Goal: Task Accomplishment & Management: Manage account settings

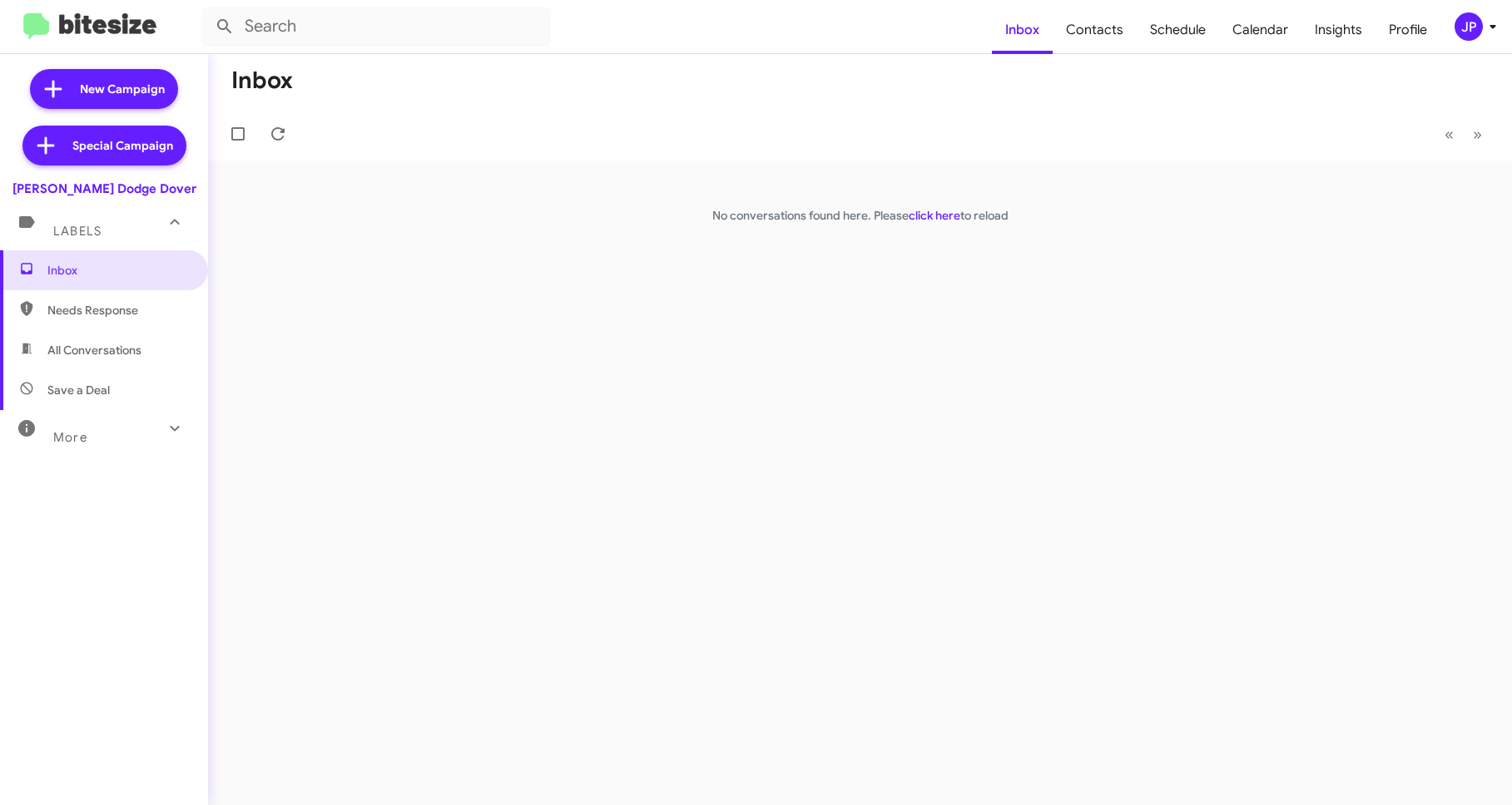
click at [820, 120] on mat-toolbar-row "« Previous » Next" at bounding box center [859, 134] width 1303 height 53
click at [101, 271] on span "Inbox" at bounding box center [118, 270] width 141 height 17
click at [1478, 32] on div "JP" at bounding box center [1468, 27] width 29 height 29
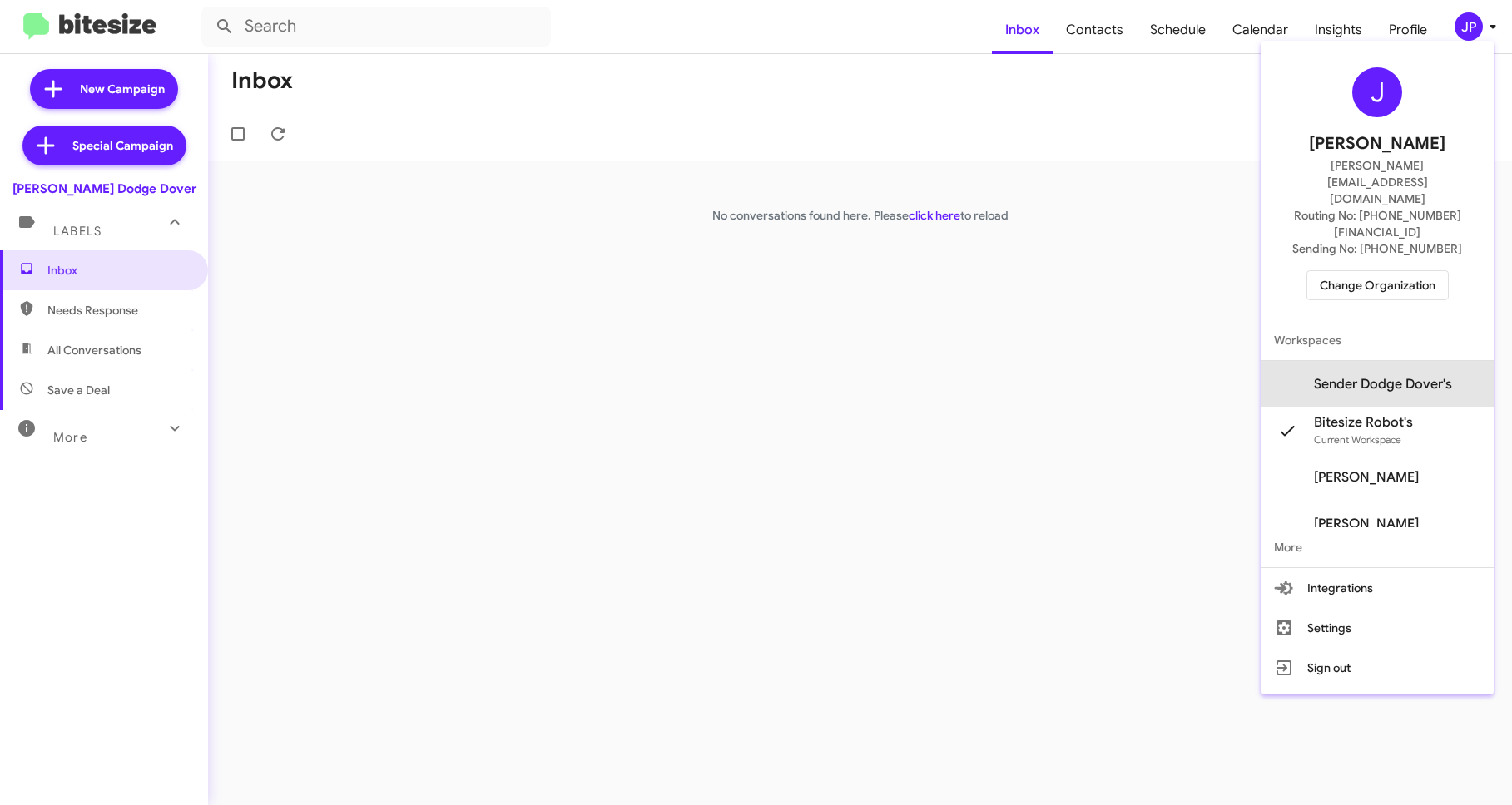
click at [1396, 376] on span "Sender Dodge Dover's" at bounding box center [1382, 384] width 138 height 17
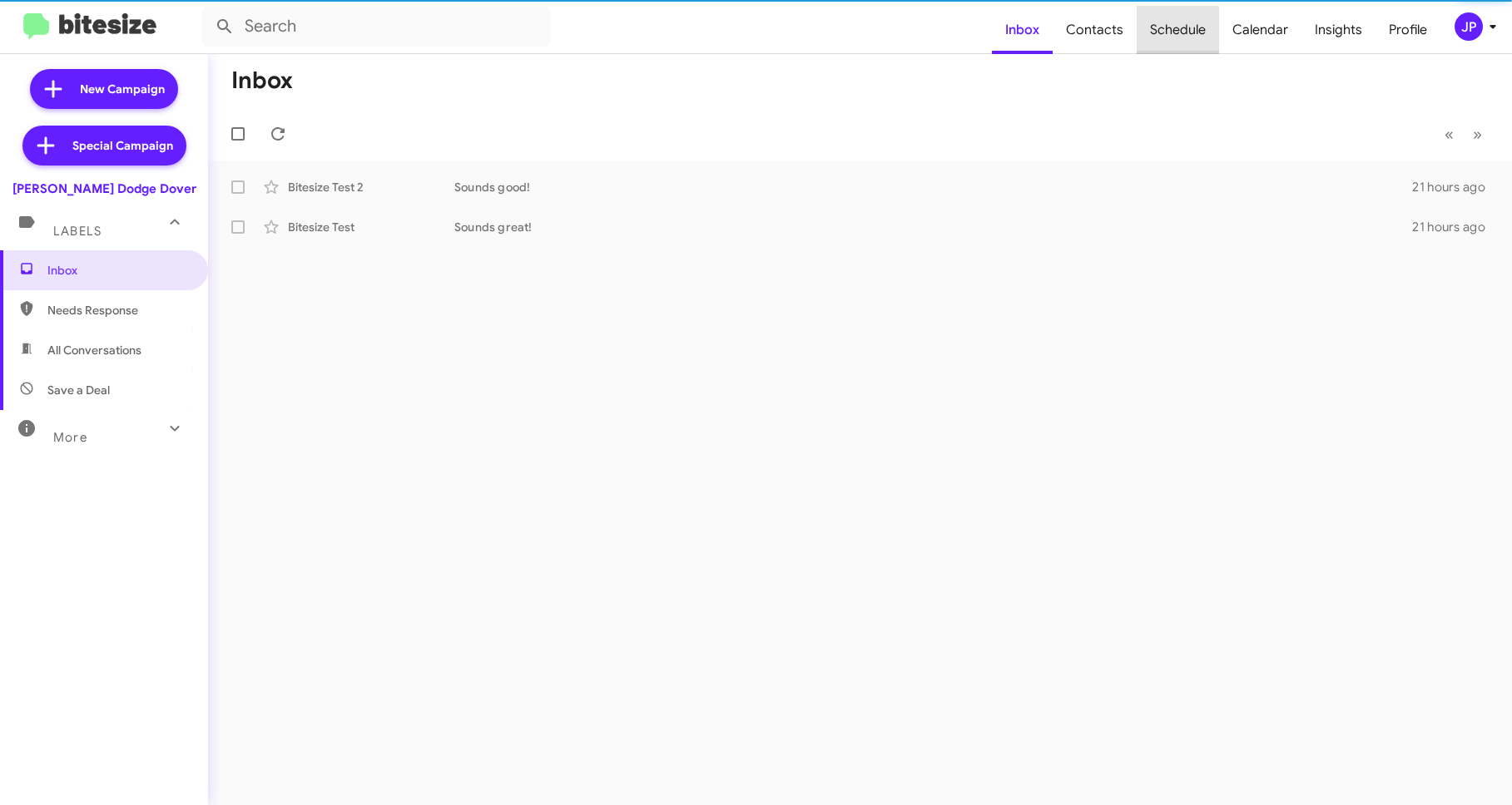
click at [1154, 44] on span "Schedule" at bounding box center [1178, 29] width 82 height 48
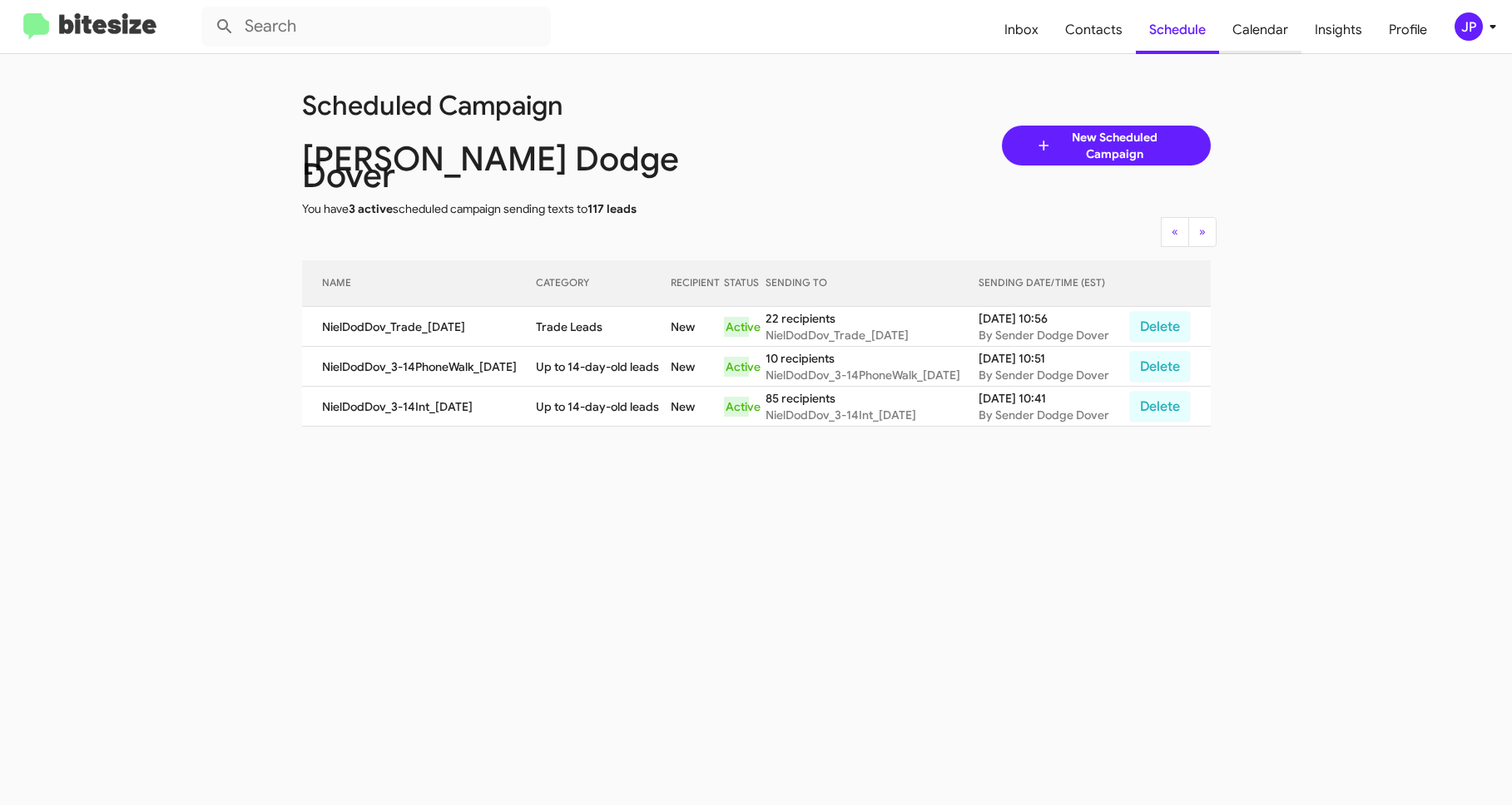
click at [1251, 17] on span "Calendar" at bounding box center [1260, 29] width 82 height 48
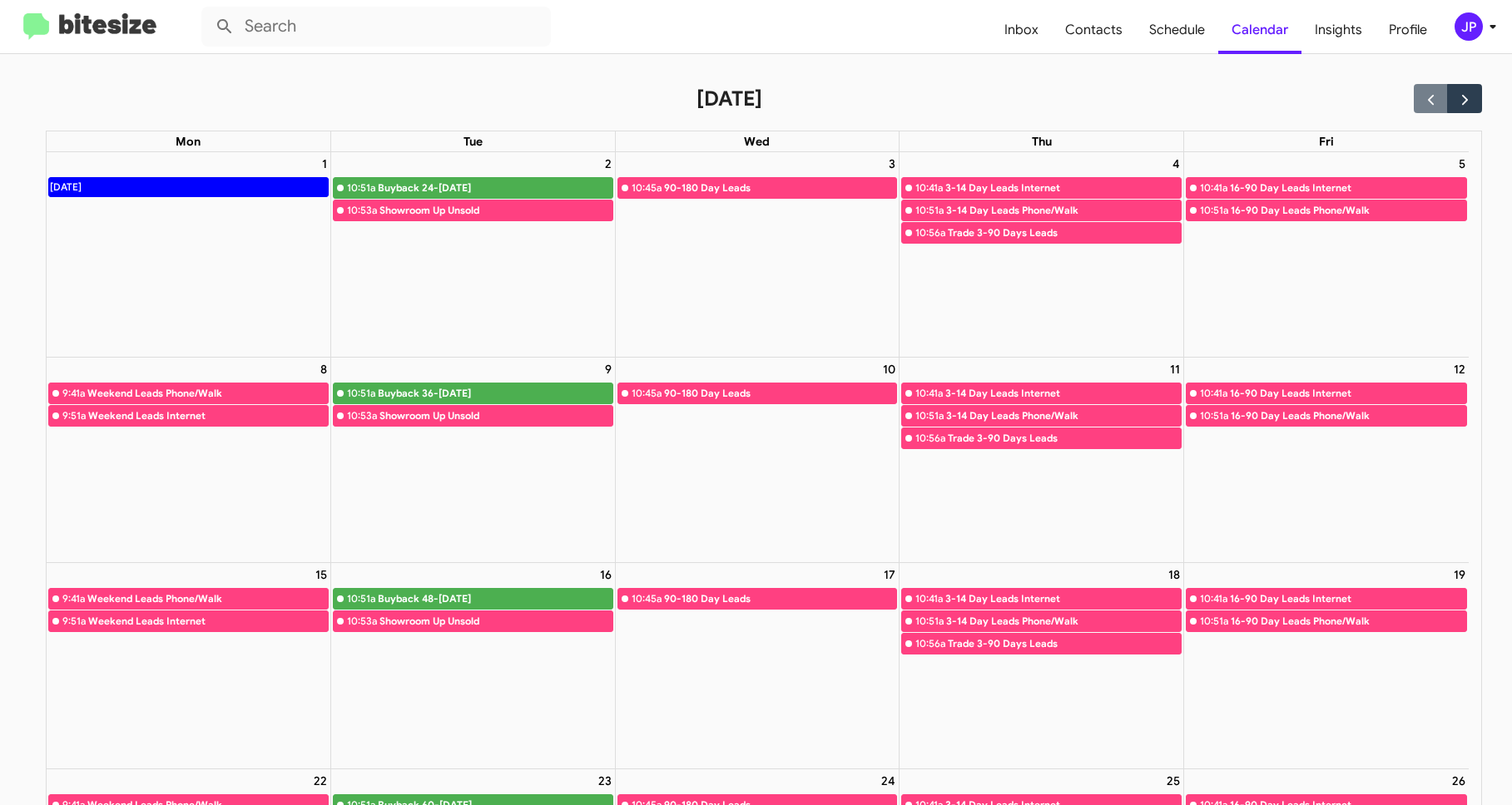
click at [116, 18] on img at bounding box center [90, 27] width 133 height 28
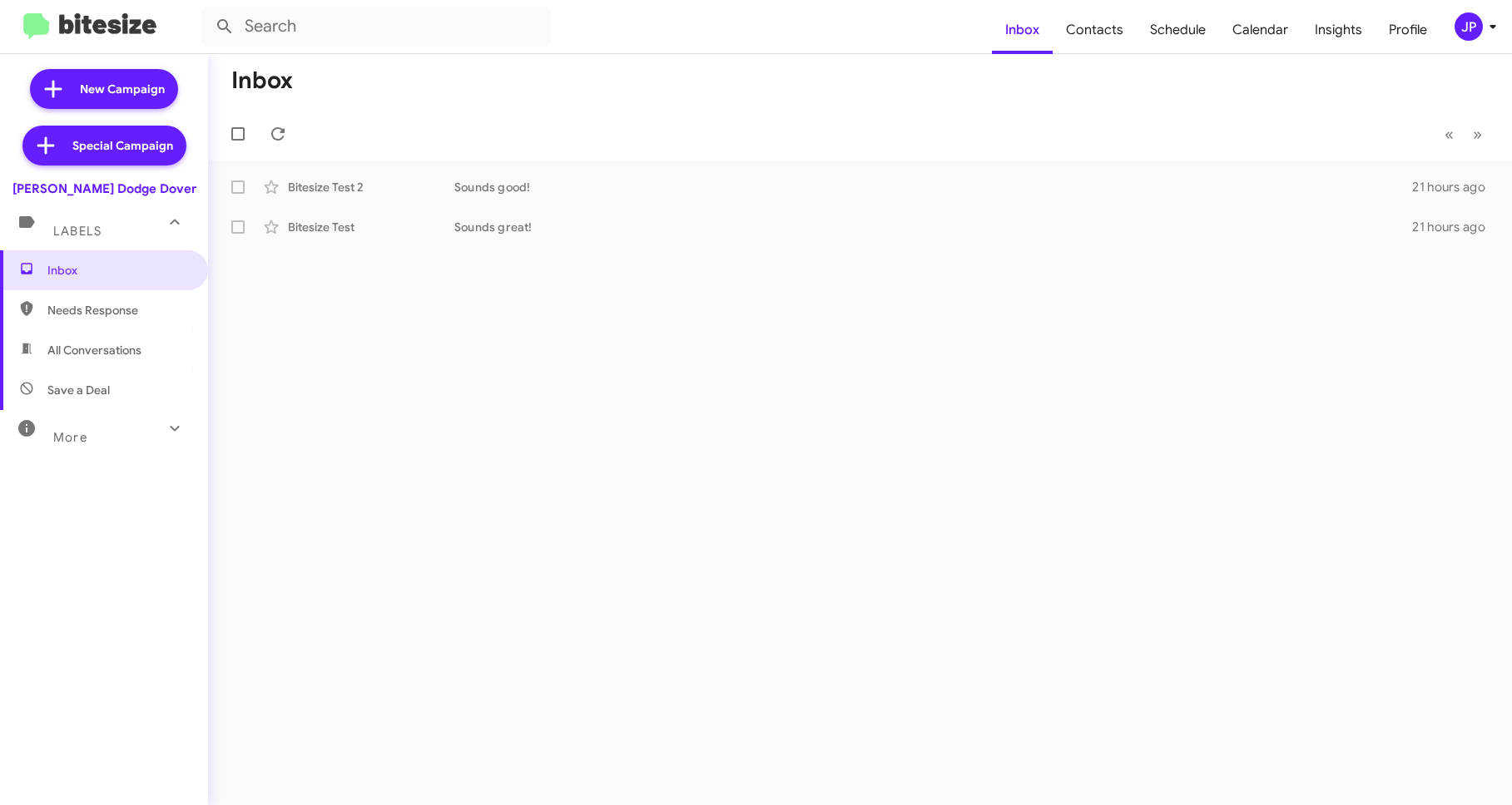
click at [1462, 23] on div "JP" at bounding box center [1468, 27] width 29 height 29
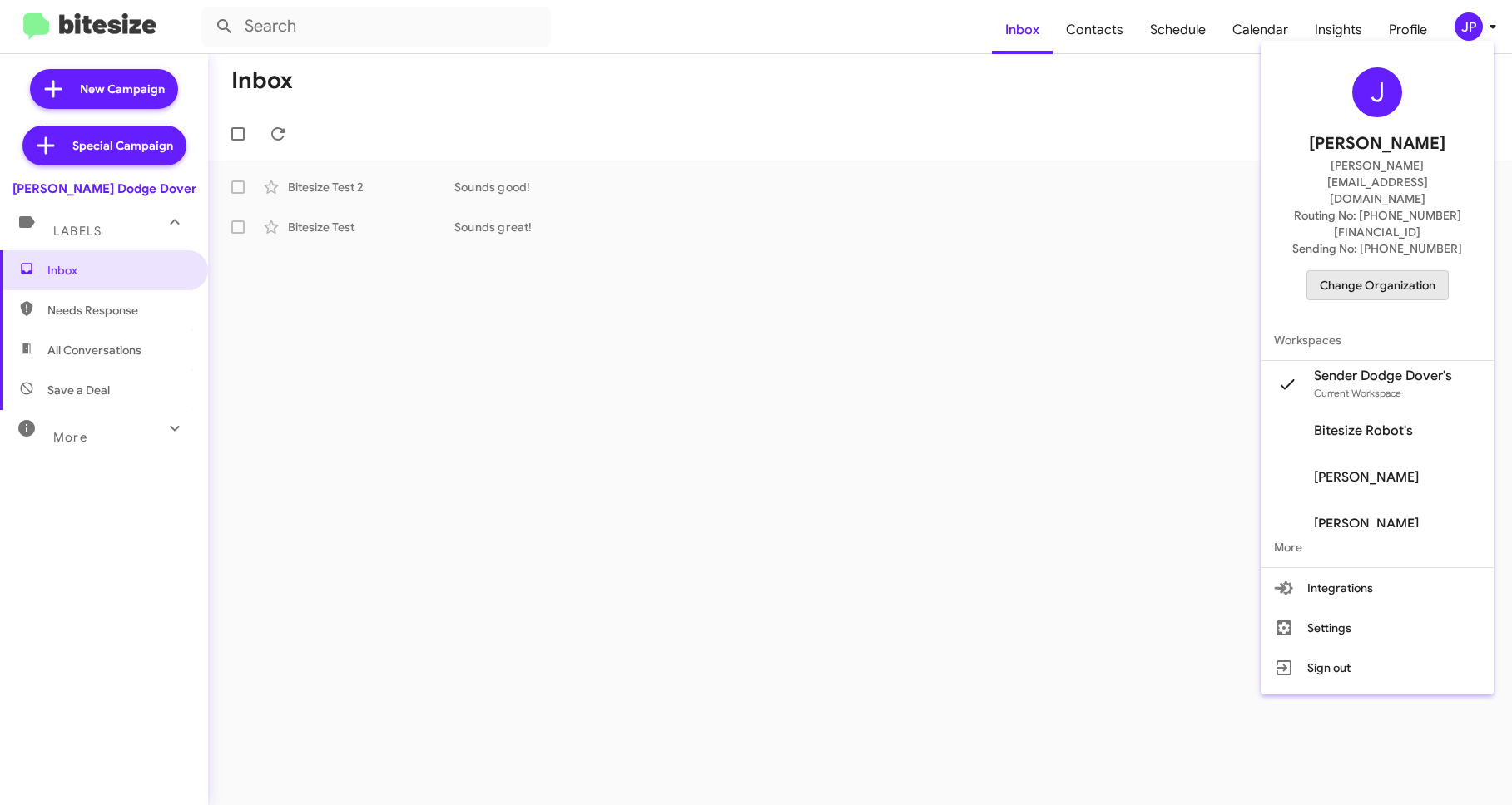
click at [1411, 271] on span "Change Organization" at bounding box center [1377, 285] width 115 height 29
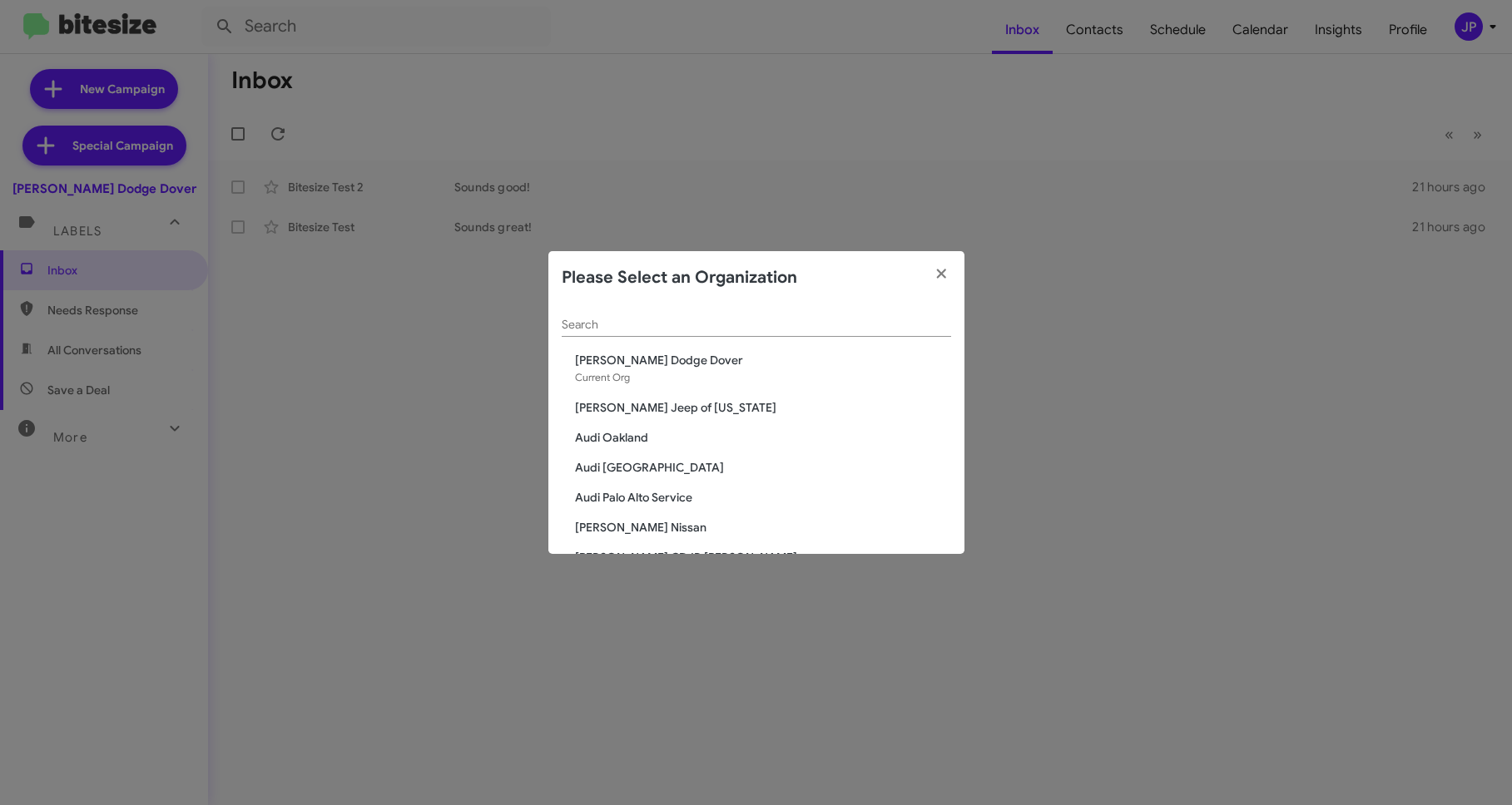
click at [633, 311] on div "Search" at bounding box center [756, 320] width 390 height 33
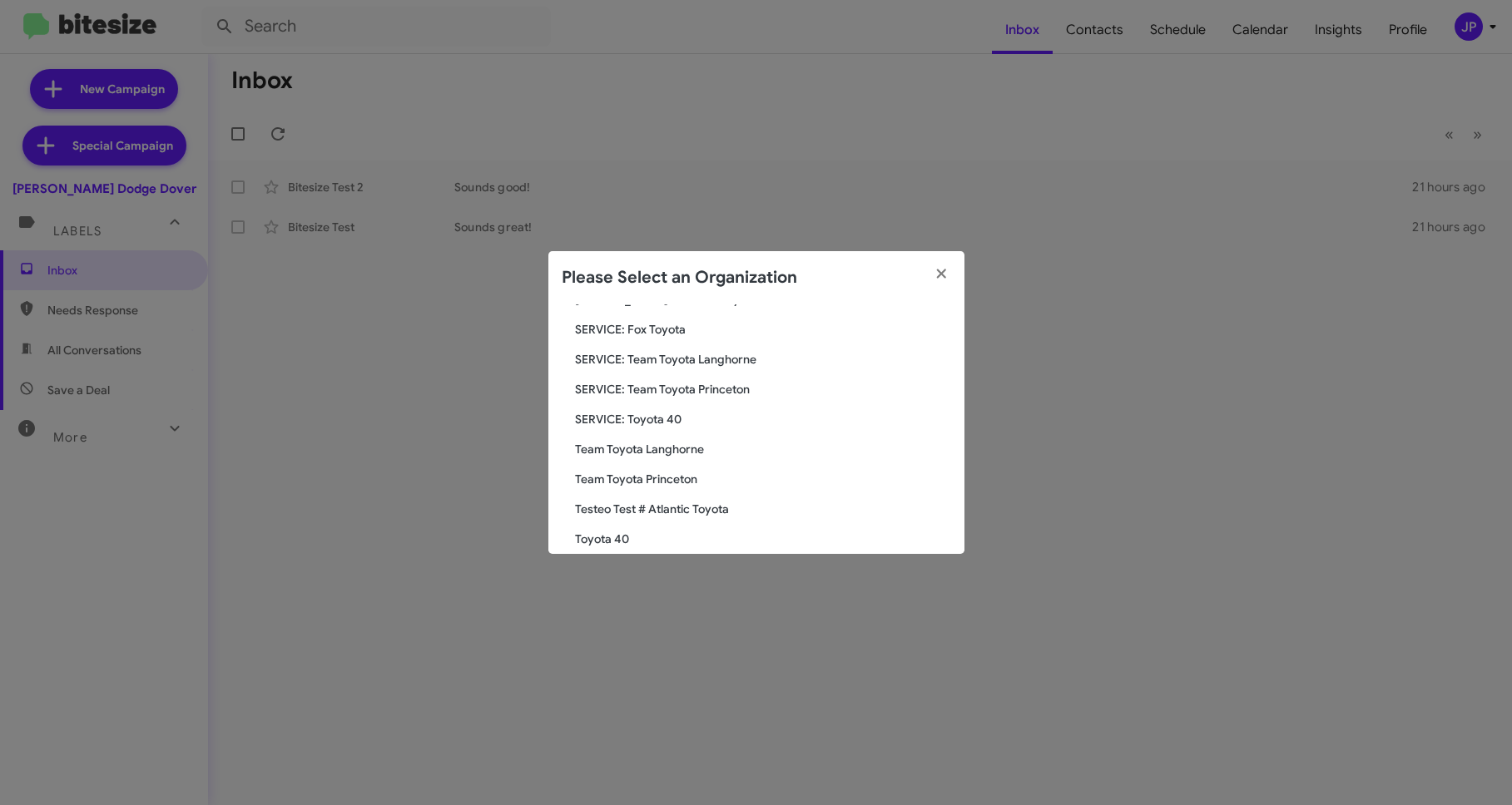
scroll to position [171, 0]
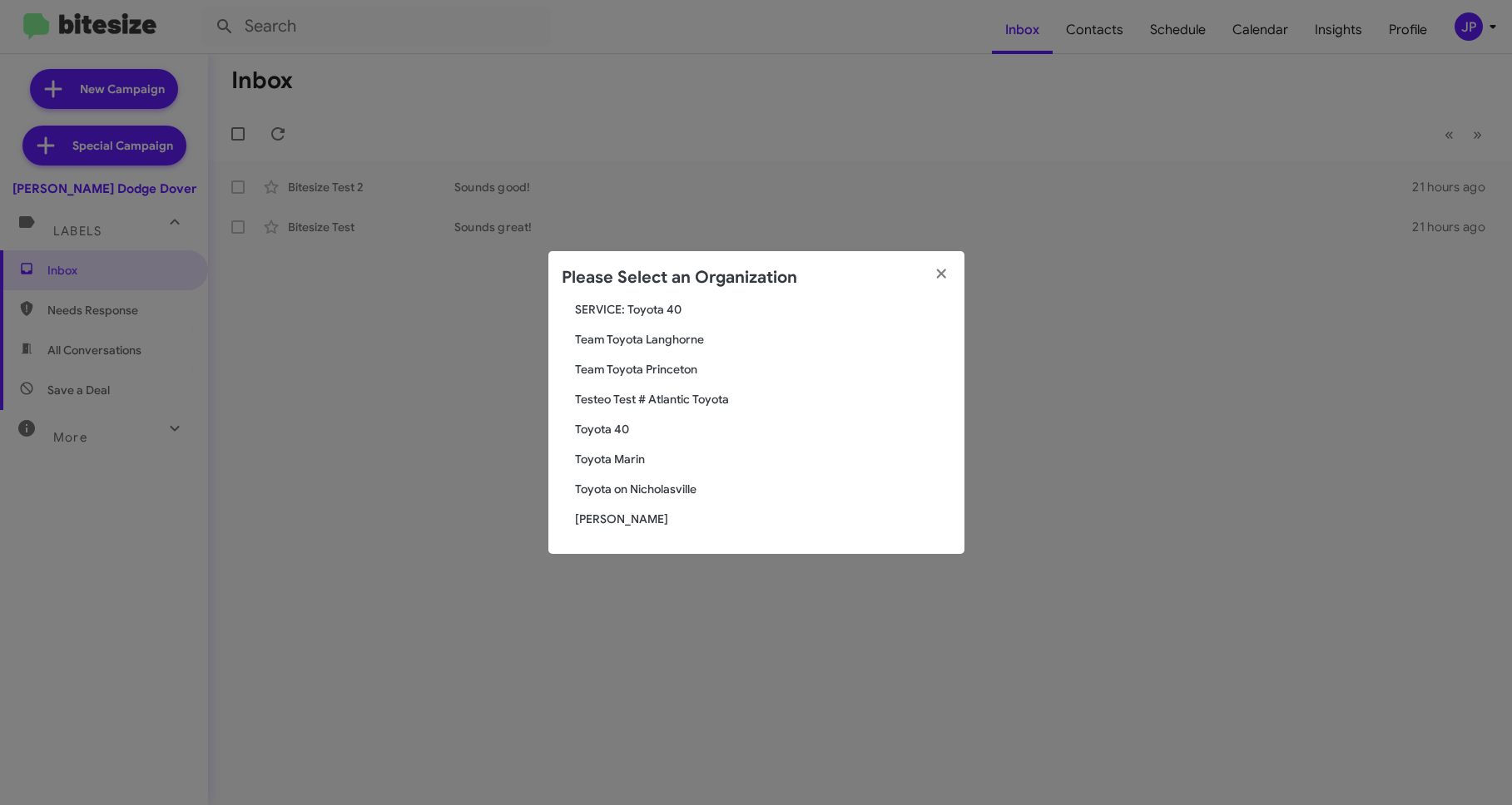
type input "Toyota"
click at [582, 424] on span "Toyota 40" at bounding box center [762, 429] width 376 height 17
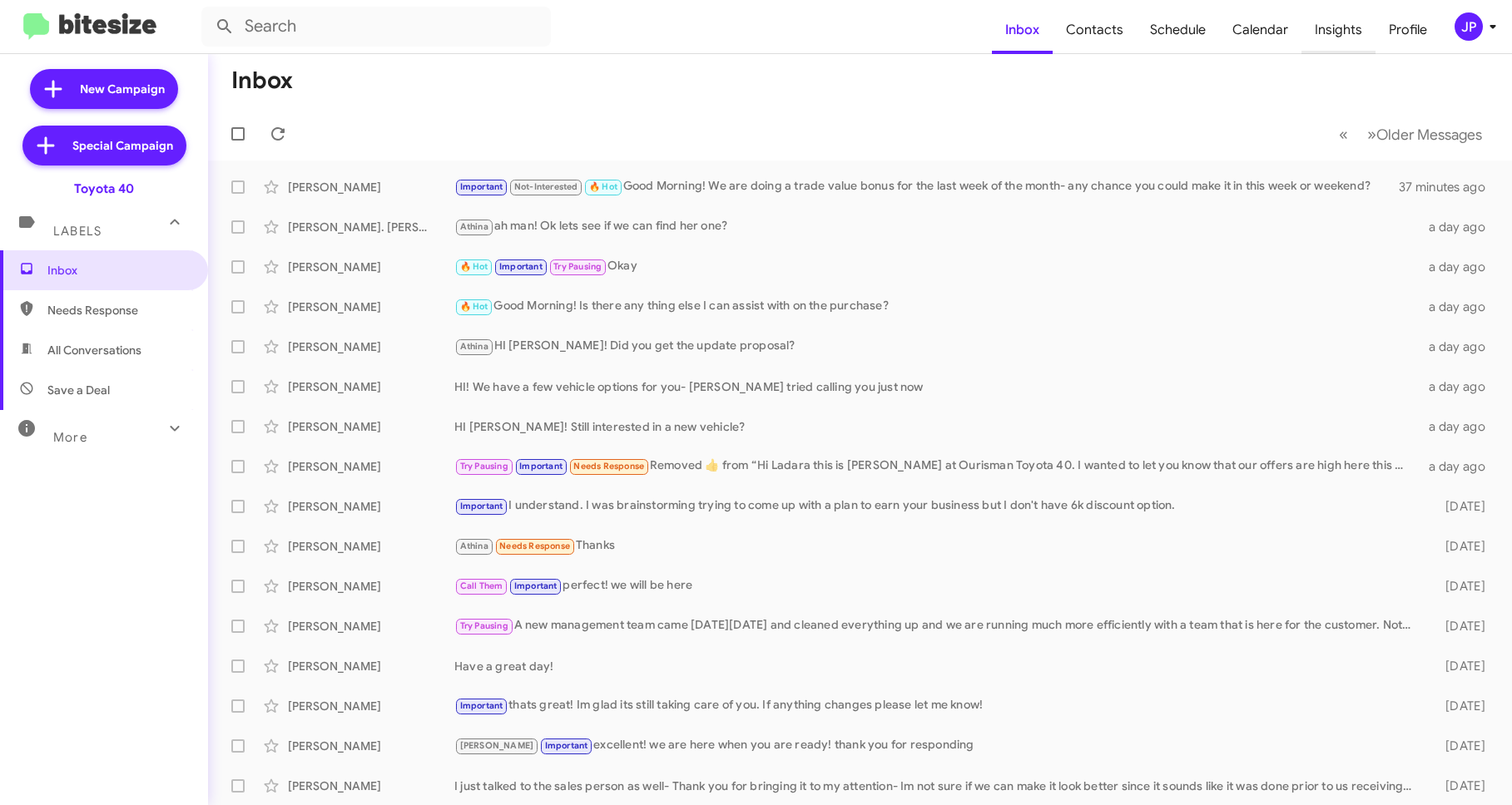
click at [1341, 44] on span "Insights" at bounding box center [1338, 29] width 74 height 48
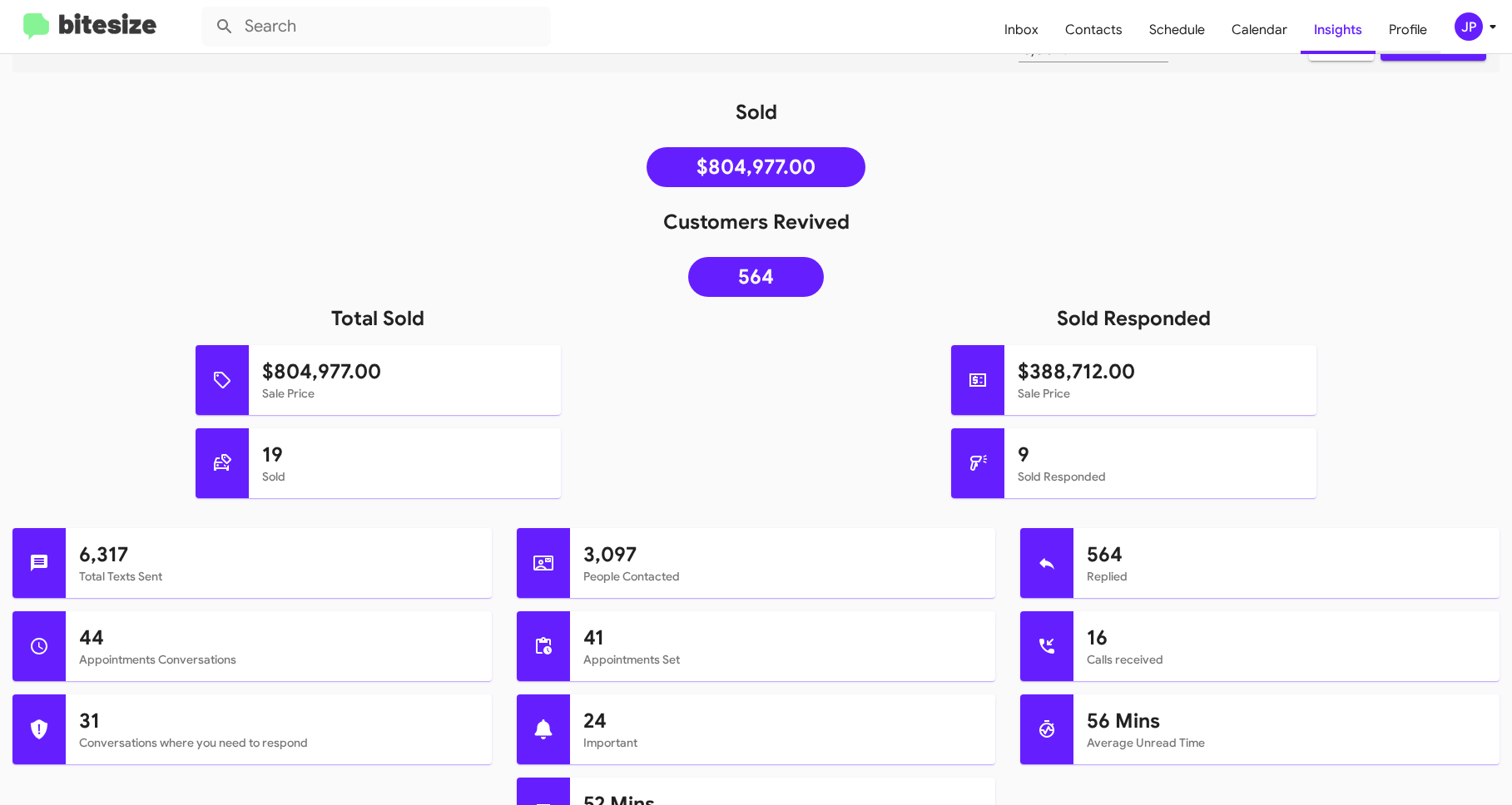
scroll to position [8, 0]
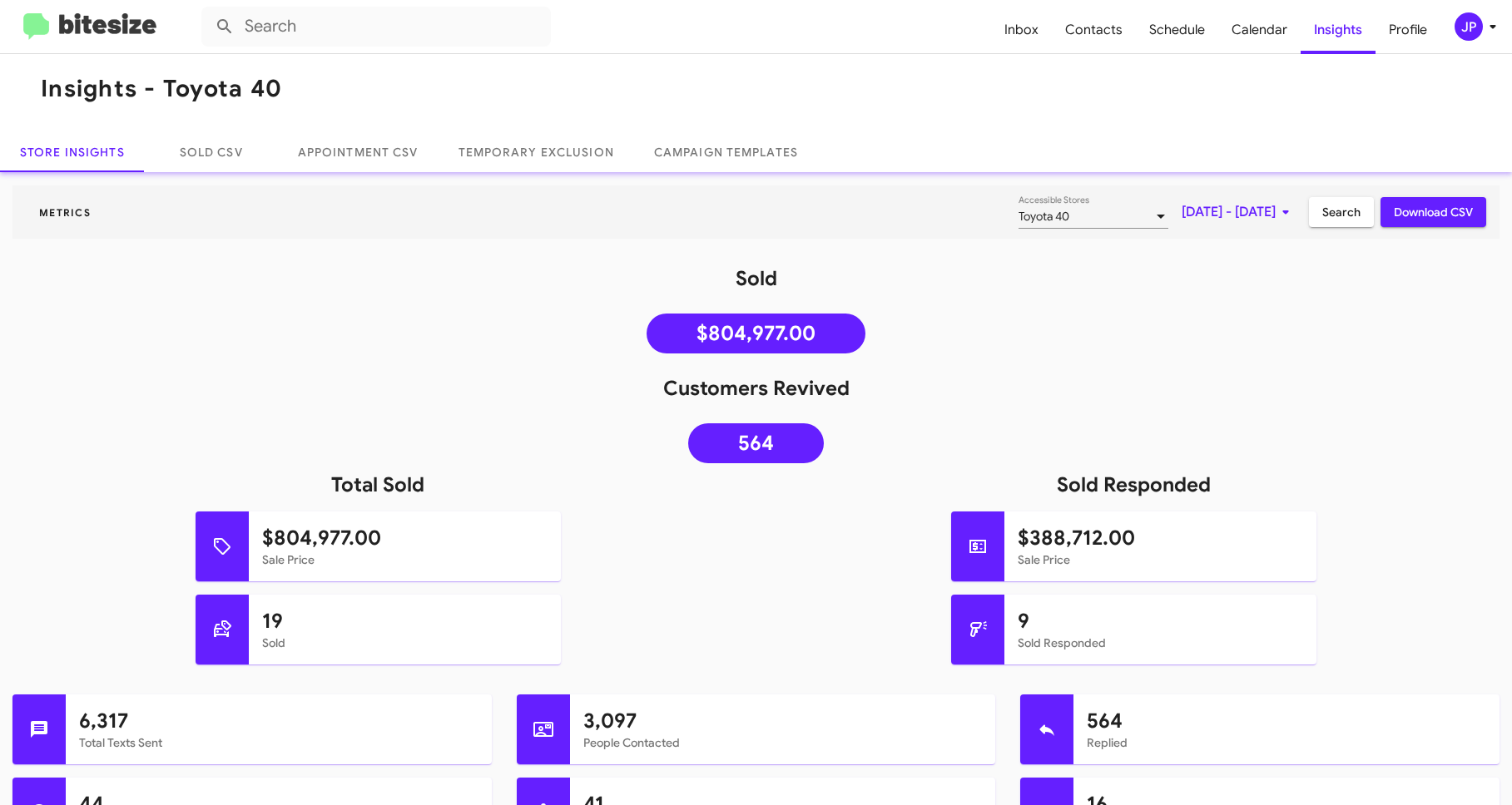
click at [1466, 11] on mat-toolbar "Inbox Contacts Schedule Calendar Insights Profile JP" at bounding box center [756, 26] width 1512 height 53
click at [1466, 15] on div "JP" at bounding box center [1468, 27] width 29 height 29
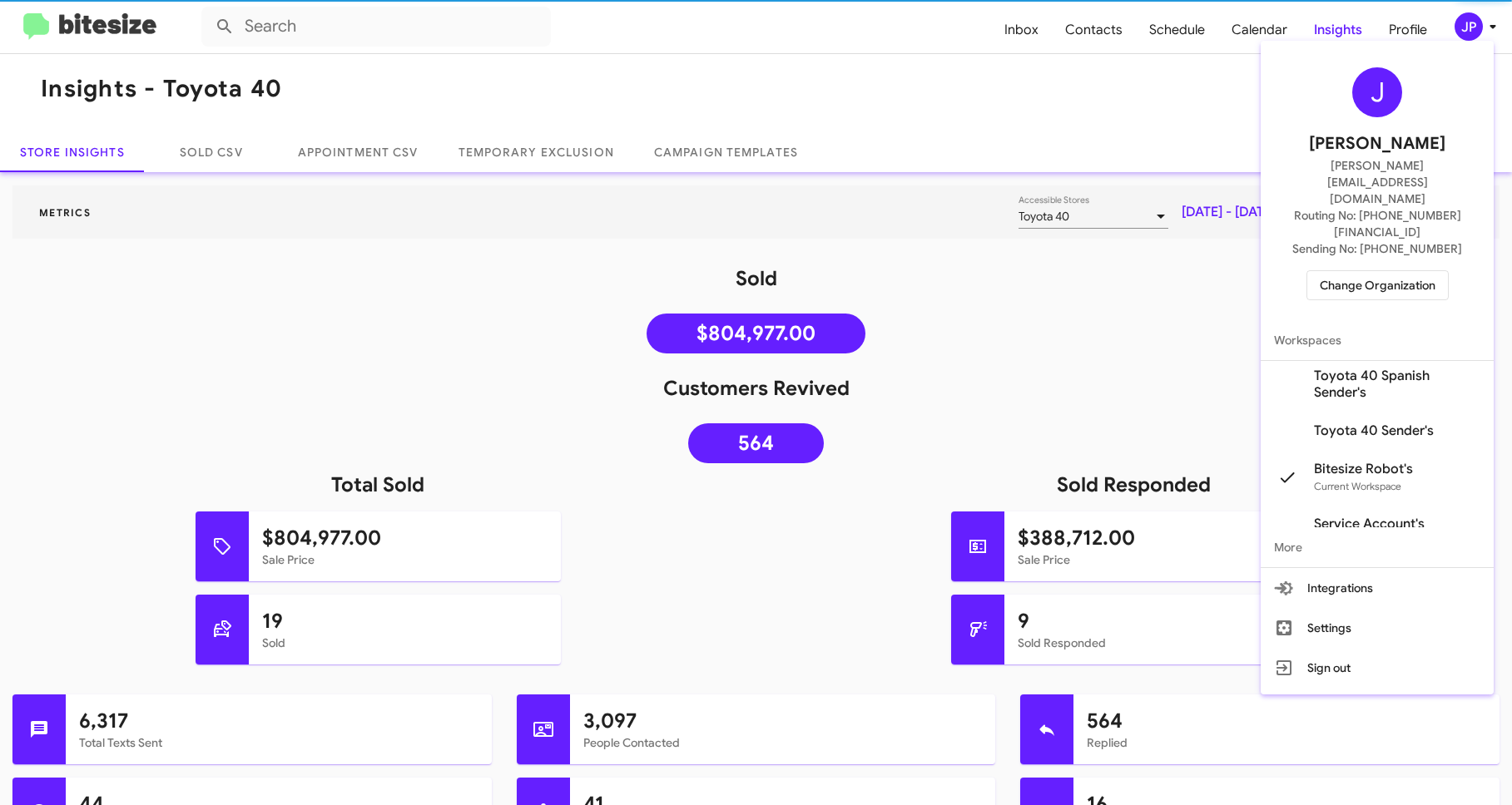
click at [1355, 271] on span "Change Organization" at bounding box center [1377, 285] width 115 height 29
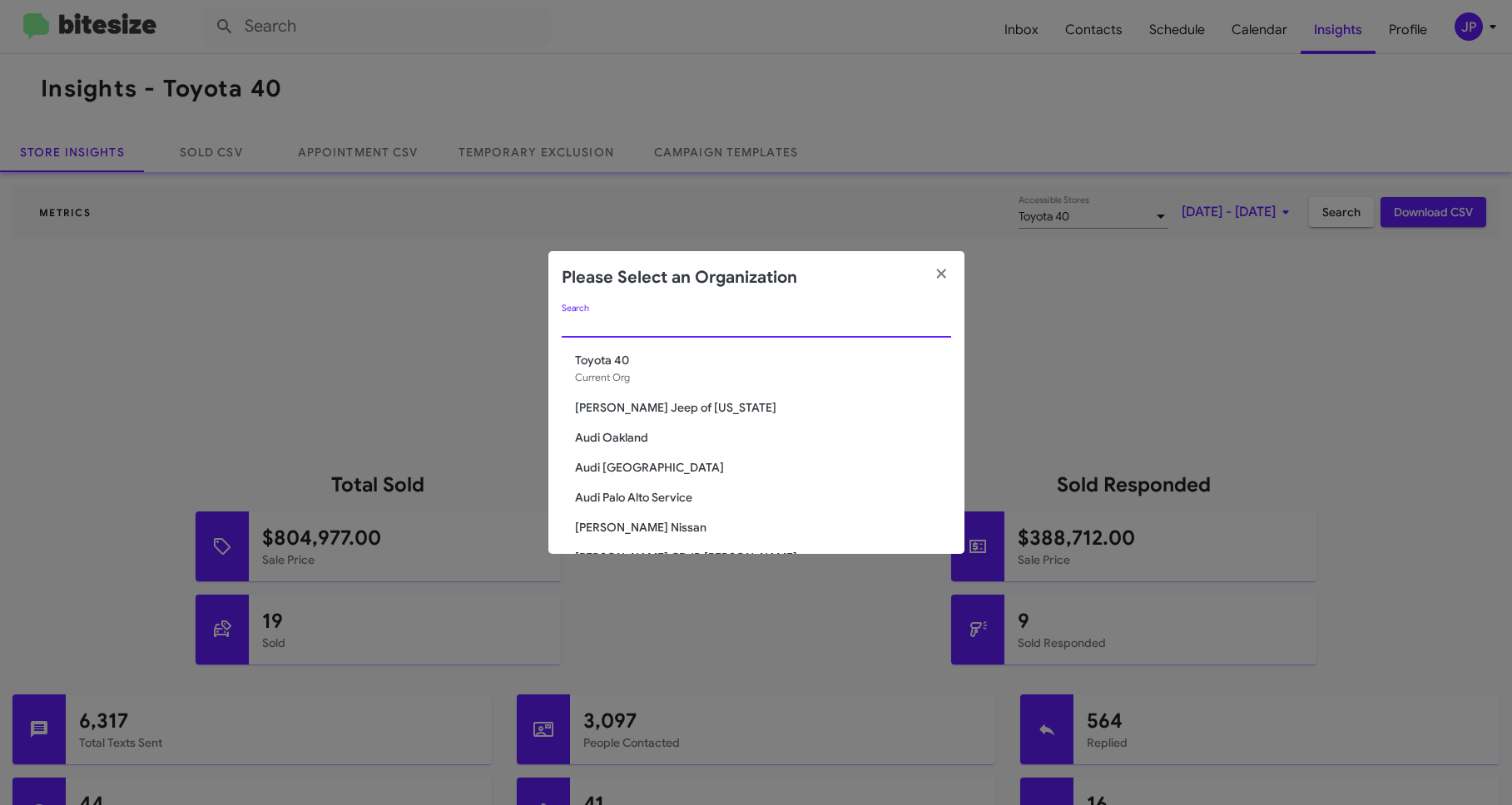
click at [714, 328] on input "Search" at bounding box center [756, 326] width 390 height 13
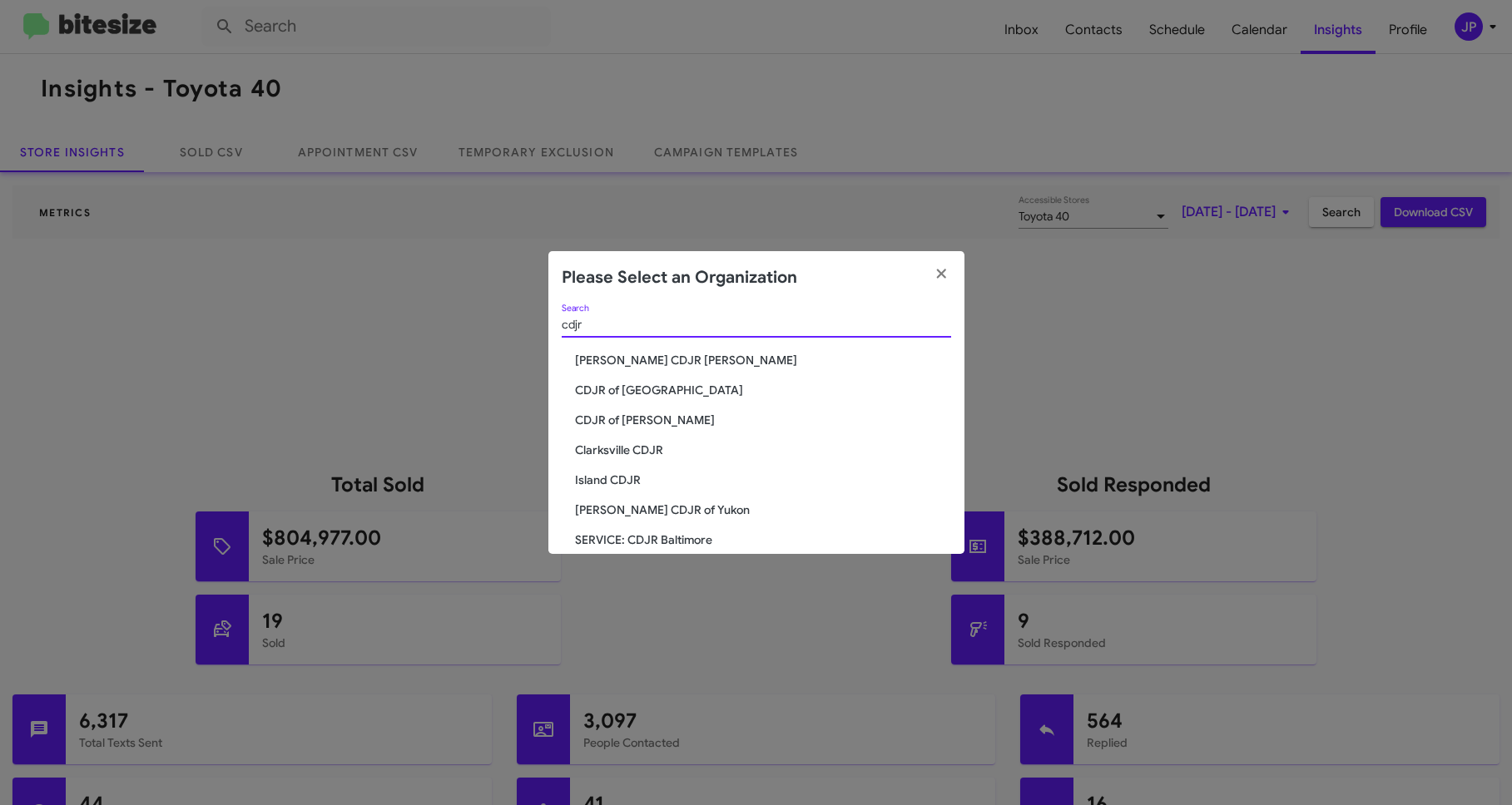
type input "cdjr"
click at [602, 400] on div "cdjr Search Banister CDJR Hampton CDJR of Baltimore CDJR of Bowie Clarksville C…" at bounding box center [756, 429] width 416 height 250
click at [612, 393] on span "CDJR of [GEOGRAPHIC_DATA]" at bounding box center [762, 390] width 376 height 17
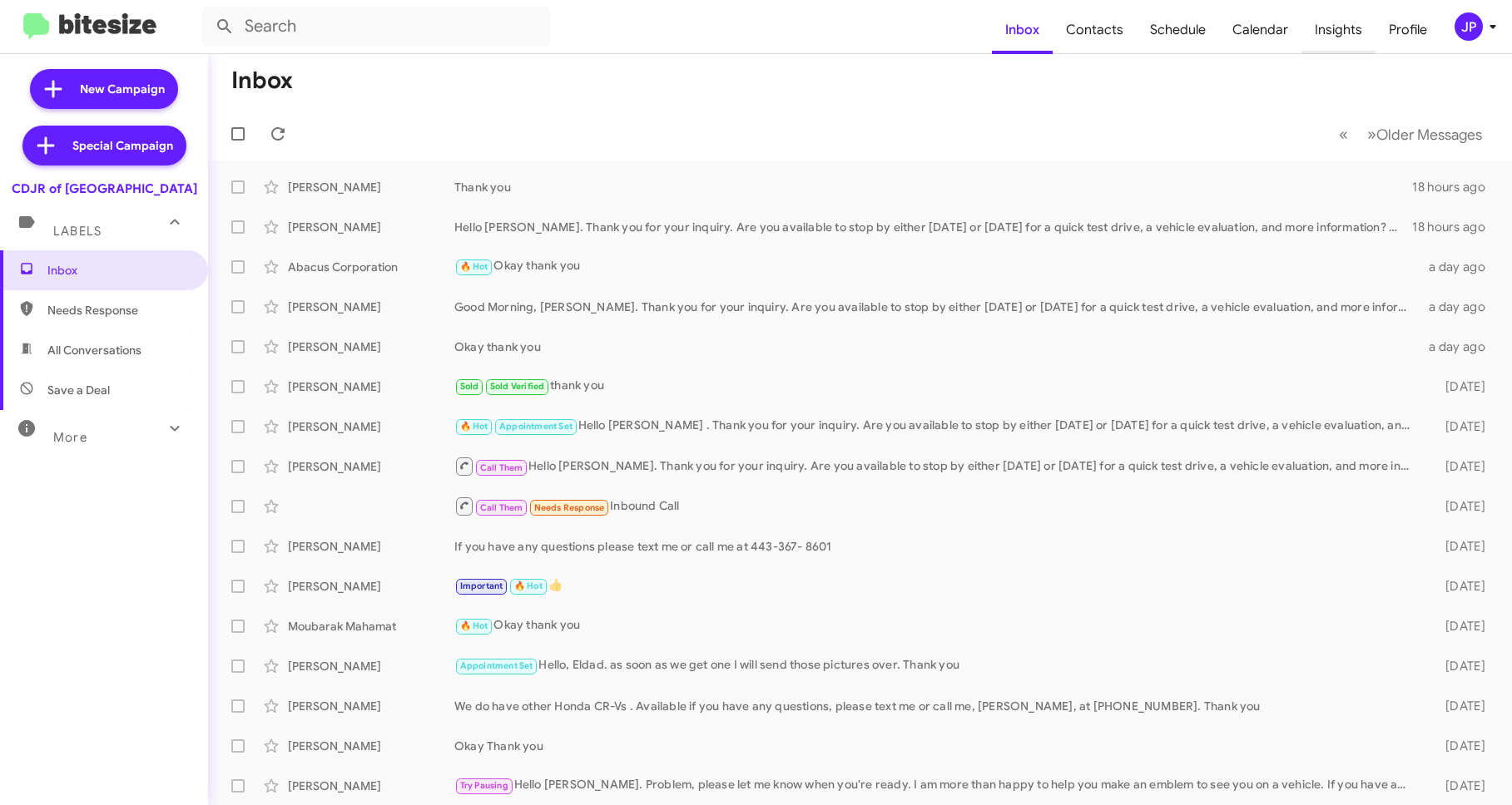
click at [1359, 35] on span "Insights" at bounding box center [1338, 29] width 74 height 48
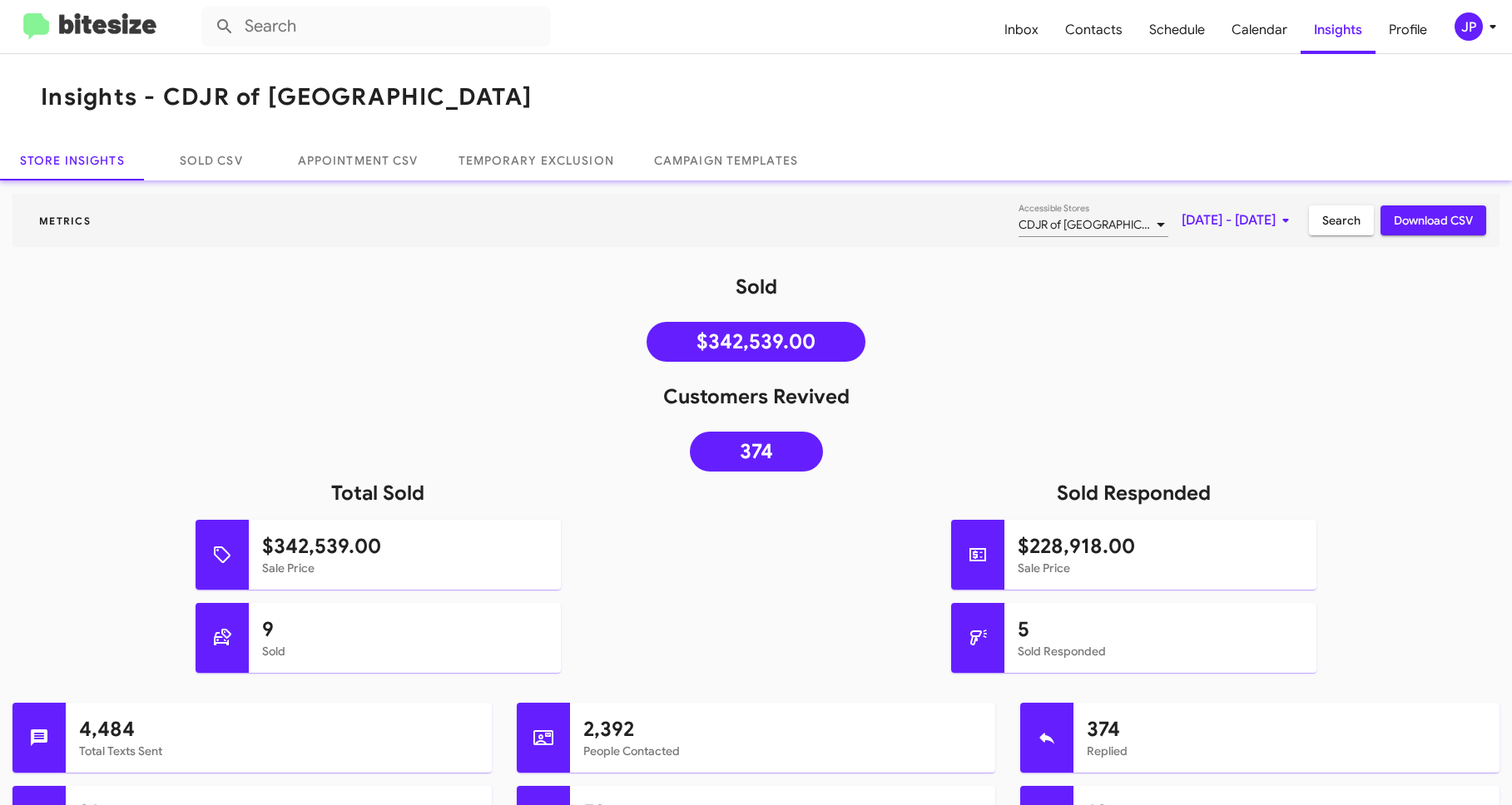
click at [1451, 34] on button "JP" at bounding box center [1467, 27] width 53 height 29
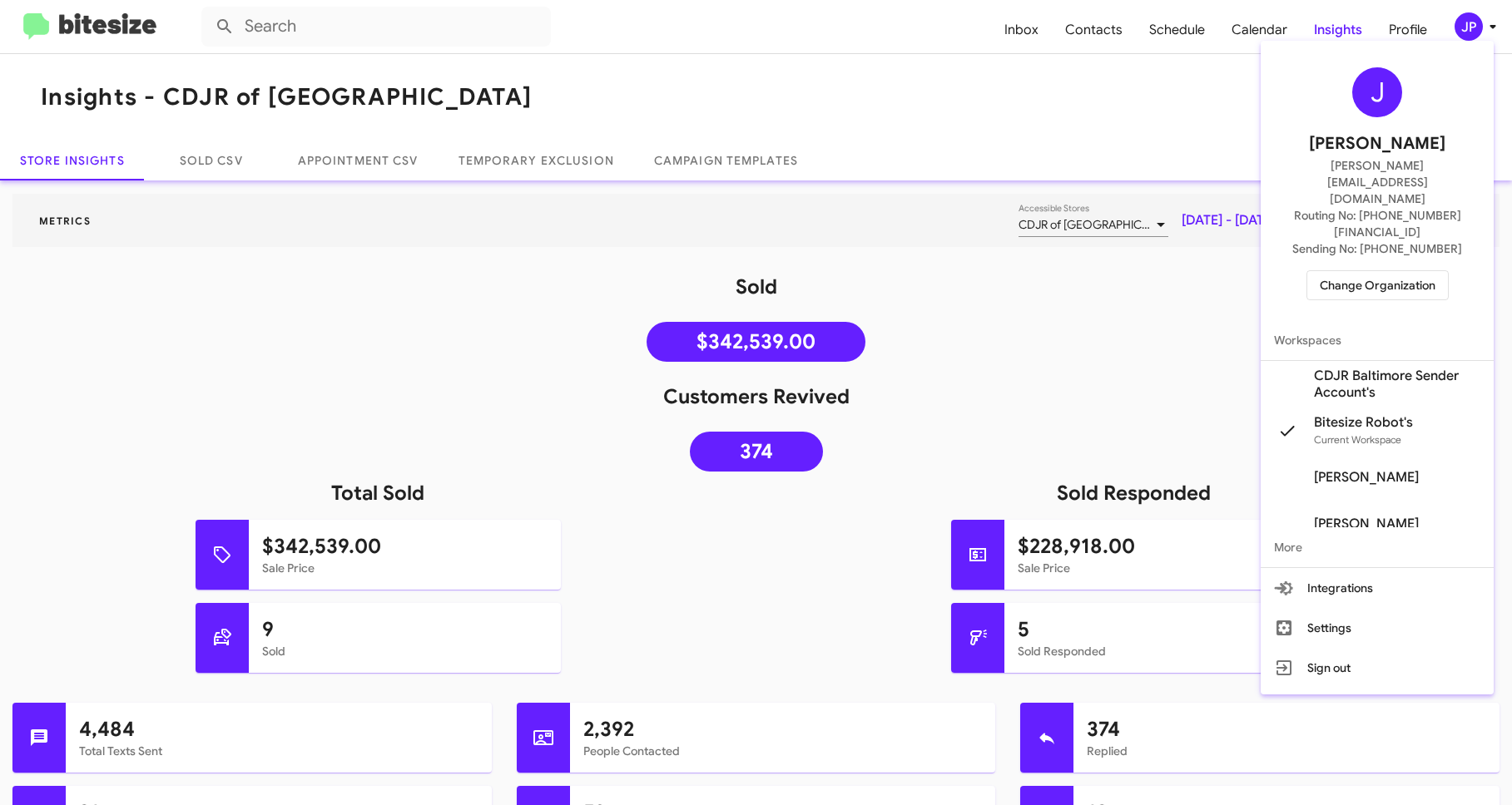
click at [1369, 271] on span "Change Organization" at bounding box center [1377, 285] width 115 height 29
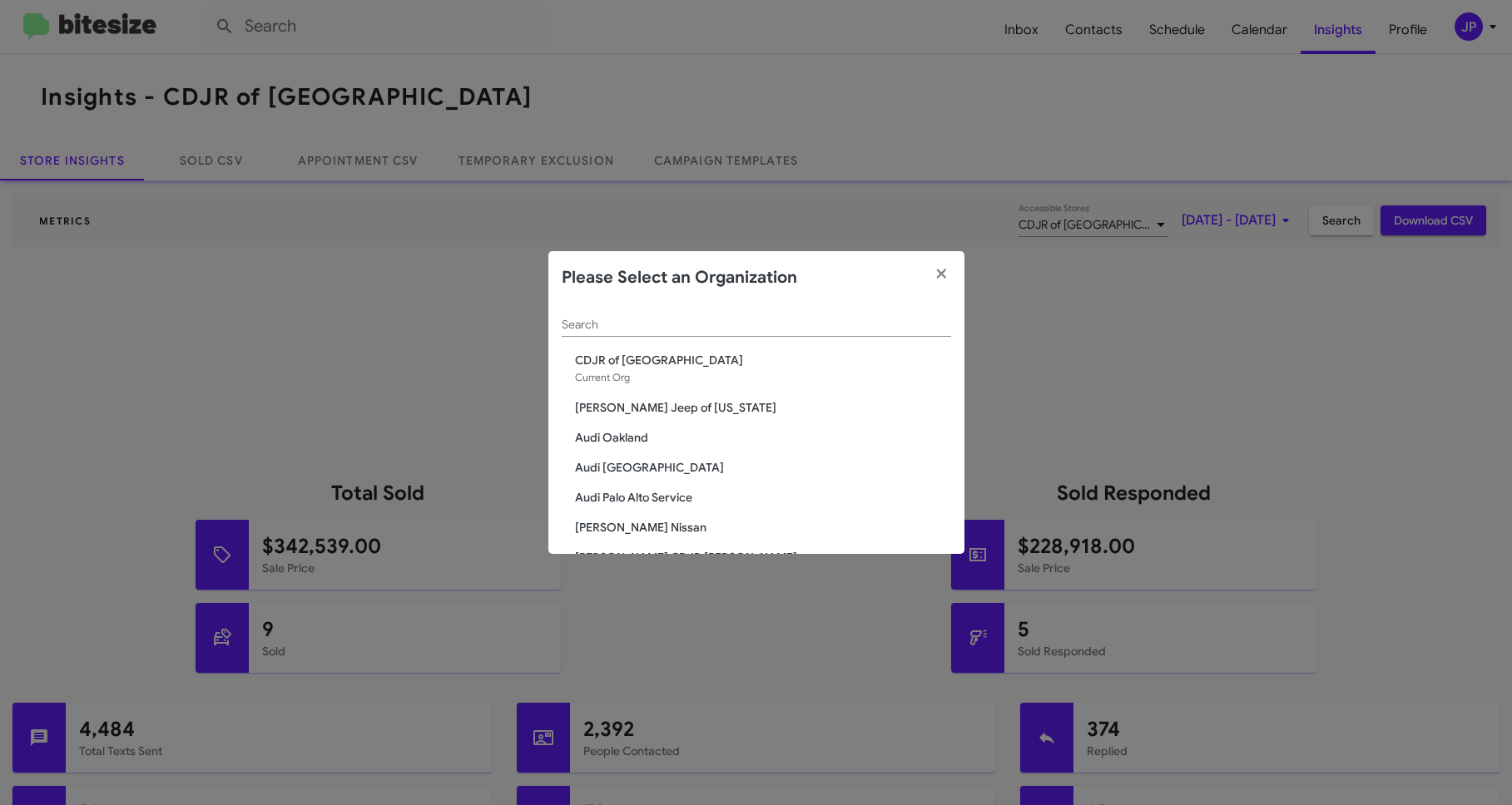
click at [682, 326] on input "Search" at bounding box center [756, 326] width 390 height 13
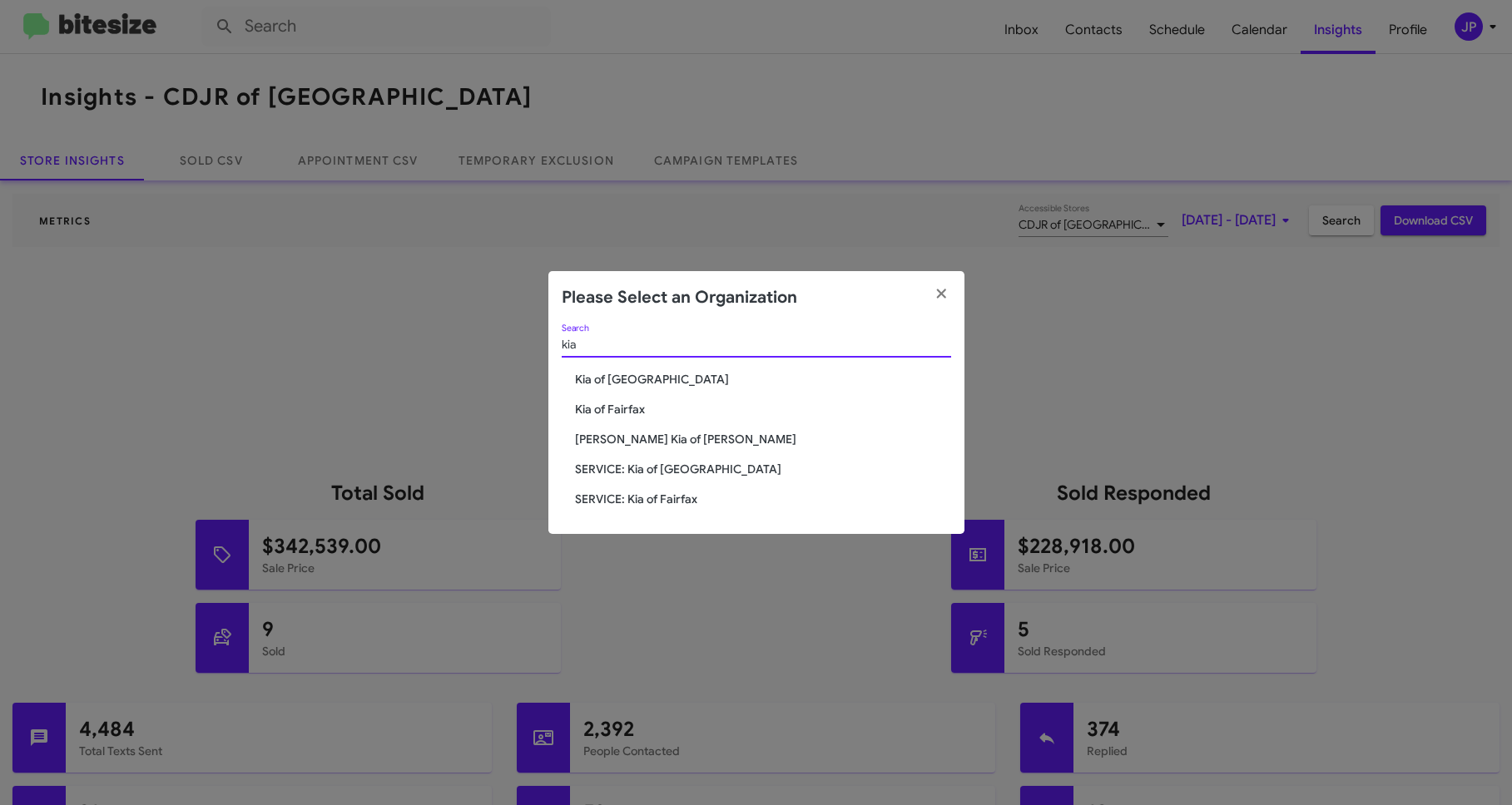
type input "kia"
click at [597, 373] on span "Kia of [GEOGRAPHIC_DATA]" at bounding box center [762, 379] width 376 height 17
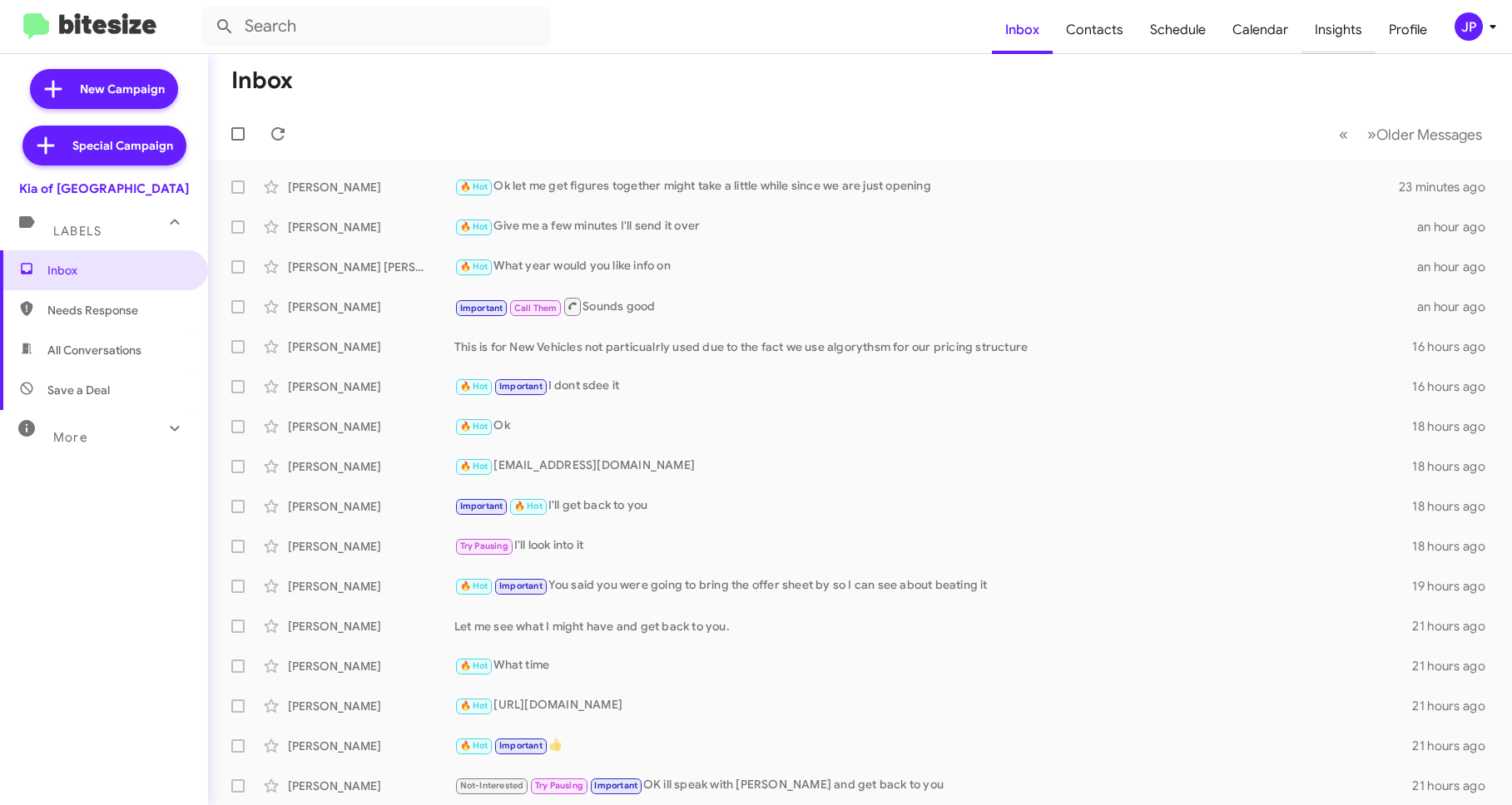
click at [1337, 34] on span "Insights" at bounding box center [1338, 29] width 74 height 48
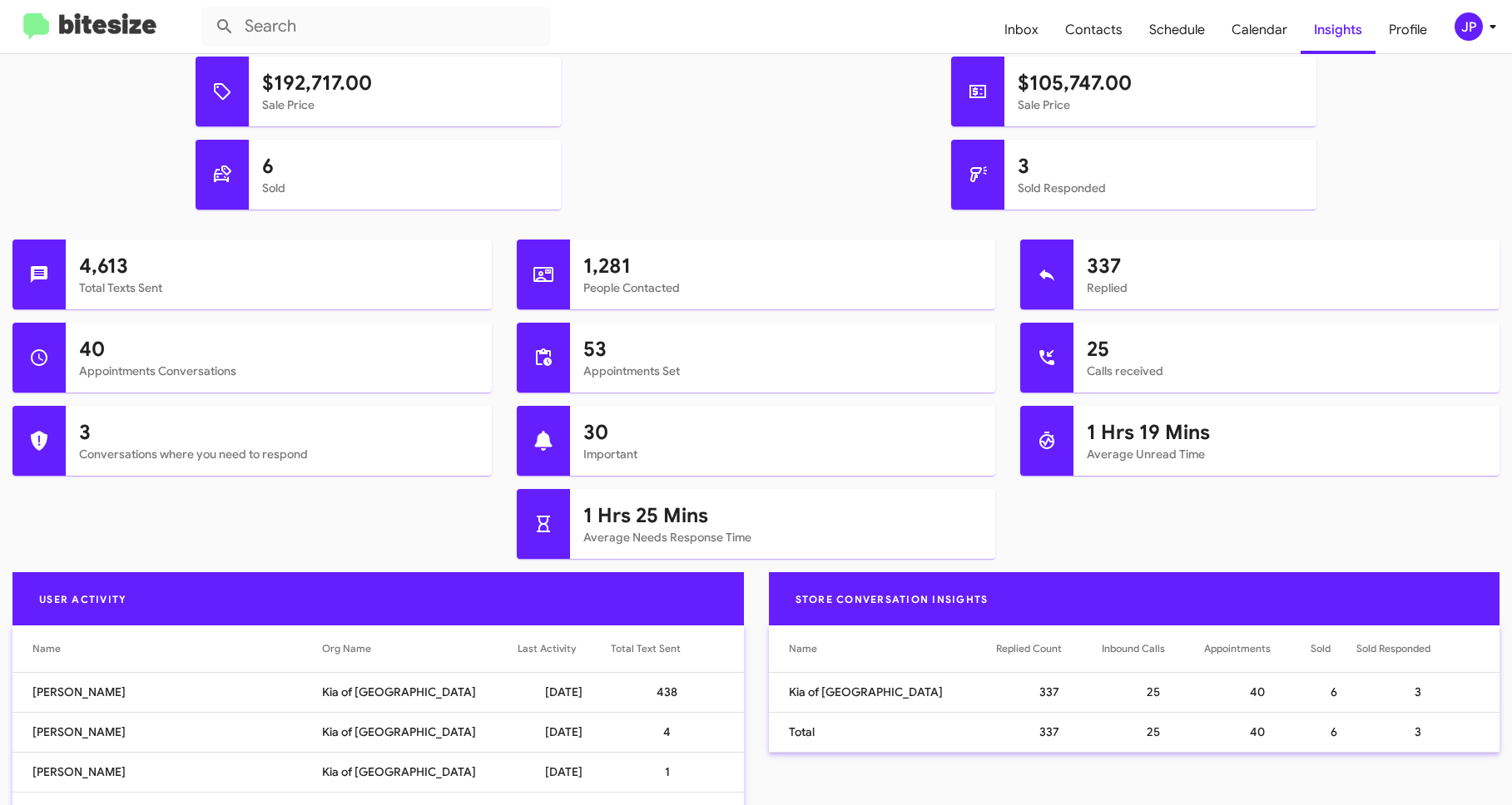
scroll to position [586, 0]
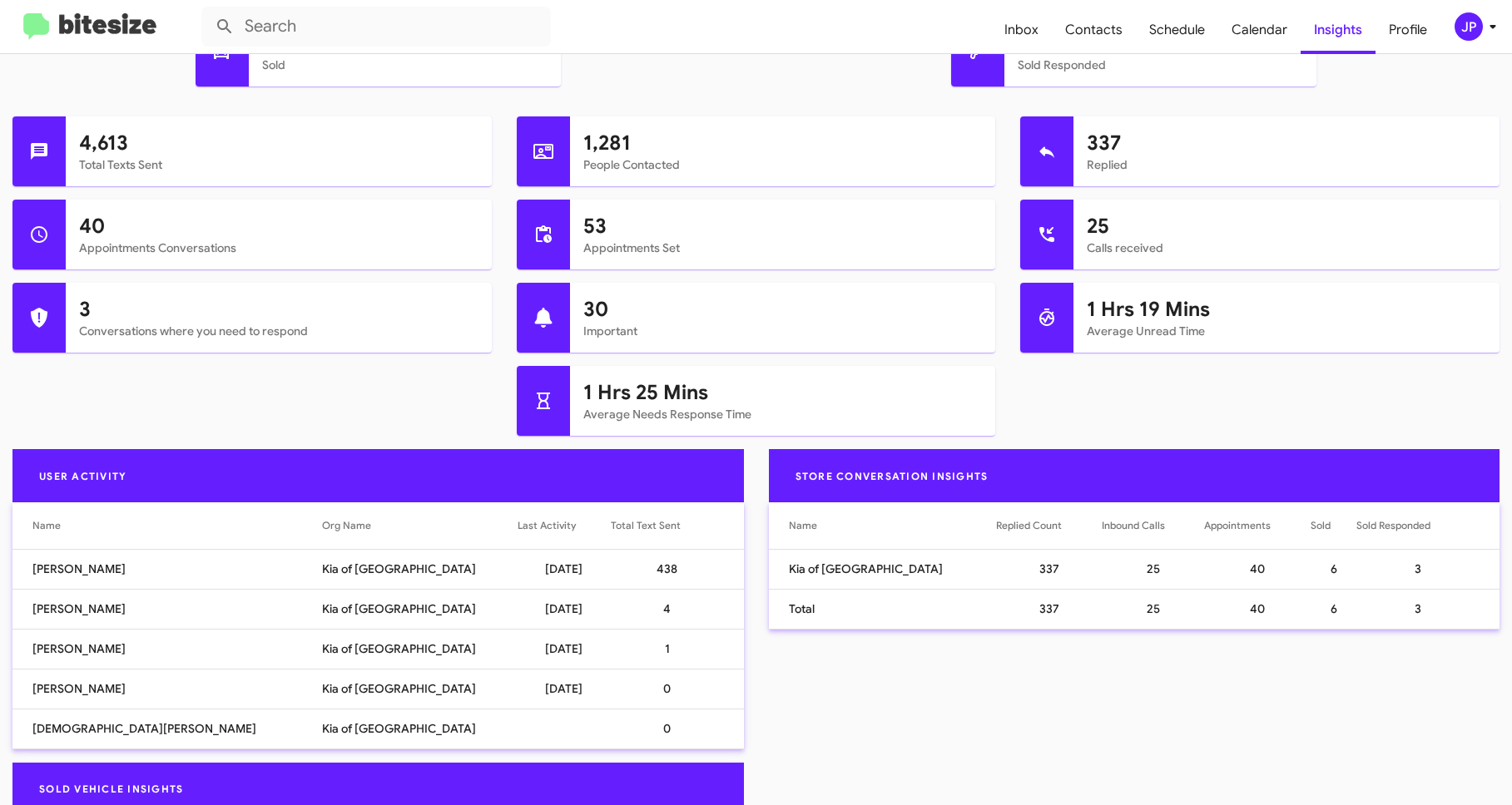
click at [69, 29] on img at bounding box center [90, 27] width 133 height 28
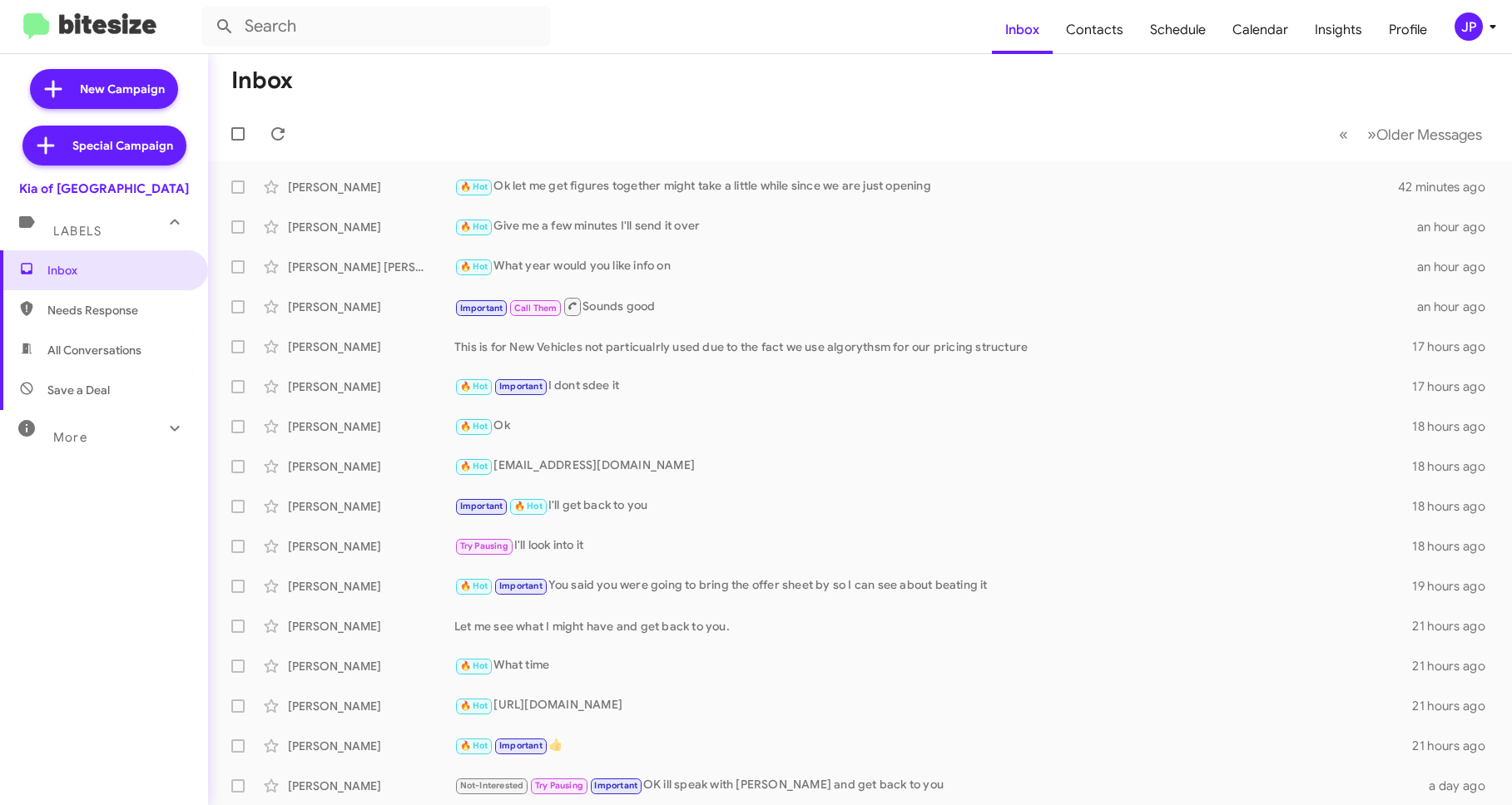
click at [1476, 26] on div "JP" at bounding box center [1468, 27] width 29 height 29
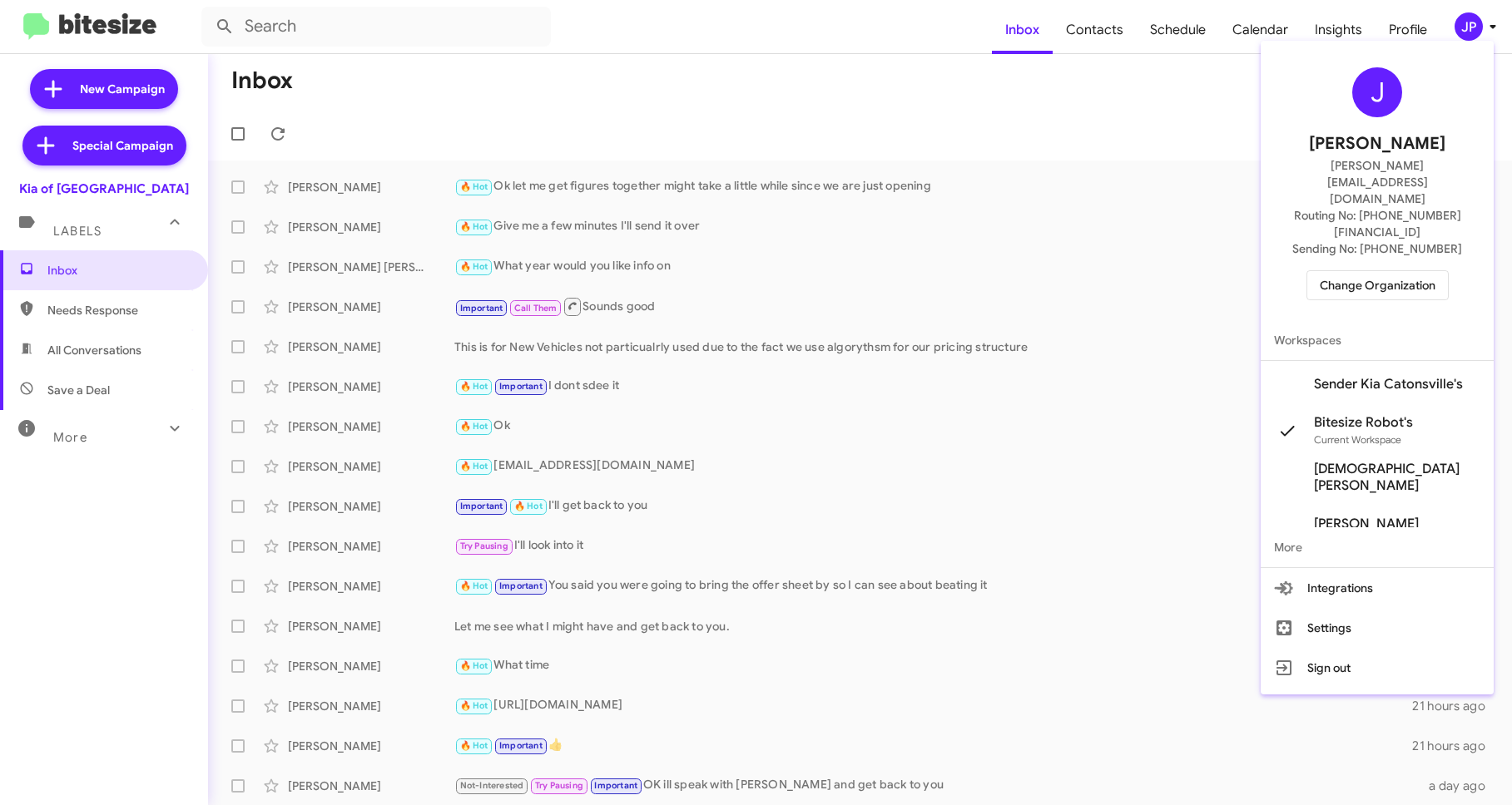
click at [1413, 271] on span "Change Organization" at bounding box center [1377, 285] width 115 height 29
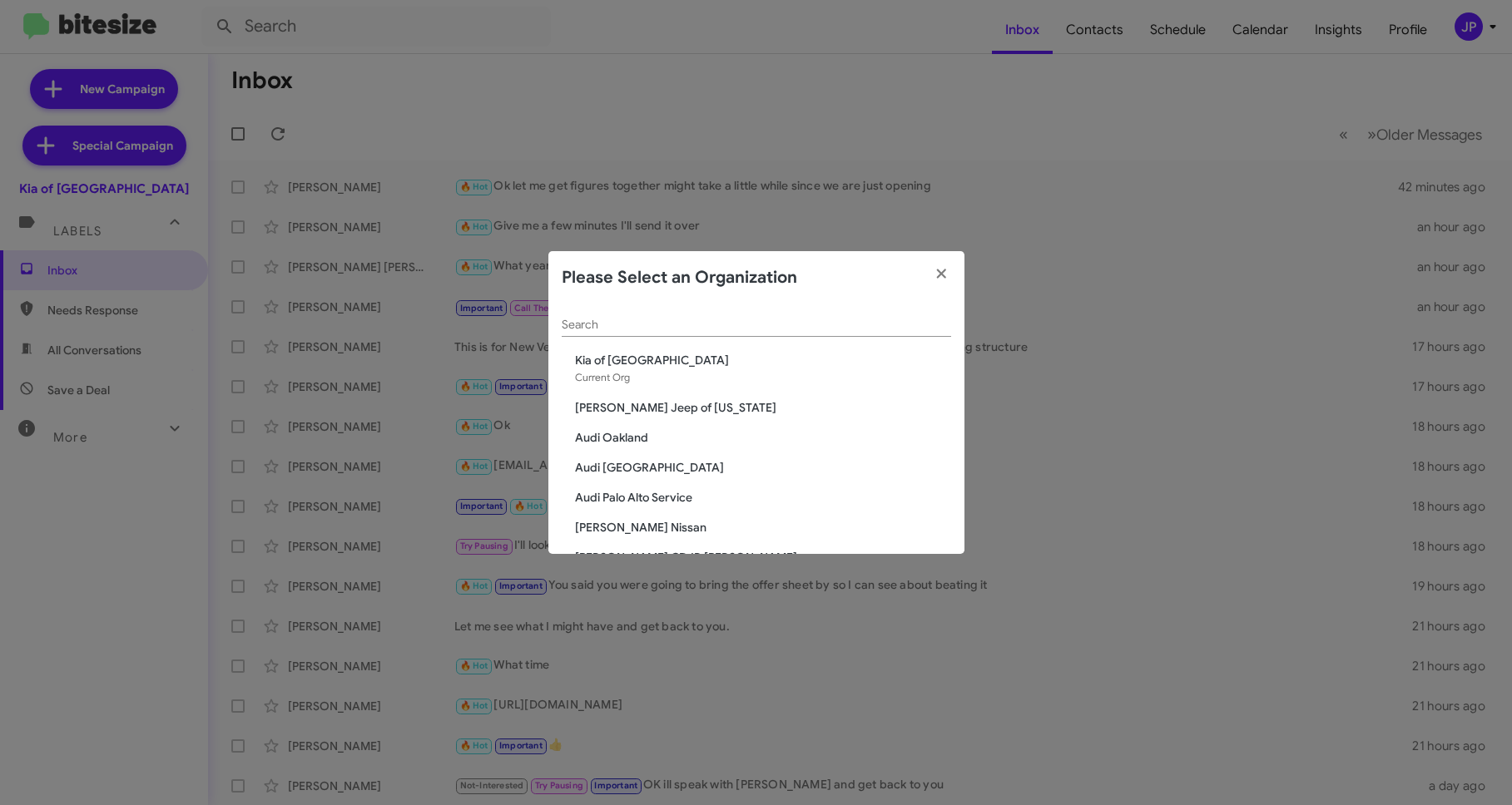
click at [727, 301] on div "Please Select an Organization" at bounding box center [756, 278] width 416 height 53
click at [824, 322] on input "Search" at bounding box center [756, 326] width 390 height 13
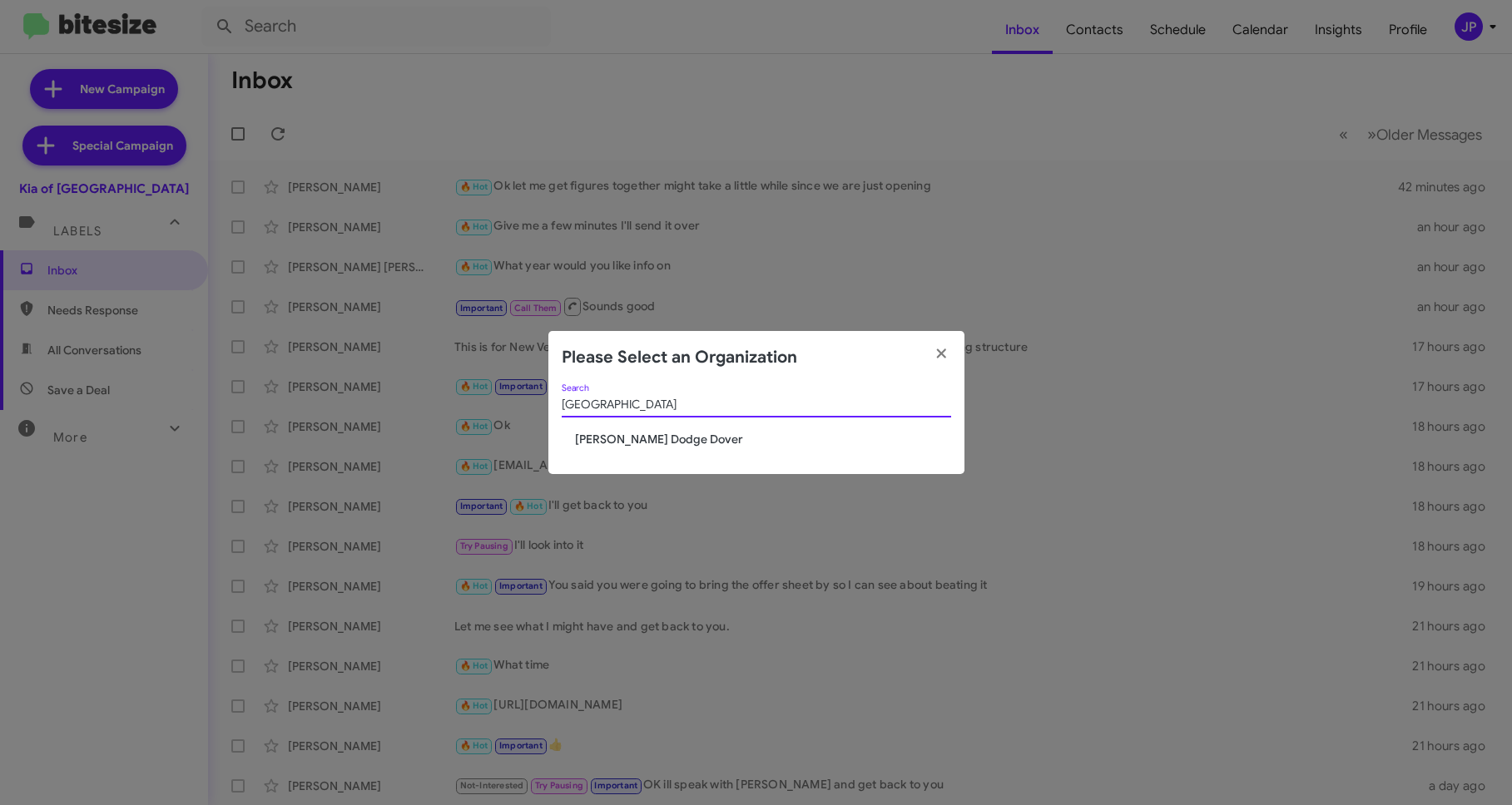
type input "Dover"
click at [661, 436] on span "[PERSON_NAME] Dodge Dover" at bounding box center [762, 439] width 376 height 17
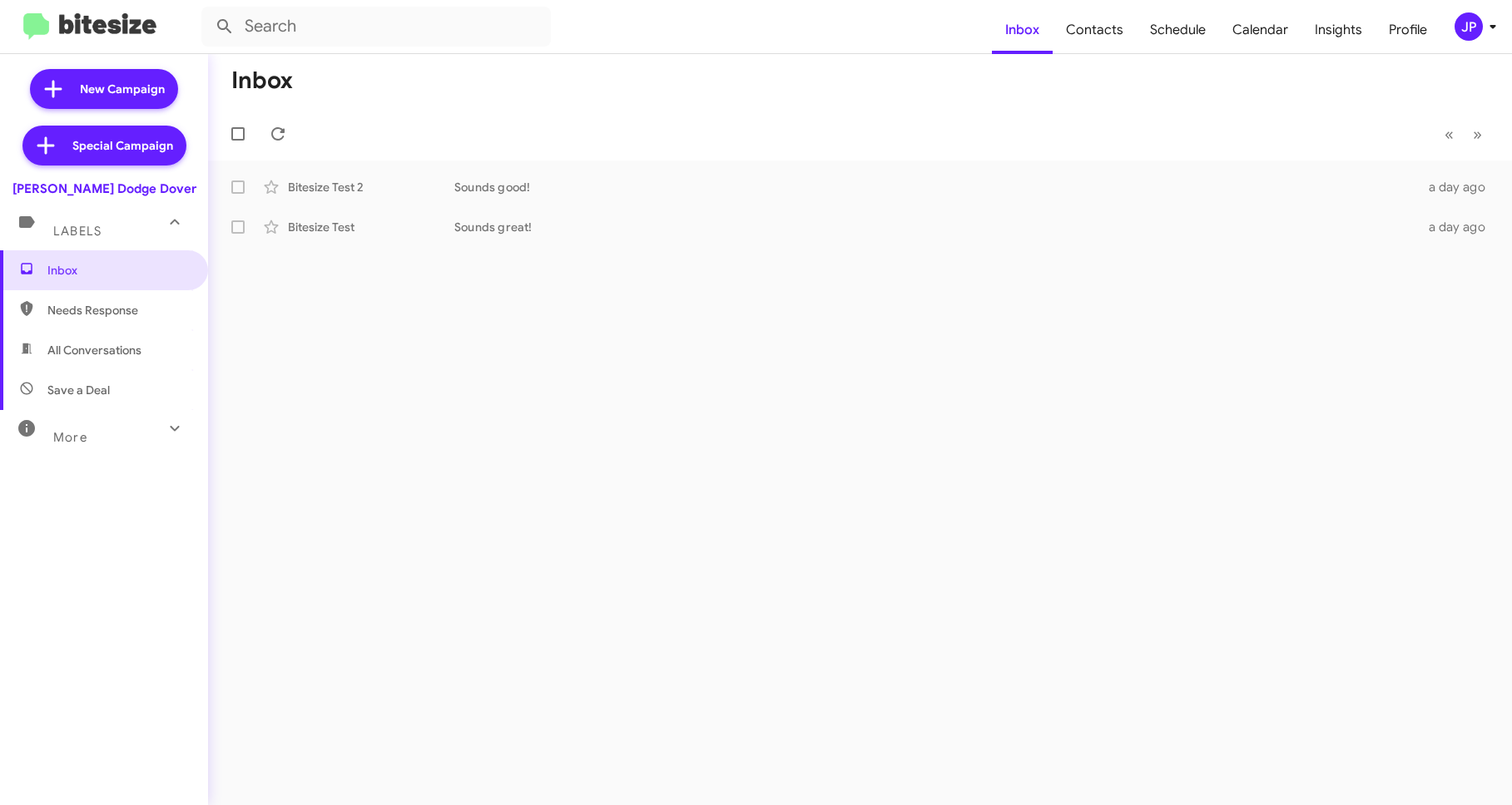
drag, startPoint x: 1272, startPoint y: 14, endPoint x: 989, endPoint y: 14, distance: 283.0
click at [1271, 14] on span "Calendar" at bounding box center [1260, 29] width 82 height 48
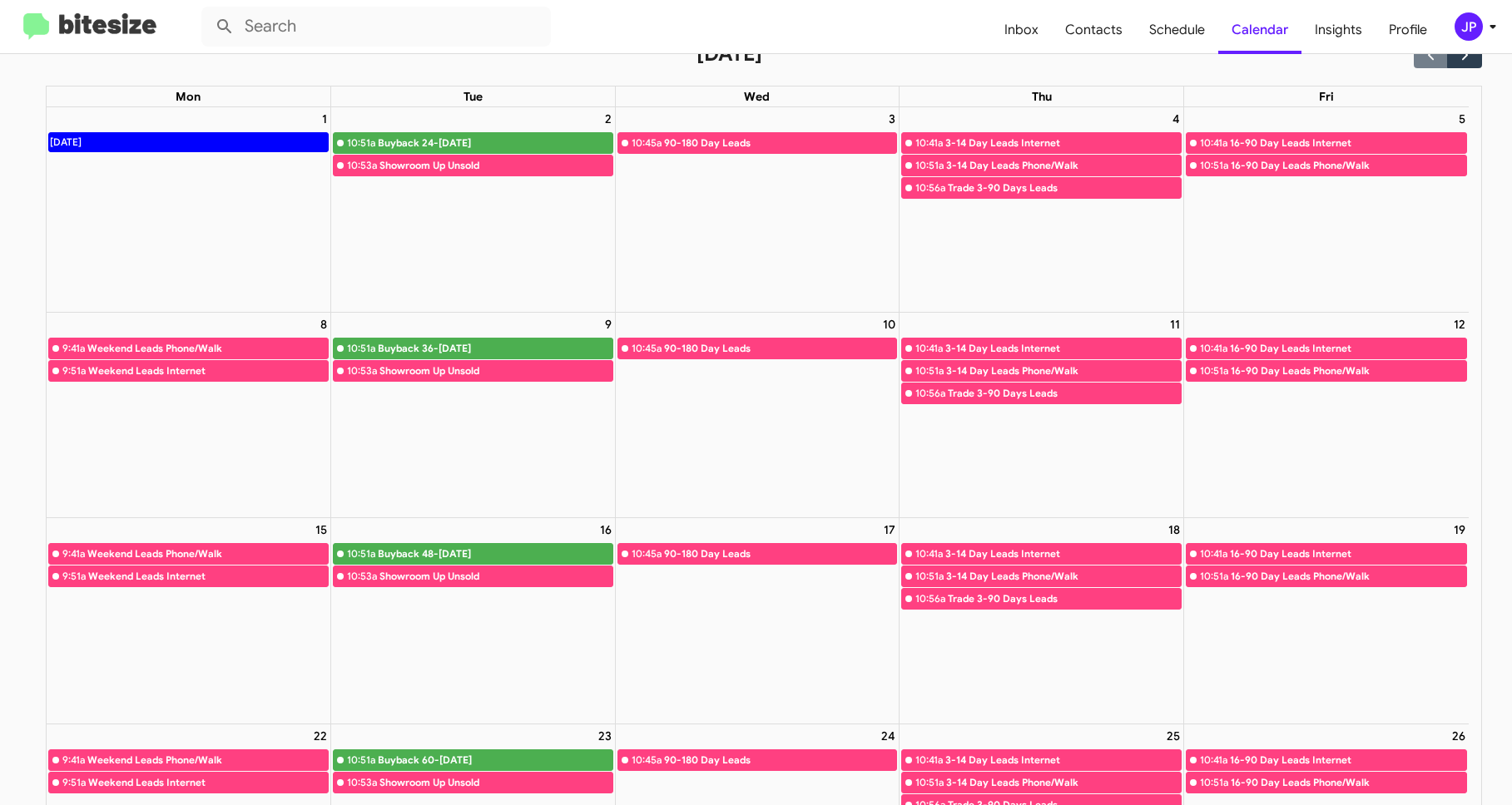
scroll to position [22, 0]
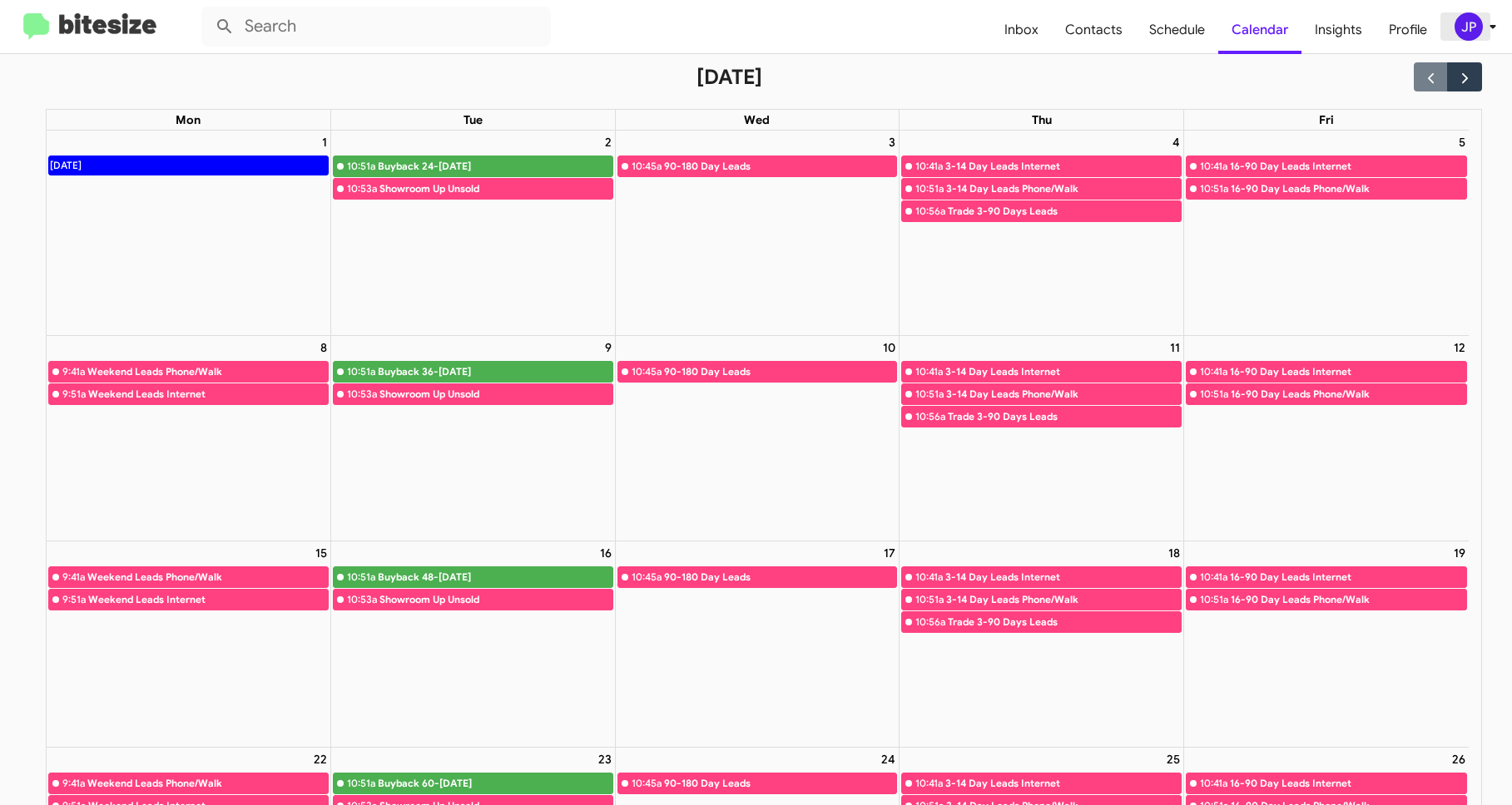
click at [1488, 13] on span "JP" at bounding box center [1478, 27] width 50 height 29
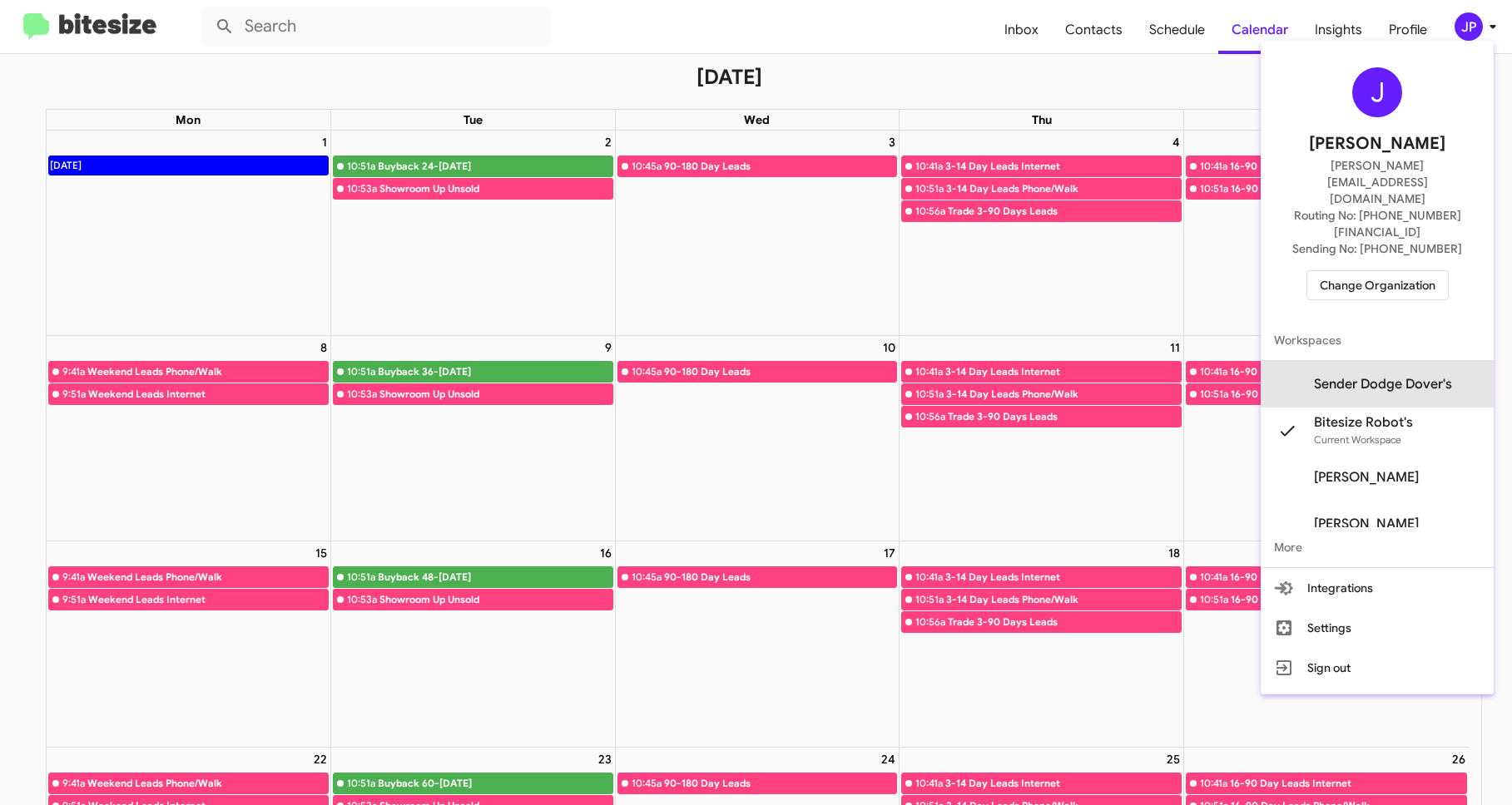
click at [1413, 361] on span "Sender Dodge Dover's" at bounding box center [1377, 384] width 233 height 46
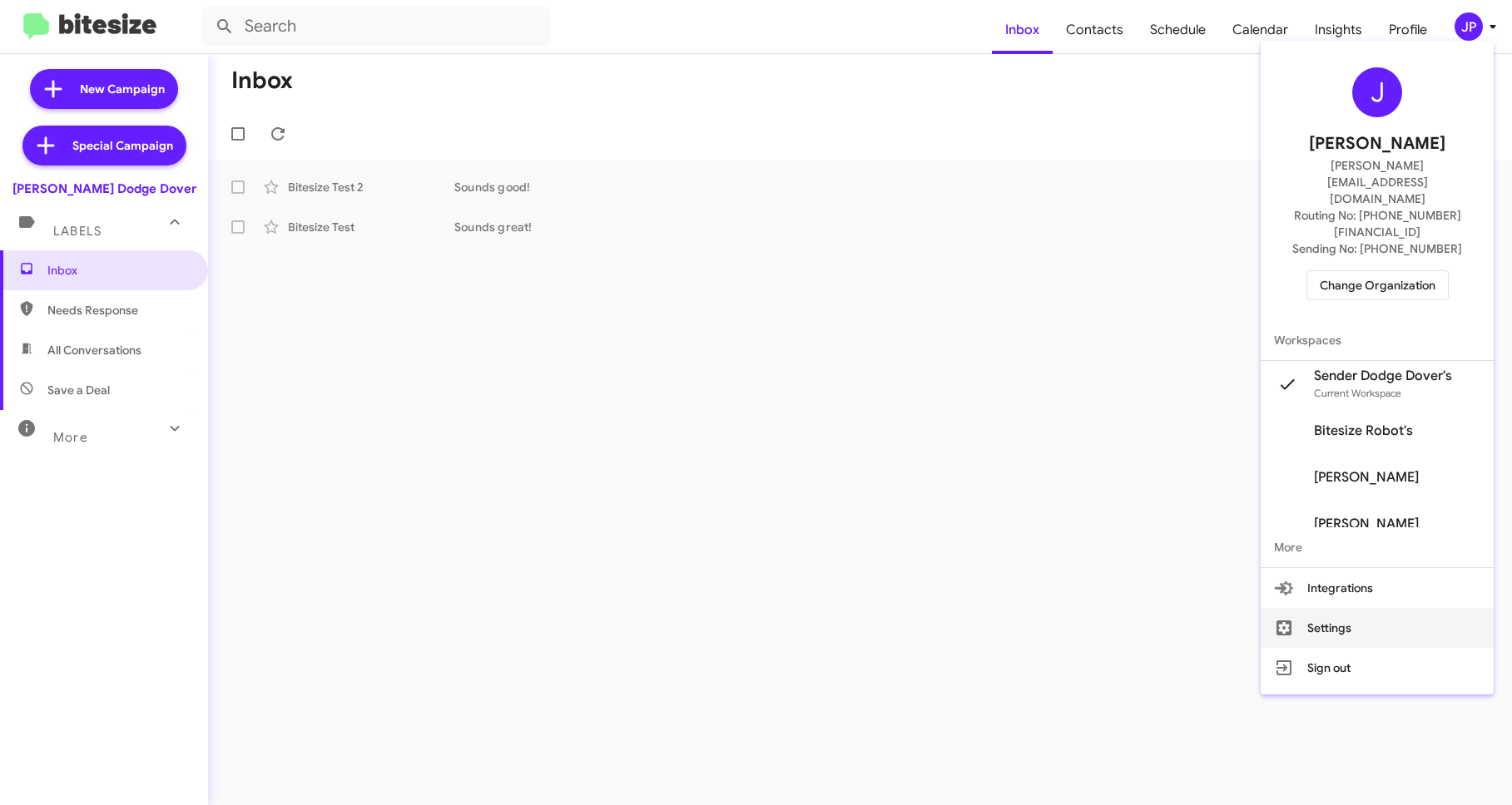
click at [1355, 608] on button "Settings" at bounding box center [1377, 628] width 233 height 40
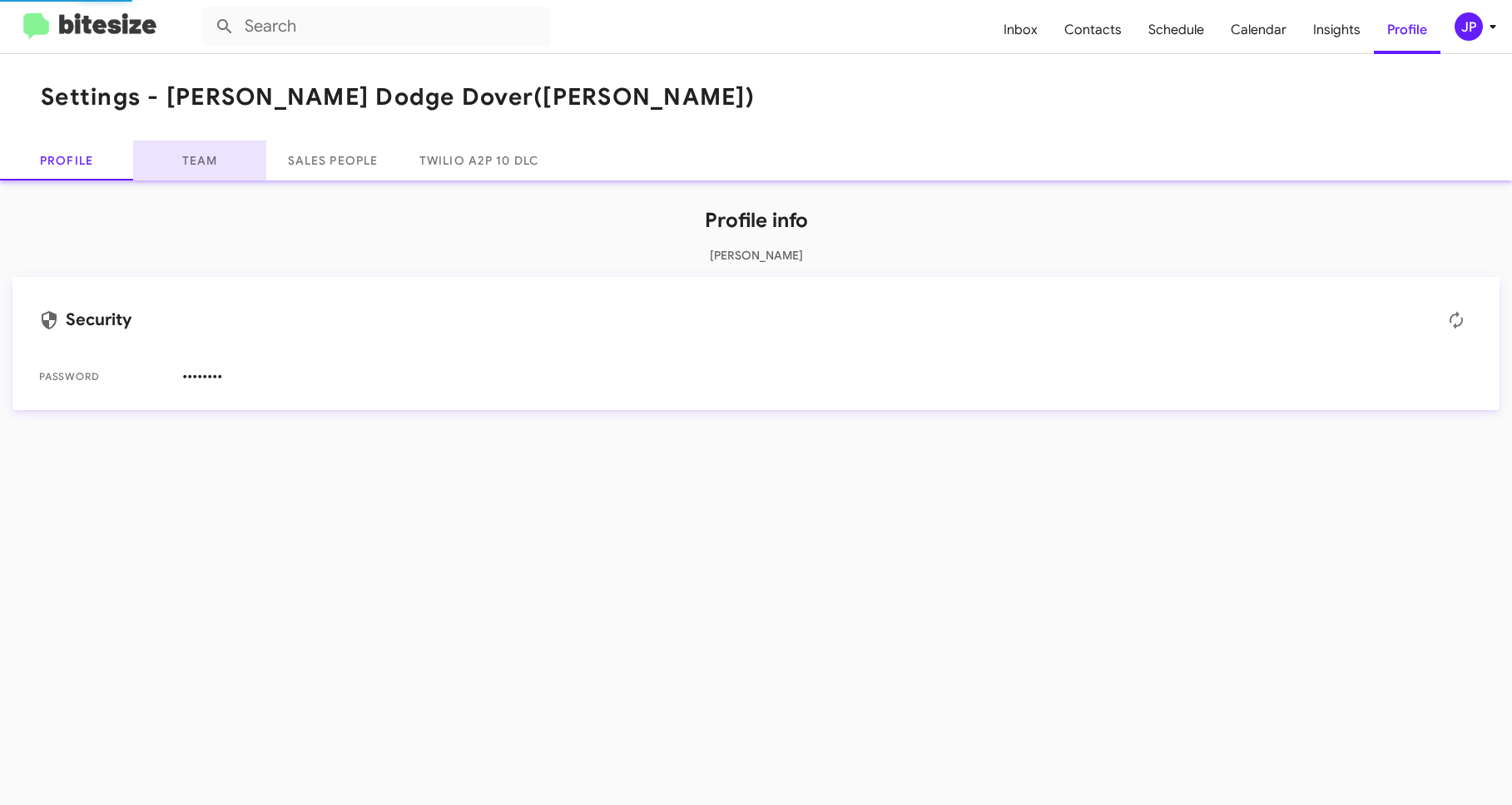
click at [229, 160] on link "Team" at bounding box center [199, 160] width 133 height 40
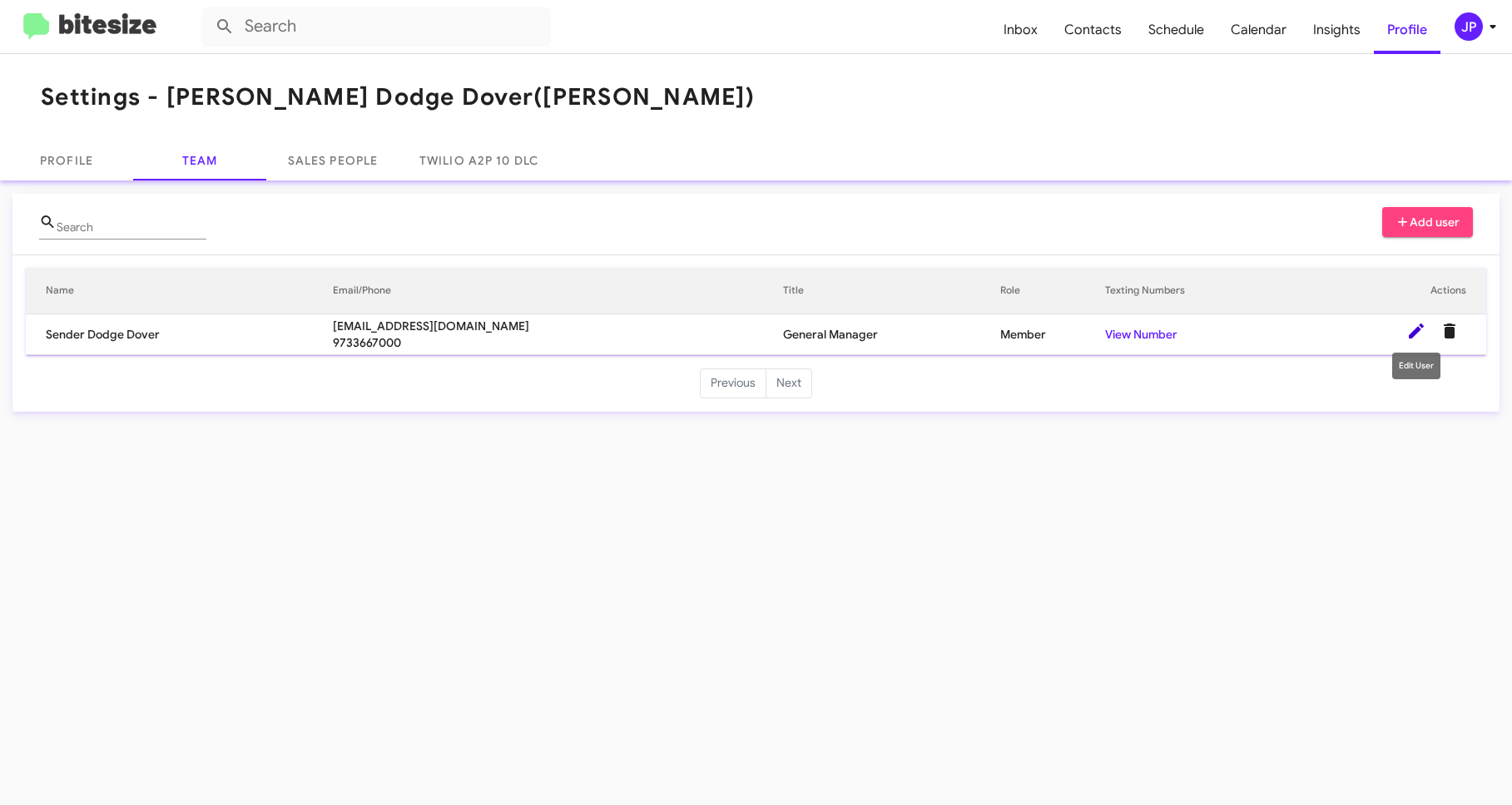
click at [1415, 332] on icon at bounding box center [1416, 331] width 15 height 15
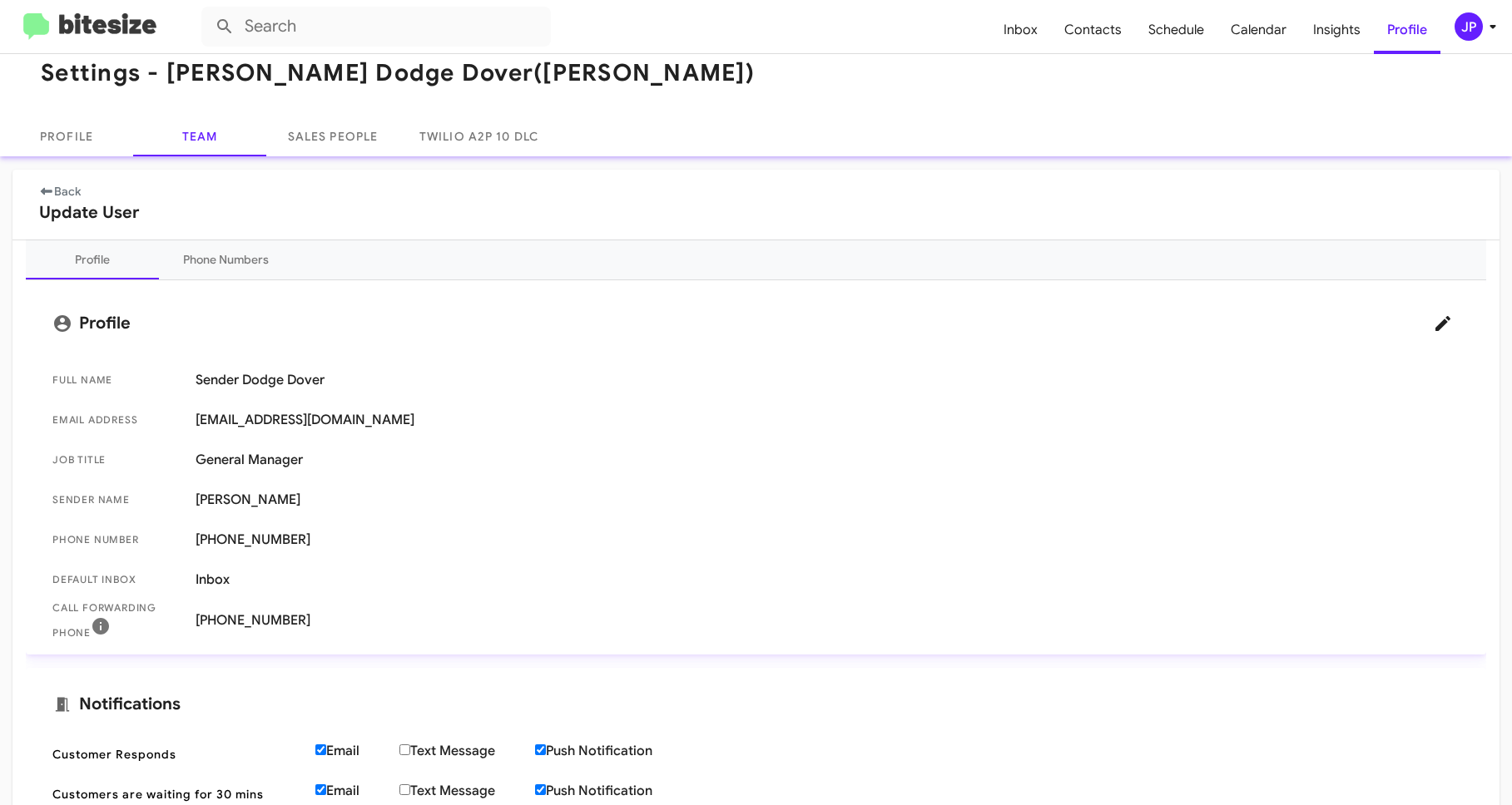
scroll to position [26, 0]
click at [1435, 326] on icon at bounding box center [1443, 322] width 15 height 15
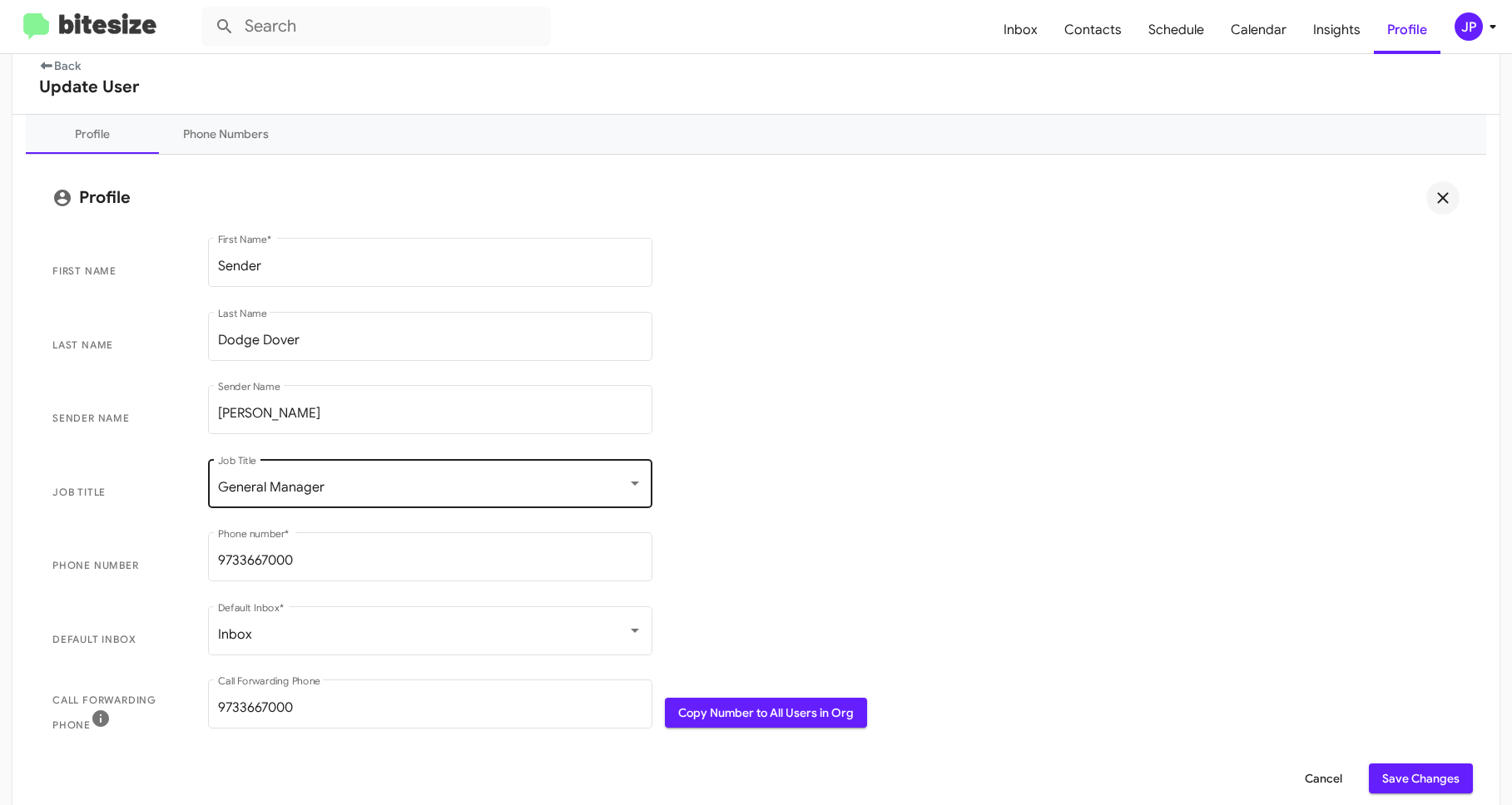
scroll to position [170, 0]
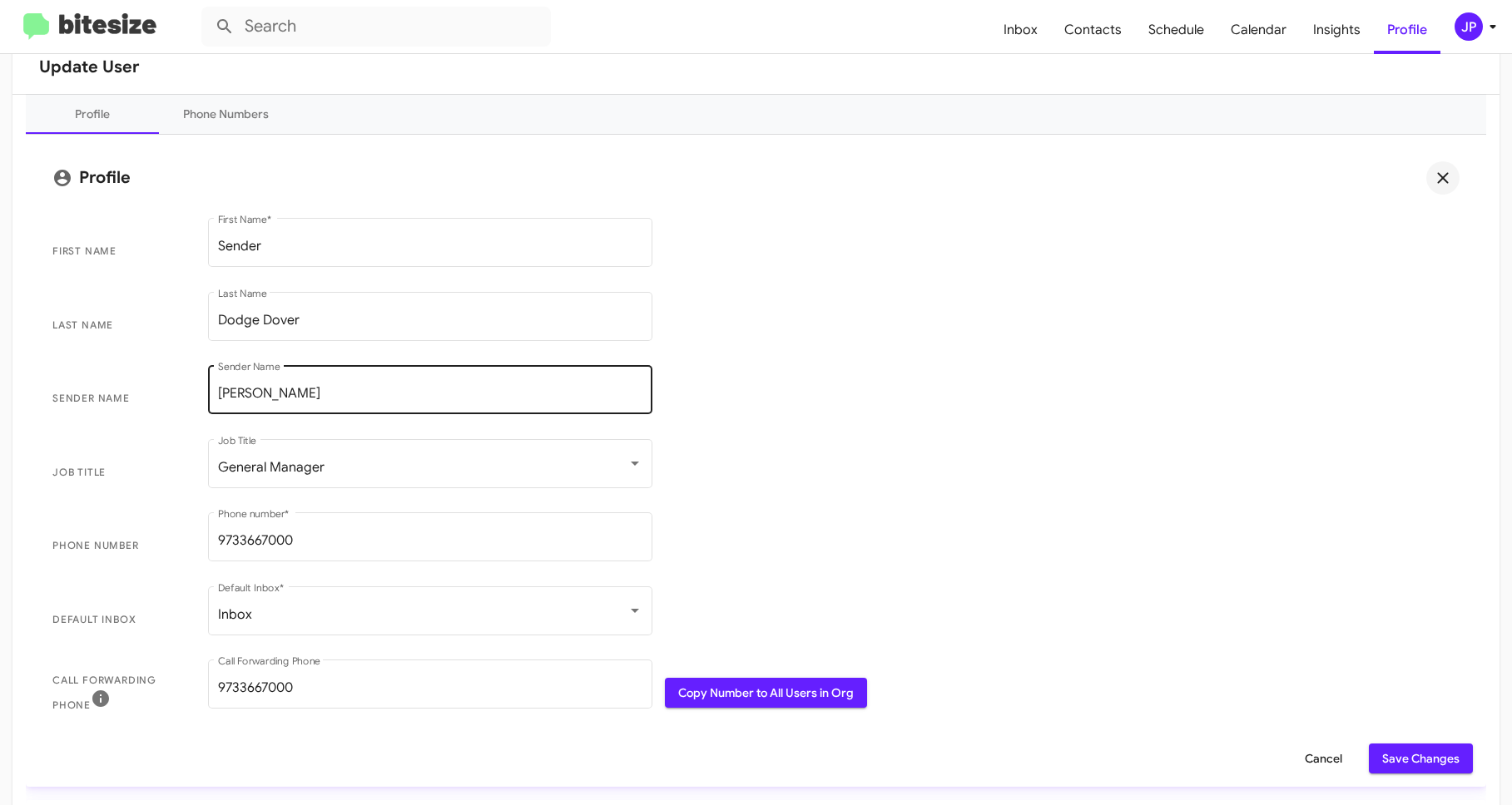
click at [325, 386] on input "Colin Carrasquillo" at bounding box center [430, 394] width 424 height 15
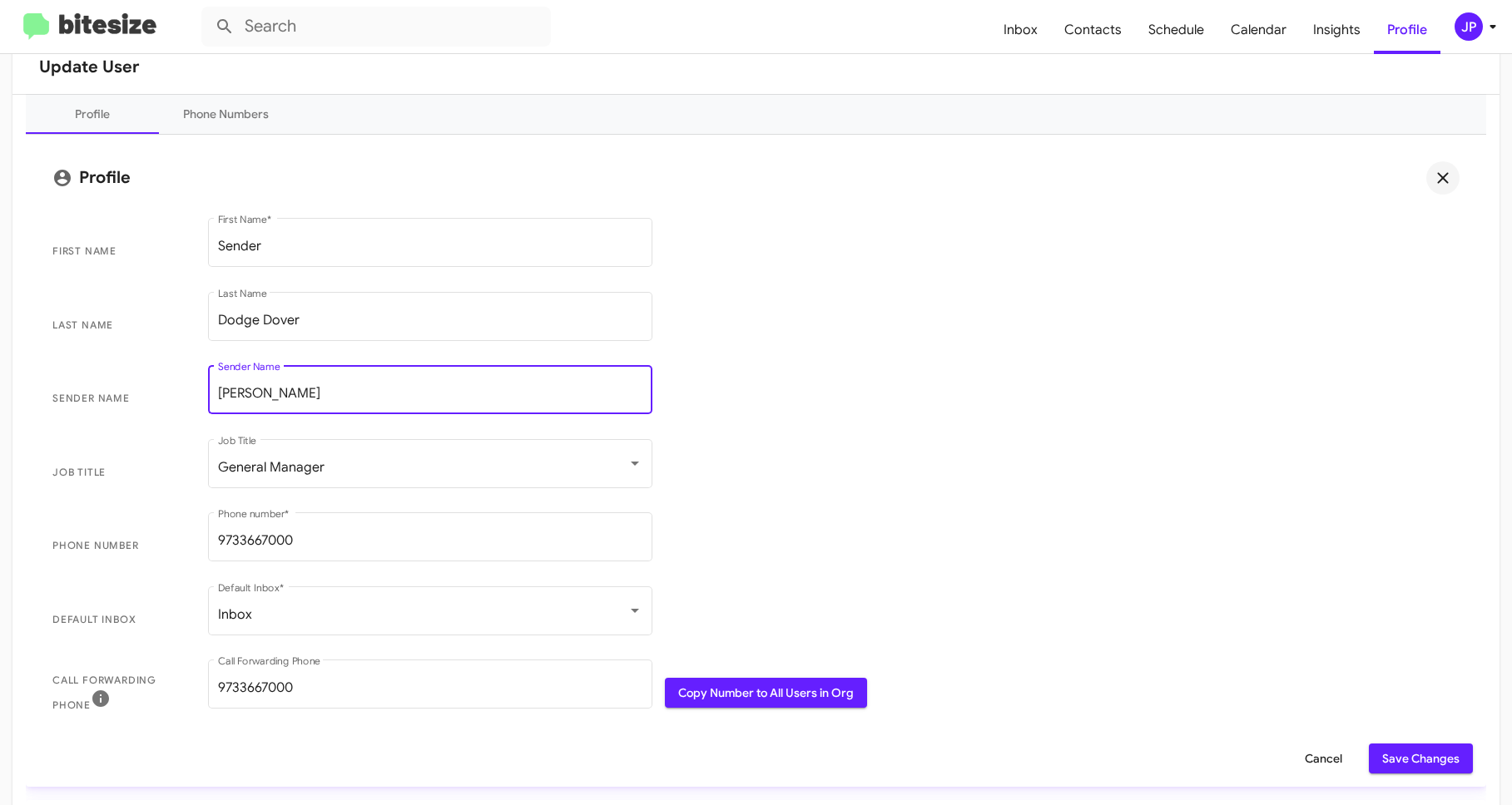
drag, startPoint x: 374, startPoint y: 390, endPoint x: 117, endPoint y: 376, distance: 257.4
click at [117, 376] on span "Sender Name Colin Carrasquillo Sender Name" at bounding box center [756, 399] width 1434 height 74
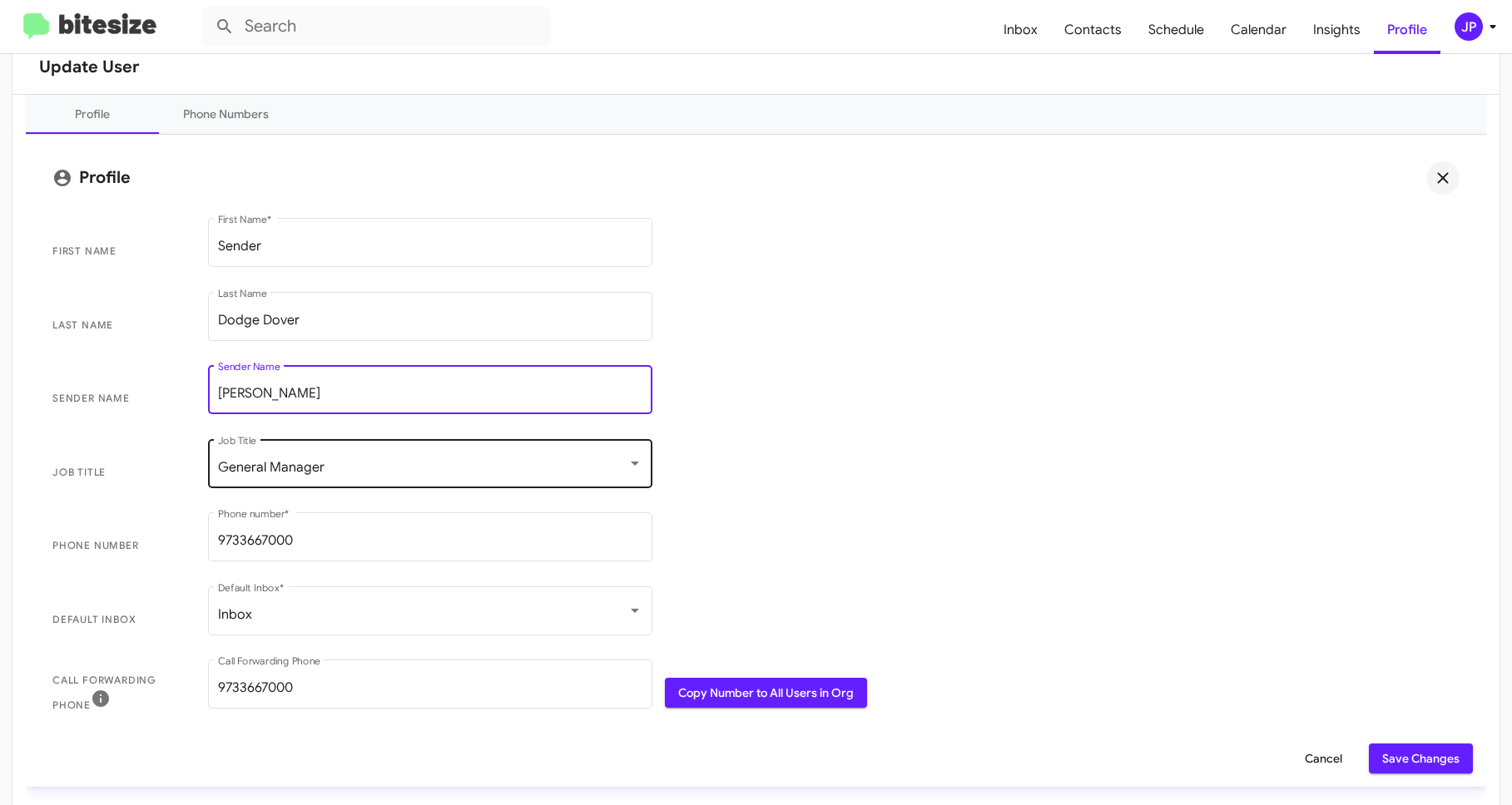
type input "Kevin Zidlick"
click at [354, 444] on div "General Manager Job Title" at bounding box center [430, 462] width 424 height 52
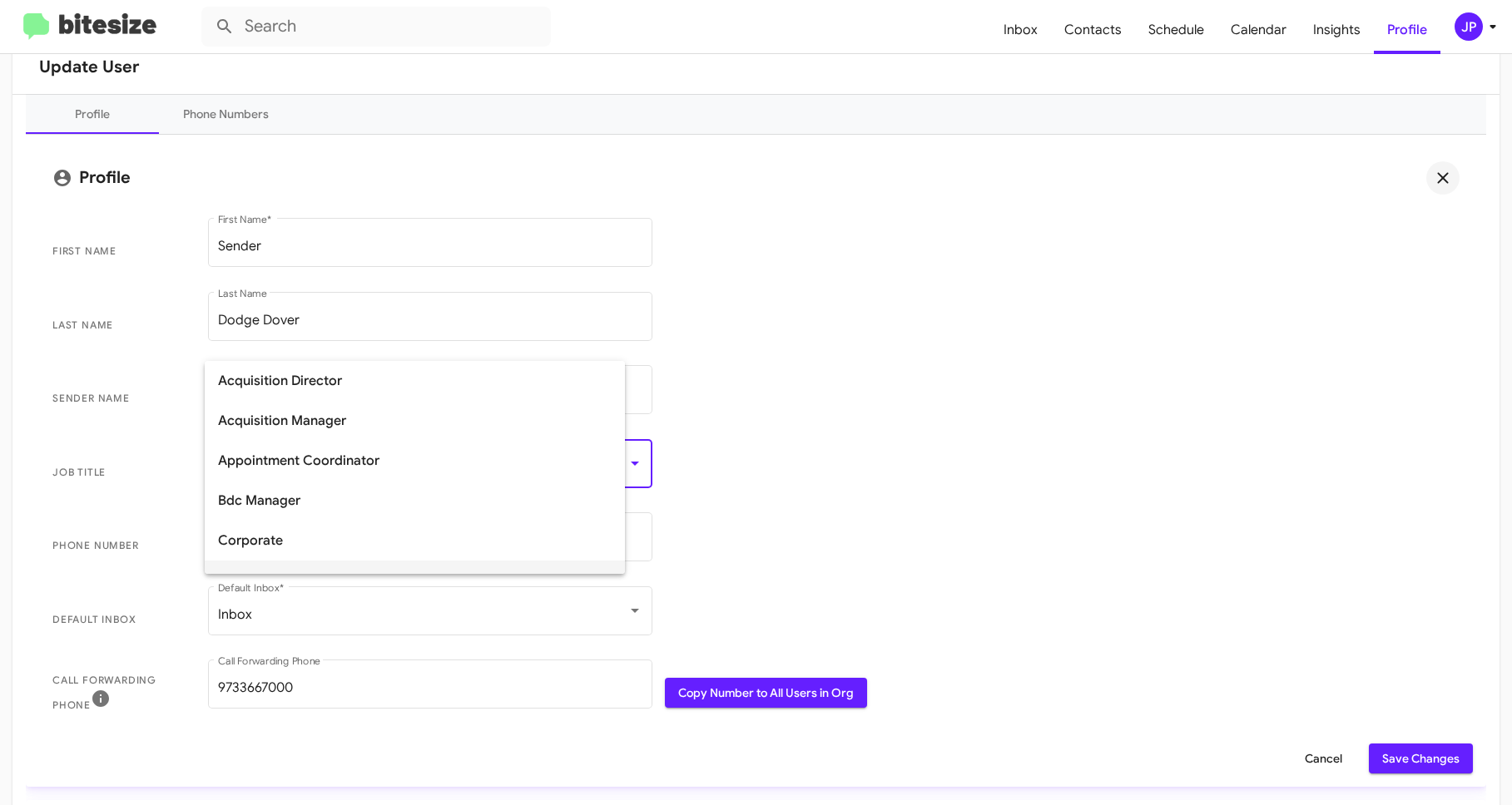
scroll to position [153, 0]
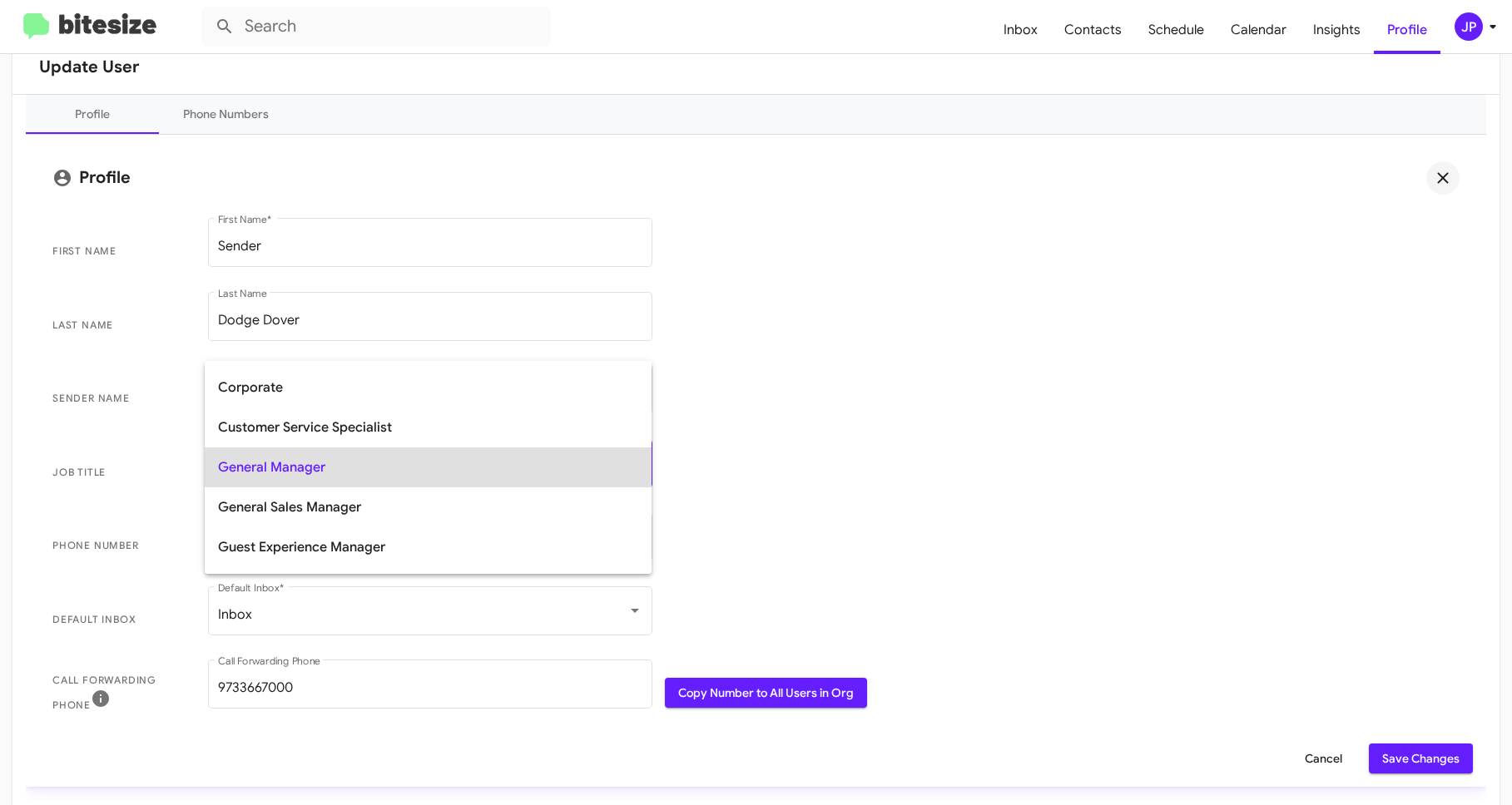
drag, startPoint x: 874, startPoint y: 413, endPoint x: 545, endPoint y: 500, distance: 340.3
click at [874, 413] on div at bounding box center [756, 402] width 1512 height 805
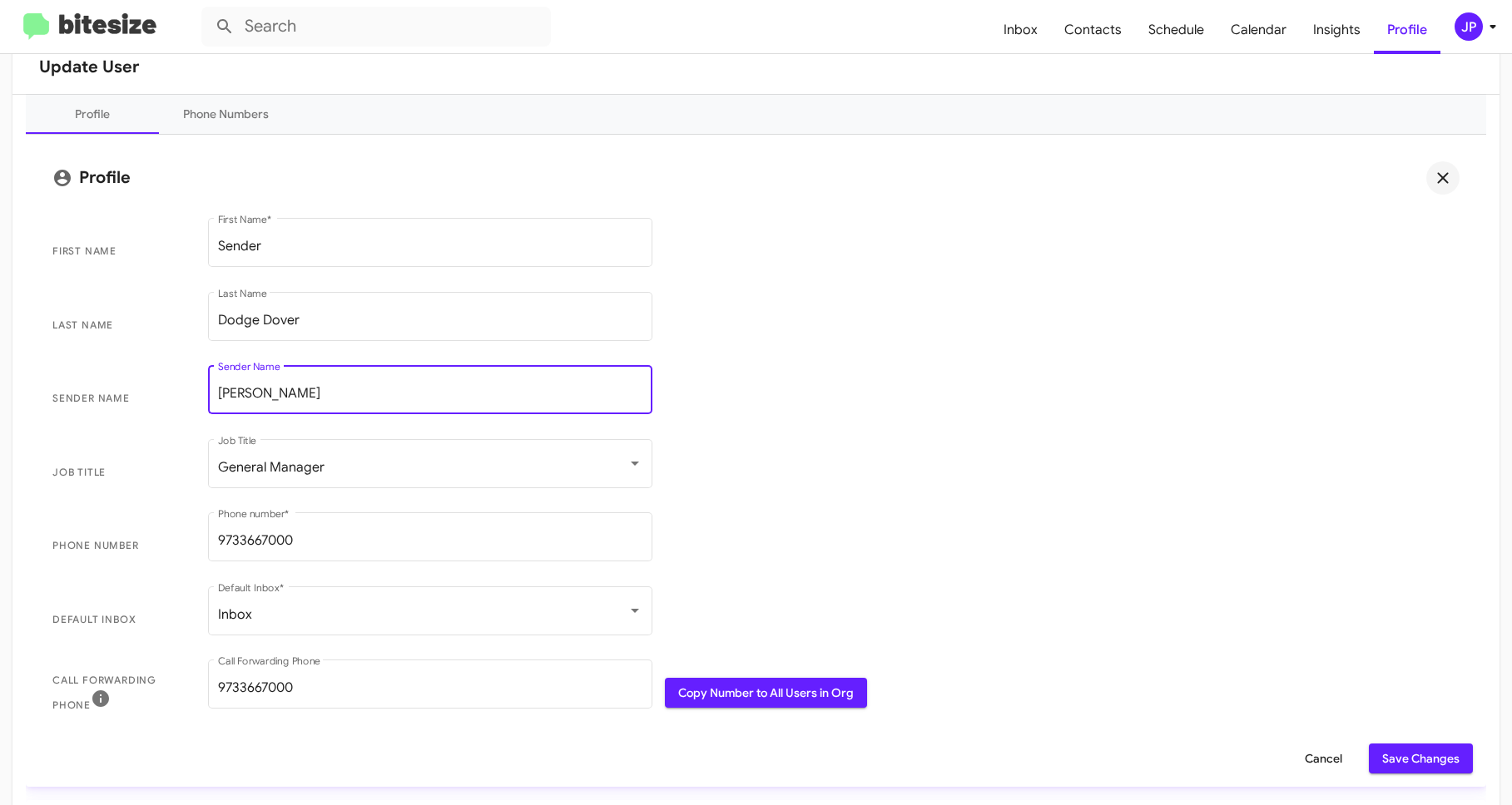
click at [321, 392] on input "Kevin Zidlick" at bounding box center [430, 394] width 424 height 15
click at [325, 390] on input "Kevin Zidlick" at bounding box center [430, 394] width 424 height 15
drag, startPoint x: 313, startPoint y: 396, endPoint x: 167, endPoint y: 379, distance: 147.0
click at [167, 379] on span "Sender Name Kevin Zidlick Sender Name" at bounding box center [756, 399] width 1434 height 74
click at [110, 16] on img at bounding box center [90, 27] width 133 height 28
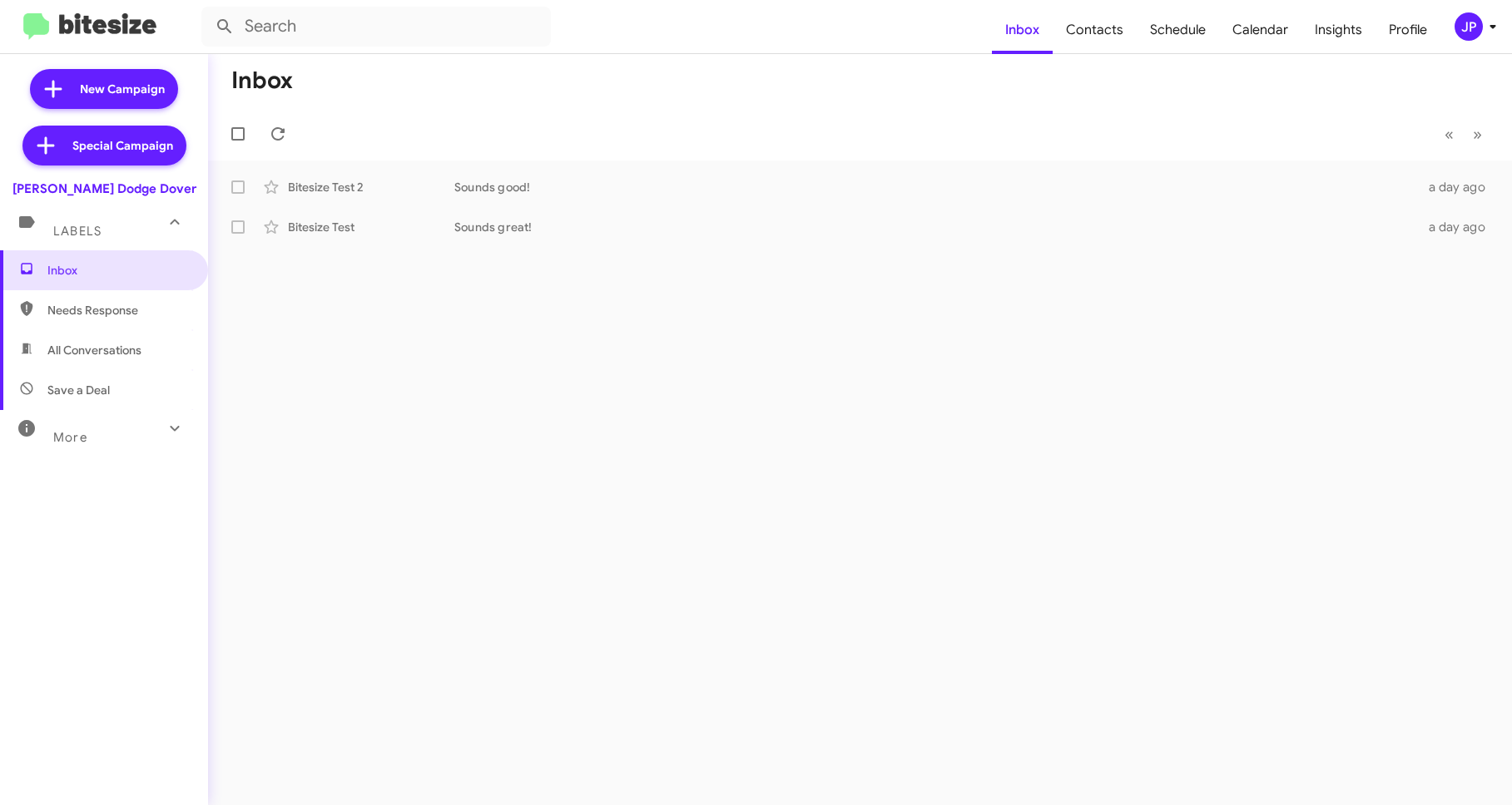
click at [1467, 32] on div "JP" at bounding box center [1468, 27] width 29 height 29
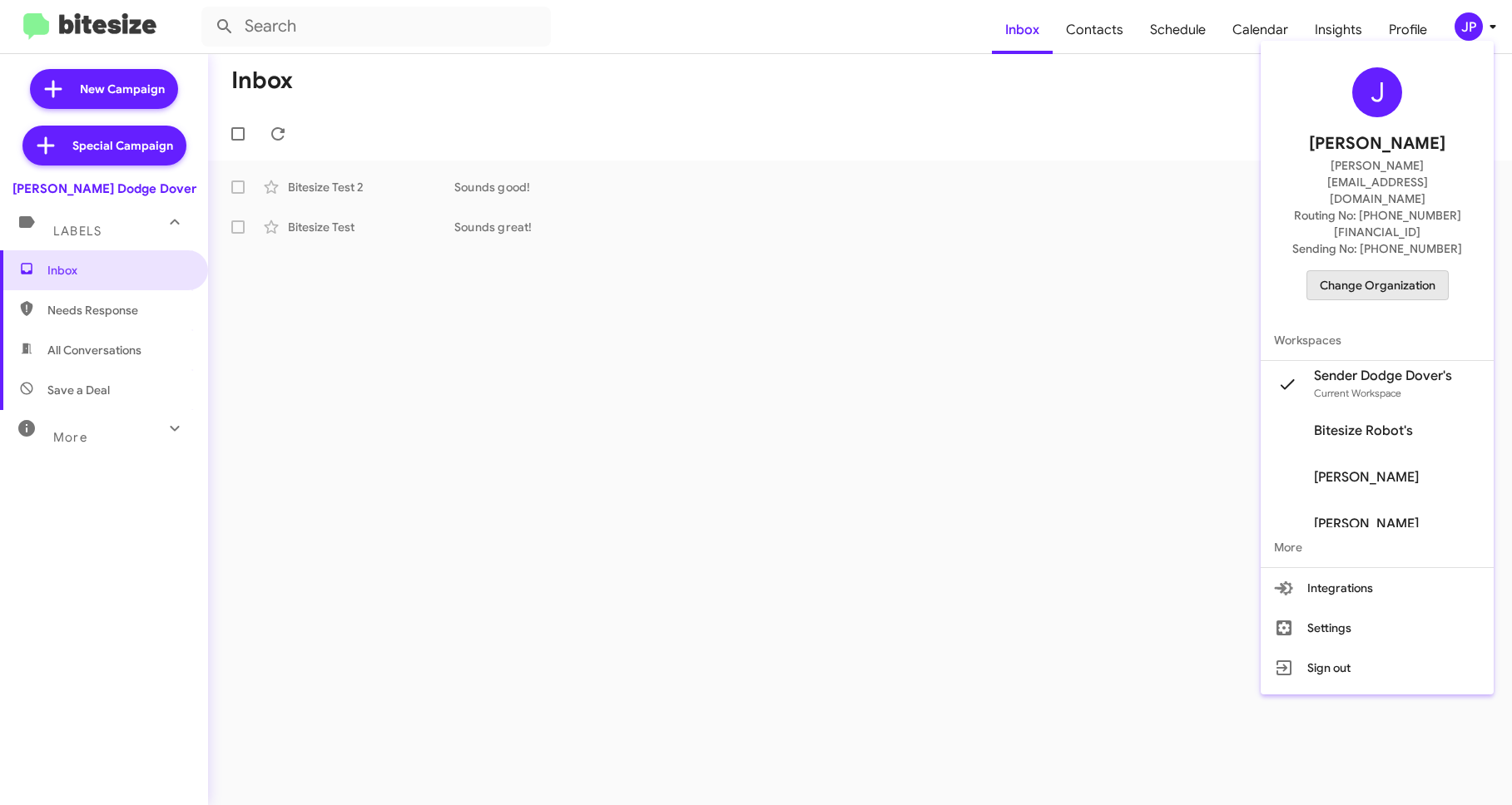
click at [1400, 271] on span "Change Organization" at bounding box center [1377, 285] width 115 height 29
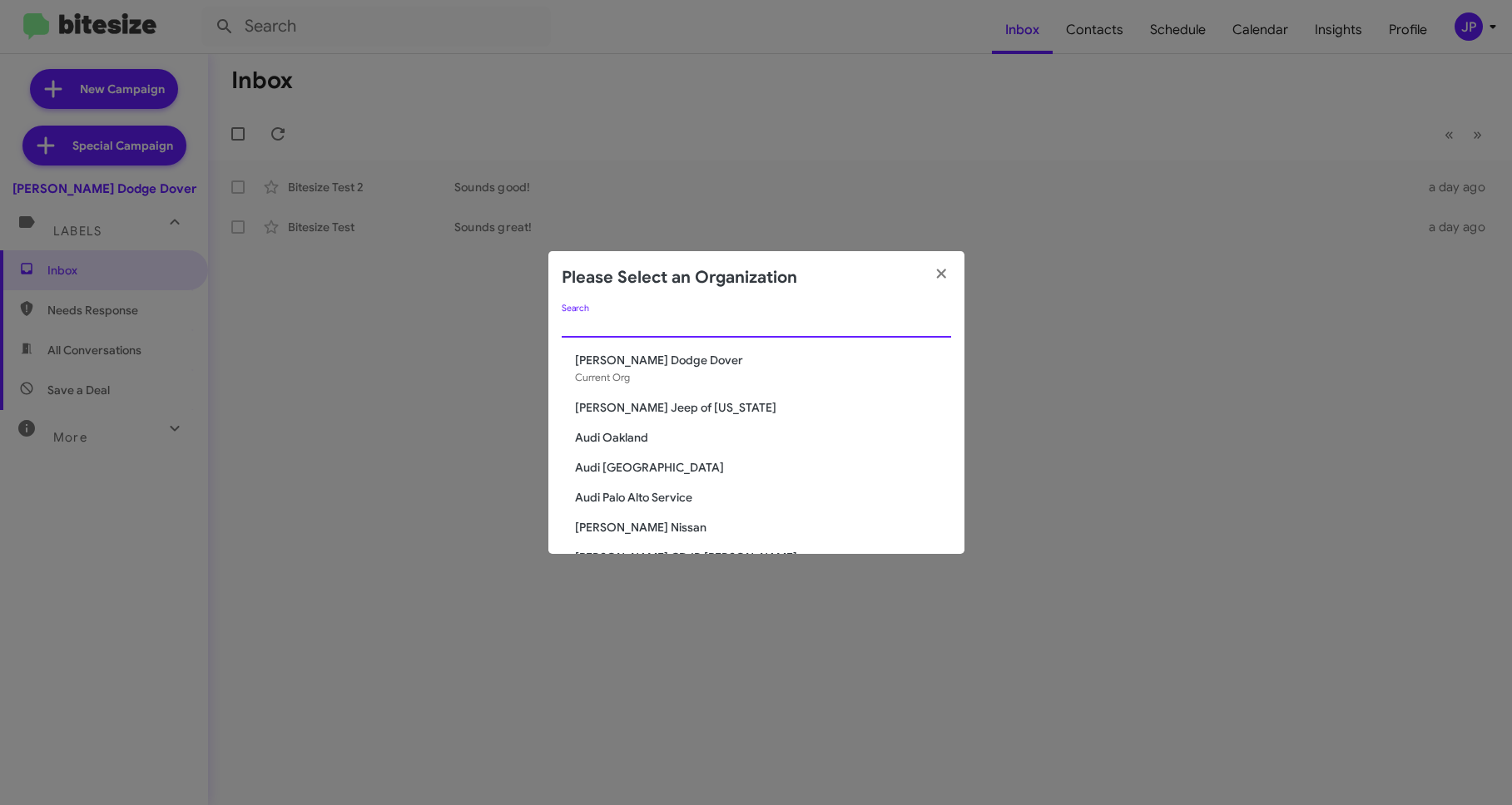
click at [600, 331] on input "Search" at bounding box center [756, 326] width 390 height 13
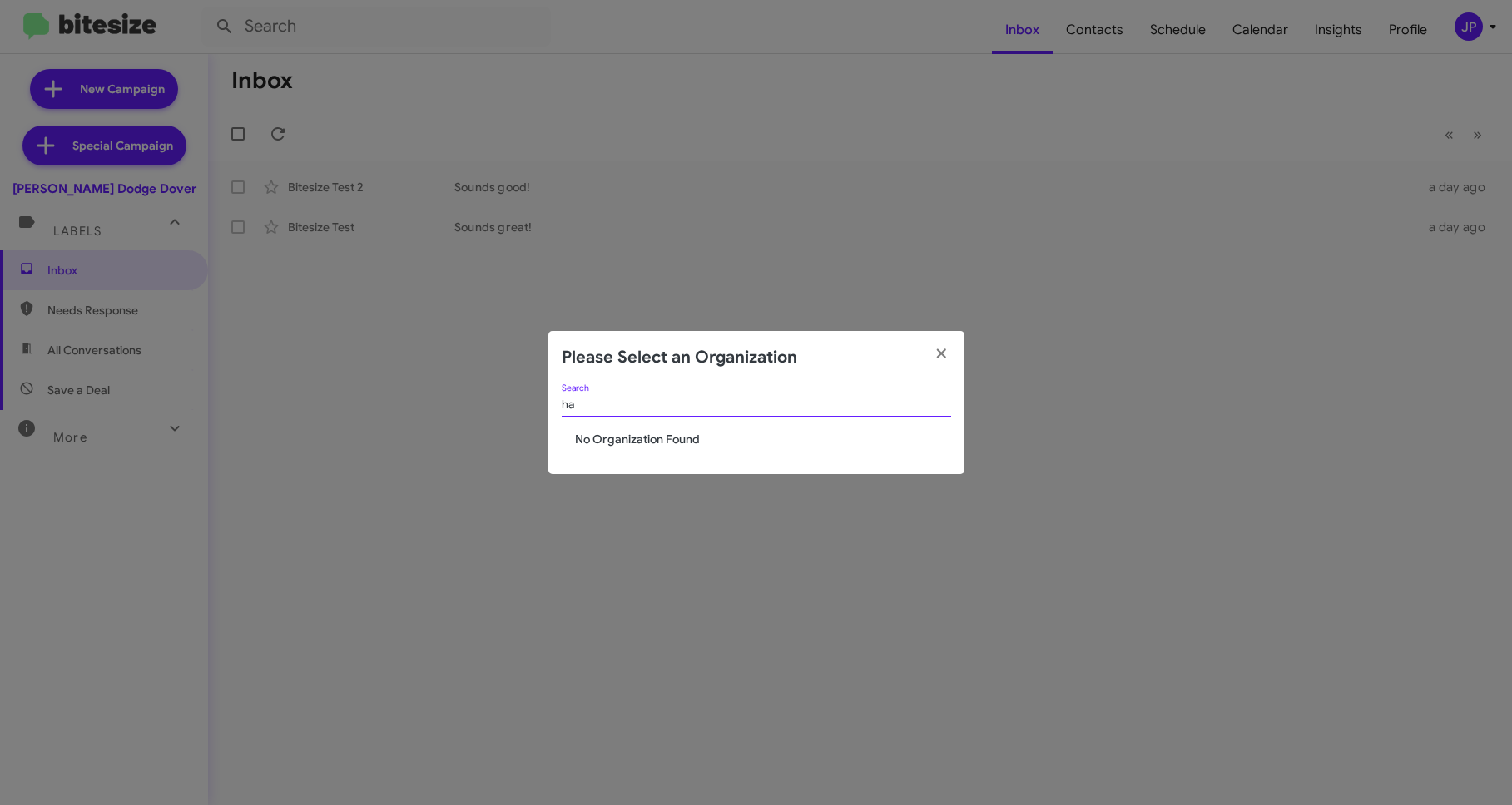
type input "h"
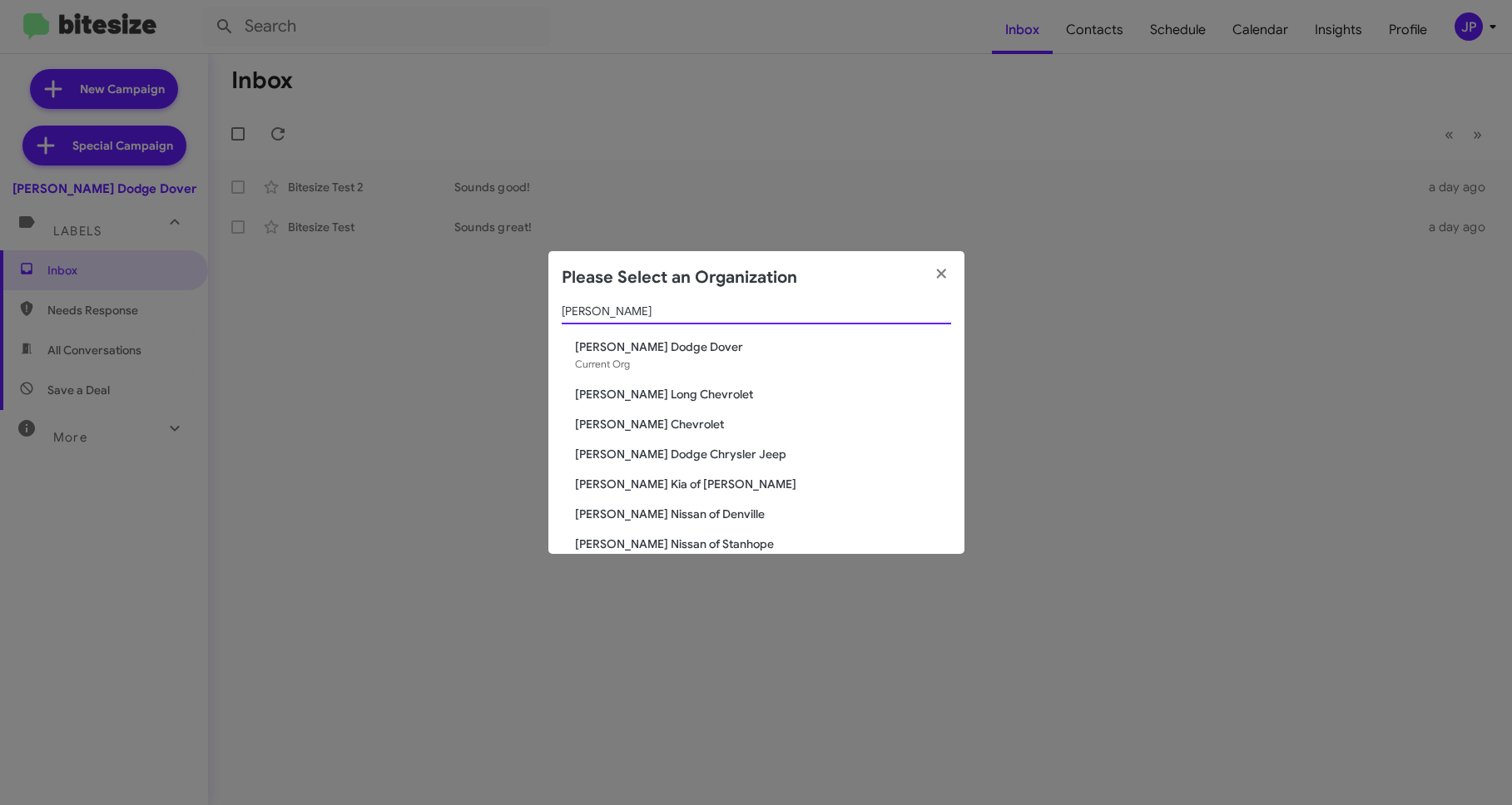
scroll to position [29, 0]
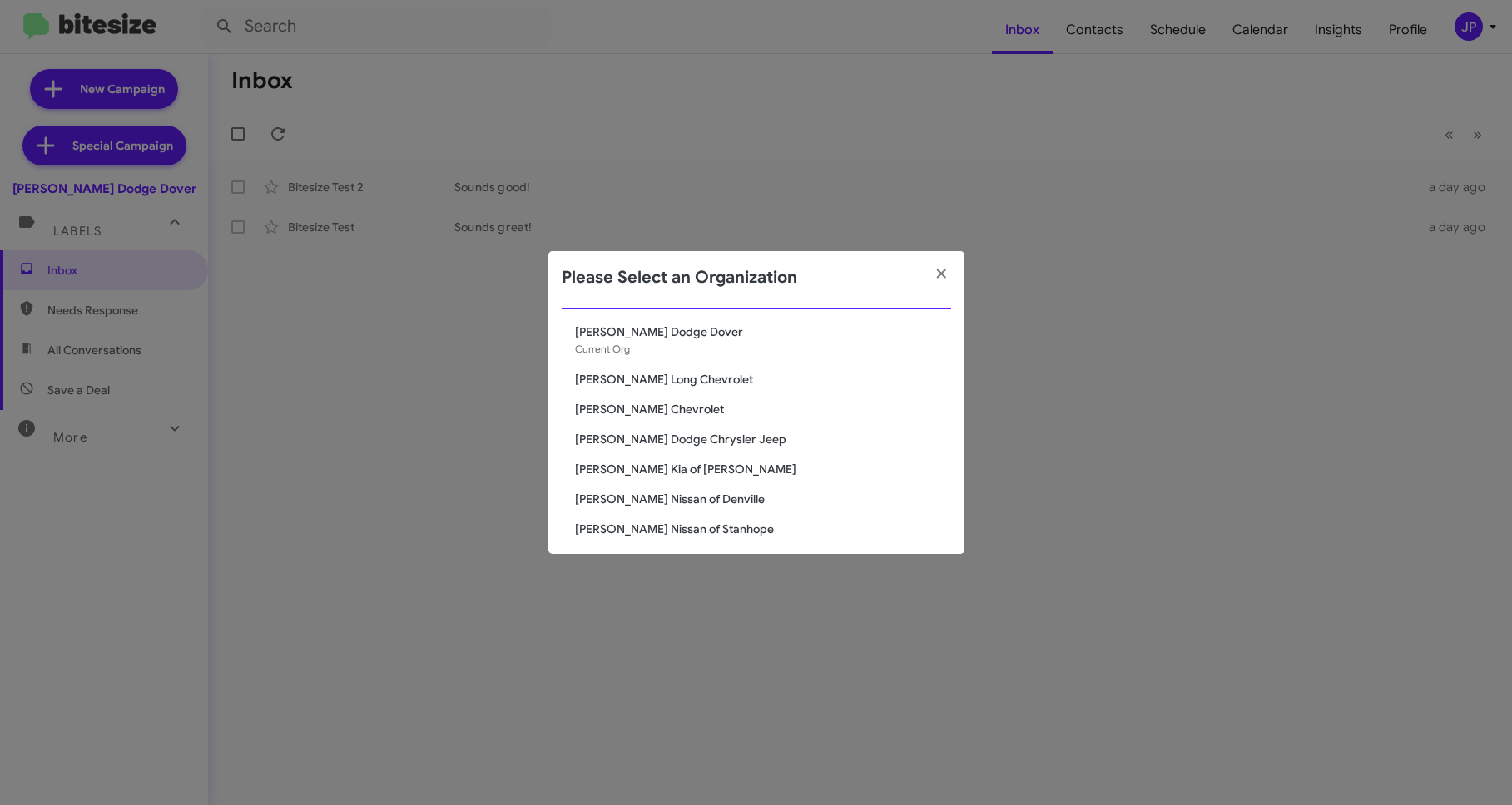
type input "niels"
click at [726, 442] on span "Nielsen Dodge Chrysler Jeep" at bounding box center [762, 439] width 376 height 17
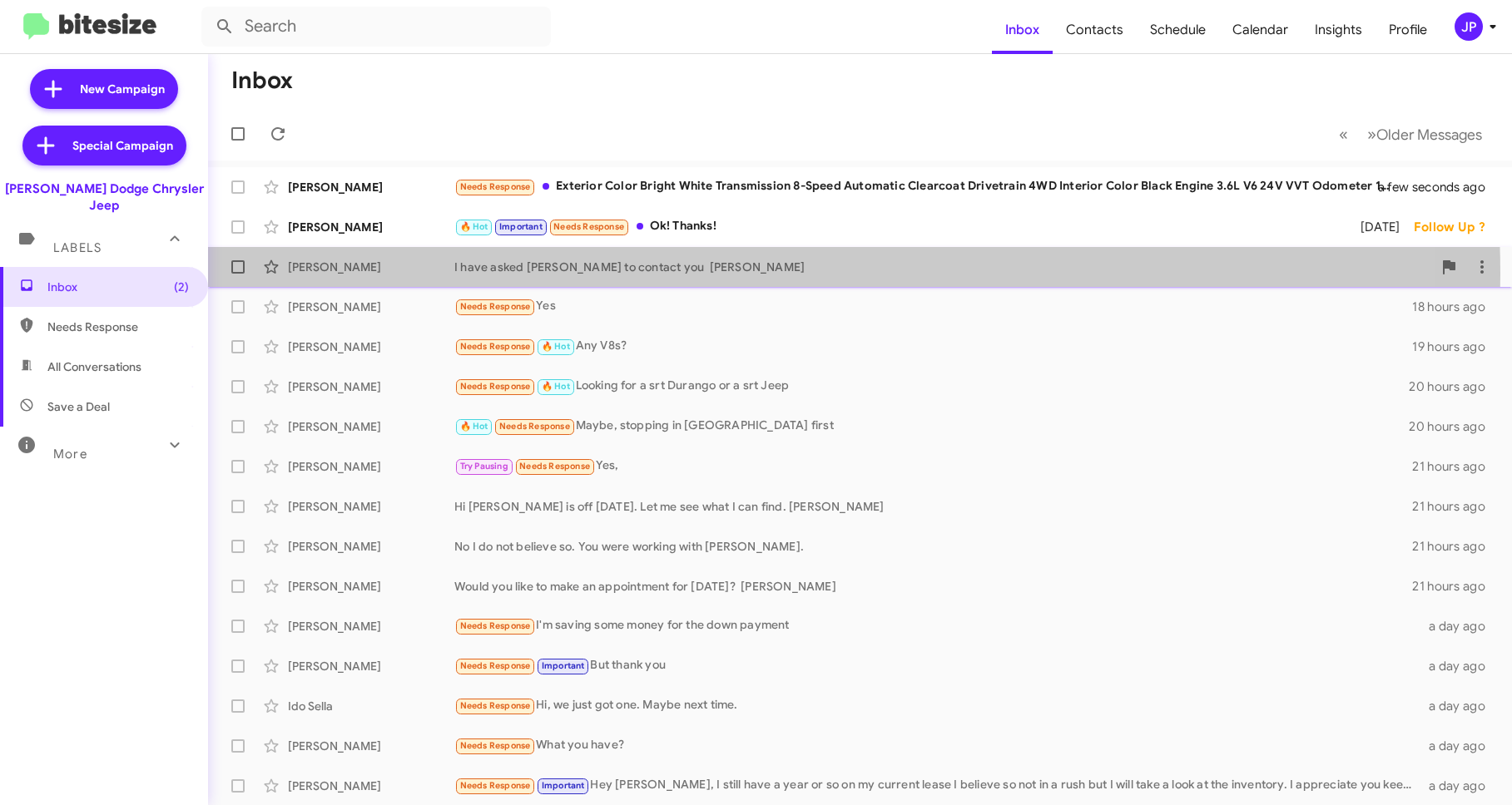
click at [622, 274] on div "I have asked Chris to contact you PAtti" at bounding box center [943, 267] width 978 height 17
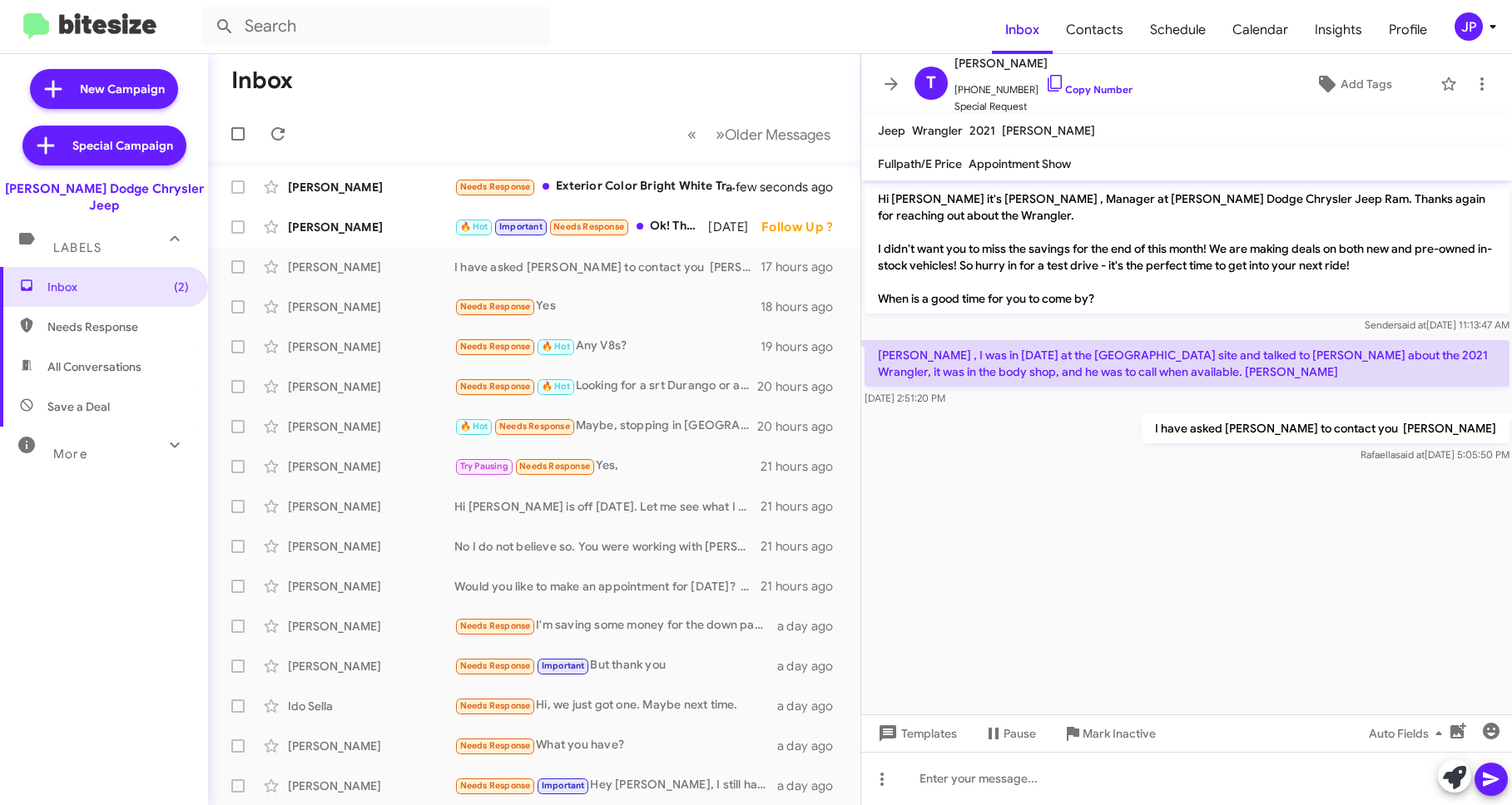
click at [1481, 22] on div "JP" at bounding box center [1468, 27] width 29 height 29
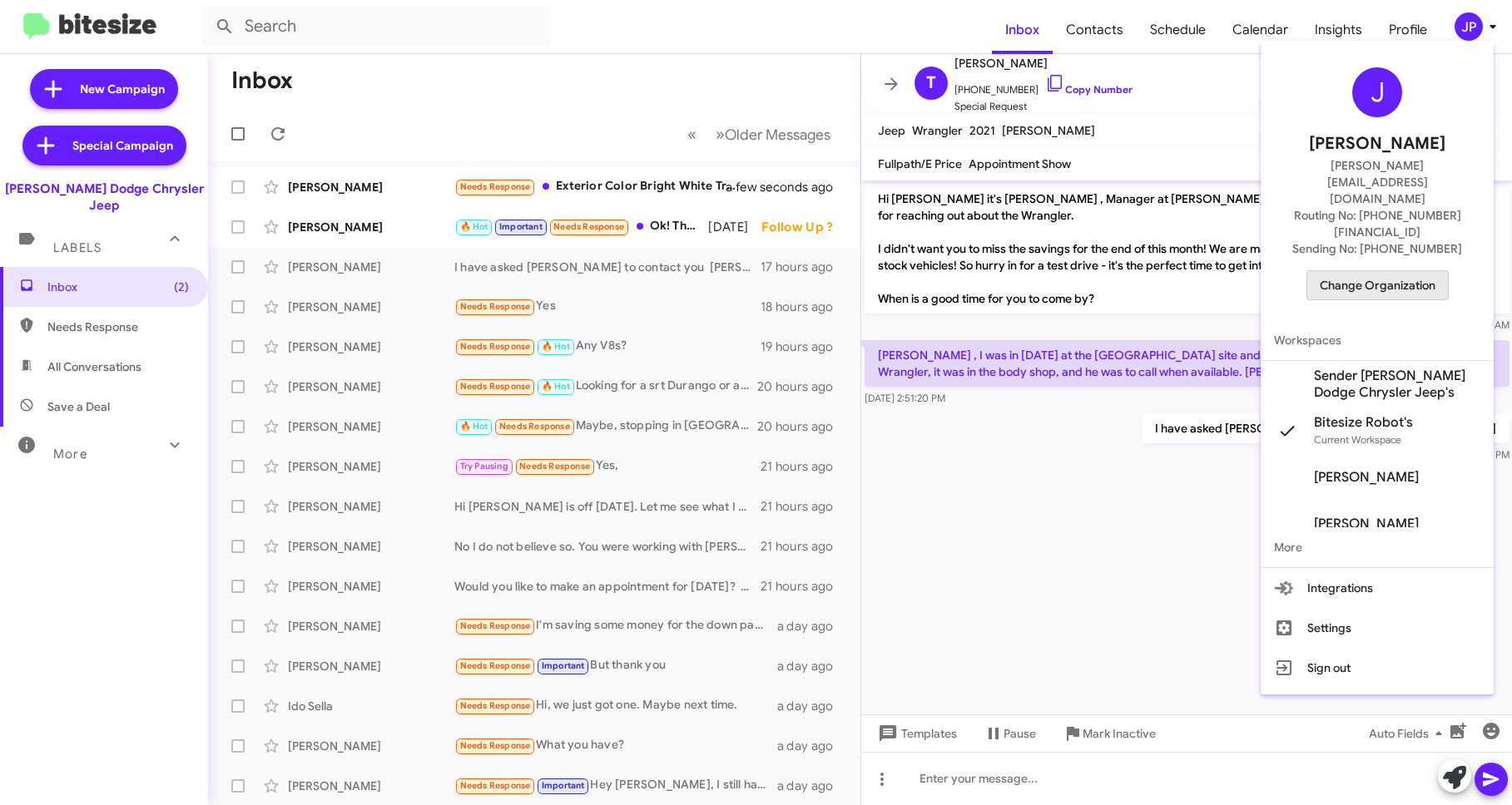
click at [1412, 271] on span "Change Organization" at bounding box center [1377, 285] width 115 height 29
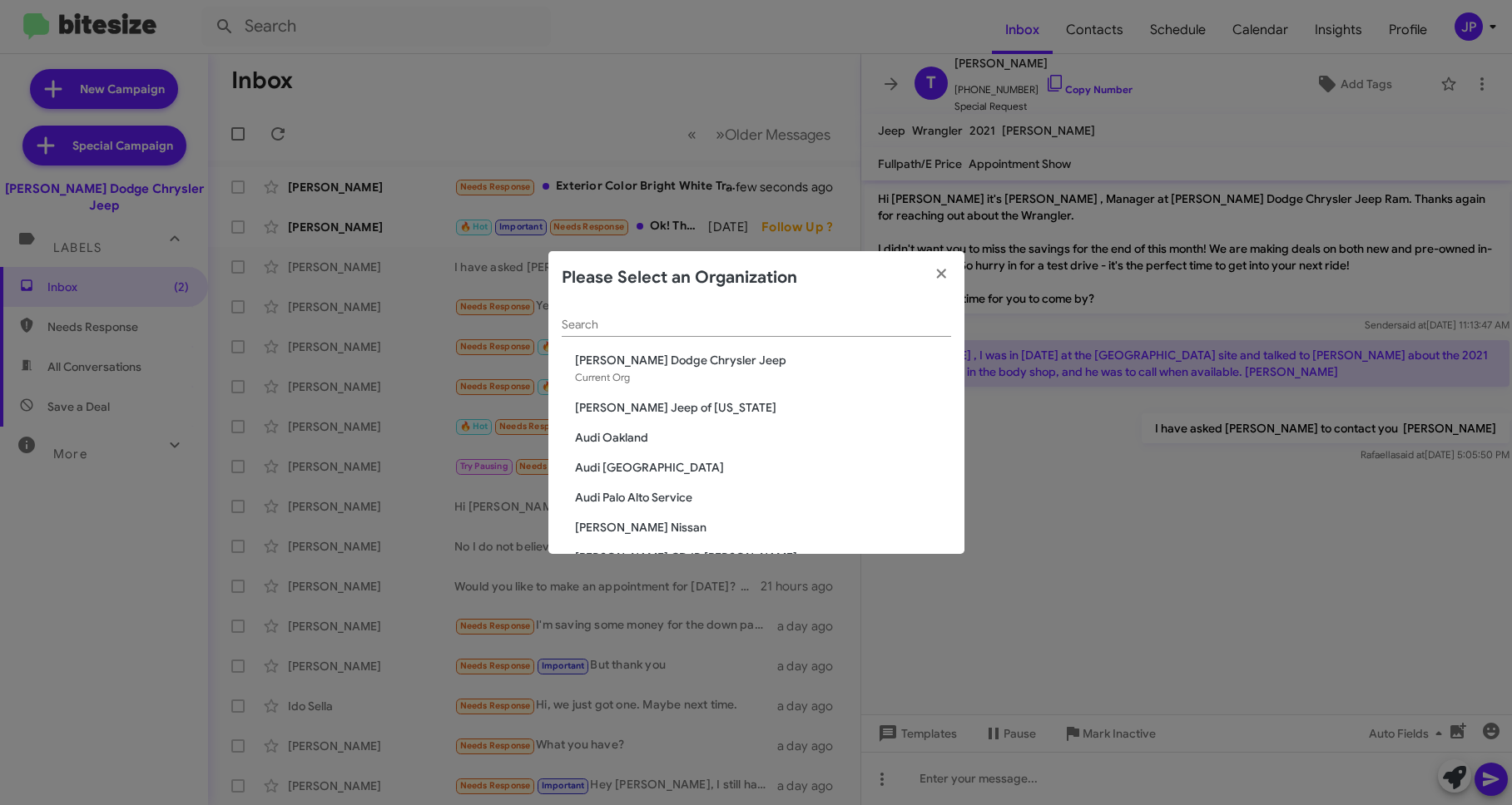
click at [780, 324] on input "Search" at bounding box center [756, 326] width 390 height 13
type input "nielsen"
click at [660, 429] on span "[PERSON_NAME] Dodge Dover" at bounding box center [762, 437] width 376 height 17
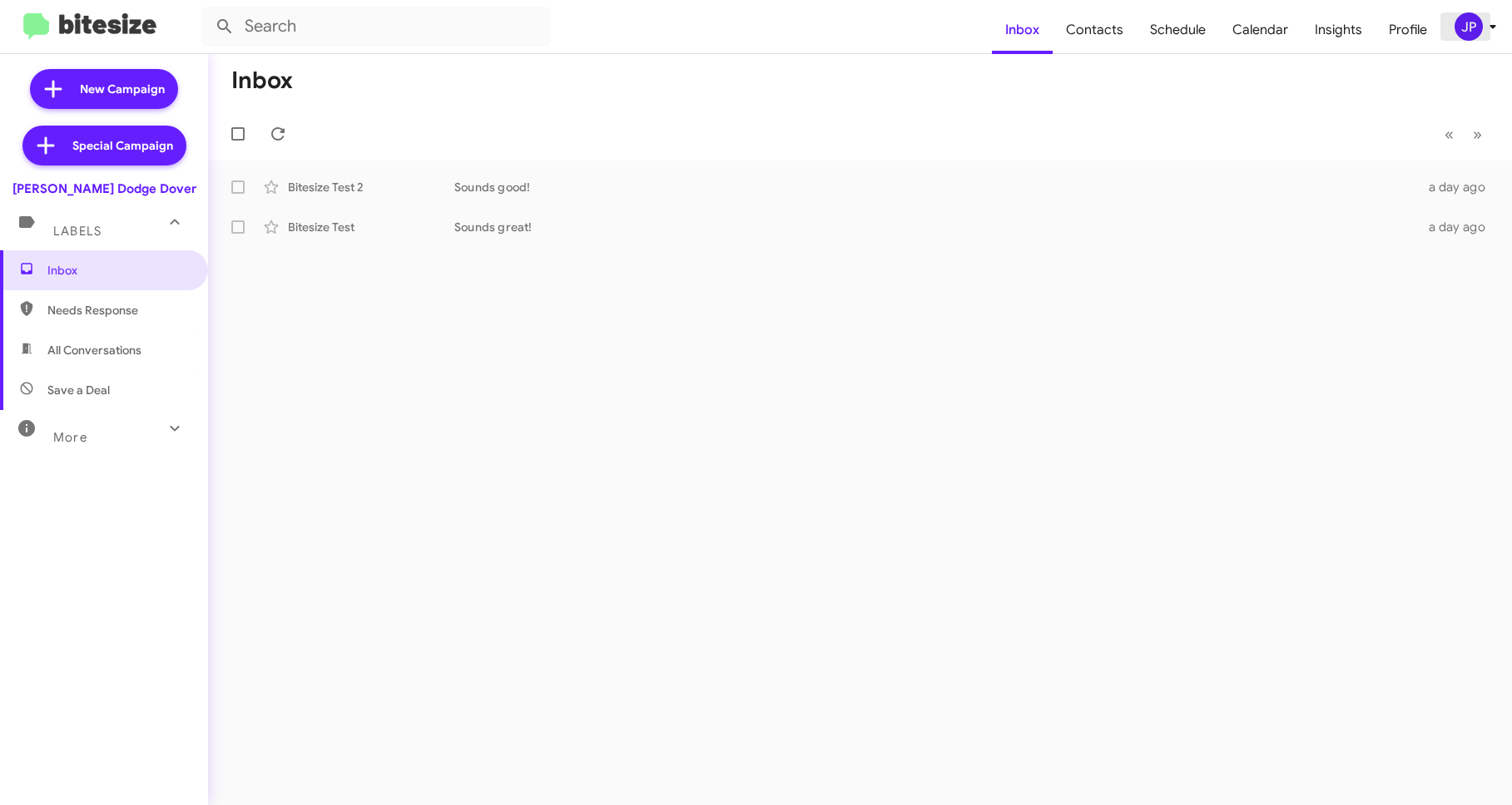
click at [1478, 24] on div "JP" at bounding box center [1468, 27] width 29 height 29
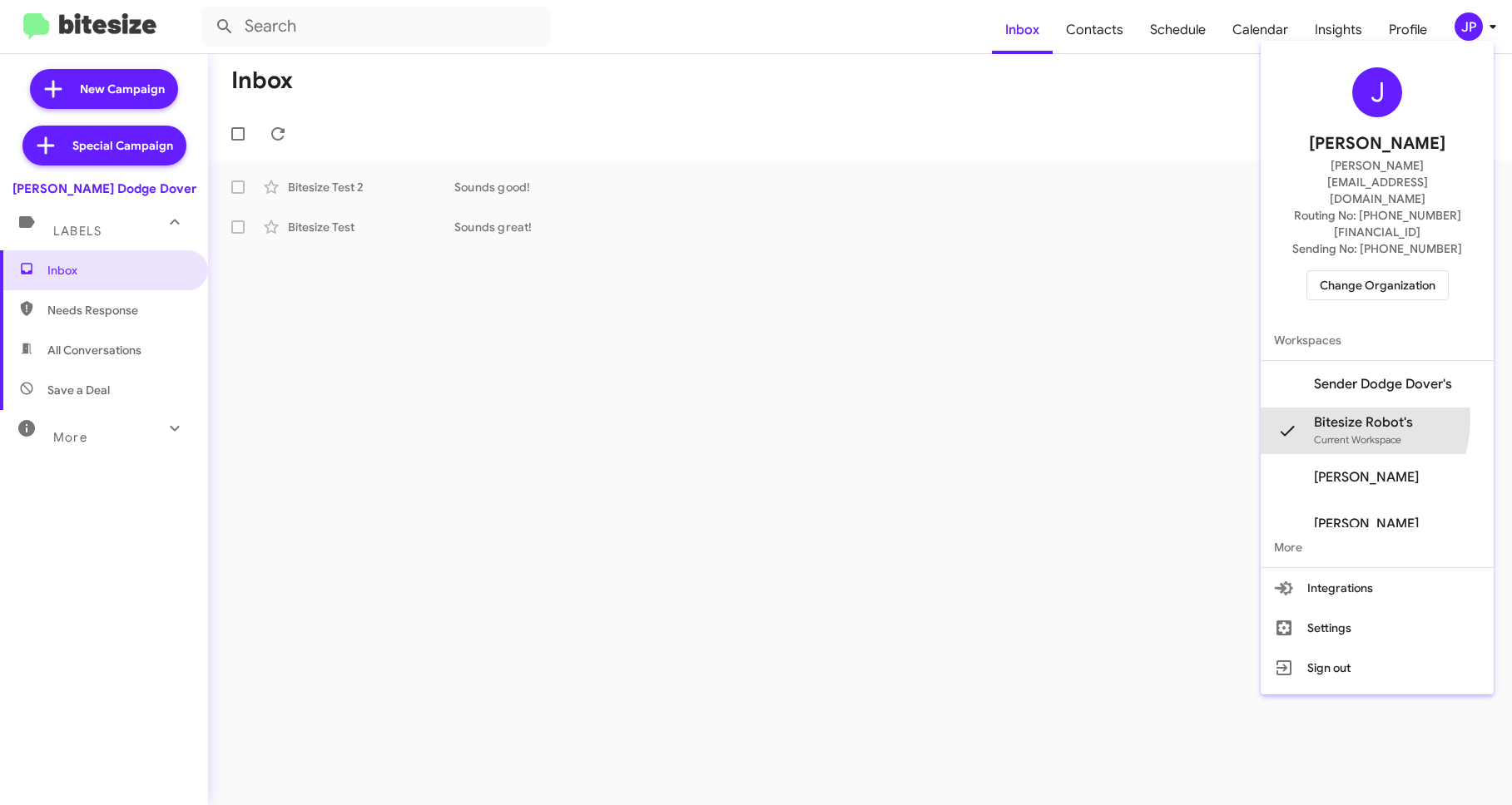
click at [1350, 414] on span "Bitesize Robot's" at bounding box center [1363, 422] width 99 height 17
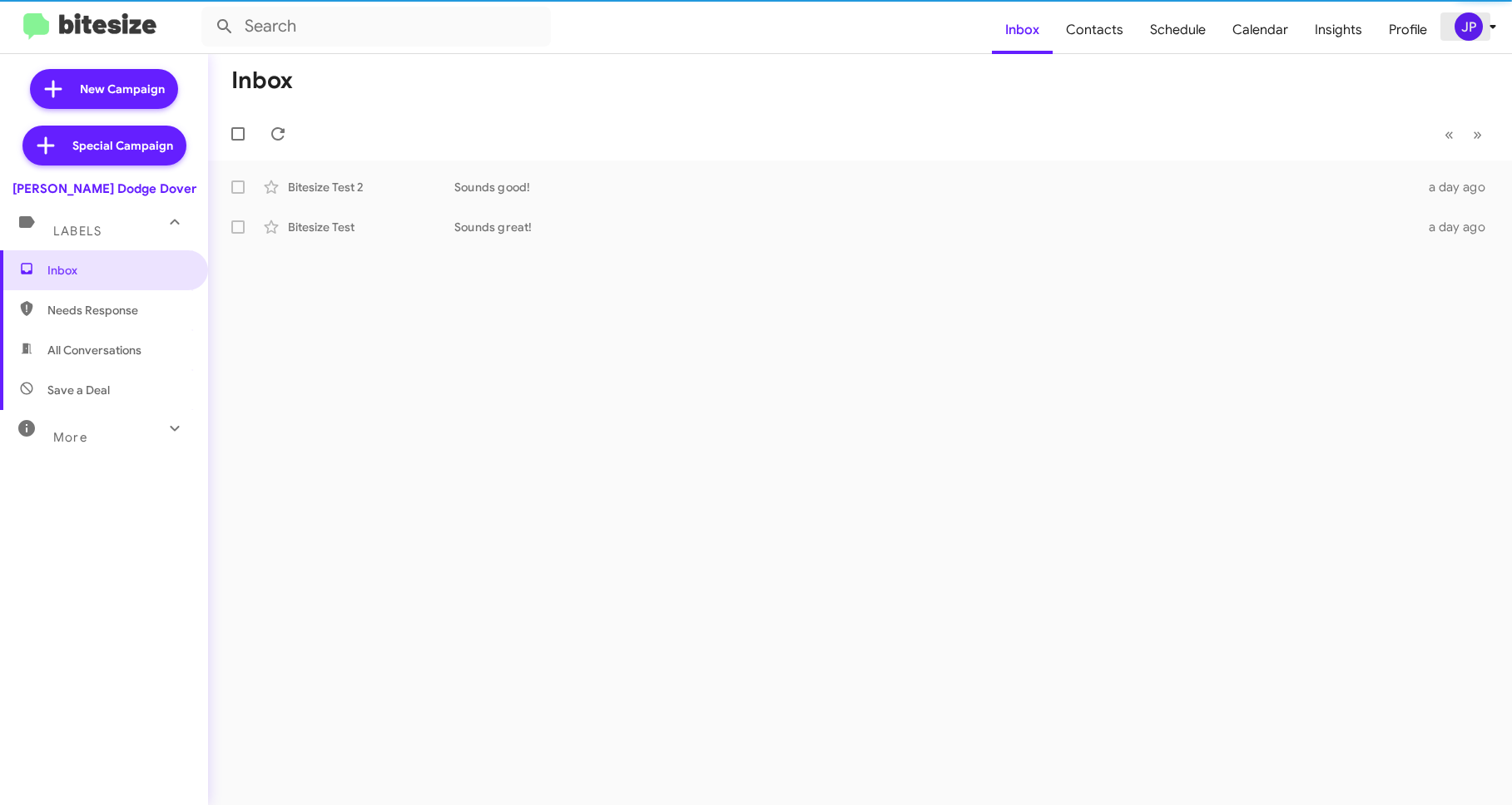
click at [1465, 28] on div "JP" at bounding box center [1468, 27] width 29 height 29
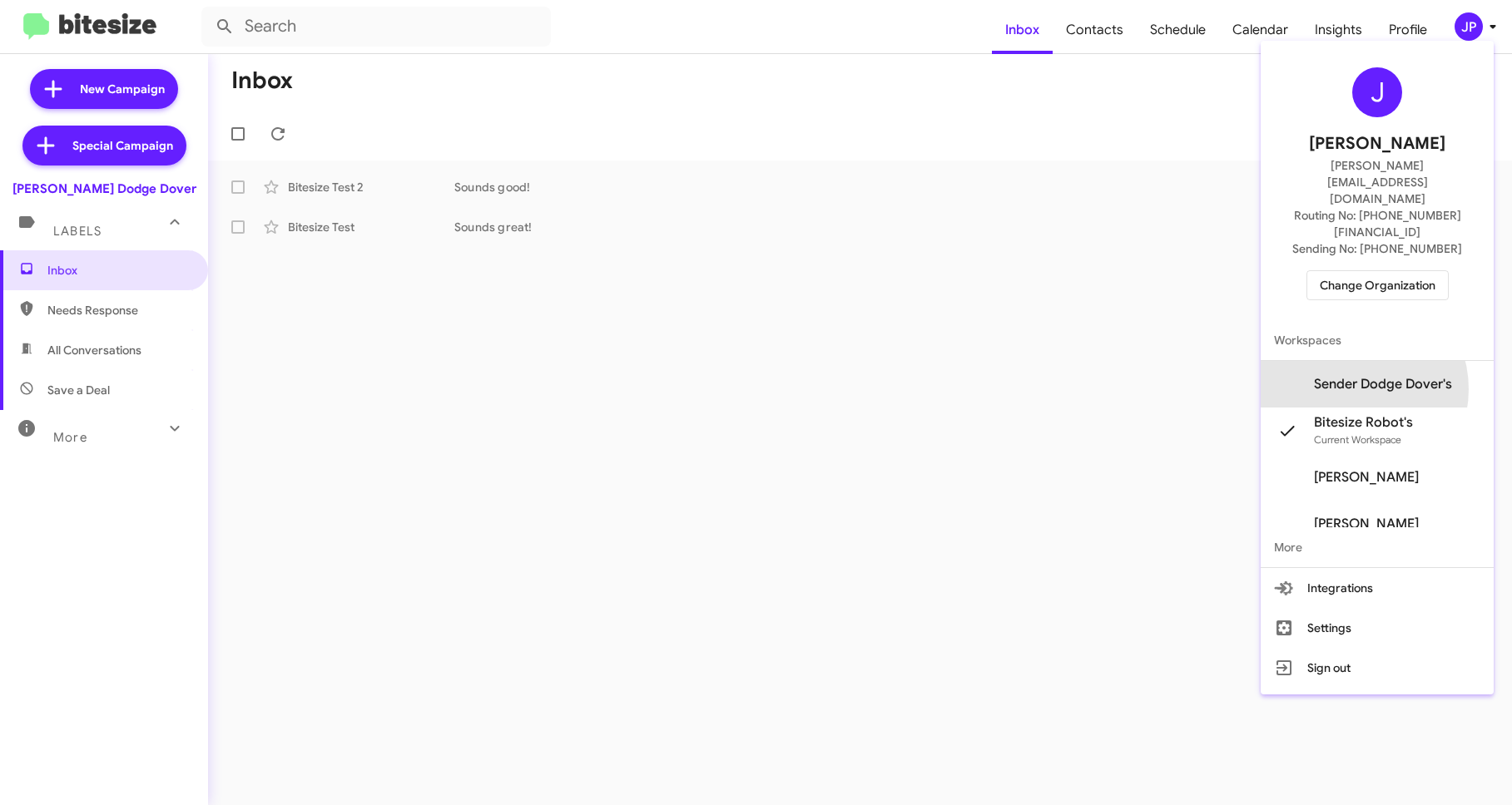
click at [1364, 376] on span "Sender Dodge Dover's" at bounding box center [1382, 384] width 138 height 17
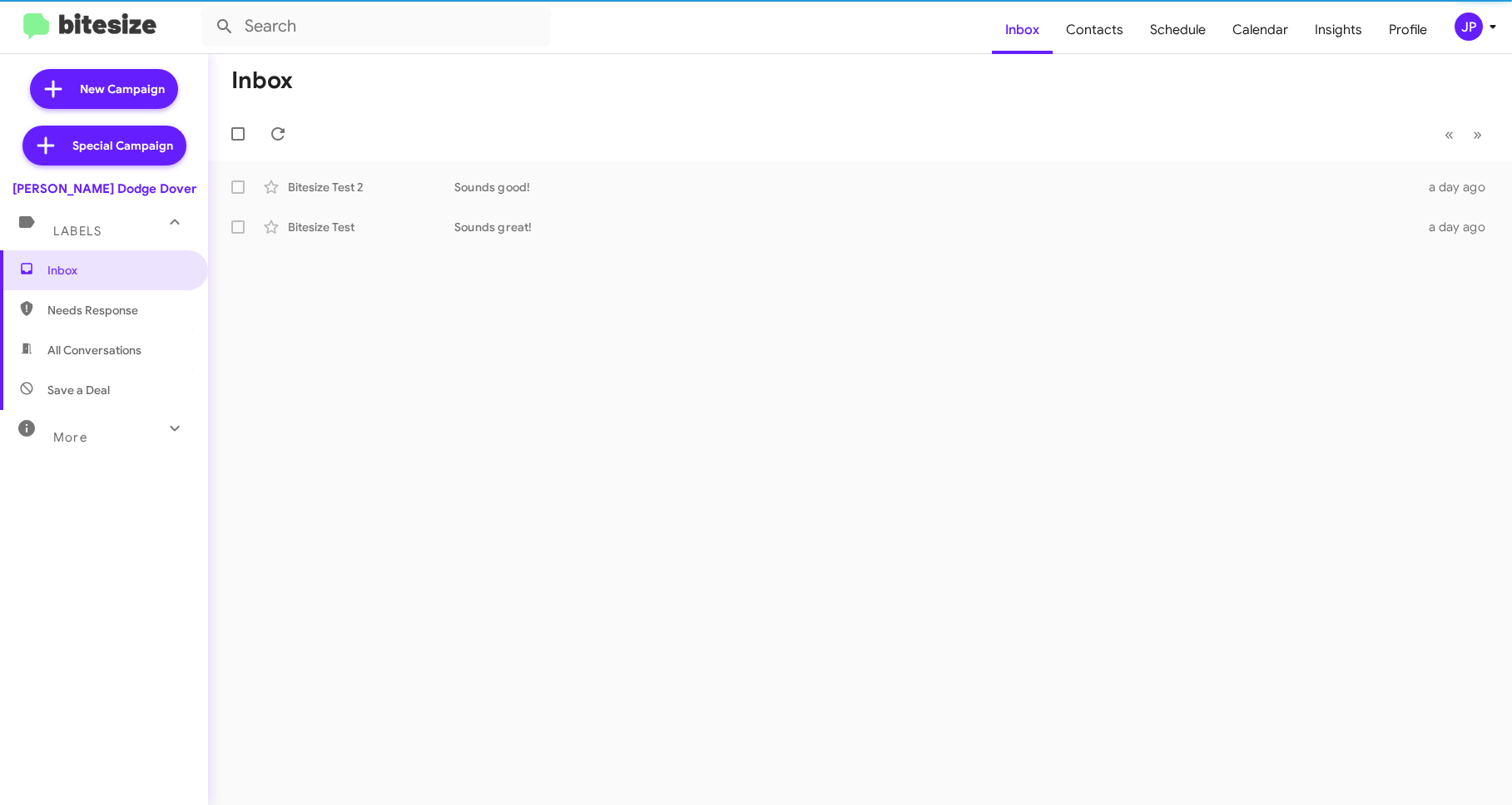
click at [1484, 34] on icon at bounding box center [1493, 27] width 20 height 20
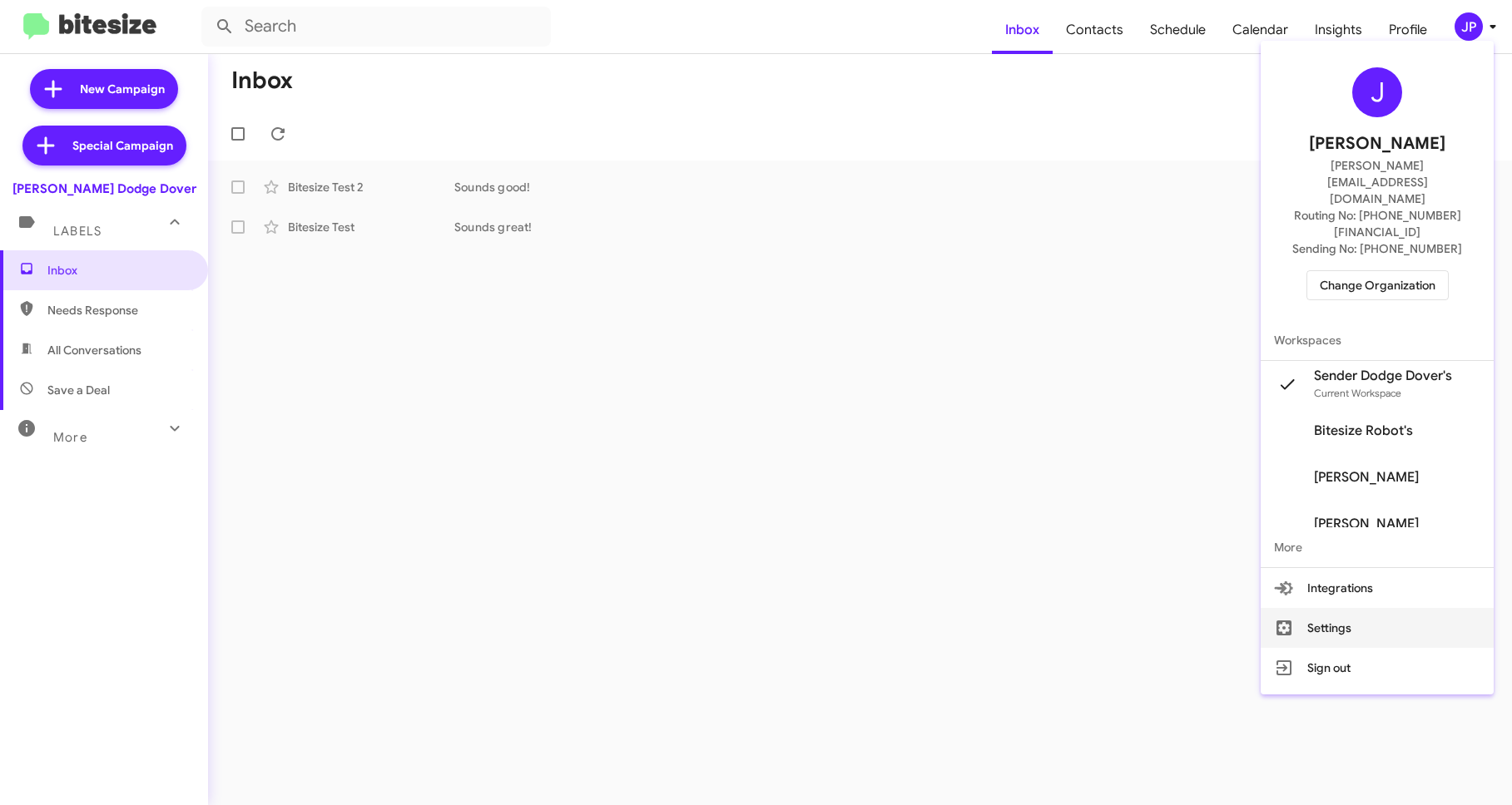
click at [1392, 608] on button "Settings" at bounding box center [1377, 628] width 233 height 40
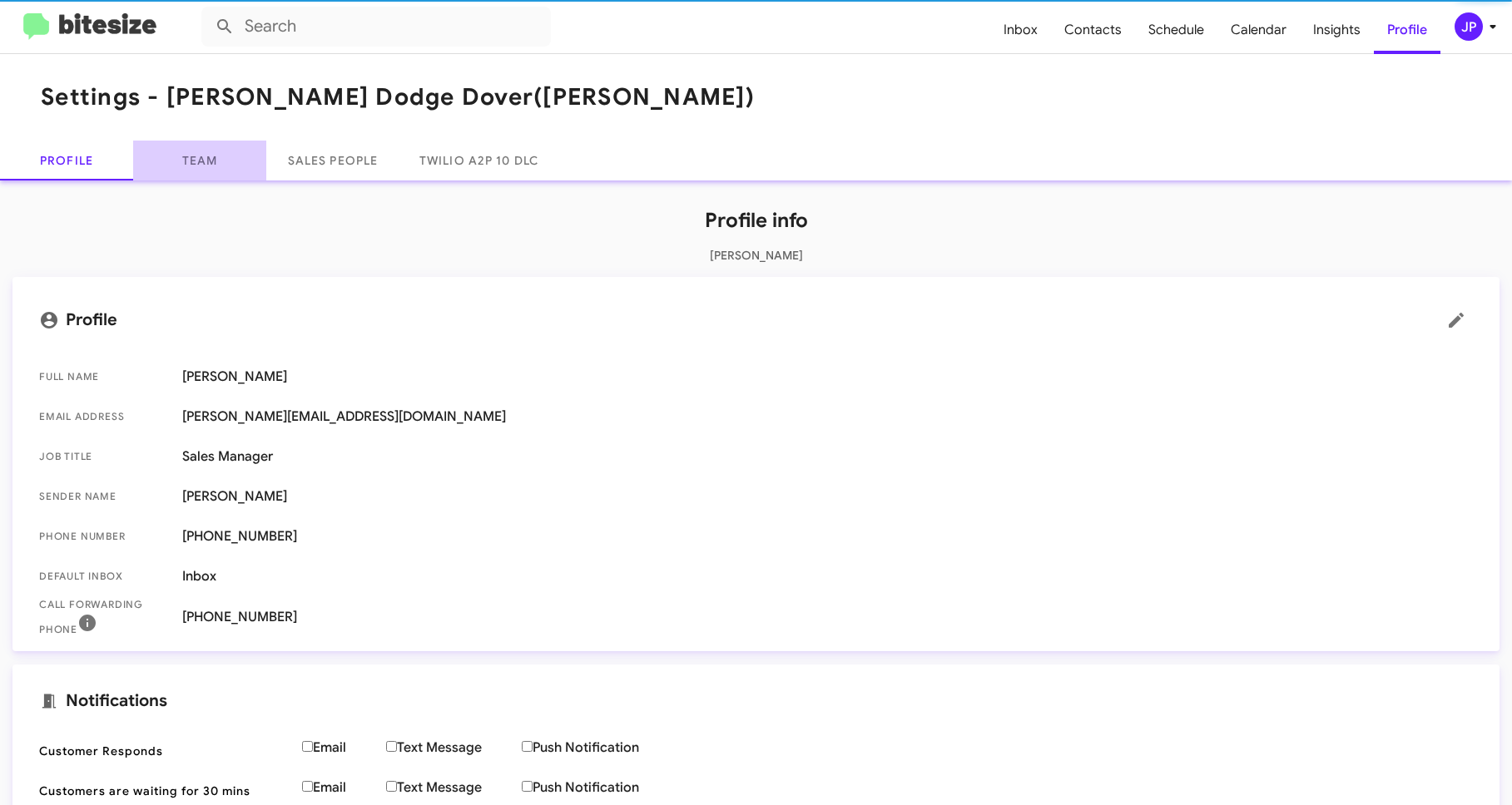
click at [184, 154] on link "Team" at bounding box center [199, 160] width 133 height 40
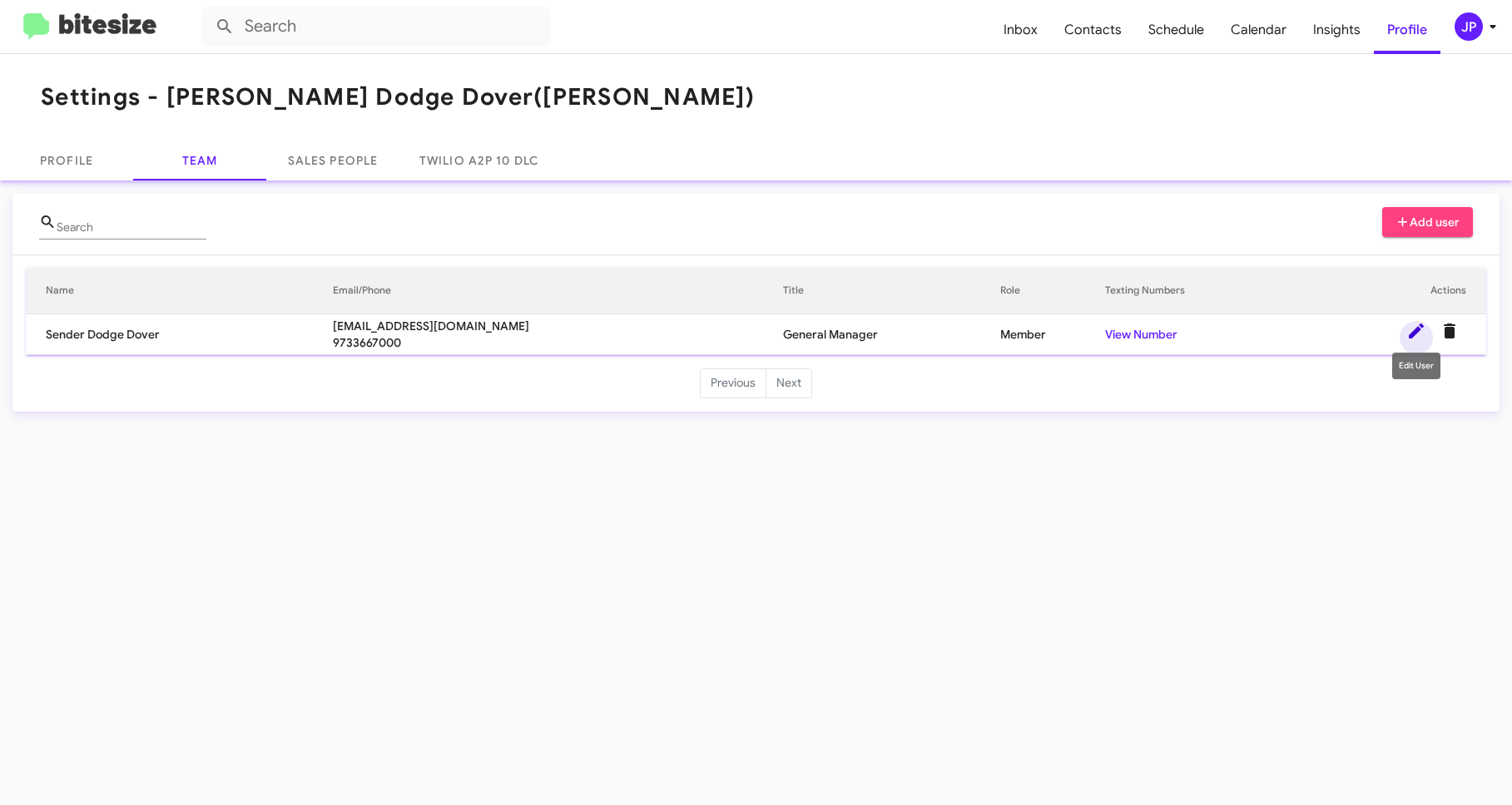
click at [1413, 332] on icon at bounding box center [1416, 331] width 15 height 15
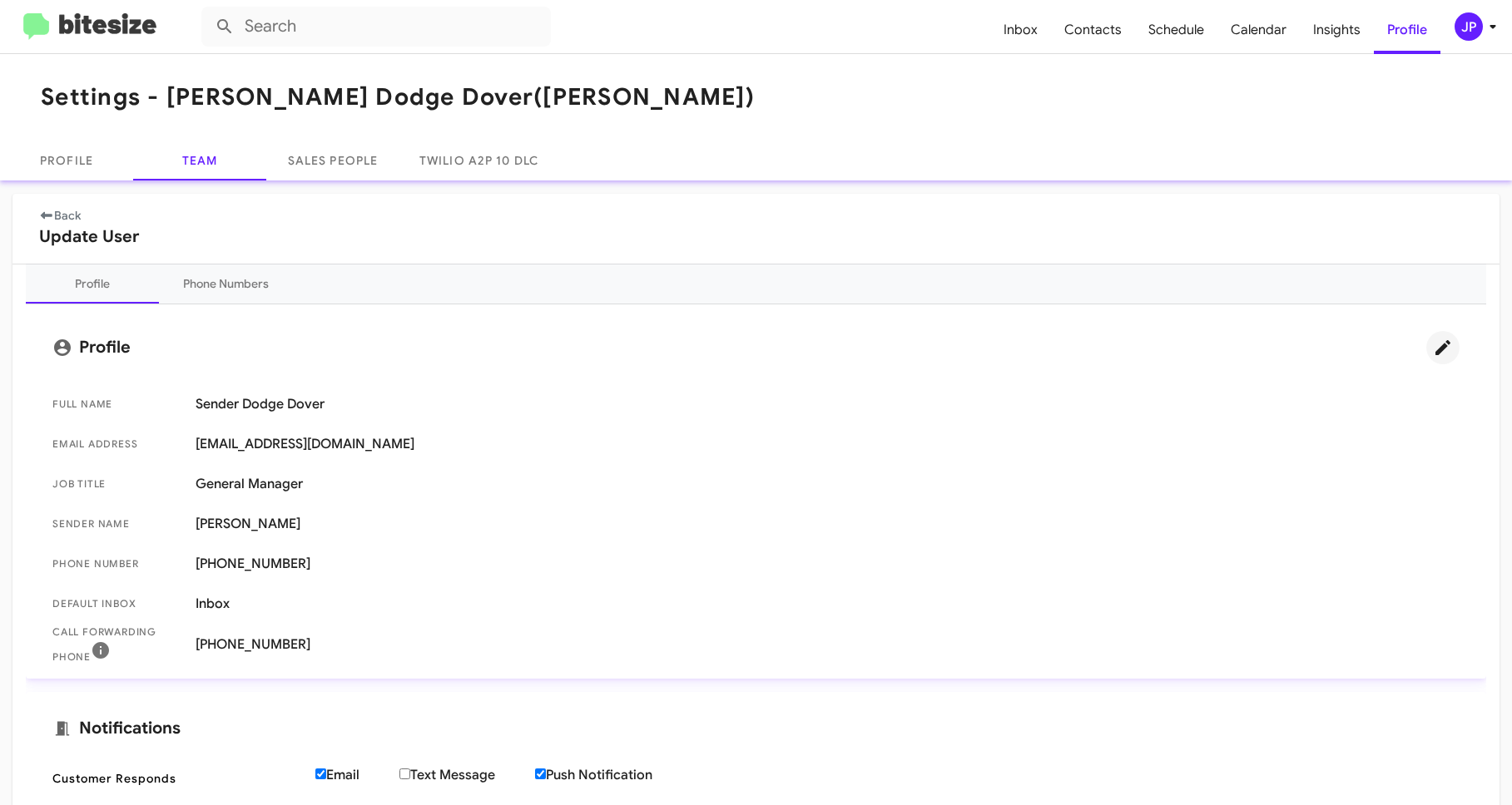
click at [1433, 340] on icon at bounding box center [1443, 347] width 20 height 20
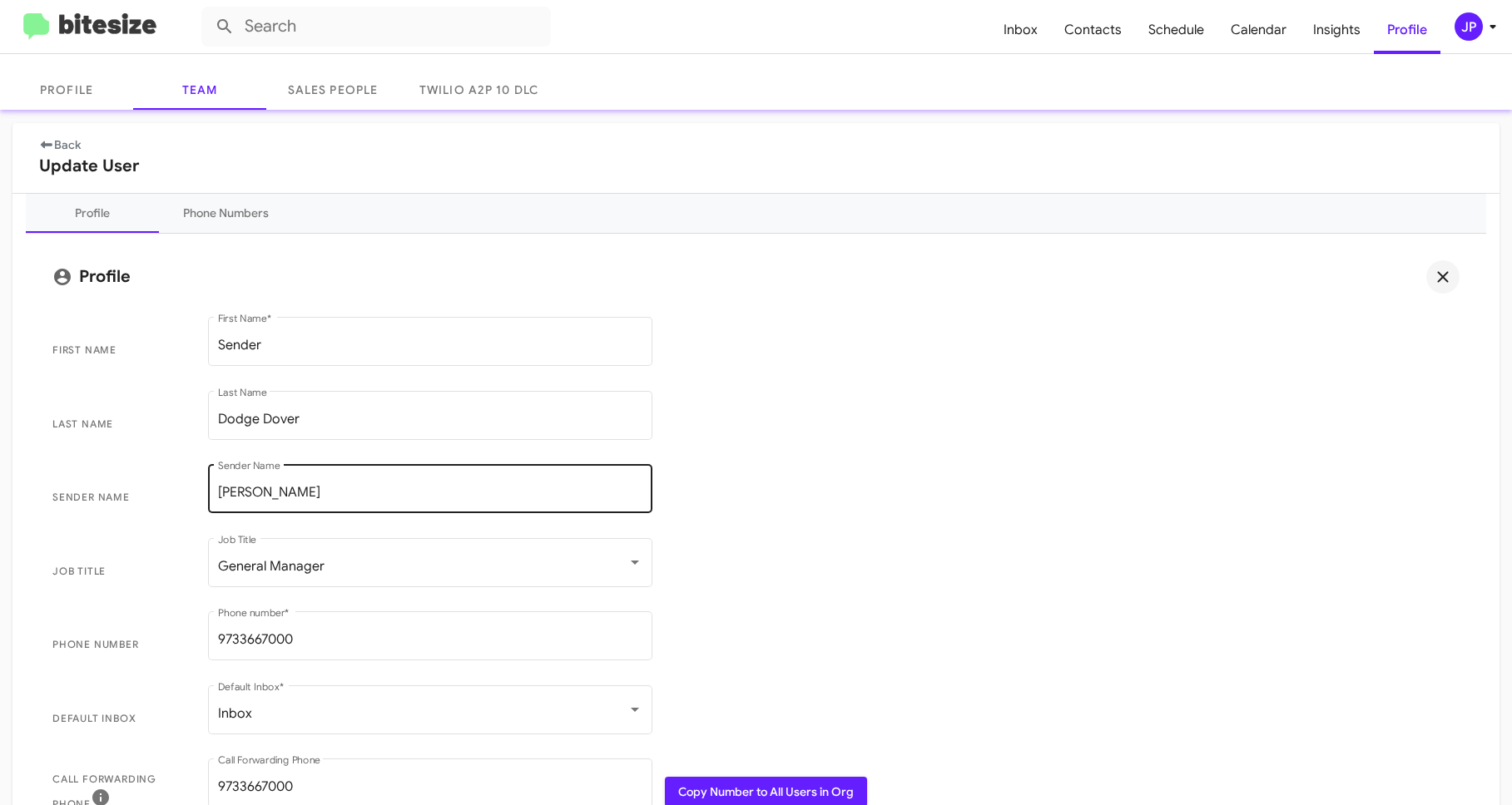
scroll to position [92, 0]
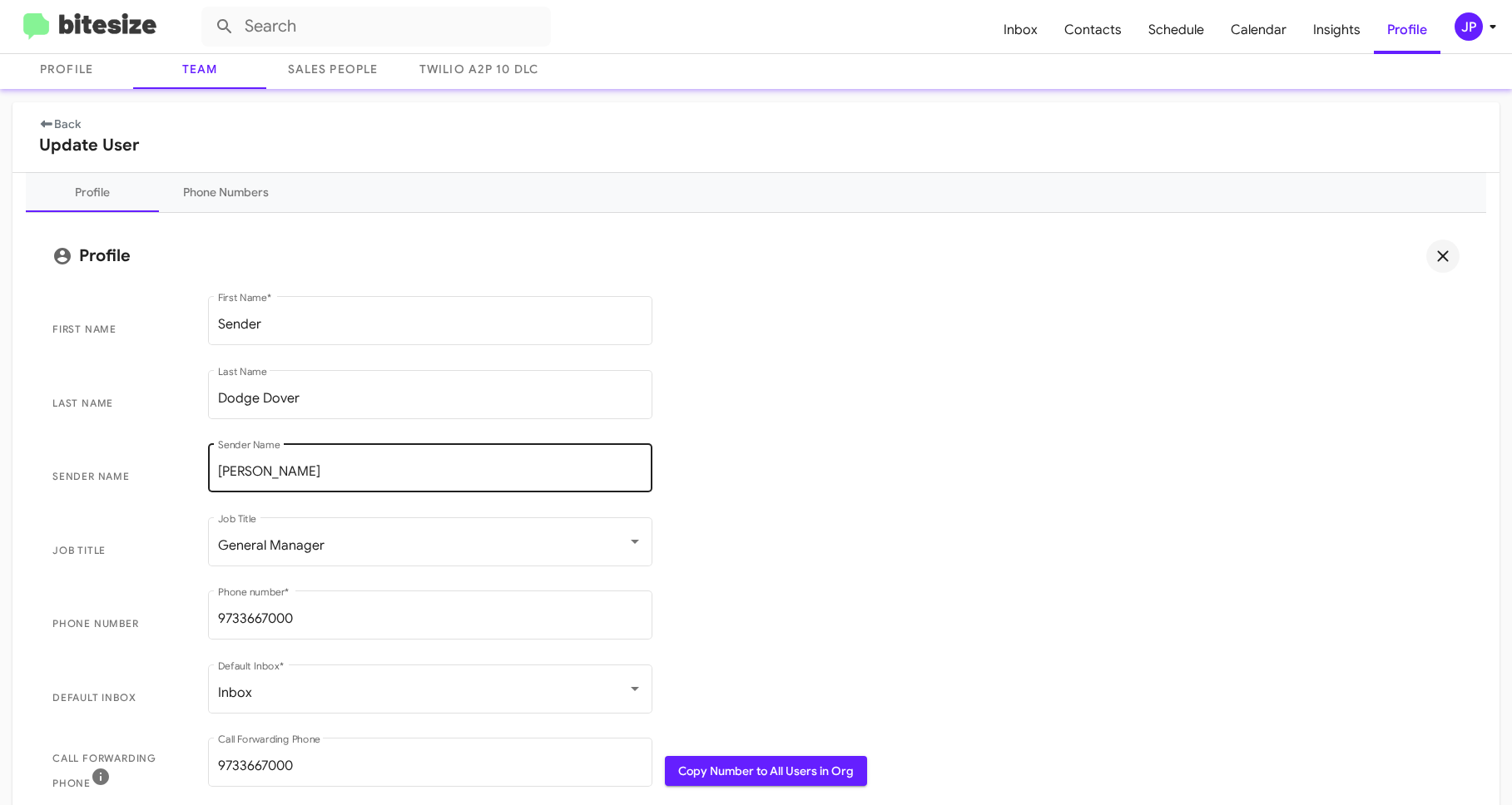
click at [372, 448] on div "[PERSON_NAME] Sender Name" at bounding box center [430, 466] width 424 height 52
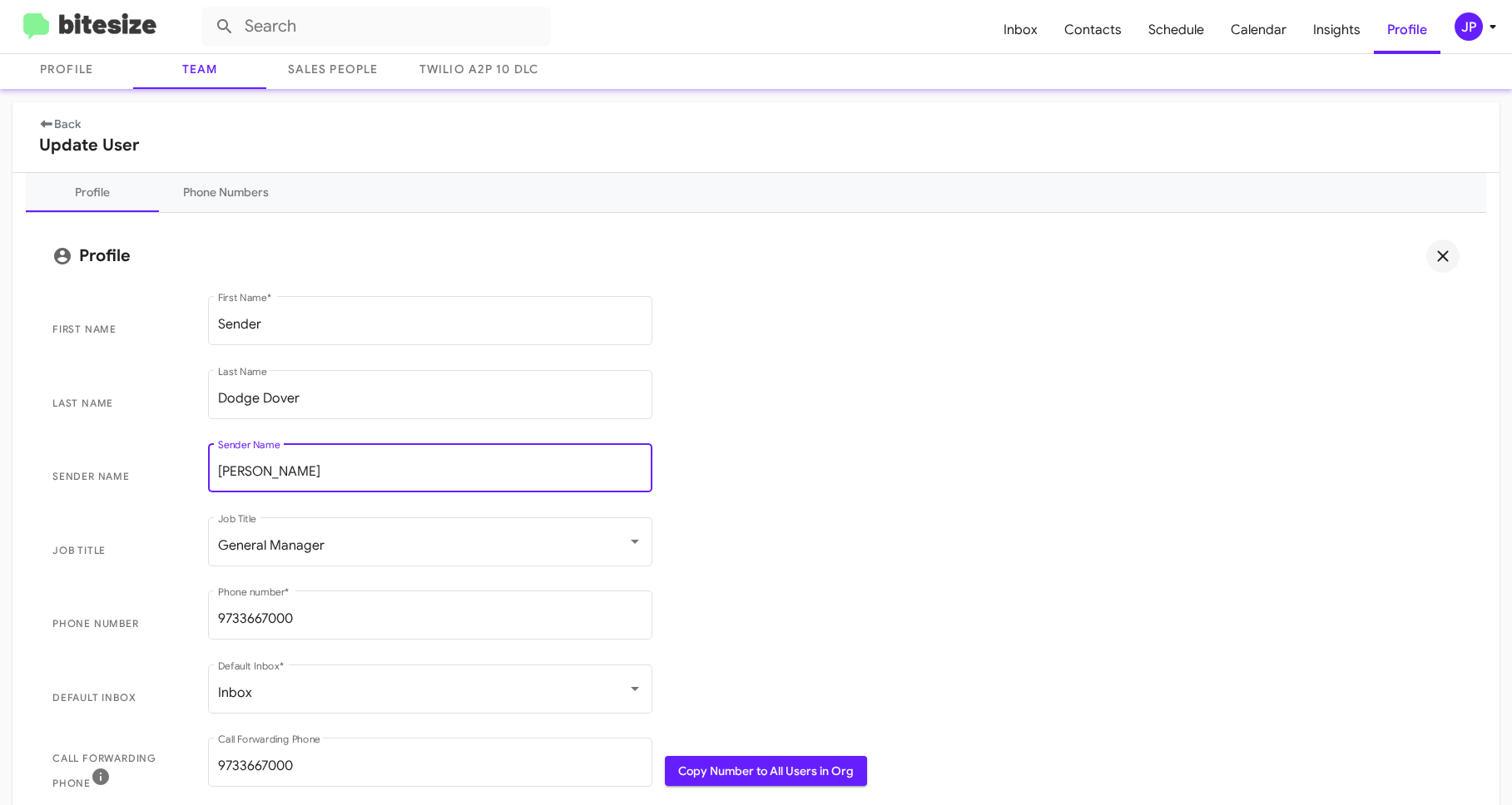
drag, startPoint x: 351, startPoint y: 465, endPoint x: 324, endPoint y: 465, distance: 27.0
click at [337, 465] on input "[PERSON_NAME]" at bounding box center [430, 472] width 424 height 15
drag, startPoint x: 340, startPoint y: 471, endPoint x: 177, endPoint y: 463, distance: 163.2
click at [177, 463] on span "Sender Name [PERSON_NAME] Sender Name" at bounding box center [756, 477] width 1434 height 74
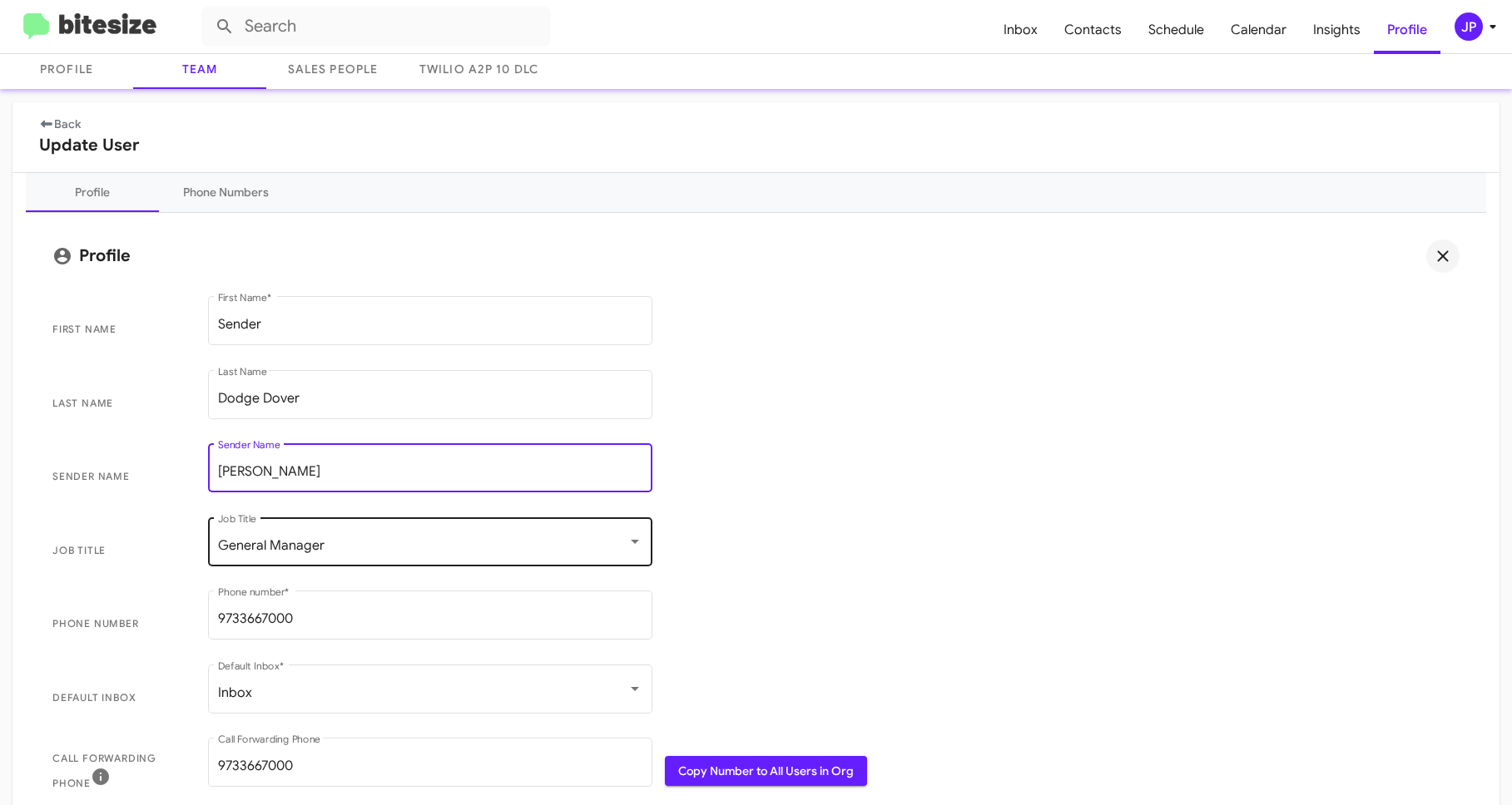
type input "[PERSON_NAME]"
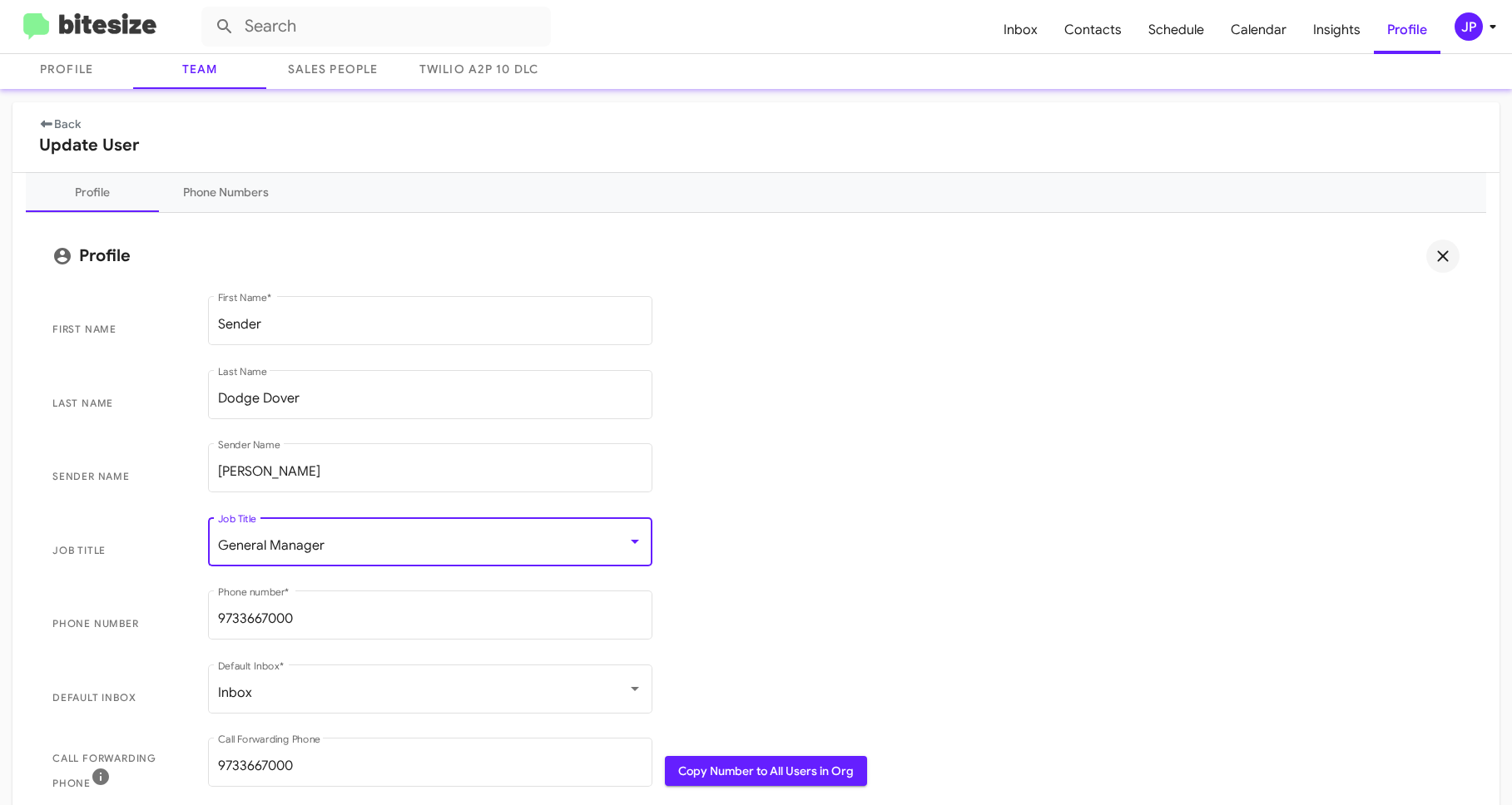
click at [272, 540] on span "General Manager" at bounding box center [271, 546] width 107 height 17
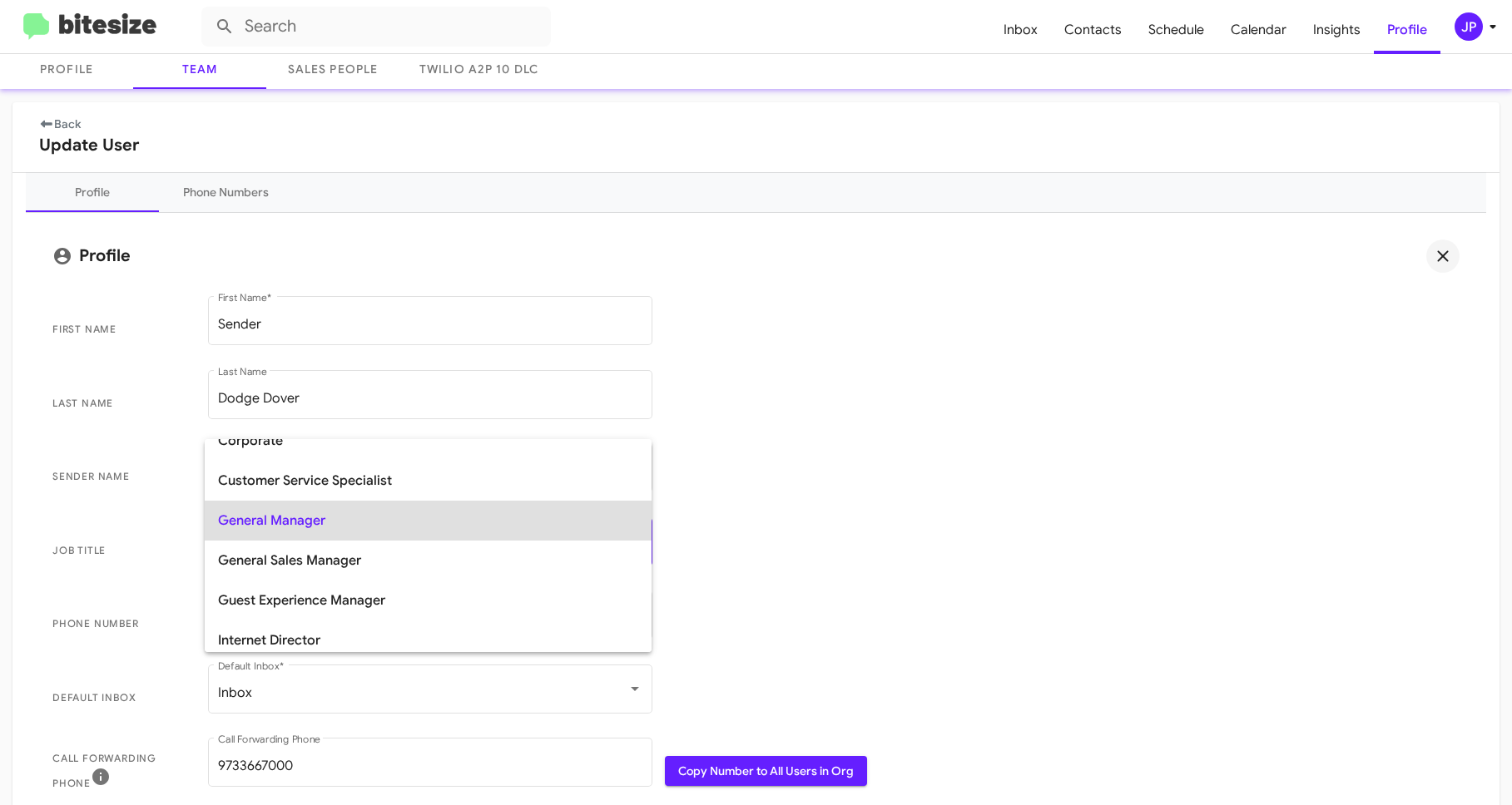
scroll to position [111, 0]
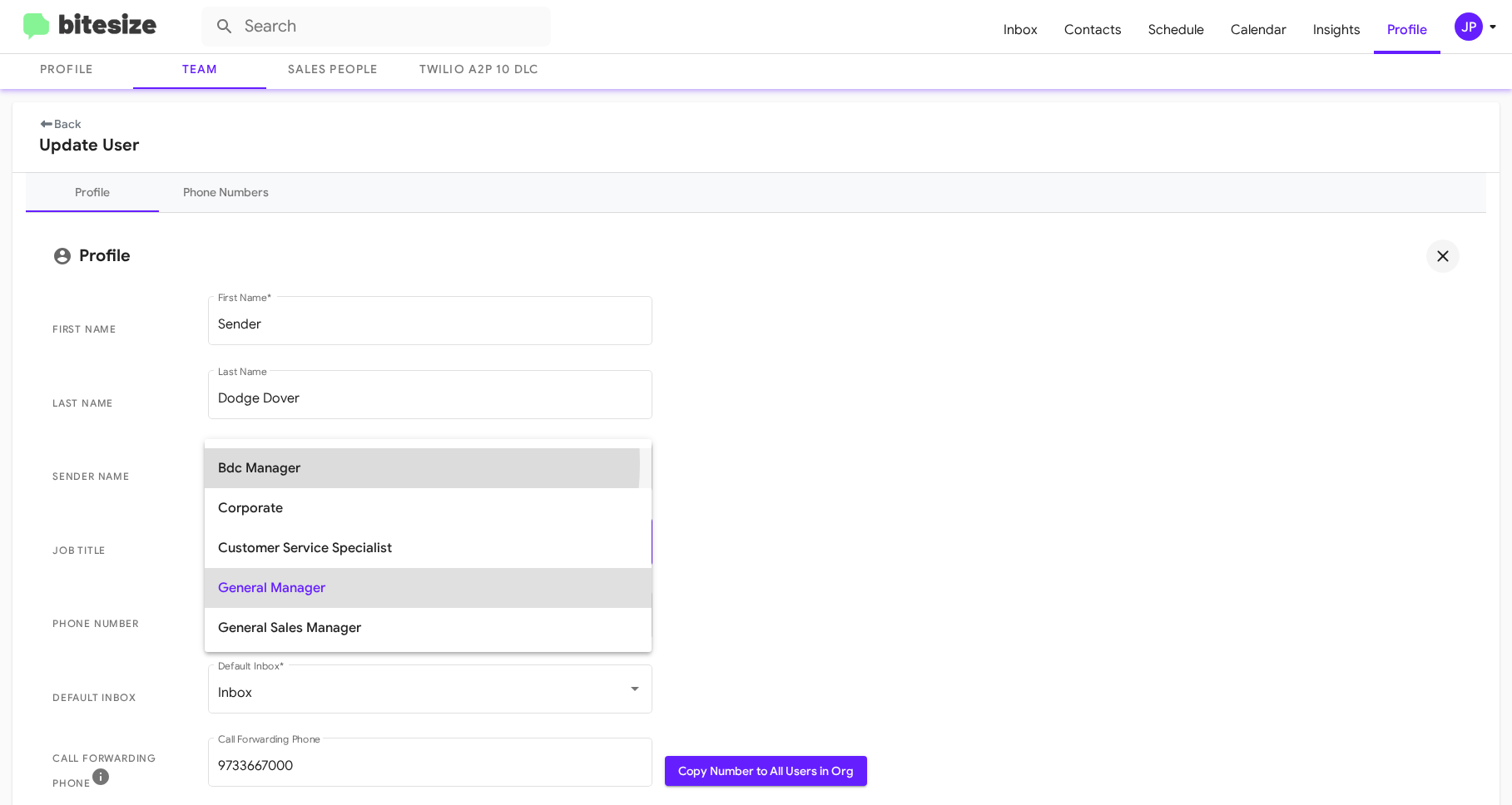
click at [360, 463] on span "Bdc Manager" at bounding box center [427, 468] width 420 height 40
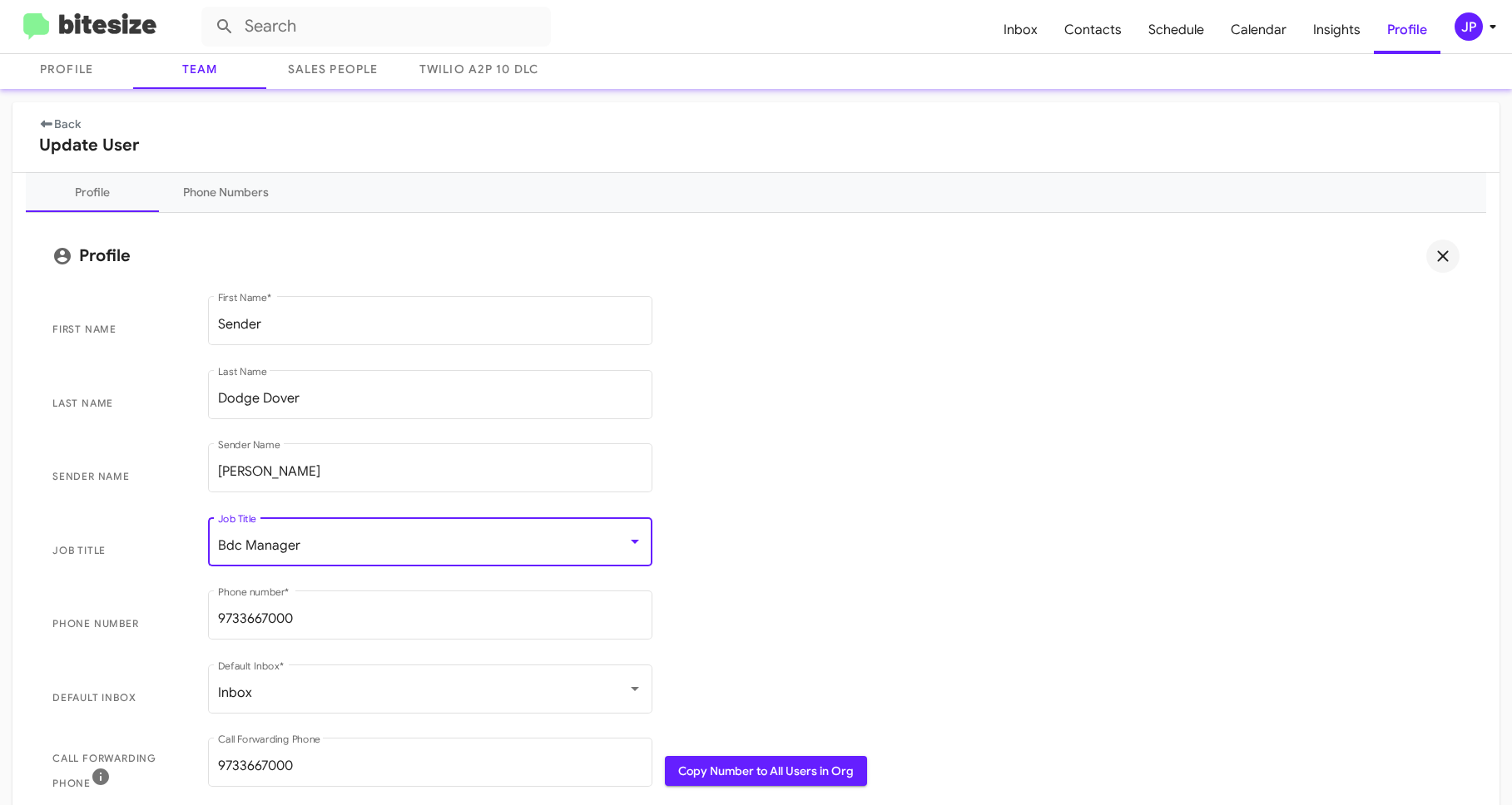
scroll to position [105, 0]
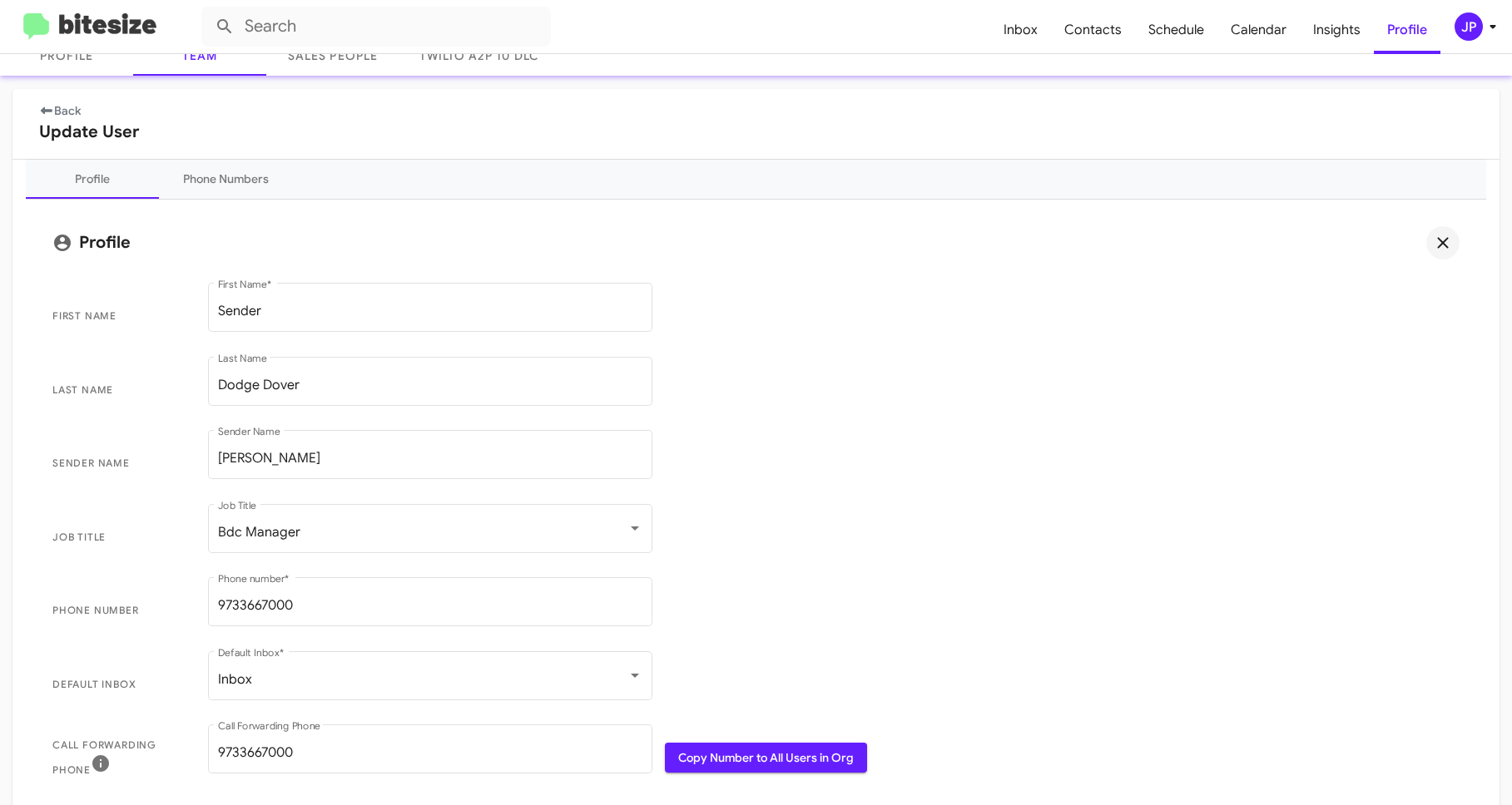
click at [1023, 510] on span "Job Title Bdc Manager Job Title" at bounding box center [756, 538] width 1434 height 74
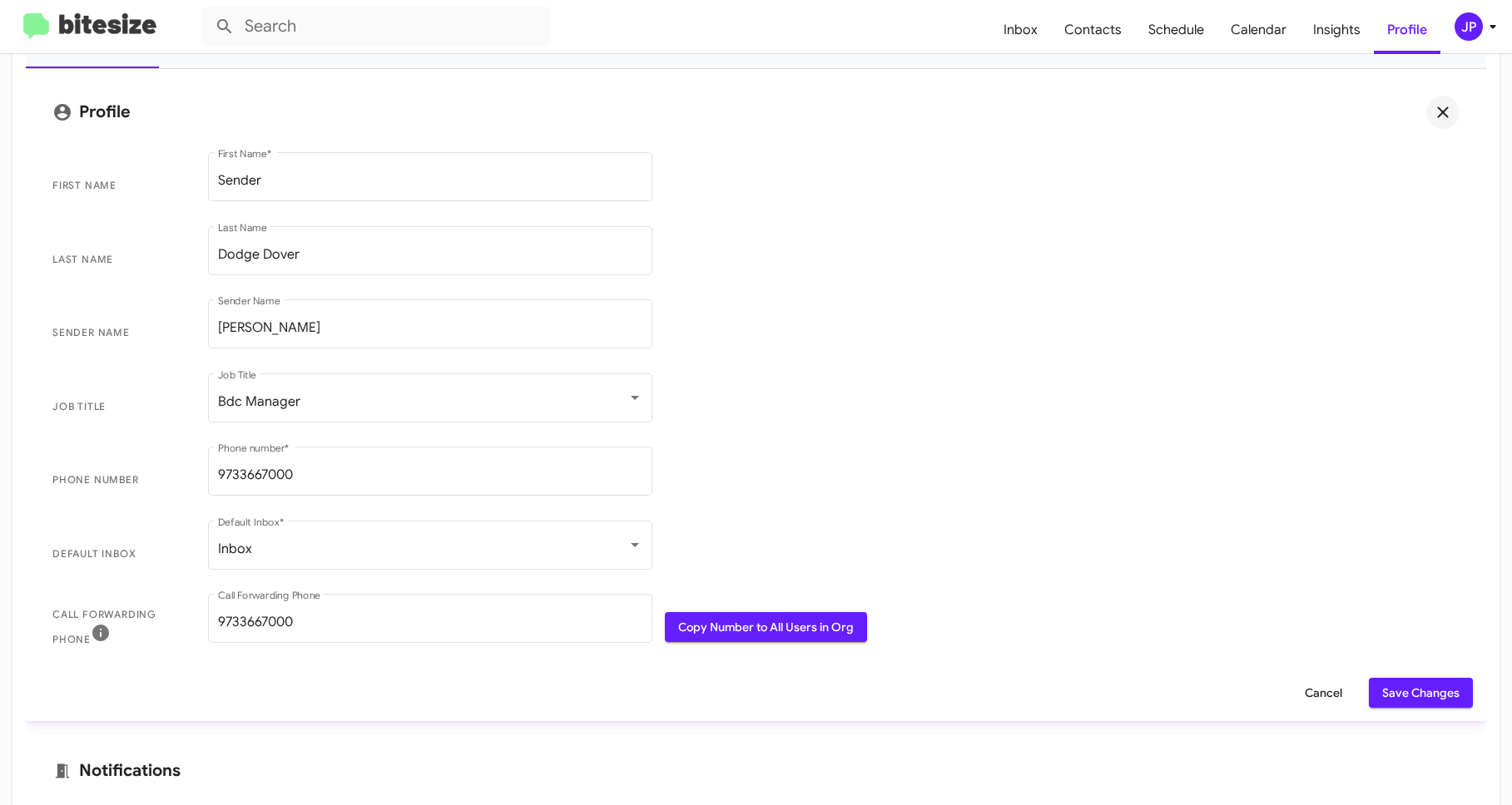
scroll to position [236, 0]
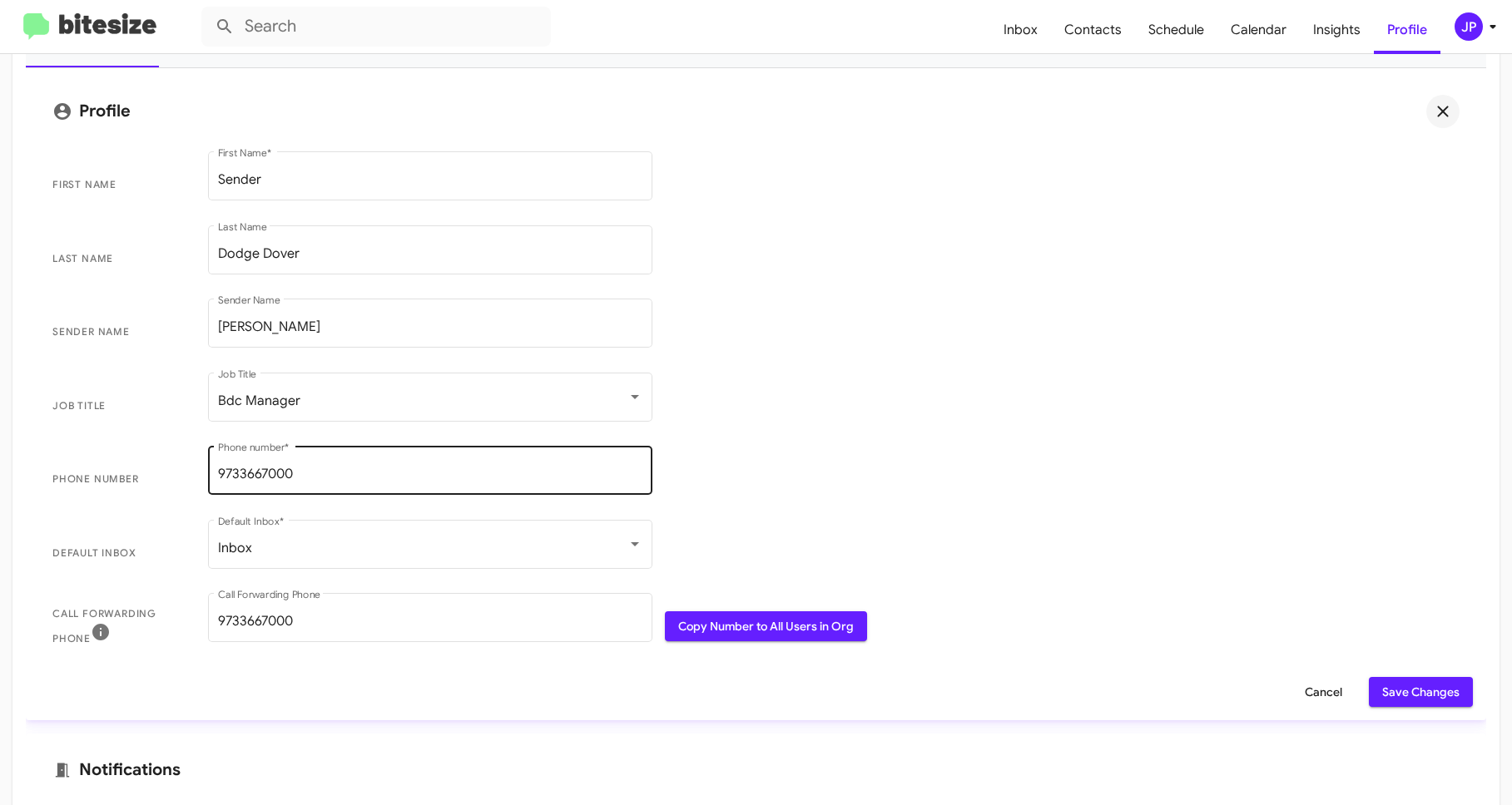
click at [385, 476] on input "9733667000" at bounding box center [430, 474] width 424 height 15
click at [1382, 691] on span "Save Changes" at bounding box center [1420, 692] width 77 height 30
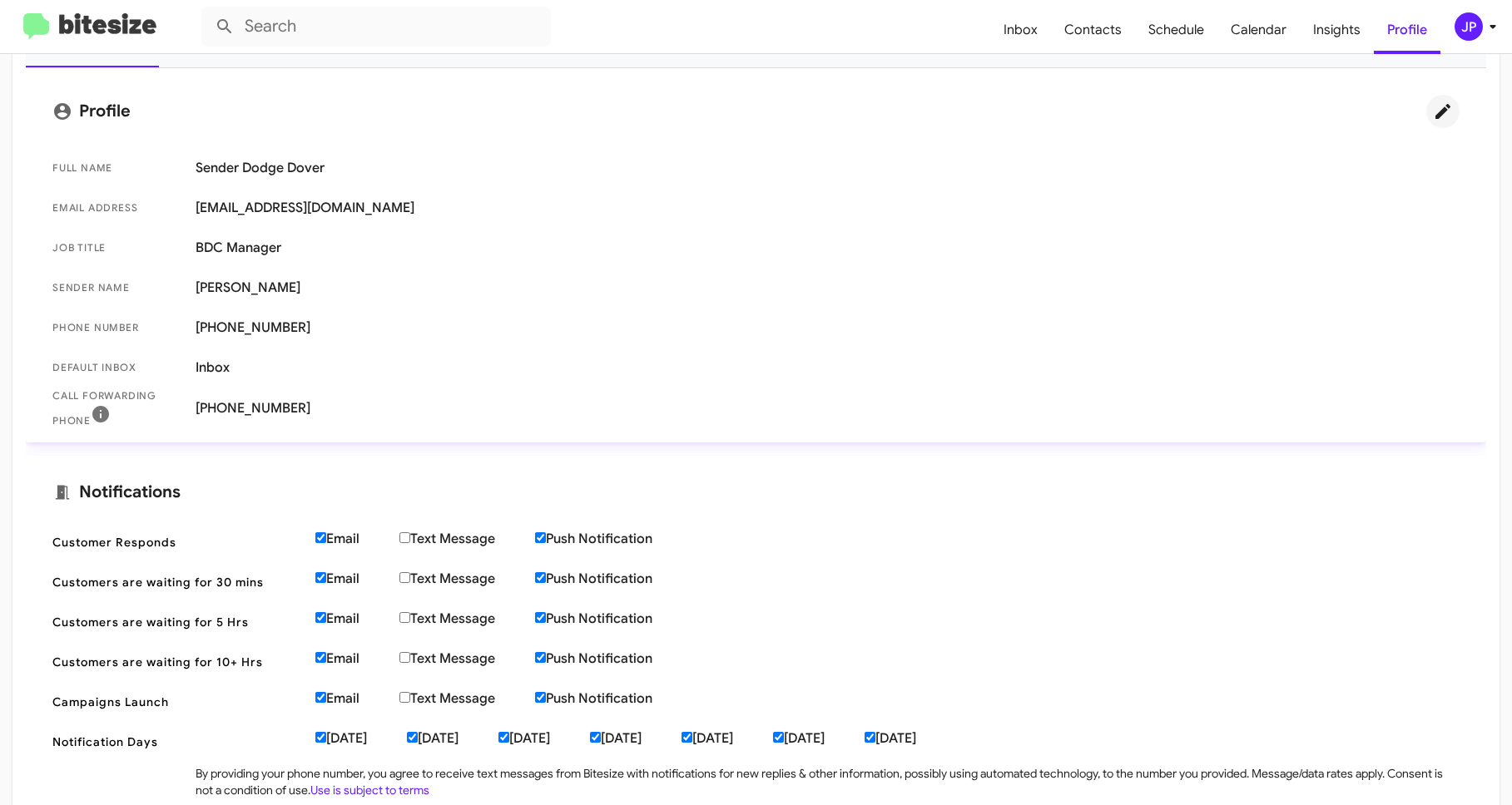
click at [125, 32] on img at bounding box center [90, 27] width 133 height 28
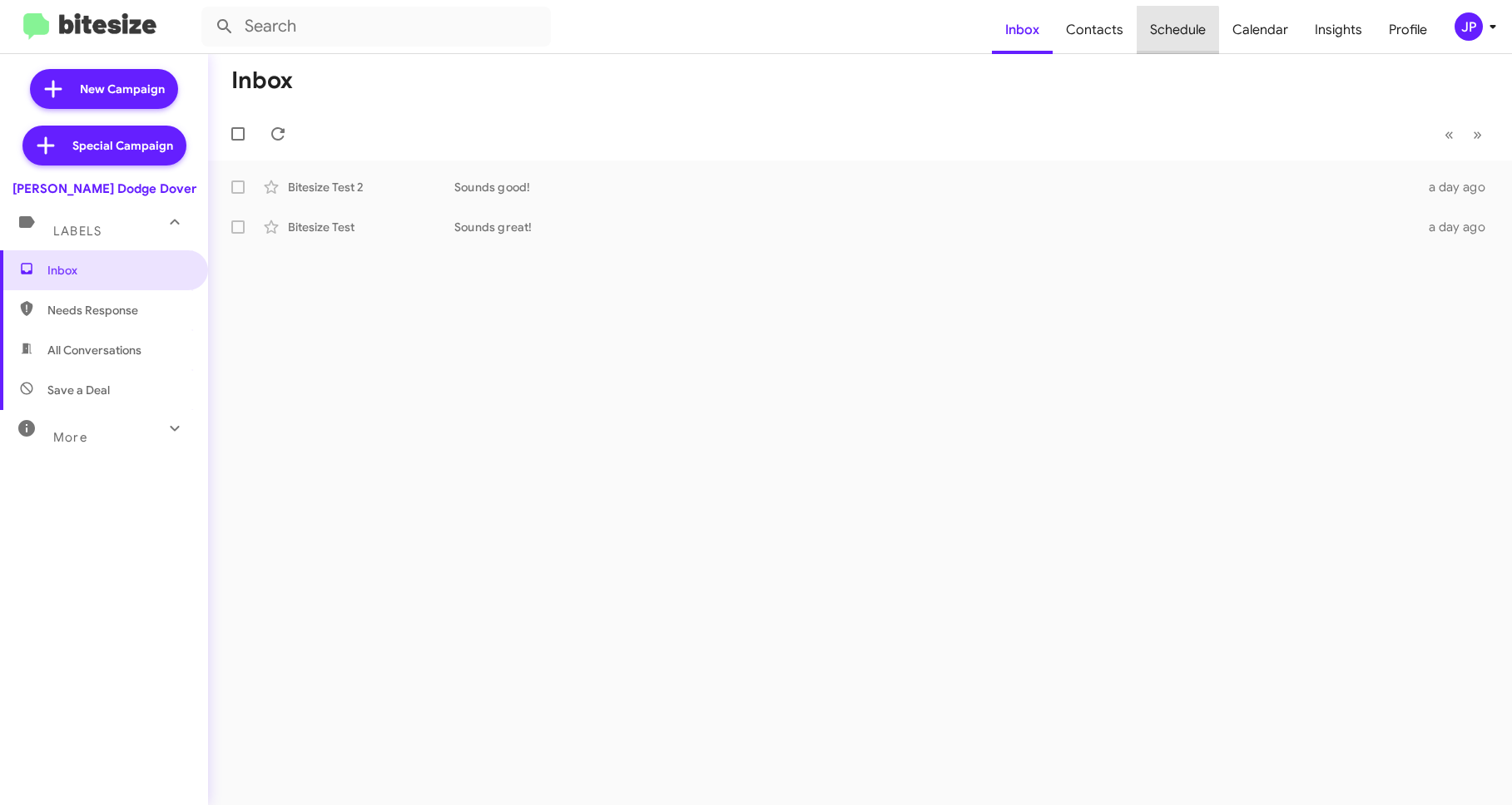
click at [1165, 37] on span "Schedule" at bounding box center [1178, 29] width 82 height 48
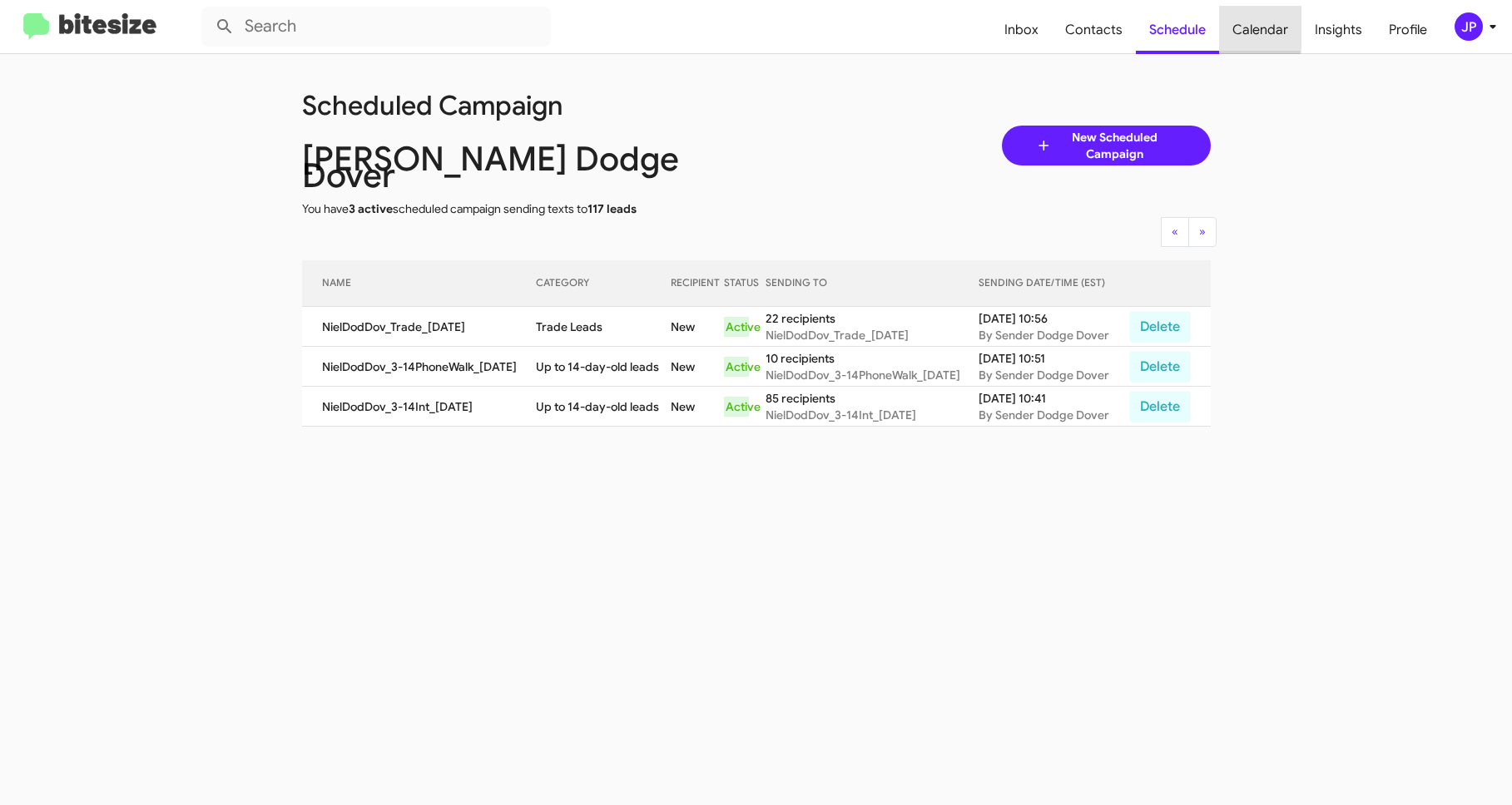
click at [1235, 28] on span "Calendar" at bounding box center [1260, 29] width 82 height 48
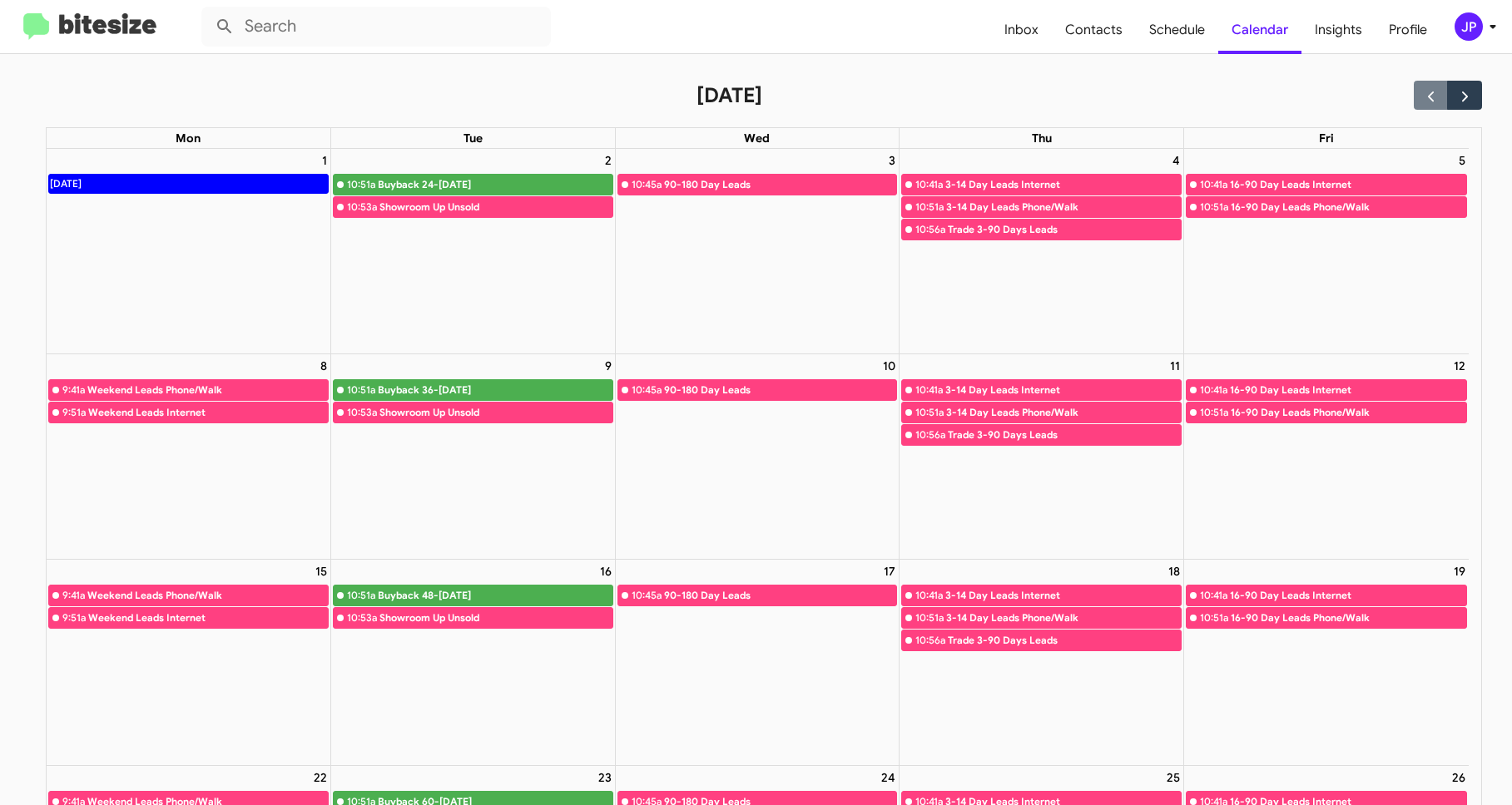
scroll to position [23, 0]
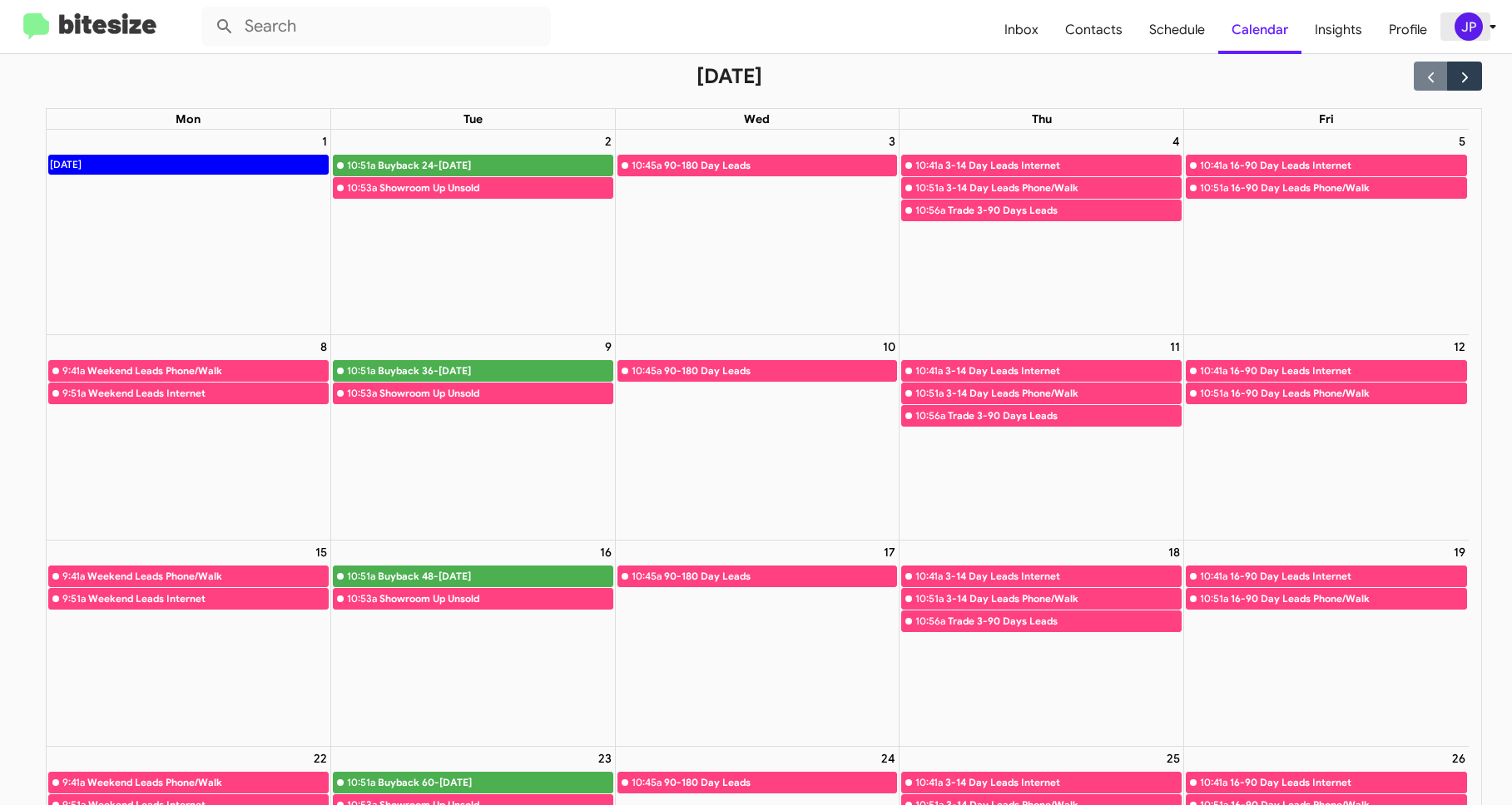
click at [1483, 34] on icon at bounding box center [1493, 27] width 20 height 20
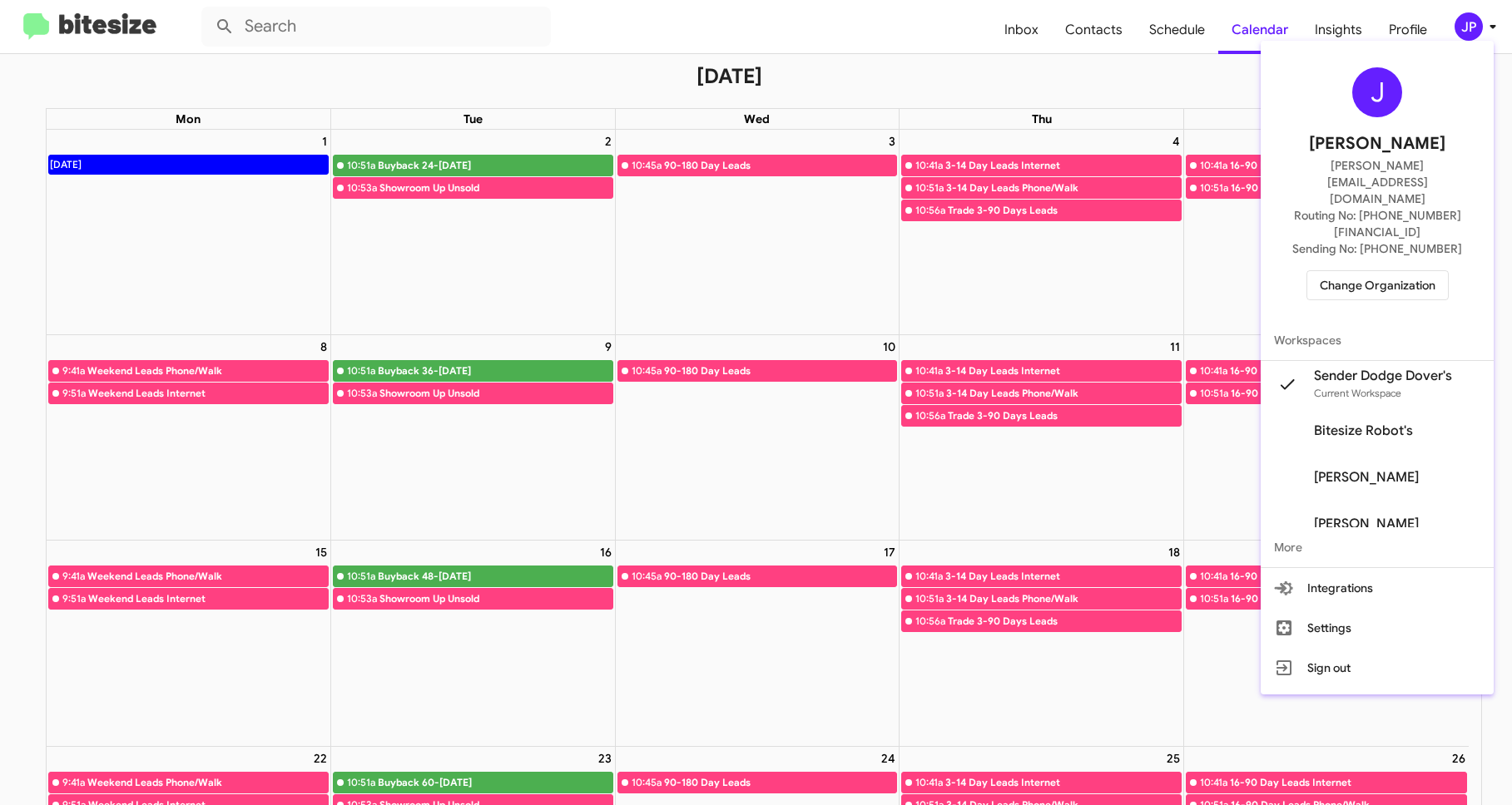
click at [144, 30] on div at bounding box center [756, 402] width 1512 height 805
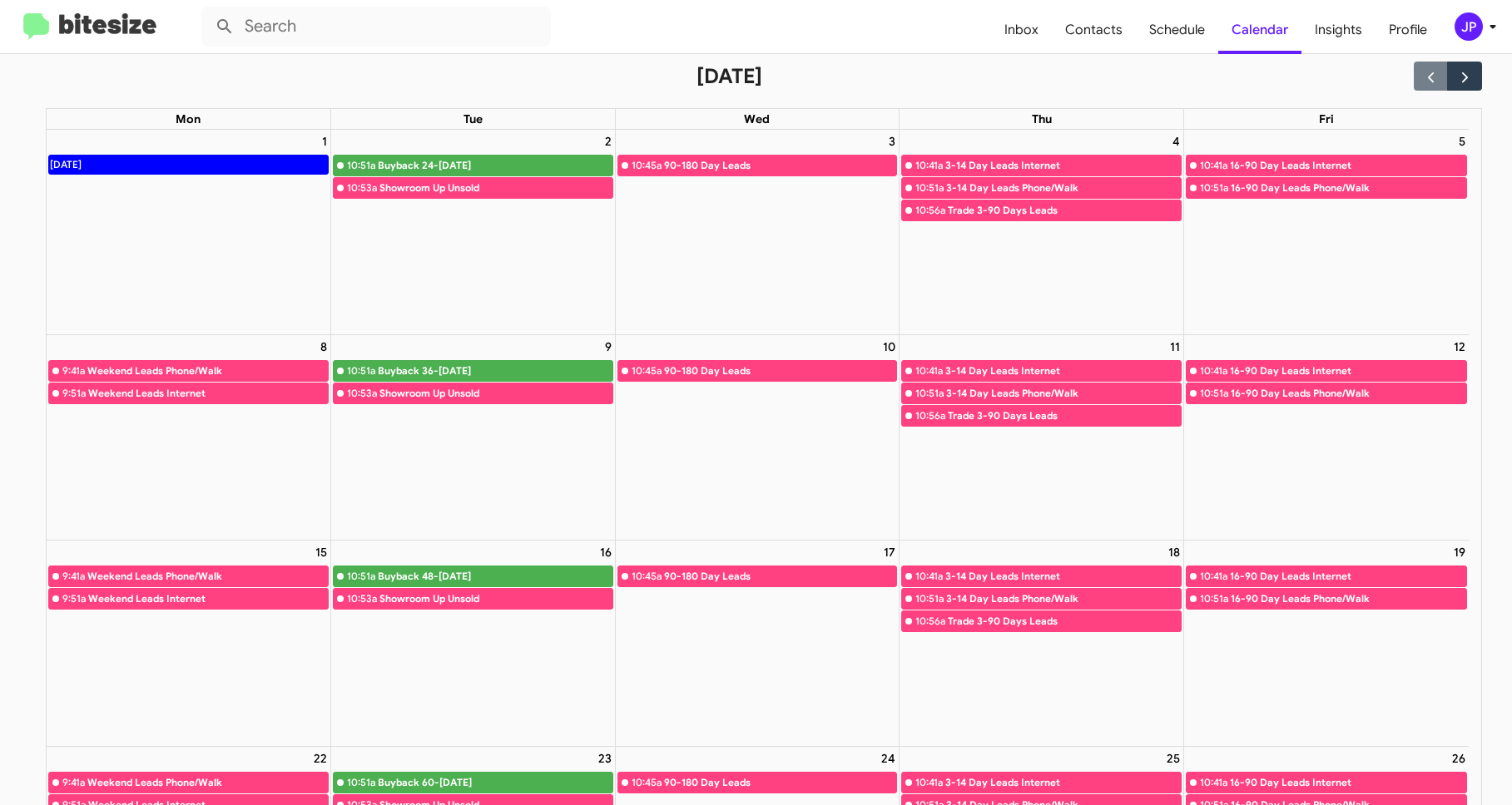
click at [119, 34] on img at bounding box center [90, 27] width 133 height 28
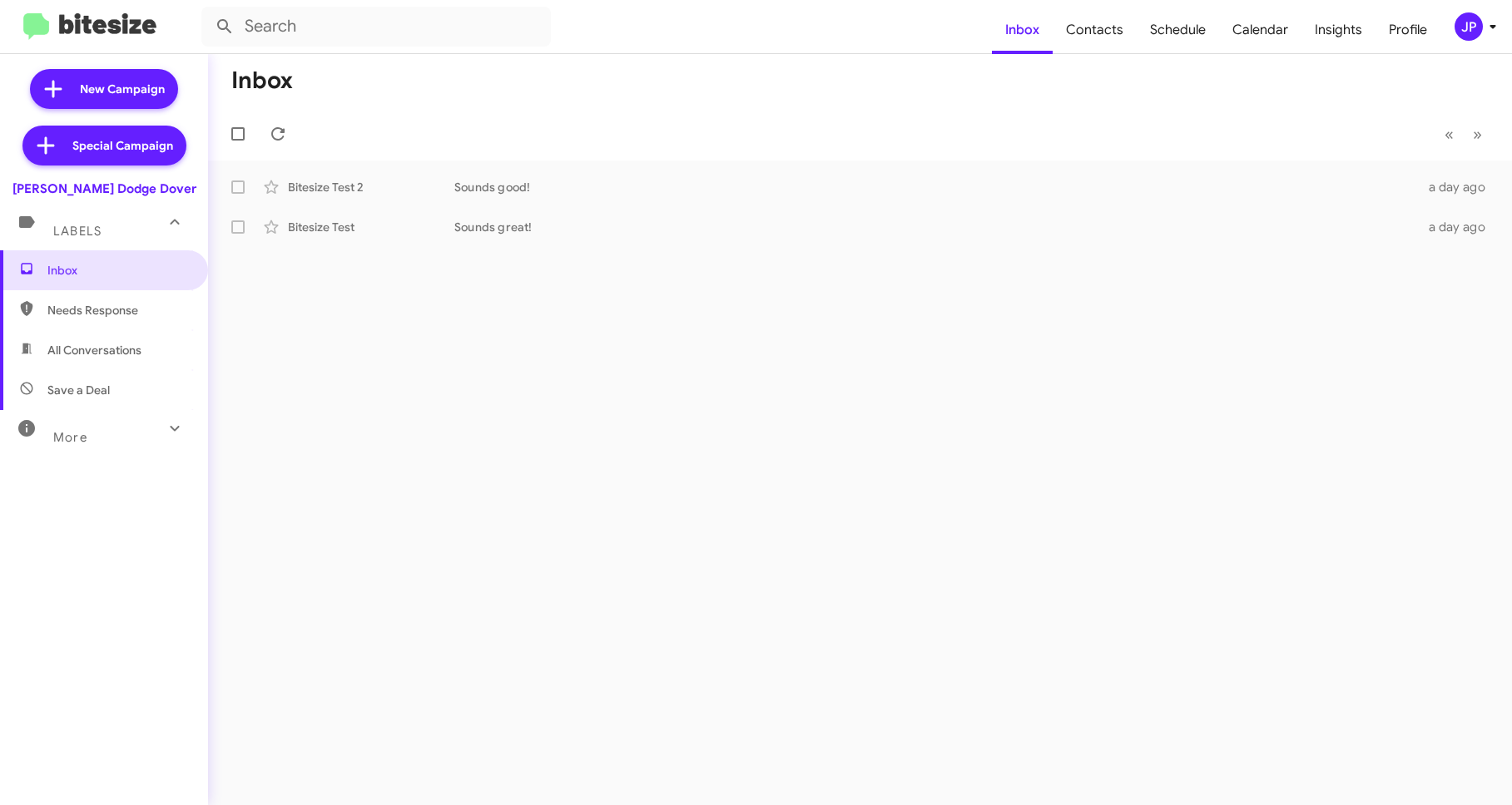
click at [1470, 30] on div "JP" at bounding box center [1468, 27] width 29 height 29
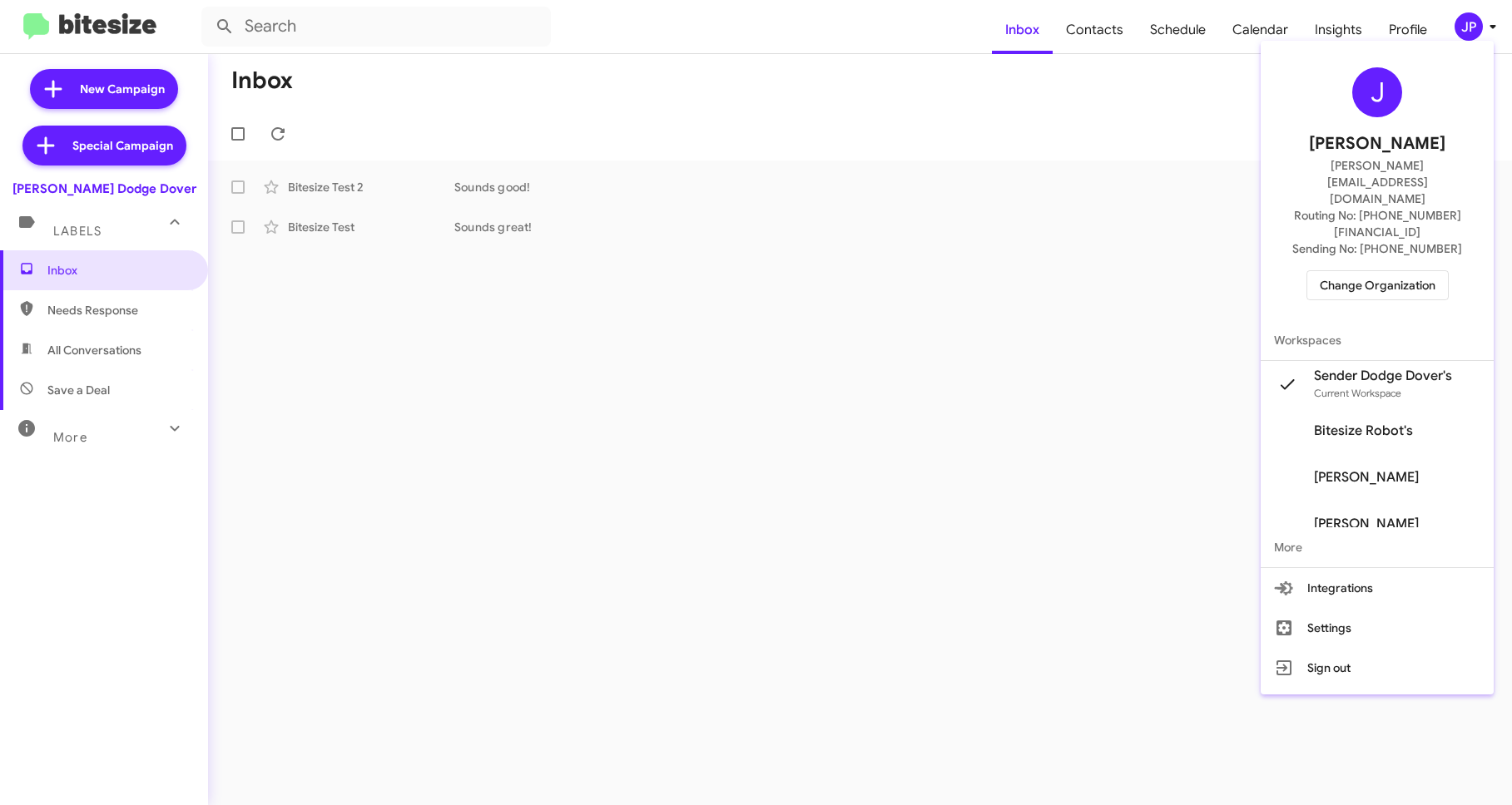
click at [1381, 608] on button "Settings" at bounding box center [1377, 628] width 233 height 40
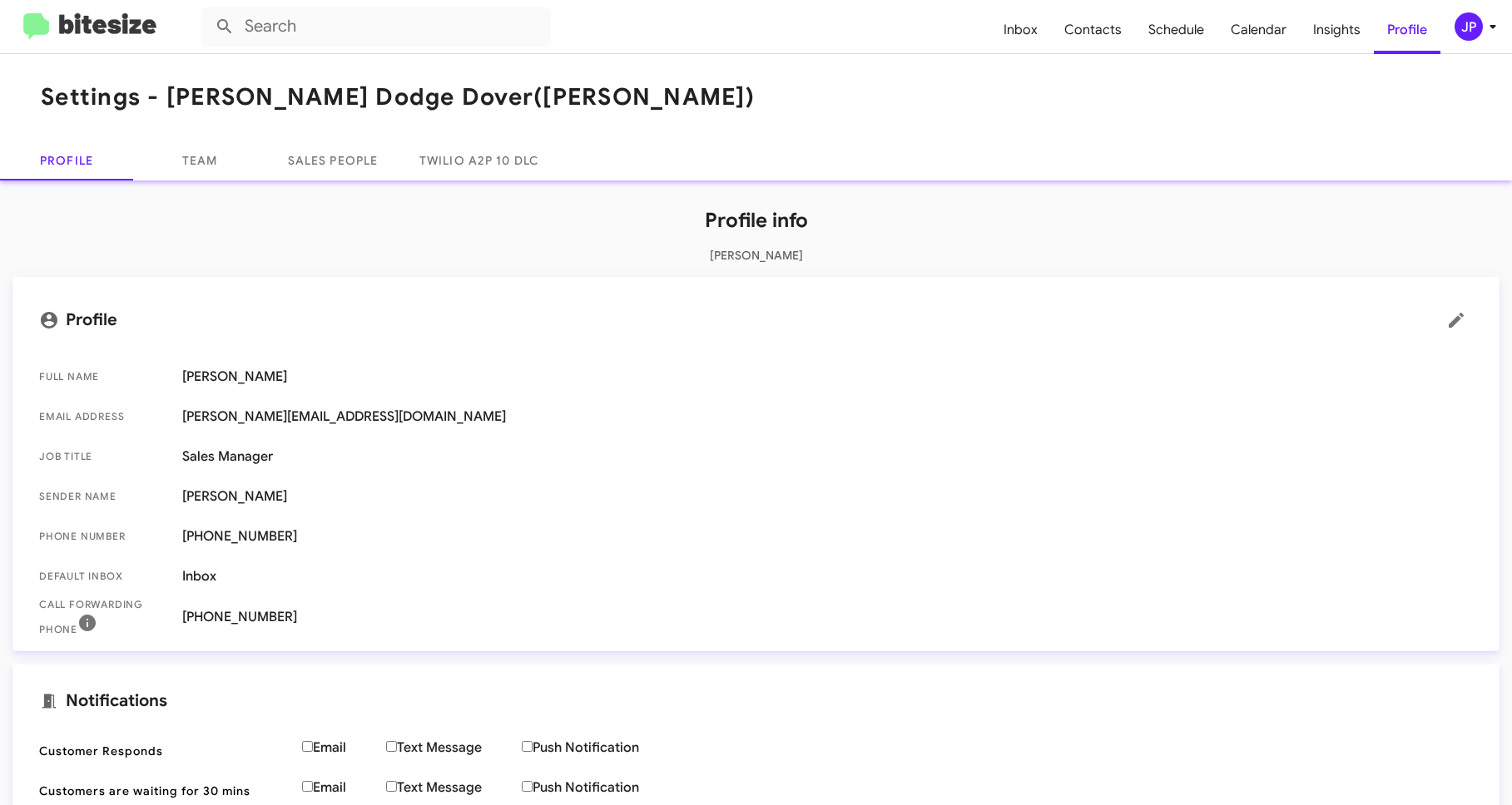
click at [181, 136] on mat-toolbar "Settings - Nielsen Dodge Dover (Nielsen)" at bounding box center [756, 97] width 1512 height 87
click at [233, 173] on link "Team" at bounding box center [199, 160] width 133 height 40
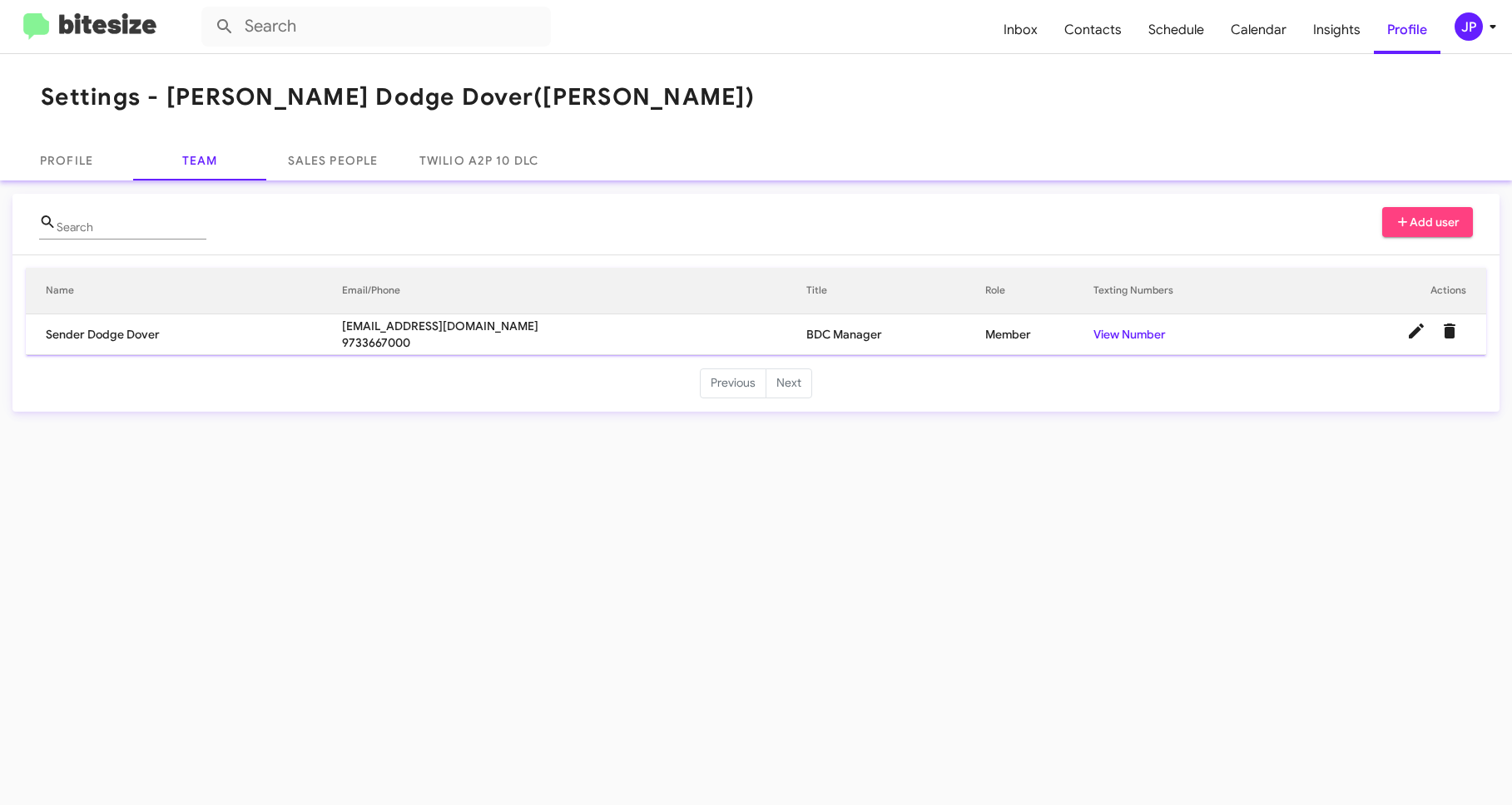
click at [1401, 234] on span "Add user" at bounding box center [1427, 222] width 65 height 30
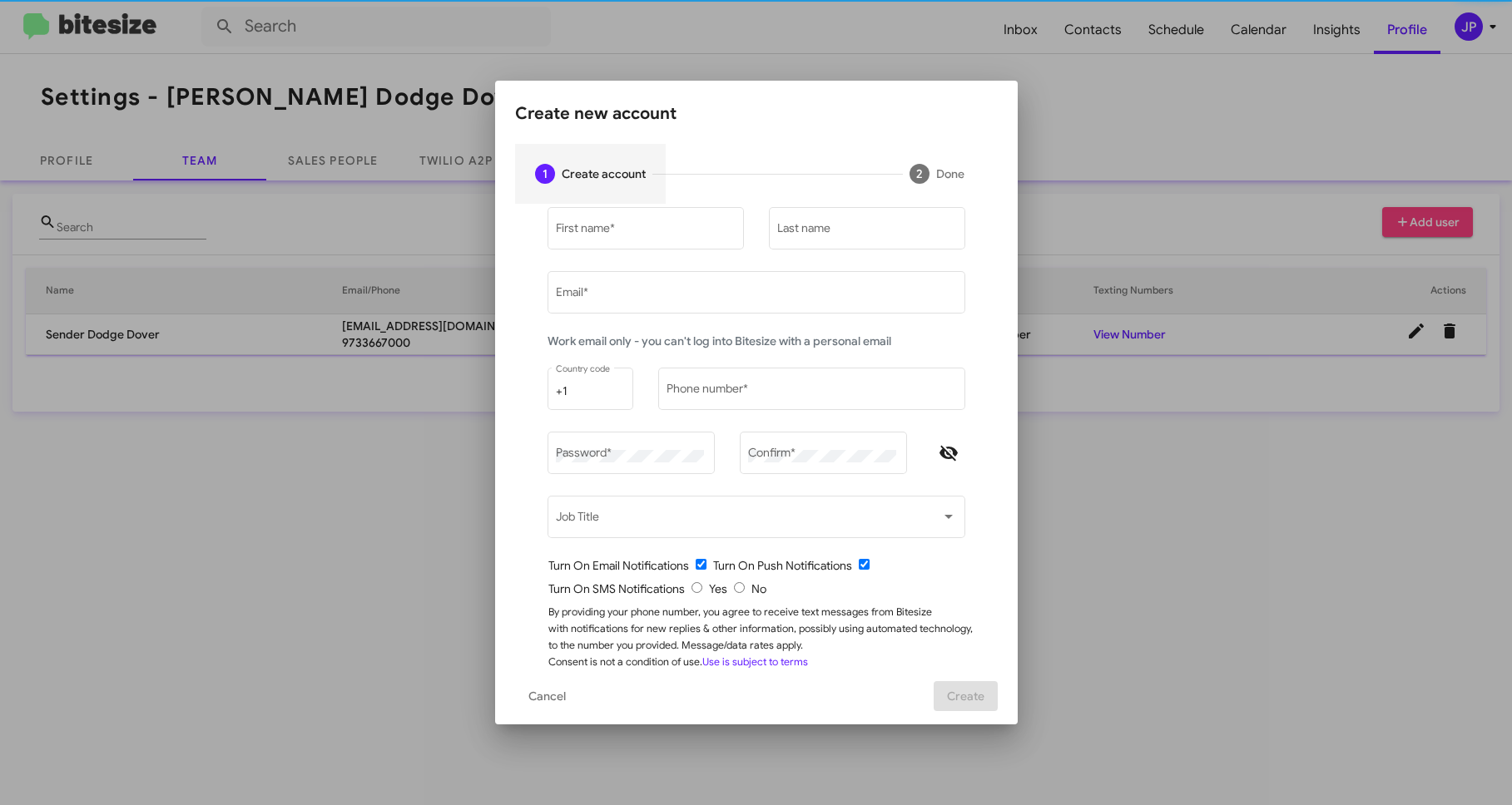
type input "[PERSON_NAME][EMAIL_ADDRESS][DOMAIN_NAME]"
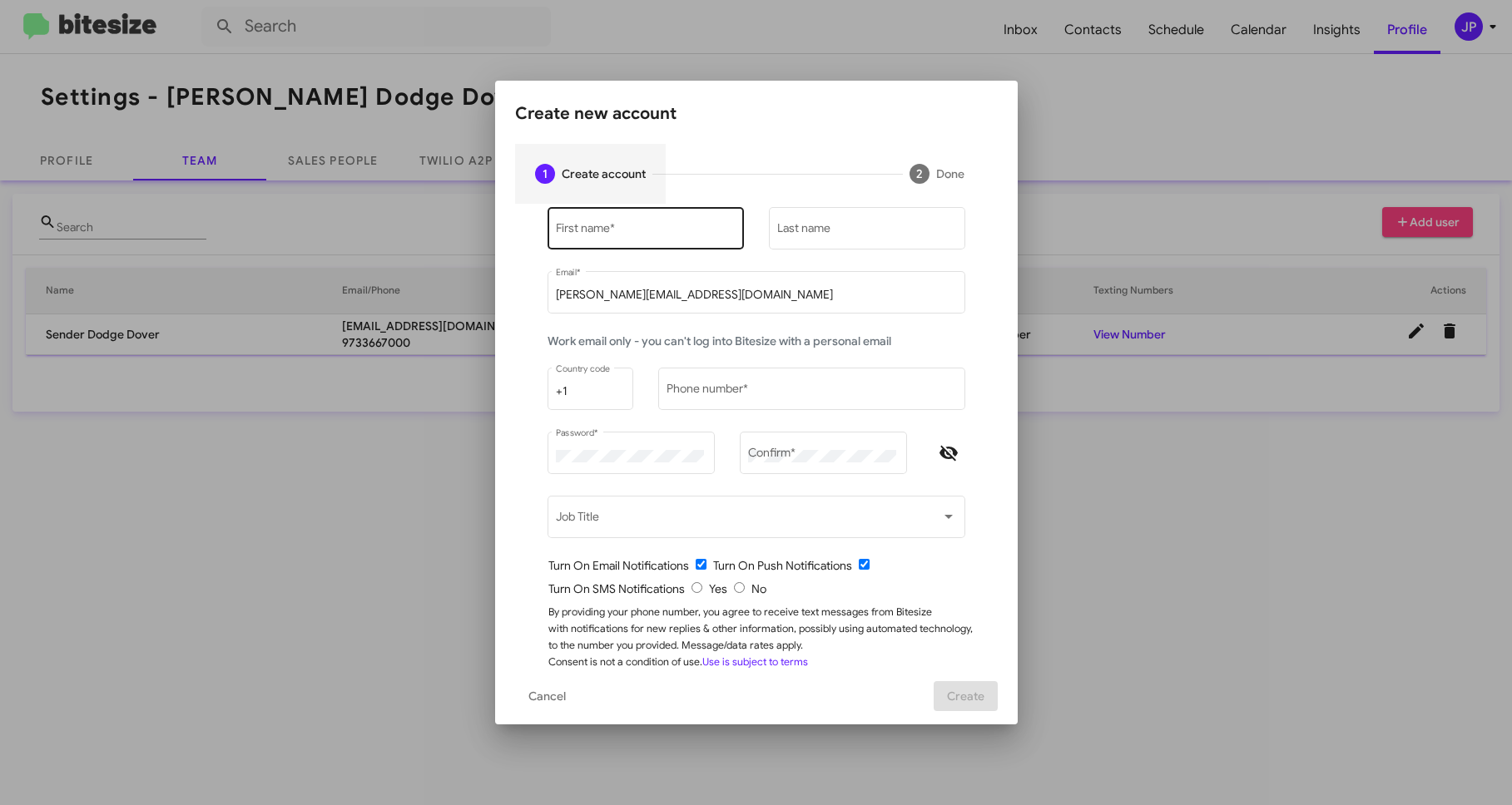
click at [677, 225] on input "First name *" at bounding box center [645, 231] width 179 height 13
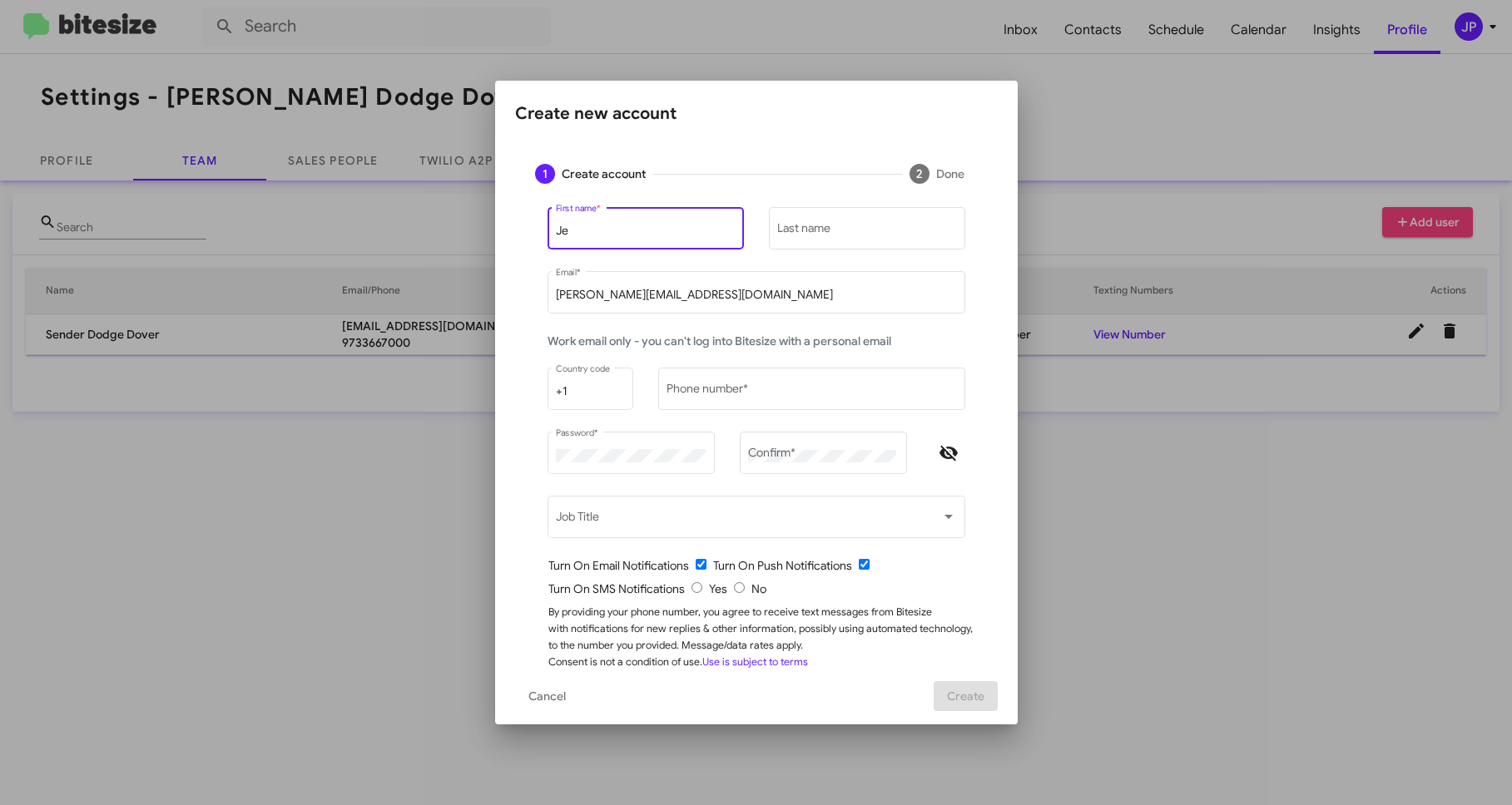
type input "J"
type input "Ken"
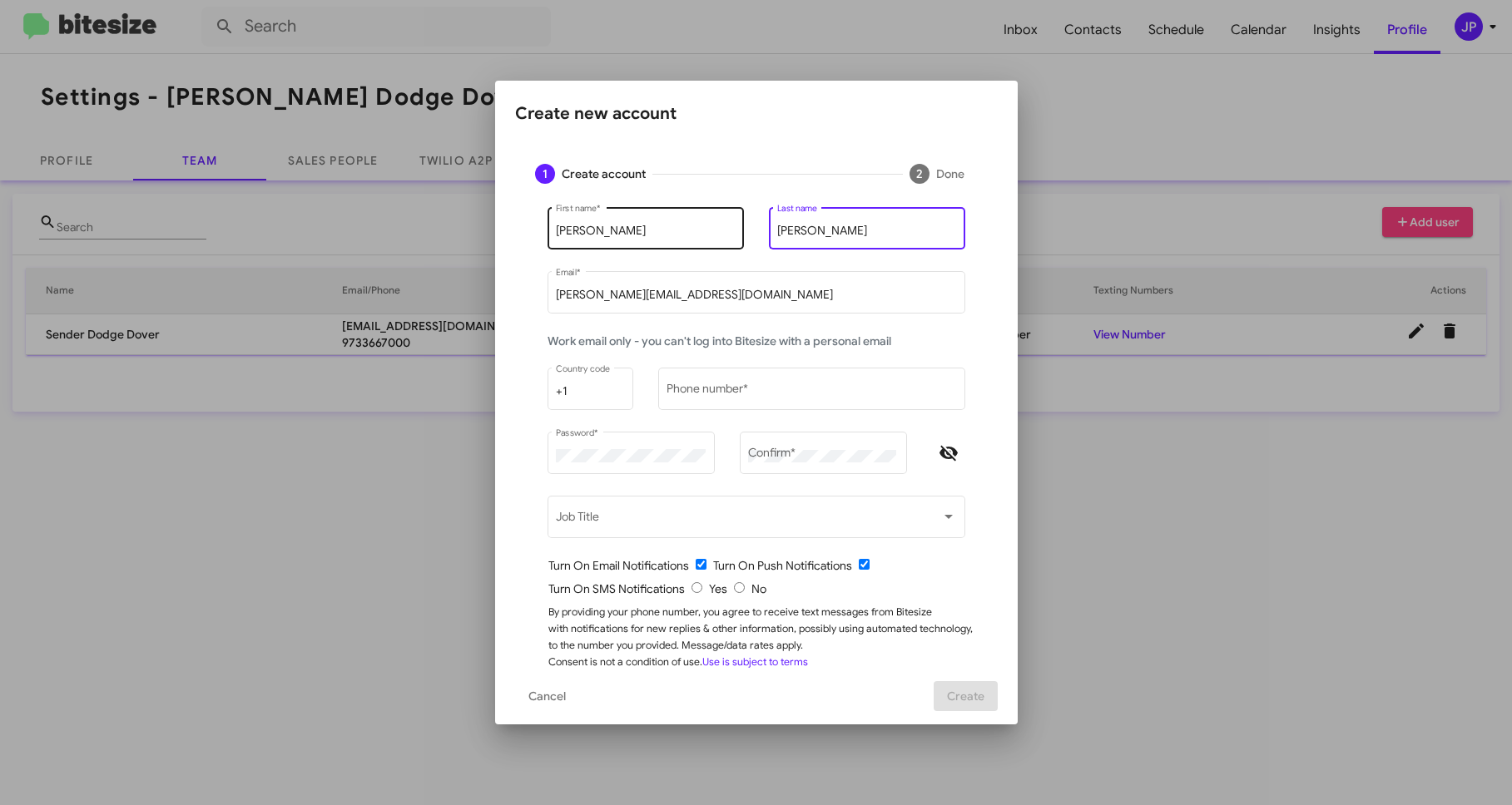
type input "Reed"
click at [633, 226] on input "Ken" at bounding box center [645, 231] width 179 height 13
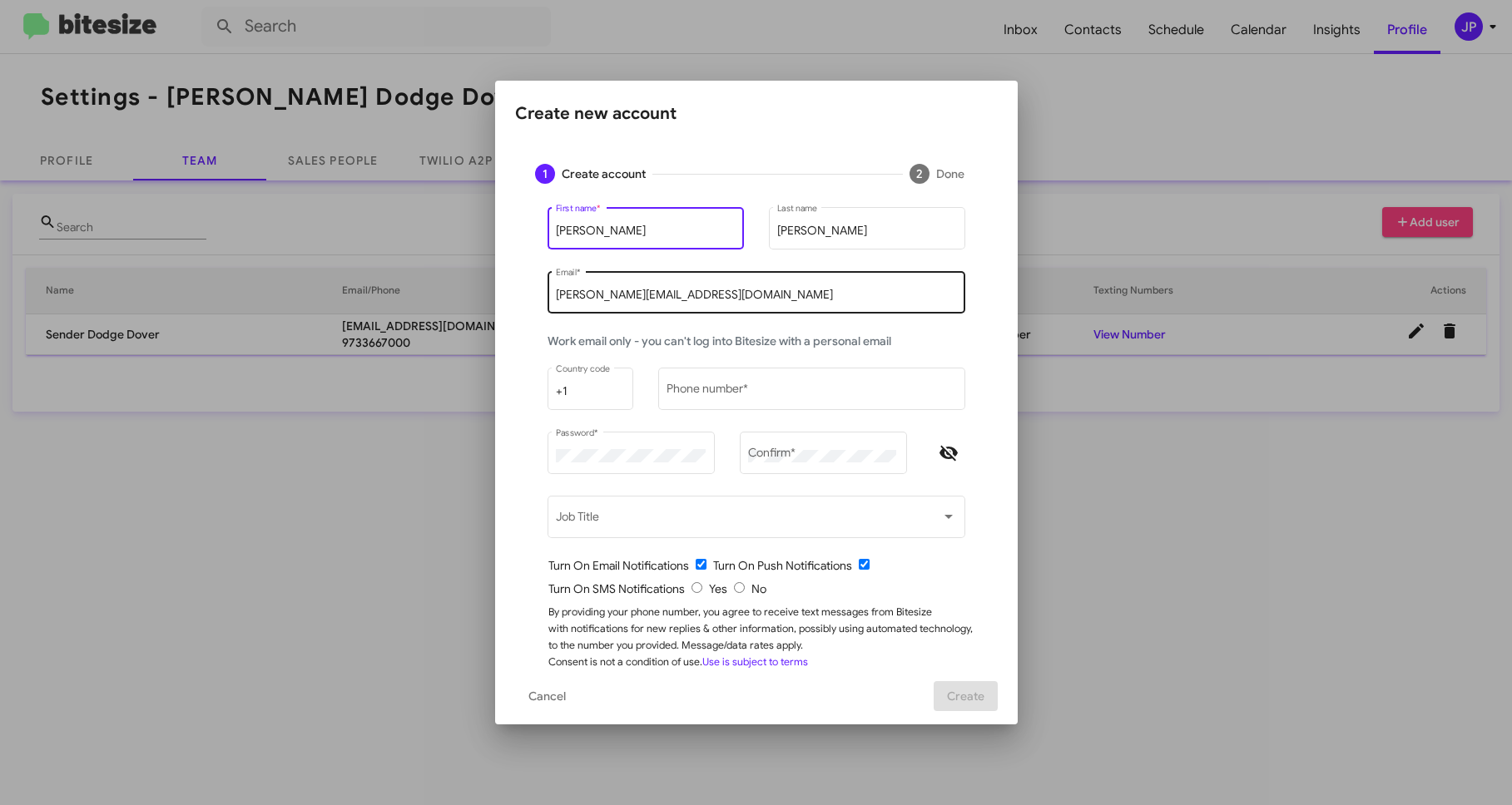
type input "Ken"
click at [642, 294] on input "[PERSON_NAME][EMAIL_ADDRESS][DOMAIN_NAME]" at bounding box center [756, 295] width 401 height 13
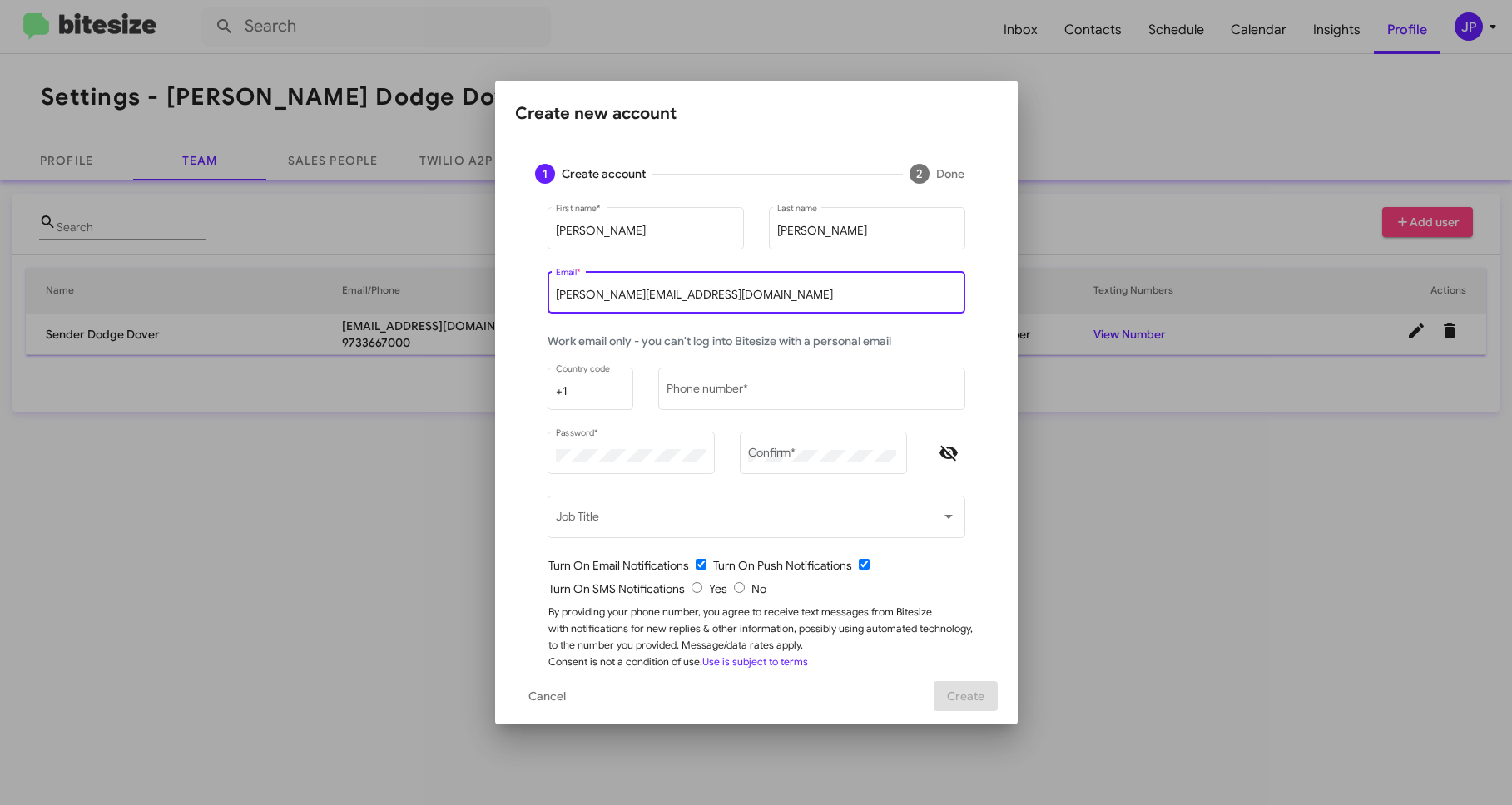
click at [642, 294] on input "[PERSON_NAME][EMAIL_ADDRESS][DOMAIN_NAME]" at bounding box center [756, 295] width 401 height 13
type input "kreed@nielsenautos.com"
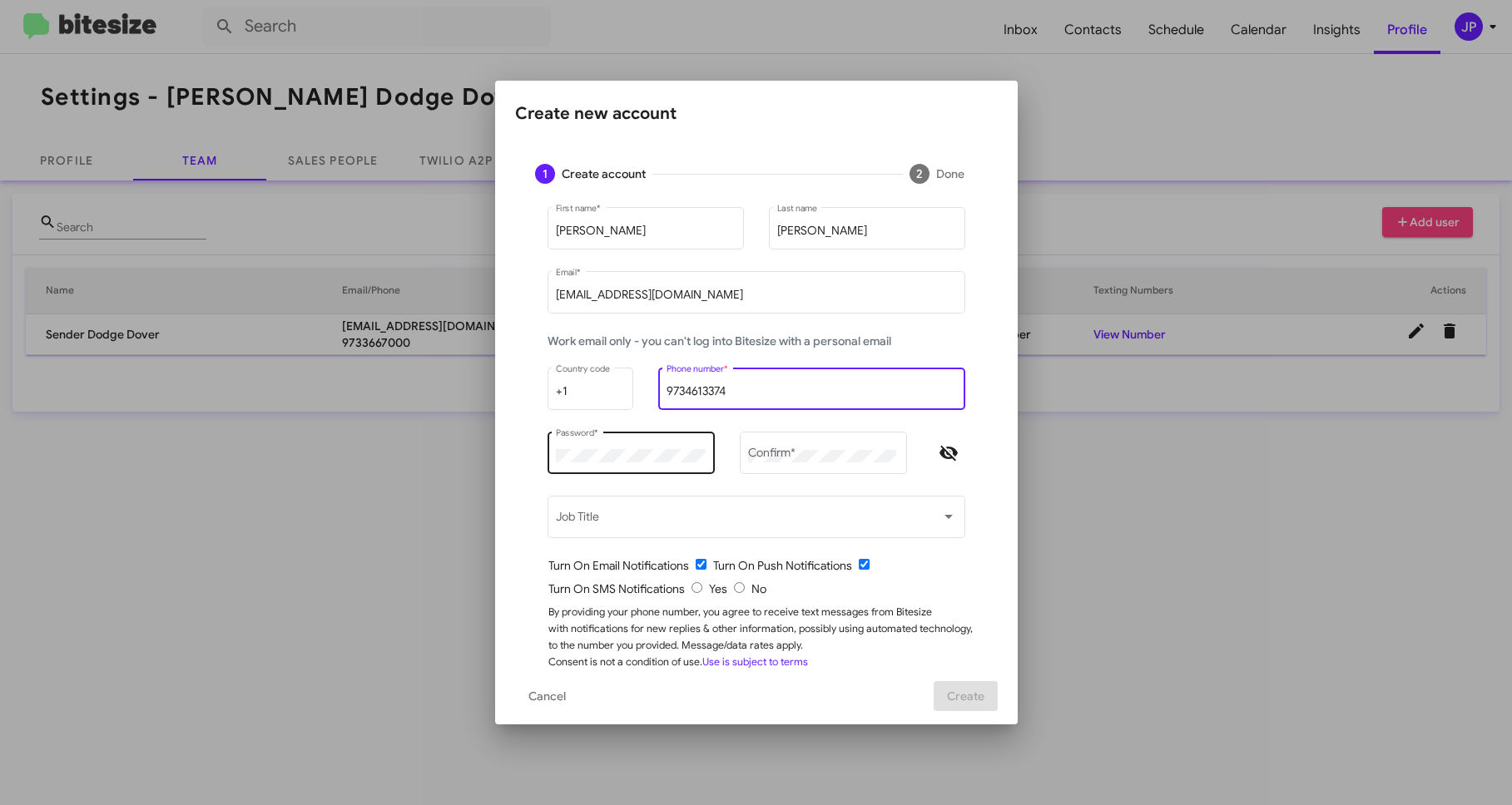
type input "9734613374"
click at [615, 442] on div "Password *" at bounding box center [630, 451] width 150 height 45
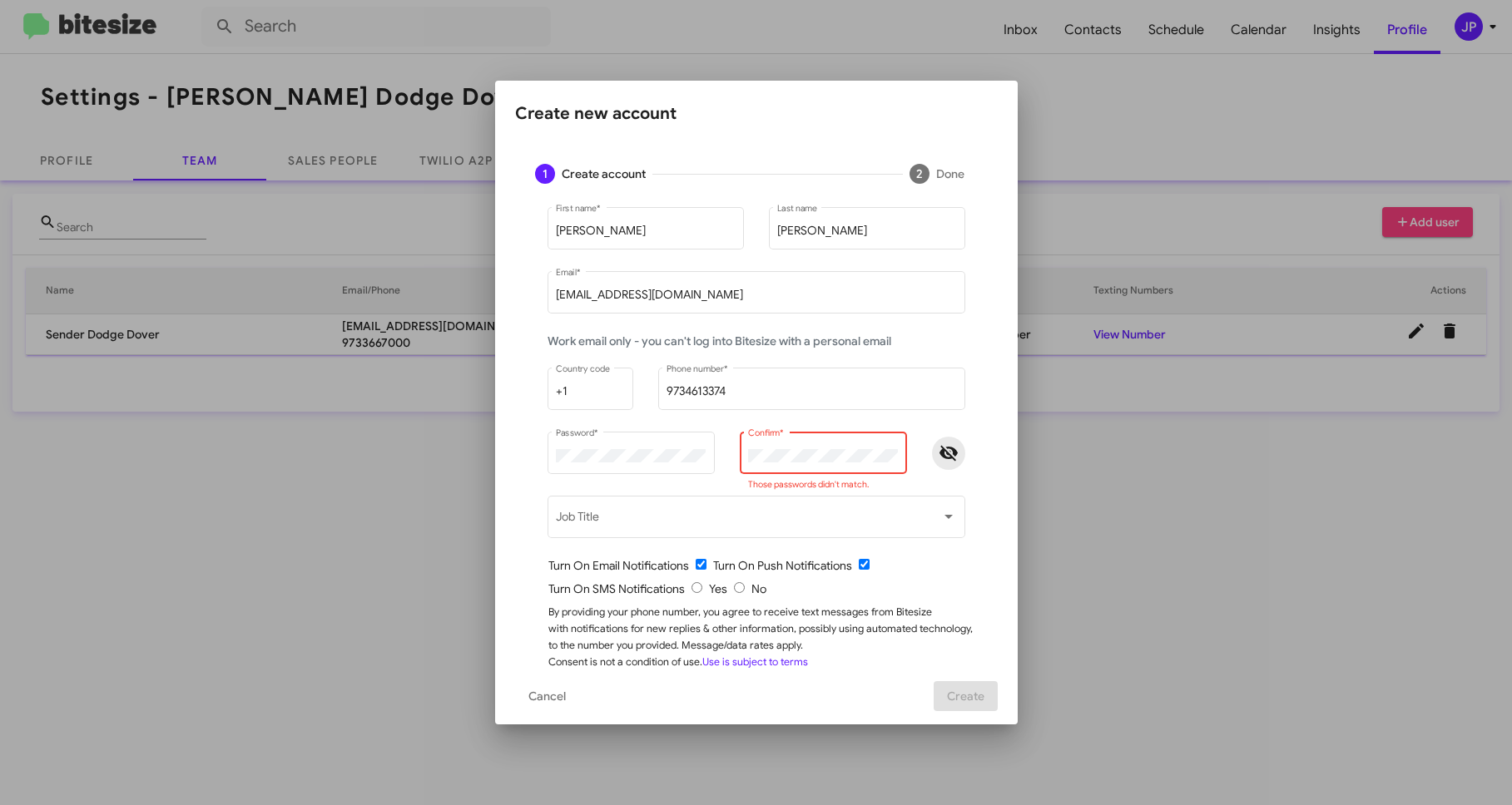
click at [938, 445] on icon "Hide password" at bounding box center [948, 453] width 20 height 20
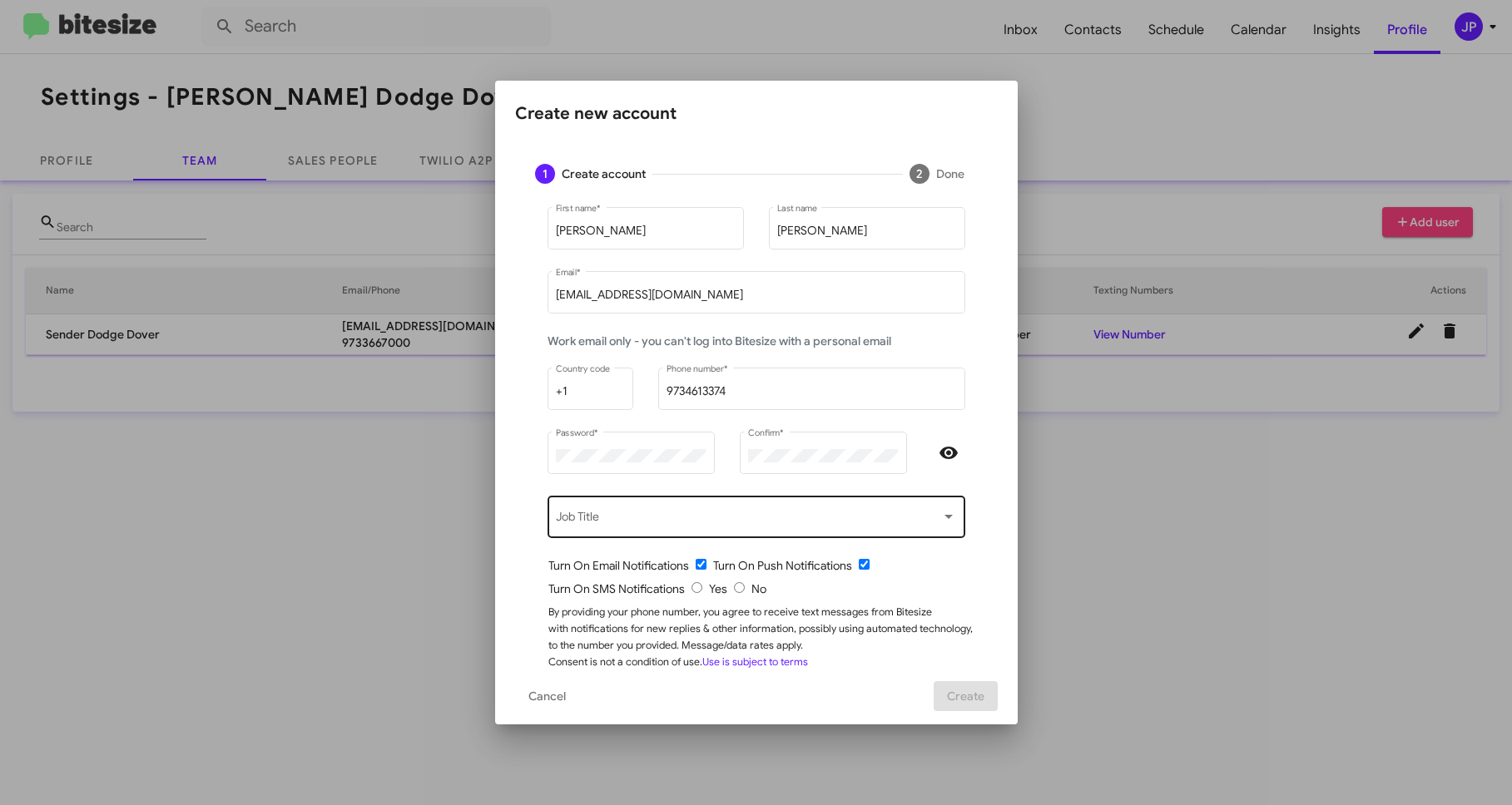
click at [763, 511] on div "Job Title" at bounding box center [756, 515] width 401 height 45
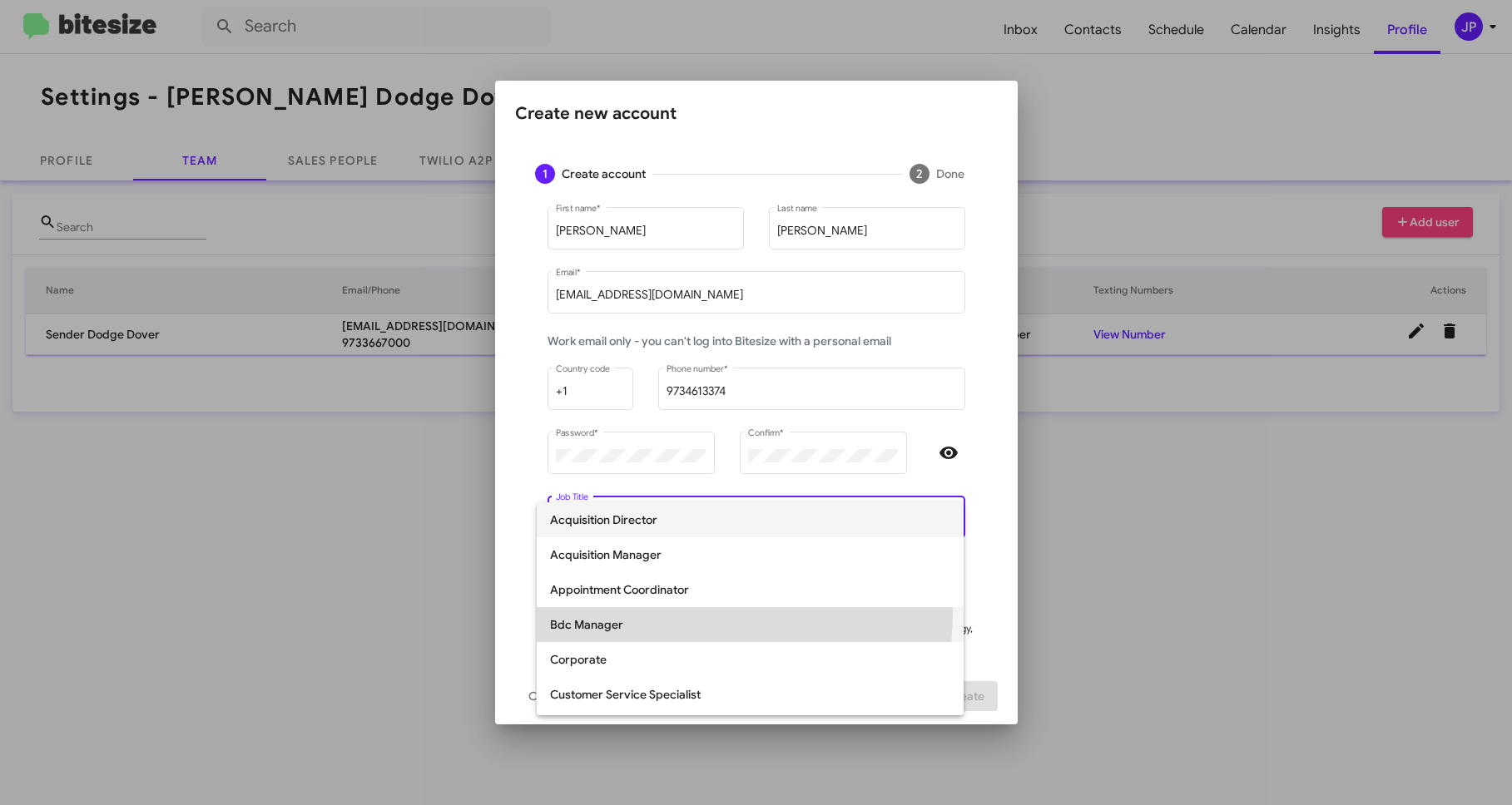
click at [678, 612] on span "Bdc Manager" at bounding box center [751, 625] width 401 height 35
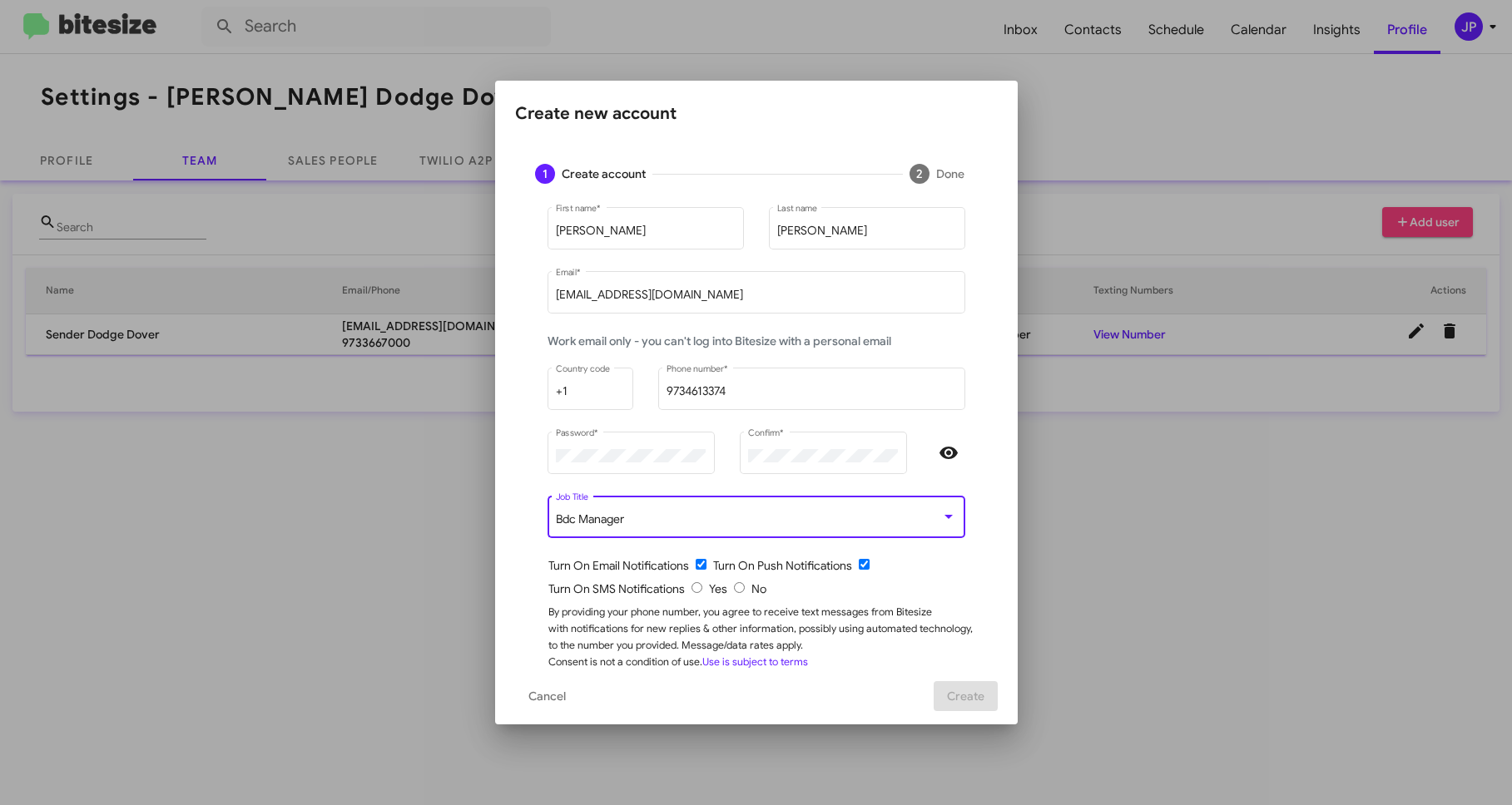
click at [692, 590] on input "radio" at bounding box center [697, 587] width 11 height 11
radio input "true"
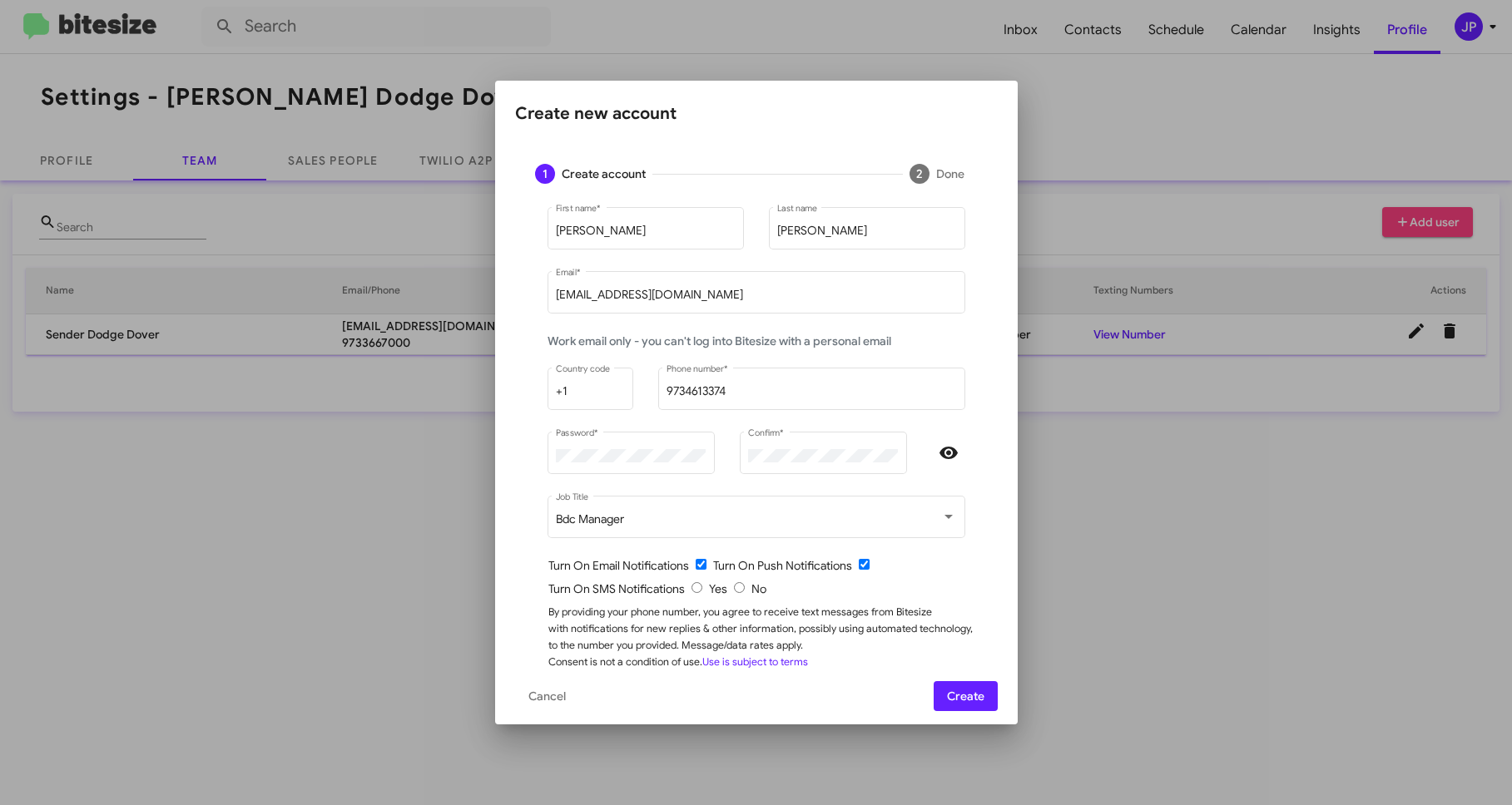
click at [975, 703] on span "Create" at bounding box center [965, 696] width 37 height 30
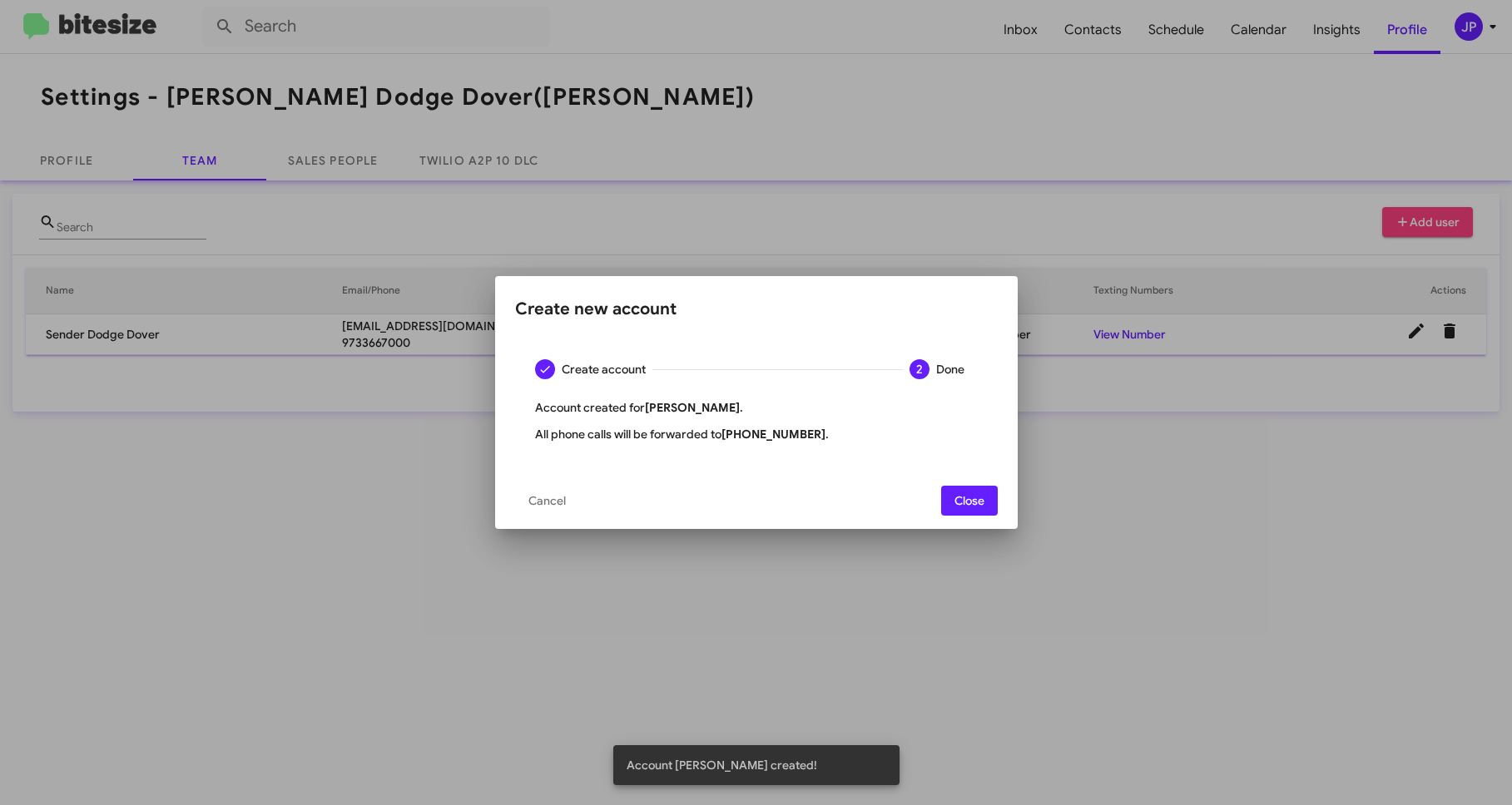
click at [976, 511] on span "Close" at bounding box center [969, 500] width 30 height 30
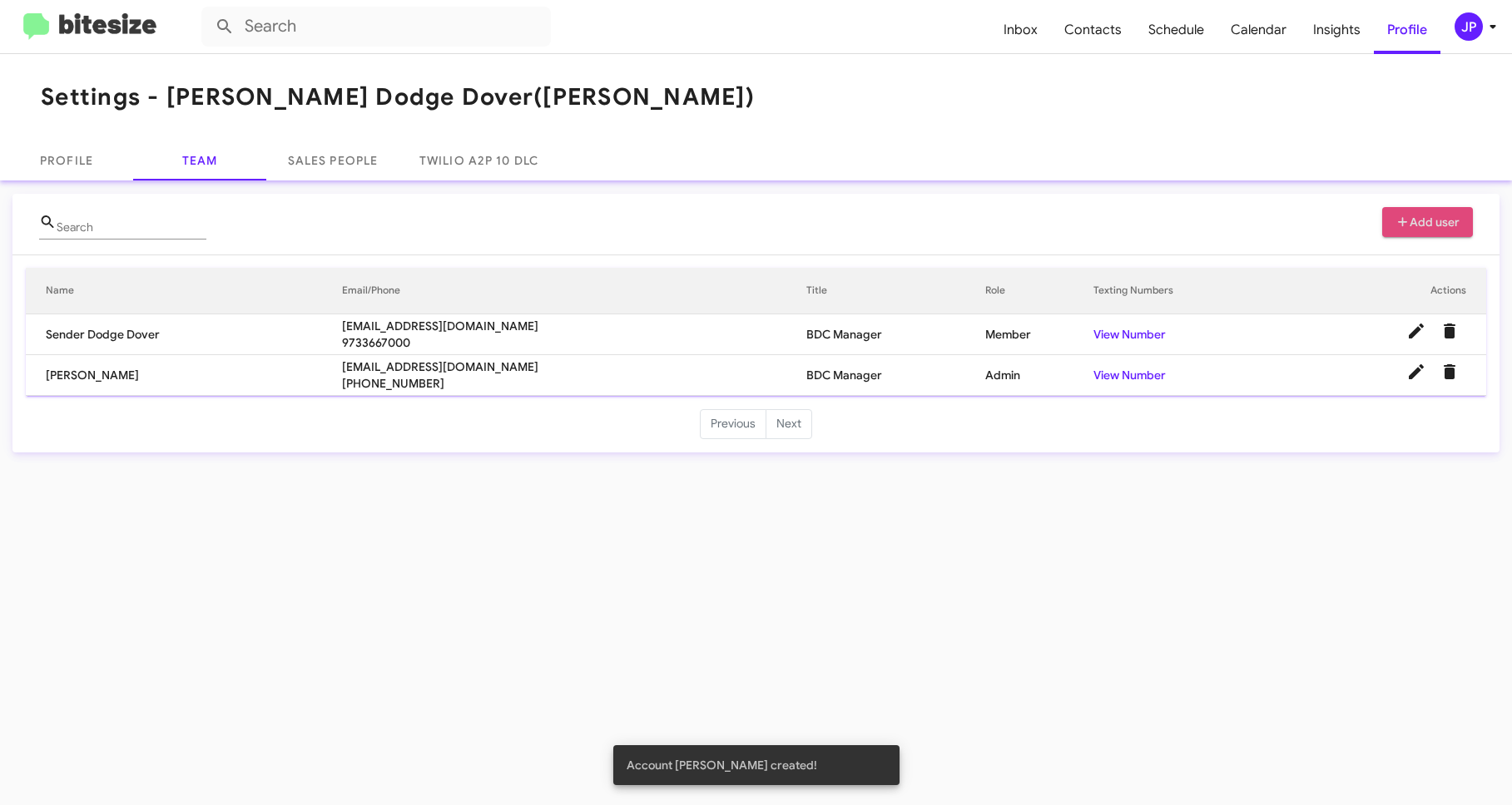
click at [1414, 230] on span "Add user" at bounding box center [1427, 222] width 65 height 30
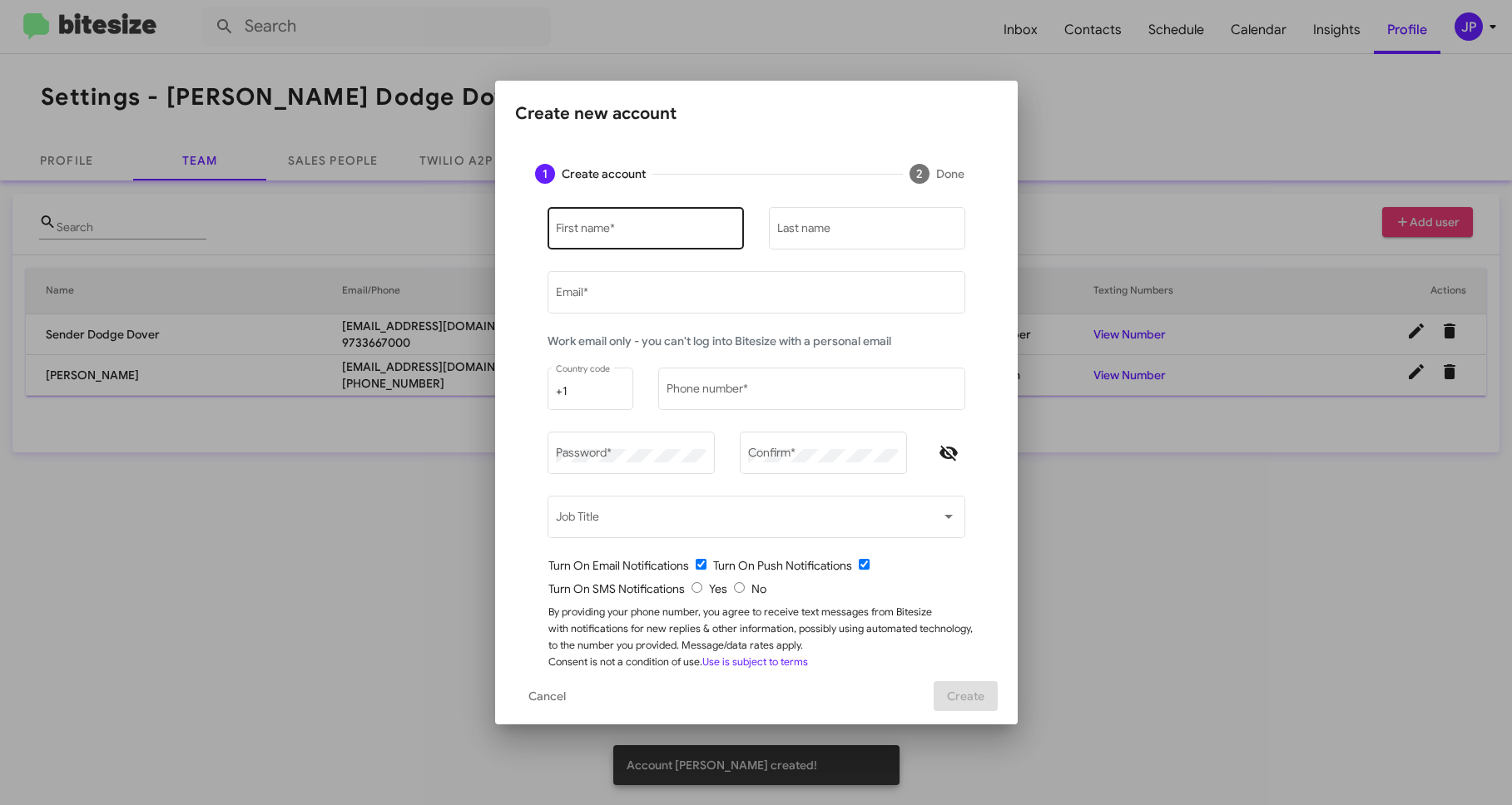
type input "[PERSON_NAME][EMAIL_ADDRESS][DOMAIN_NAME]"
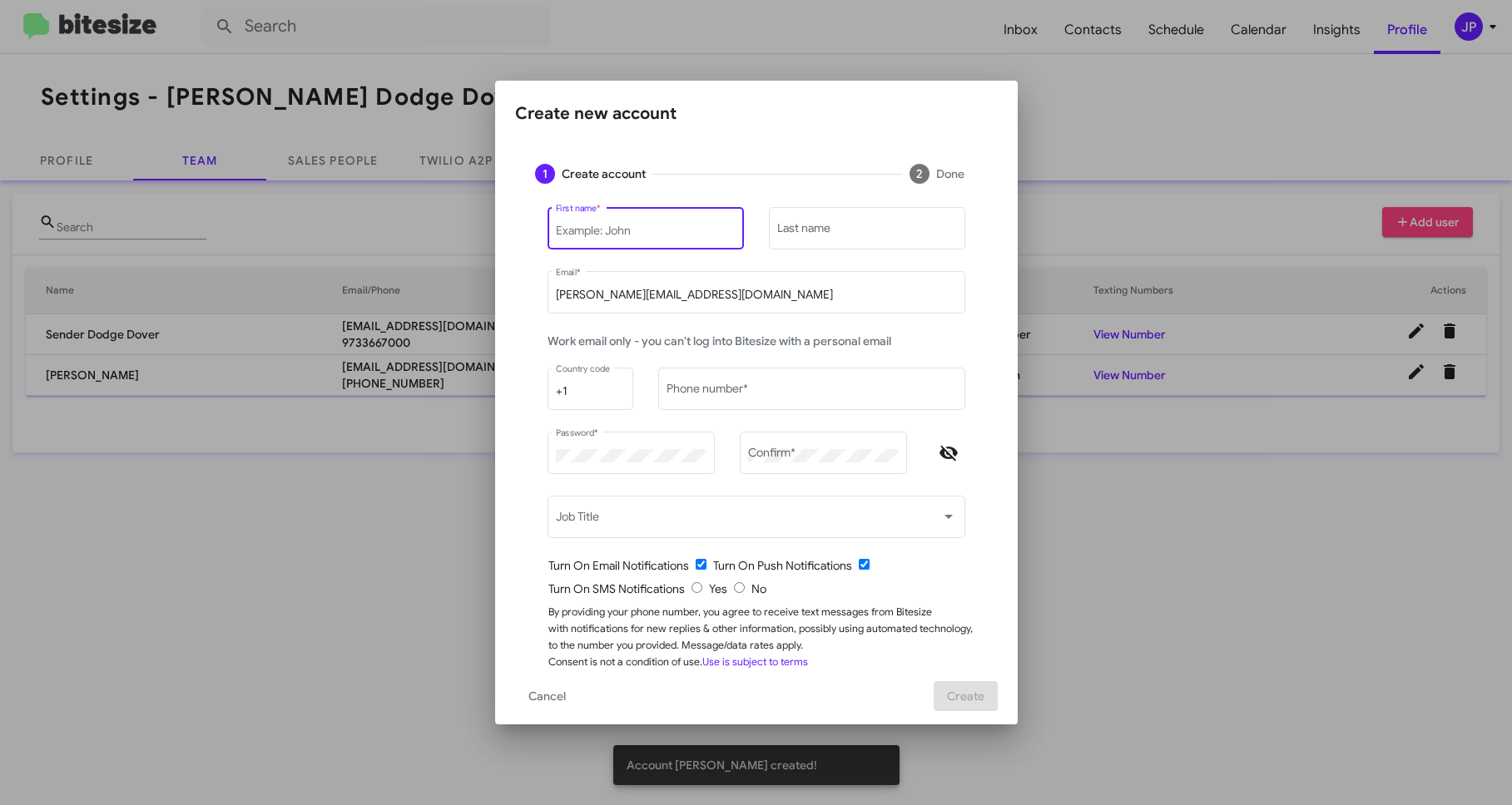
click at [704, 230] on input "First name *" at bounding box center [645, 231] width 179 height 13
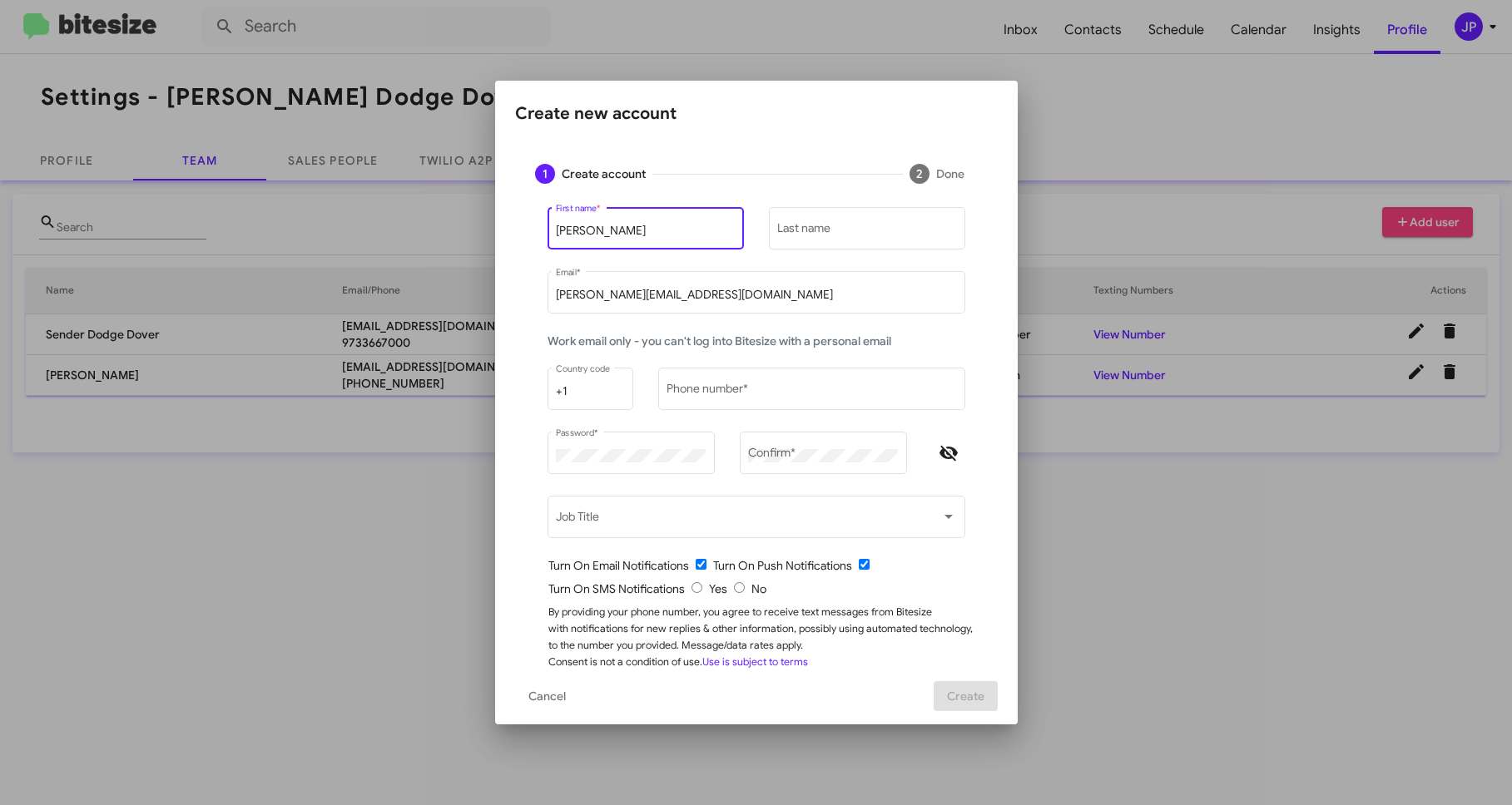
type input "Scott"
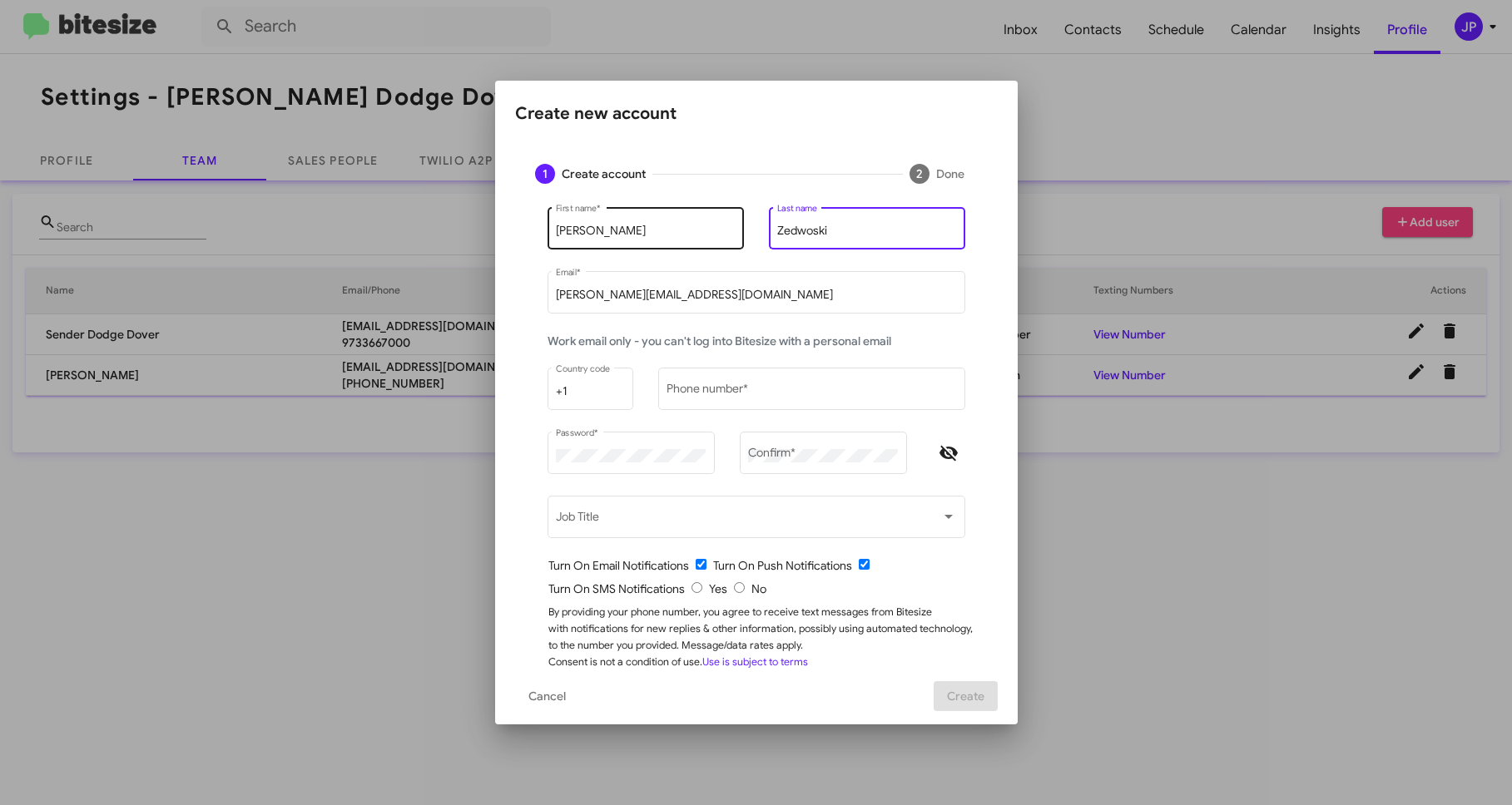
type input "Zedwoski"
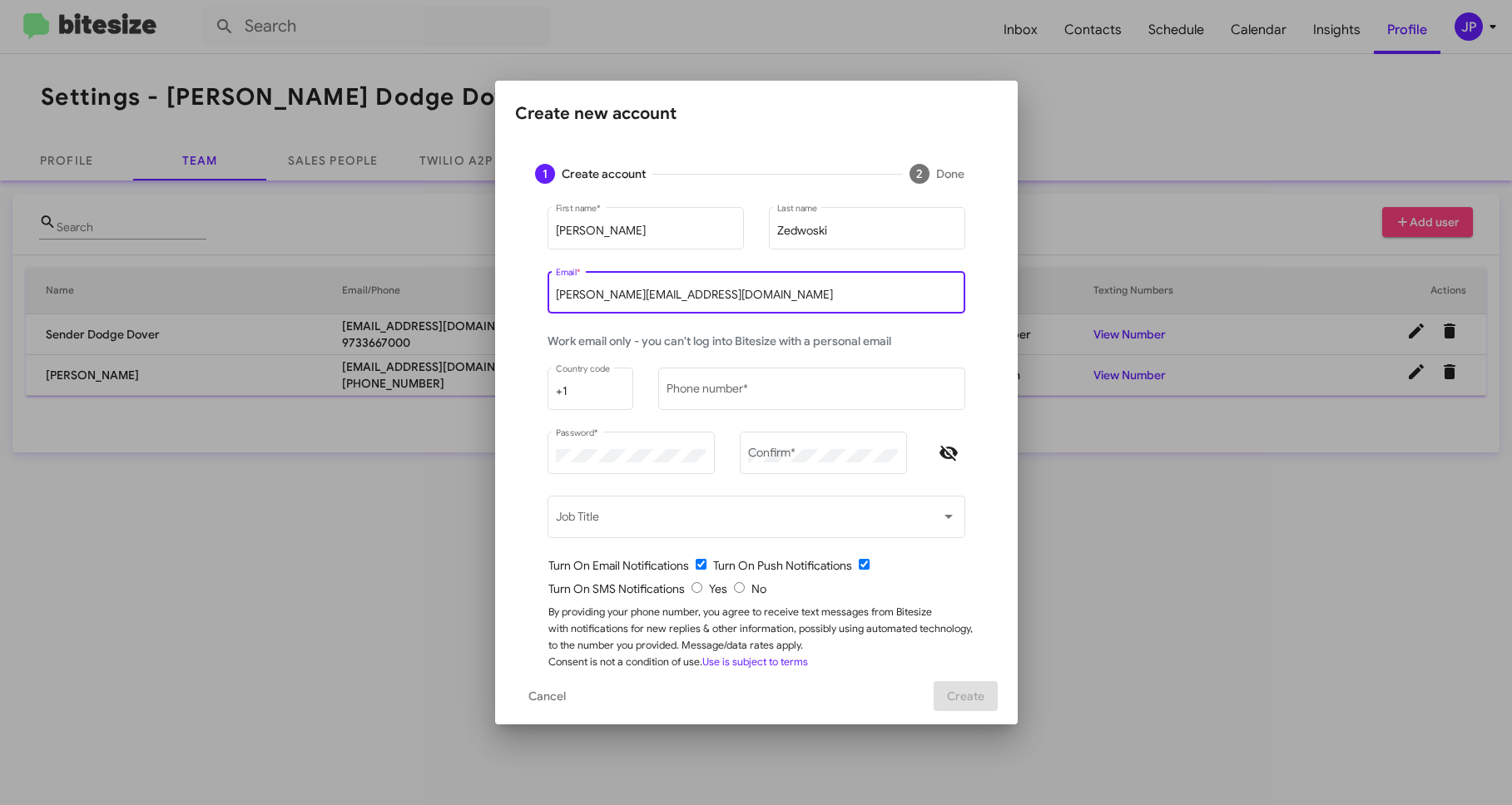
click at [605, 293] on input "[PERSON_NAME][EMAIL_ADDRESS][DOMAIN_NAME]" at bounding box center [756, 295] width 401 height 13
click at [624, 297] on input "[PERSON_NAME][EMAIL_ADDRESS][DOMAIN_NAME]" at bounding box center [756, 295] width 401 height 13
click at [623, 297] on input "[PERSON_NAME][EMAIL_ADDRESS][DOMAIN_NAME]" at bounding box center [756, 295] width 401 height 13
type input "S"
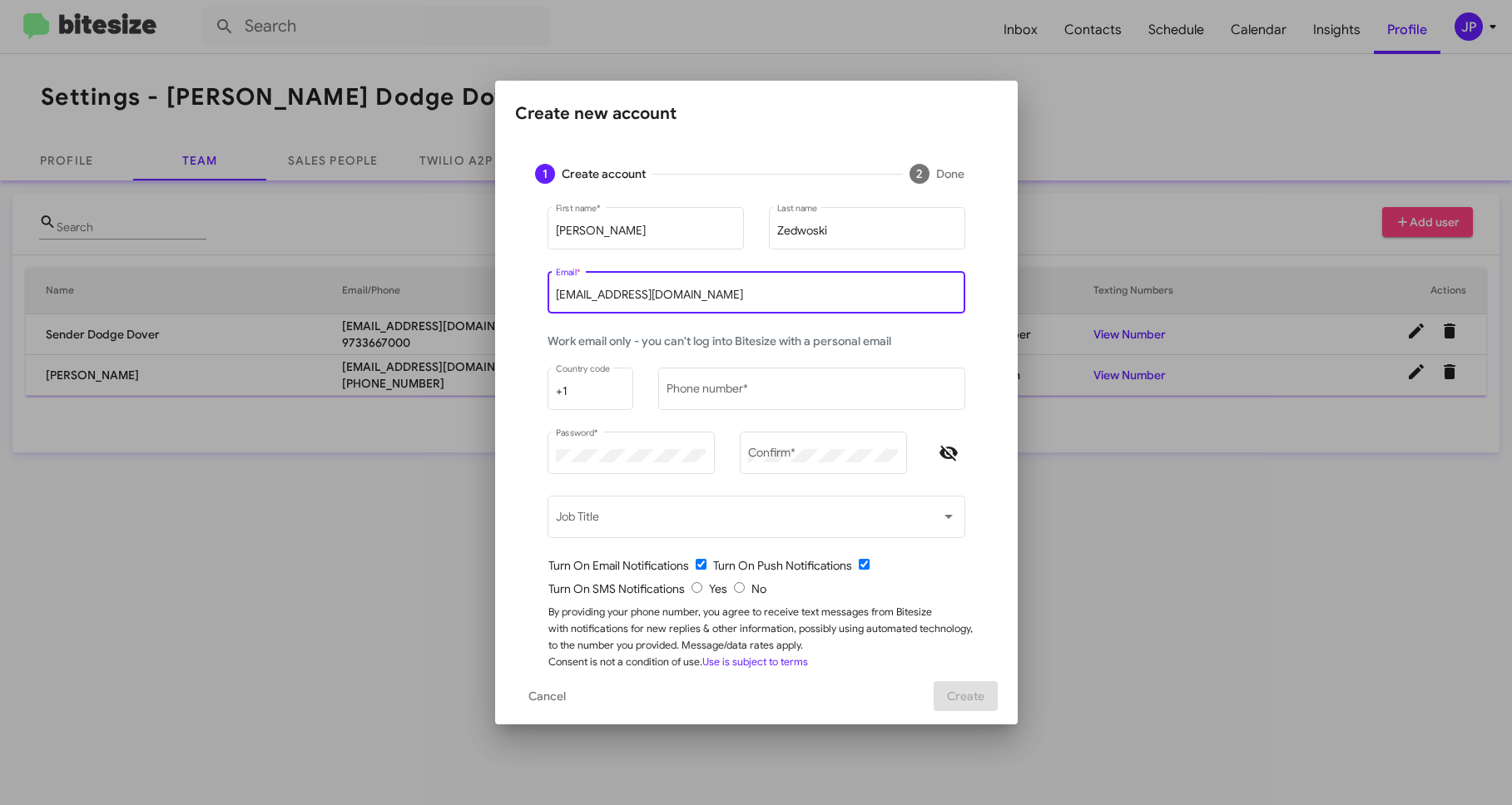
click at [560, 289] on input "SZedowski@Nielsenautos.com" at bounding box center [756, 295] width 401 height 13
type input "szedowski@Nielsenautos.com"
click at [746, 404] on div "Phone number *" at bounding box center [811, 387] width 289 height 45
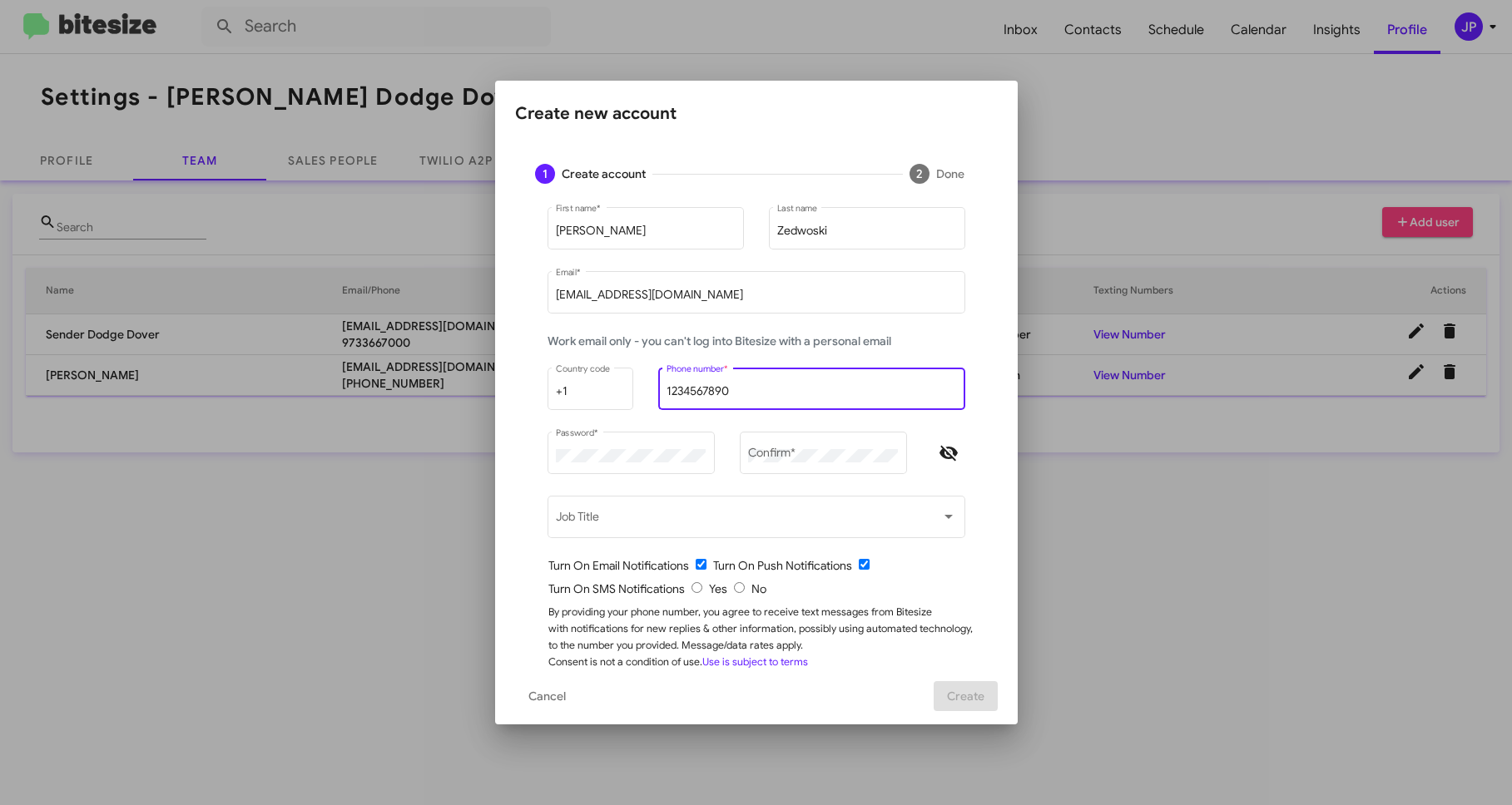
click at [743, 391] on input "1234567890" at bounding box center [811, 392] width 289 height 13
type input "="
type input "12345674890"
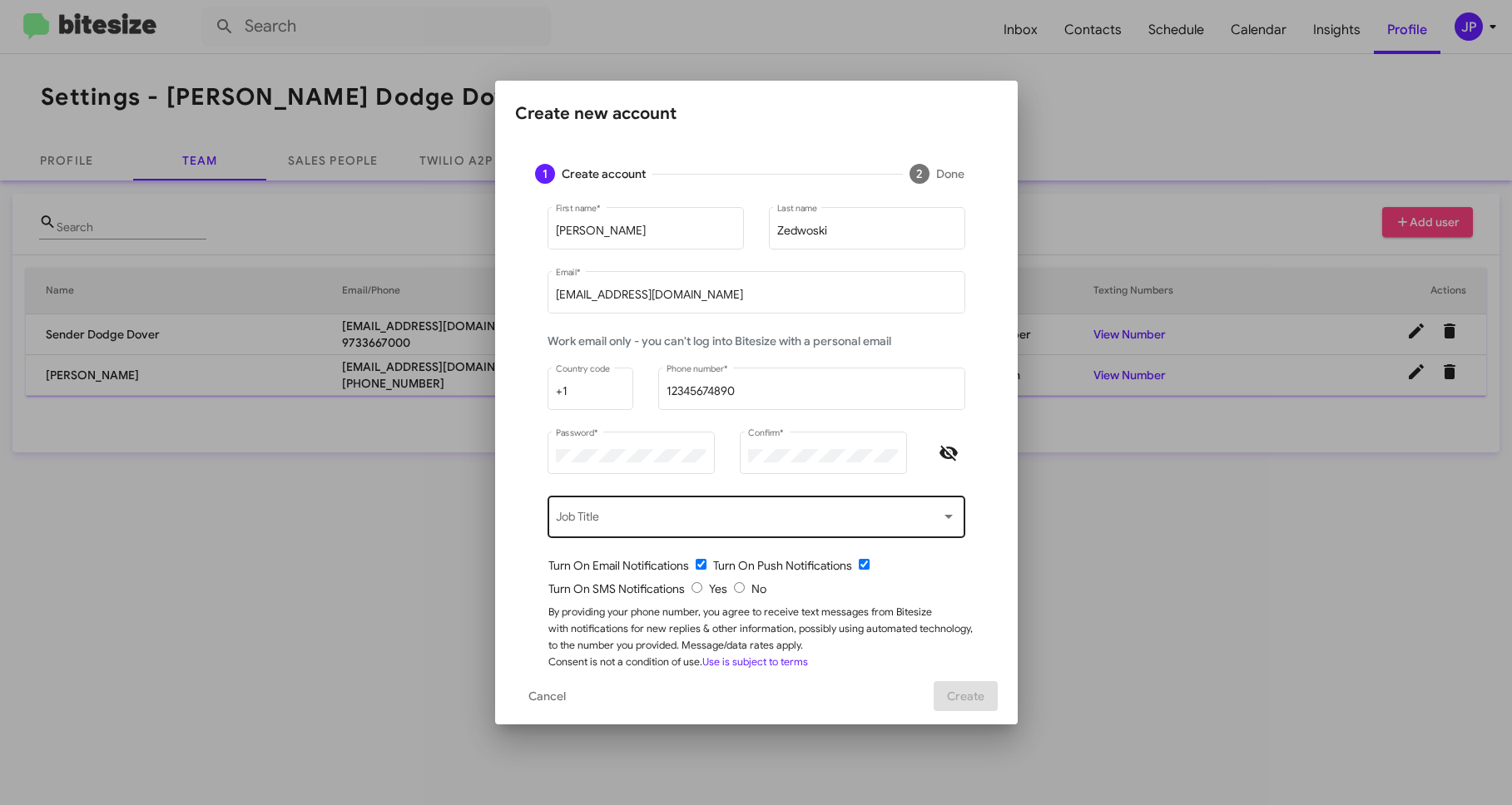
click at [652, 511] on div "Job Title" at bounding box center [756, 515] width 401 height 45
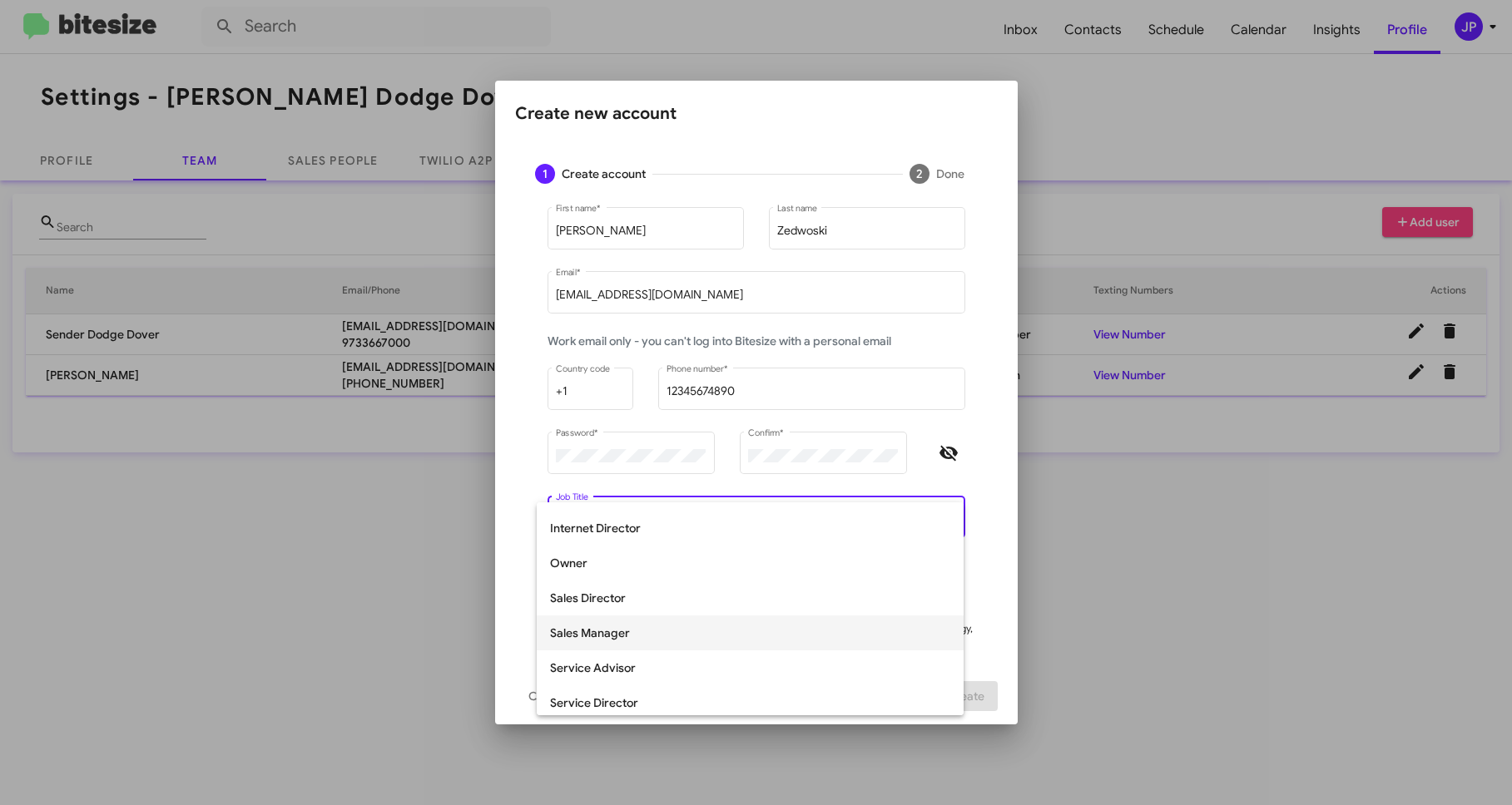
scroll to position [346, 0]
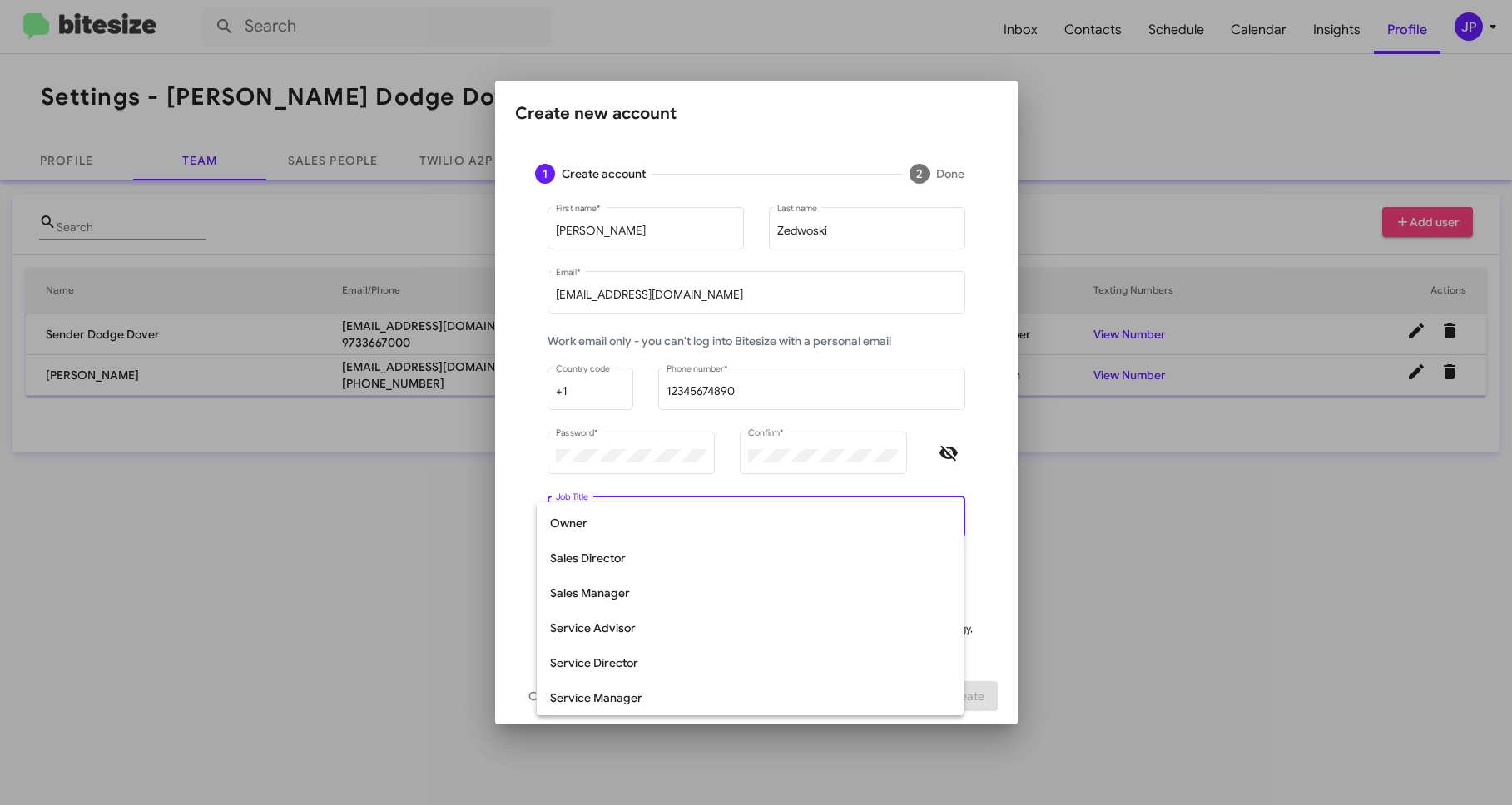
click at [987, 632] on div at bounding box center [756, 402] width 1512 height 805
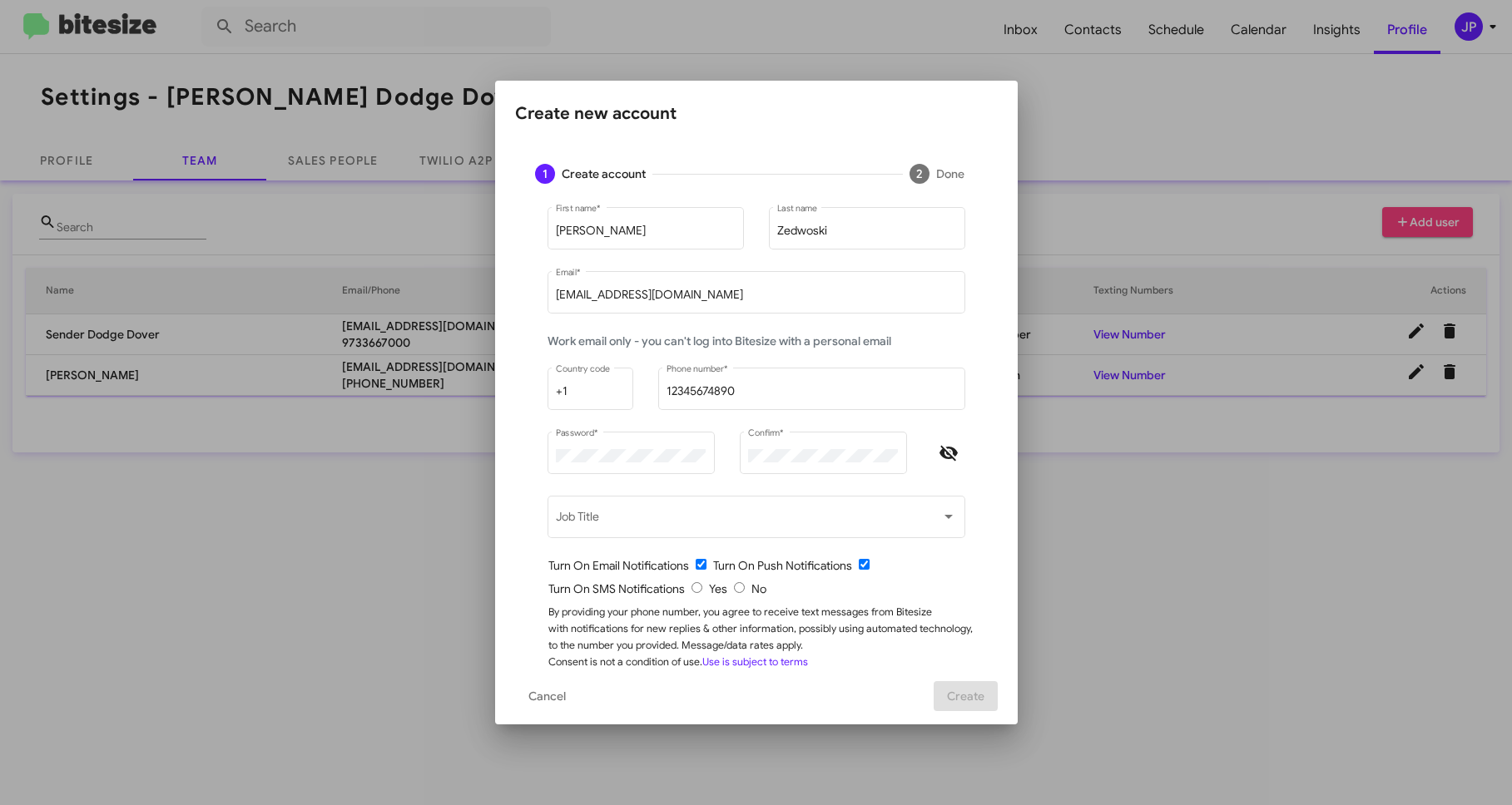
click at [734, 591] on input "radio" at bounding box center [739, 587] width 11 height 11
radio input "true"
click at [980, 702] on span "Create" at bounding box center [965, 696] width 37 height 30
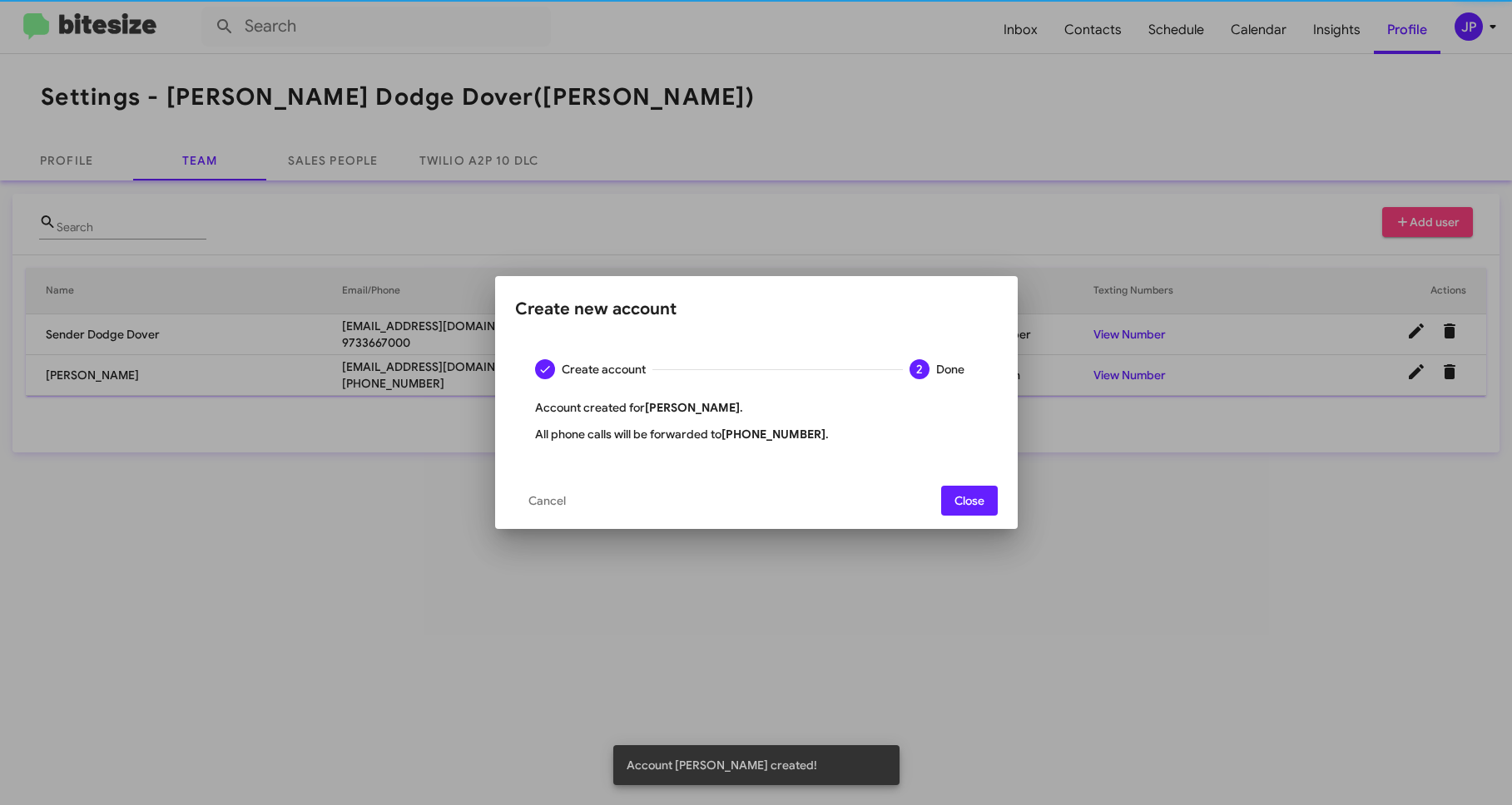
click at [1228, 246] on div at bounding box center [756, 402] width 1512 height 805
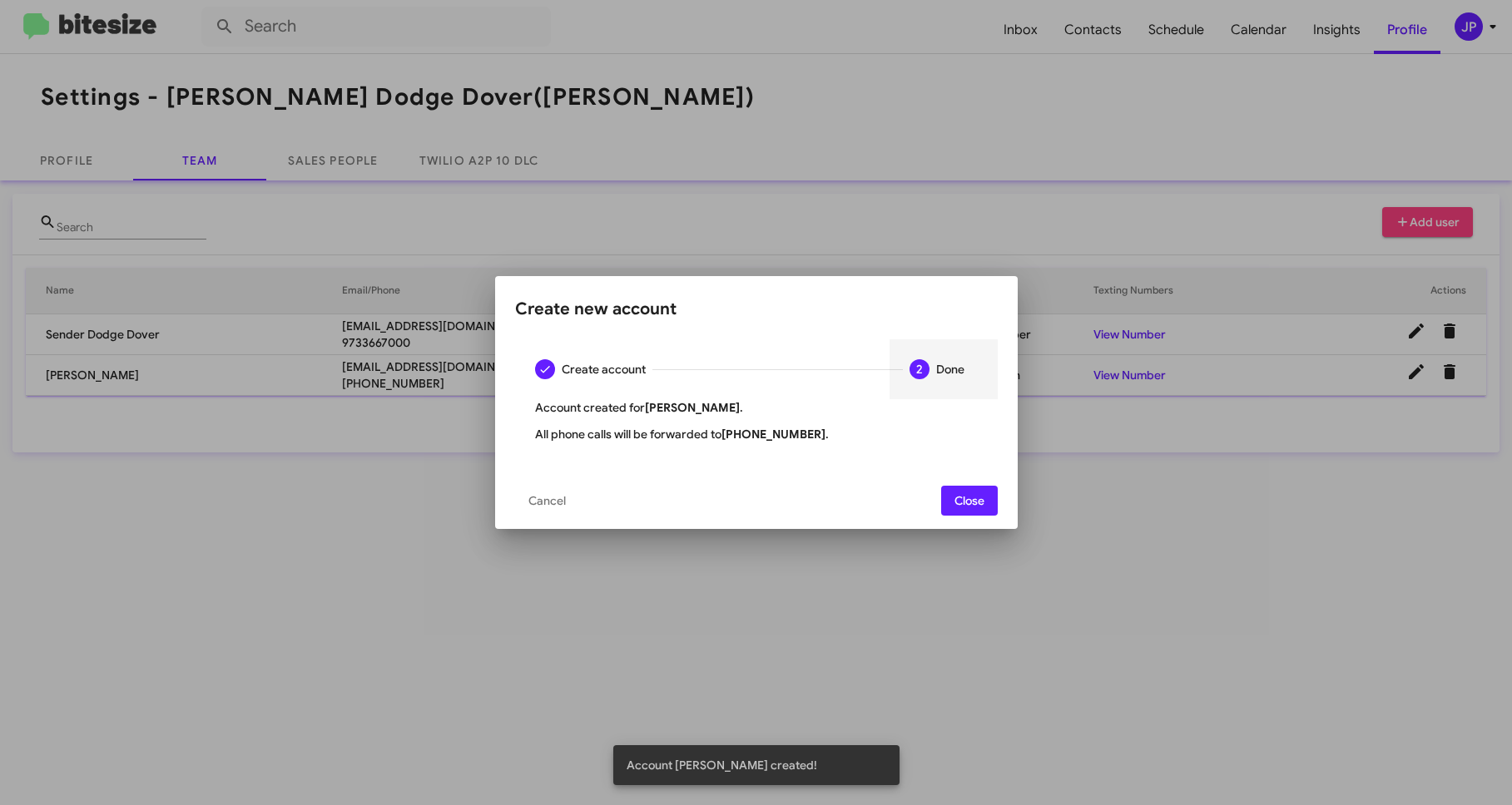
drag, startPoint x: 987, startPoint y: 503, endPoint x: 1042, endPoint y: 479, distance: 60.0
click at [986, 502] on button "Close" at bounding box center [968, 500] width 56 height 30
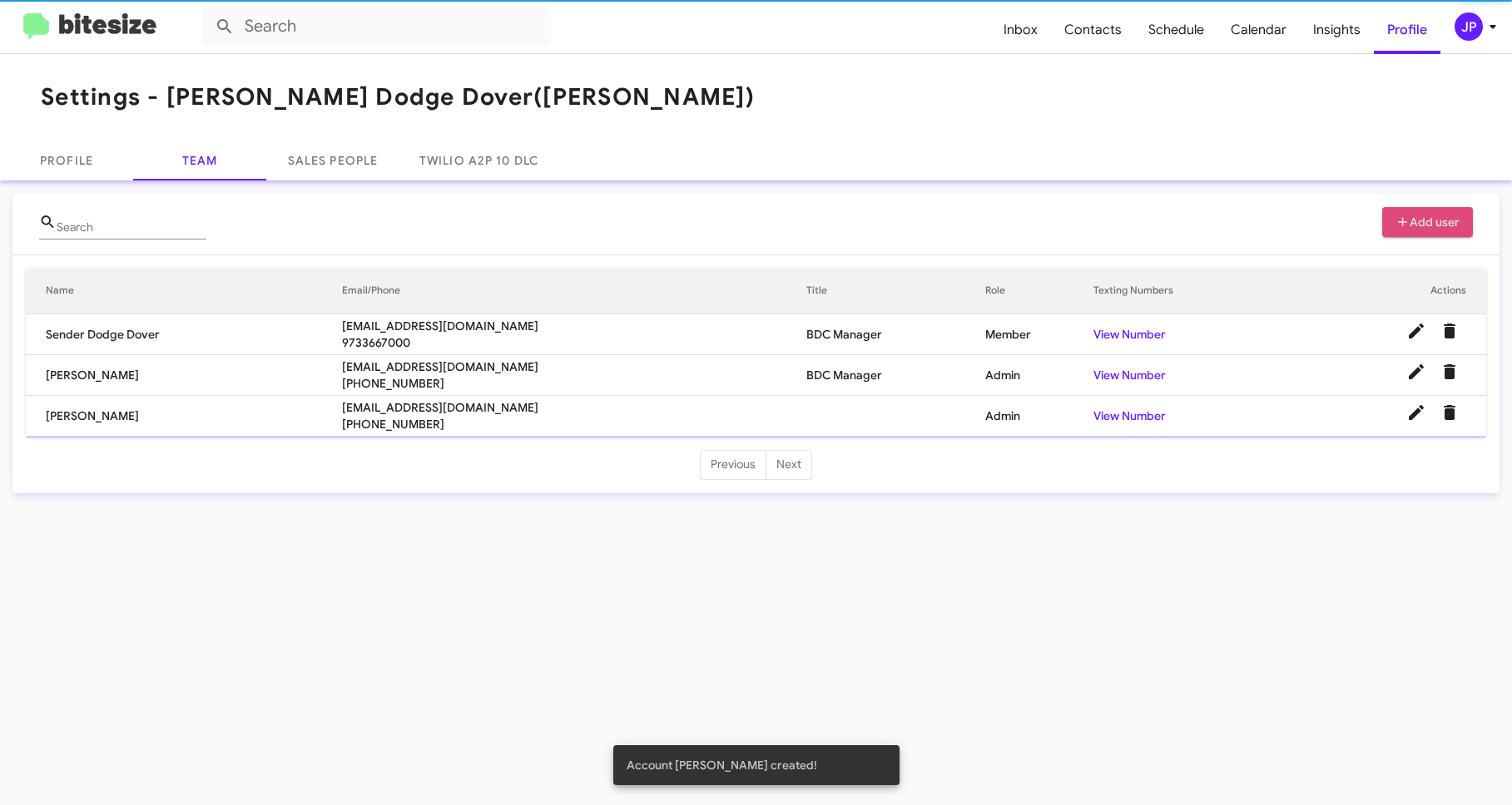
click at [1409, 229] on span "Add user" at bounding box center [1427, 222] width 65 height 30
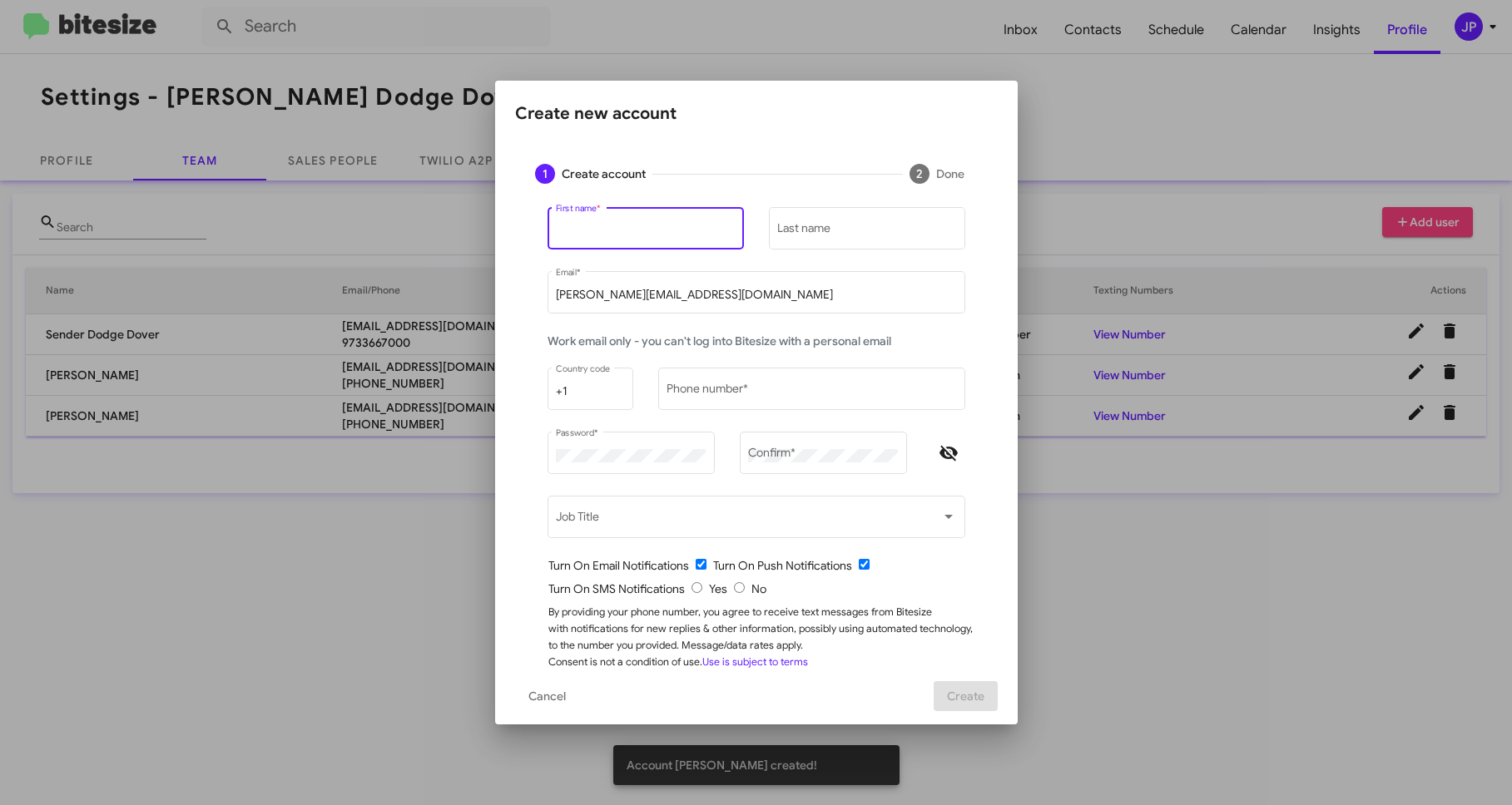
click at [659, 236] on input "First name *" at bounding box center [645, 231] width 179 height 13
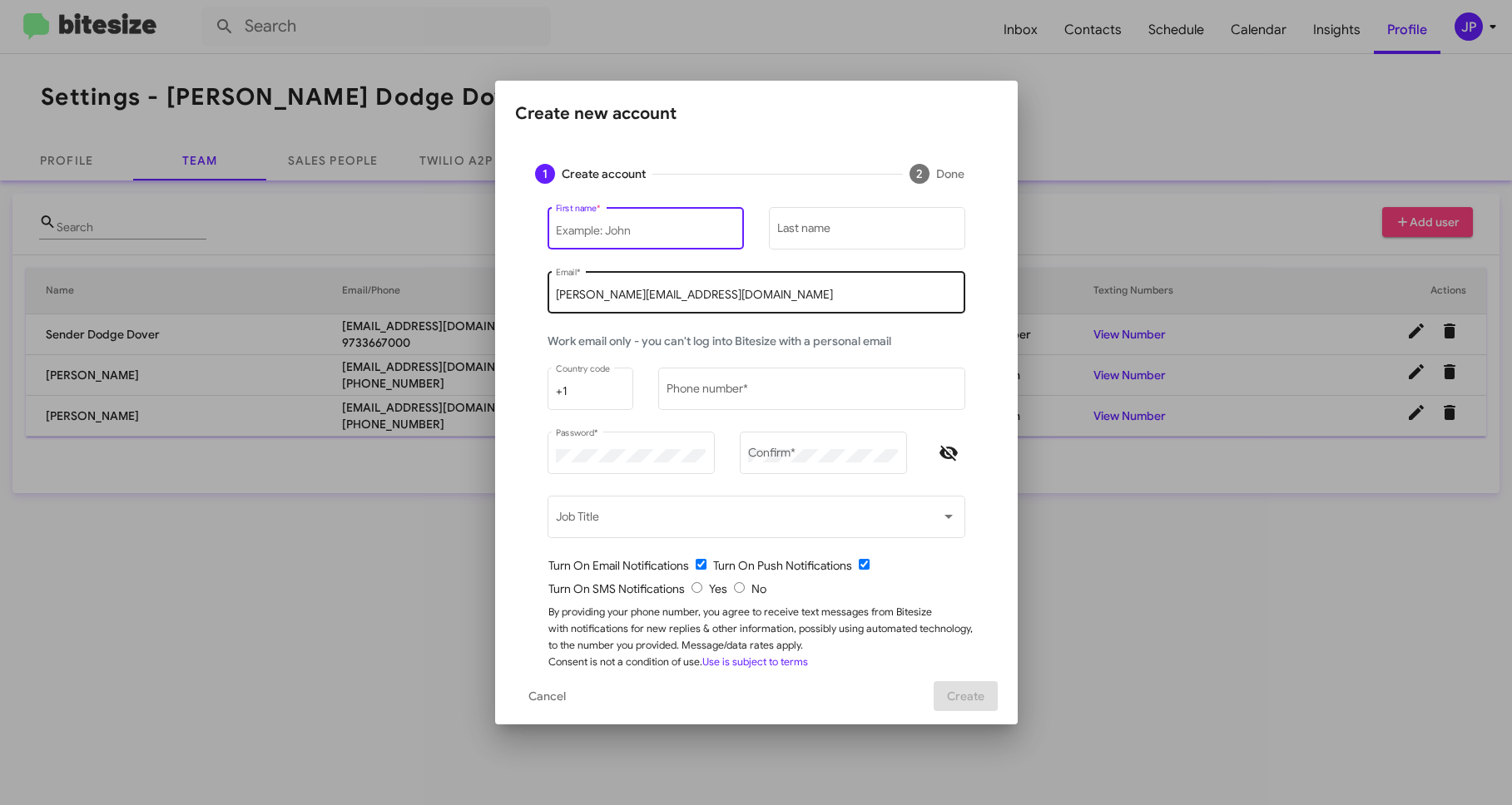
click at [639, 298] on input "[PERSON_NAME][EMAIL_ADDRESS][DOMAIN_NAME]" at bounding box center [756, 295] width 401 height 13
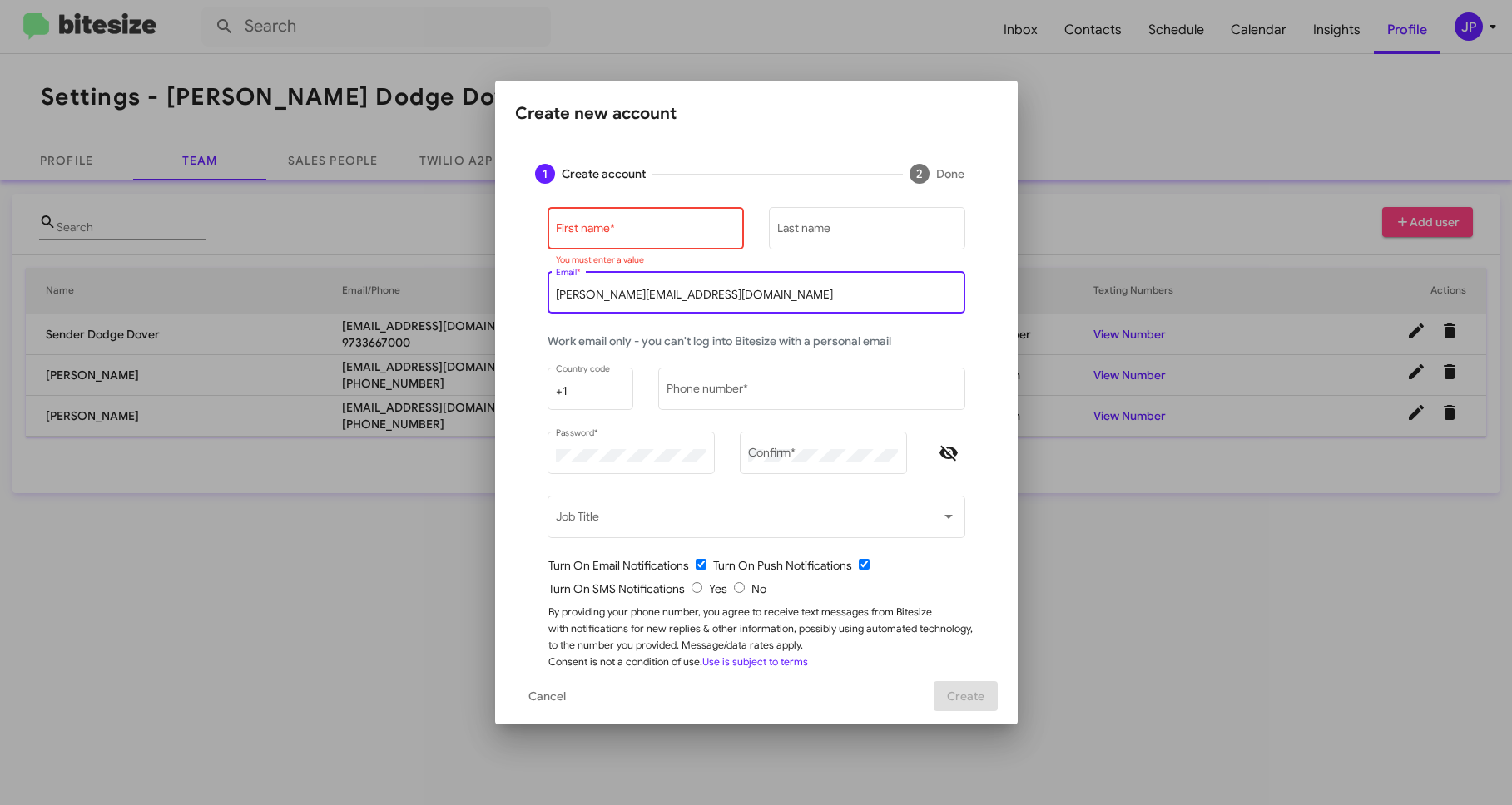
click at [639, 298] on input "[PERSON_NAME][EMAIL_ADDRESS][DOMAIN_NAME]" at bounding box center [756, 295] width 401 height 13
type input "kz@nielsenautos.com"
click at [613, 225] on input "First name *" at bounding box center [645, 231] width 179 height 13
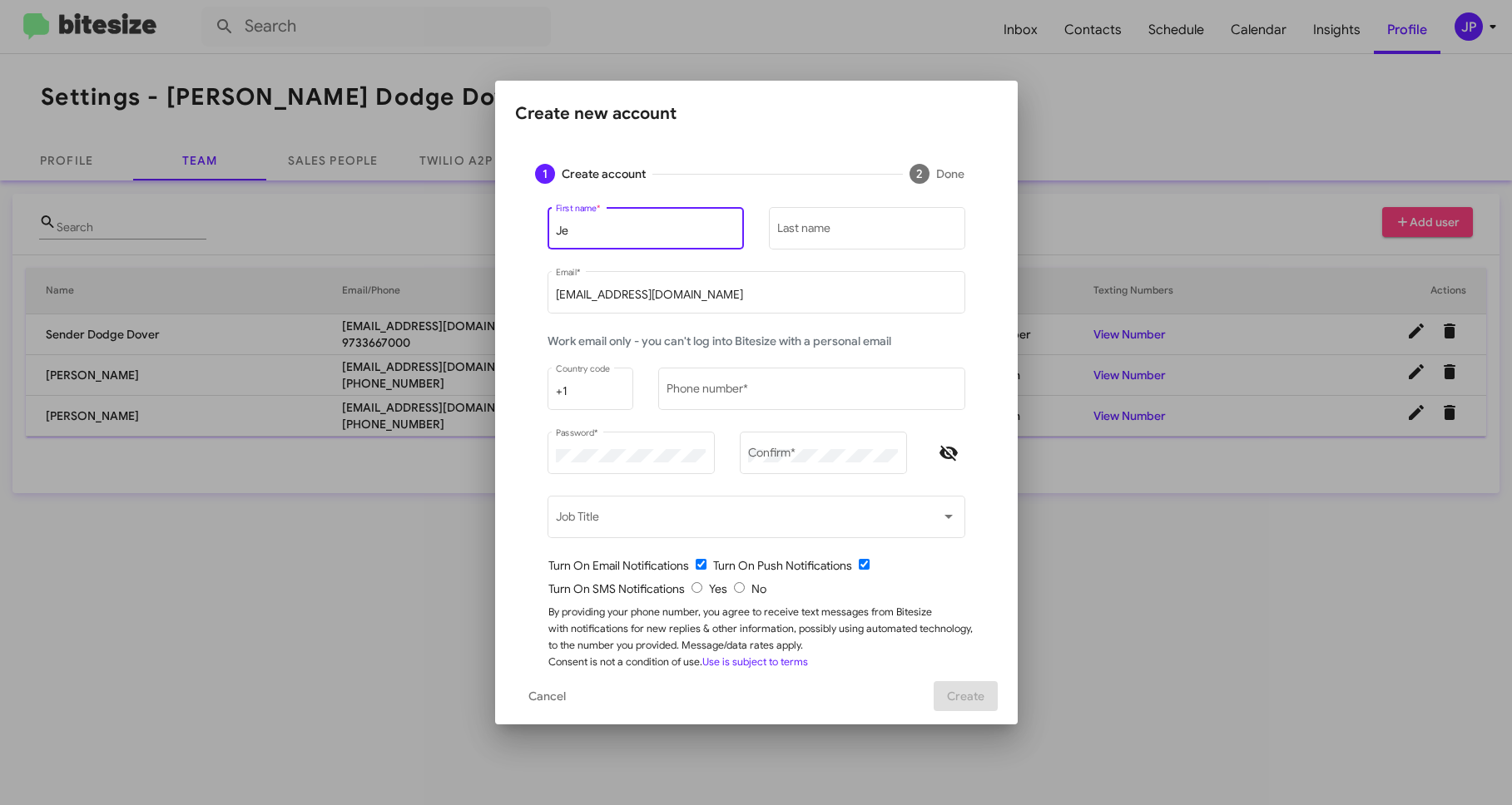
type input "J"
type input "Kevin"
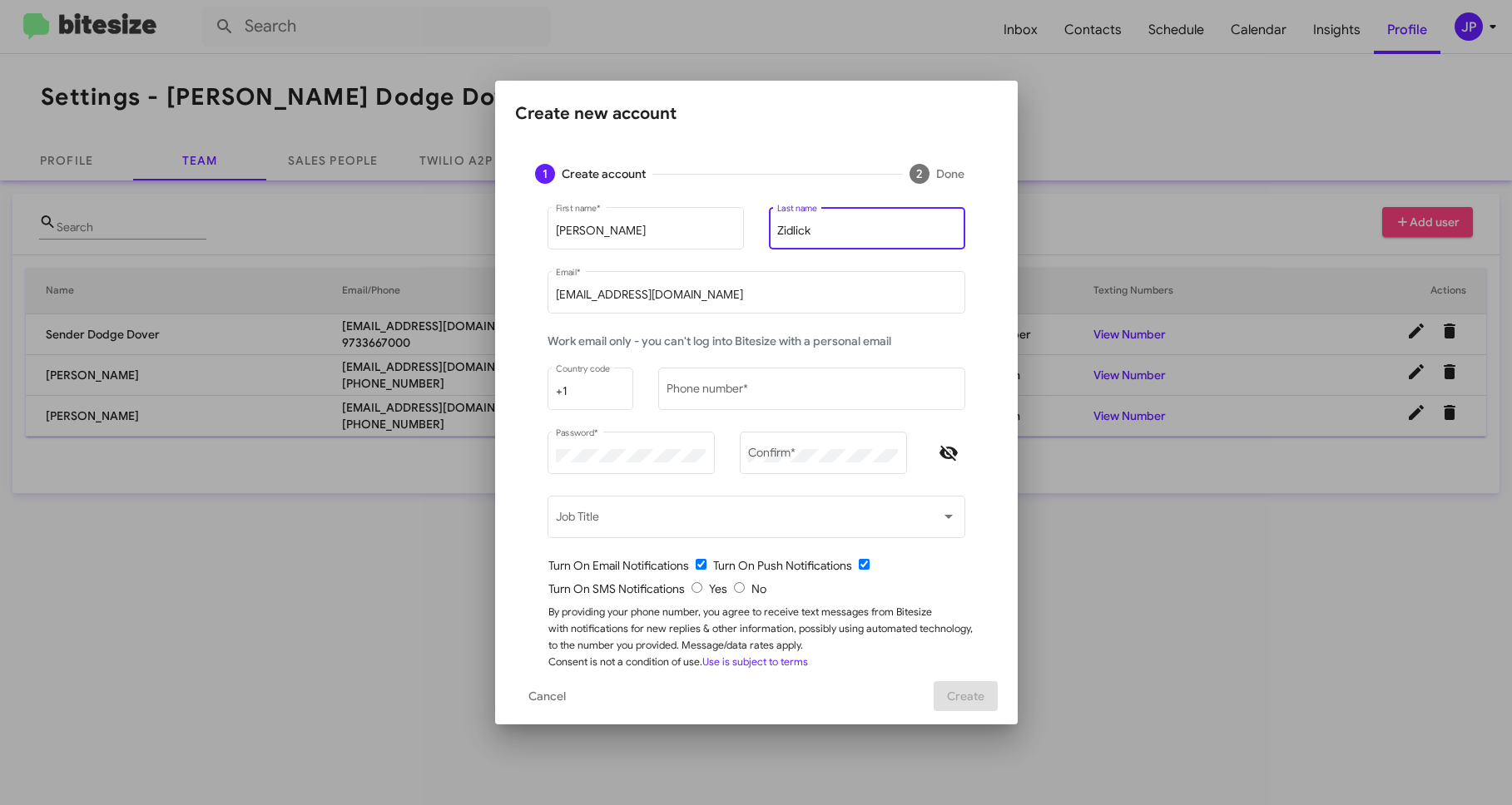
type input "Zidlick"
click at [692, 410] on div "Phone number *" at bounding box center [811, 396] width 307 height 58
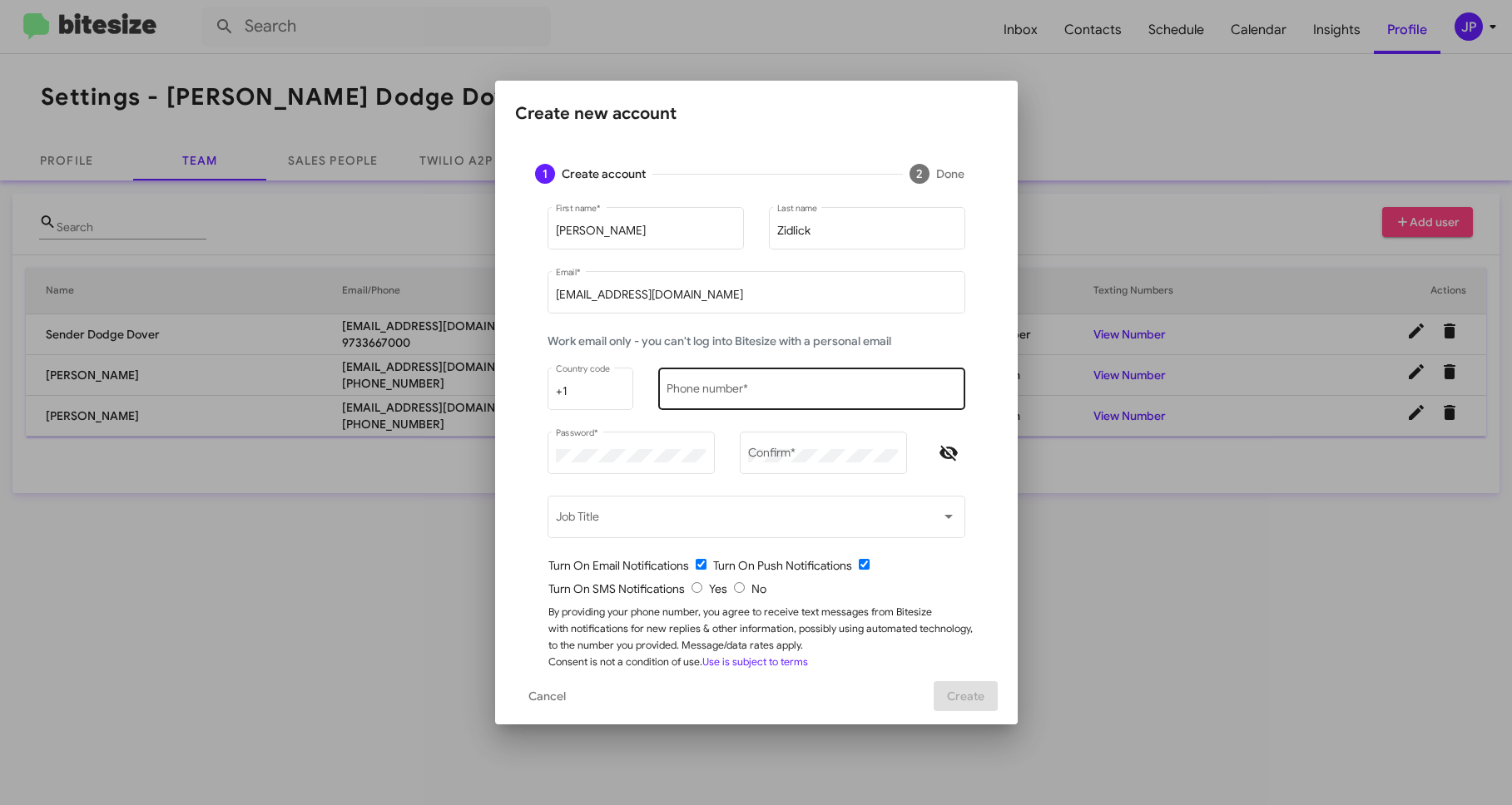
click at [698, 389] on input "Phone number *" at bounding box center [811, 392] width 289 height 13
type input "1234567890"
click at [655, 481] on div "Password *" at bounding box center [631, 460] width 167 height 58
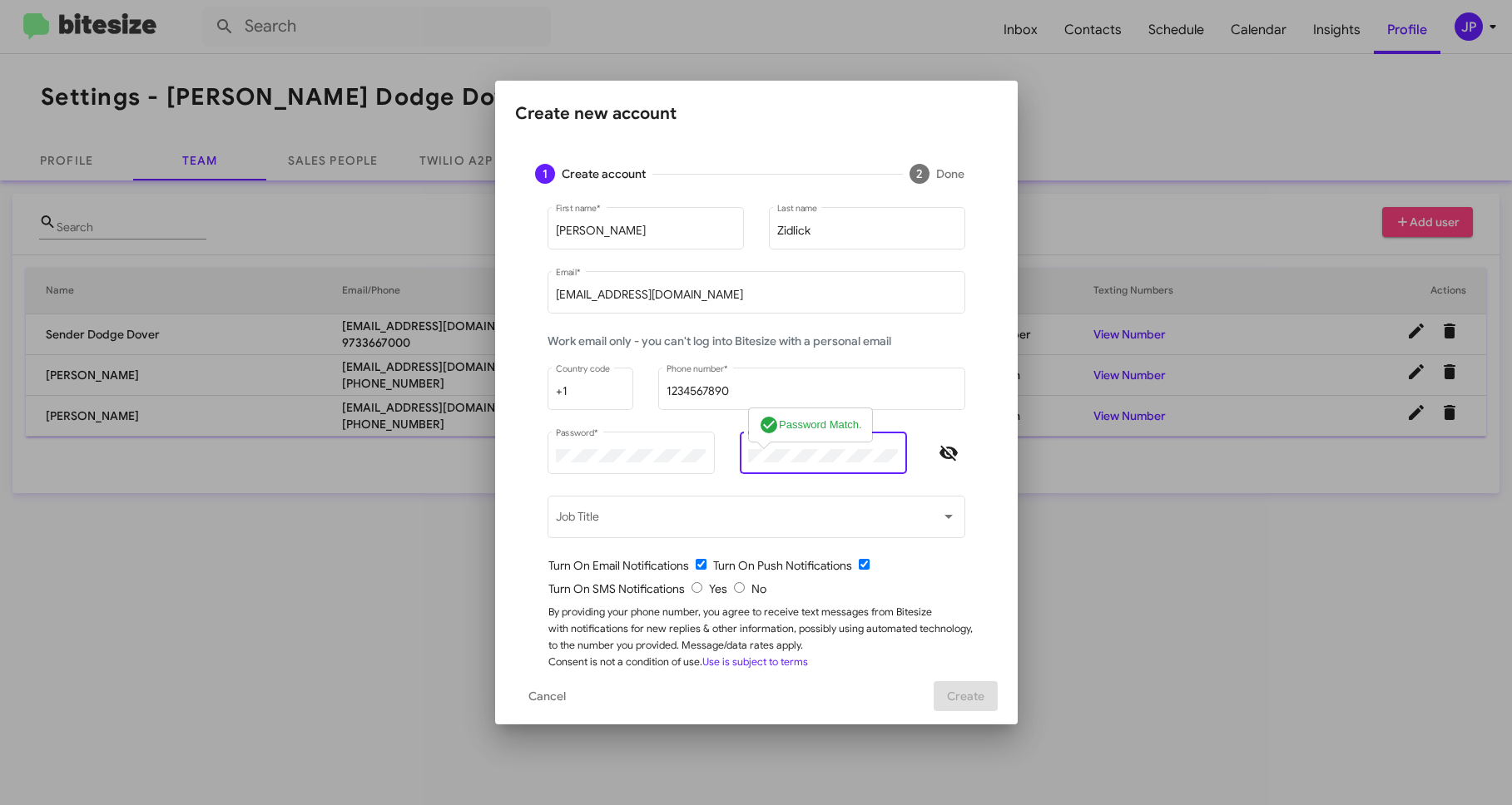
click at [938, 446] on icon "Hide password" at bounding box center [948, 453] width 20 height 20
click at [735, 589] on input "radio" at bounding box center [739, 587] width 11 height 11
radio input "true"
click at [869, 607] on div "By providing your phone number, you agree to receive text messages from Bitesiz…" at bounding box center [763, 637] width 429 height 66
click at [952, 701] on span "Create" at bounding box center [965, 696] width 37 height 30
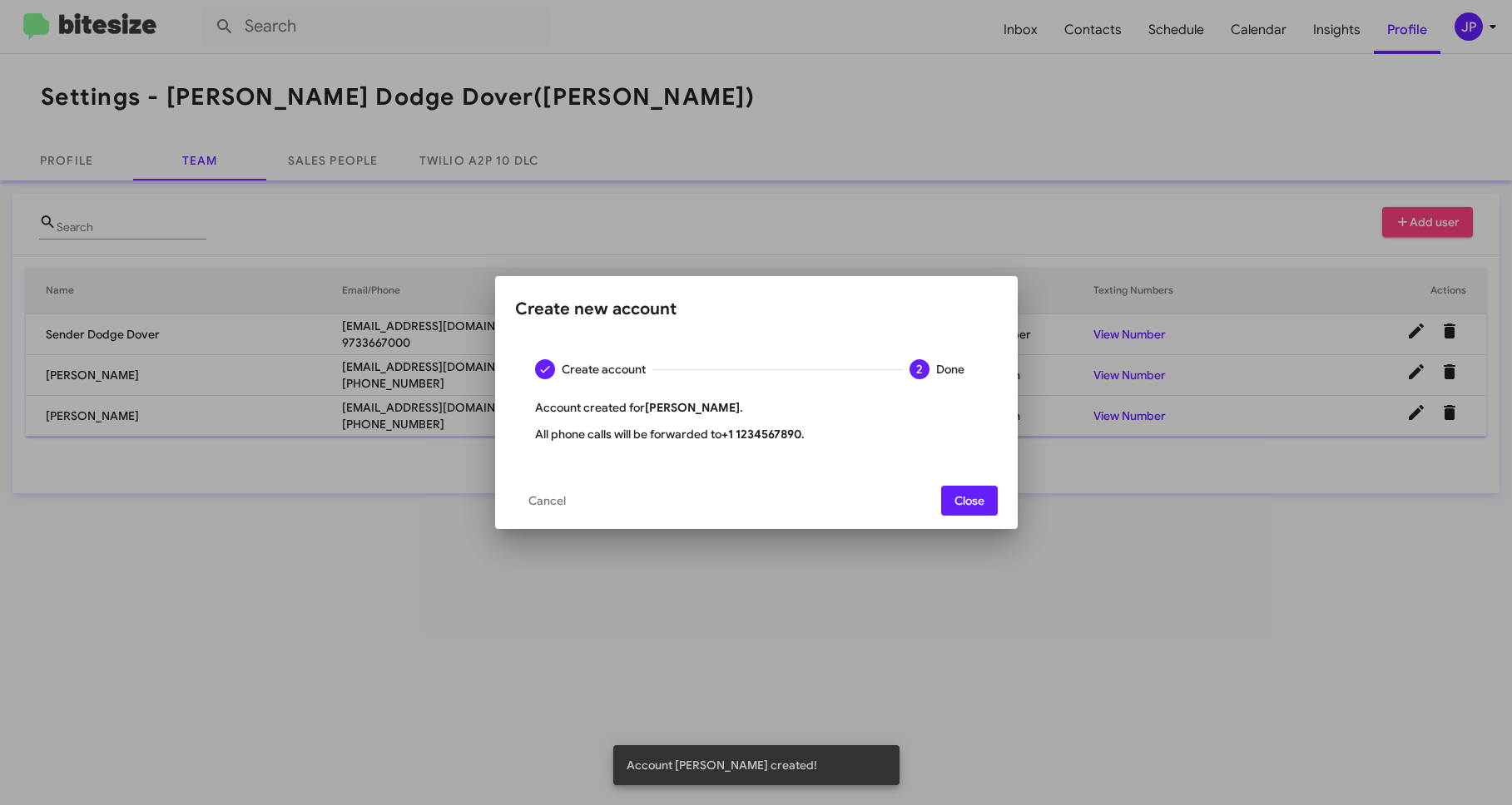
click at [971, 501] on span "Close" at bounding box center [969, 500] width 30 height 30
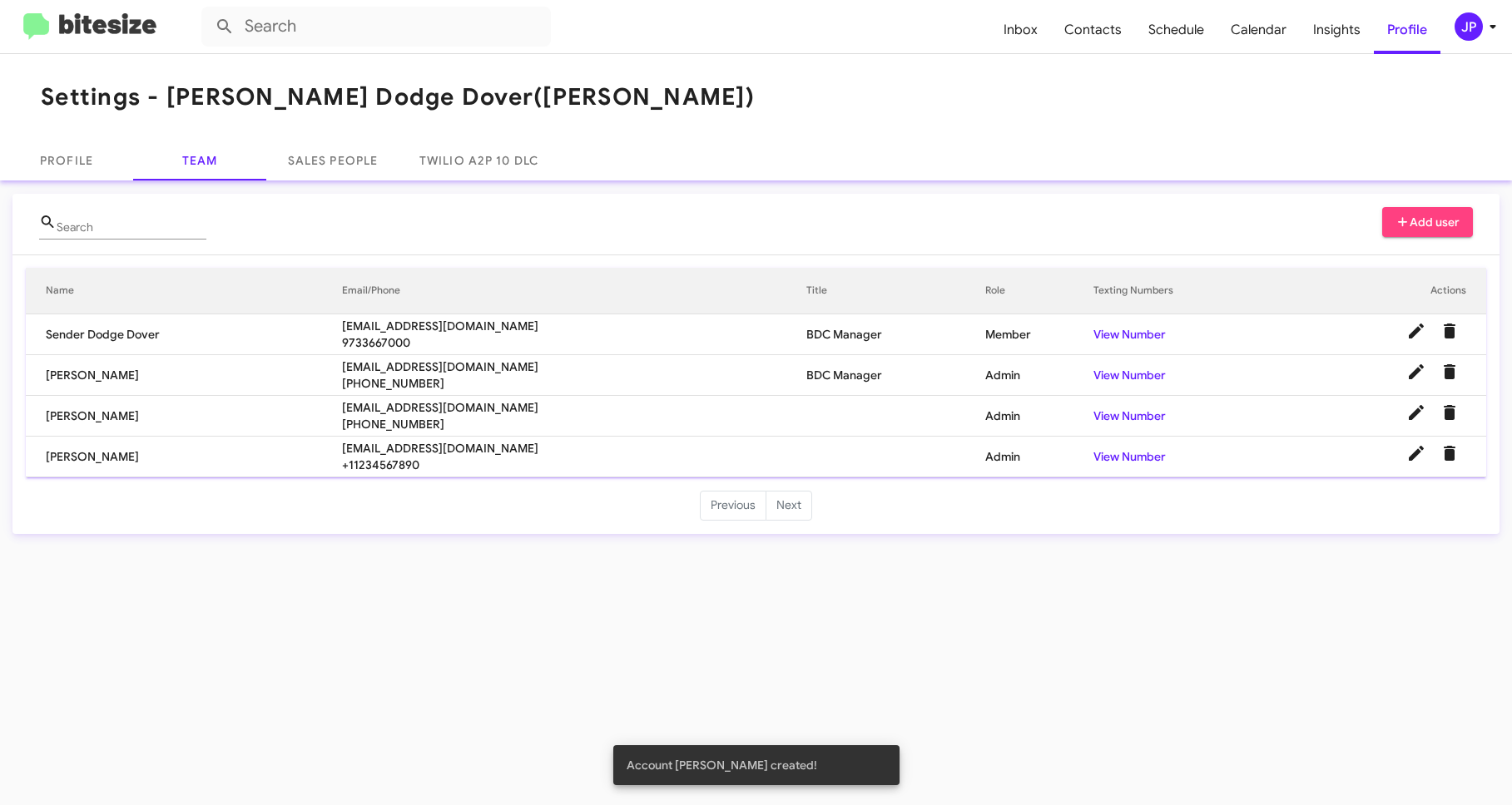
click at [225, 625] on div "Settings - Nielsen Dodge Dover (Nielsen) Profile Team Sales People Twilio A2P 1…" at bounding box center [756, 429] width 1512 height 751
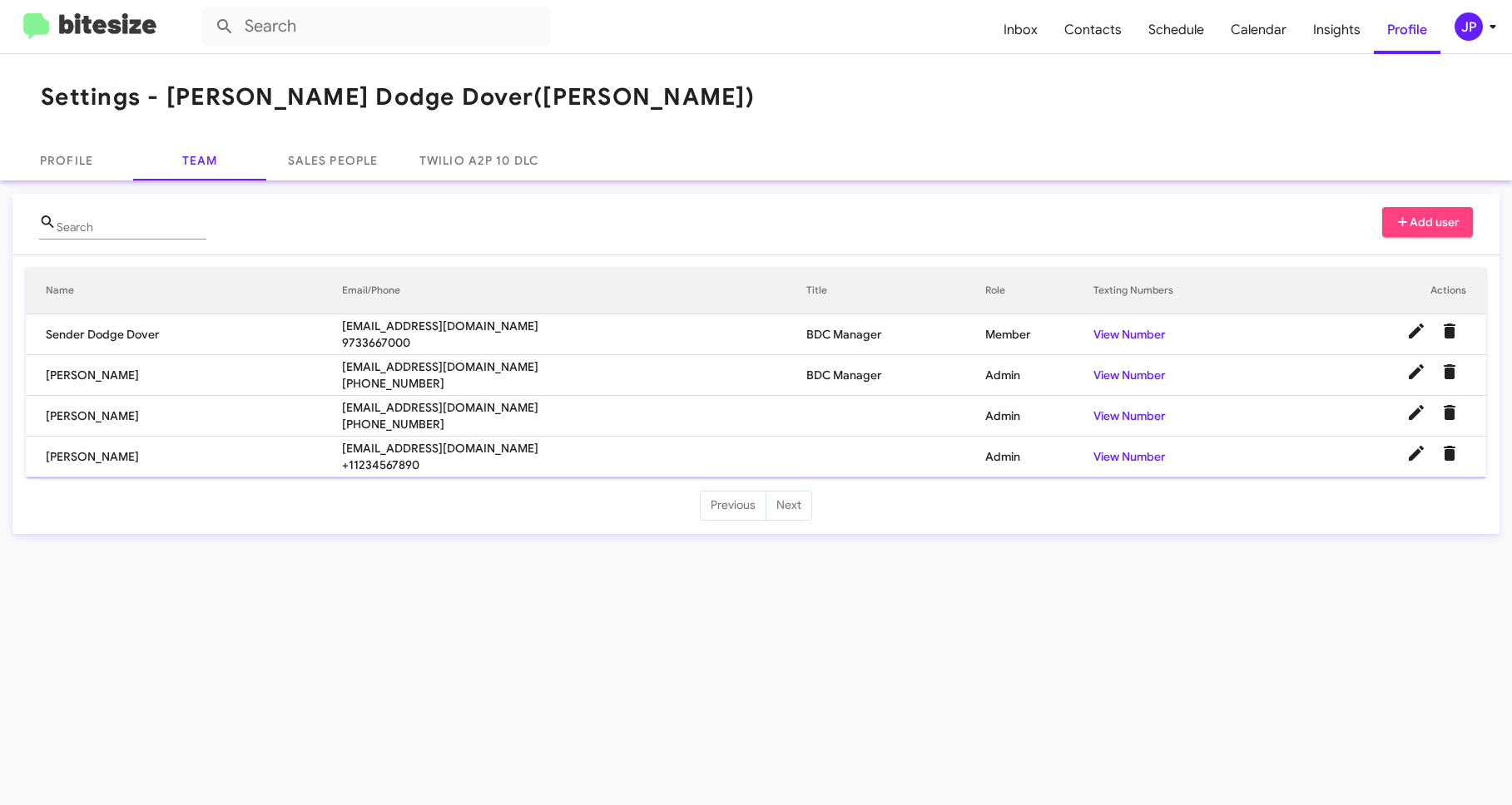
drag, startPoint x: 599, startPoint y: 195, endPoint x: 581, endPoint y: 185, distance: 20.6
click at [598, 195] on mat-card "Search Add user Name Email/Phone Title Role Texting Numbers Actions Sender Dodg…" at bounding box center [756, 363] width 1487 height 340
click at [1472, 33] on div "JP" at bounding box center [1468, 27] width 29 height 29
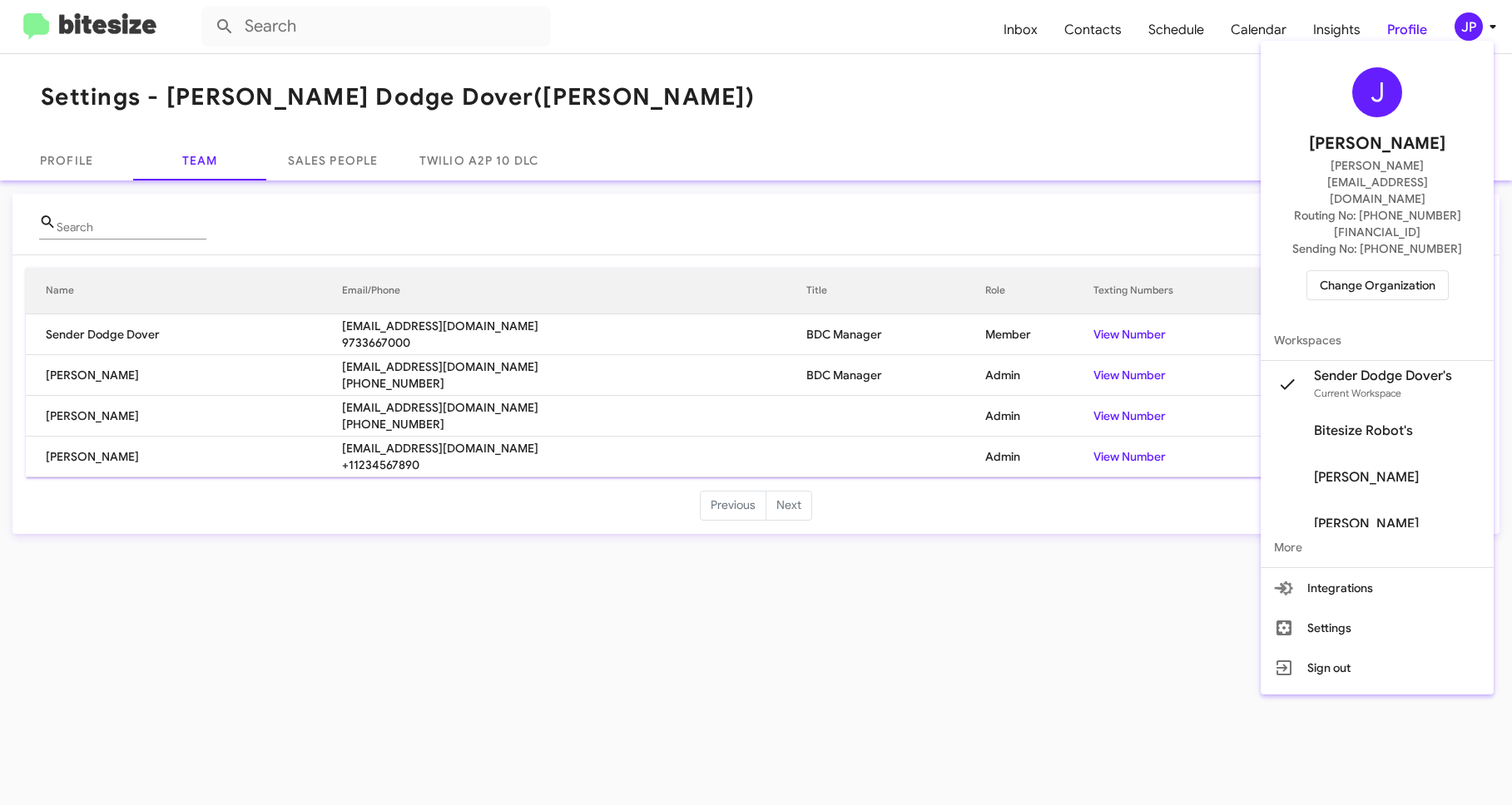
click at [1414, 271] on span "Change Organization" at bounding box center [1377, 285] width 115 height 29
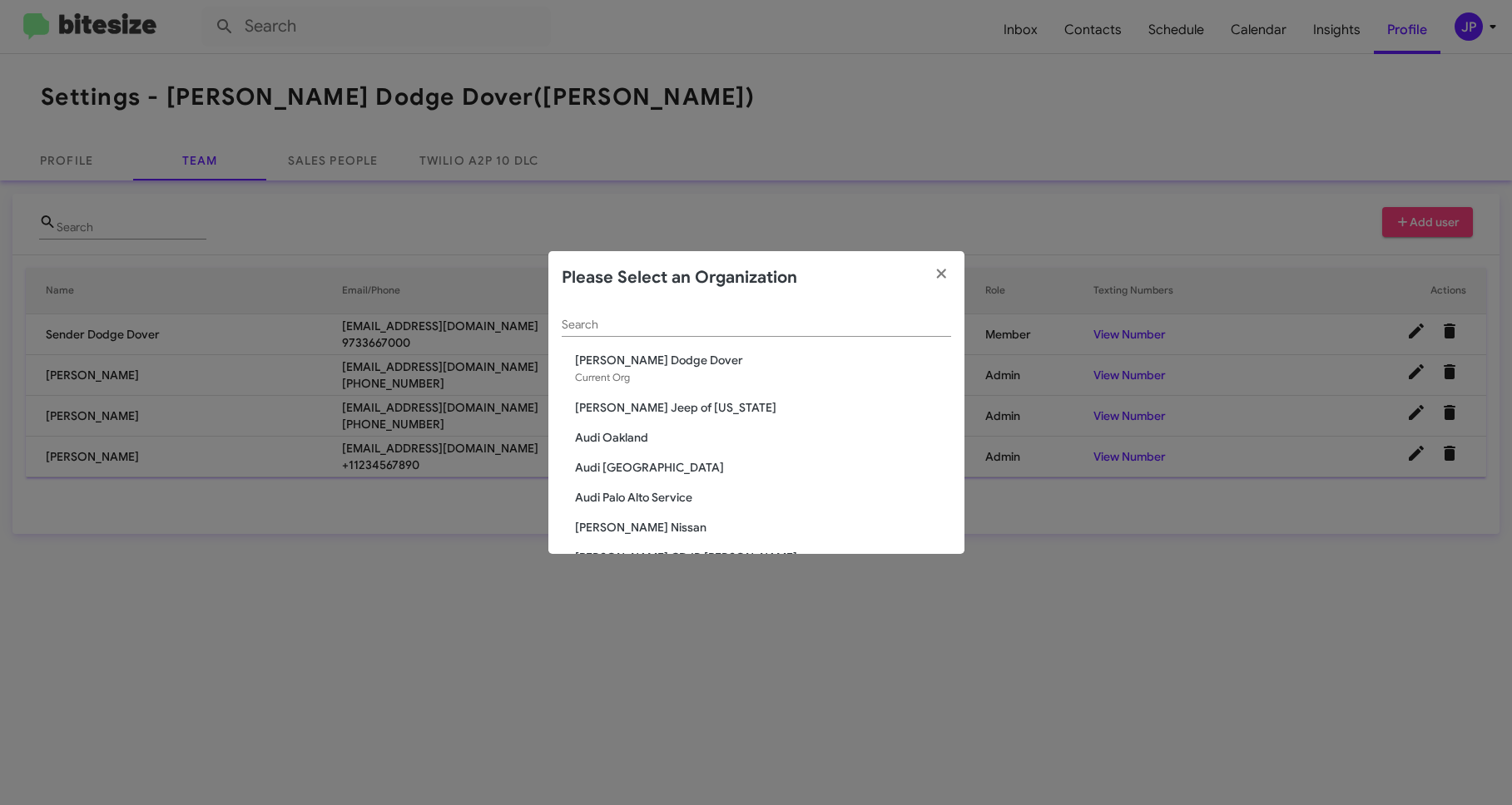
click at [575, 305] on div "Search" at bounding box center [756, 320] width 390 height 33
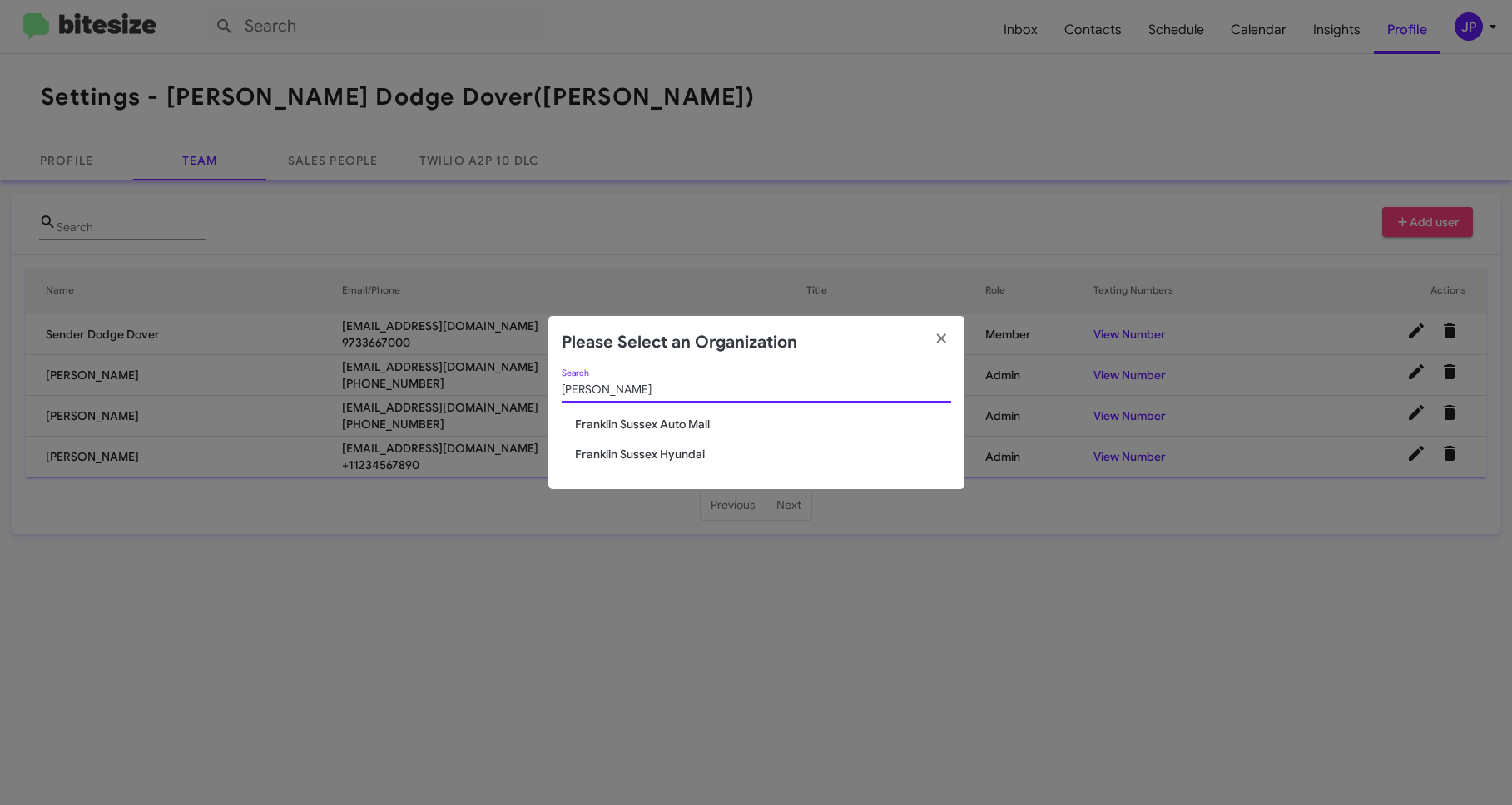
type input "Frankl"
click at [675, 458] on span "Franklin Sussex Hyundai" at bounding box center [762, 454] width 376 height 17
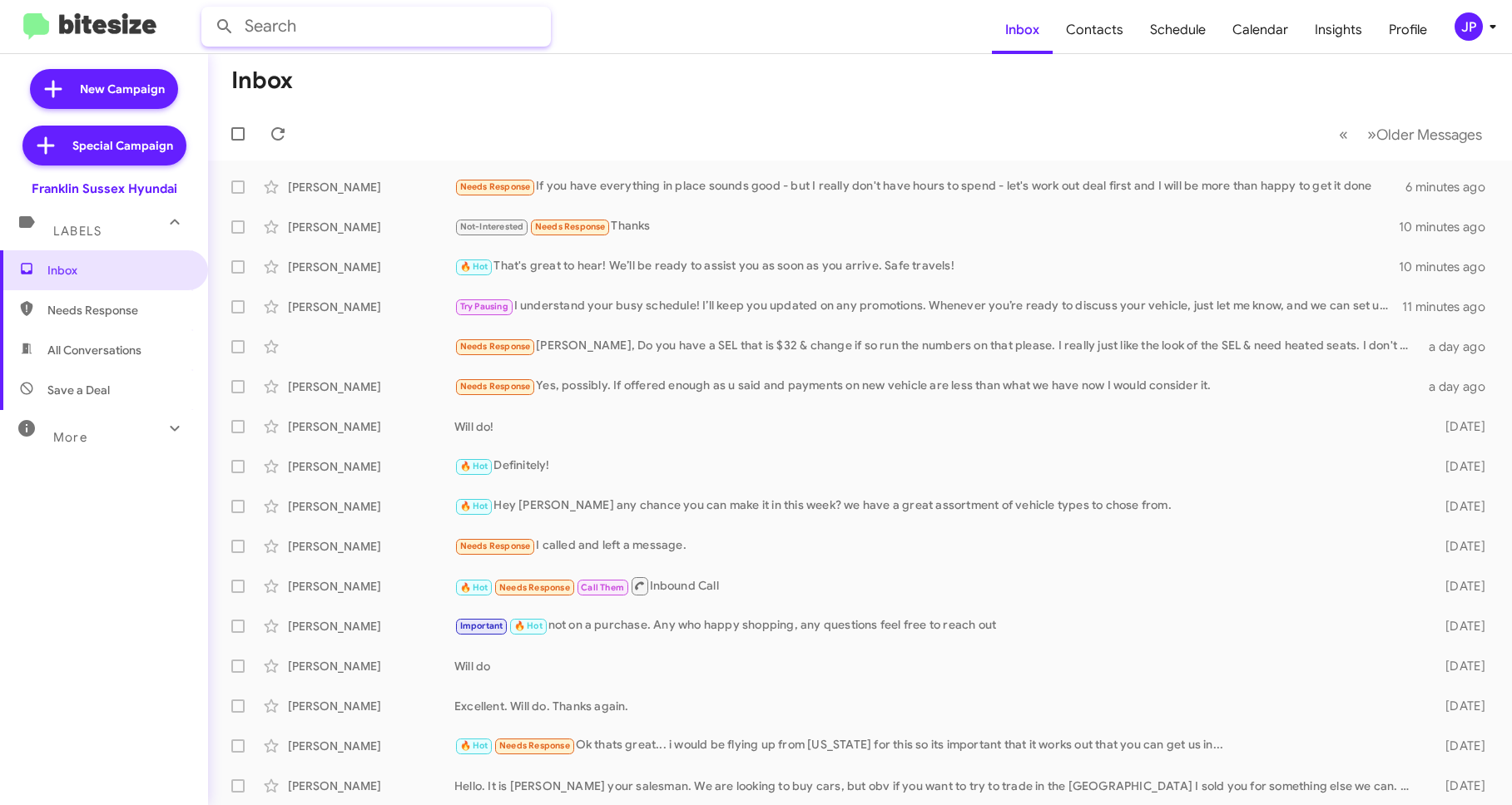
click at [357, 25] on input "text" at bounding box center [375, 26] width 349 height 40
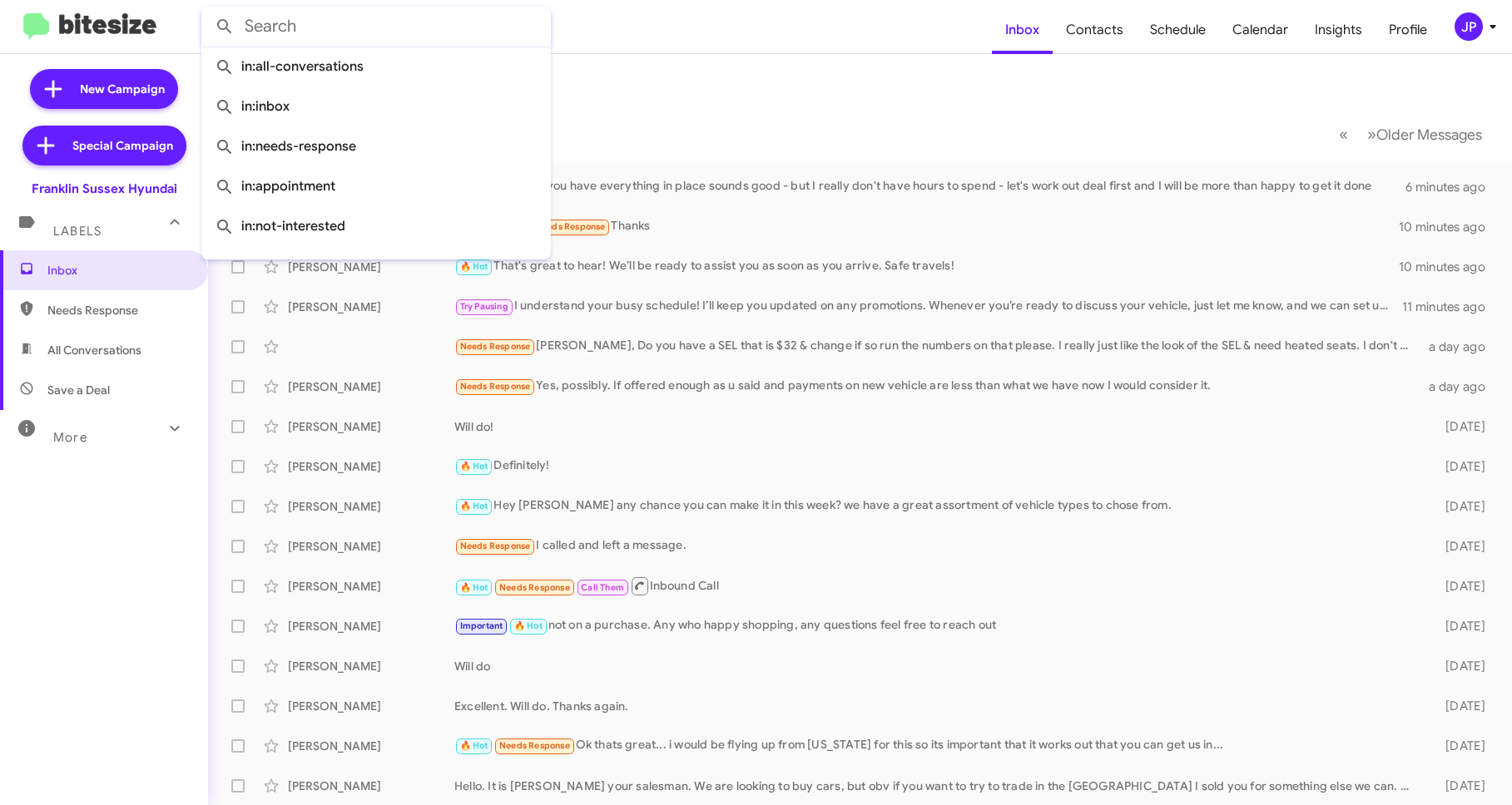
paste input "9145528774"
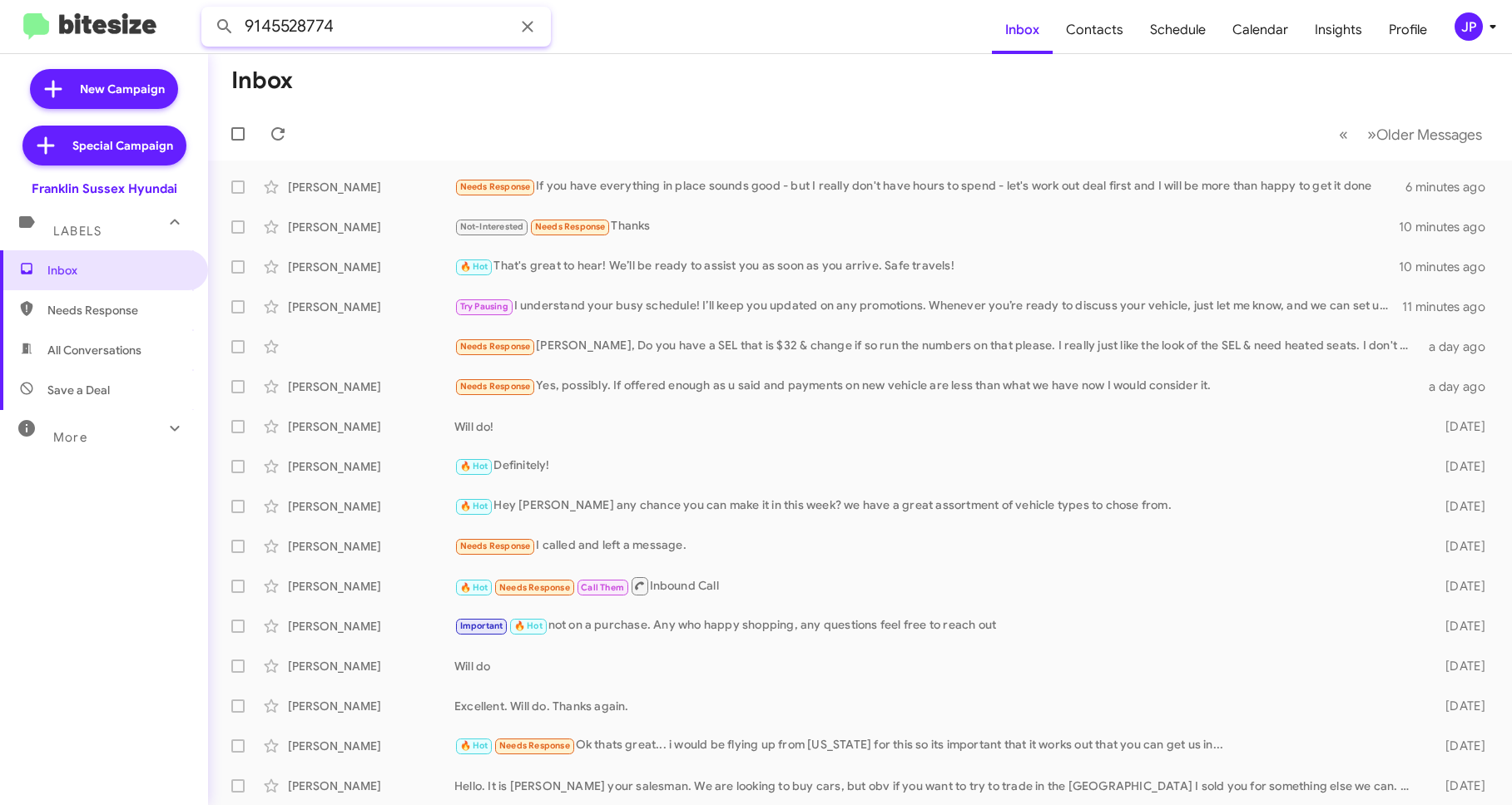
type input "9145528774"
click at [208, 10] on button at bounding box center [225, 27] width 34 height 34
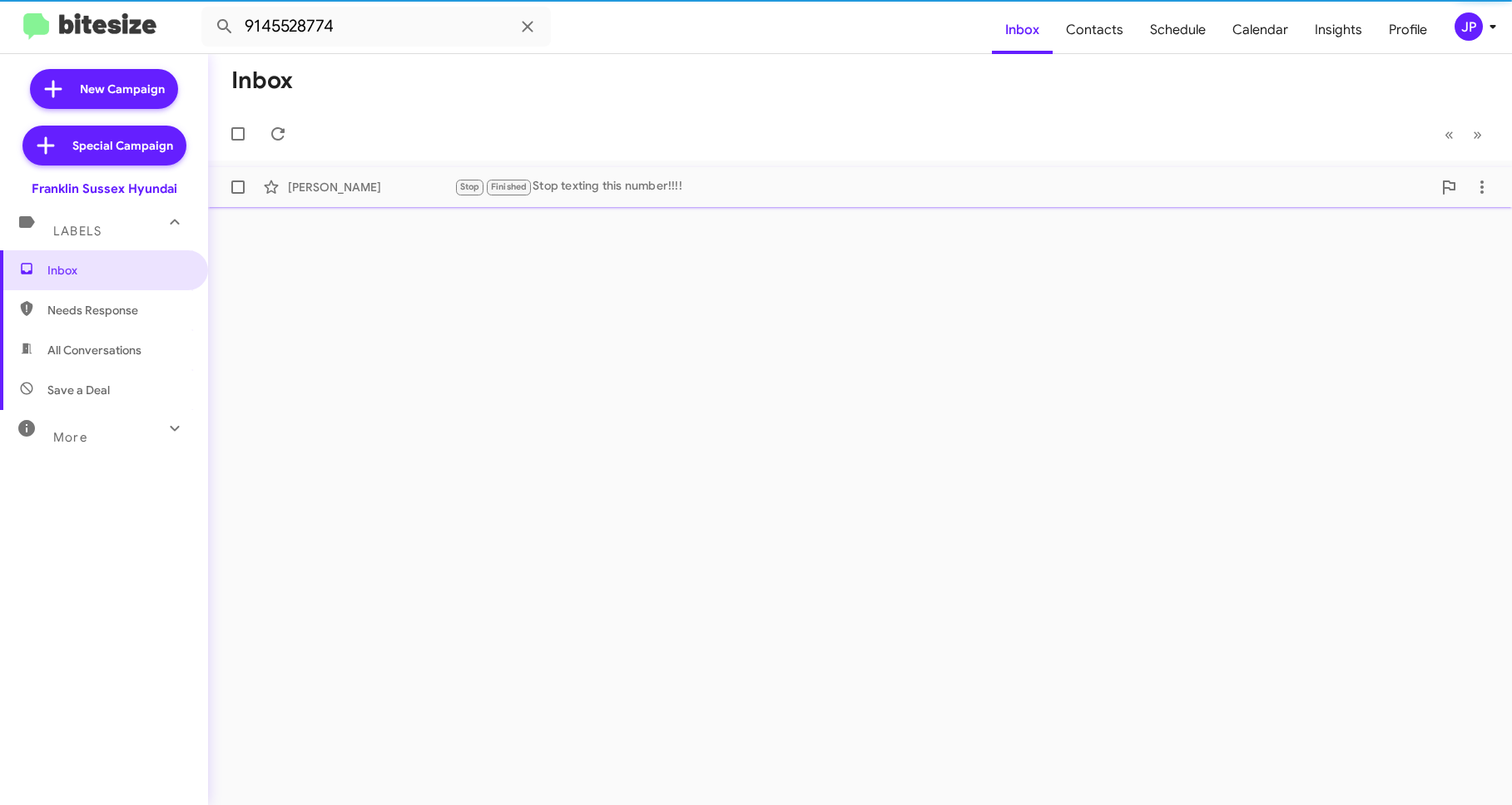
click at [372, 197] on div "Michelle Carlyle Stop Finished Stop texting this number!!!! 16 minutes ago" at bounding box center [860, 188] width 1277 height 34
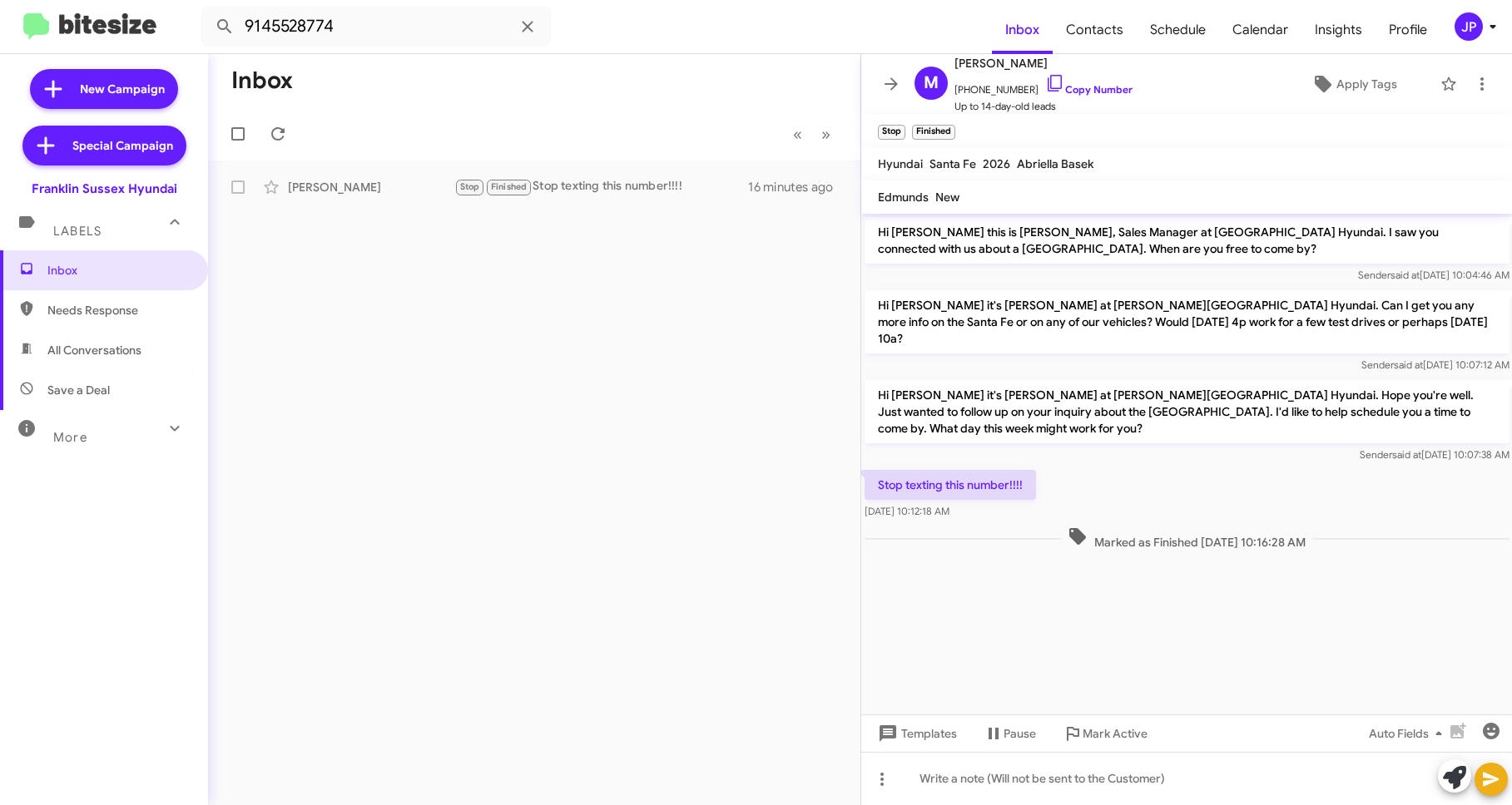
click at [1179, 543] on cdk-virtual-scroll-viewport "Hi Michelle this is Ken Mccallion, Sales Manager at Franklin Sussex Hyundai. I …" at bounding box center [1186, 463] width 651 height 500
click at [92, 275] on span "Inbox" at bounding box center [118, 270] width 141 height 17
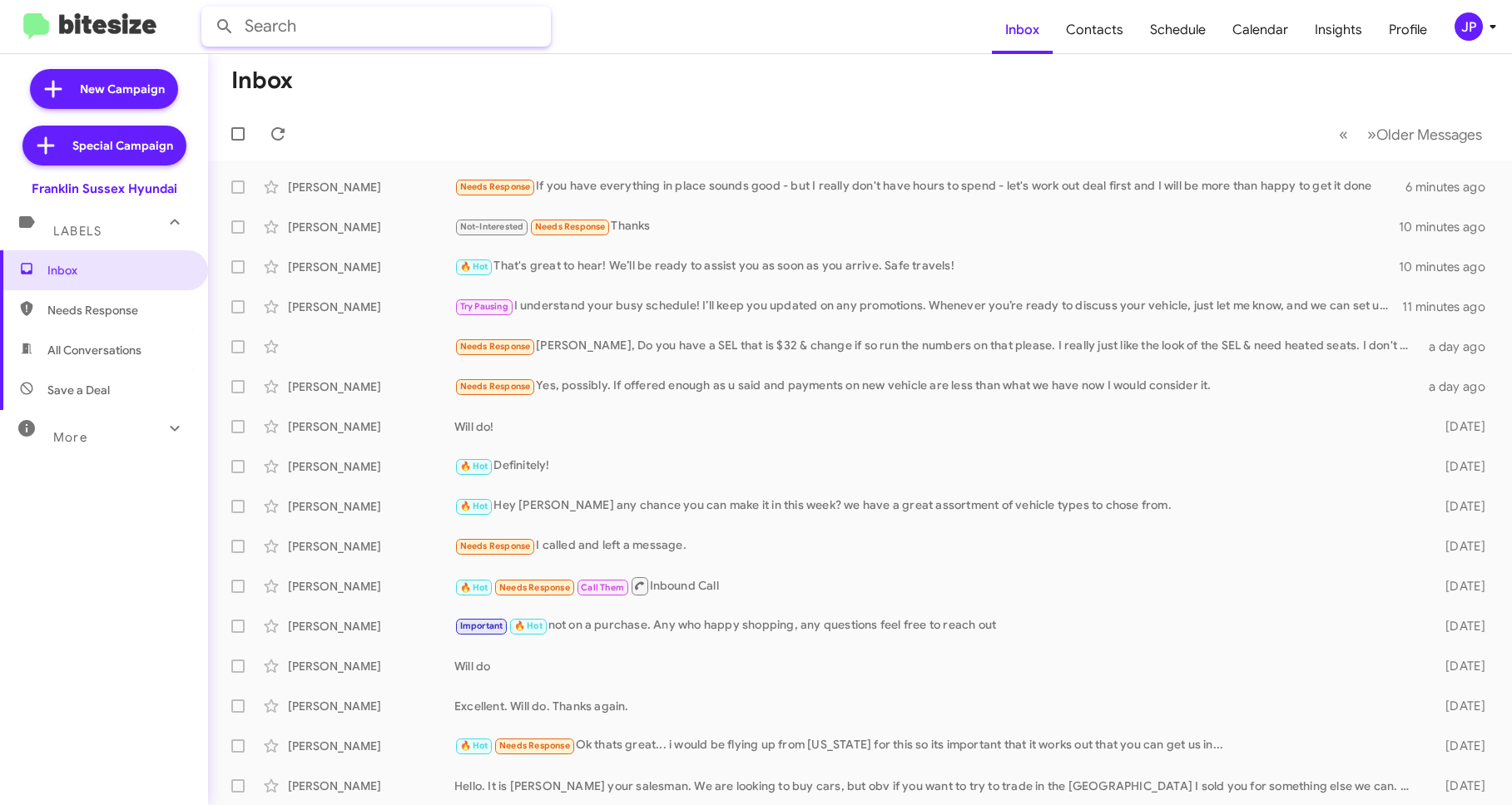
click at [307, 27] on input "text" at bounding box center [375, 26] width 349 height 40
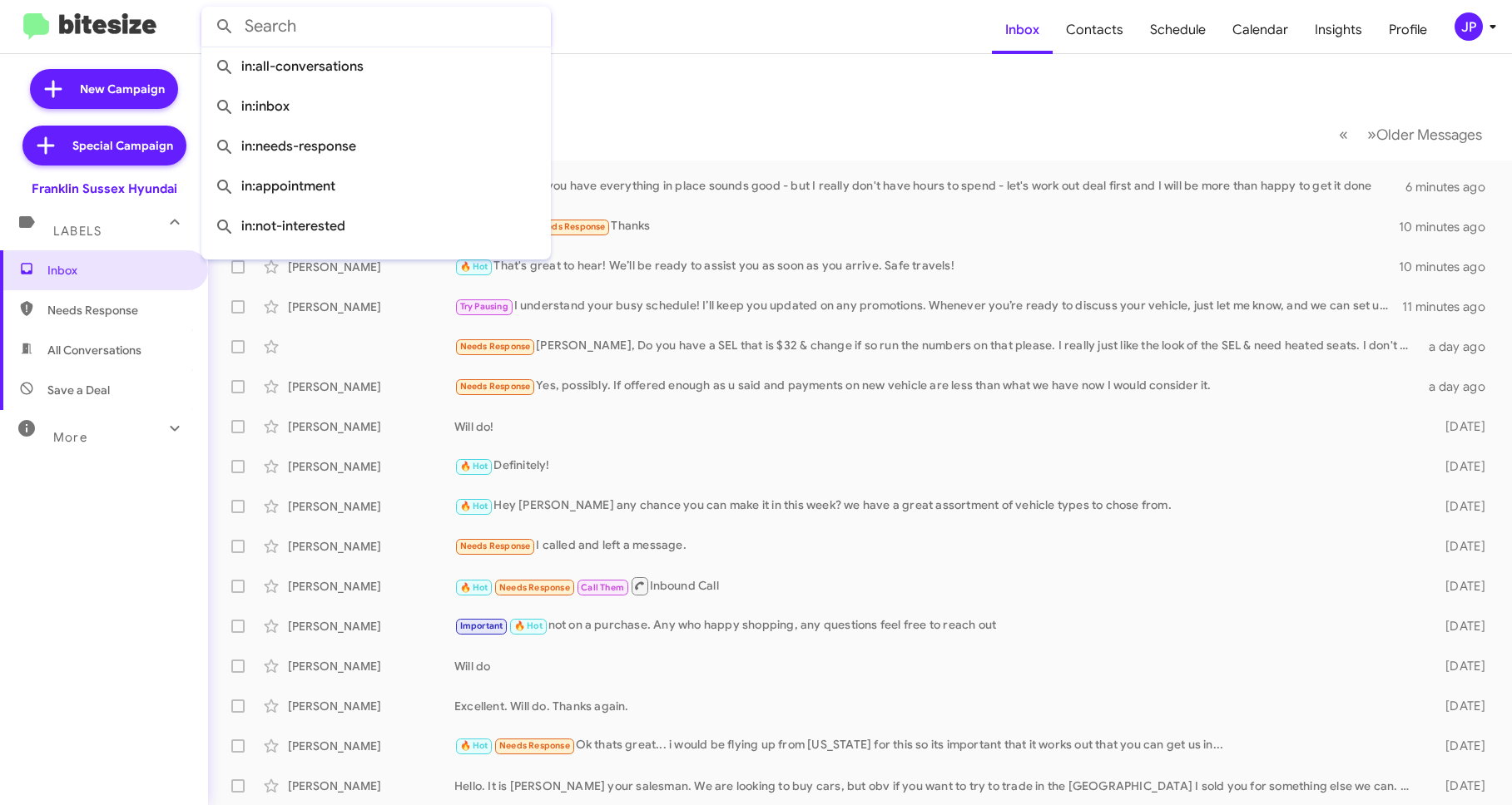
paste input "9145528774"
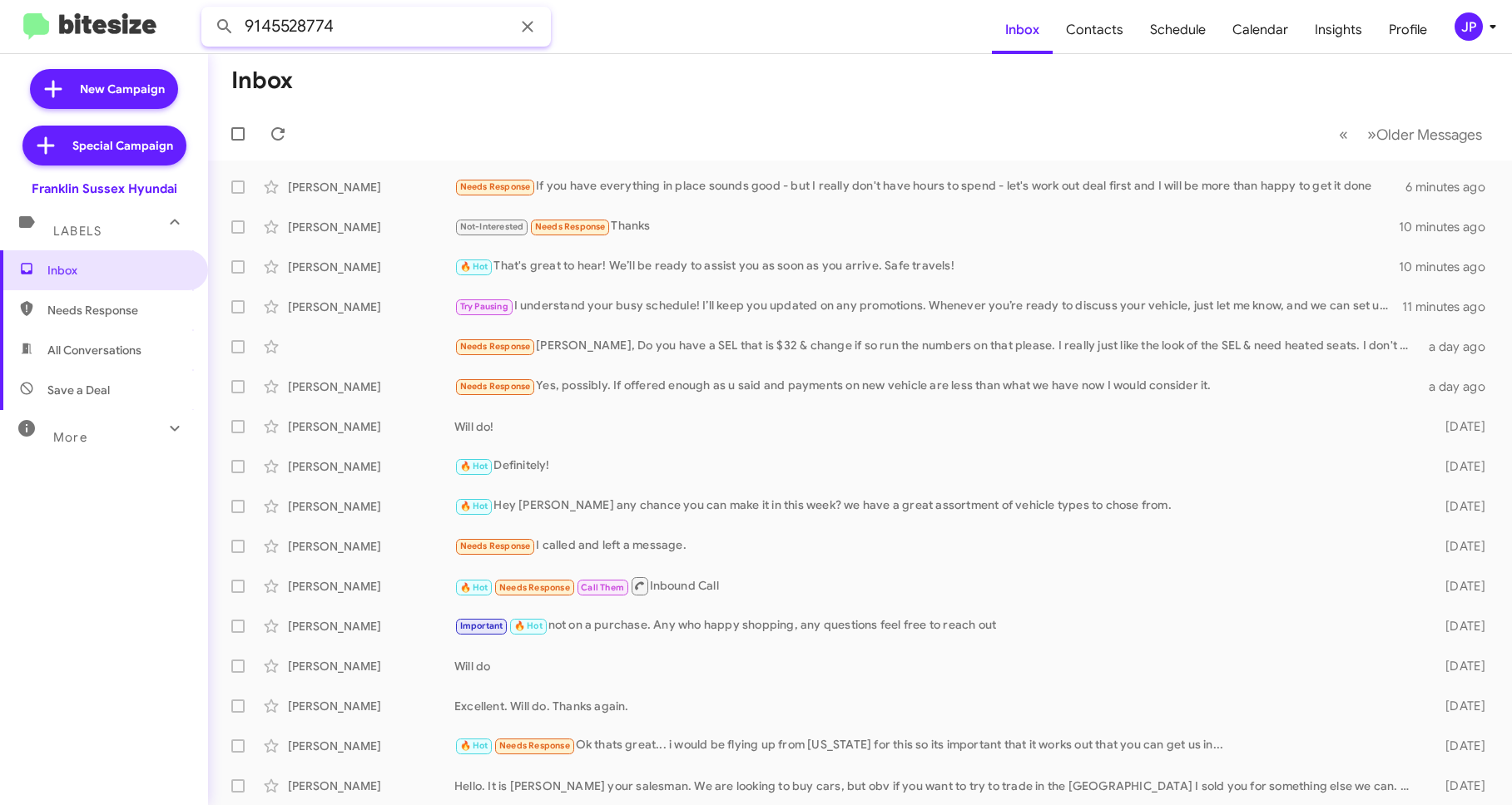
type input "9145528774"
click at [208, 10] on button at bounding box center [225, 27] width 34 height 34
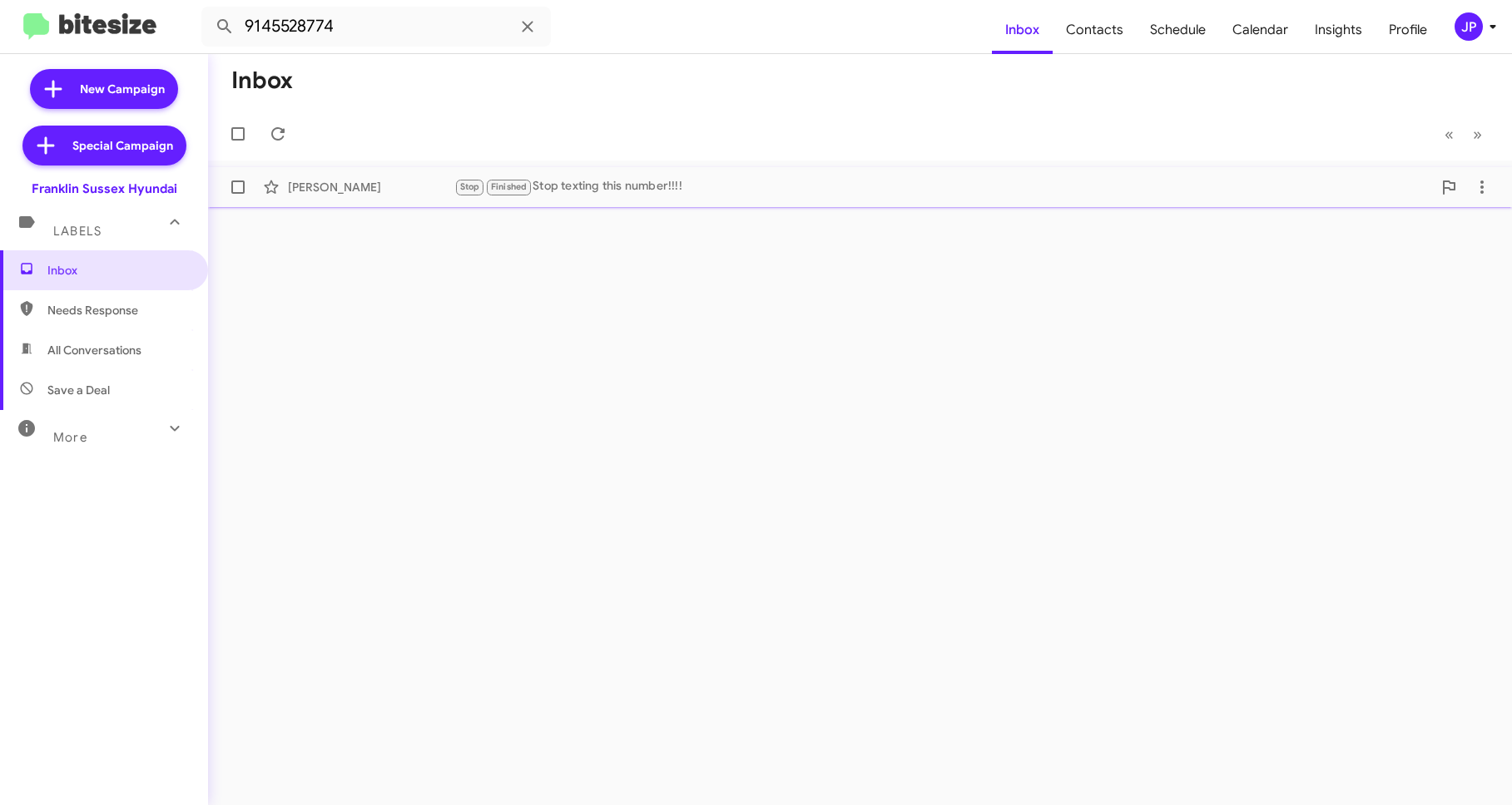
click at [805, 184] on div "Stop Finished Stop texting this number!!!!" at bounding box center [943, 187] width 978 height 19
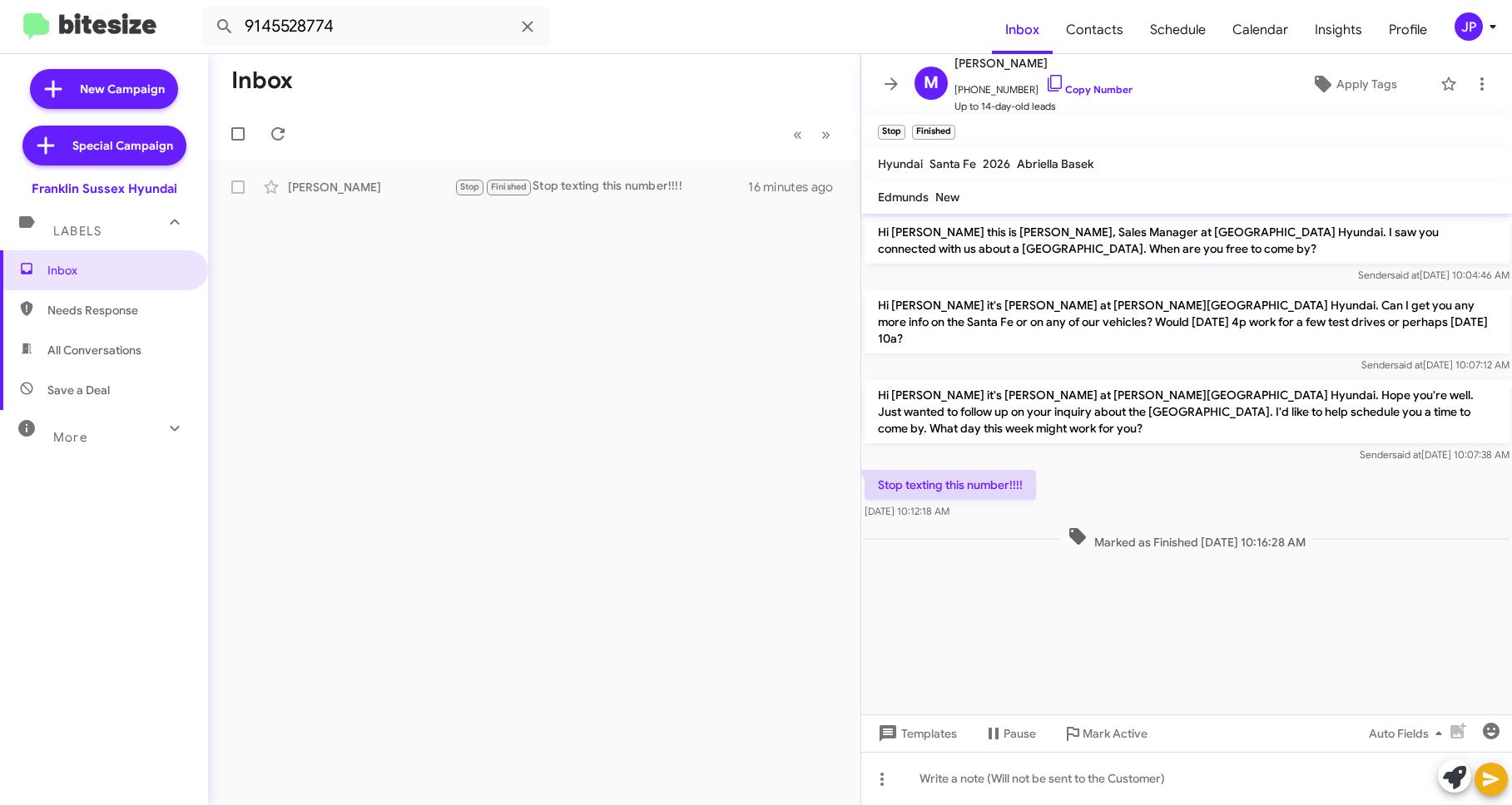
click at [601, 543] on div "Inbox « Previous » Next Michelle Carlyle Stop Finished Stop texting this number…" at bounding box center [533, 429] width 652 height 751
click at [120, 283] on span "Inbox" at bounding box center [103, 270] width 208 height 40
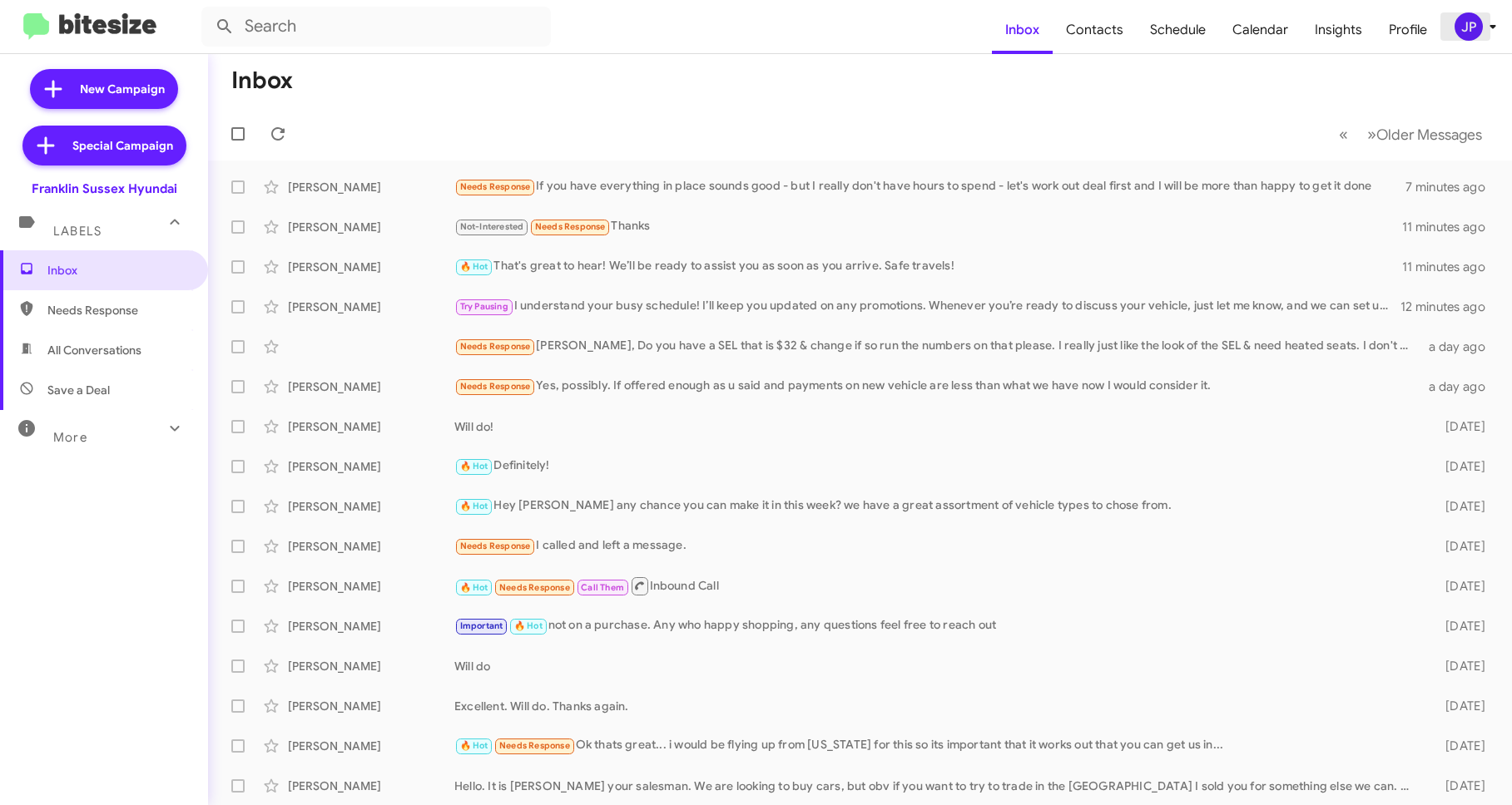
click at [1464, 25] on div "JP" at bounding box center [1468, 27] width 29 height 29
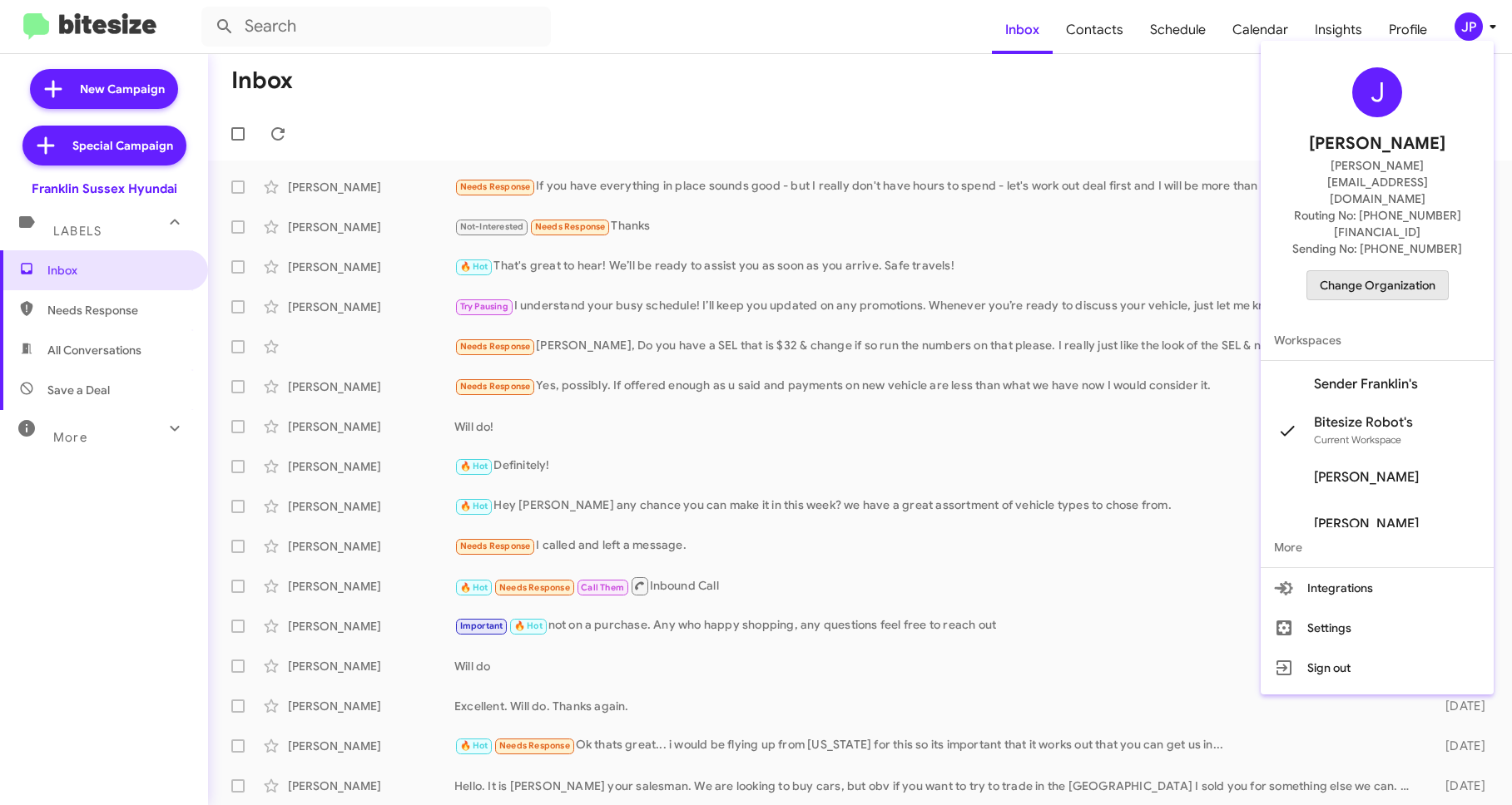
click at [1409, 271] on span "Change Organization" at bounding box center [1377, 285] width 115 height 29
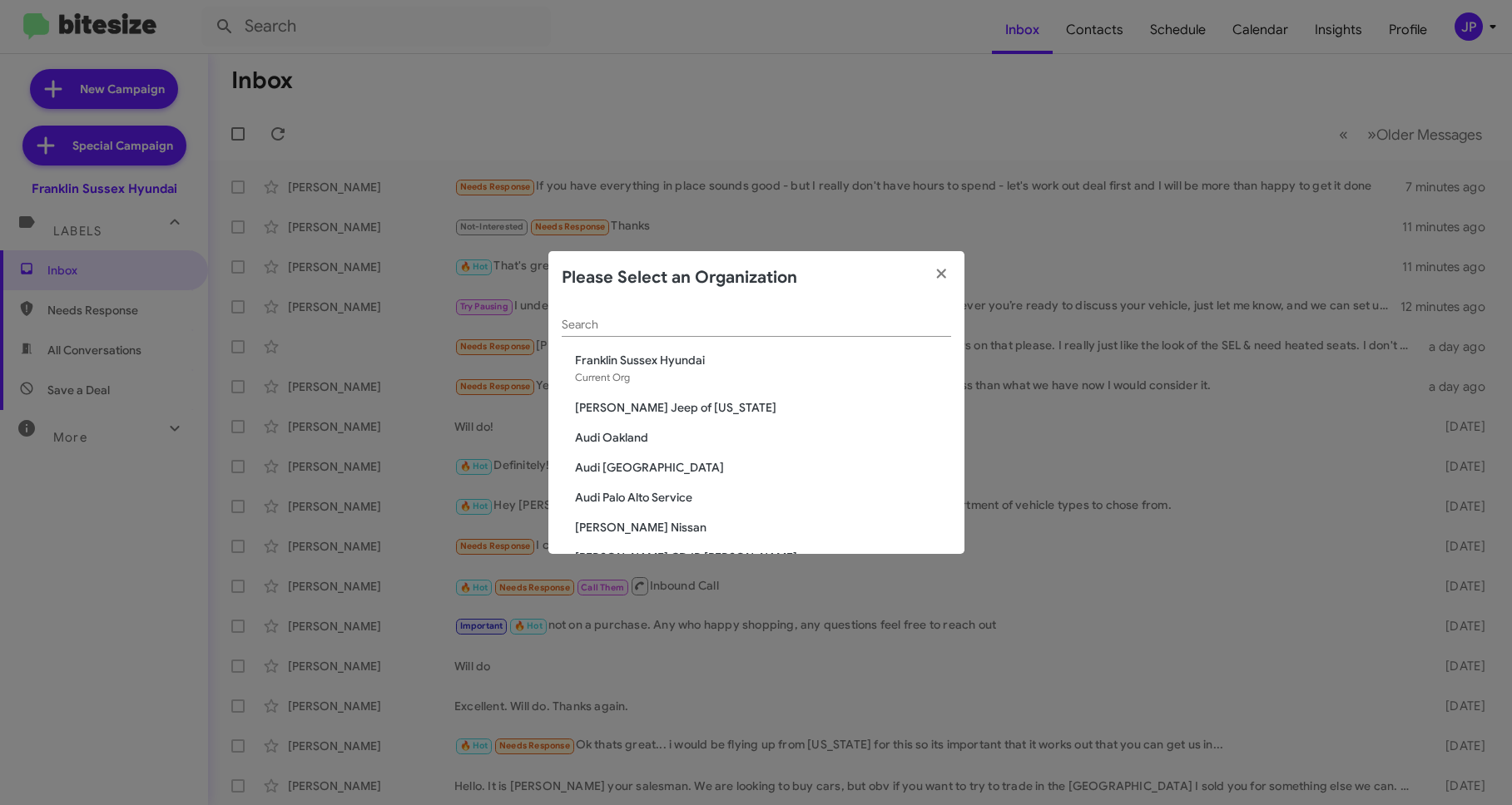
click at [740, 332] on div "Search" at bounding box center [756, 320] width 390 height 33
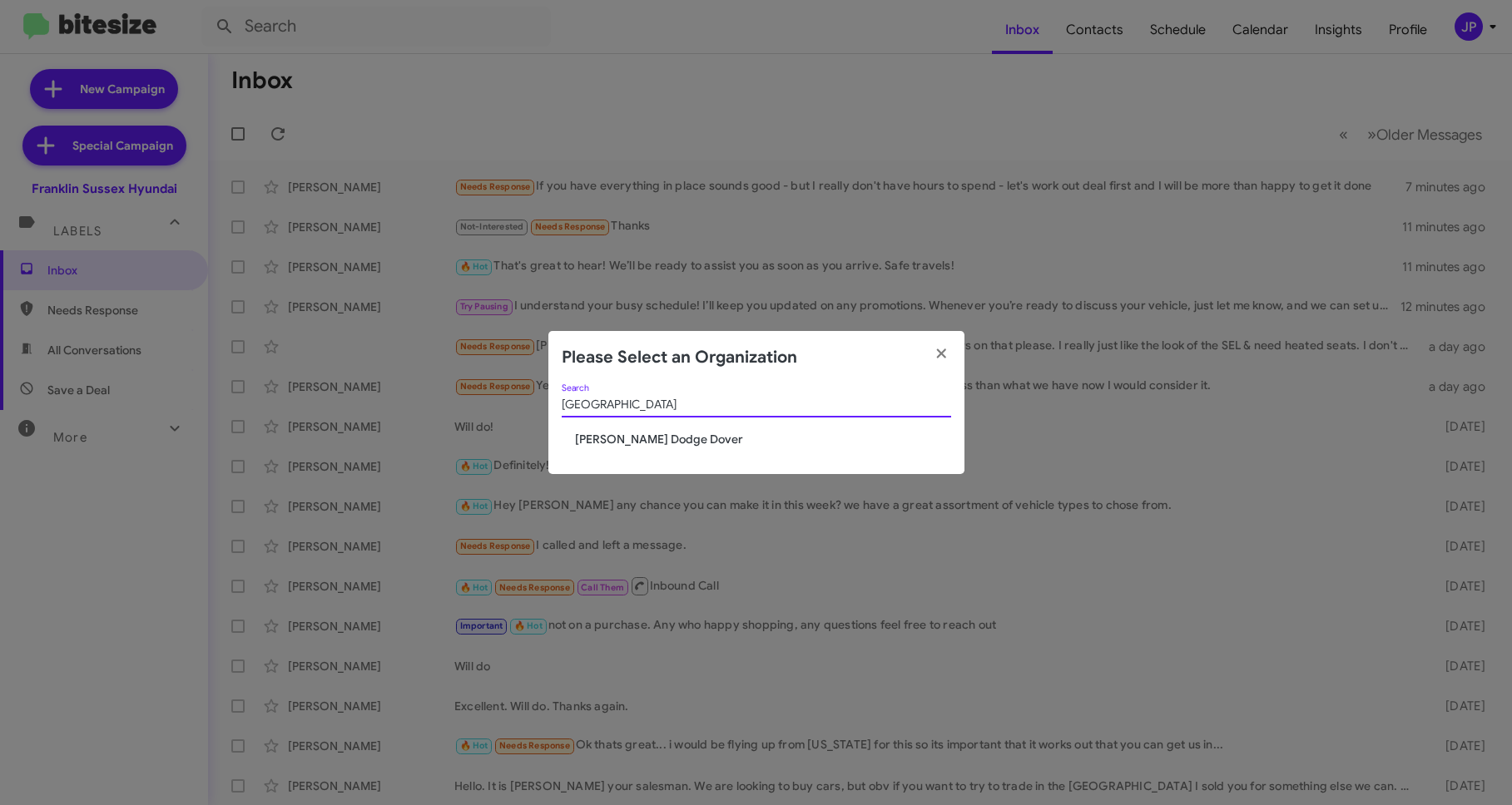
type input "Dover"
click at [627, 437] on span "[PERSON_NAME] Dodge Dover" at bounding box center [762, 439] width 376 height 17
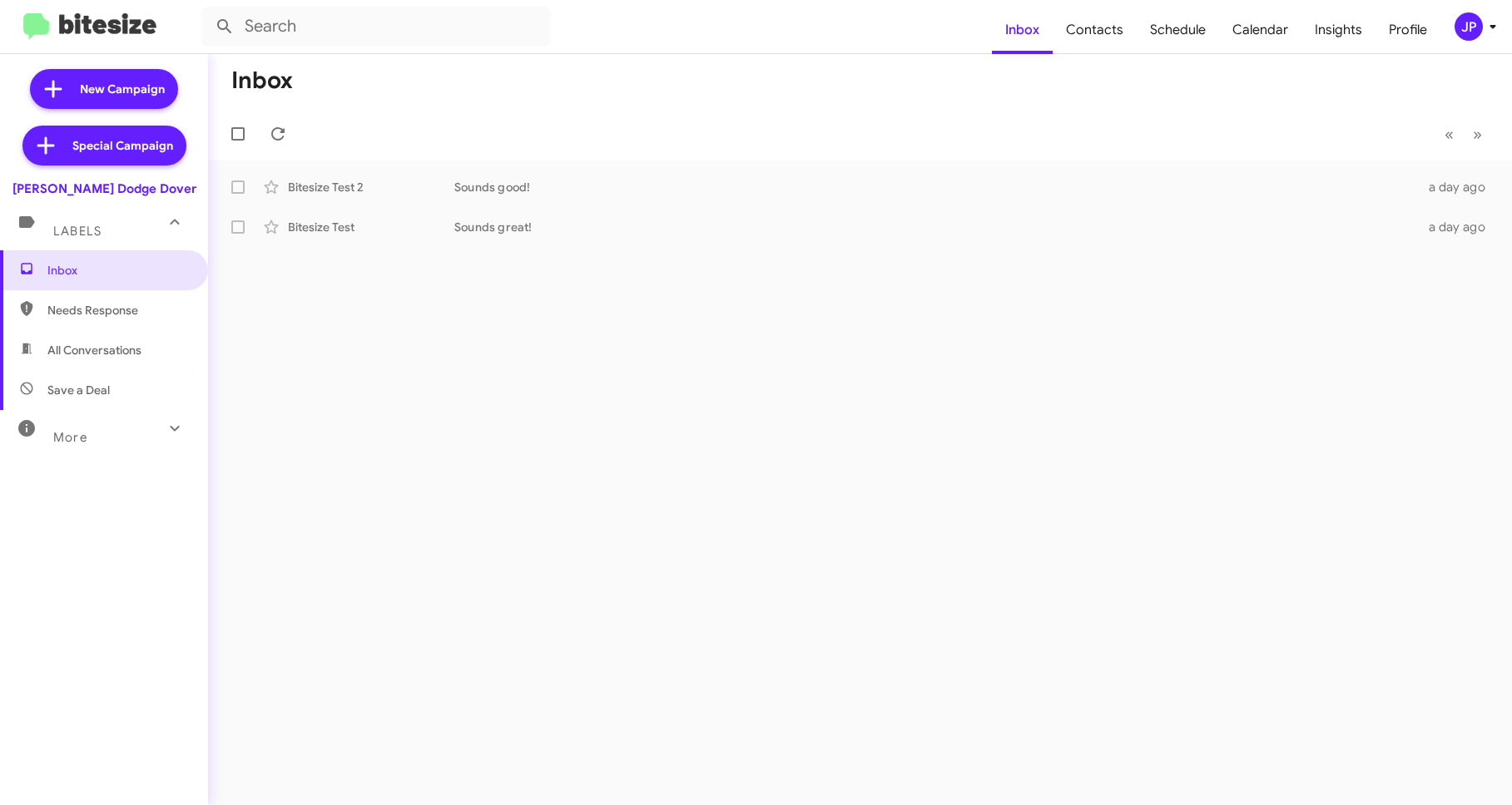
click at [884, 441] on div "Inbox « Previous » Next Bitesize Test 2 Sounds good! a day ago Bitesize Test So…" at bounding box center [859, 429] width 1303 height 751
click at [1454, 30] on span "JP" at bounding box center [1478, 27] width 50 height 29
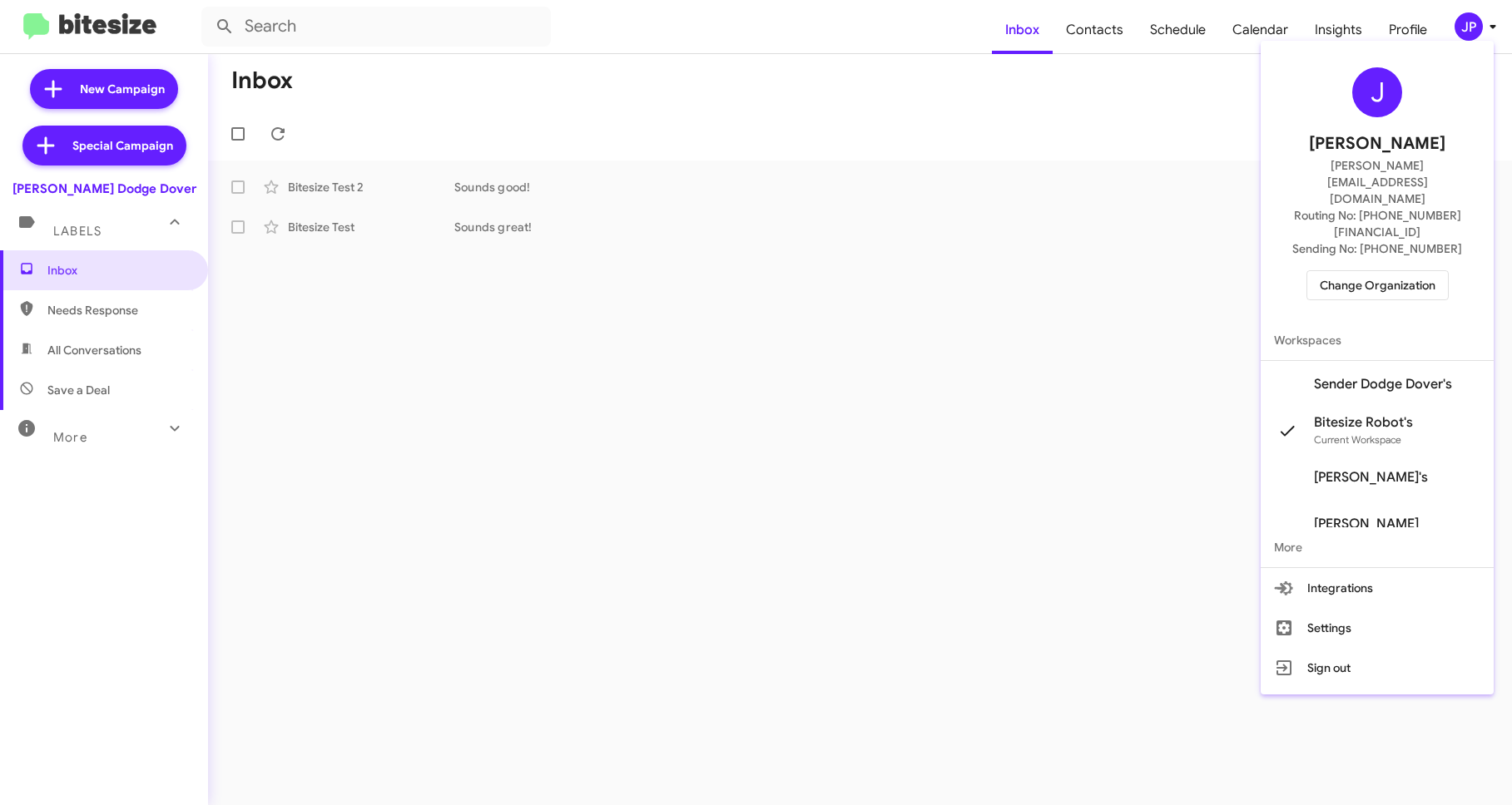
drag, startPoint x: 168, startPoint y: 187, endPoint x: 42, endPoint y: 188, distance: 126.0
click at [42, 188] on div at bounding box center [756, 402] width 1512 height 805
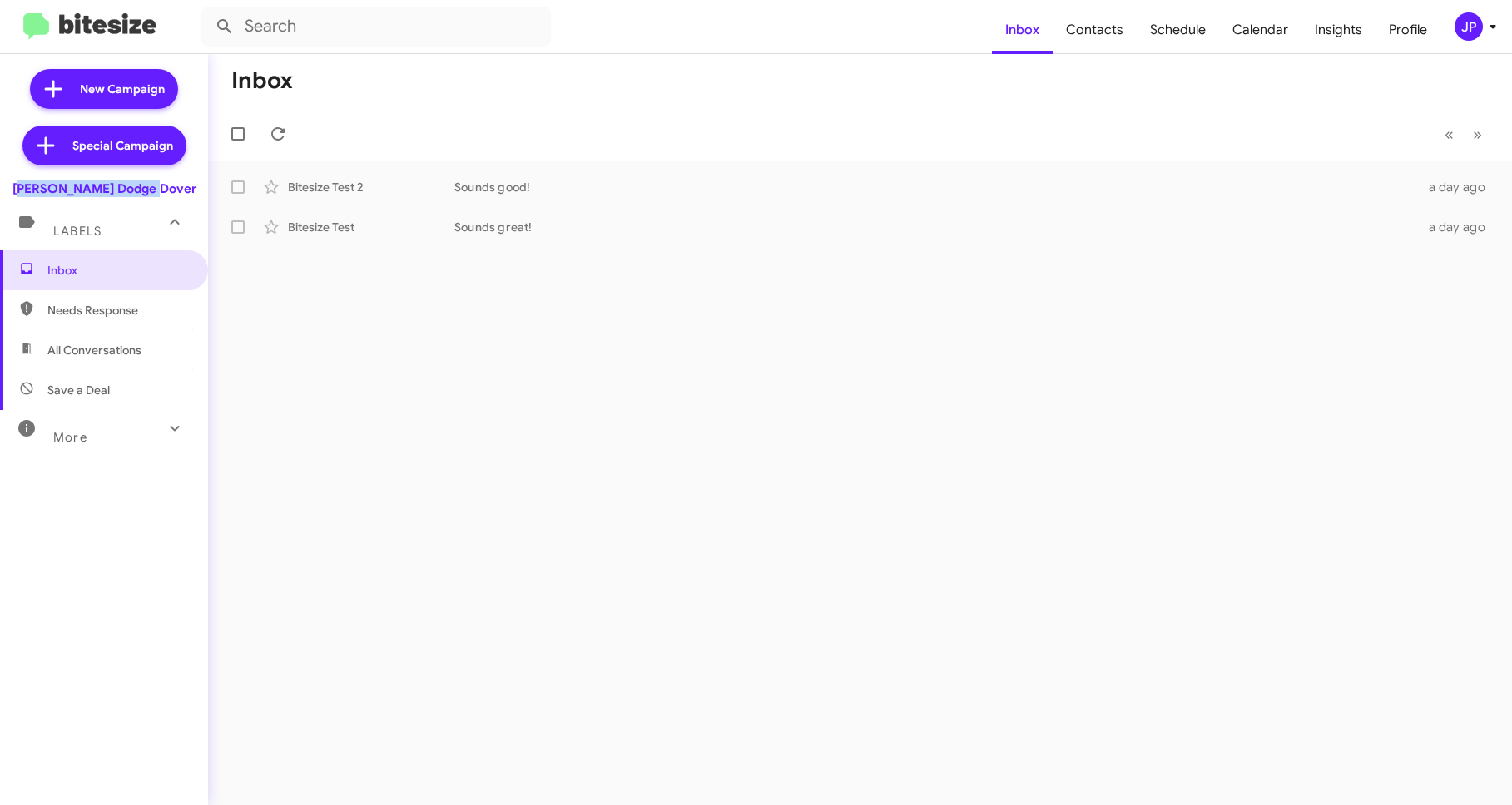
drag, startPoint x: 43, startPoint y: 187, endPoint x: 189, endPoint y: 186, distance: 146.0
click at [189, 186] on div "[PERSON_NAME] Dodge Dover" at bounding box center [103, 186] width 208 height 24
copy div "[PERSON_NAME] Dodge Dover"
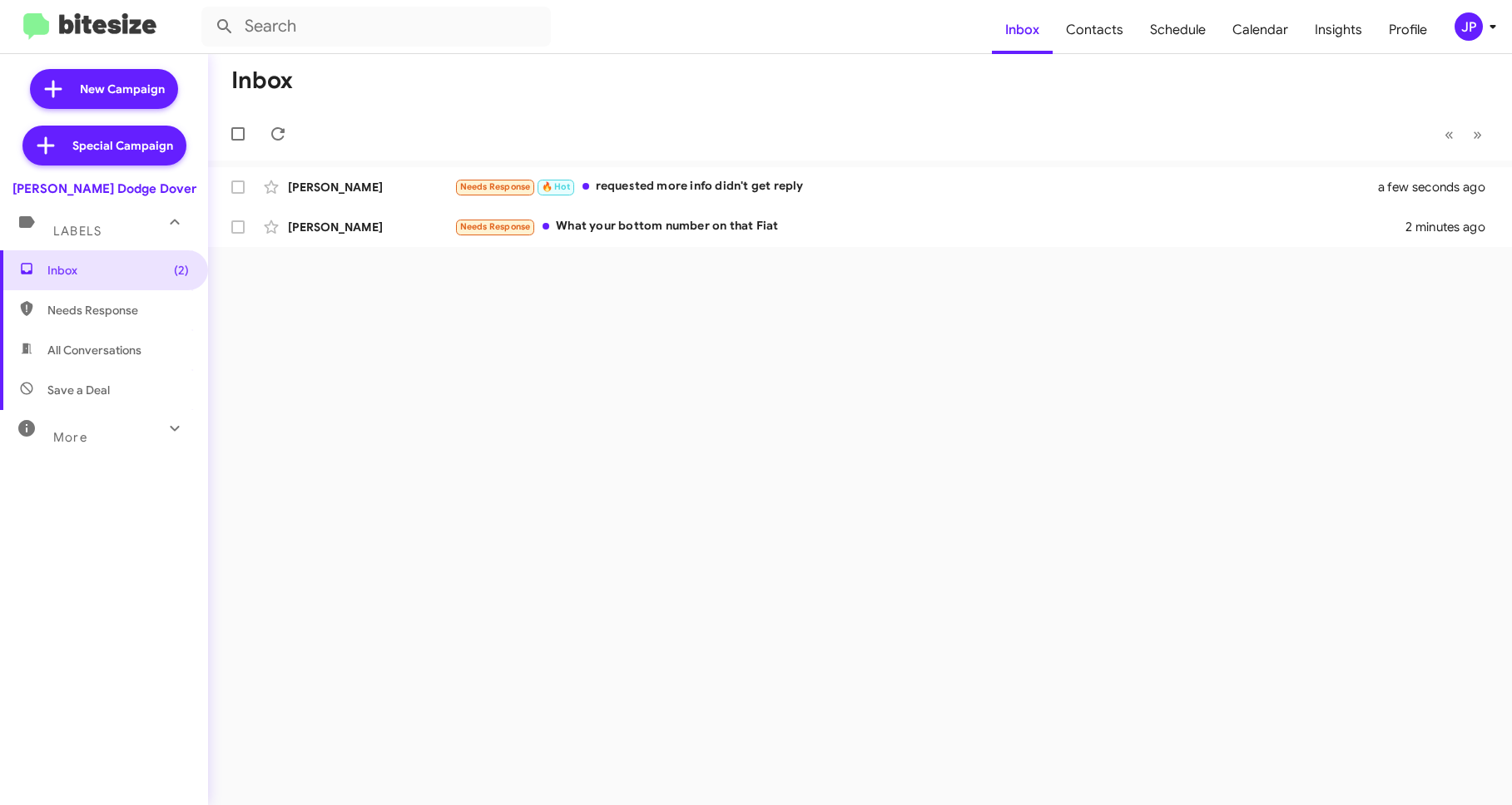
click at [95, 524] on div "Inbox (2) Needs Response All Conversations Save a Deal More Important 🔥 Hot App…" at bounding box center [103, 492] width 208 height 483
click at [1472, 25] on div "JP" at bounding box center [1468, 27] width 29 height 29
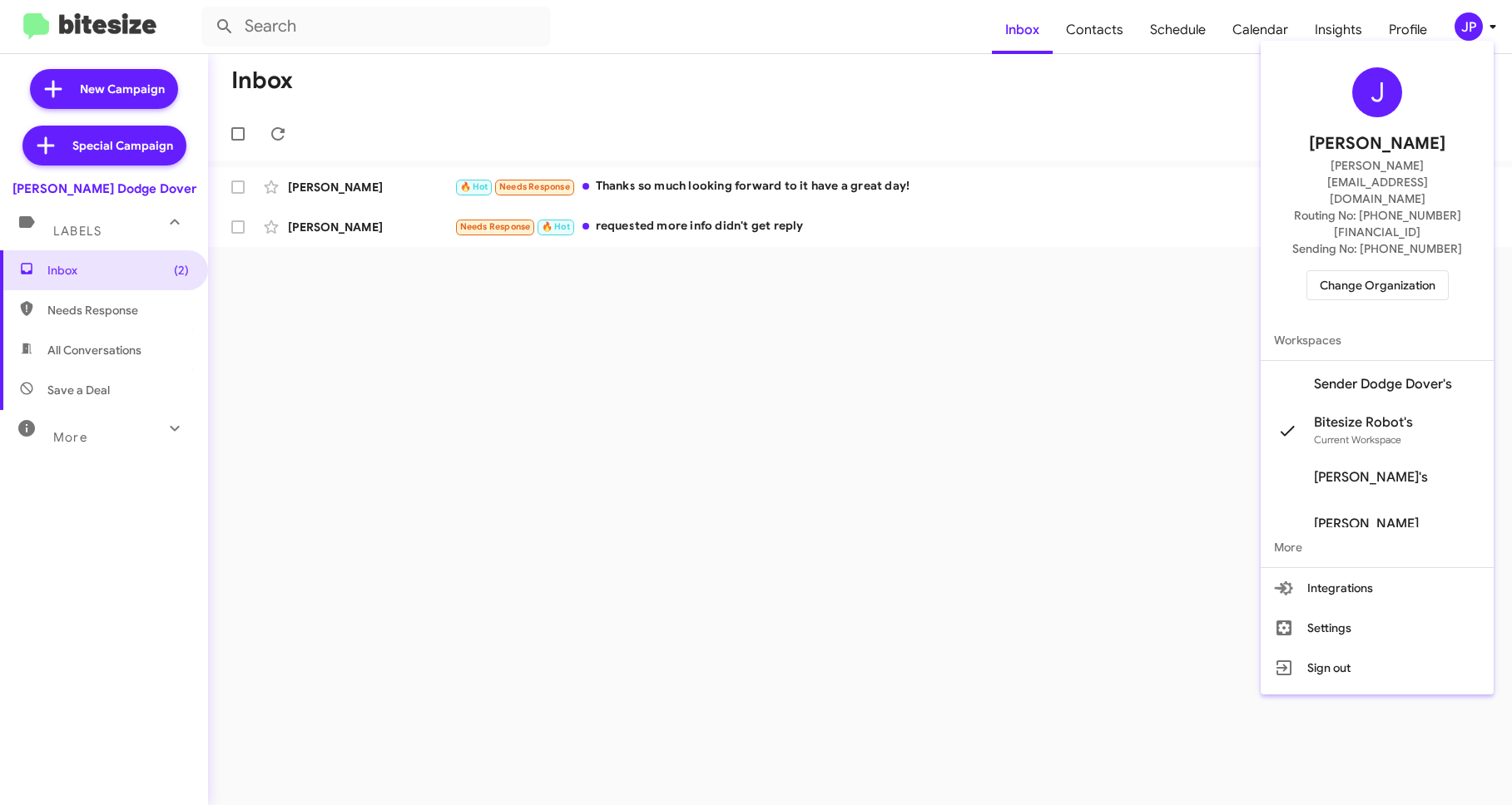
click at [1410, 210] on div "J Jamie Payton jamie@bitesize.co Routing No: +1 (973) 366-7000 Sending No: +1 (…" at bounding box center [1377, 183] width 233 height 273
click at [1428, 251] on div "J Jamie Payton jamie@bitesize.co Routing No: +1 (973) 366-7000 Sending No: +1 (…" at bounding box center [1377, 183] width 233 height 273
click at [1428, 271] on span "Change Organization" at bounding box center [1377, 285] width 115 height 29
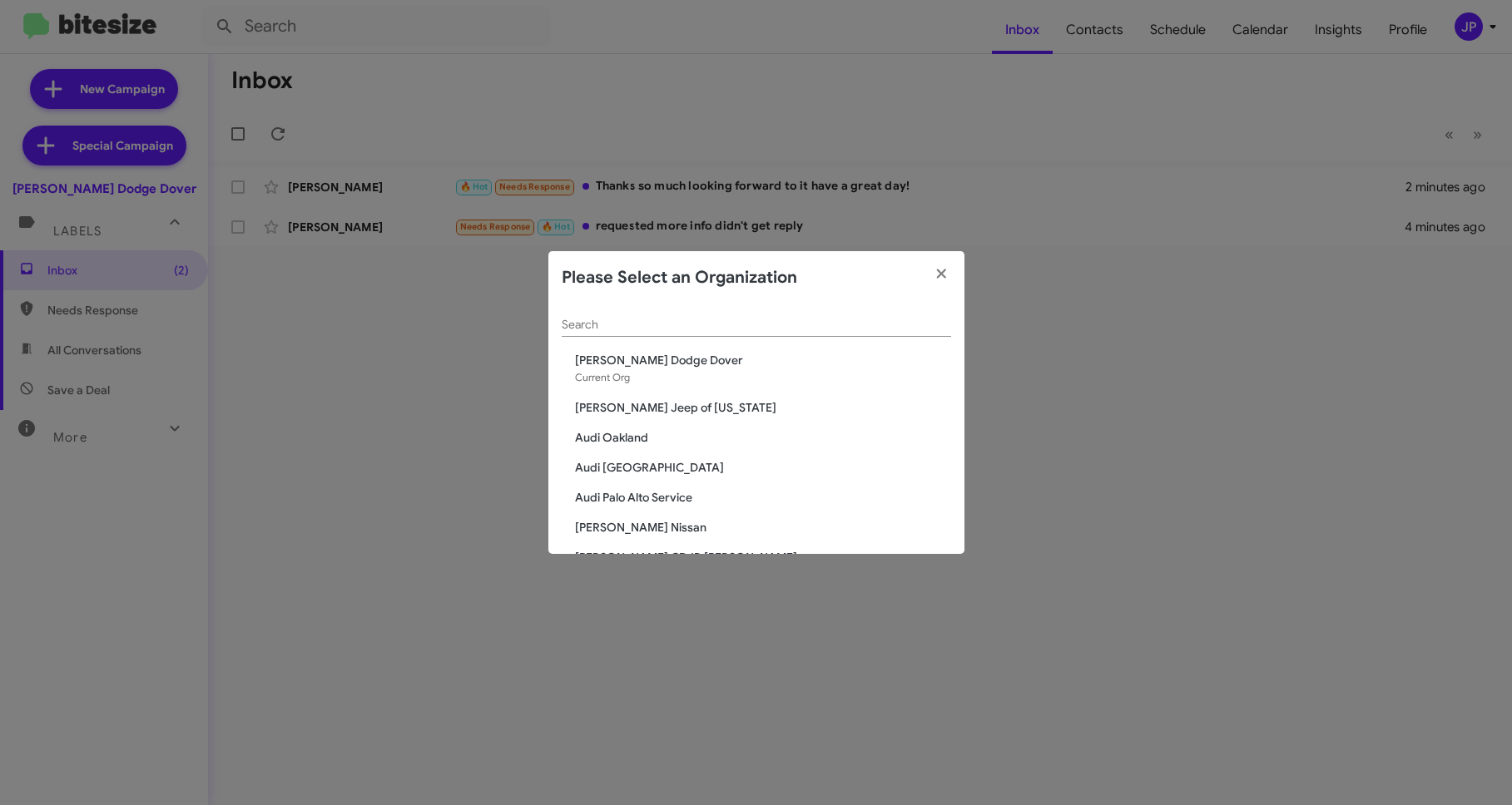
click at [858, 321] on input "Search" at bounding box center [756, 326] width 390 height 13
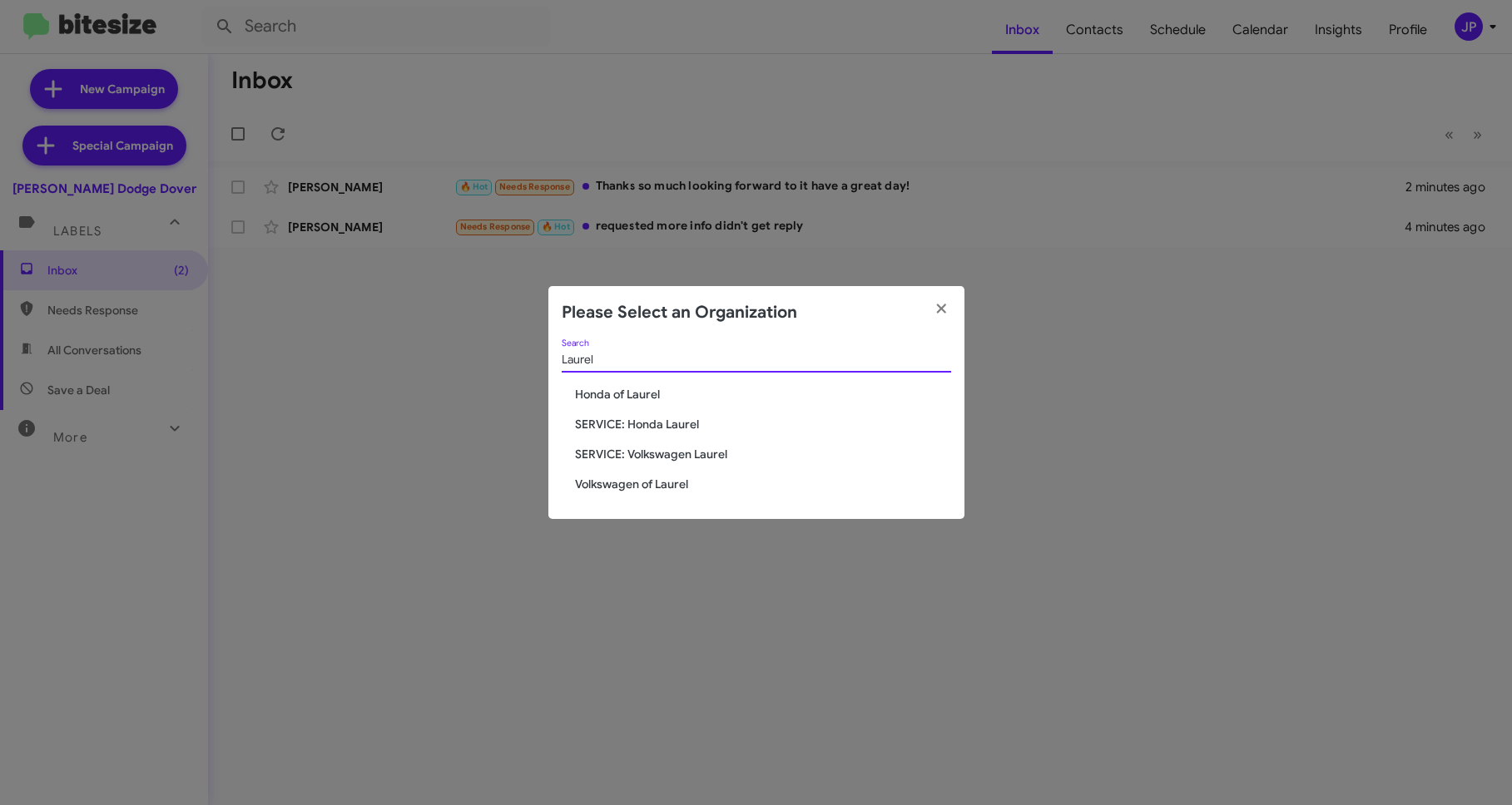
type input "Laurel"
click at [650, 422] on span "SERVICE: Honda Laurel" at bounding box center [762, 424] width 376 height 17
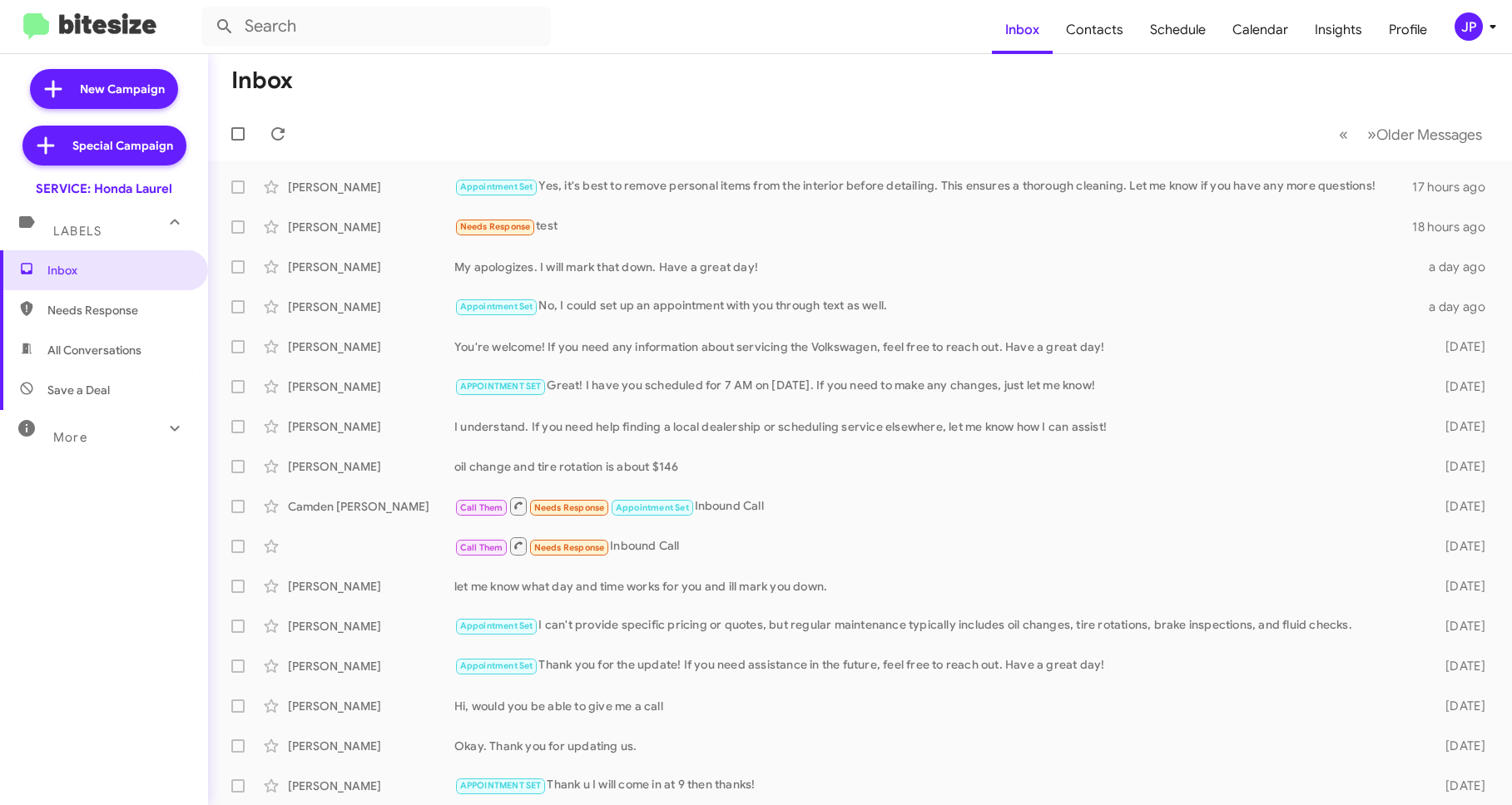
click at [45, 386] on span "Save a Deal" at bounding box center [103, 389] width 208 height 40
type input "in:not-interested"
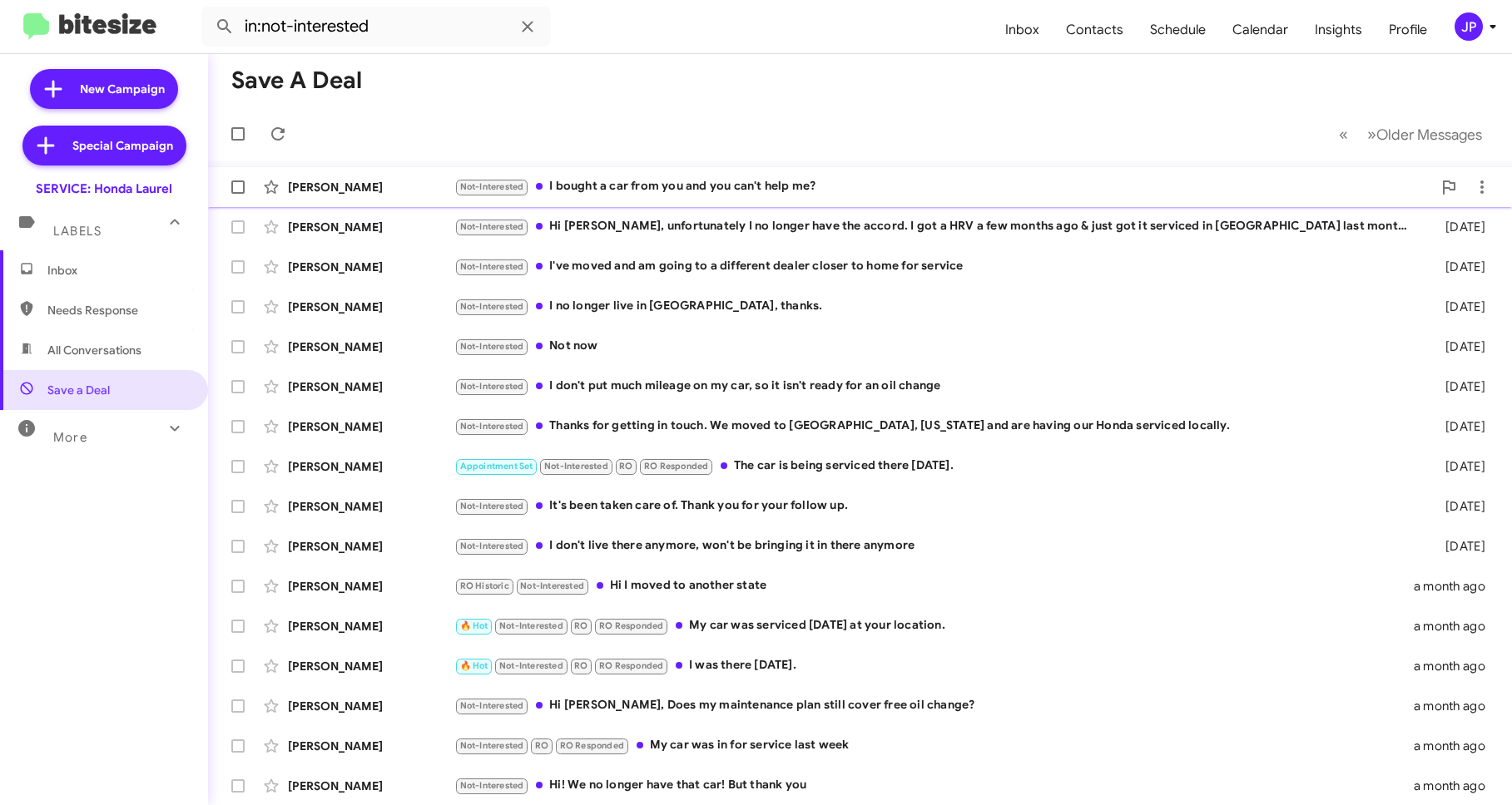
click at [851, 199] on div "Tyler Chen Not-Interested I bought a car from you and you can't help me? 19 hou…" at bounding box center [860, 188] width 1277 height 34
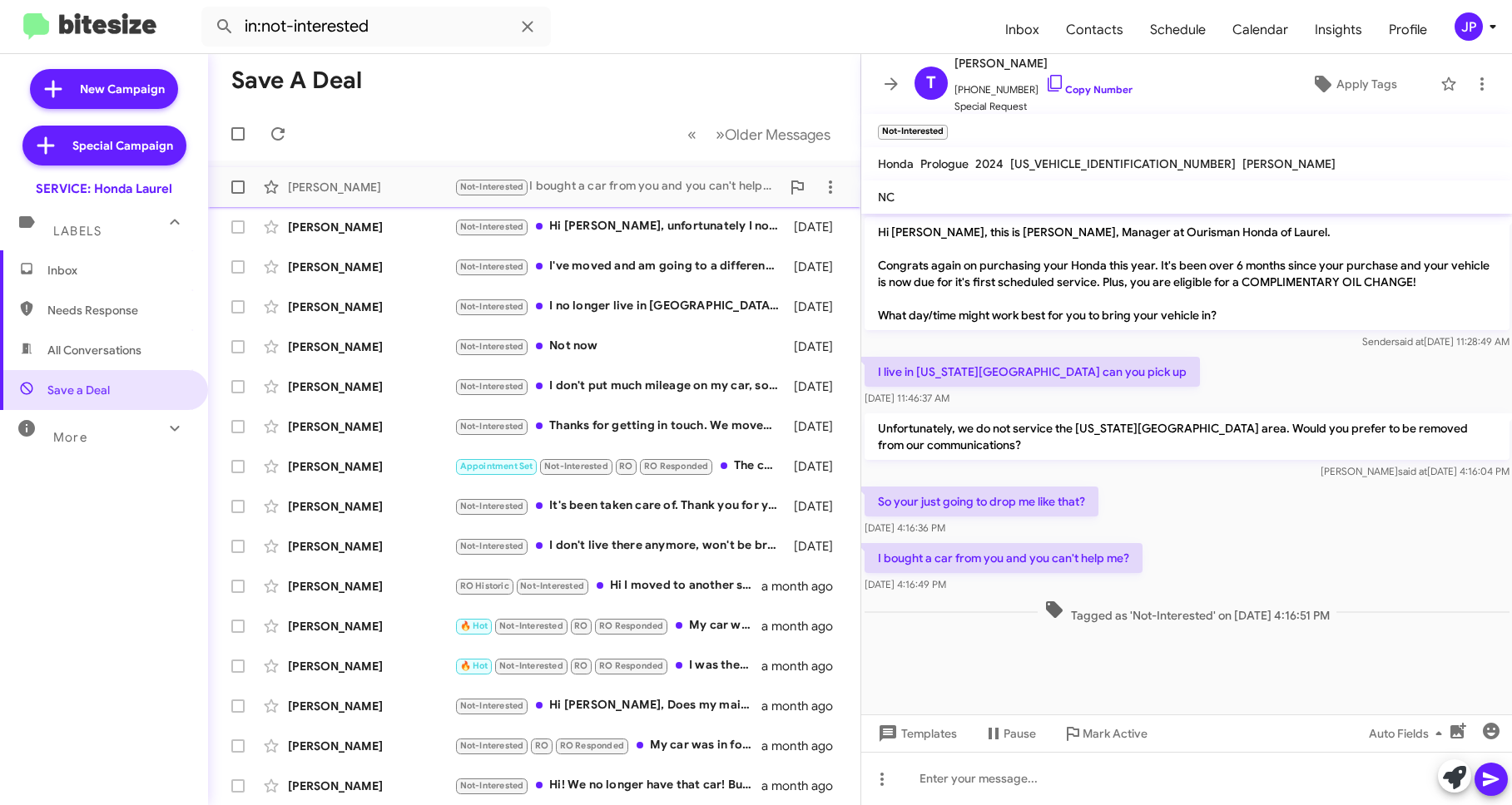
click at [242, 186] on span at bounding box center [238, 188] width 13 height 13
click at [238, 193] on input "checkbox" at bounding box center [237, 193] width 1 height 1
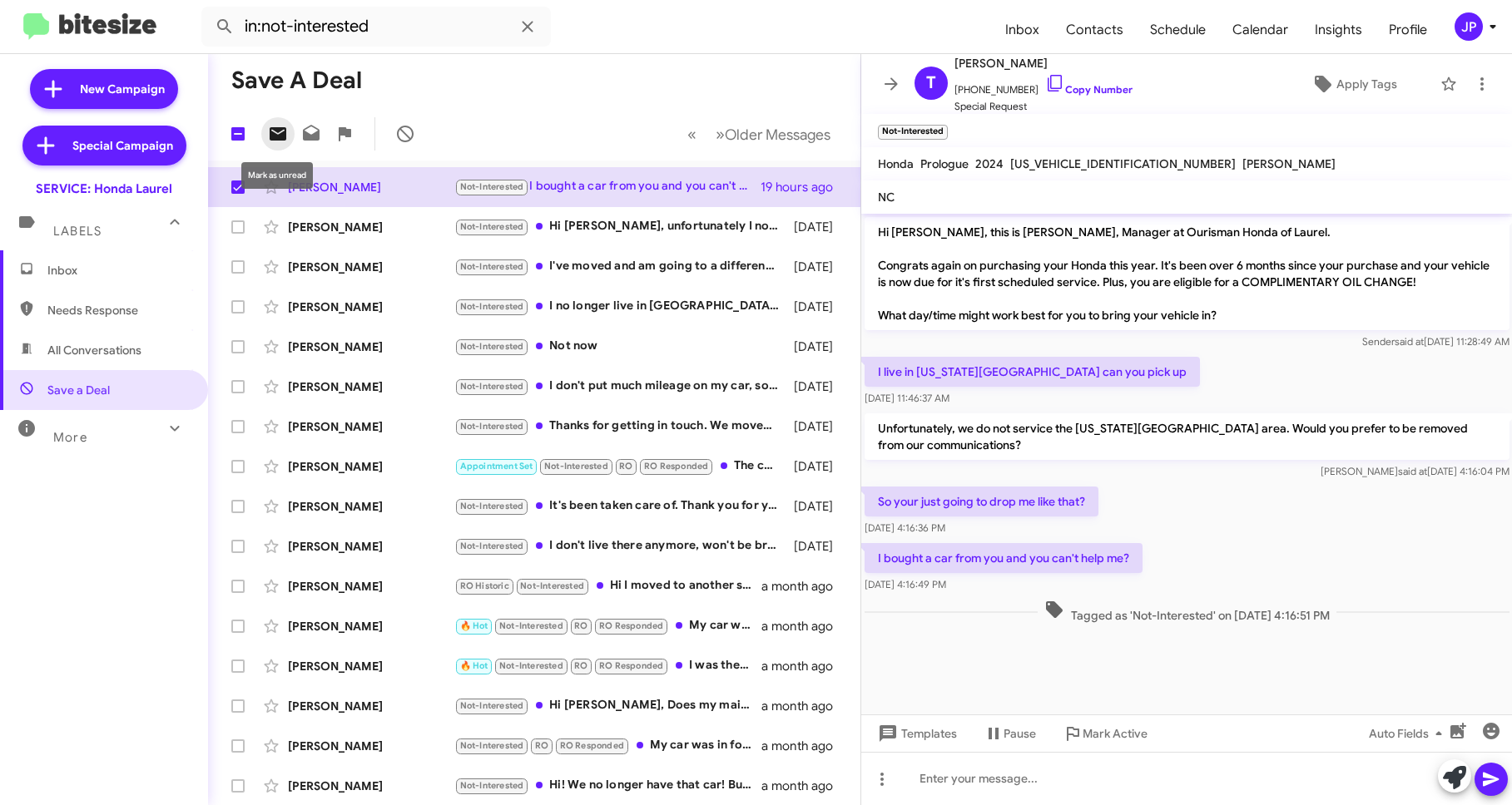
click at [271, 139] on icon at bounding box center [278, 134] width 17 height 13
click at [232, 191] on span at bounding box center [238, 188] width 13 height 13
click at [237, 193] on input "checkbox" at bounding box center [237, 193] width 1 height 1
checkbox input "false"
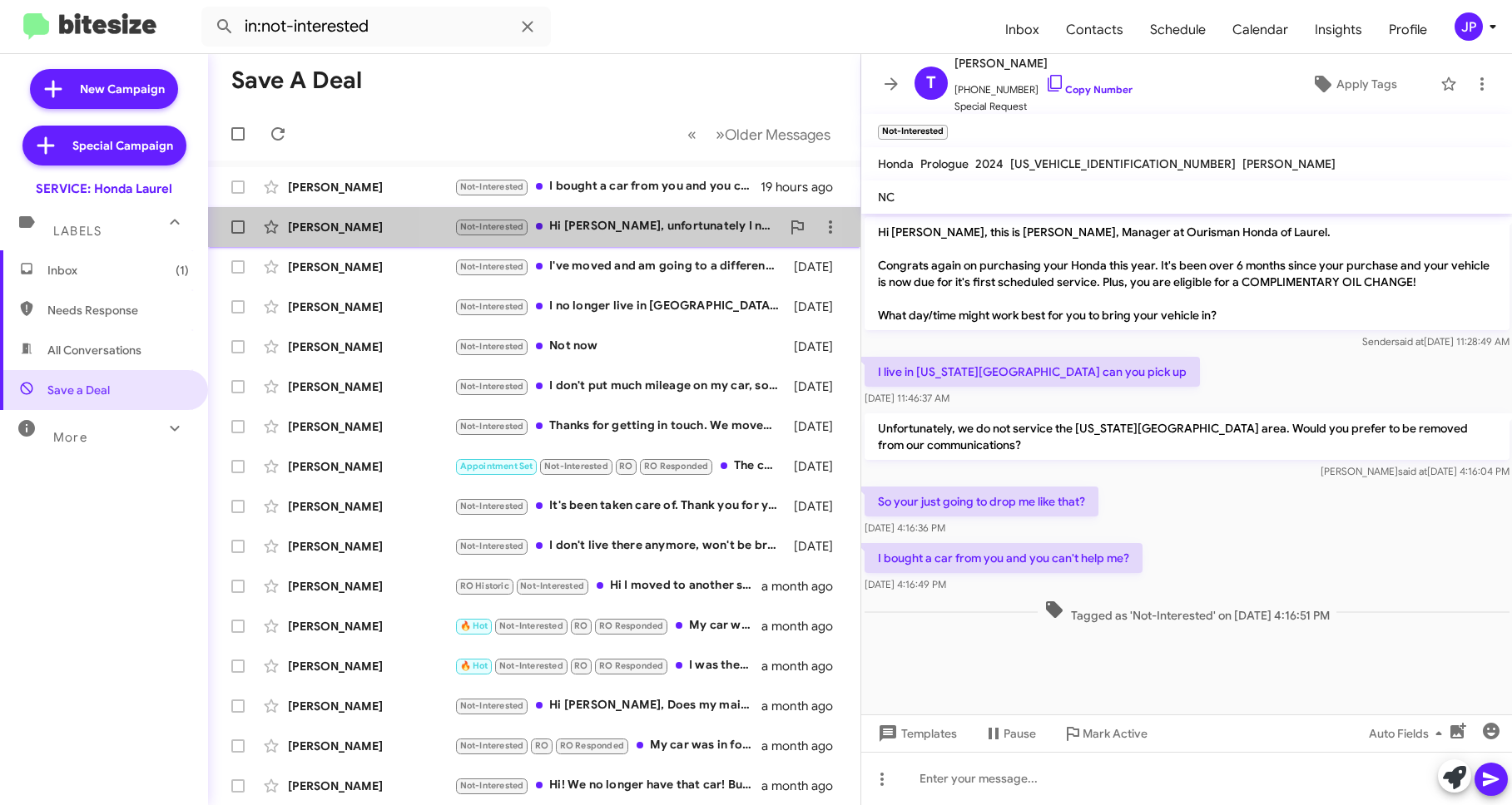
click at [639, 235] on div "Not-Interested Hi Adam, unfortunately I no longer have the accord. I got a HRV …" at bounding box center [618, 226] width 326 height 19
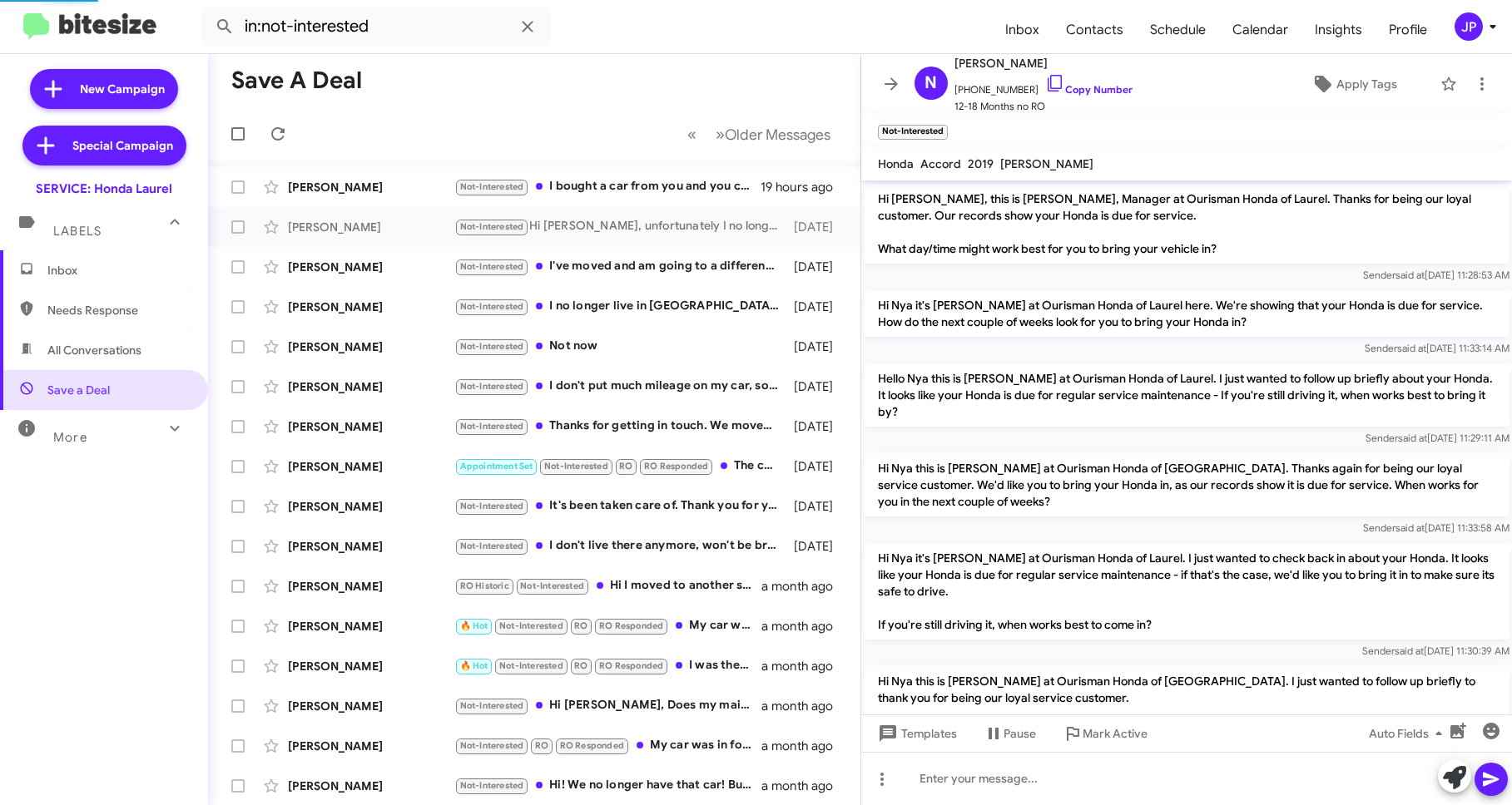
scroll to position [424, 0]
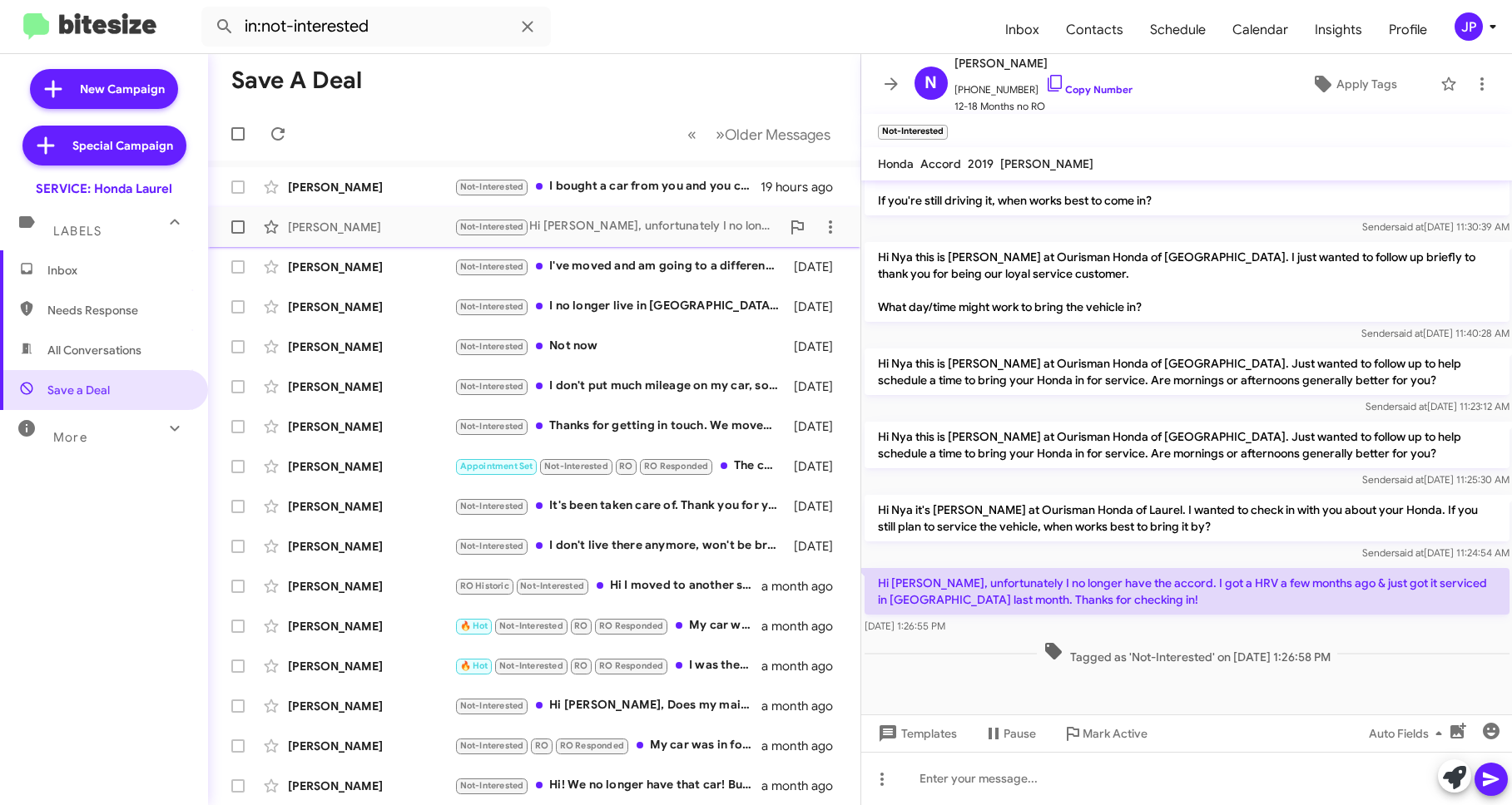
click at [363, 228] on div "Nya Morton" at bounding box center [371, 227] width 167 height 17
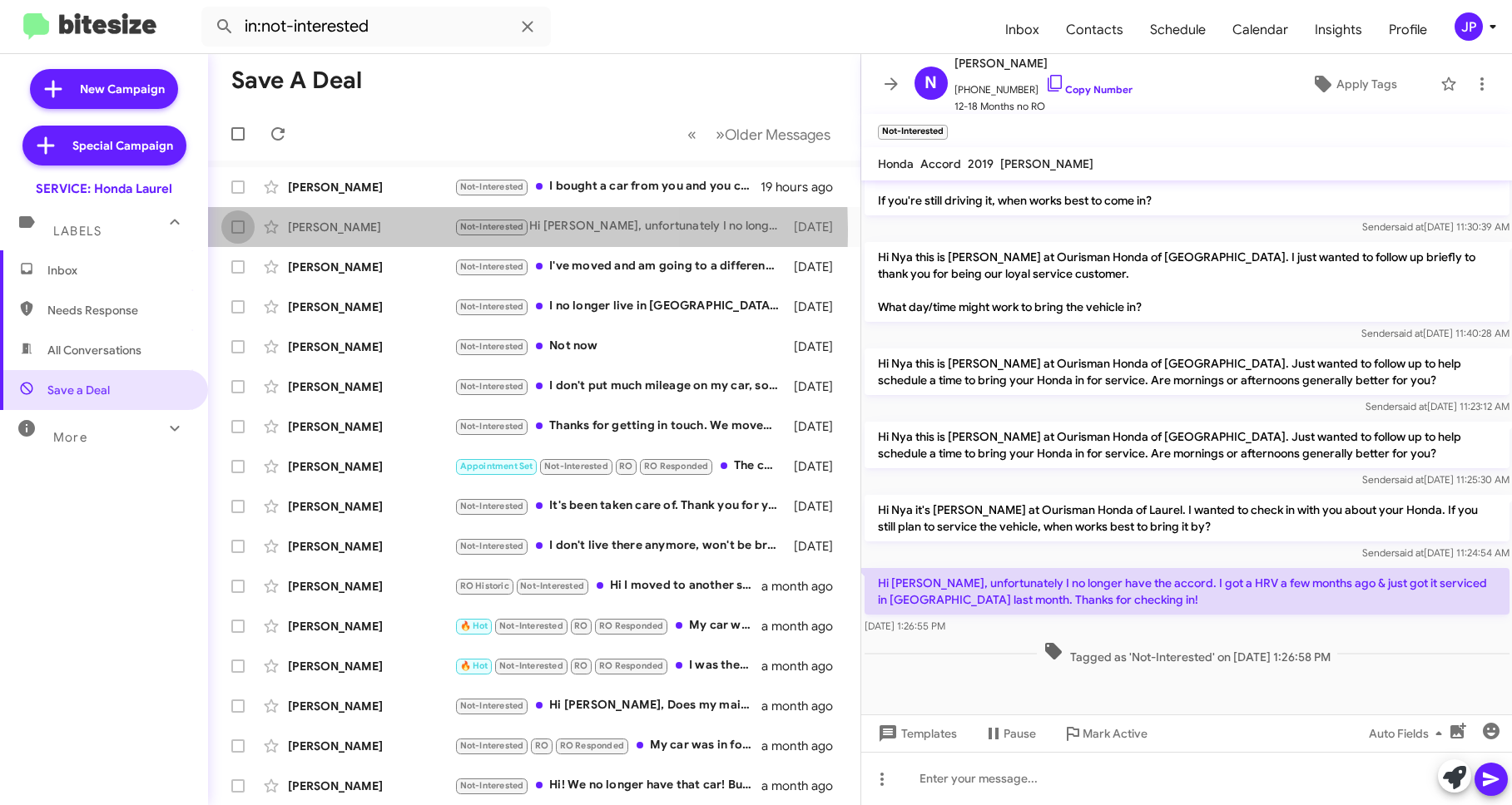
drag, startPoint x: 235, startPoint y: 229, endPoint x: 283, endPoint y: 152, distance: 90.7
click at [235, 229] on span at bounding box center [238, 227] width 13 height 13
click at [237, 234] on input "checkbox" at bounding box center [237, 234] width 1 height 1
checkbox input "true"
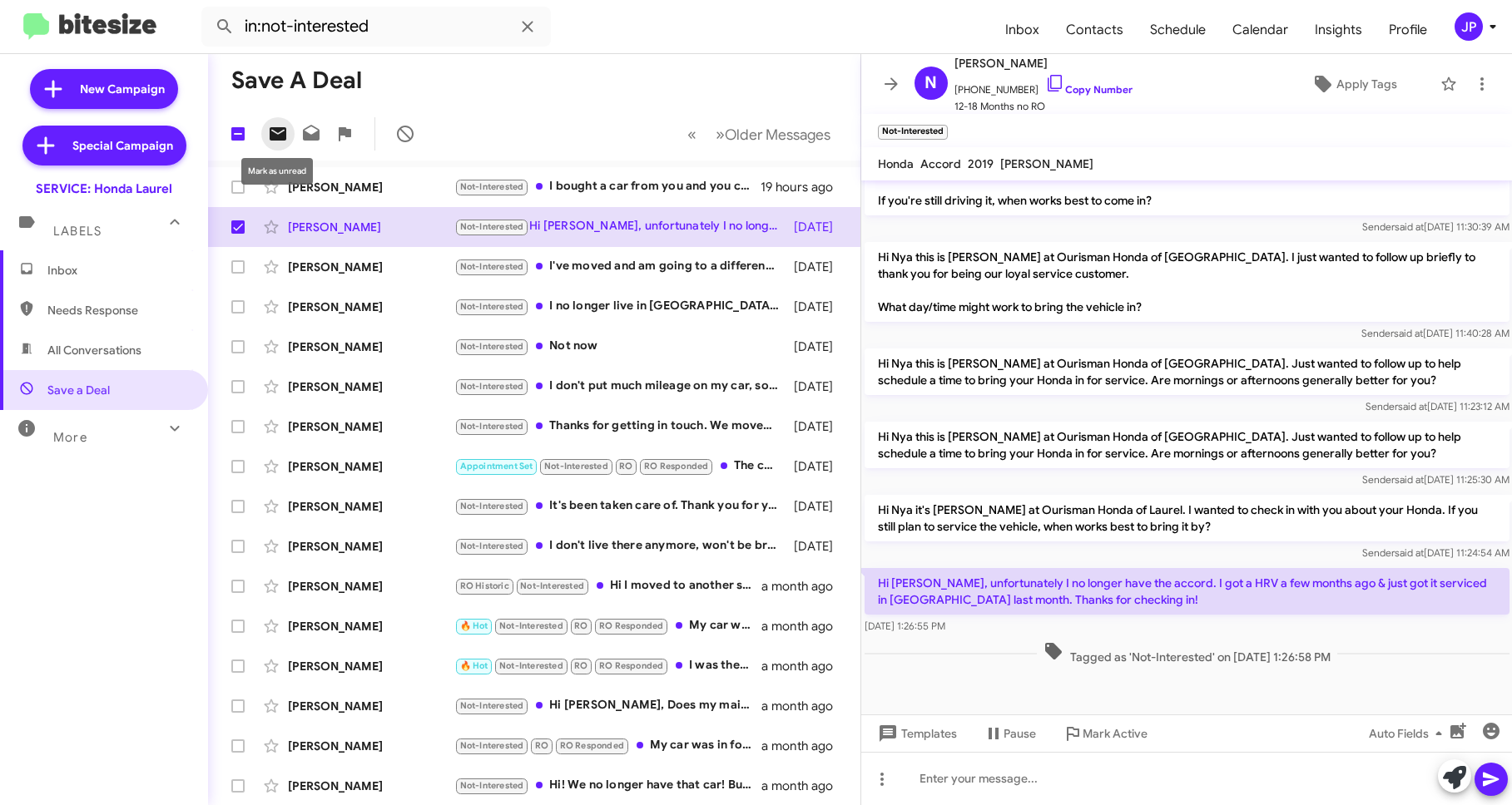
click at [281, 131] on icon at bounding box center [278, 134] width 20 height 20
click at [887, 77] on icon at bounding box center [891, 84] width 20 height 20
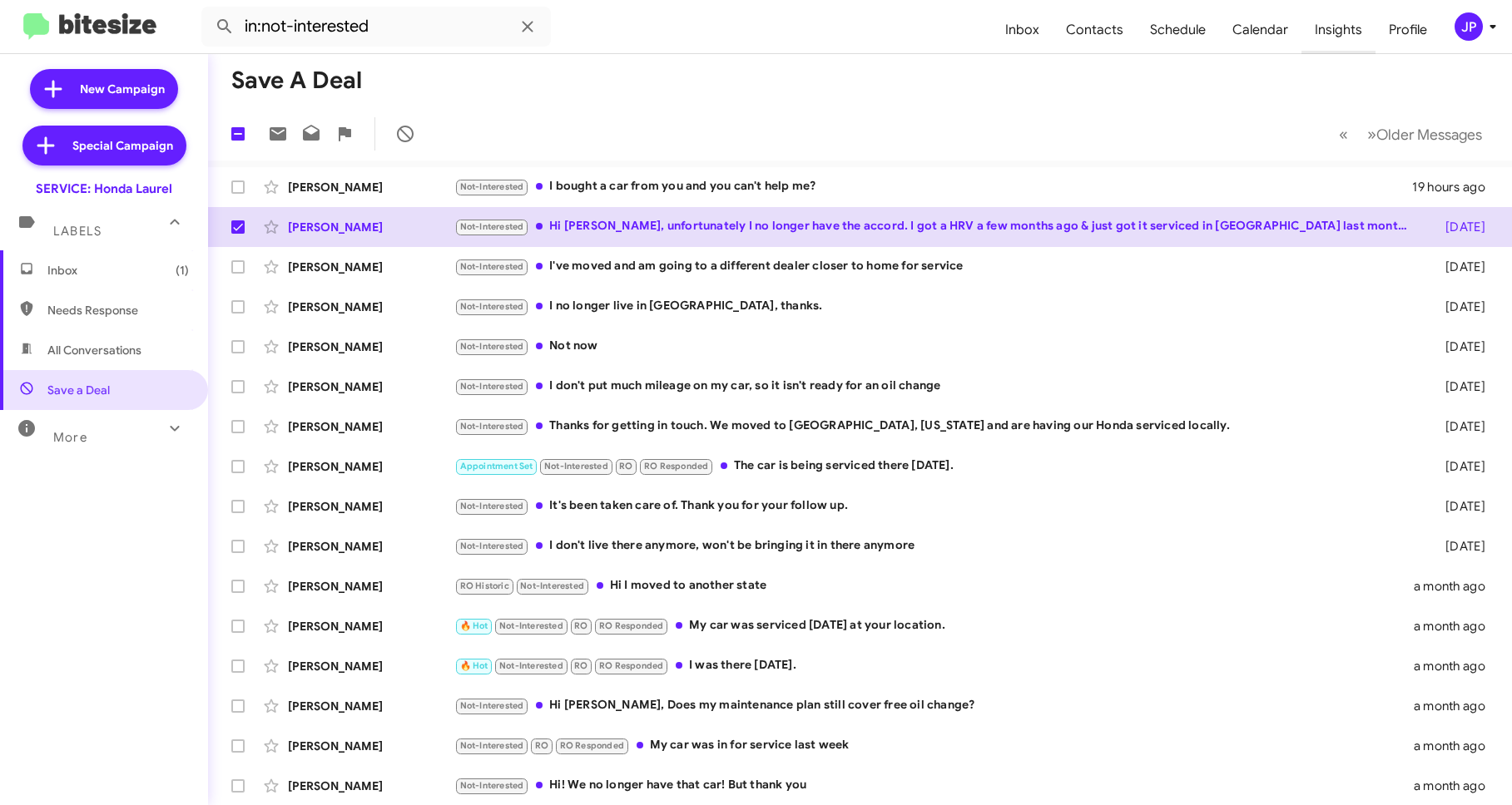
click at [1321, 17] on span "Insights" at bounding box center [1338, 29] width 74 height 48
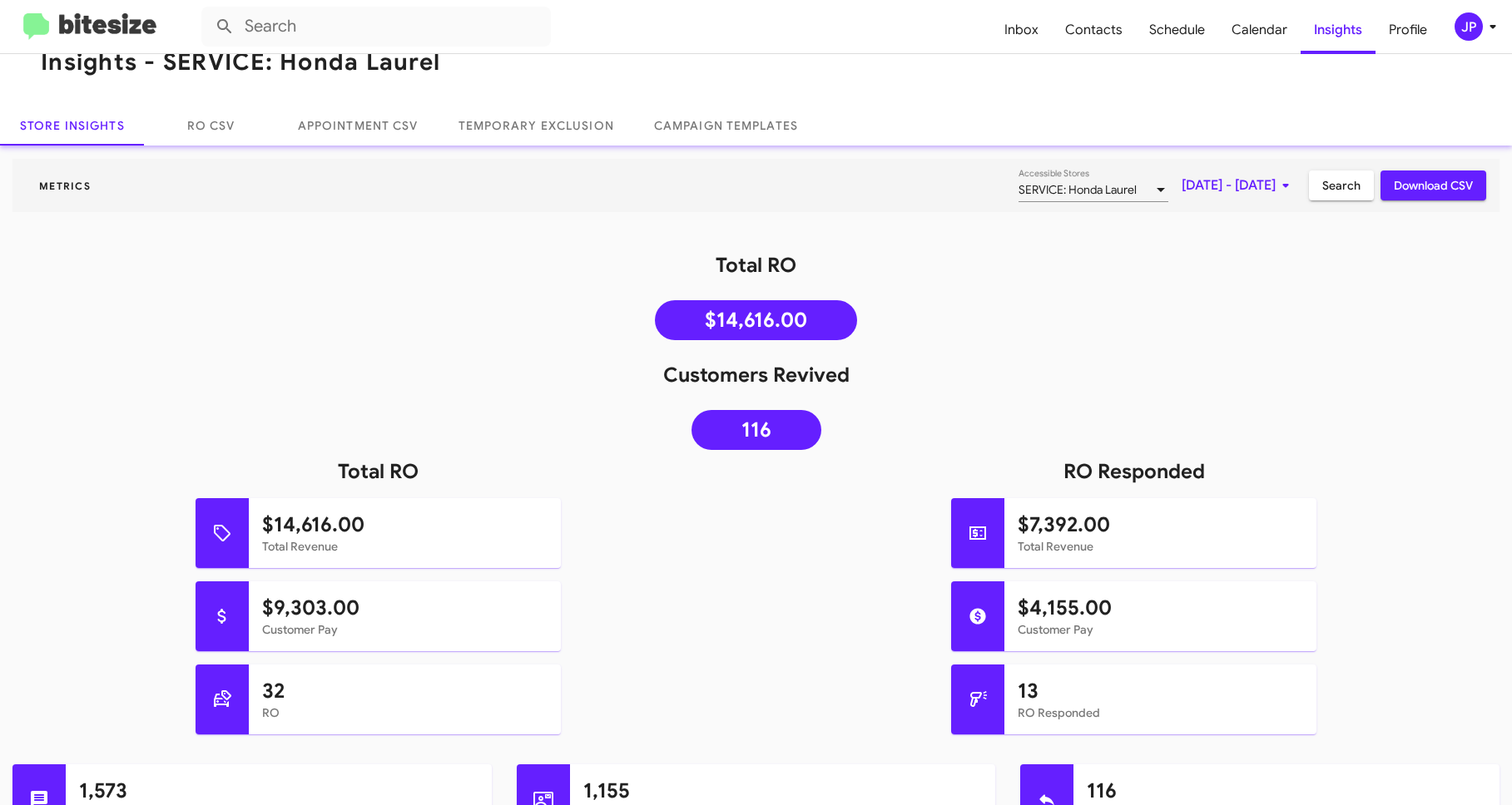
scroll to position [56, 0]
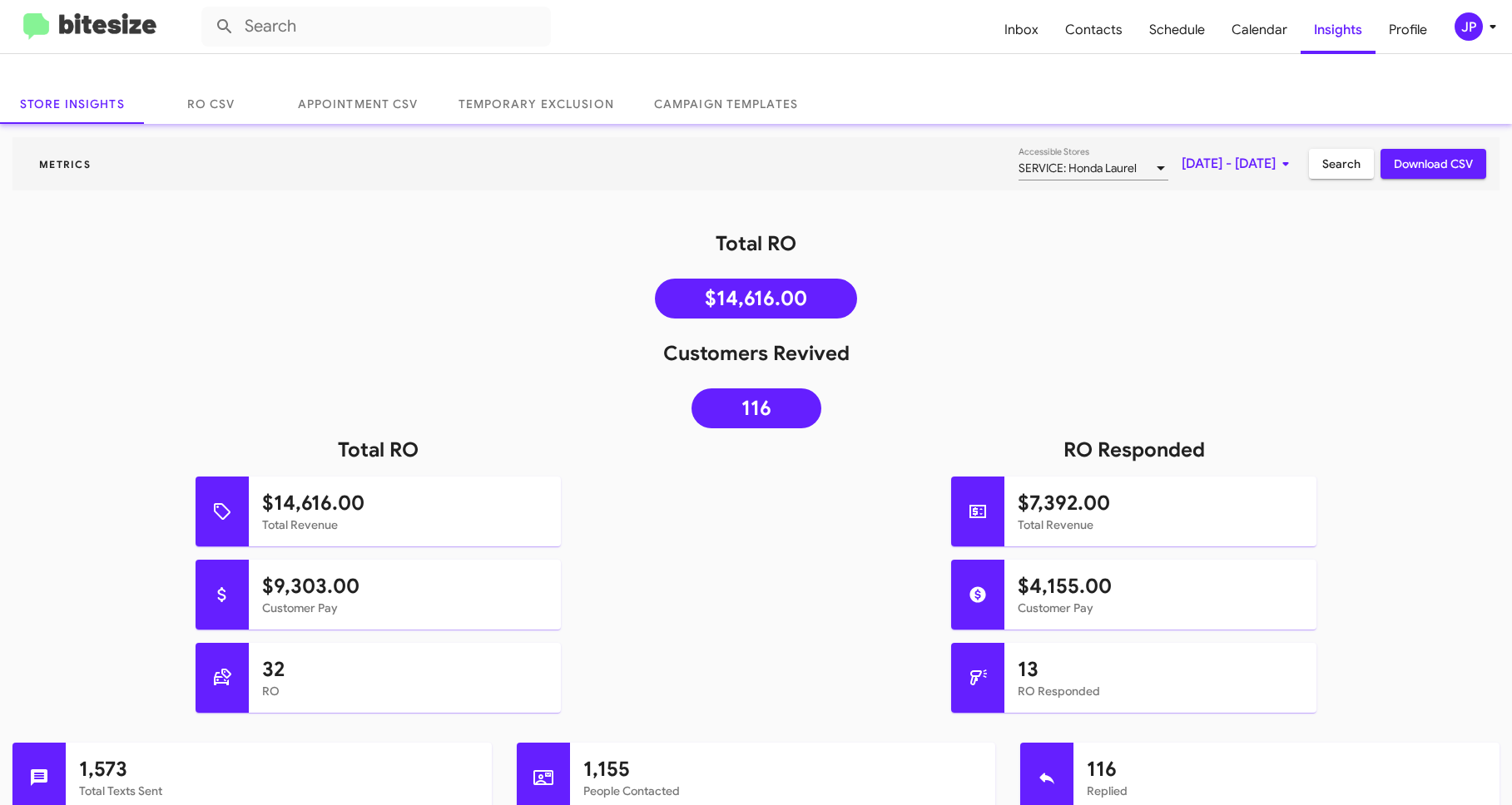
click at [81, 36] on img at bounding box center [90, 27] width 133 height 28
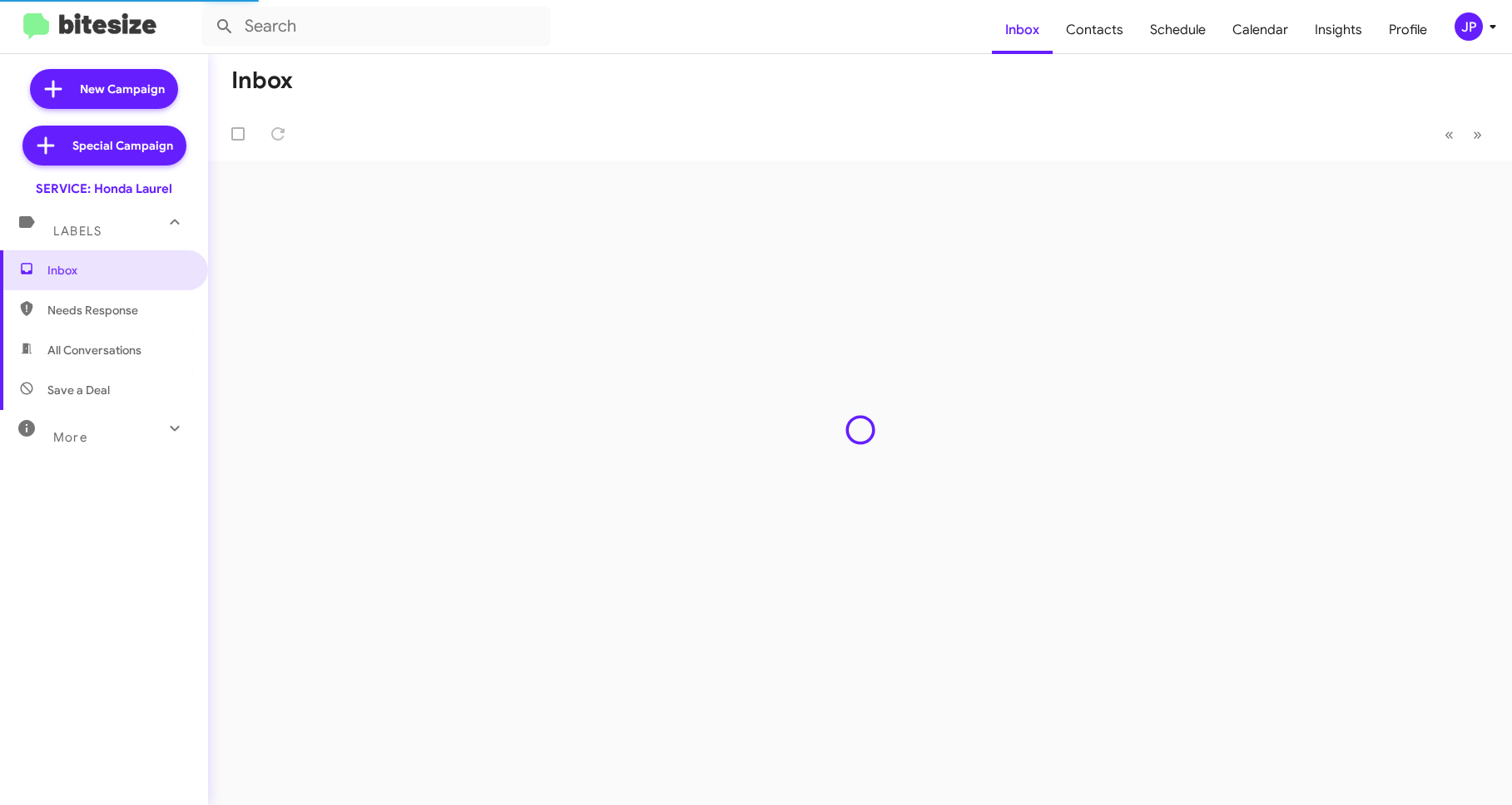
click at [1499, 26] on icon at bounding box center [1493, 27] width 20 height 20
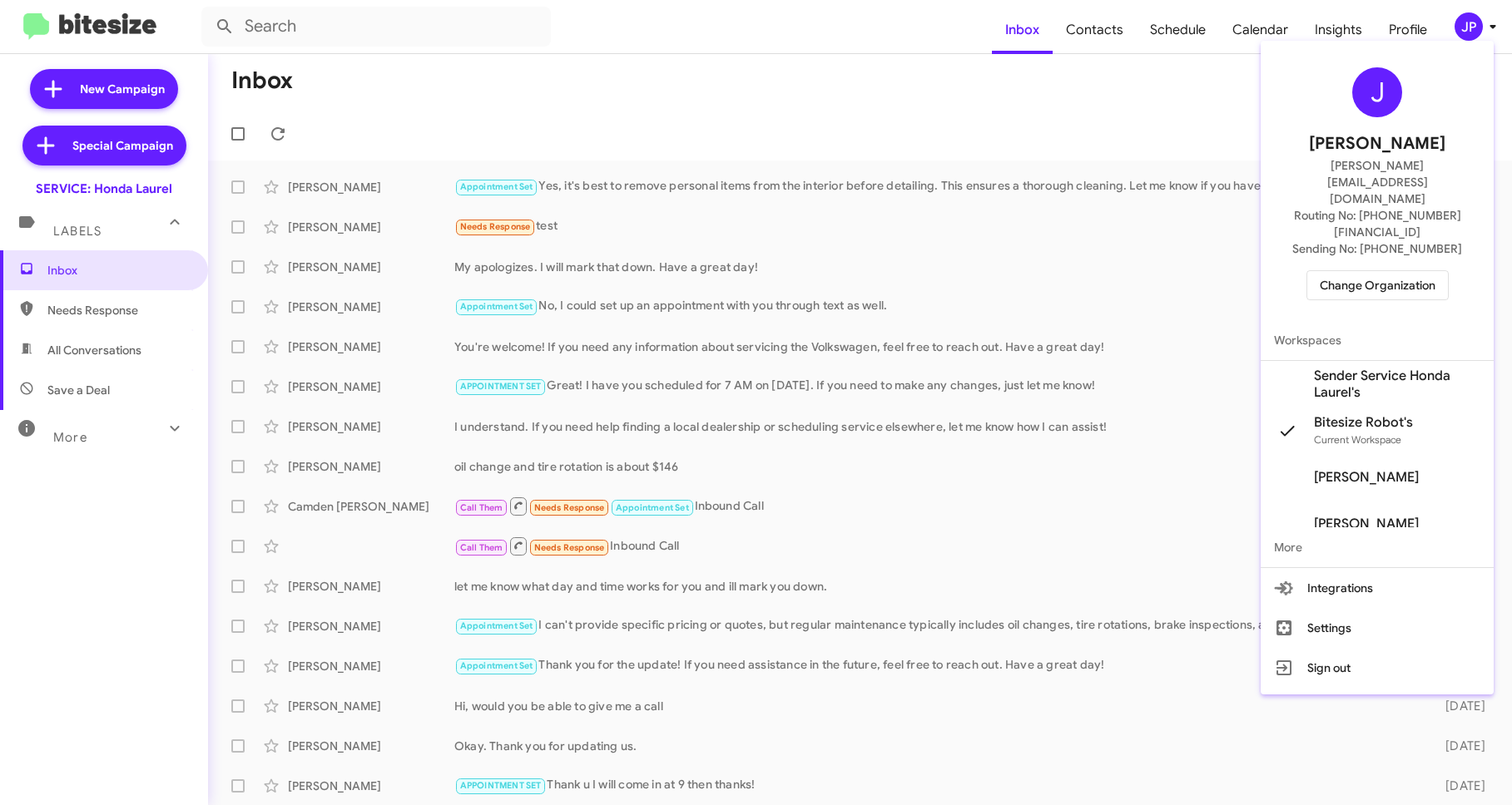
click at [1431, 255] on div "J Jamie Payton jamie@bitesize.co Routing No: +1 (240) 470-7226 Sending No: +1 (…" at bounding box center [1377, 183] width 233 height 273
click at [1432, 271] on span "Change Organization" at bounding box center [1377, 285] width 115 height 29
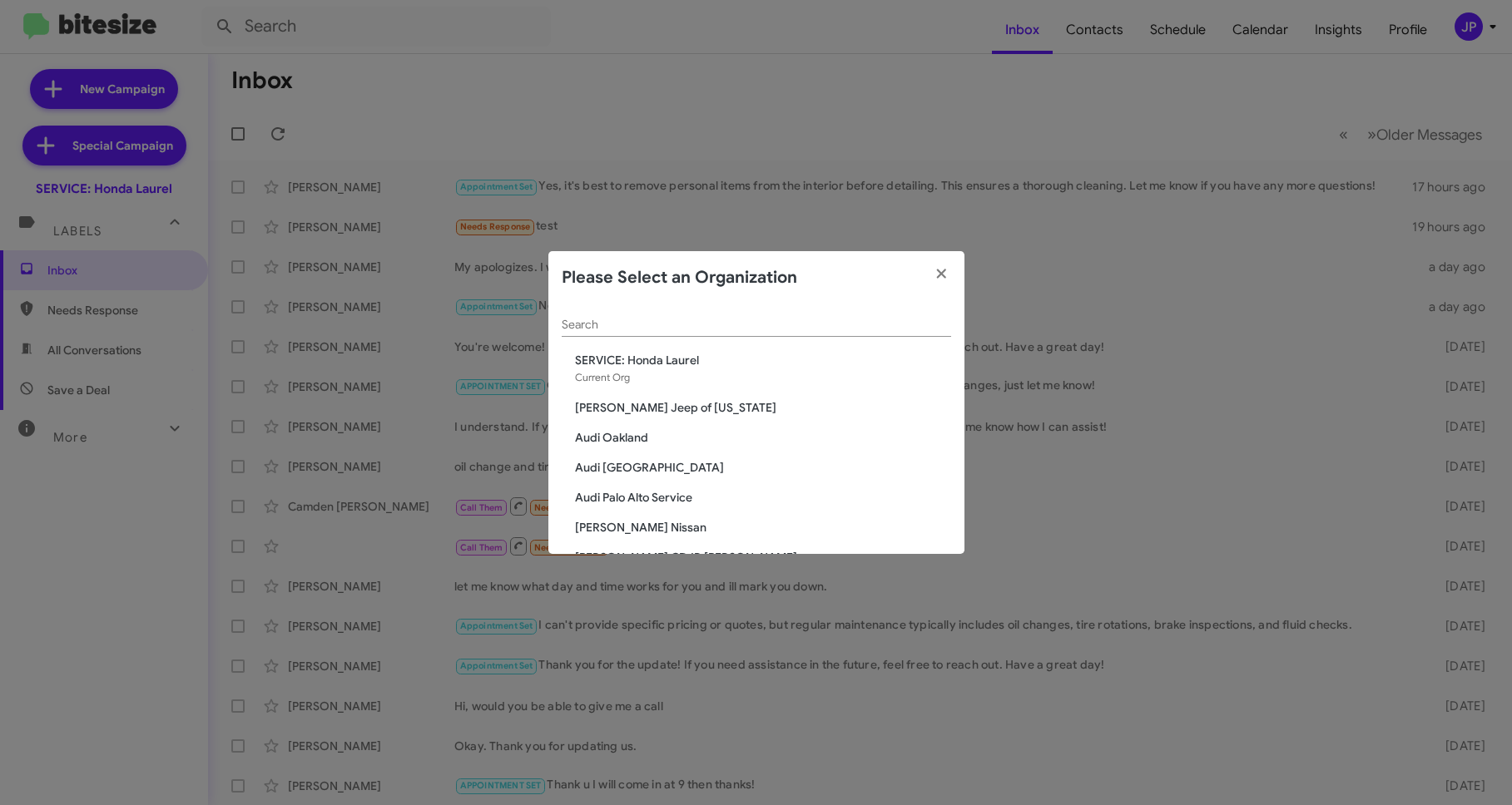
click at [621, 330] on input "Search" at bounding box center [756, 326] width 390 height 13
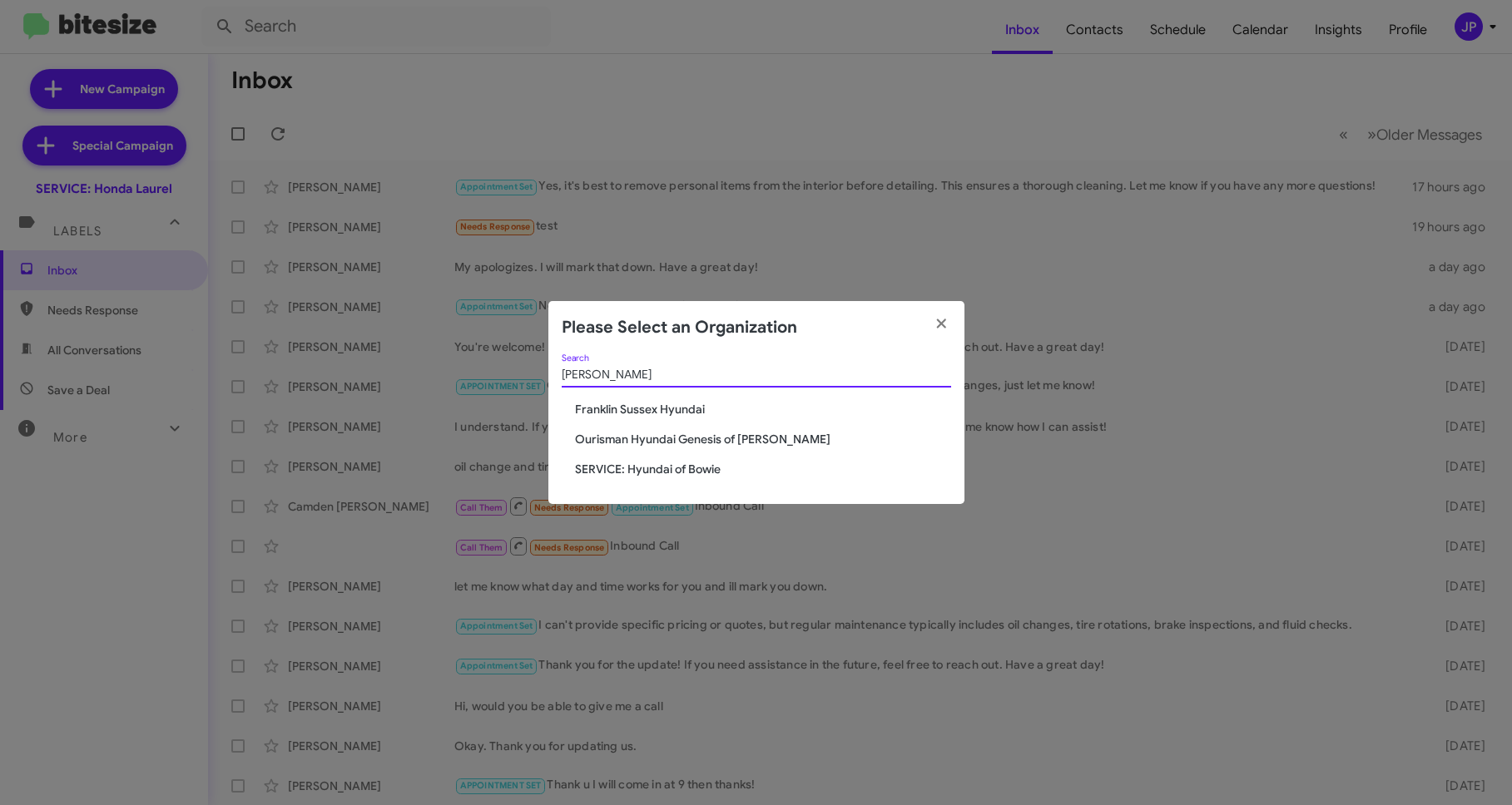
type input "hyunda"
click at [714, 439] on span "Ourisman Hyundai Genesis of [PERSON_NAME]" at bounding box center [762, 439] width 376 height 17
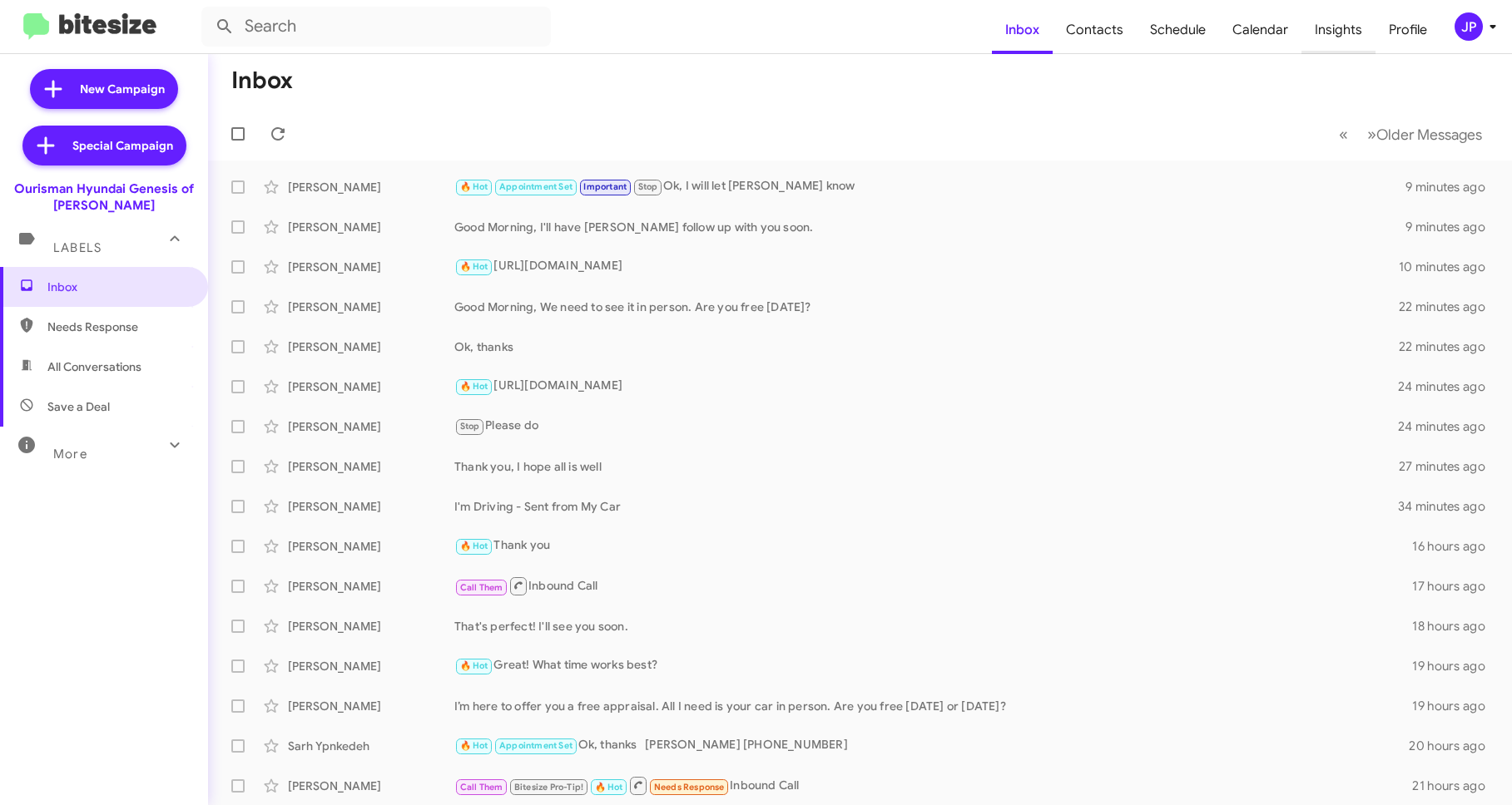
click at [1314, 31] on span "Insights" at bounding box center [1338, 29] width 74 height 48
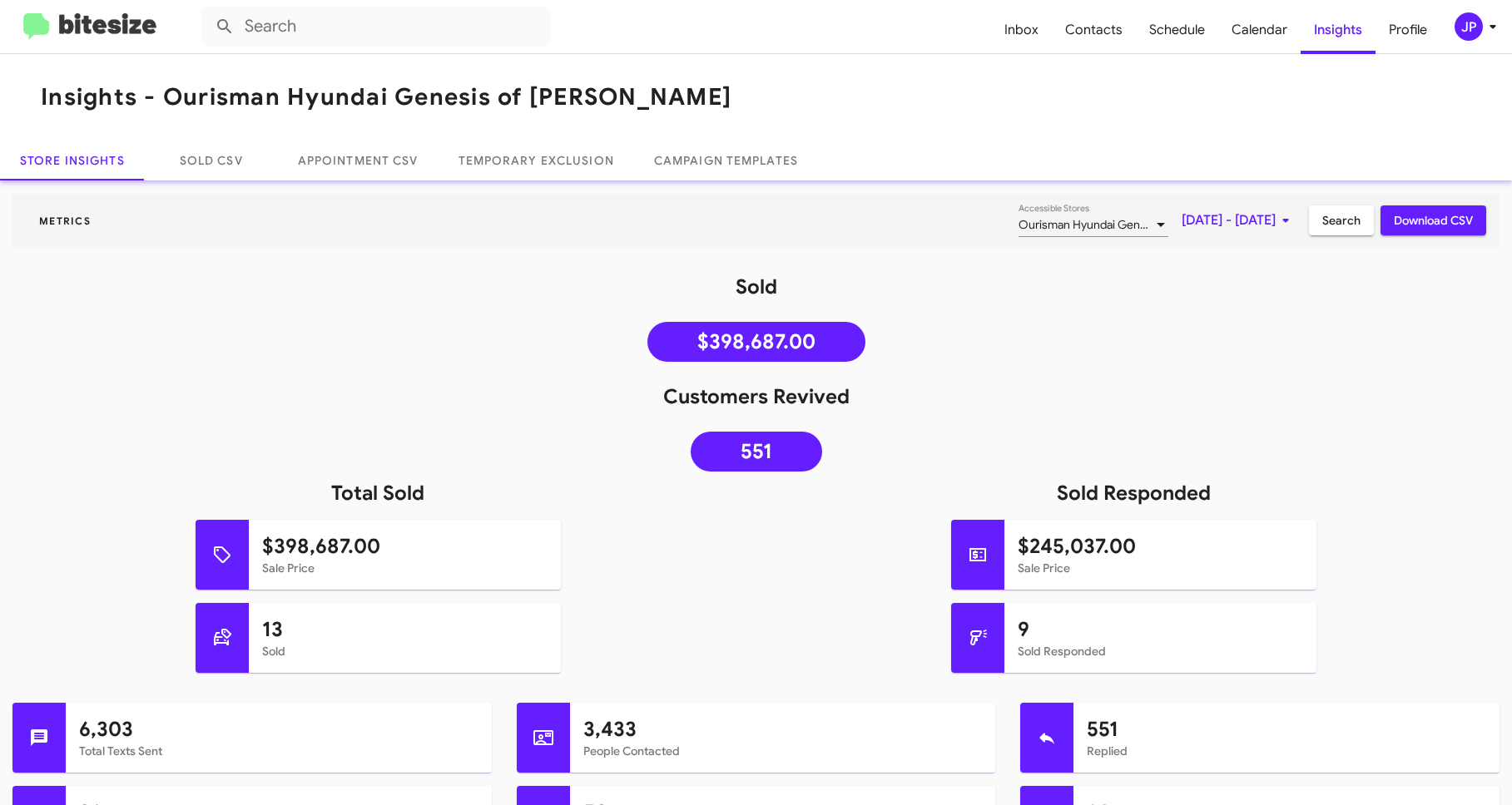
click at [1453, 19] on span "JP" at bounding box center [1478, 27] width 50 height 29
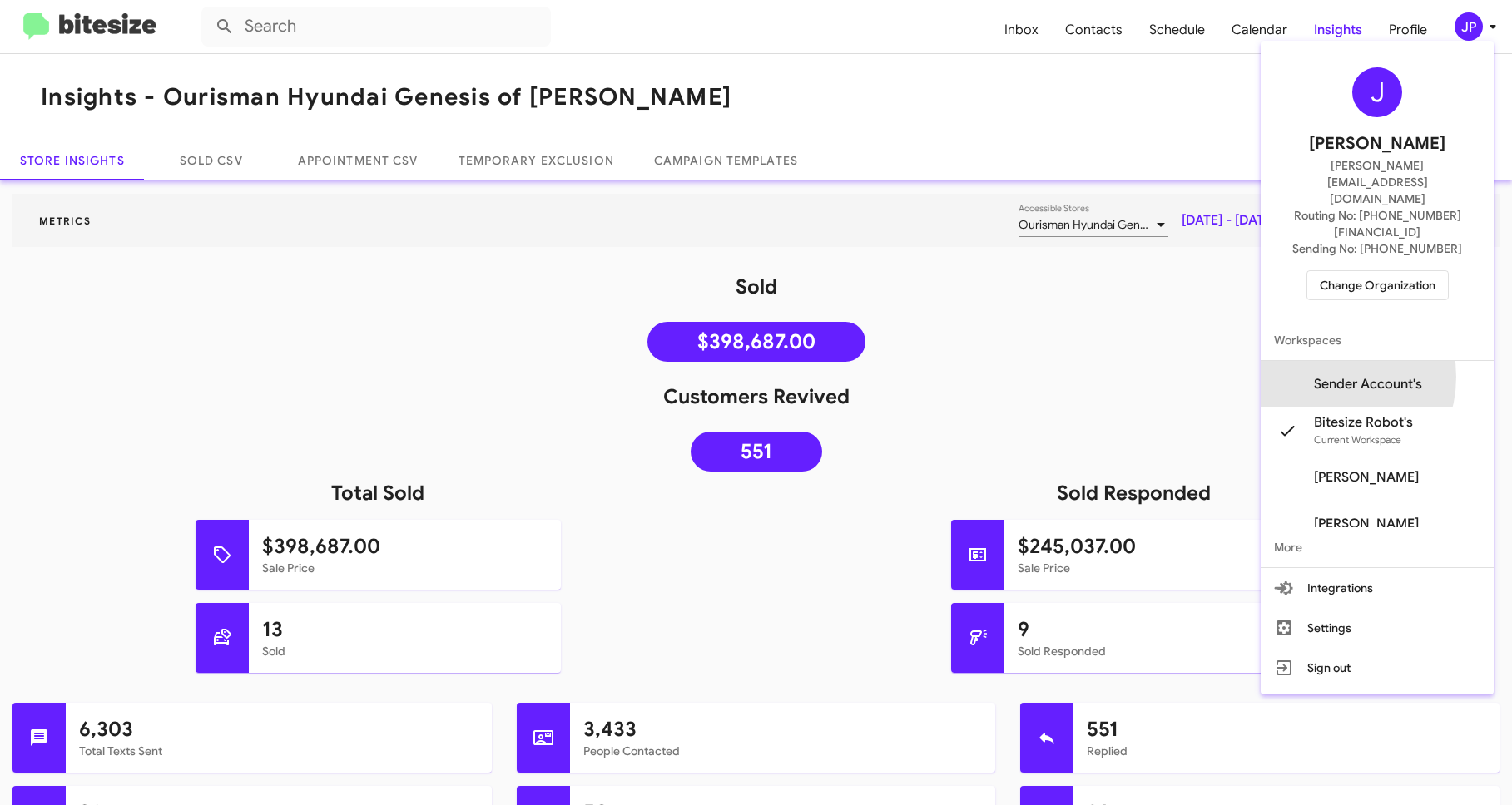
click at [1350, 376] on span "Sender Account's" at bounding box center [1367, 384] width 109 height 17
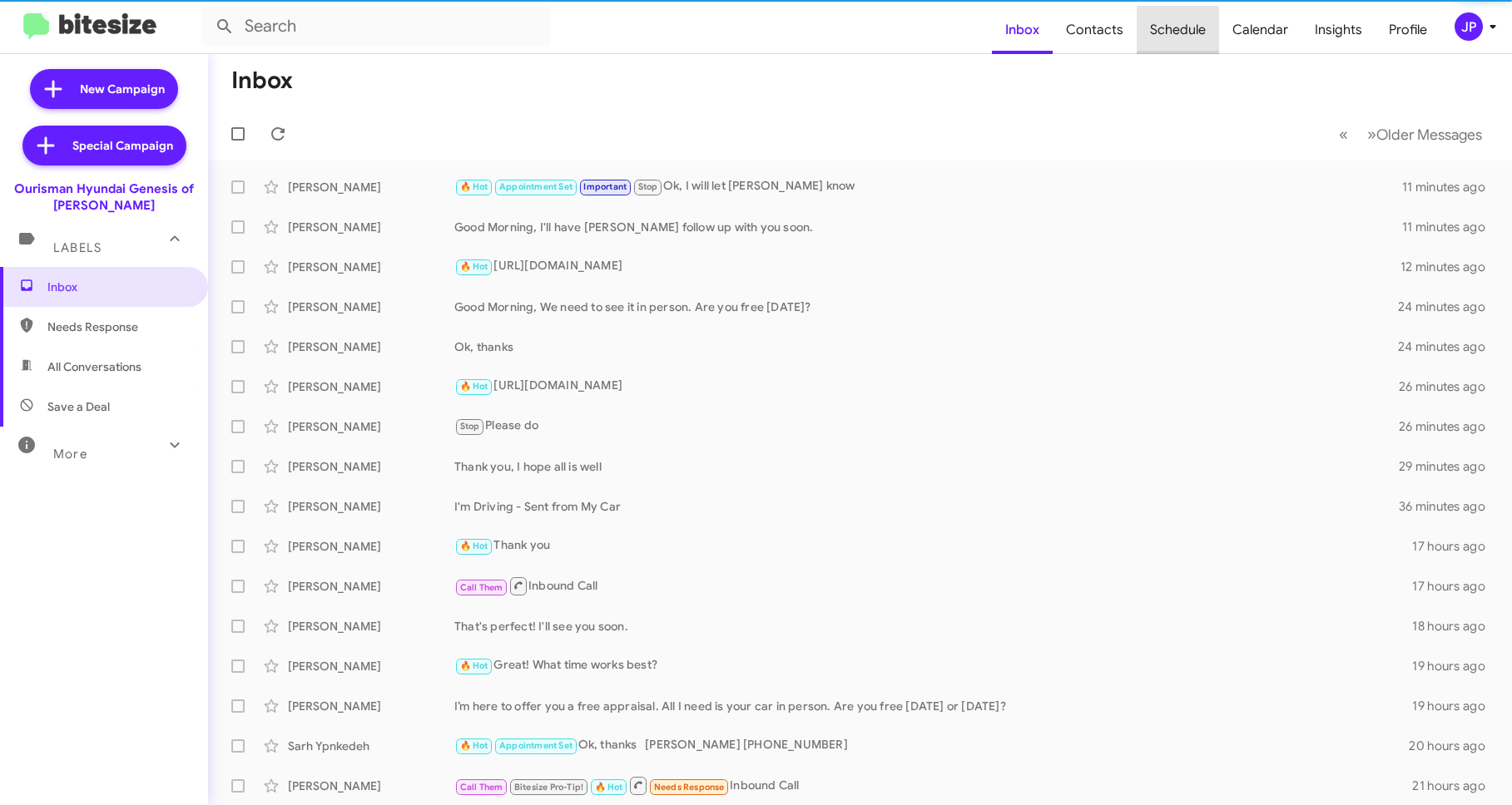
click at [1194, 45] on span "Schedule" at bounding box center [1178, 29] width 82 height 48
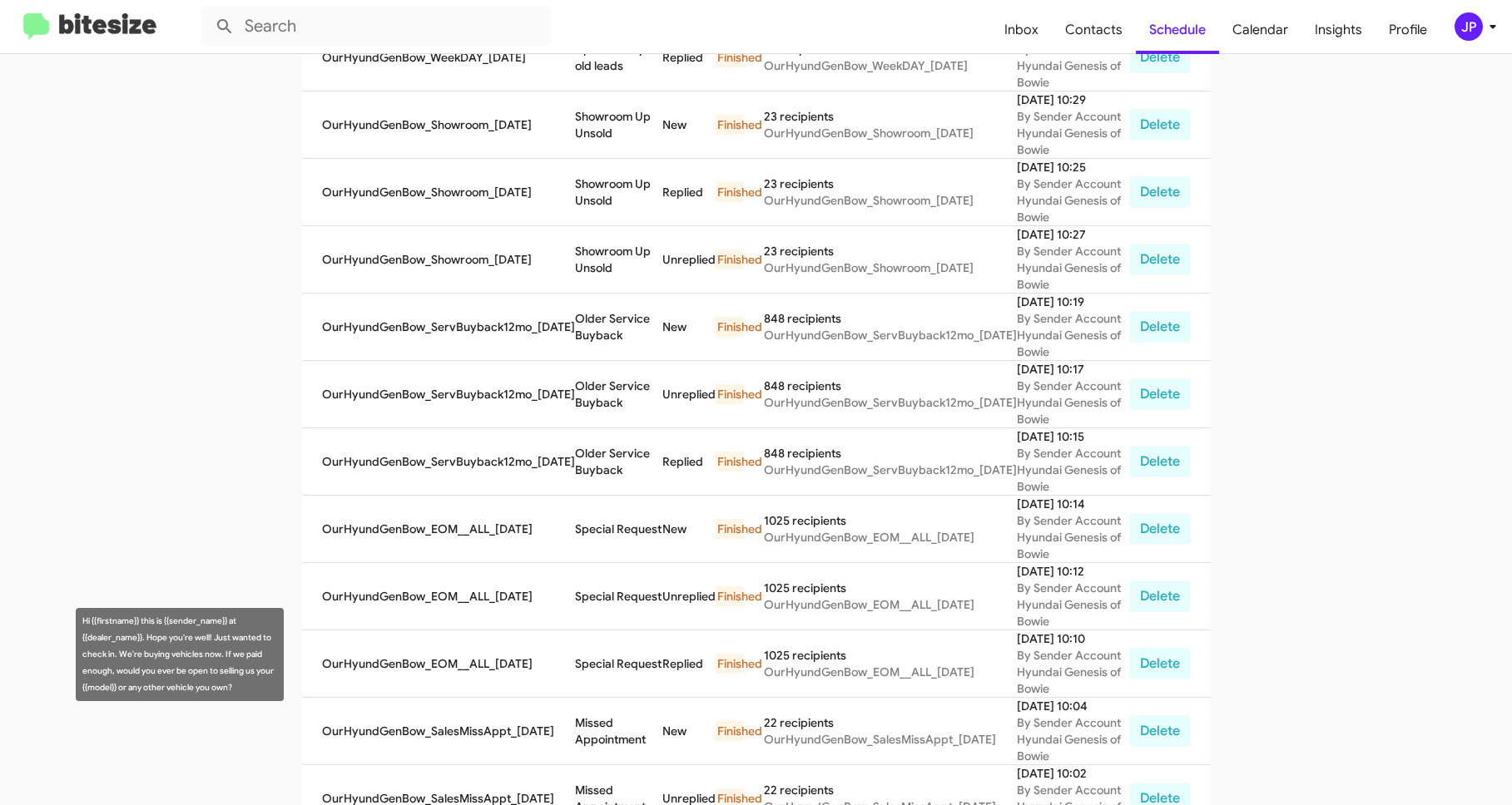
scroll to position [869, 0]
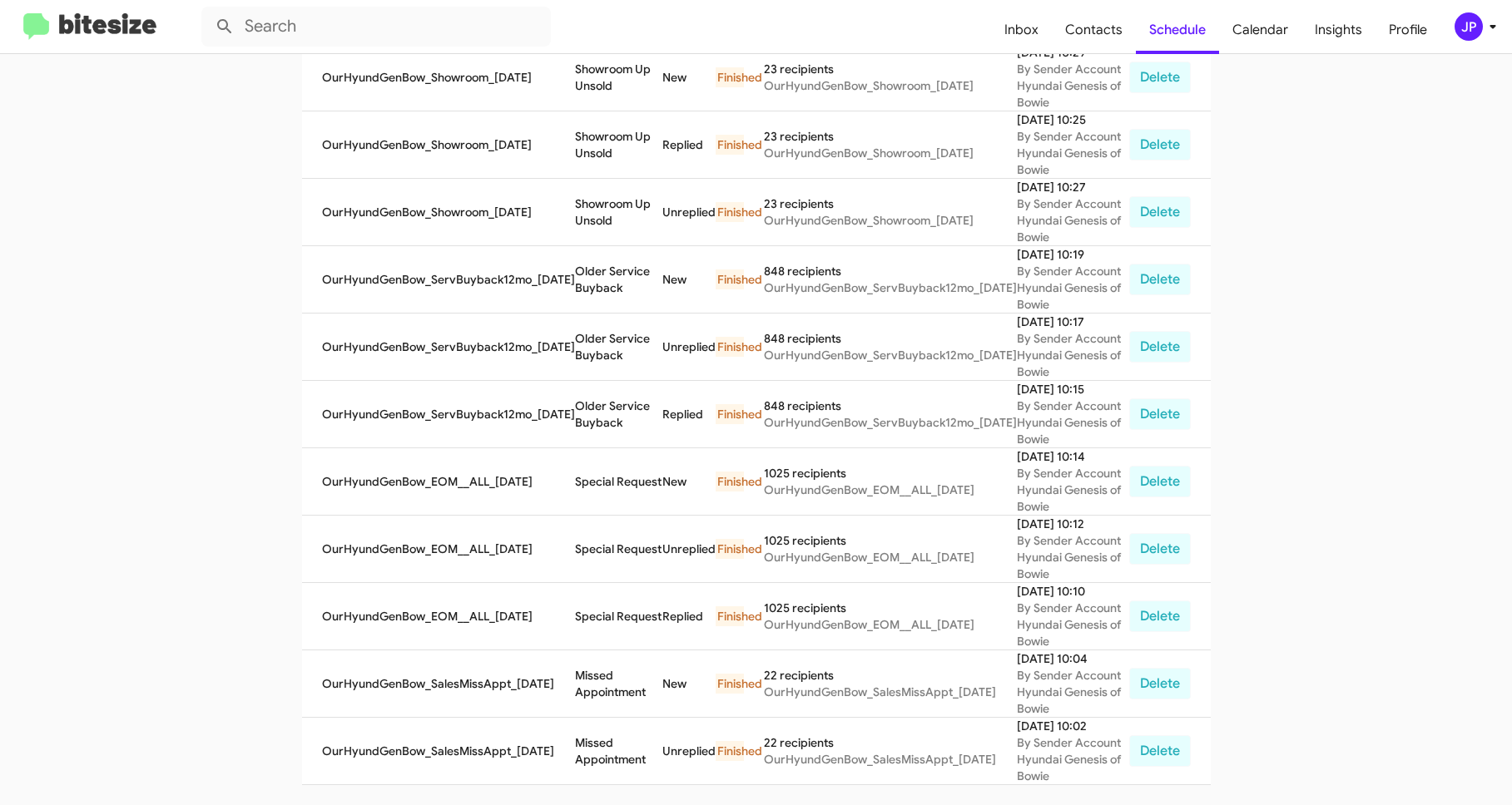
click at [109, 25] on img at bounding box center [90, 27] width 133 height 28
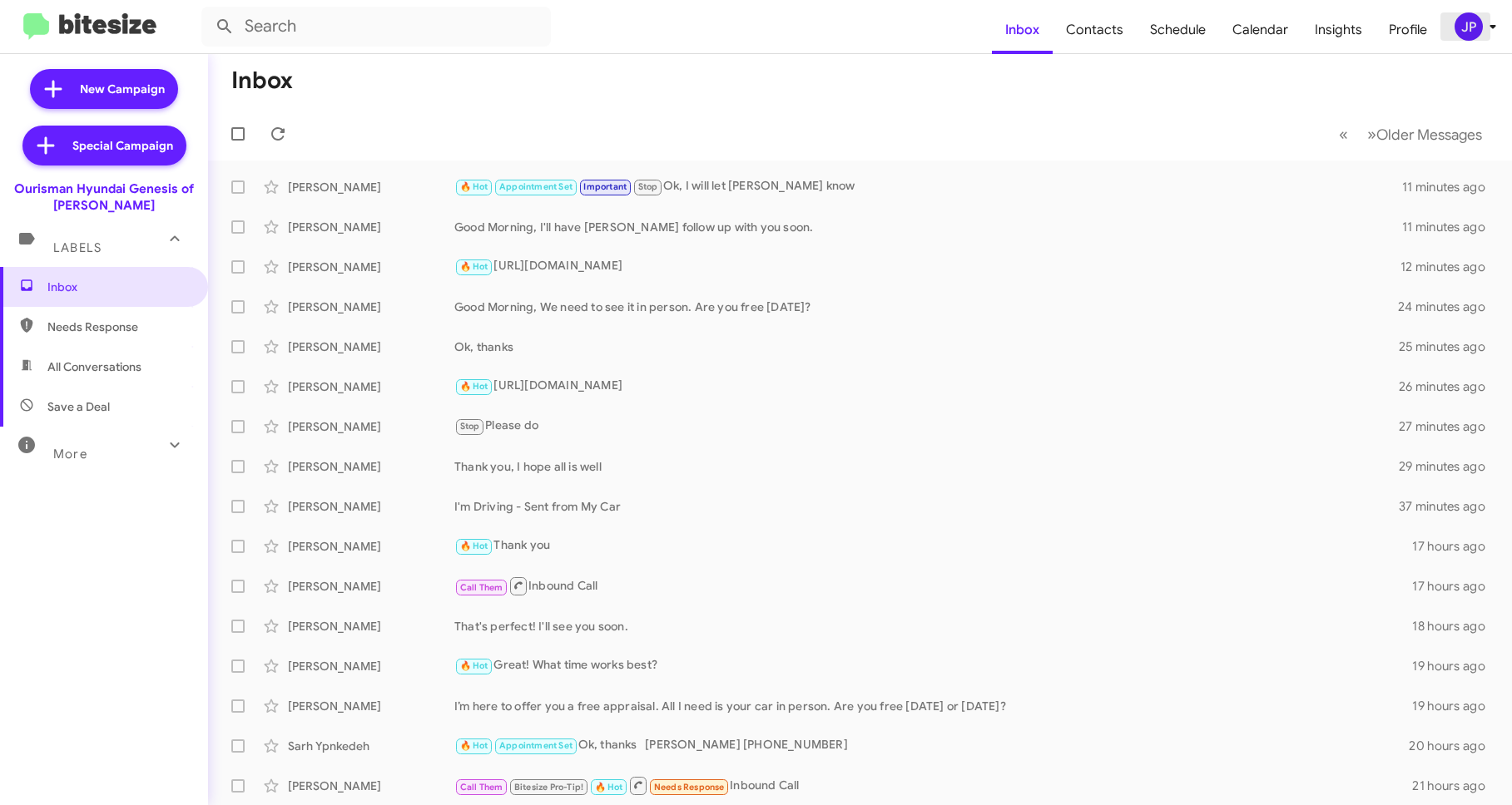
click at [1463, 26] on div "JP" at bounding box center [1468, 27] width 29 height 29
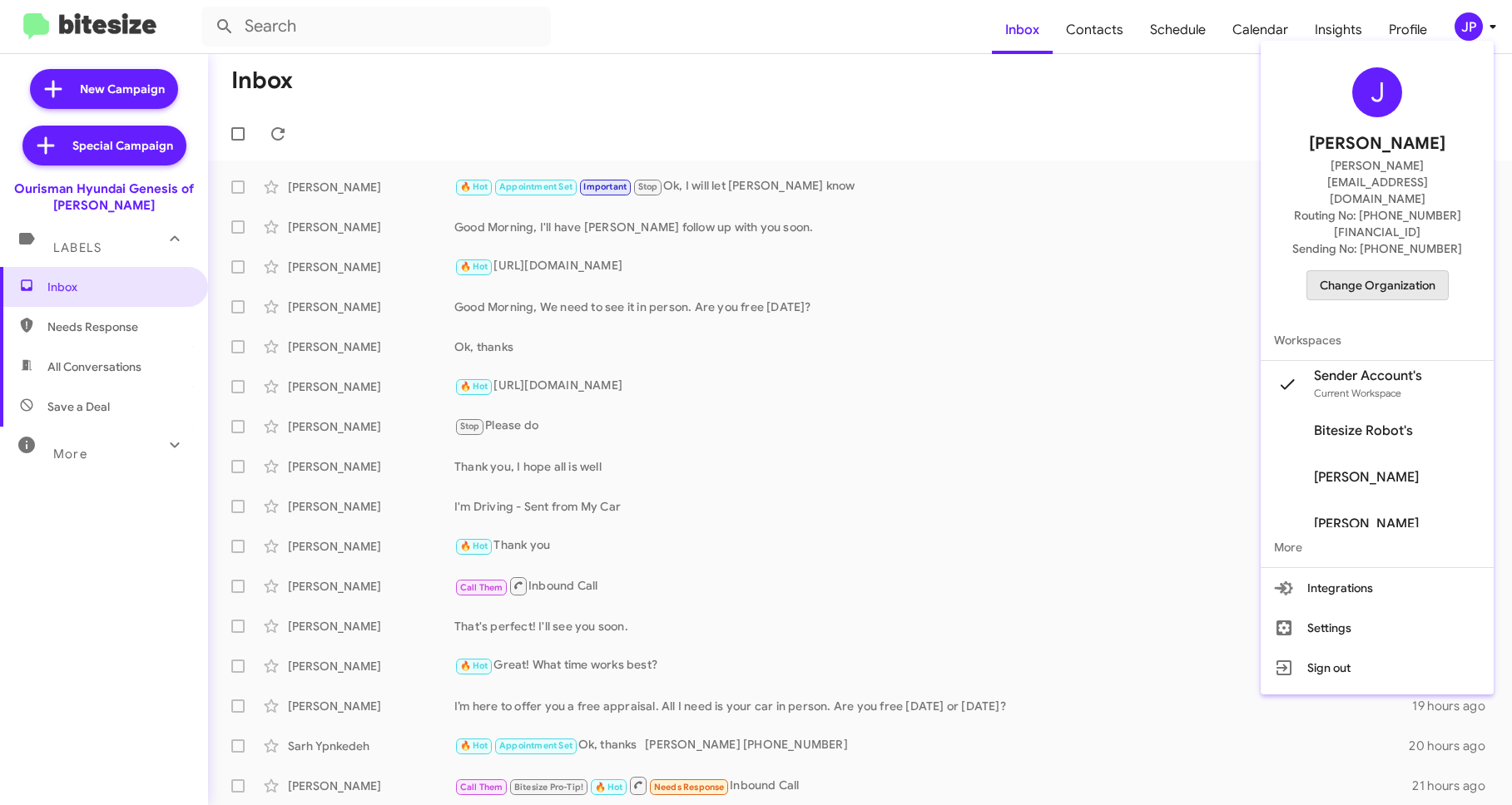
click at [1375, 271] on span "Change Organization" at bounding box center [1377, 285] width 115 height 29
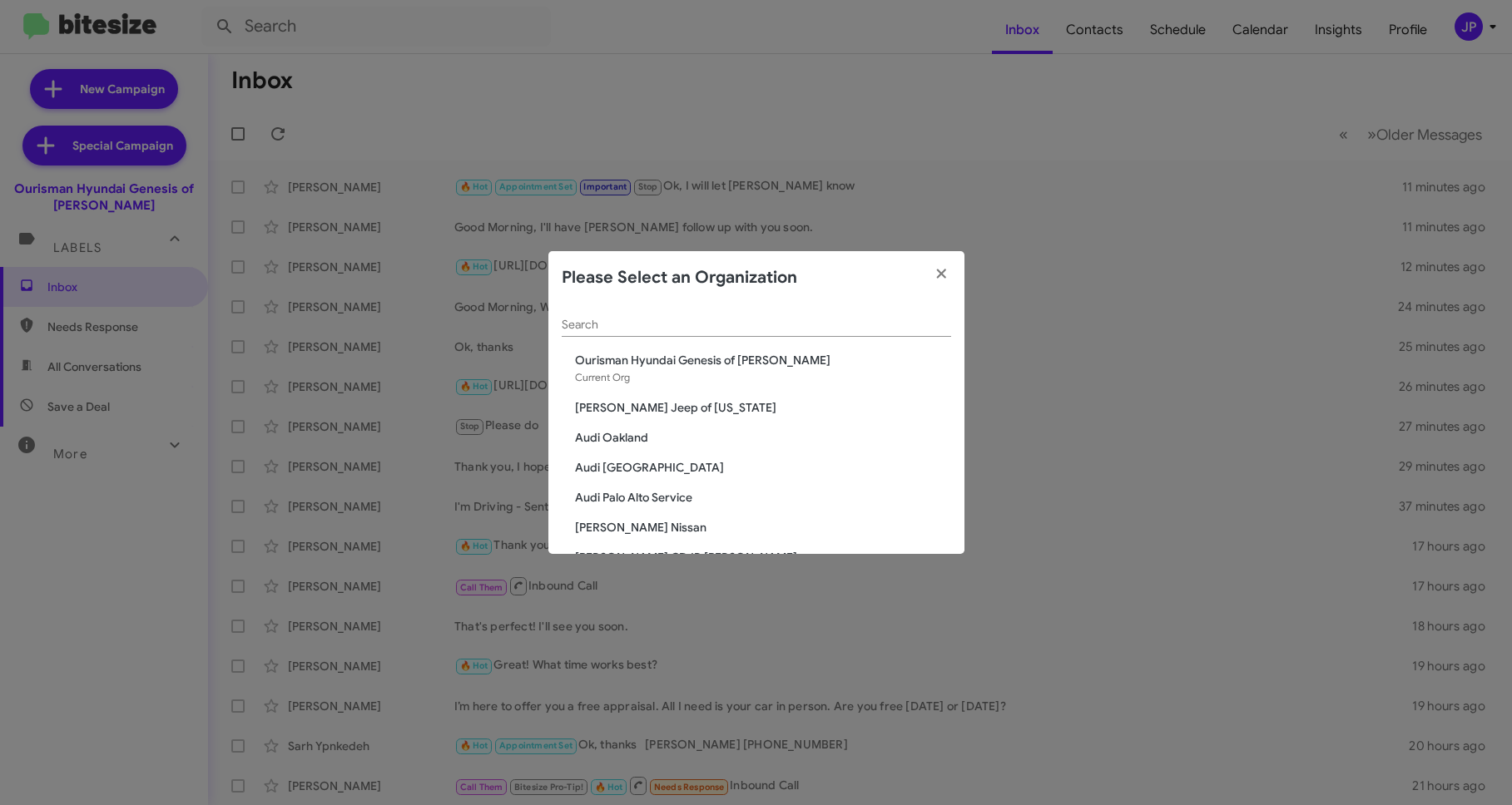
click at [670, 315] on div "Search" at bounding box center [756, 320] width 390 height 33
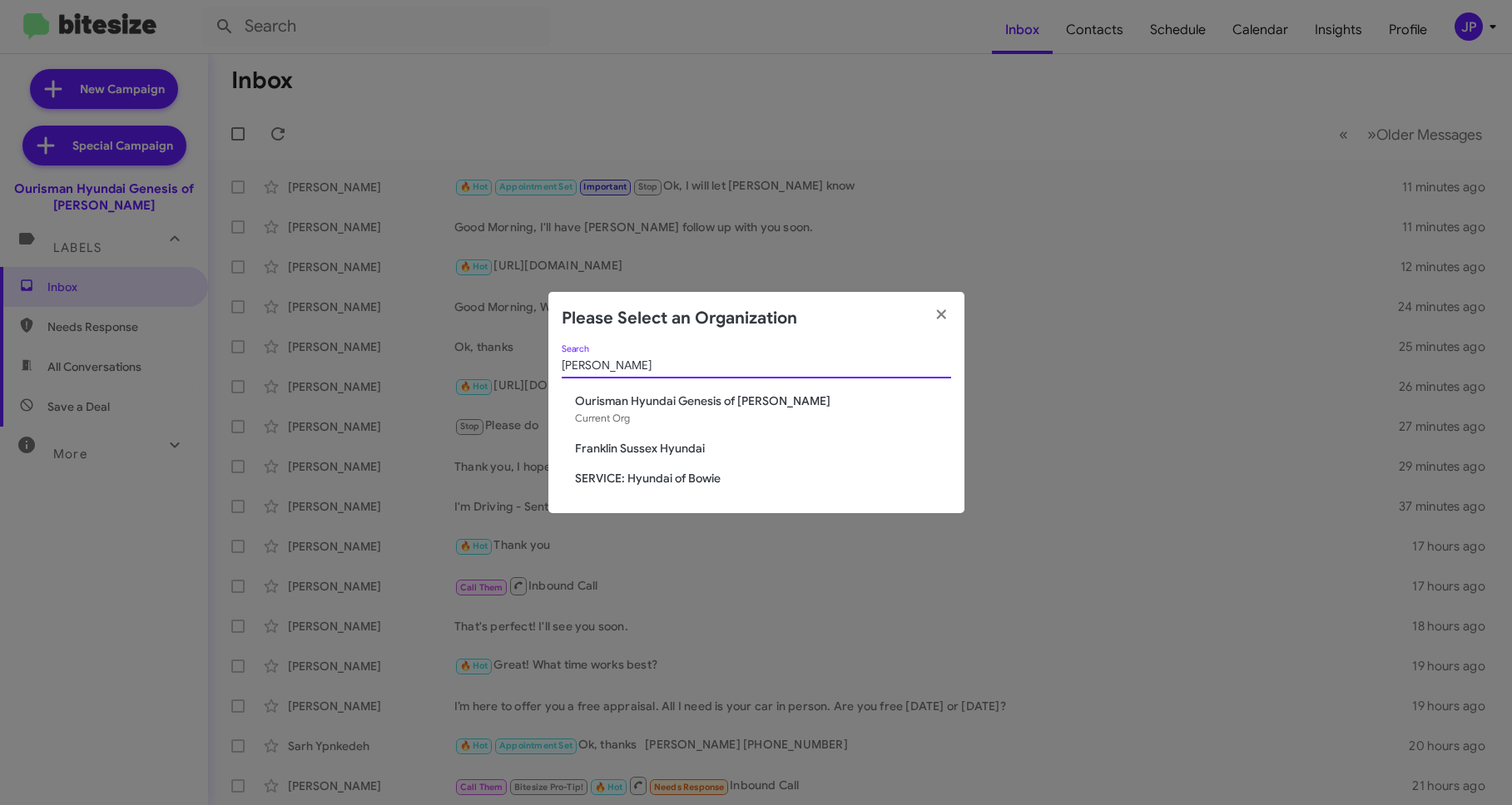
type input "[PERSON_NAME]"
click at [612, 477] on span "SERVICE: Hyundai of Bowie" at bounding box center [762, 479] width 376 height 17
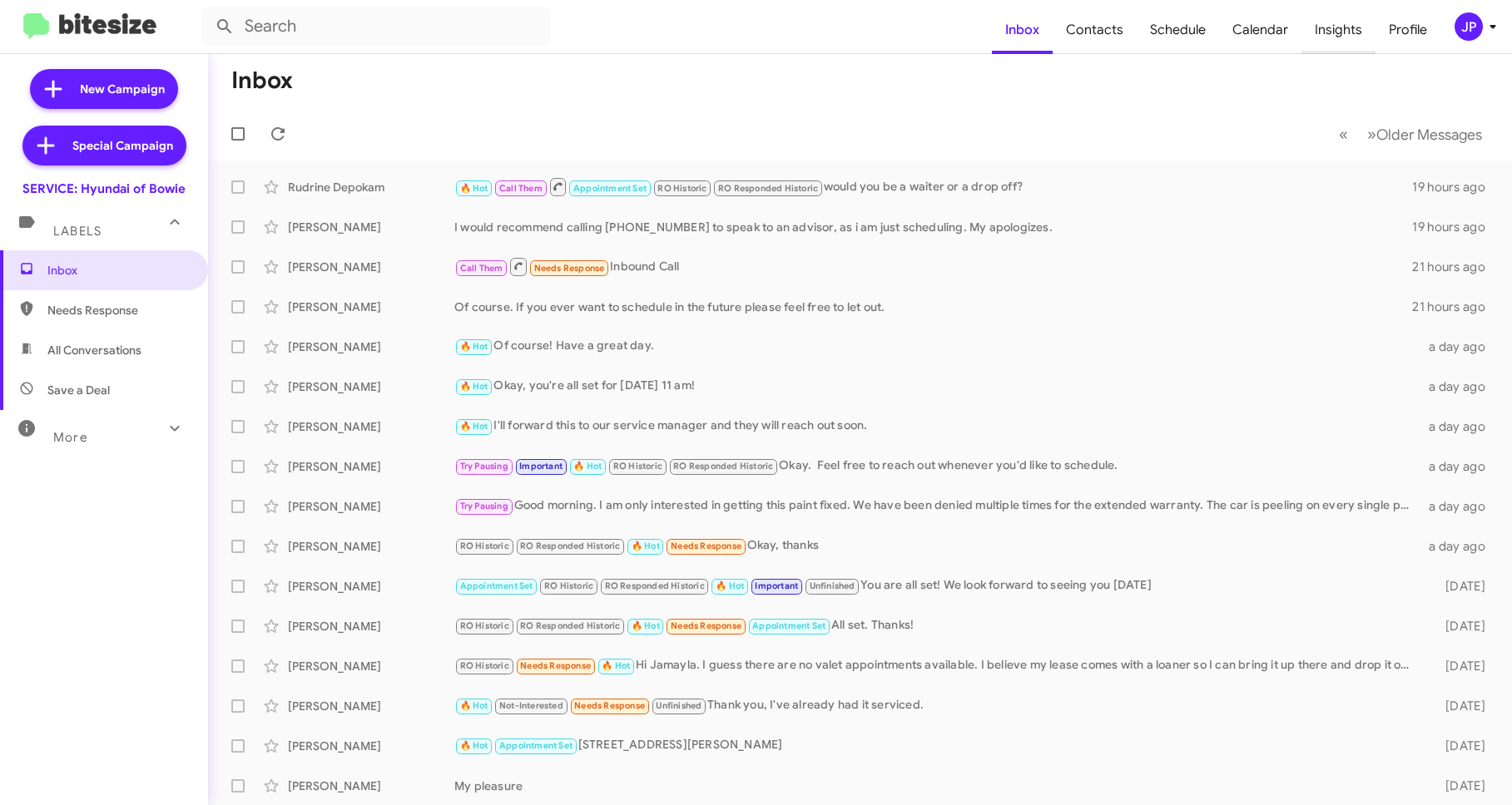
click at [1329, 27] on span "Insights" at bounding box center [1338, 29] width 74 height 48
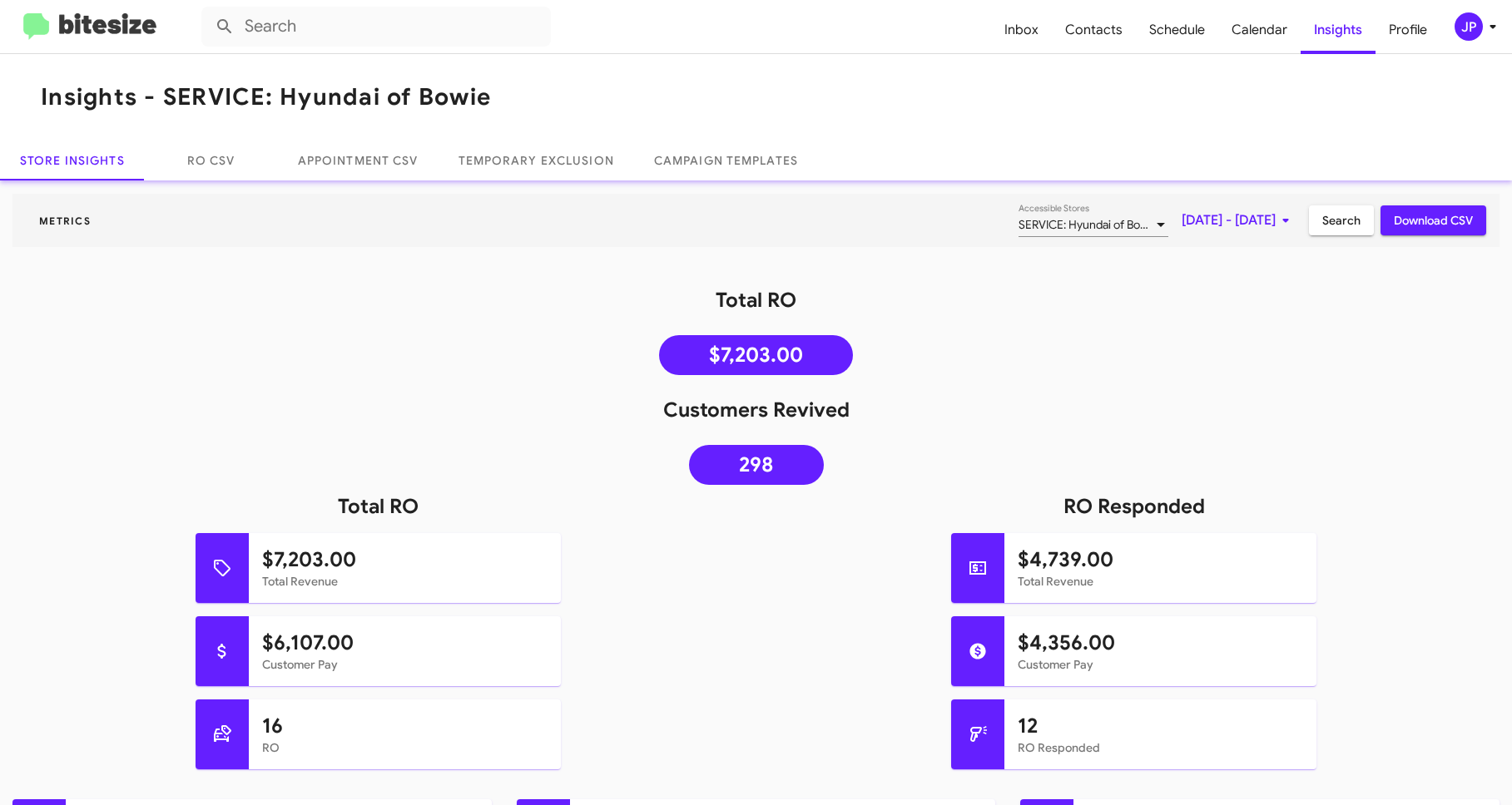
scroll to position [24, 0]
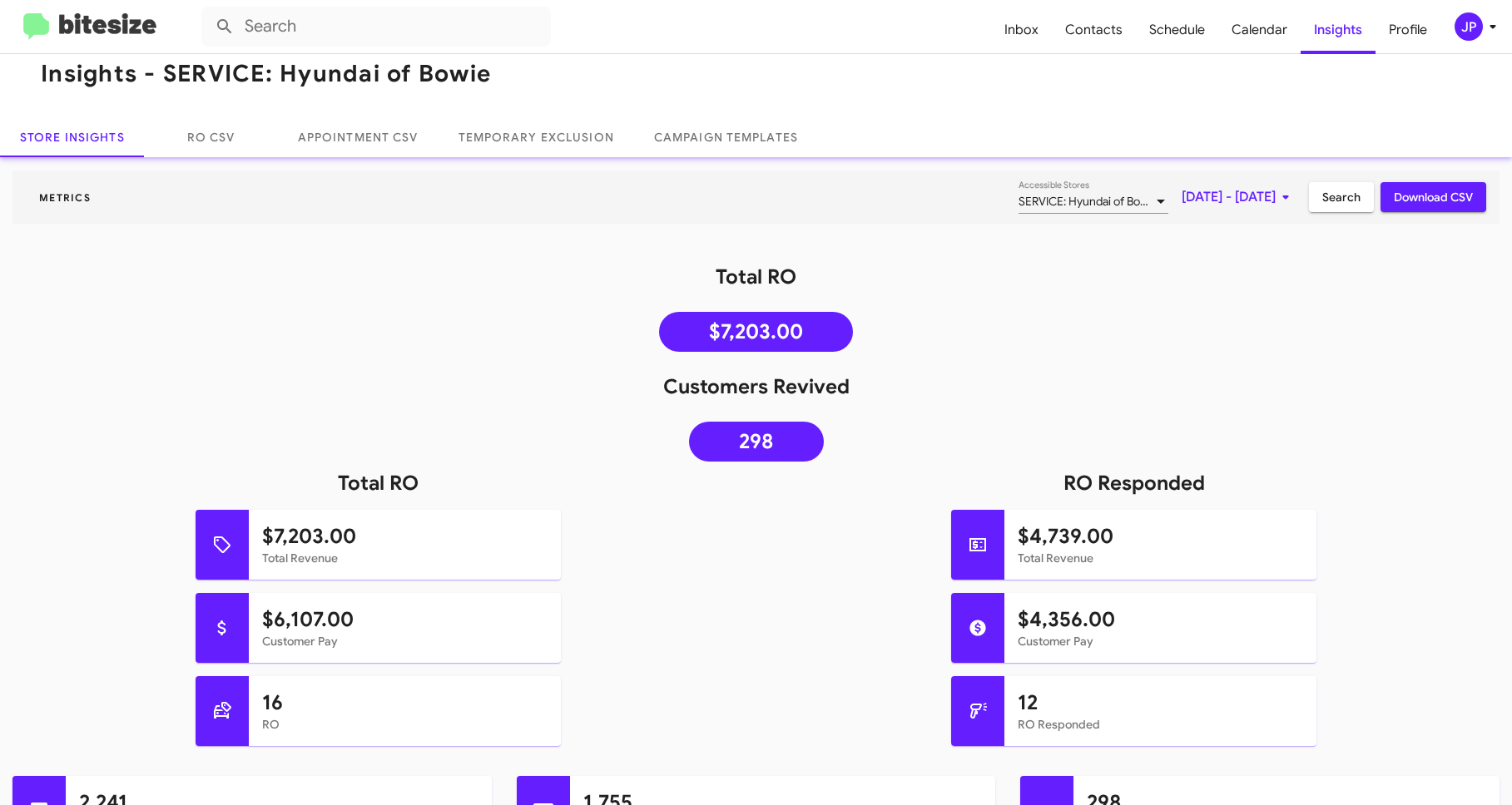
click at [79, 25] on img at bounding box center [90, 27] width 133 height 28
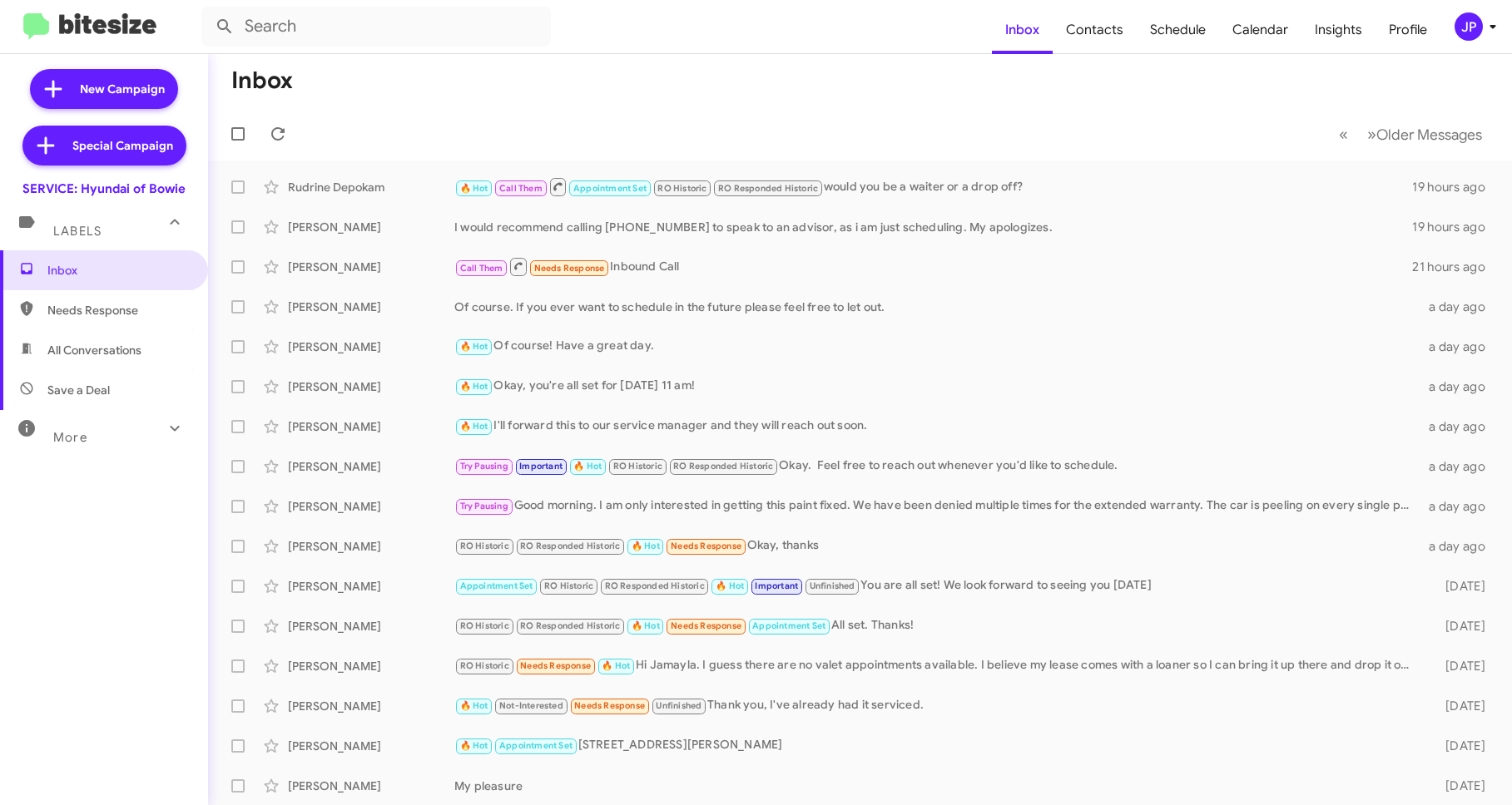
click at [1467, 22] on div "JP" at bounding box center [1468, 27] width 29 height 29
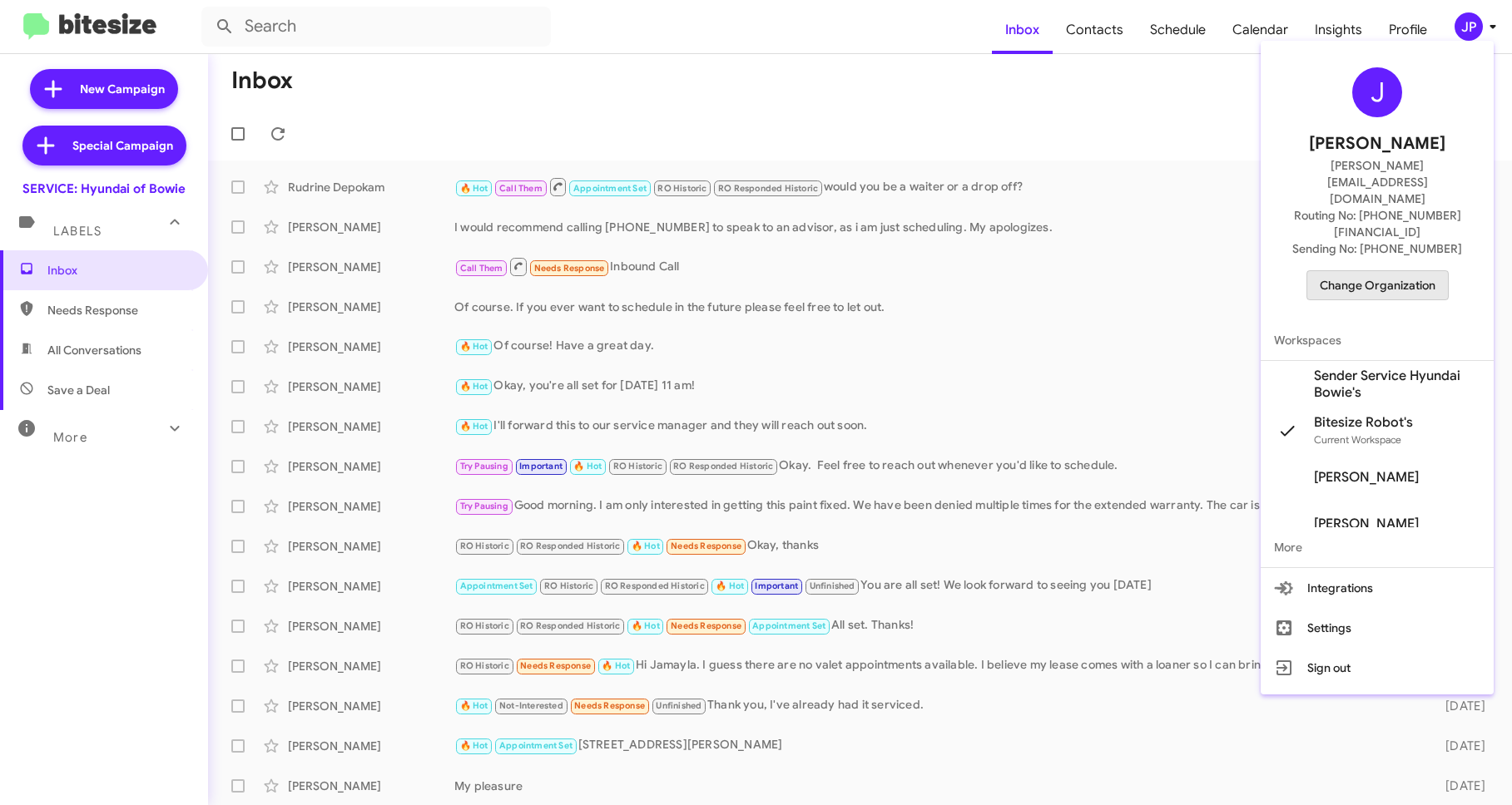
click at [1401, 271] on span "Change Organization" at bounding box center [1377, 285] width 115 height 29
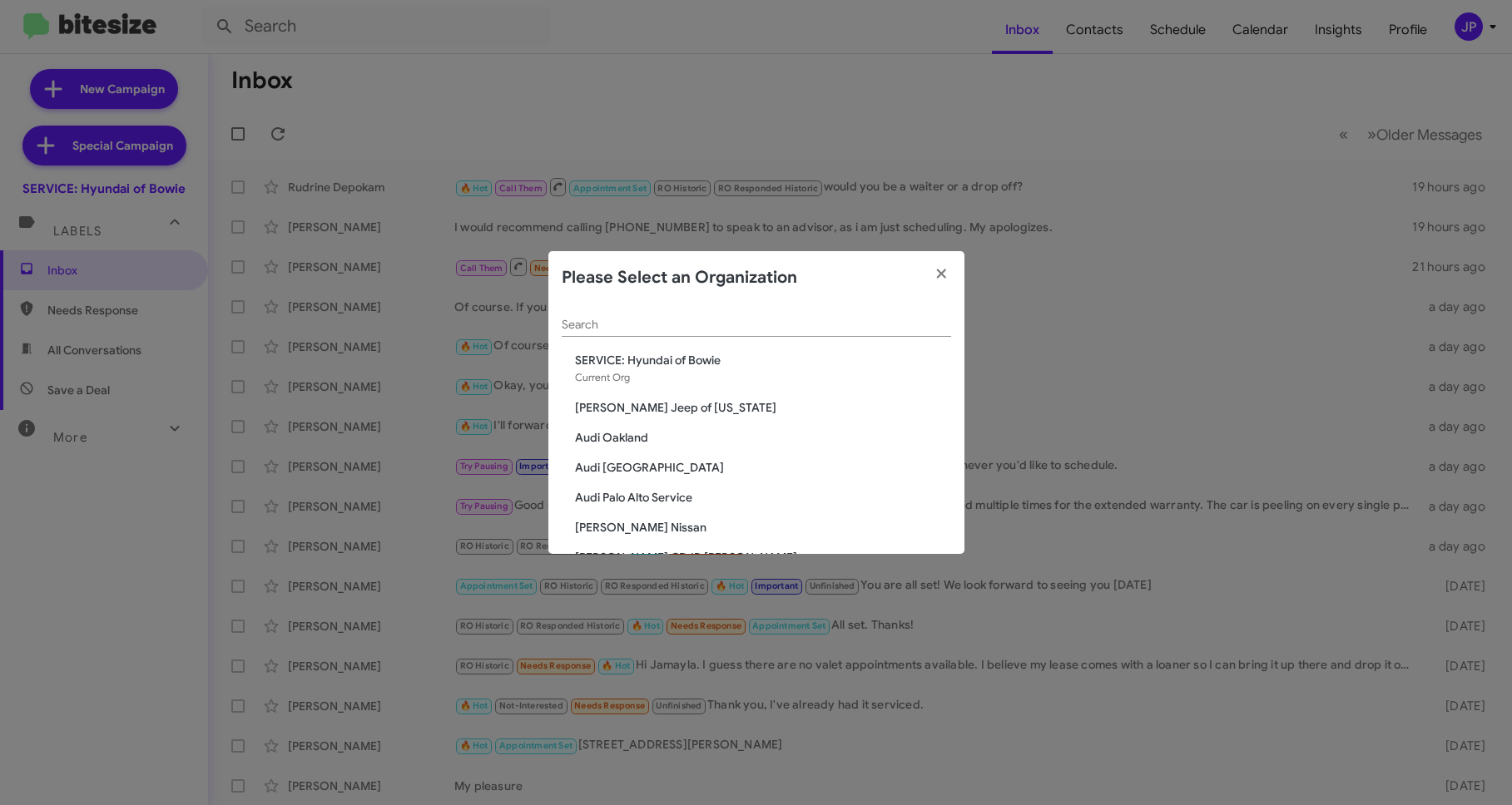
click at [801, 329] on input "Search" at bounding box center [756, 326] width 390 height 13
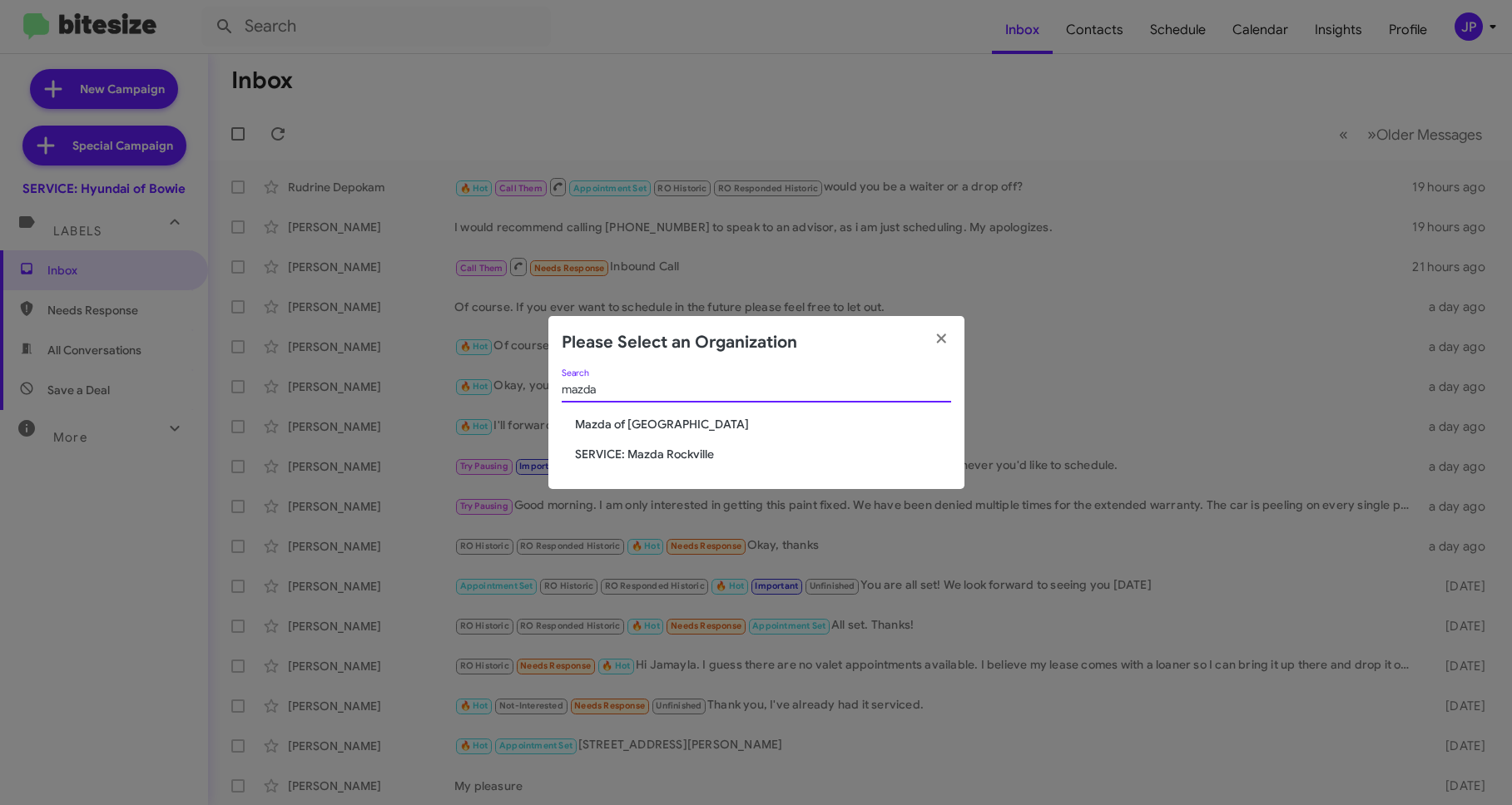
type input "mazda"
click at [623, 417] on span "Mazda of Rockville" at bounding box center [762, 424] width 376 height 17
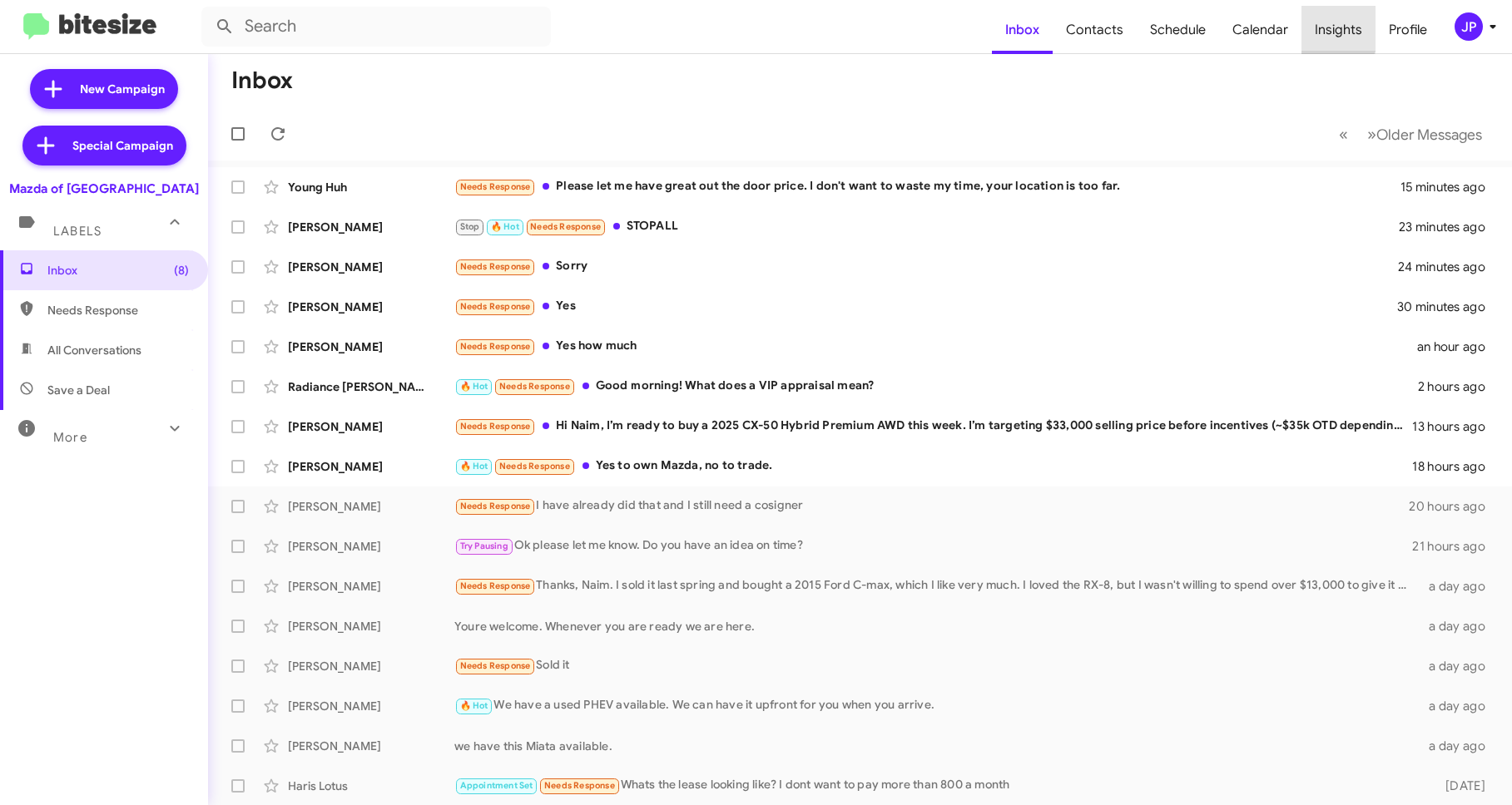
click at [1311, 25] on span "Insights" at bounding box center [1338, 29] width 74 height 48
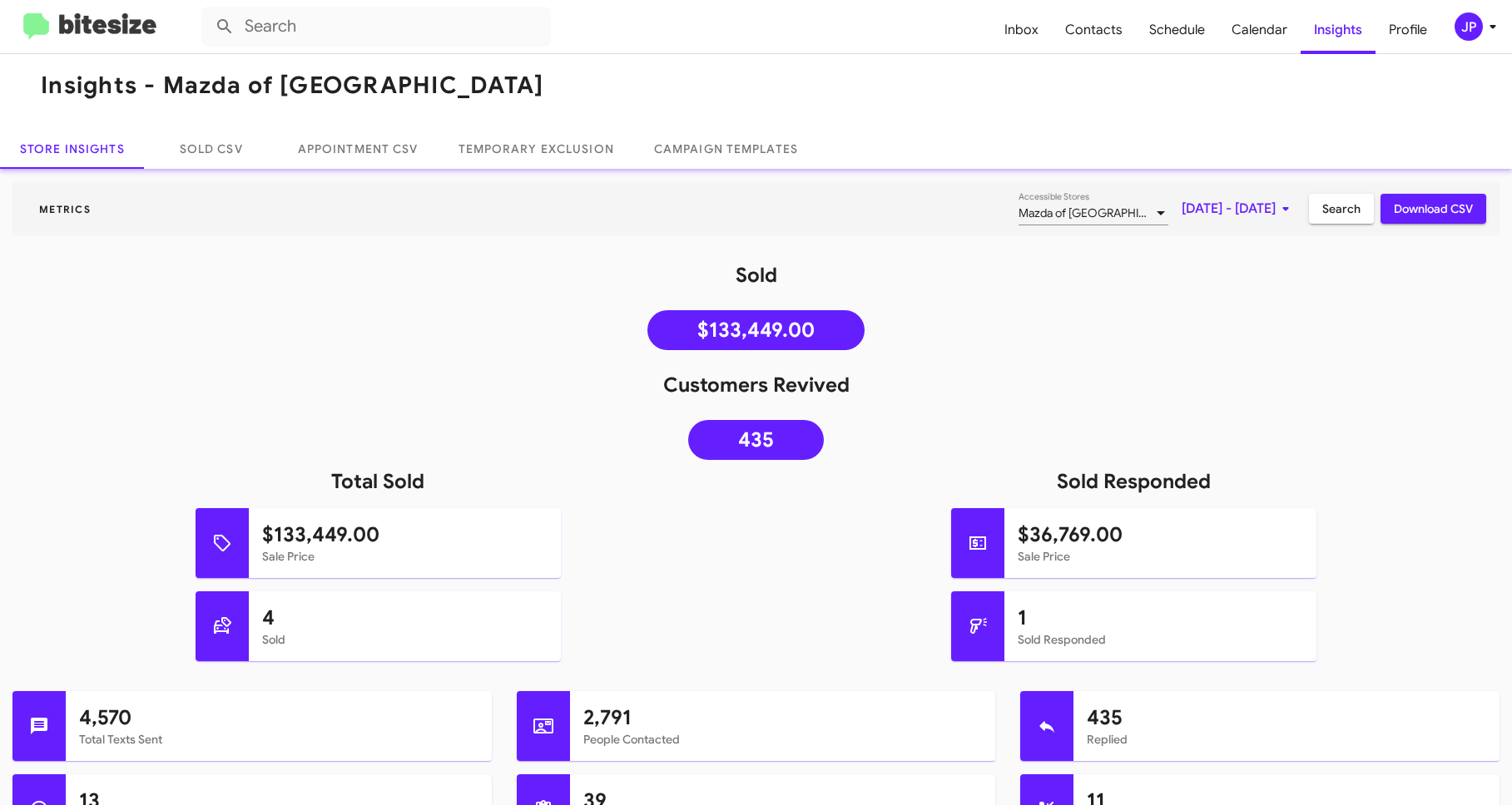
scroll to position [15, 0]
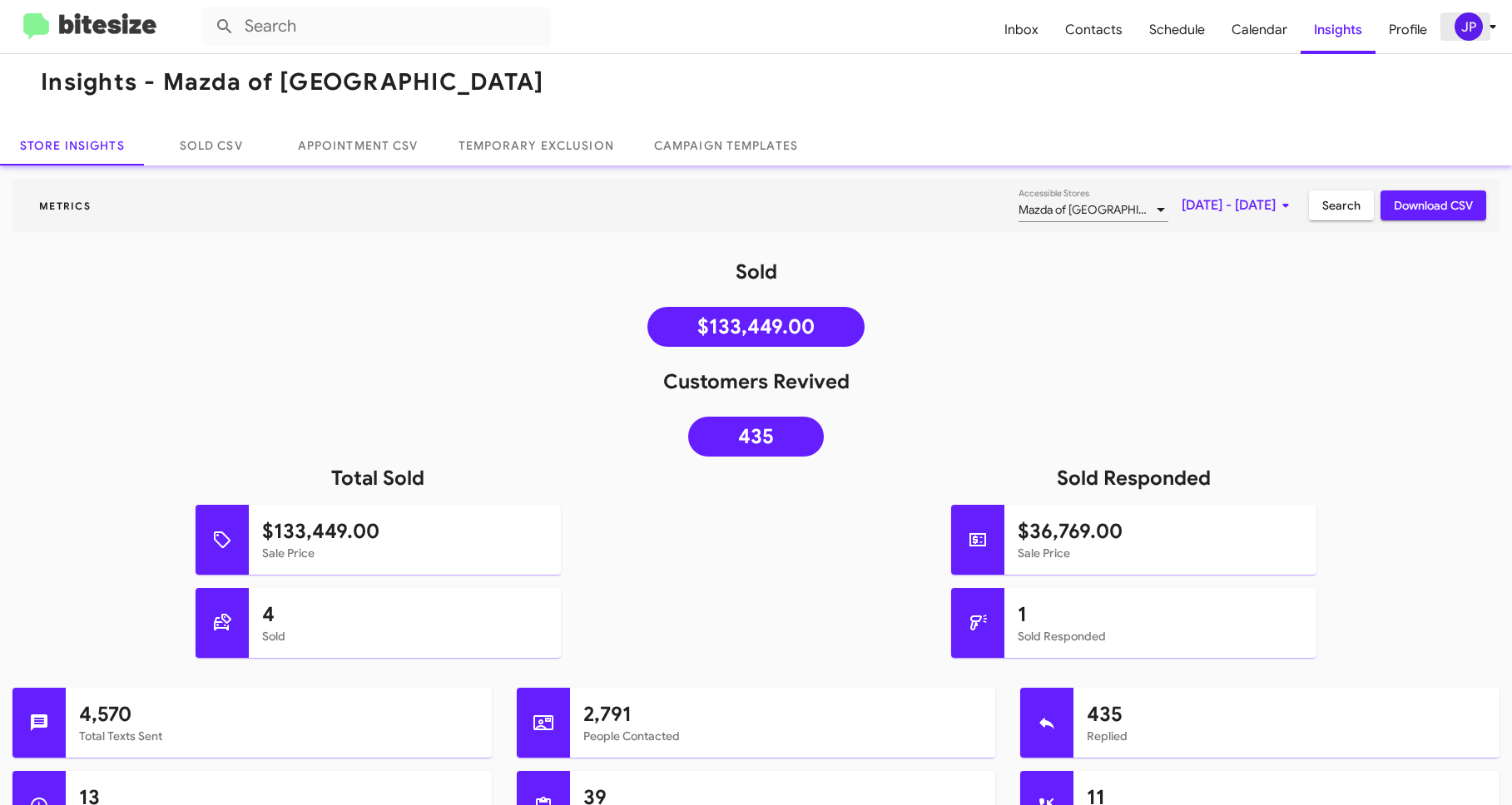
click at [1454, 20] on div "JP" at bounding box center [1468, 27] width 29 height 29
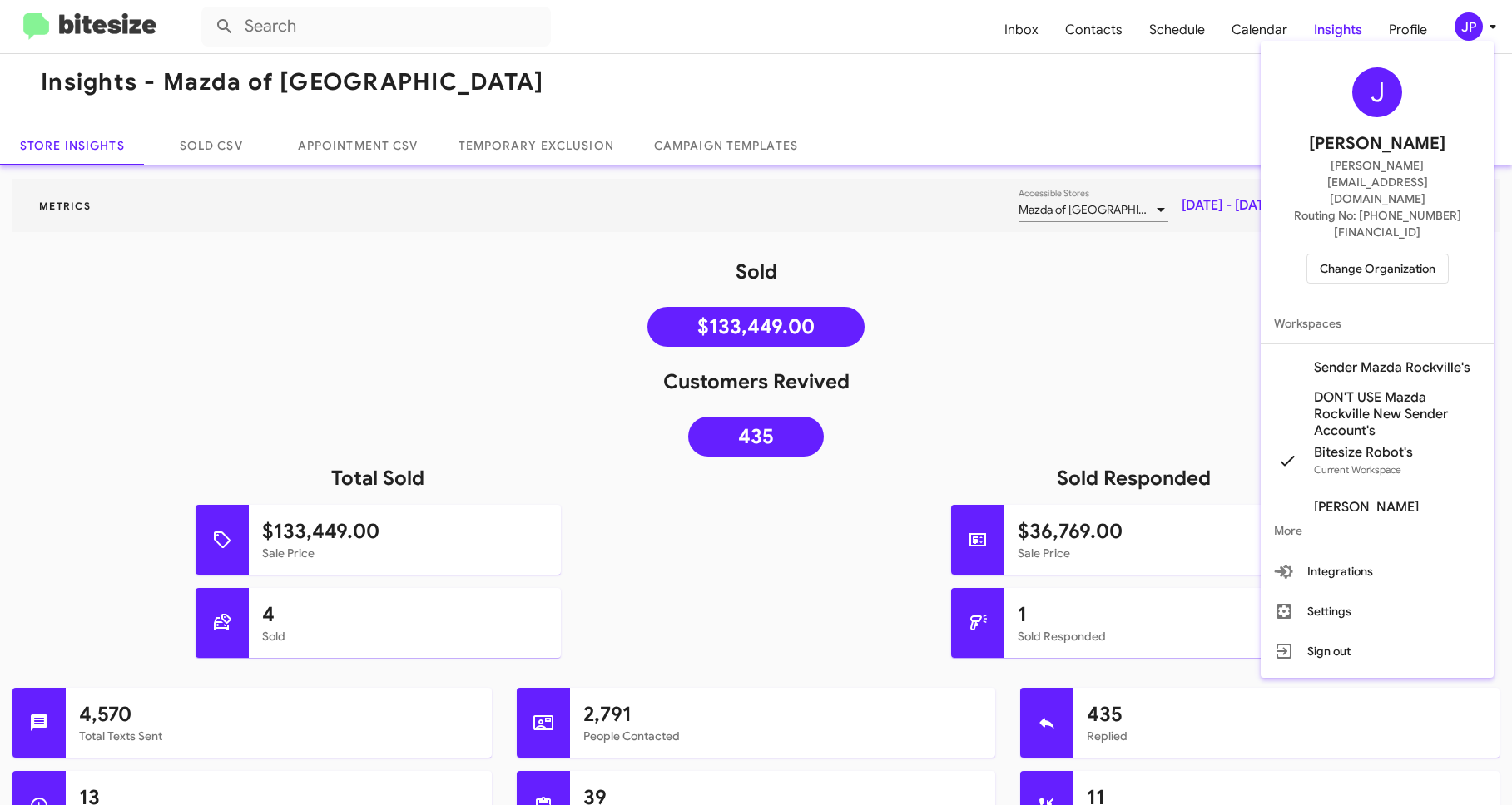
click at [1386, 359] on span "Sender Mazda Rockville's" at bounding box center [1392, 368] width 157 height 17
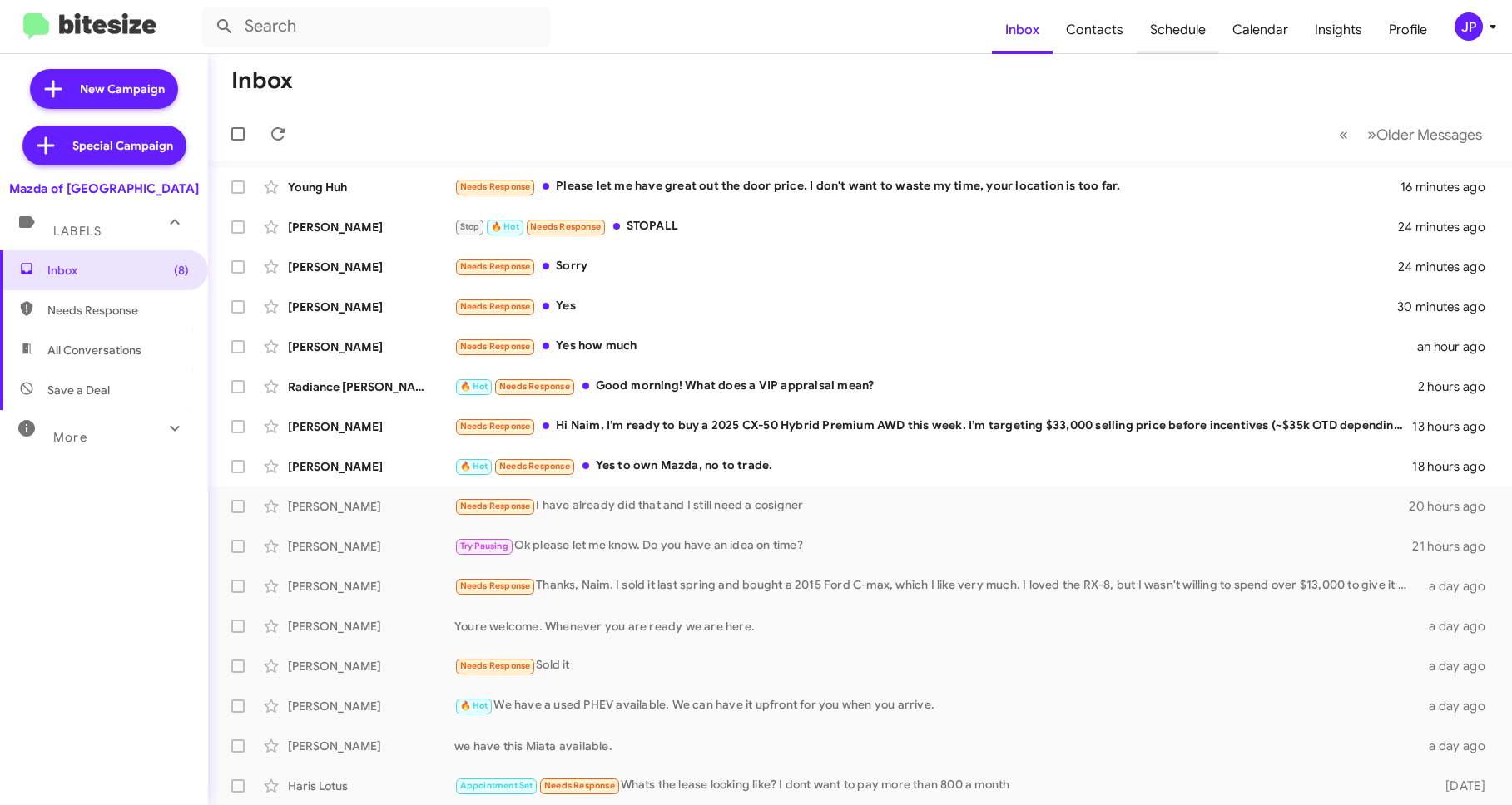
click at [1177, 34] on span "Schedule" at bounding box center [1178, 29] width 82 height 48
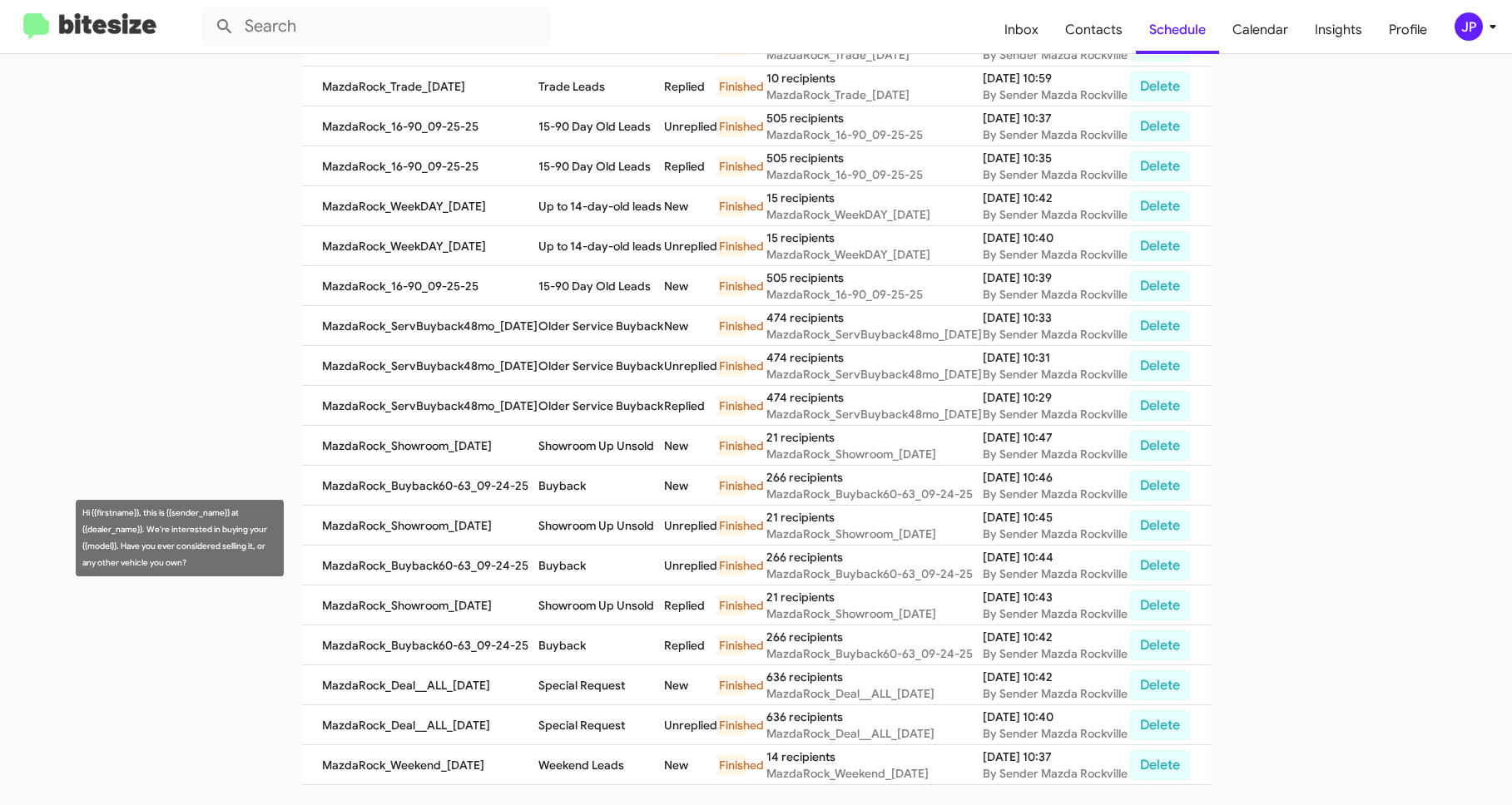
scroll to position [507, 0]
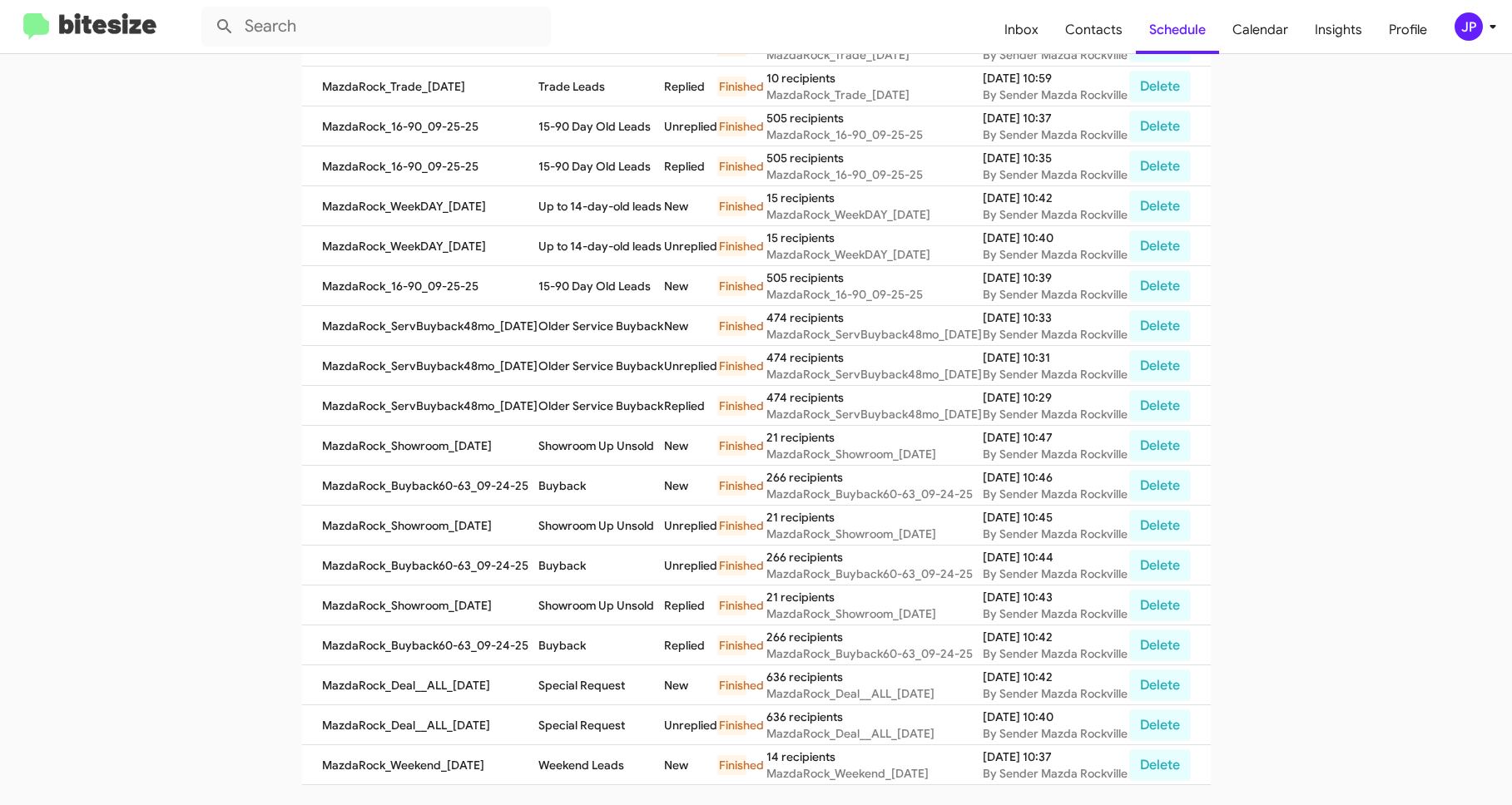
click at [159, 34] on link at bounding box center [90, 27] width 160 height 28
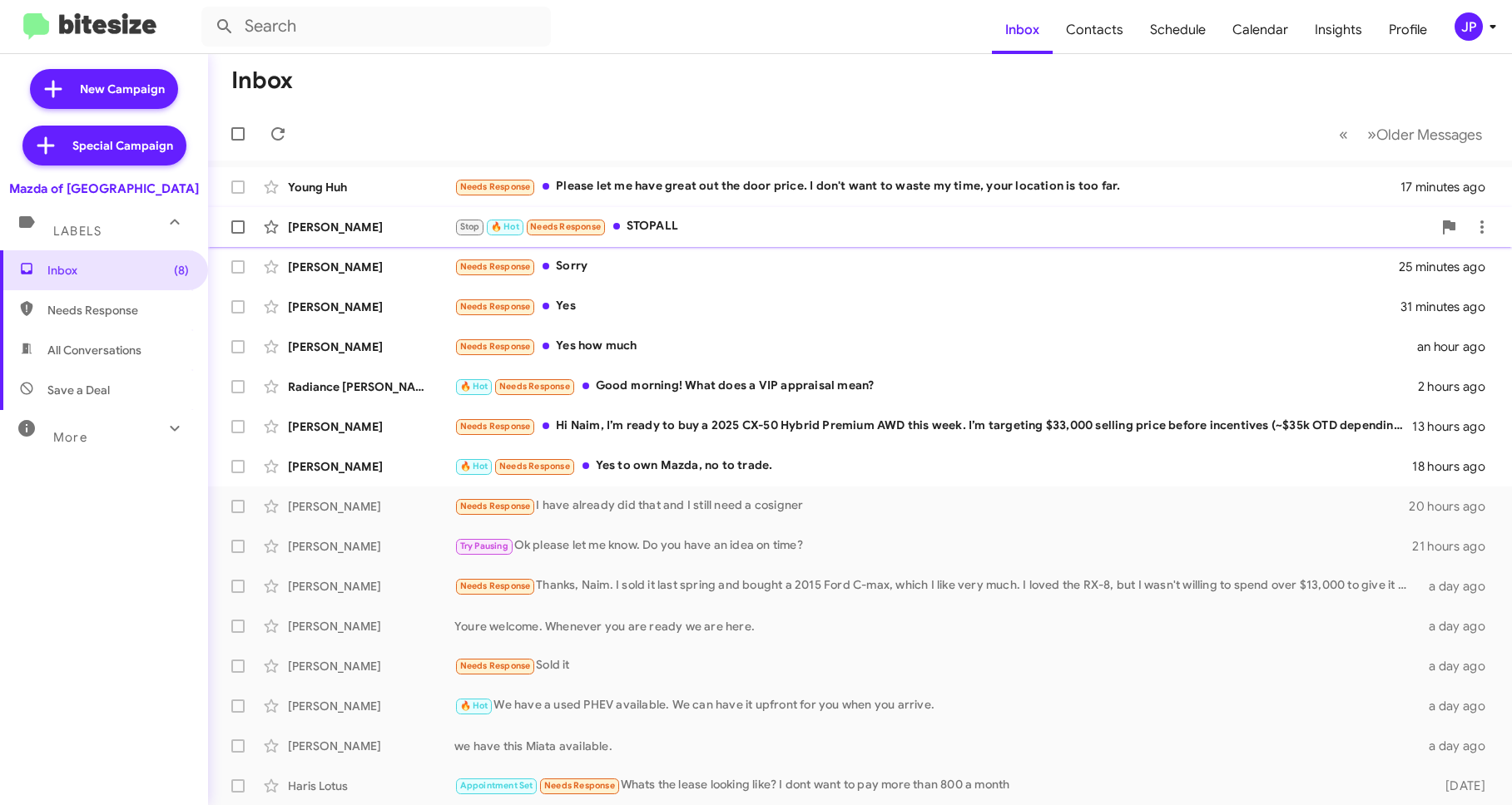
click at [702, 225] on div "Stop 🔥 Hot Needs Response STOPALL" at bounding box center [943, 226] width 978 height 19
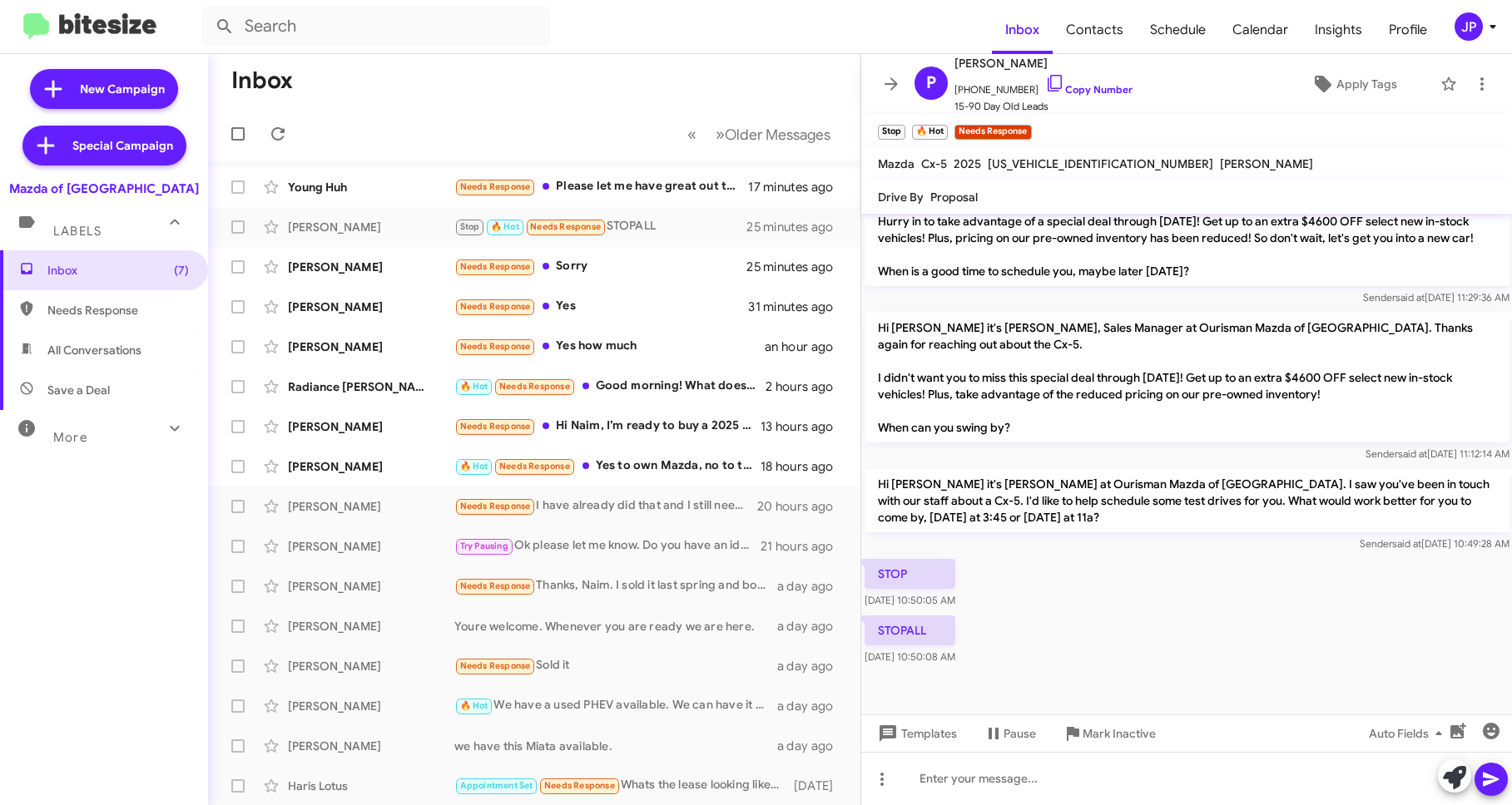
scroll to position [716, 0]
click at [1480, 84] on icon at bounding box center [1482, 84] width 3 height 13
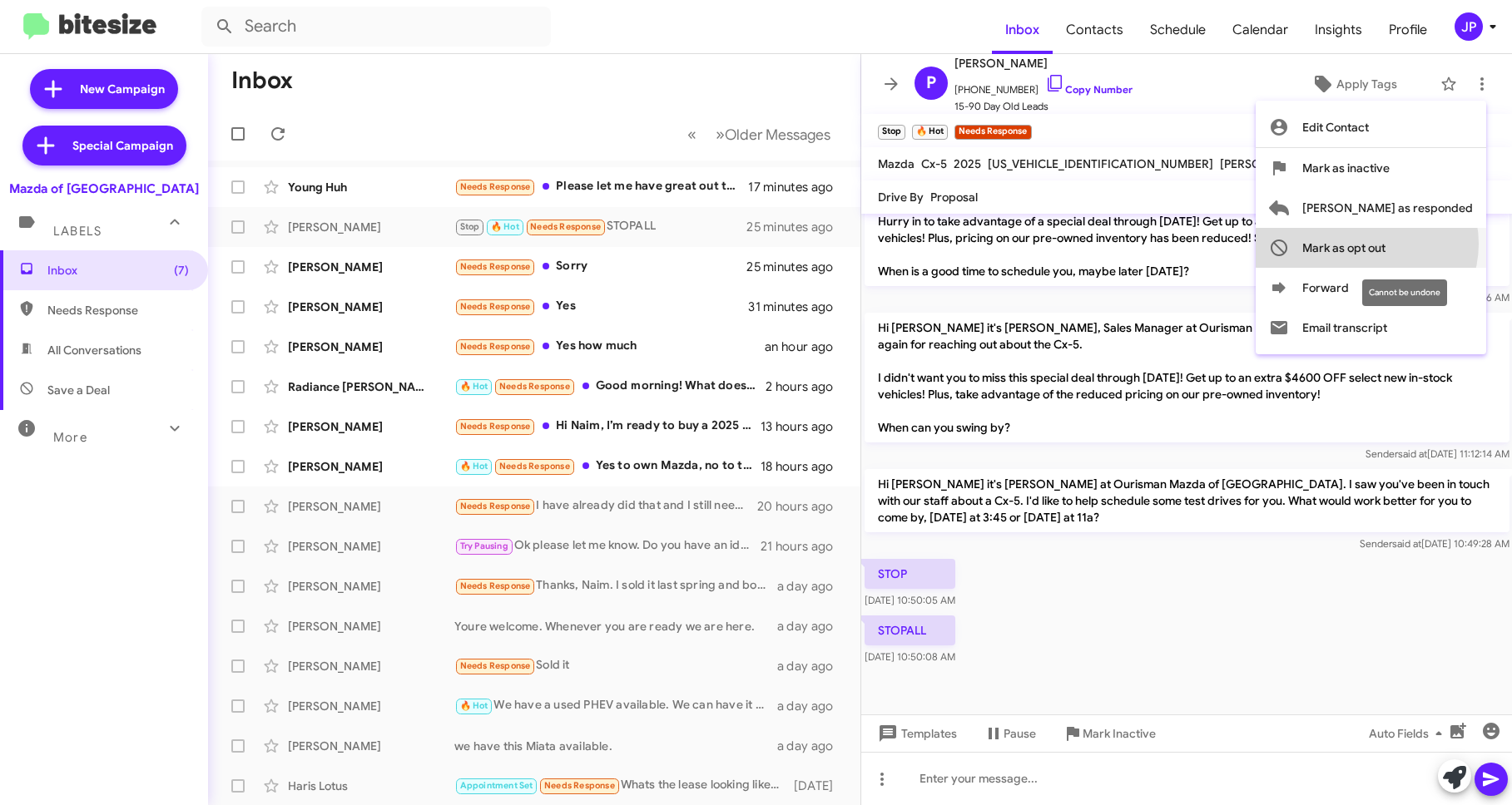
click at [1385, 244] on span "Mark as opt out" at bounding box center [1343, 247] width 83 height 40
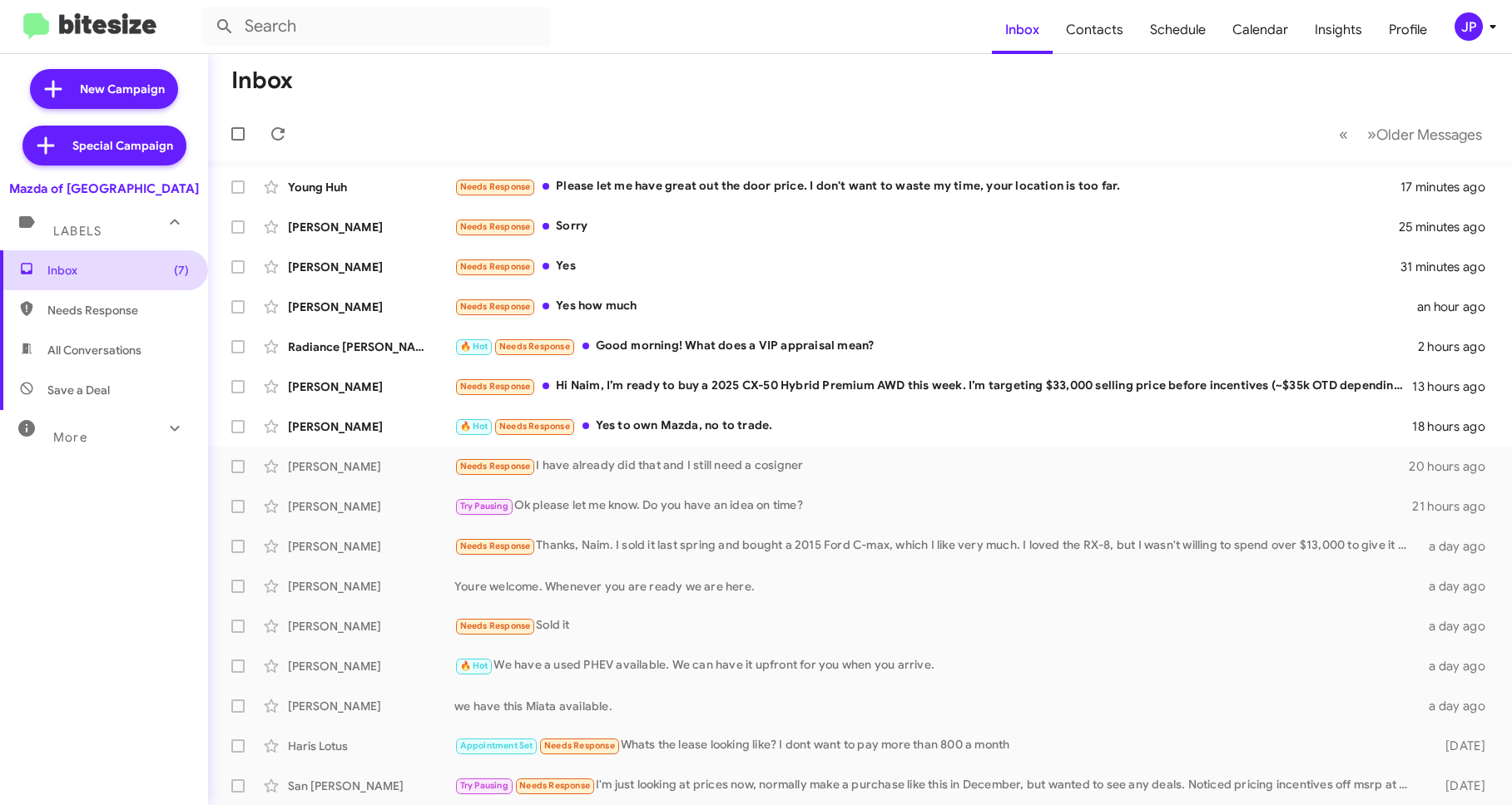
click at [107, 278] on span "Inbox (7)" at bounding box center [118, 270] width 141 height 17
click at [105, 427] on div "More" at bounding box center [88, 430] width 148 height 31
click at [106, 403] on span "Save a Deal" at bounding box center [103, 389] width 208 height 40
type input "in:not-interested"
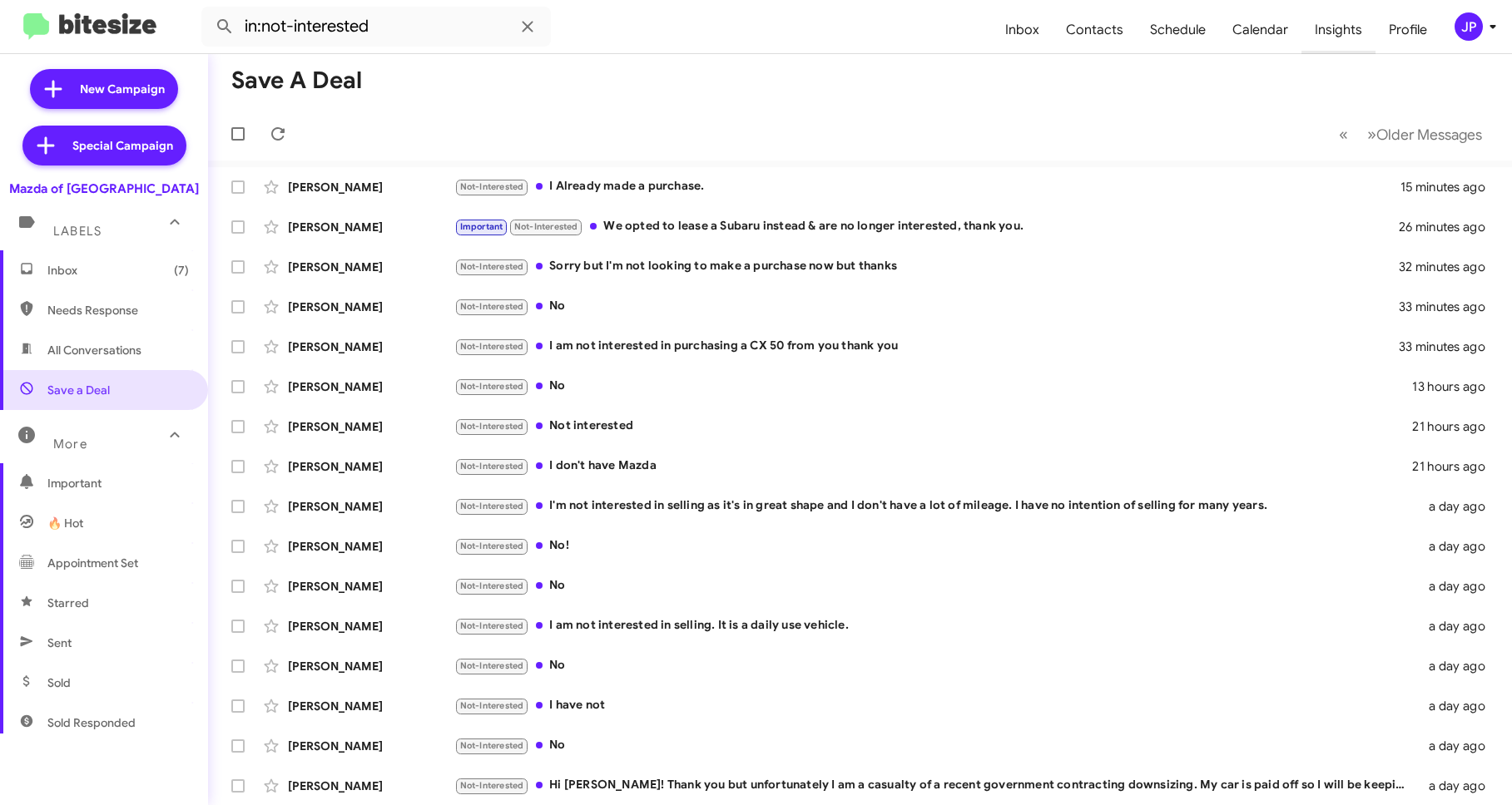
click at [1344, 28] on span "Insights" at bounding box center [1338, 29] width 74 height 48
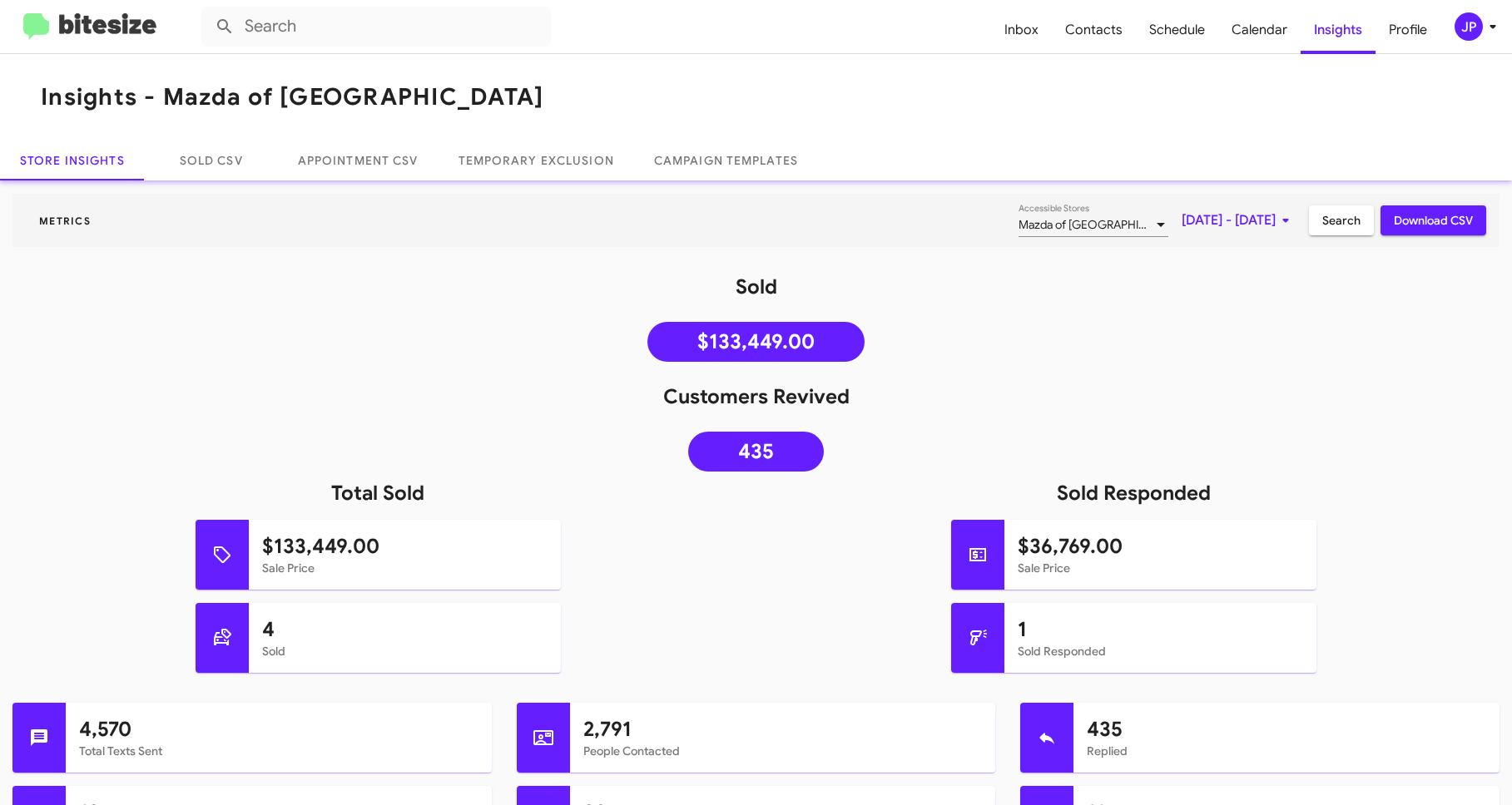
click at [136, 28] on img at bounding box center [90, 27] width 133 height 28
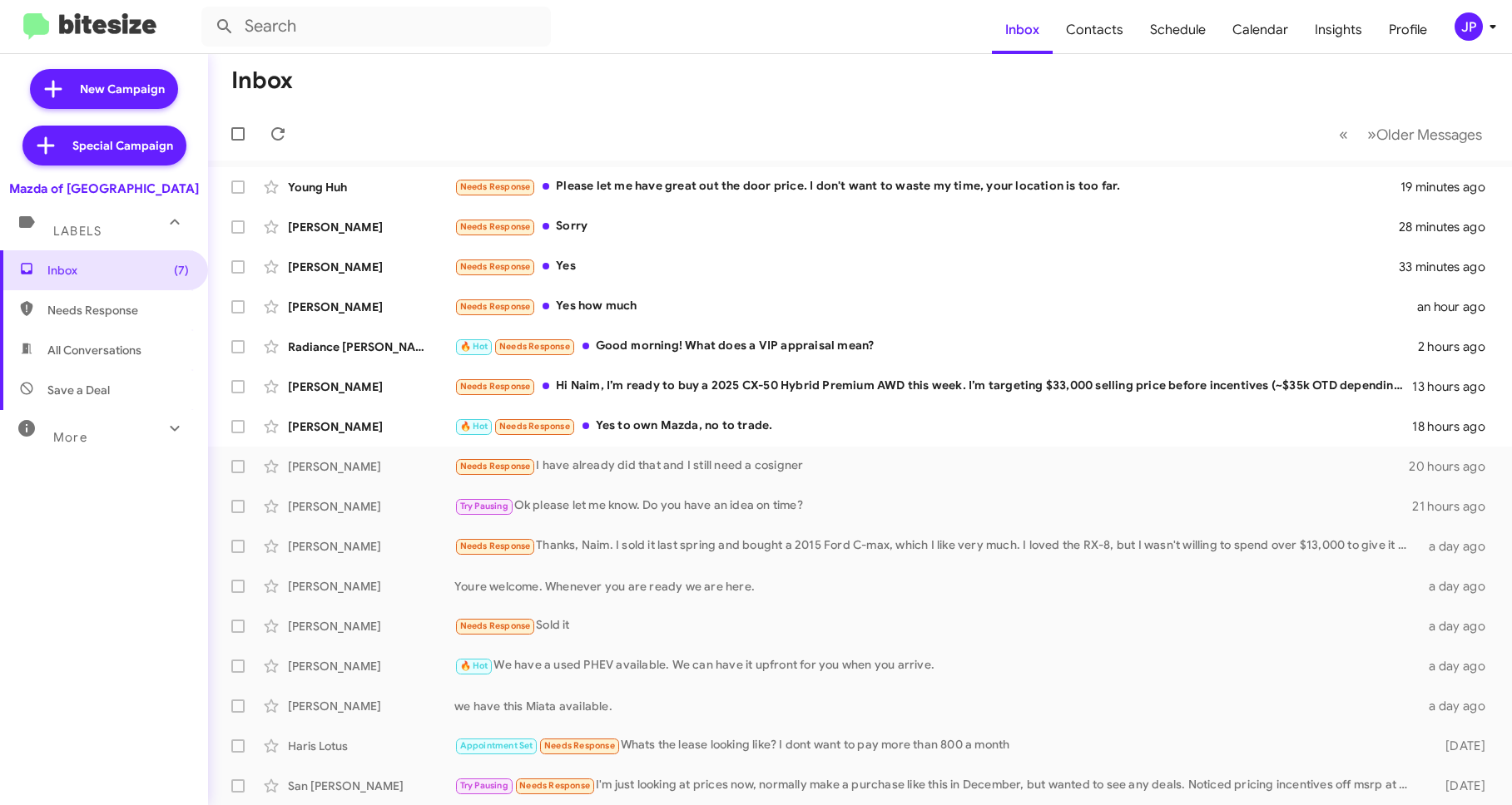
click at [1460, 26] on div "JP" at bounding box center [1468, 27] width 29 height 29
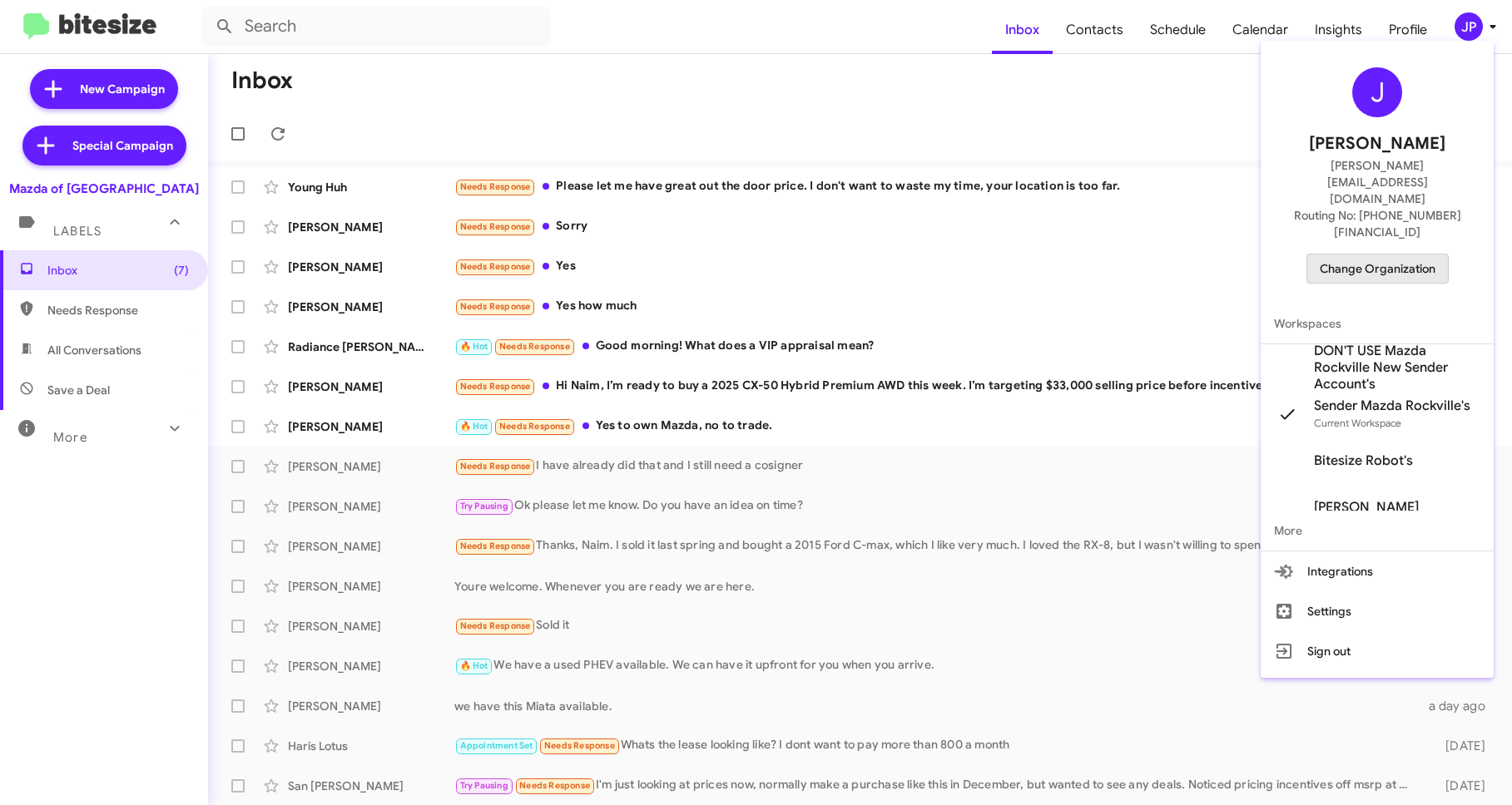
click at [1368, 255] on span "Change Organization" at bounding box center [1377, 269] width 115 height 29
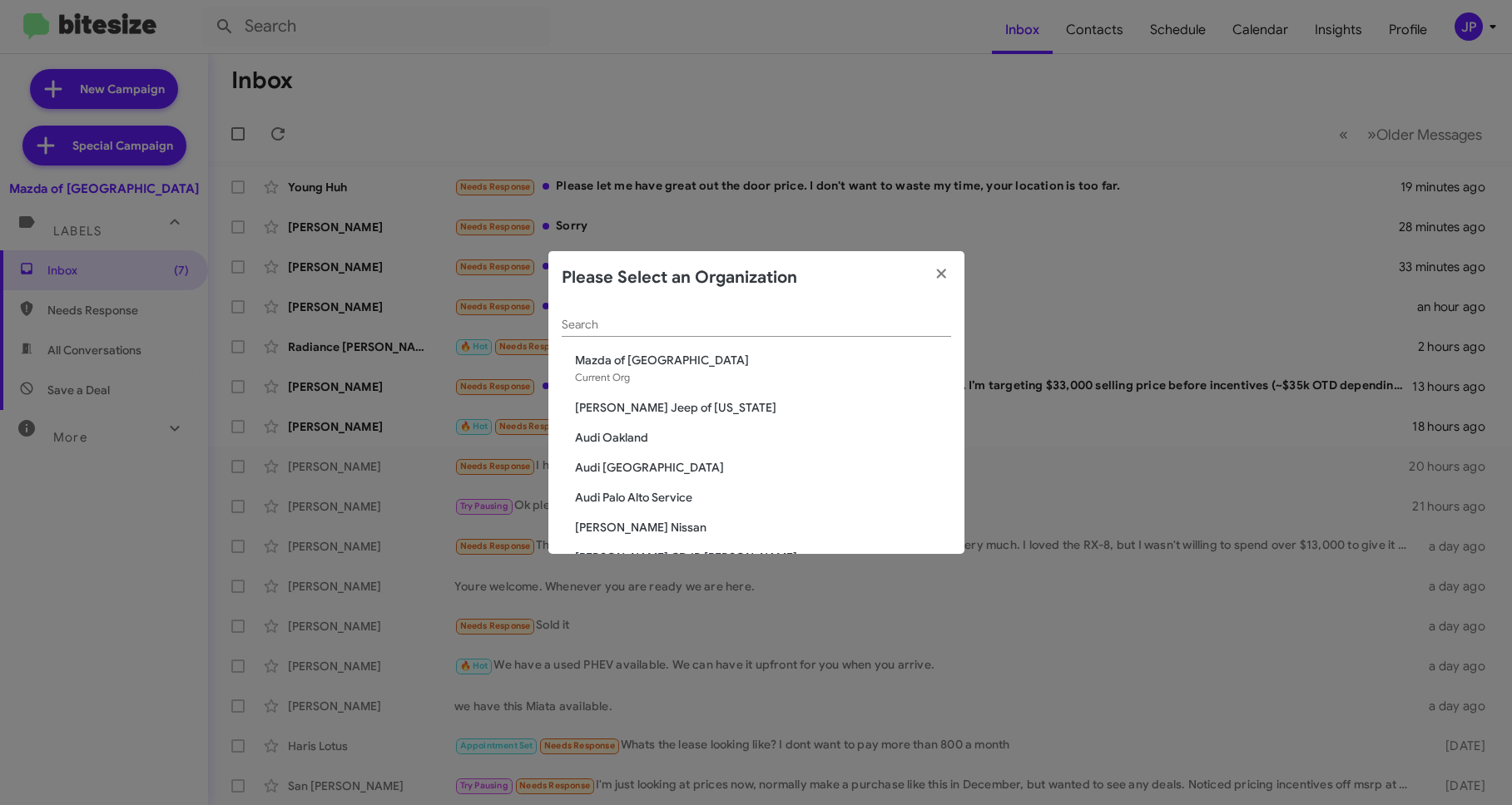
click at [643, 324] on input "Search" at bounding box center [756, 326] width 390 height 13
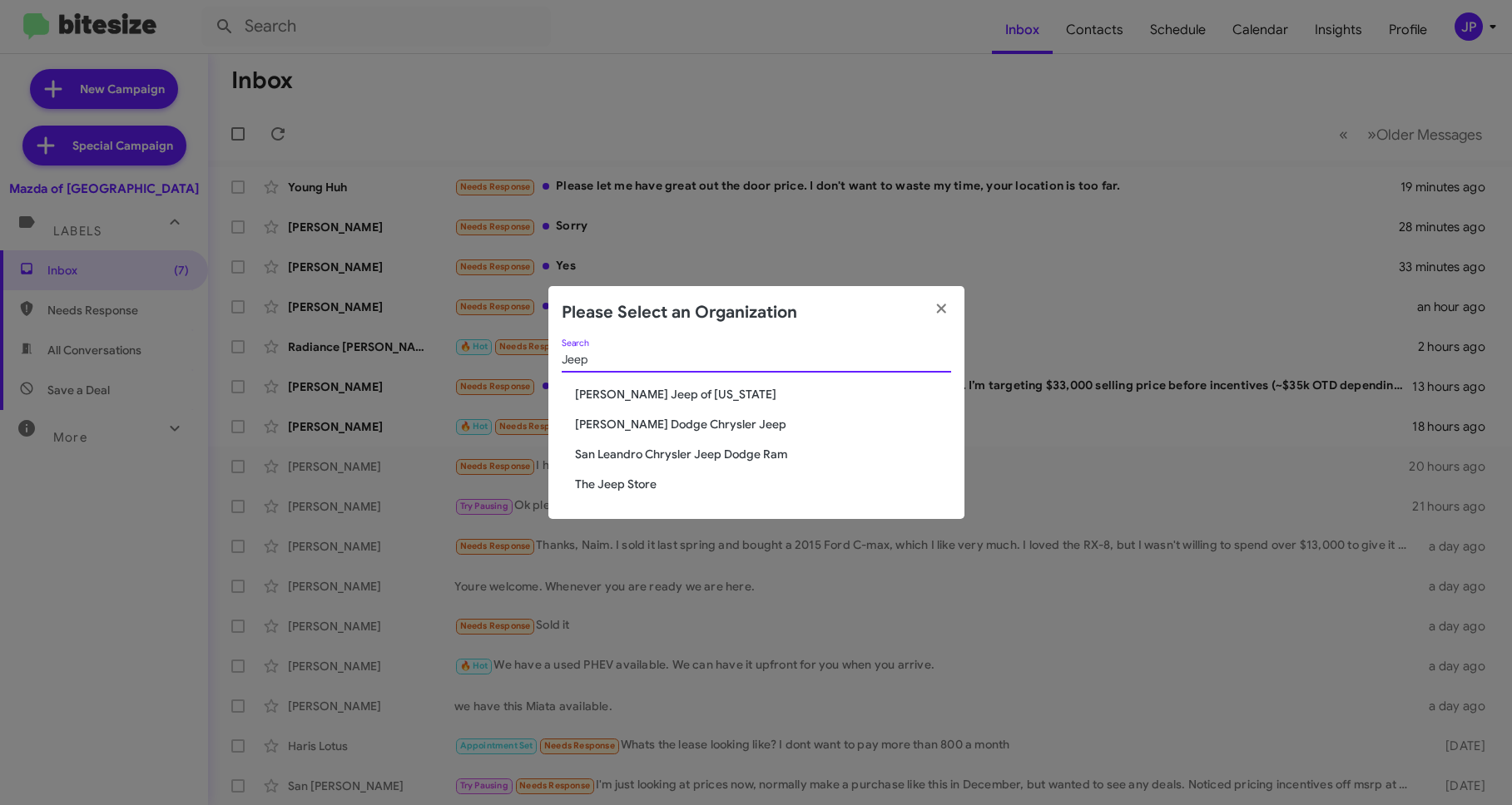
type input "Jeep"
click at [616, 482] on span "The Jeep Store" at bounding box center [762, 485] width 376 height 17
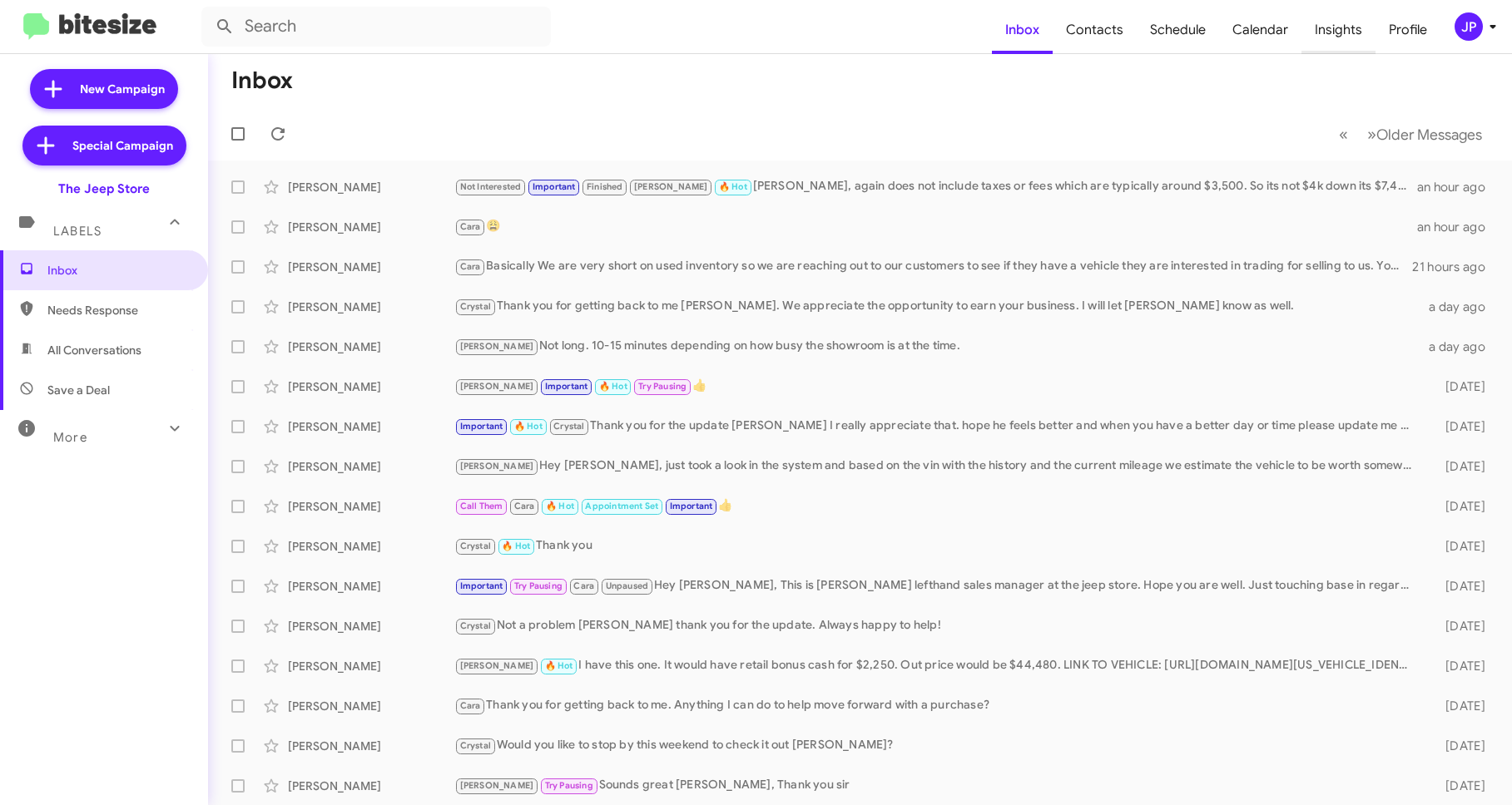
click at [1365, 23] on span "Insights" at bounding box center [1338, 29] width 74 height 48
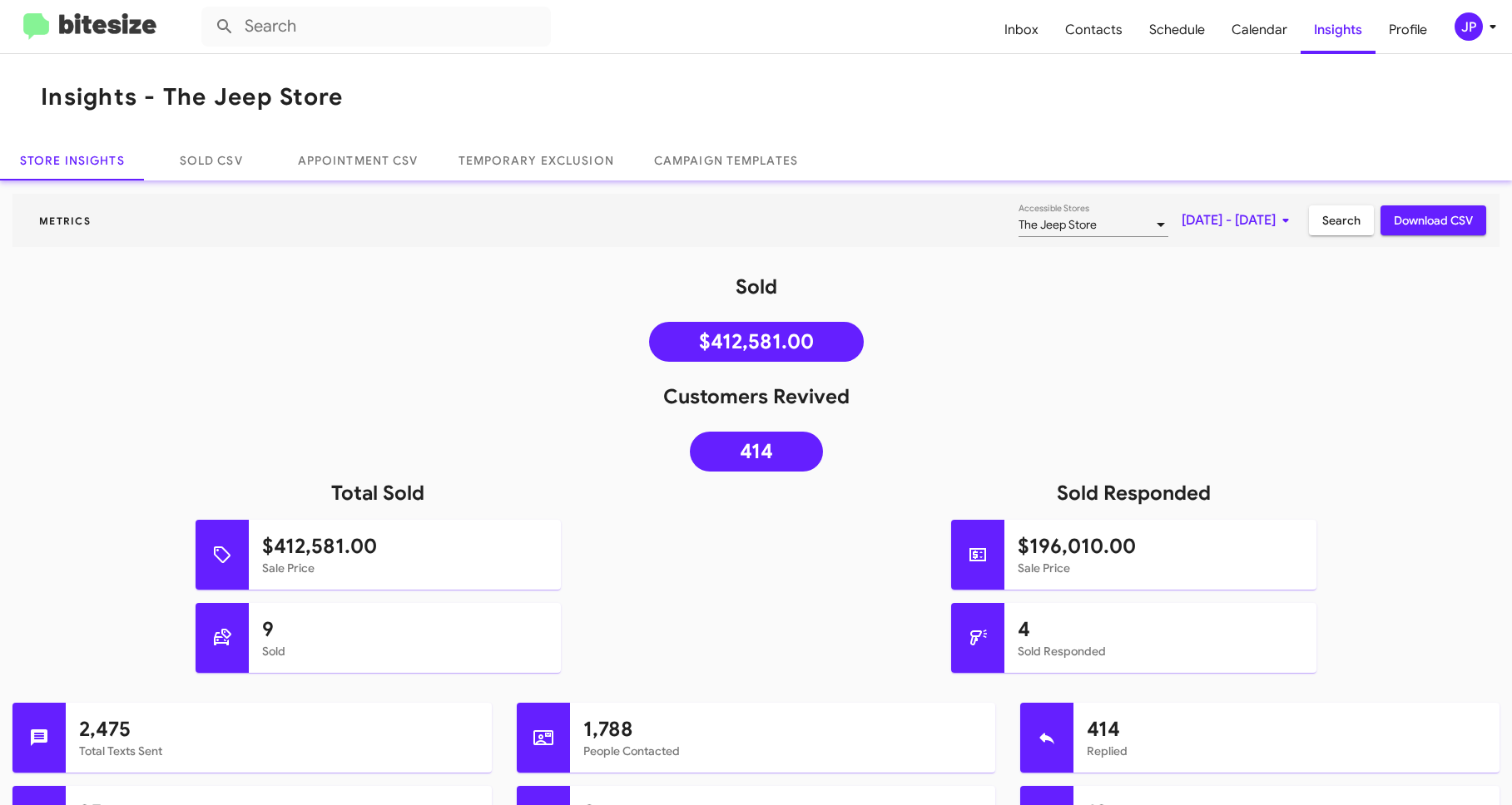
click at [121, 24] on img at bounding box center [90, 27] width 133 height 28
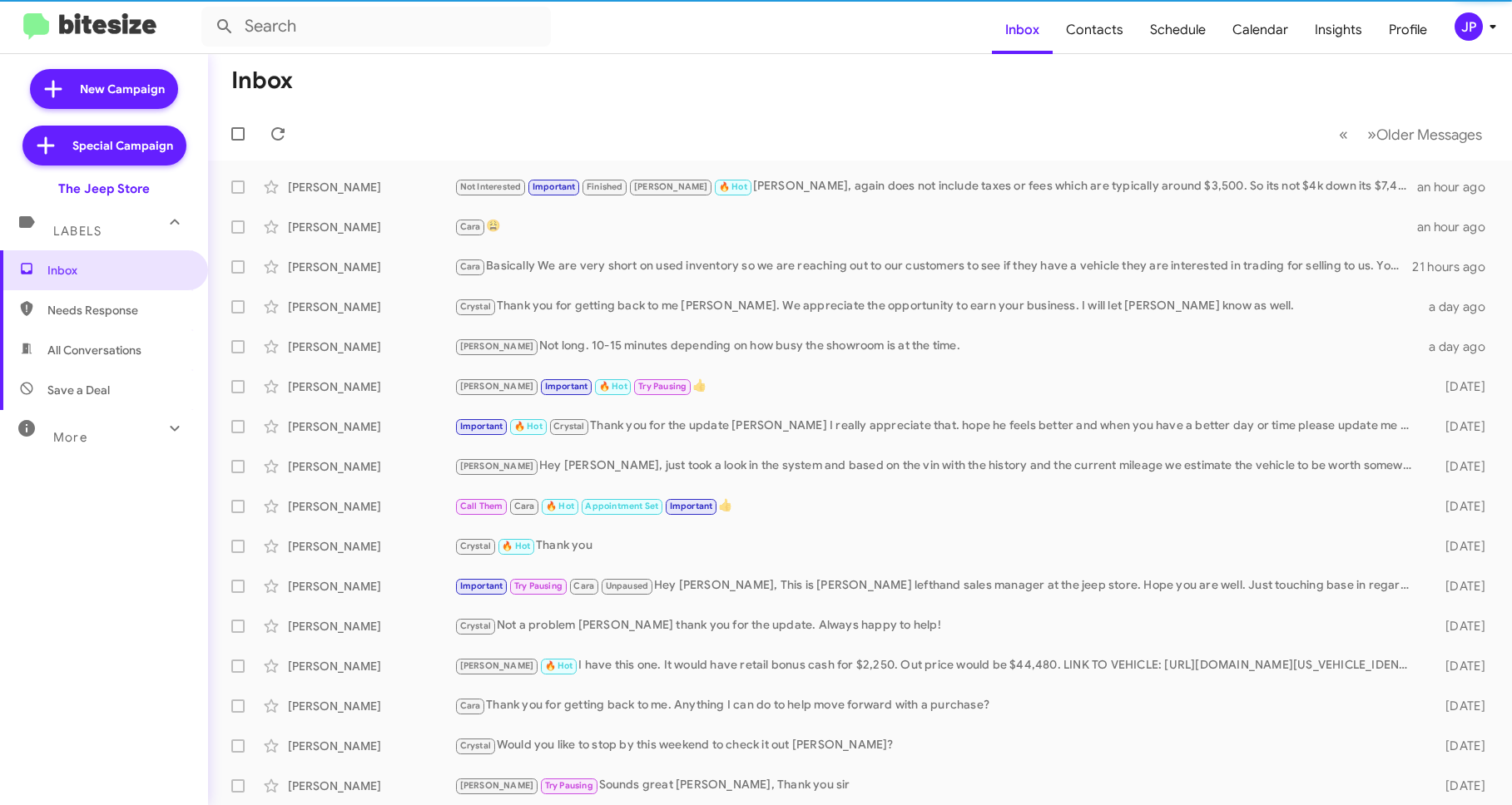
click at [138, 428] on div "More" at bounding box center [88, 430] width 148 height 31
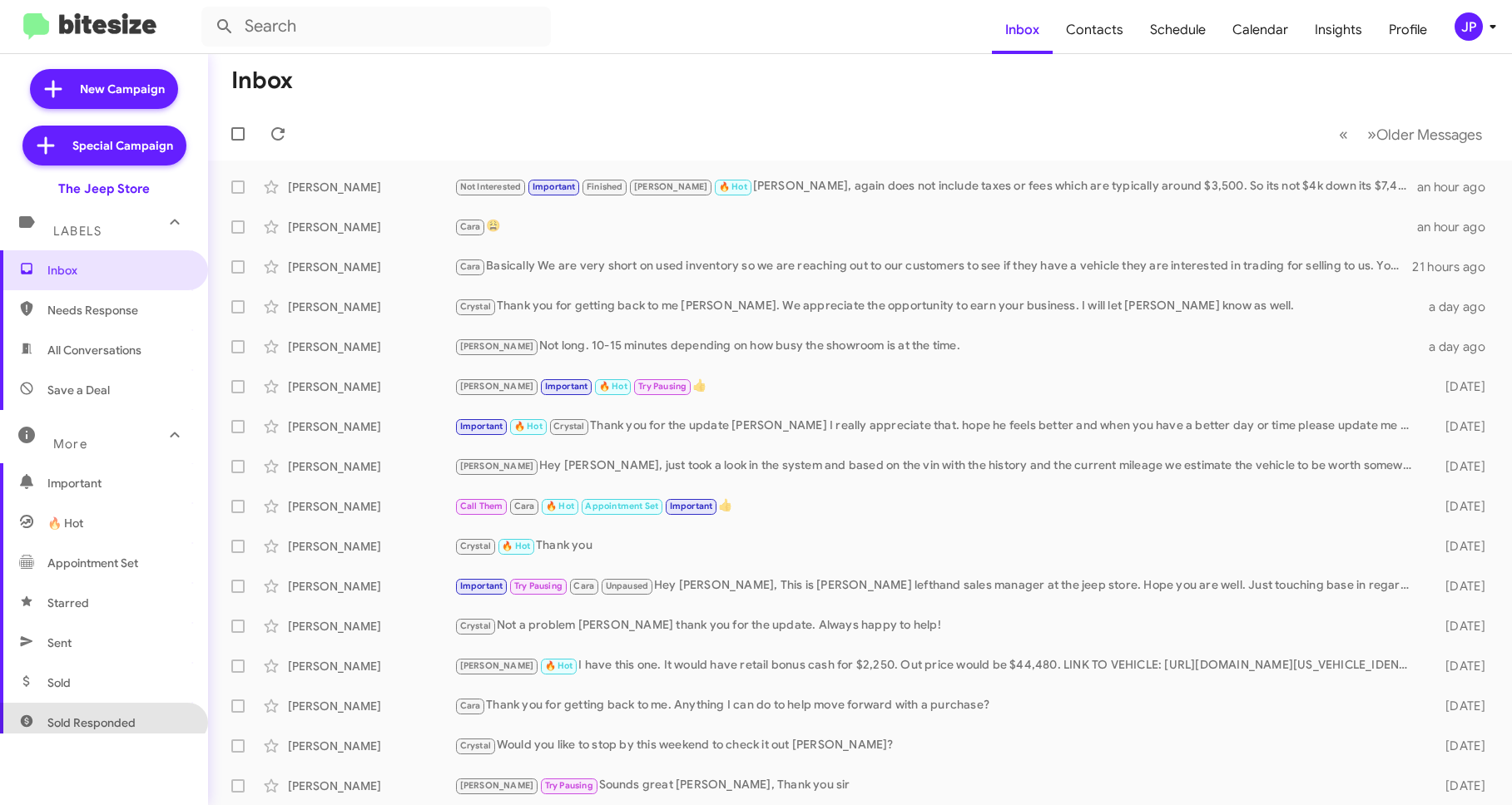
click at [113, 705] on span "Sold Responded" at bounding box center [103, 722] width 208 height 40
type input "in:sold-verified"
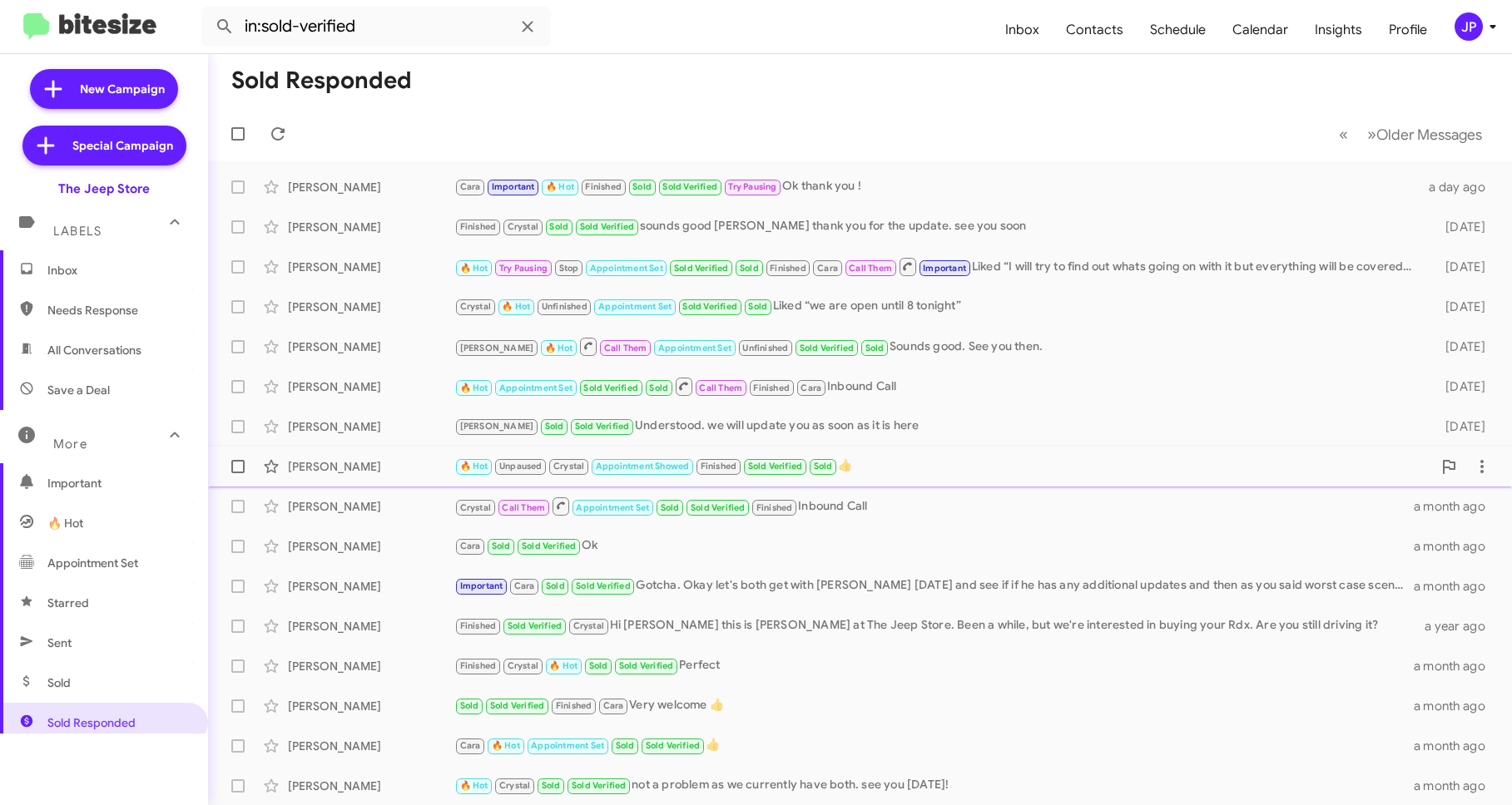
click at [344, 467] on div "[PERSON_NAME]" at bounding box center [371, 467] width 167 height 17
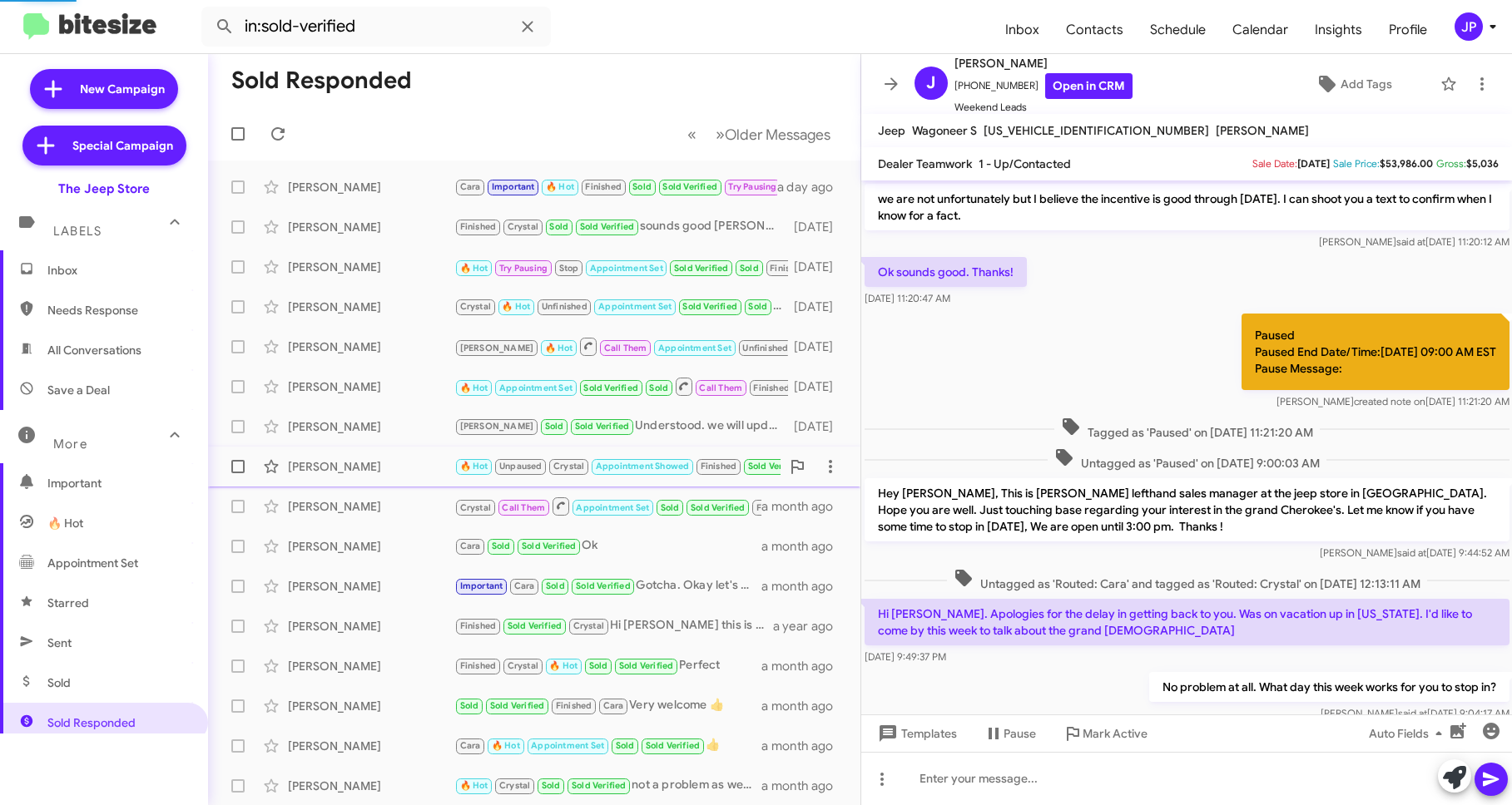
scroll to position [629, 0]
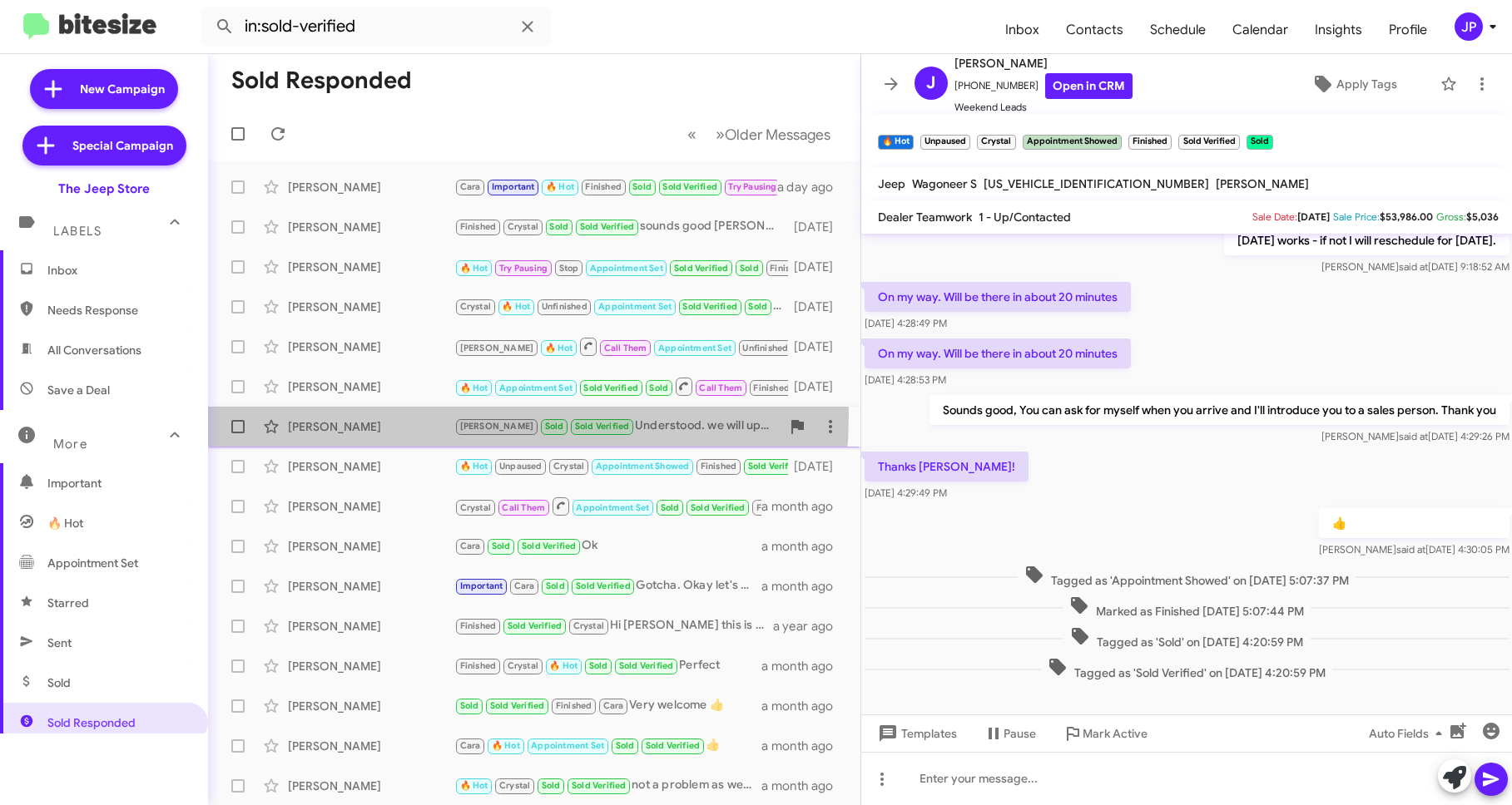
click at [364, 413] on div "[PERSON_NAME] [PERSON_NAME] Sold Verified Understood. we will update you as soo…" at bounding box center [534, 426] width 626 height 34
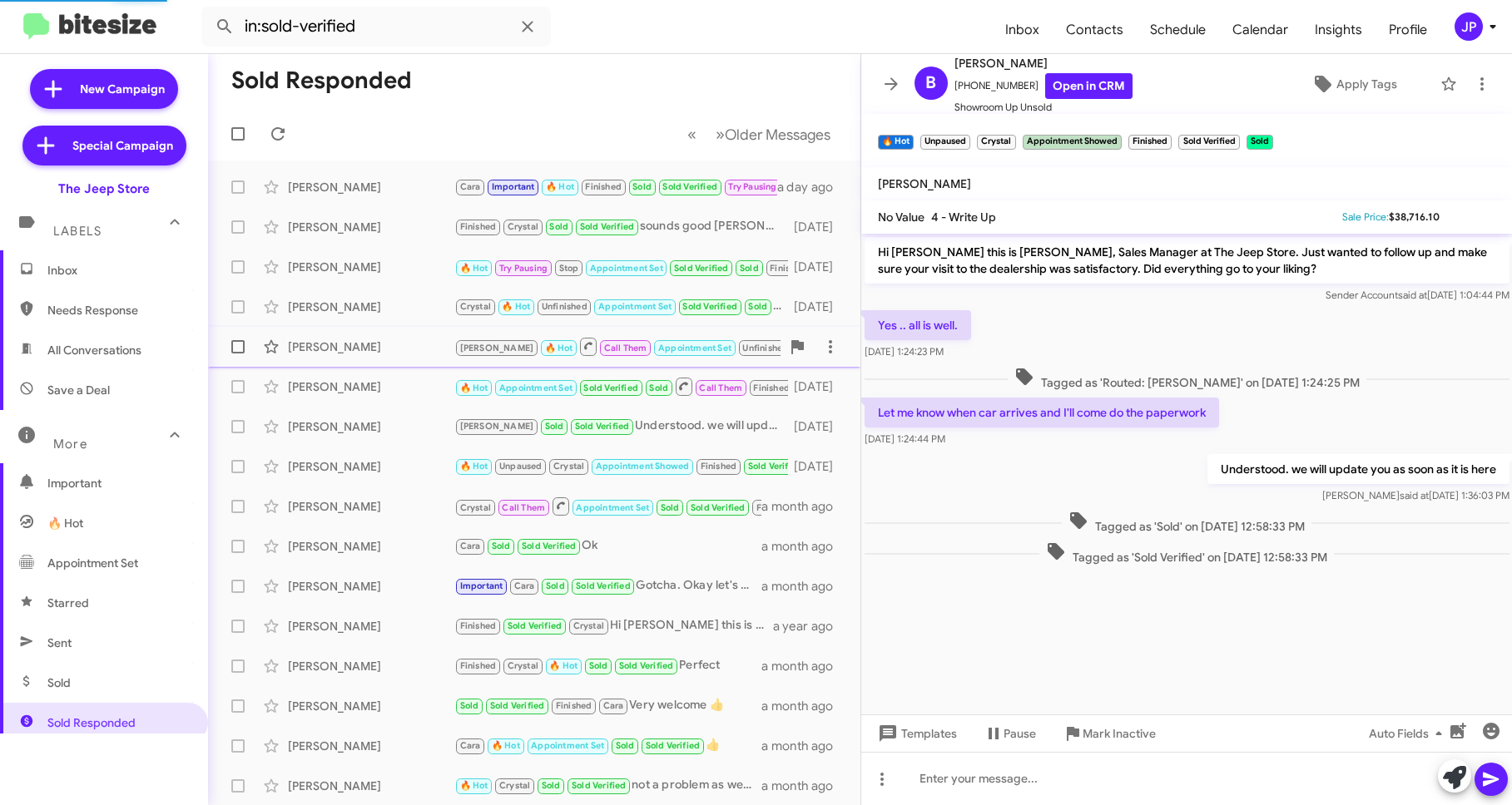
click at [381, 355] on div "[PERSON_NAME] [PERSON_NAME] 🔥 Hot Call Them Appointment Set Unfinished Sold Ver…" at bounding box center [534, 347] width 626 height 34
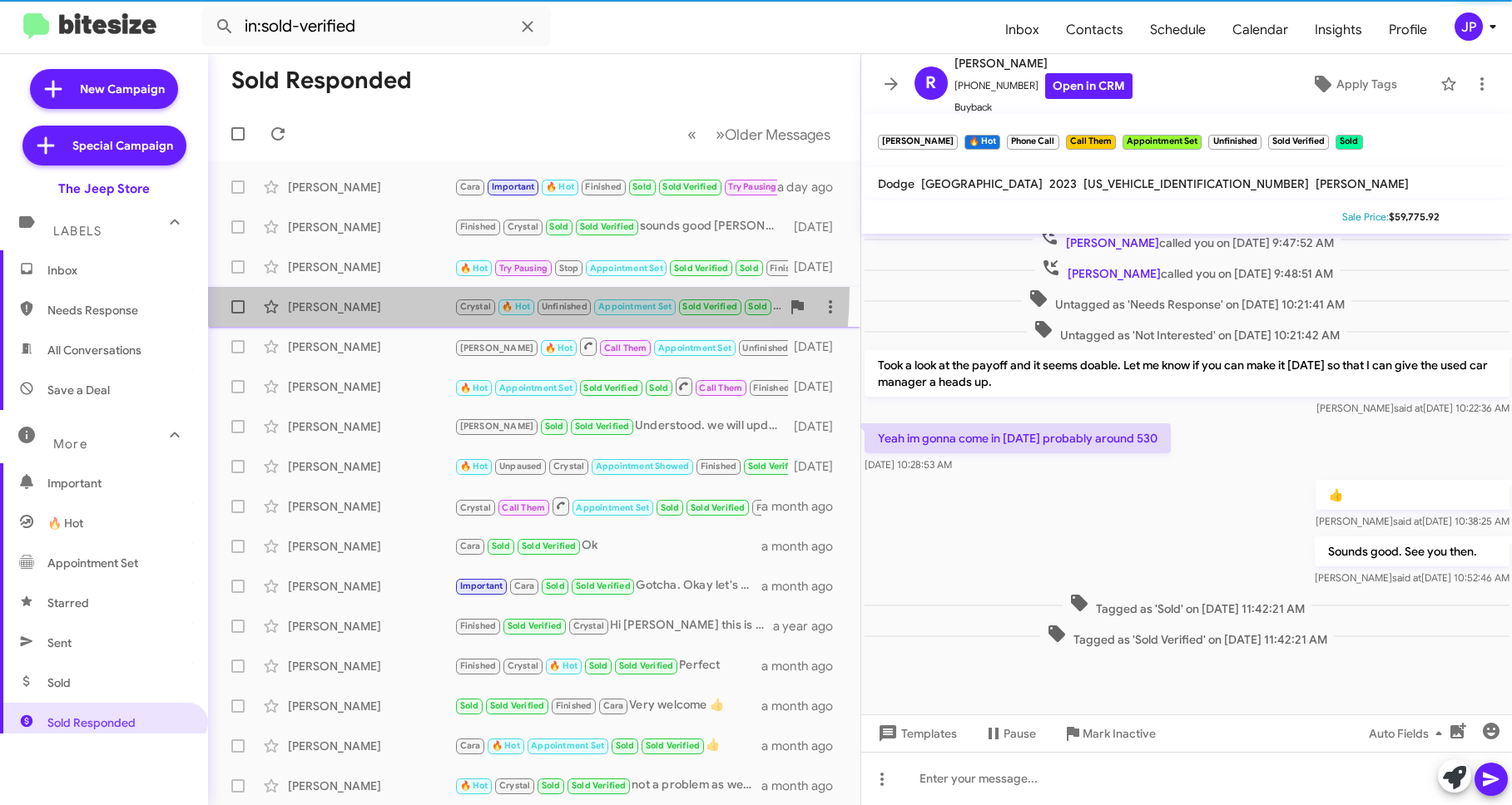
click at [387, 287] on span "[PERSON_NAME] [PERSON_NAME] 🔥 Hot Unfinished Appointment Set Sold Verified Sold…" at bounding box center [533, 306] width 652 height 40
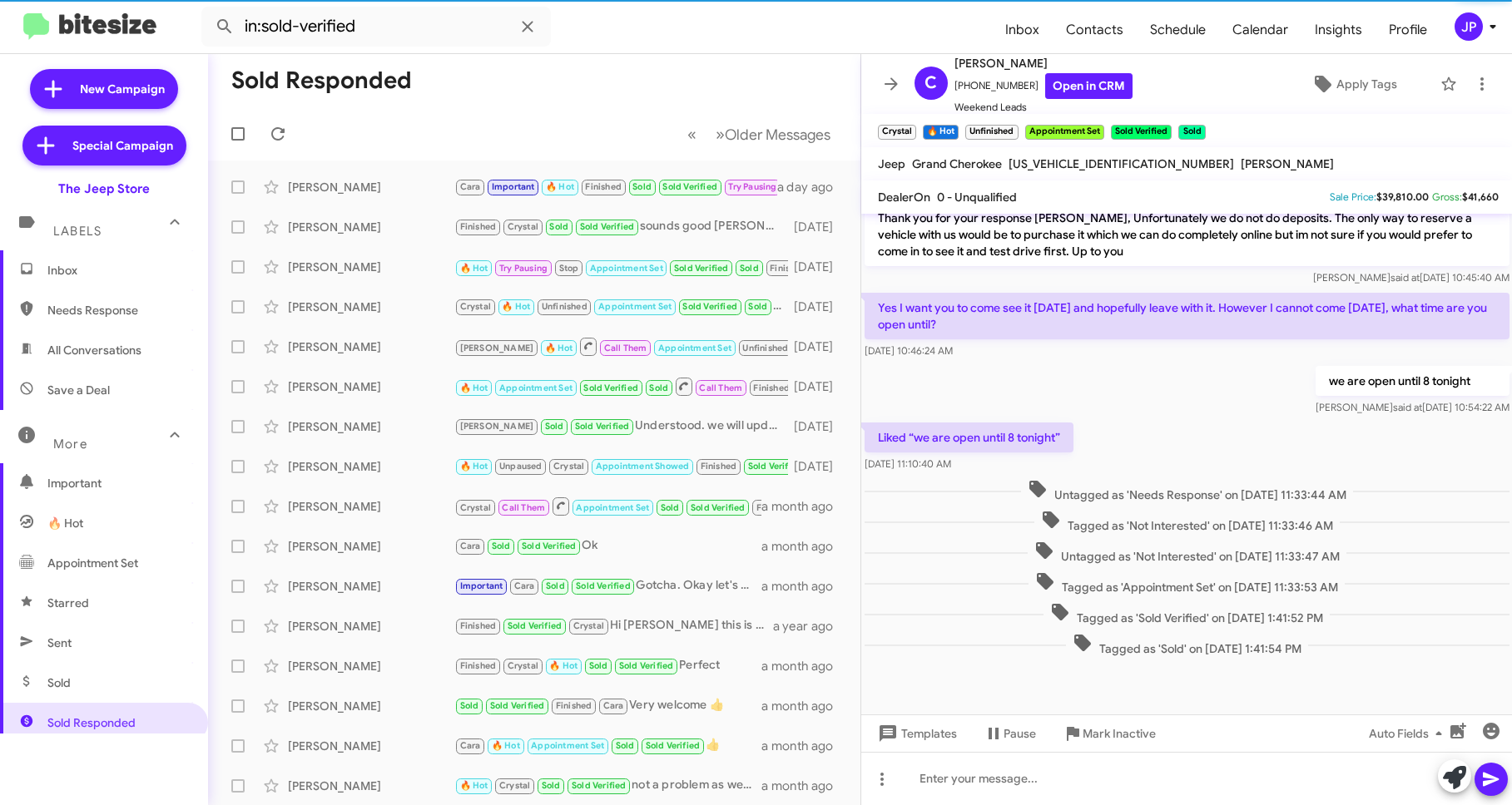
scroll to position [191, 0]
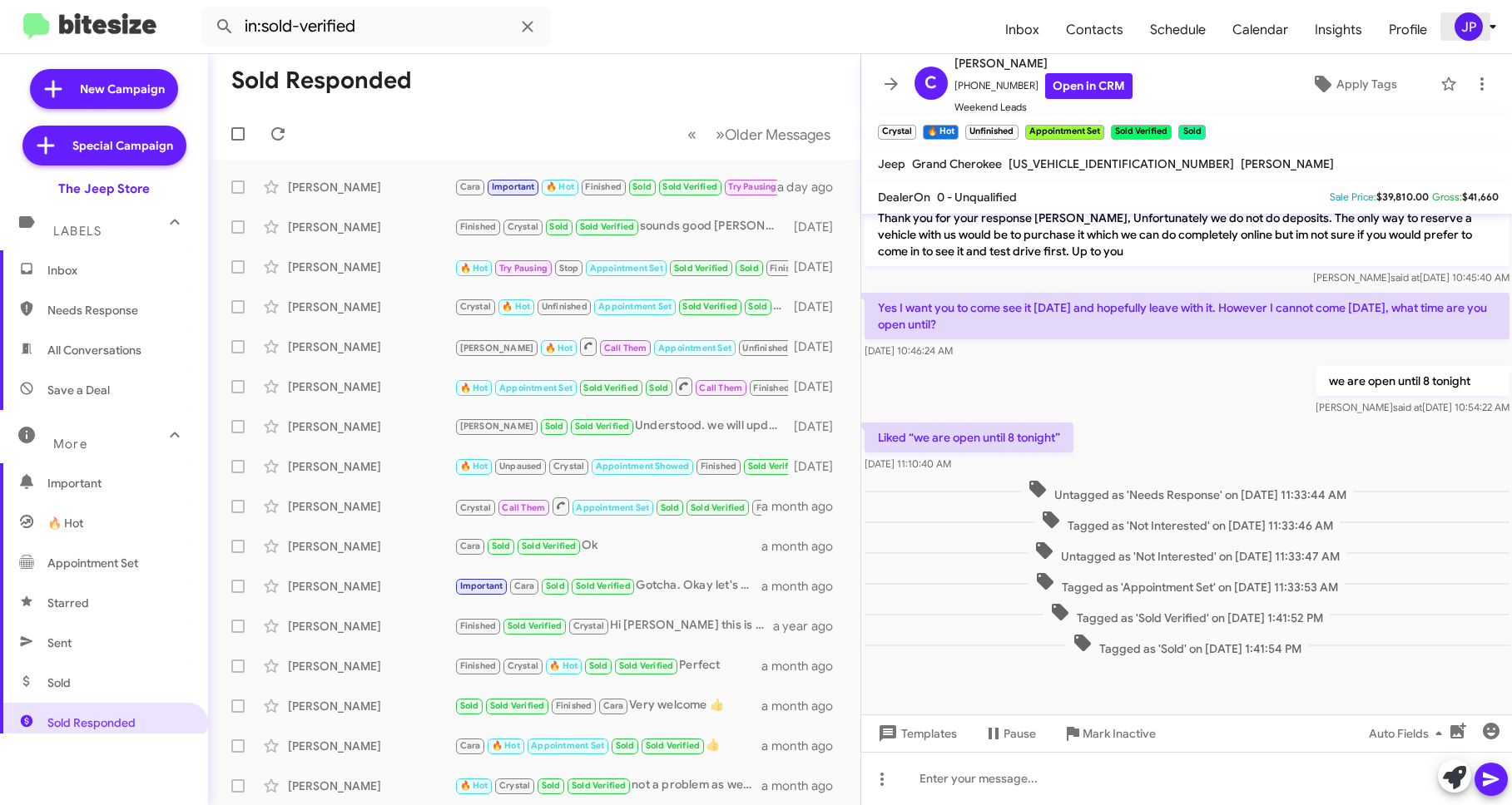
click at [1476, 23] on div "JP" at bounding box center [1468, 27] width 29 height 29
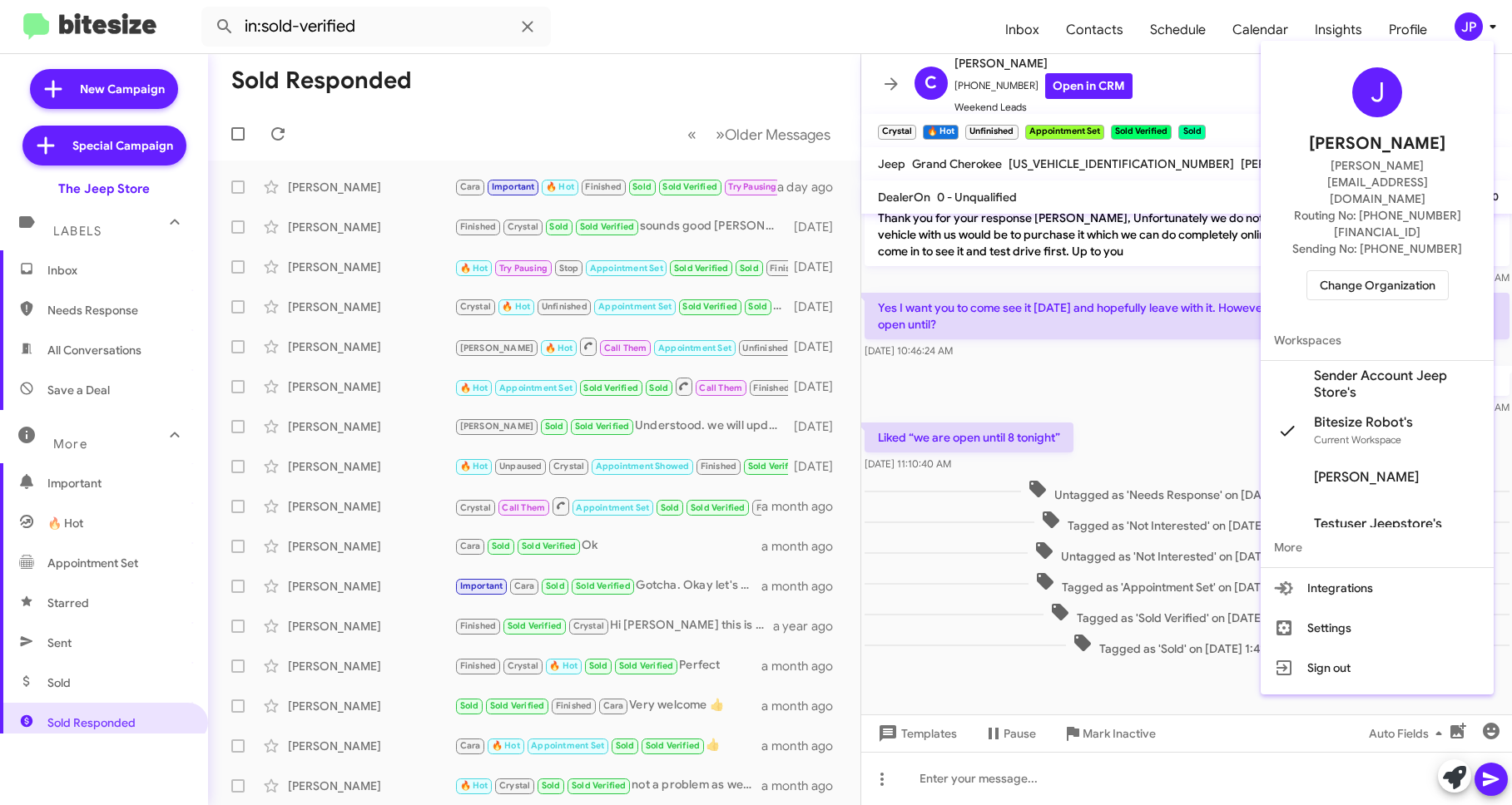
click at [1419, 271] on span "Change Organization" at bounding box center [1377, 285] width 115 height 29
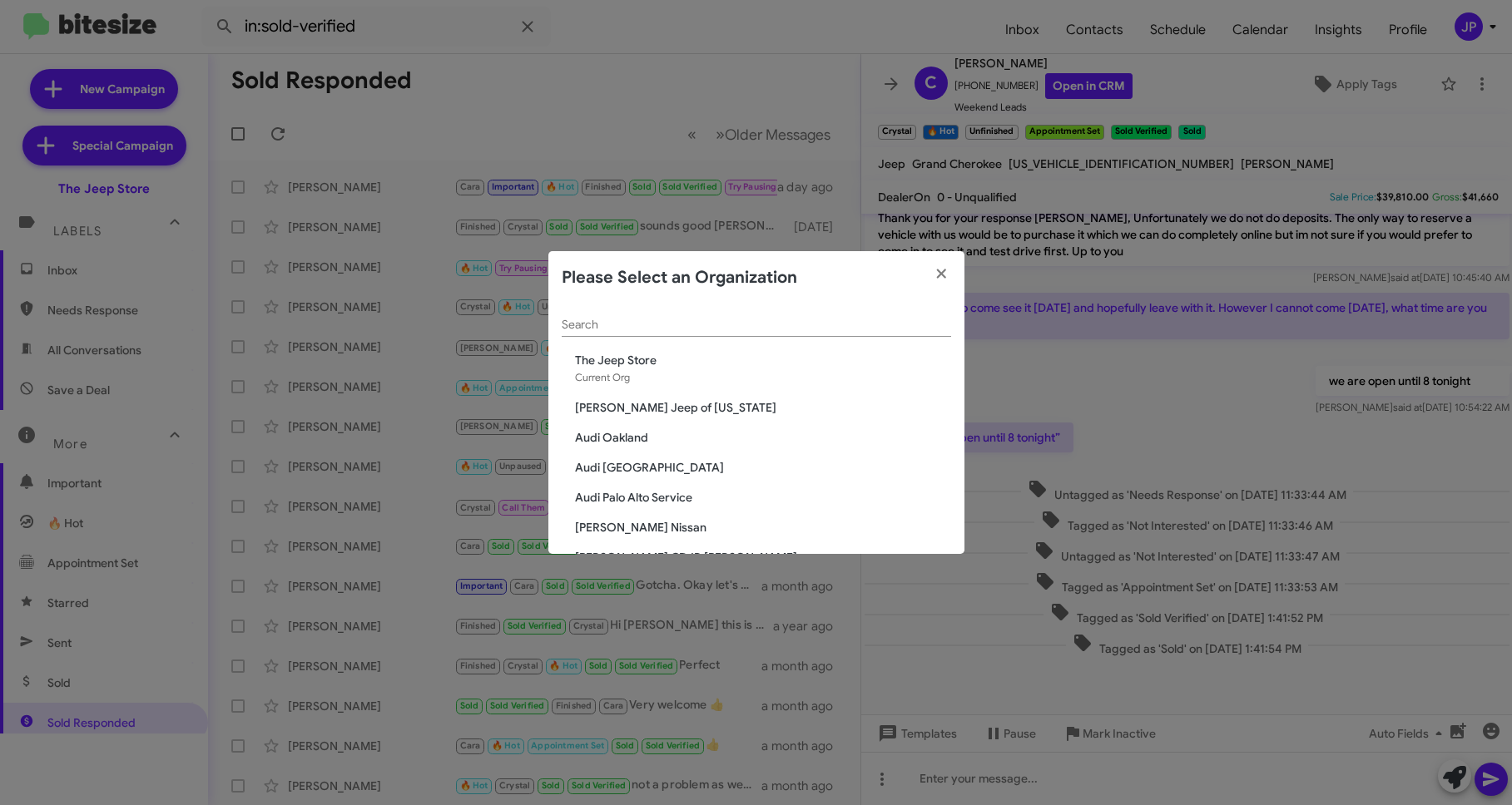
click at [607, 329] on input "Search" at bounding box center [756, 326] width 390 height 13
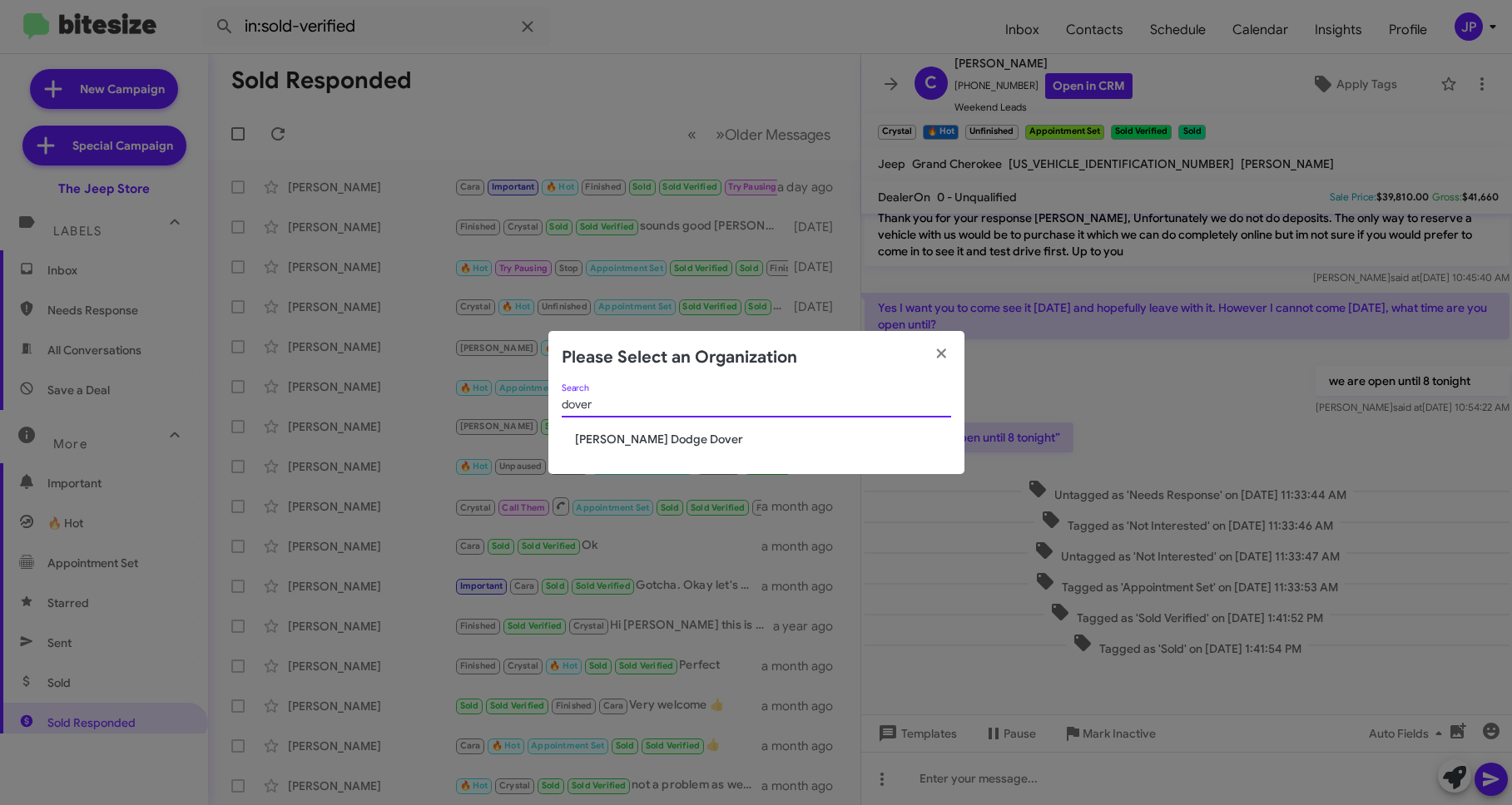
type input "dover"
click at [622, 446] on span "[PERSON_NAME] Dodge Dover" at bounding box center [762, 439] width 376 height 17
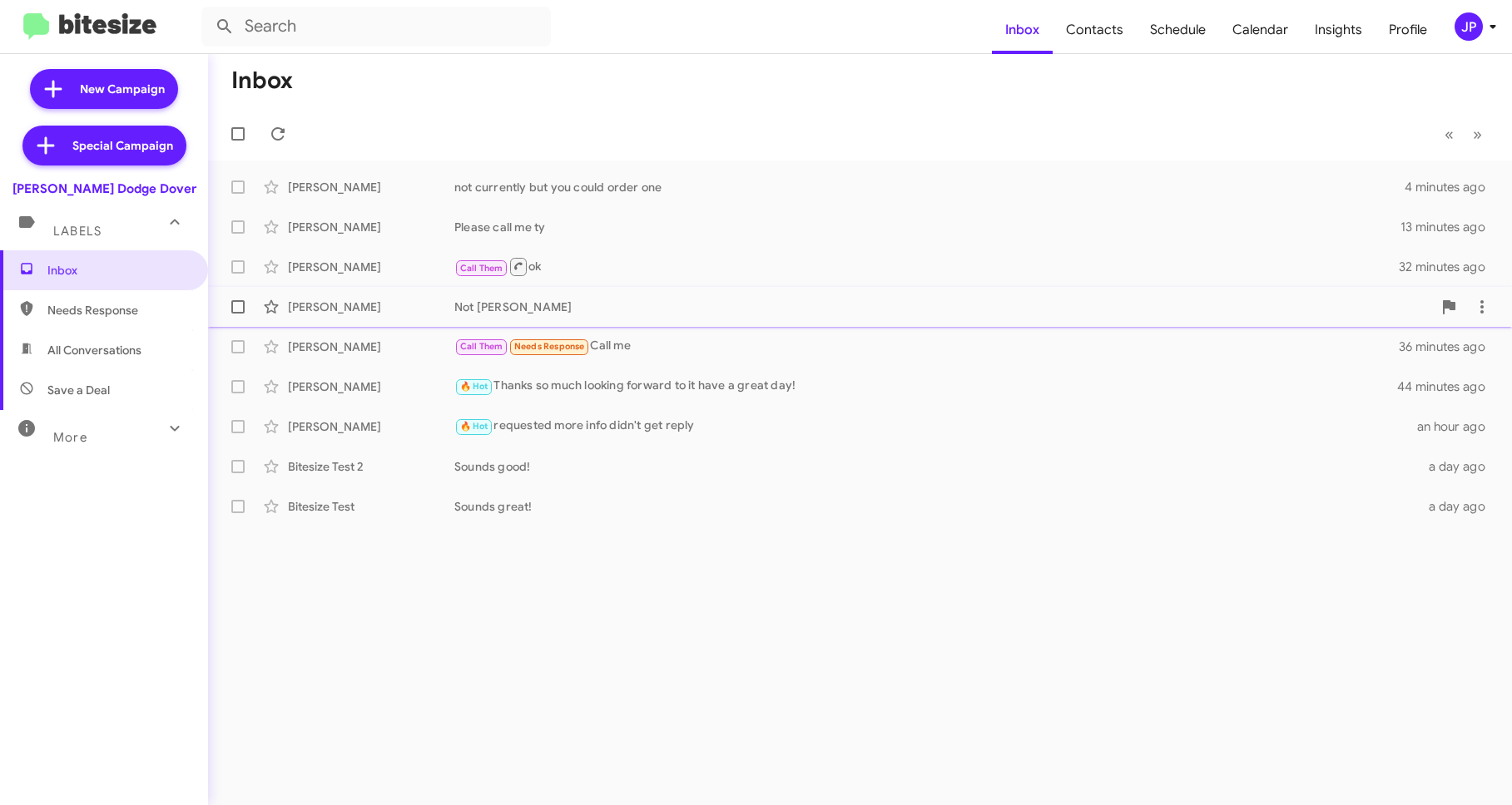
click at [525, 299] on div "Not Frank" at bounding box center [943, 307] width 978 height 17
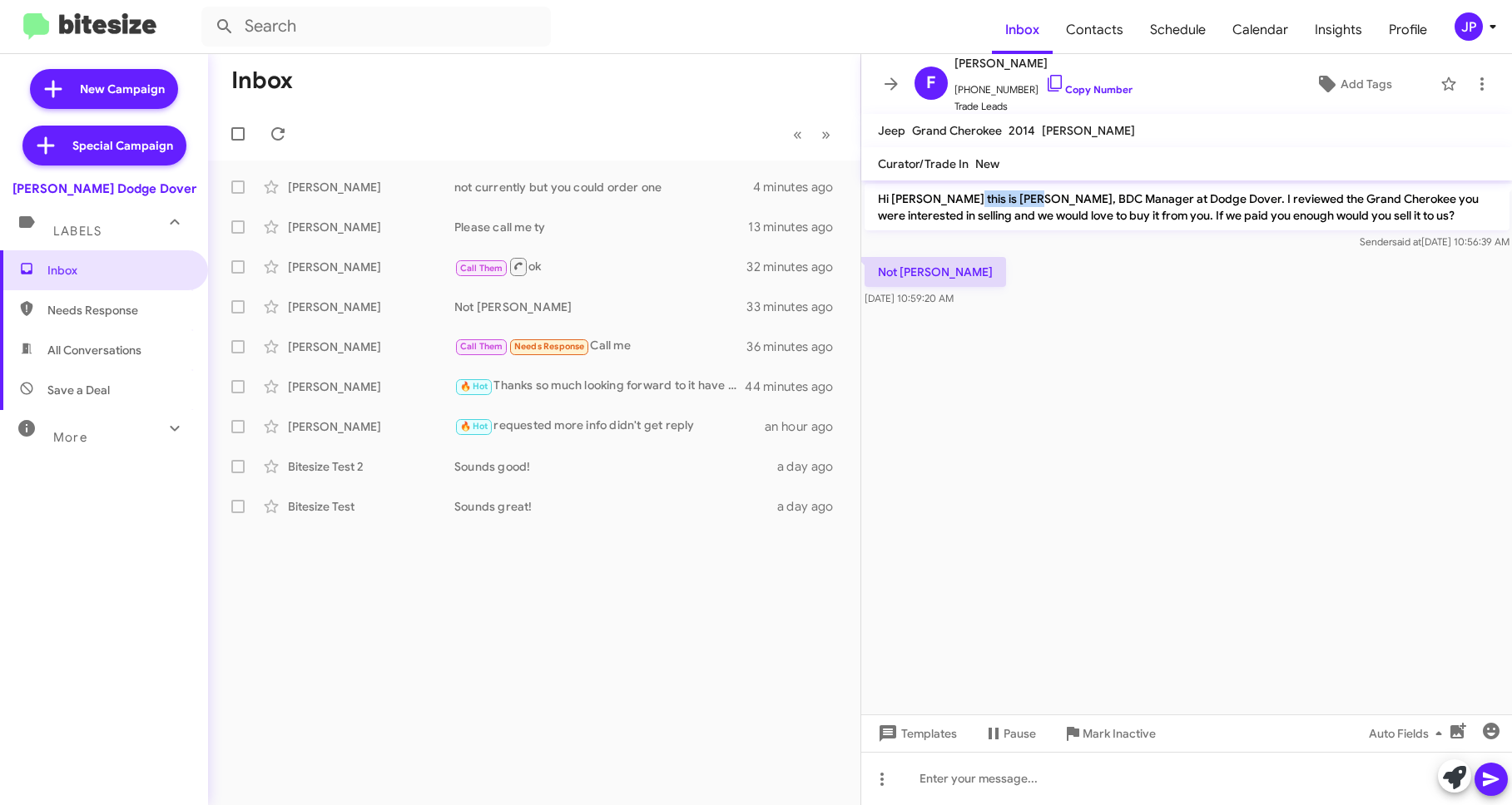
drag, startPoint x: 1034, startPoint y: 196, endPoint x: 955, endPoint y: 199, distance: 79.1
click at [955, 199] on p "Hi Frank this is Kenneth Reed, BDC Manager at Dodge Dover. I reviewed the Grand…" at bounding box center [1186, 207] width 645 height 46
click at [145, 351] on span "All Conversations" at bounding box center [103, 350] width 208 height 40
type input "in:all-conversations"
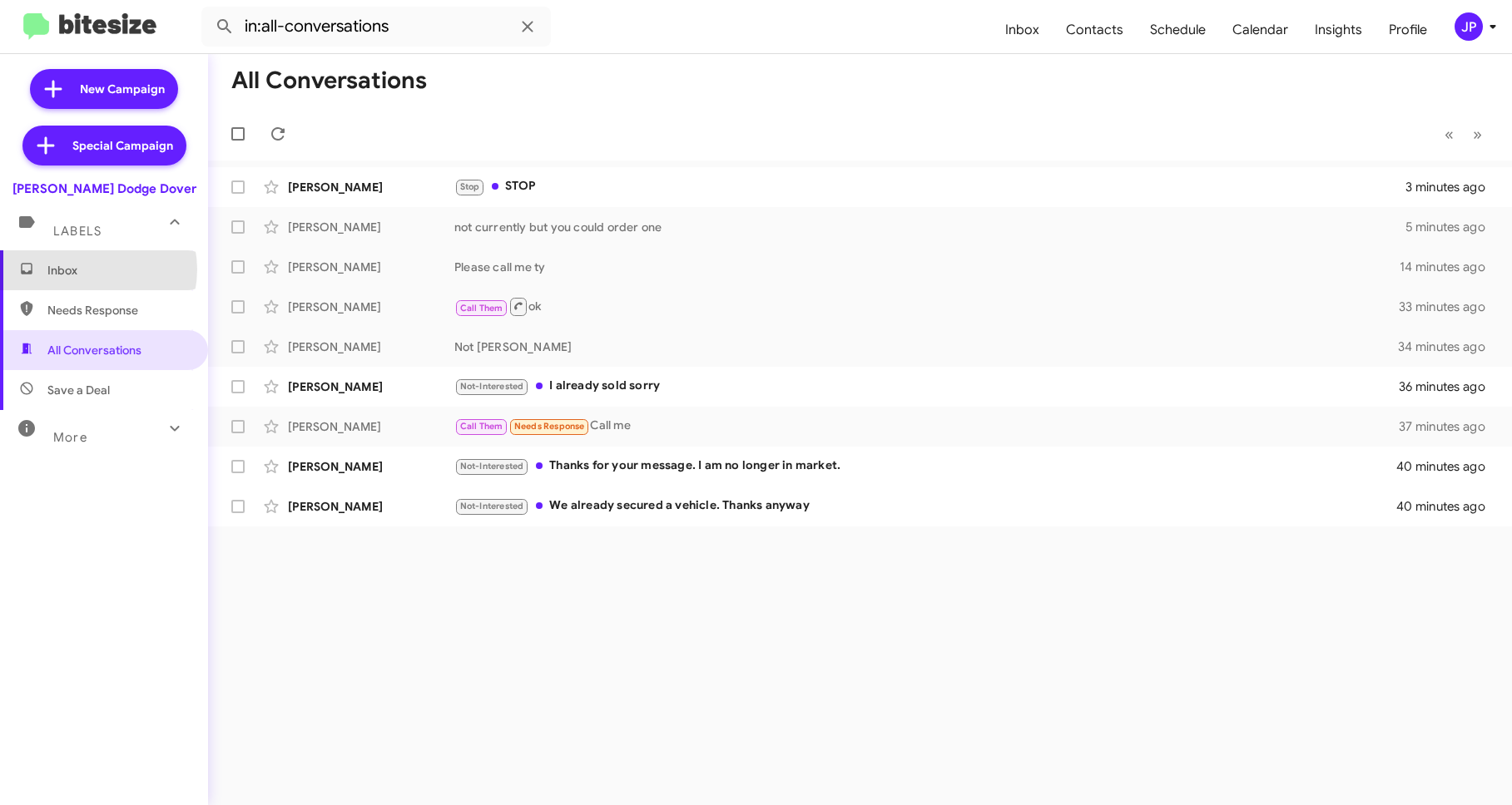
click at [89, 269] on span "Inbox" at bounding box center [118, 270] width 141 height 17
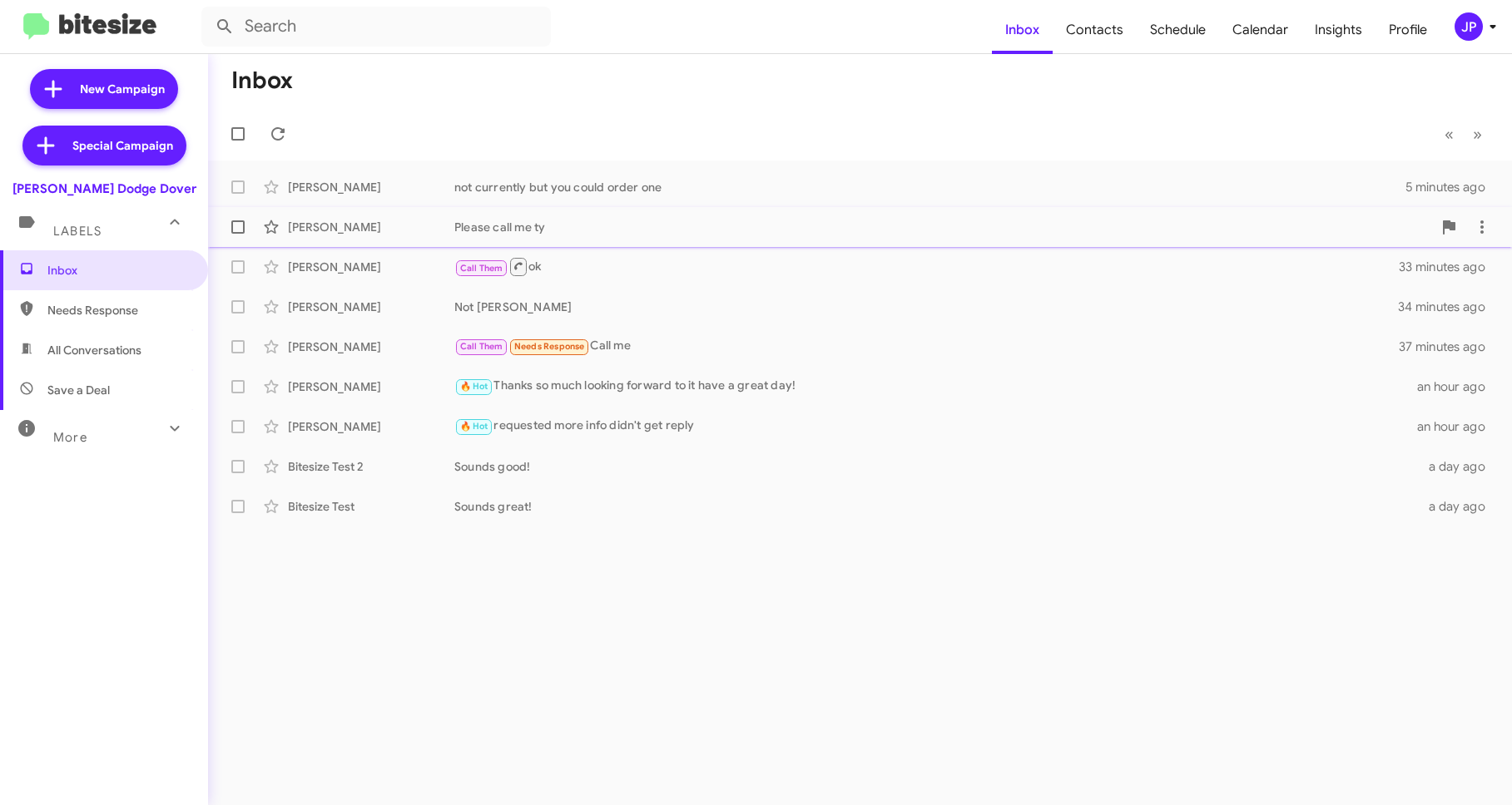
click at [552, 227] on div "Please call me ty" at bounding box center [943, 227] width 978 height 17
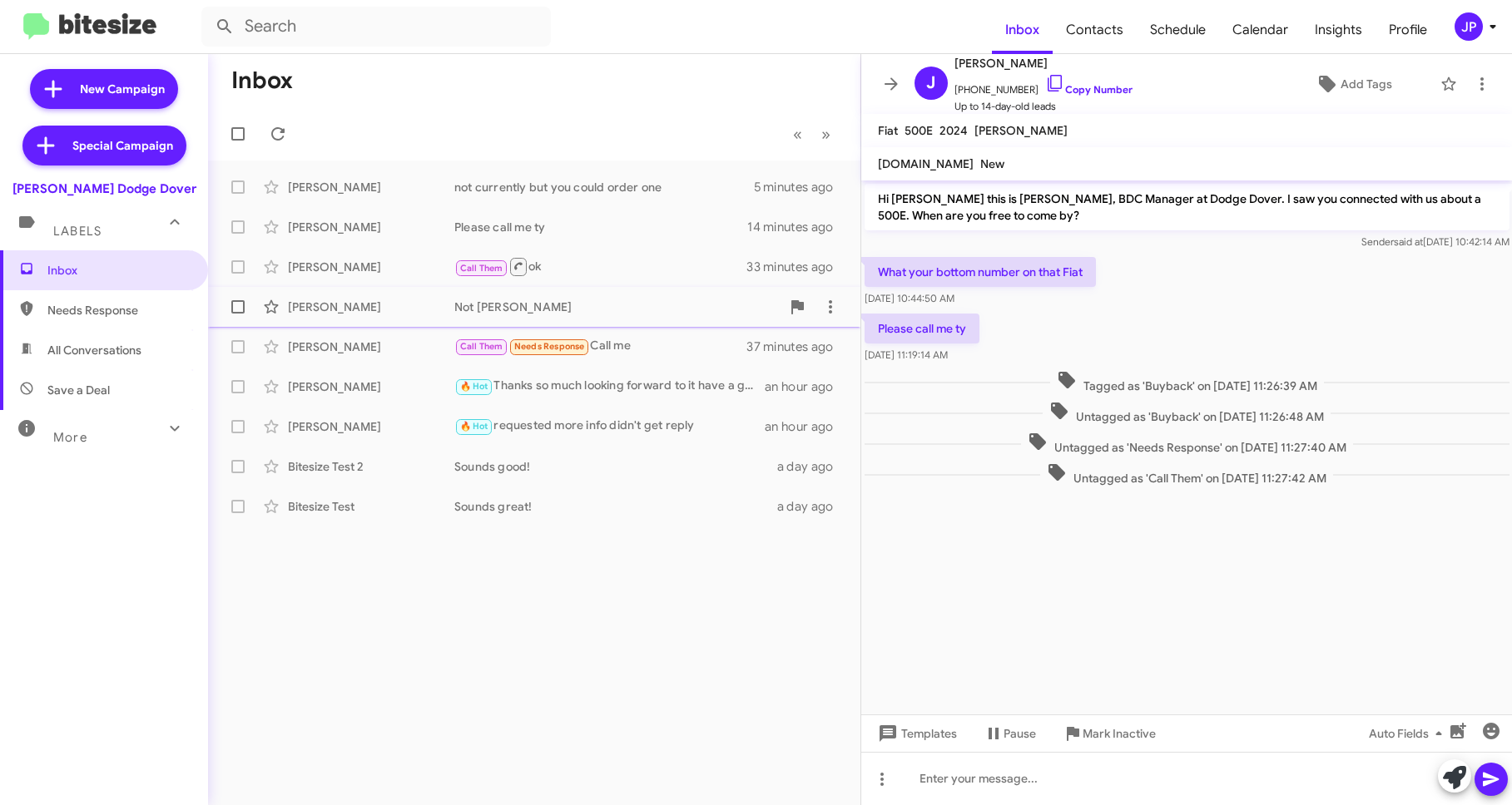
click at [528, 311] on div "Not Frank" at bounding box center [618, 307] width 326 height 17
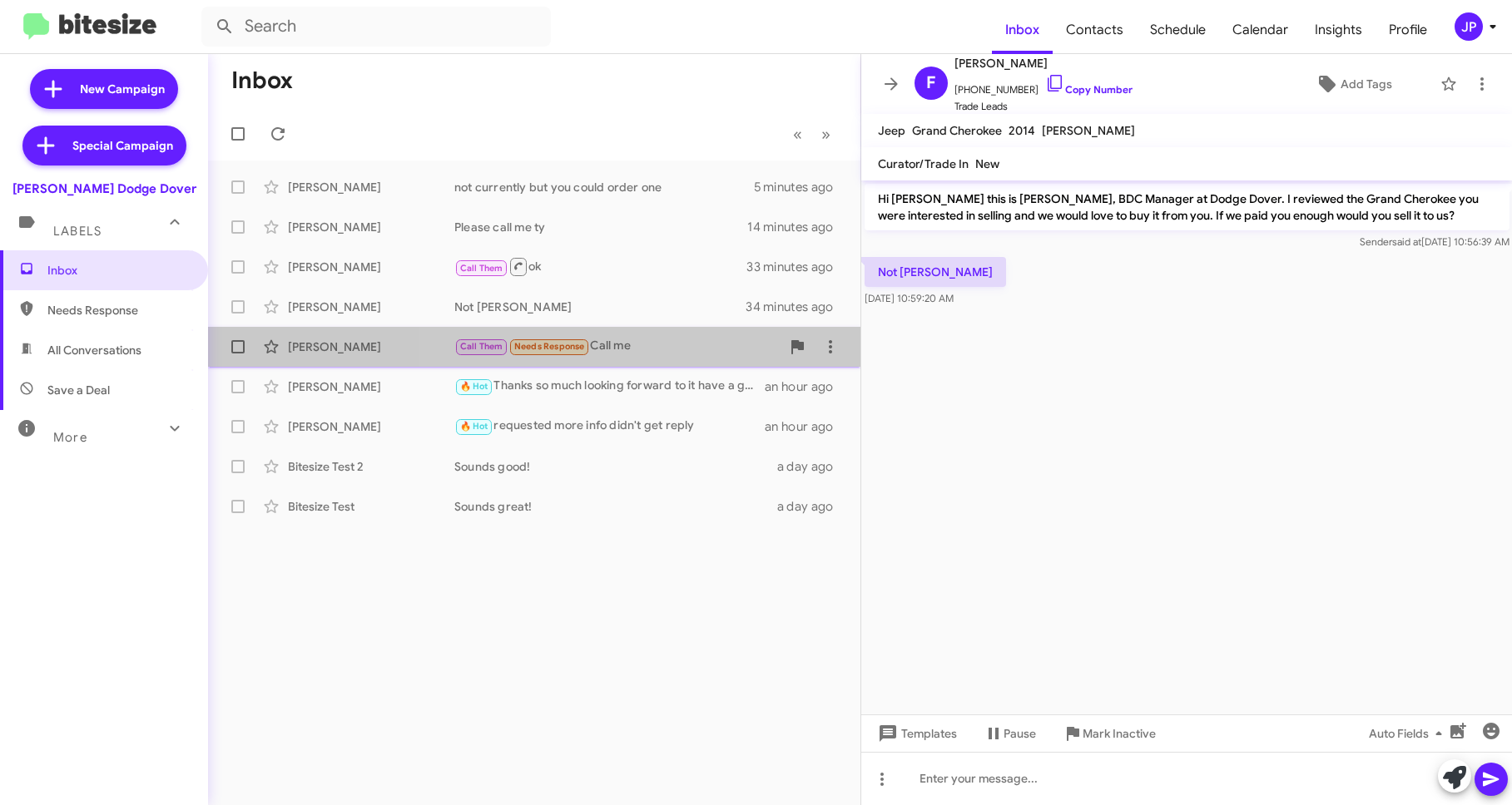
click at [662, 351] on div "Call Them Needs Response Call me" at bounding box center [618, 346] width 326 height 19
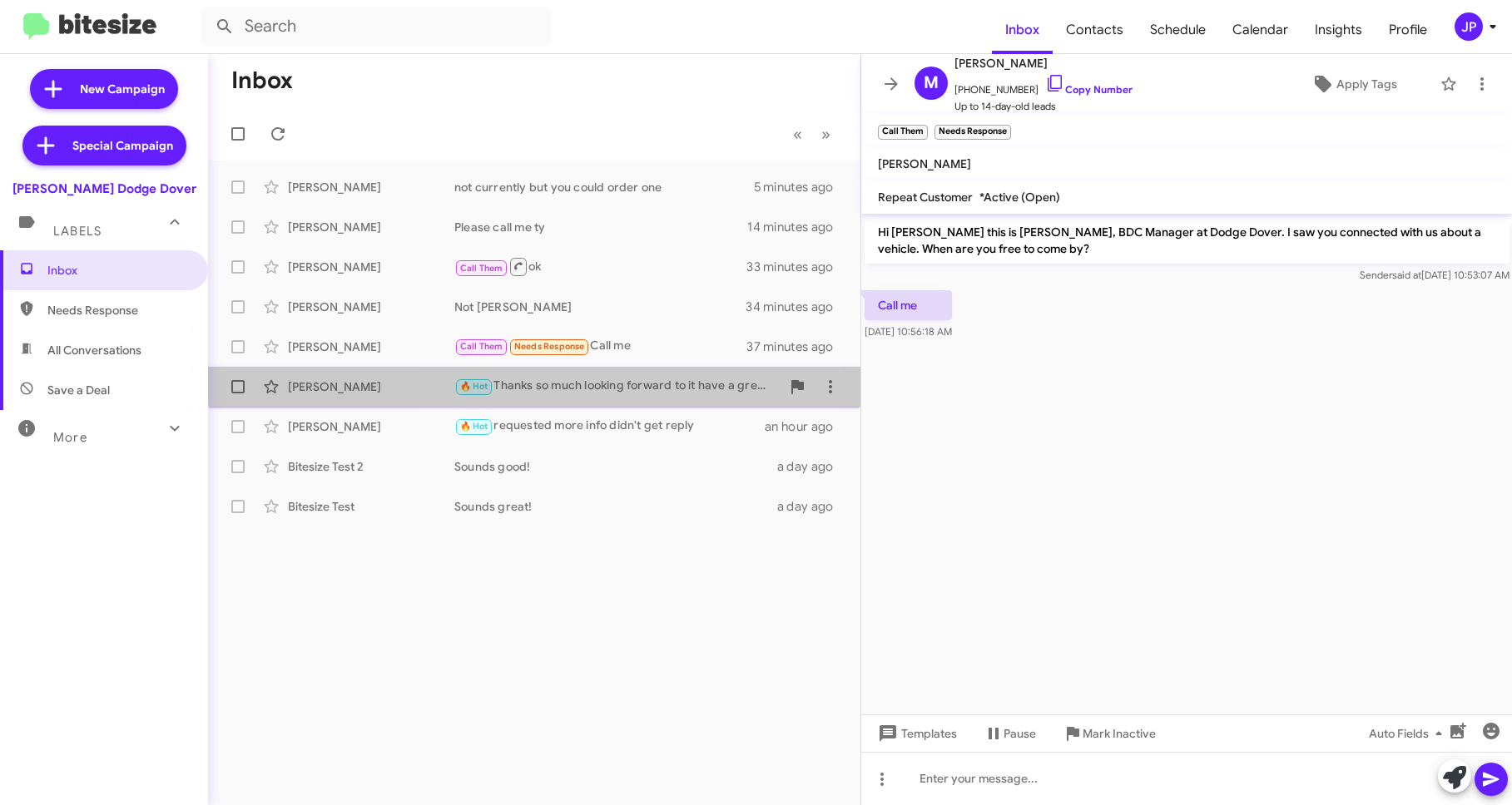
click at [647, 375] on div "Lisa Greene 🔥 Hot Thanks so much looking forward to it have a great day! an hou…" at bounding box center [534, 387] width 626 height 34
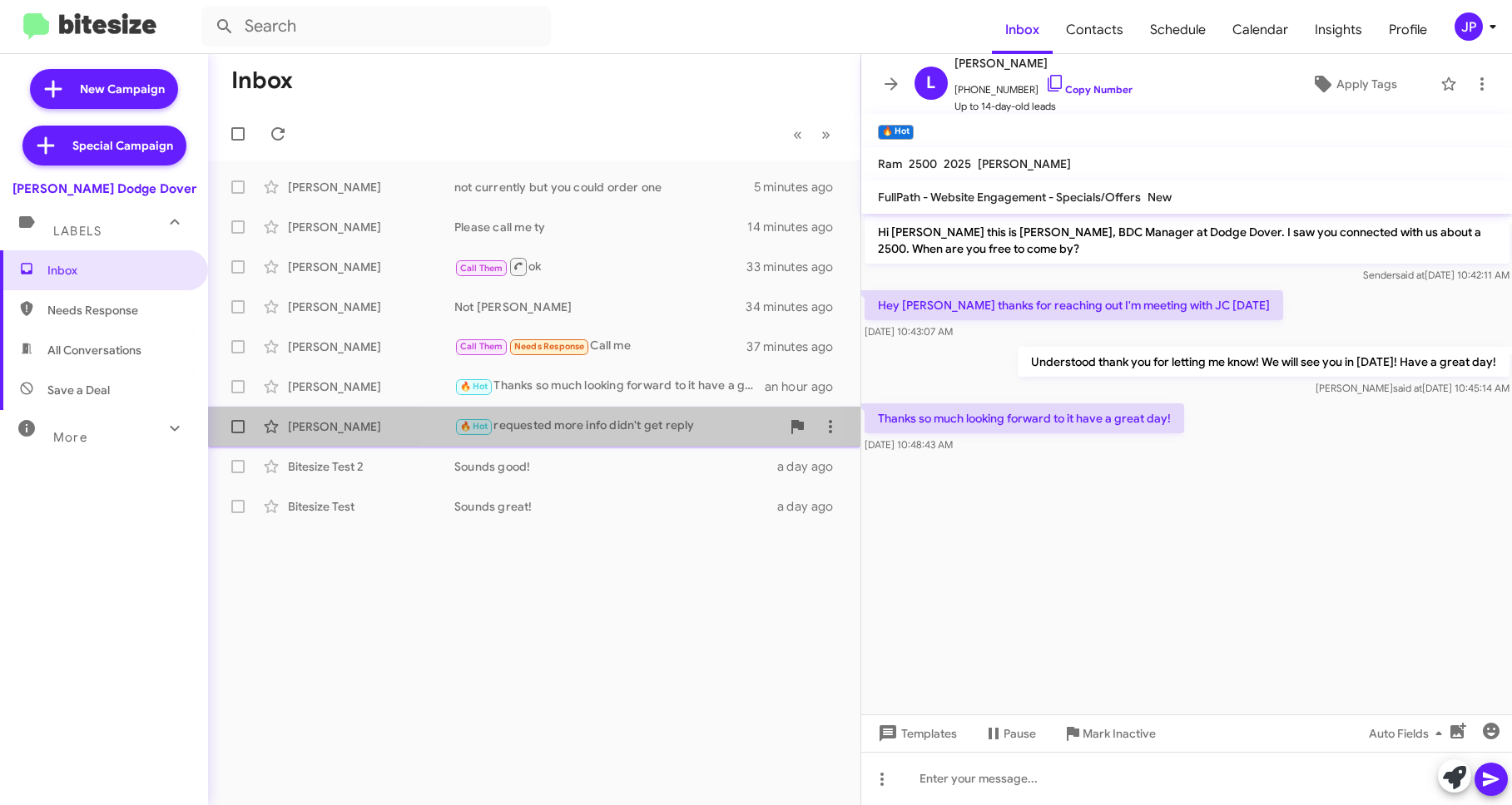
click at [600, 427] on div "🔥 Hot requested more info didn't get reply" at bounding box center [618, 426] width 326 height 19
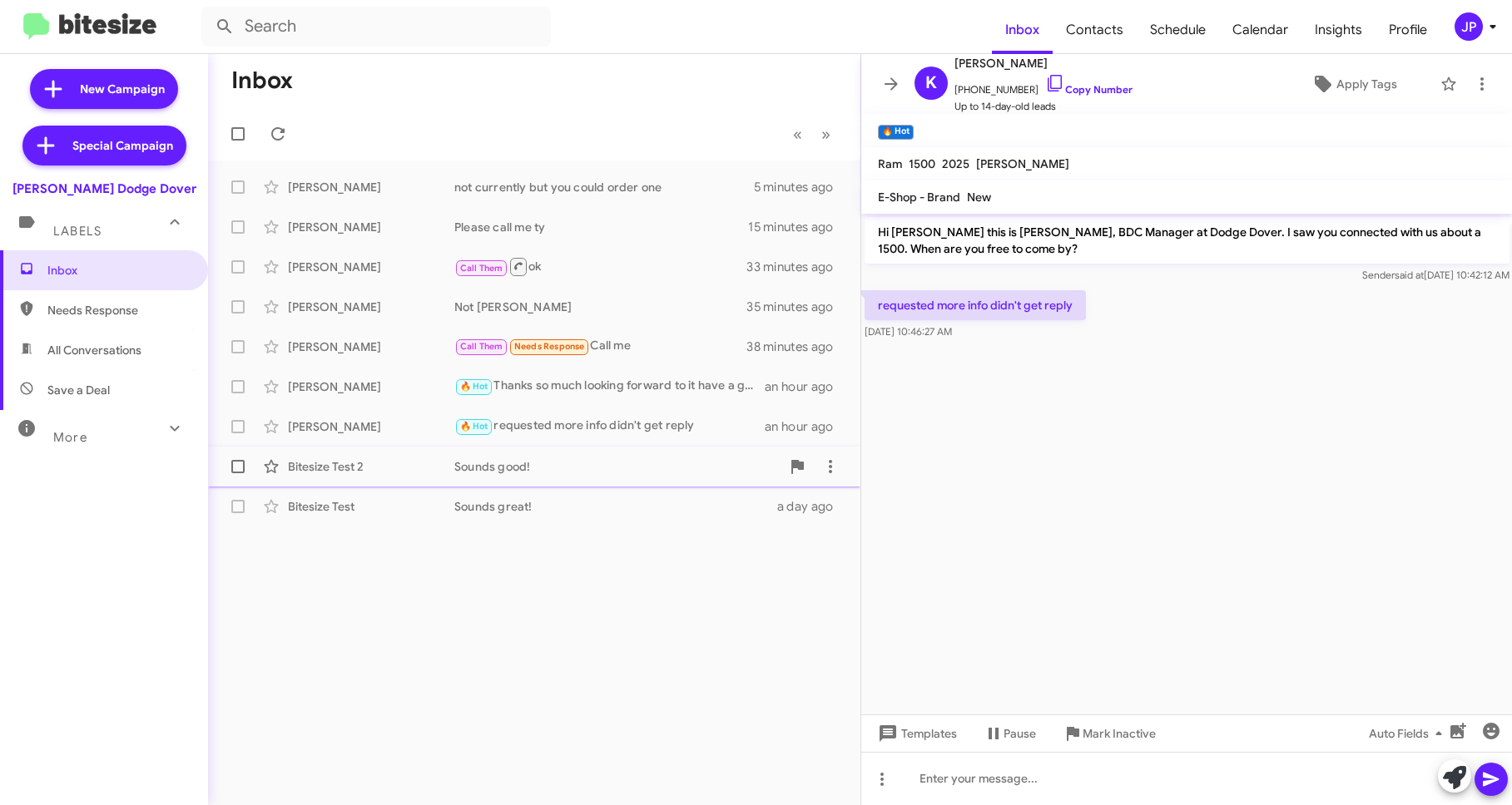
click at [593, 452] on div "Bitesize Test 2 Sounds good! a day ago" at bounding box center [534, 467] width 626 height 34
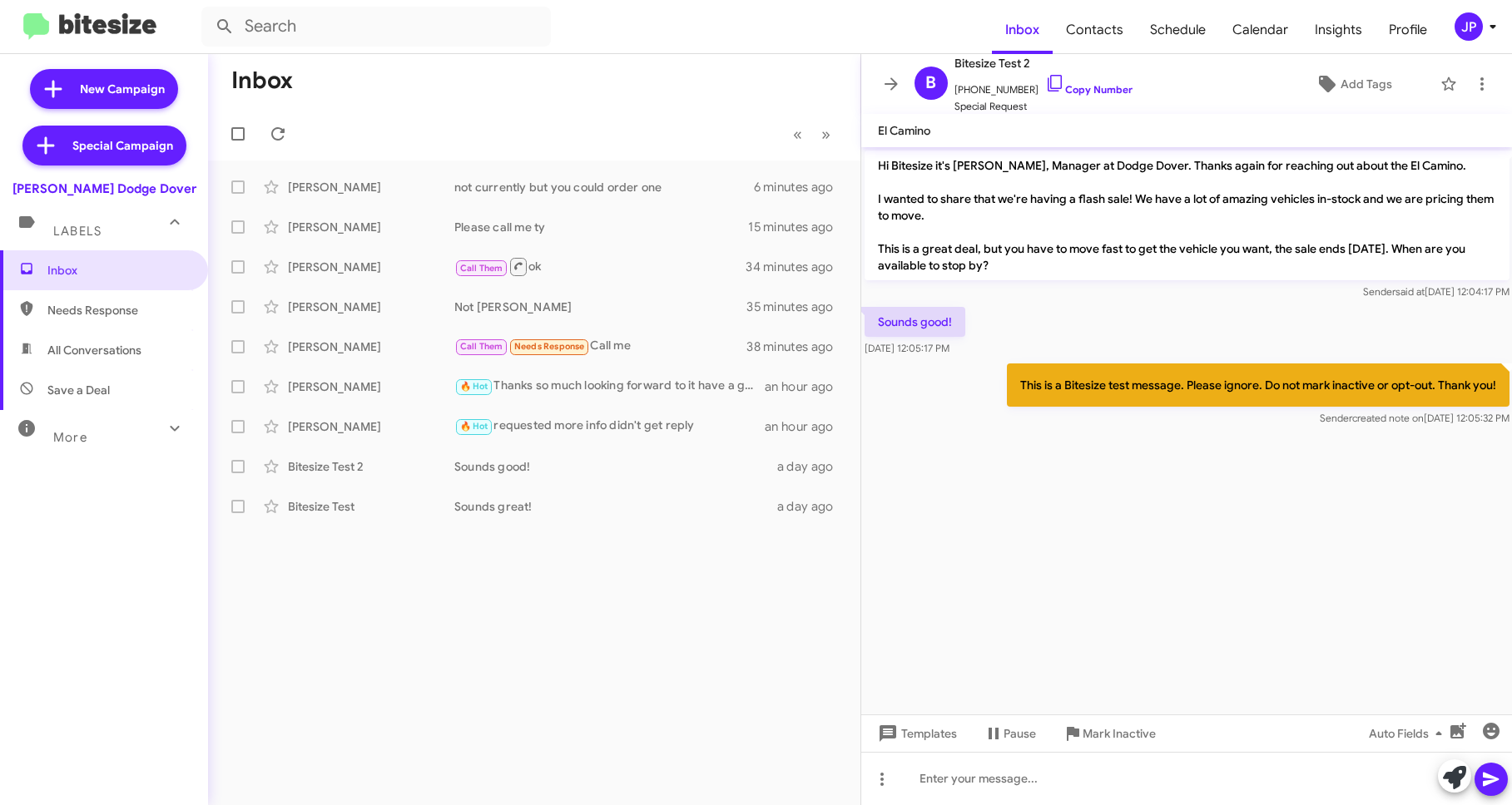
click at [1205, 641] on cdk-virtual-scroll-viewport "Hi Bitesize it's Colin Carrasquillo, Manager at Dodge Dover. Thanks again for r…" at bounding box center [1186, 431] width 651 height 567
click at [1453, 34] on span "JP" at bounding box center [1478, 27] width 50 height 29
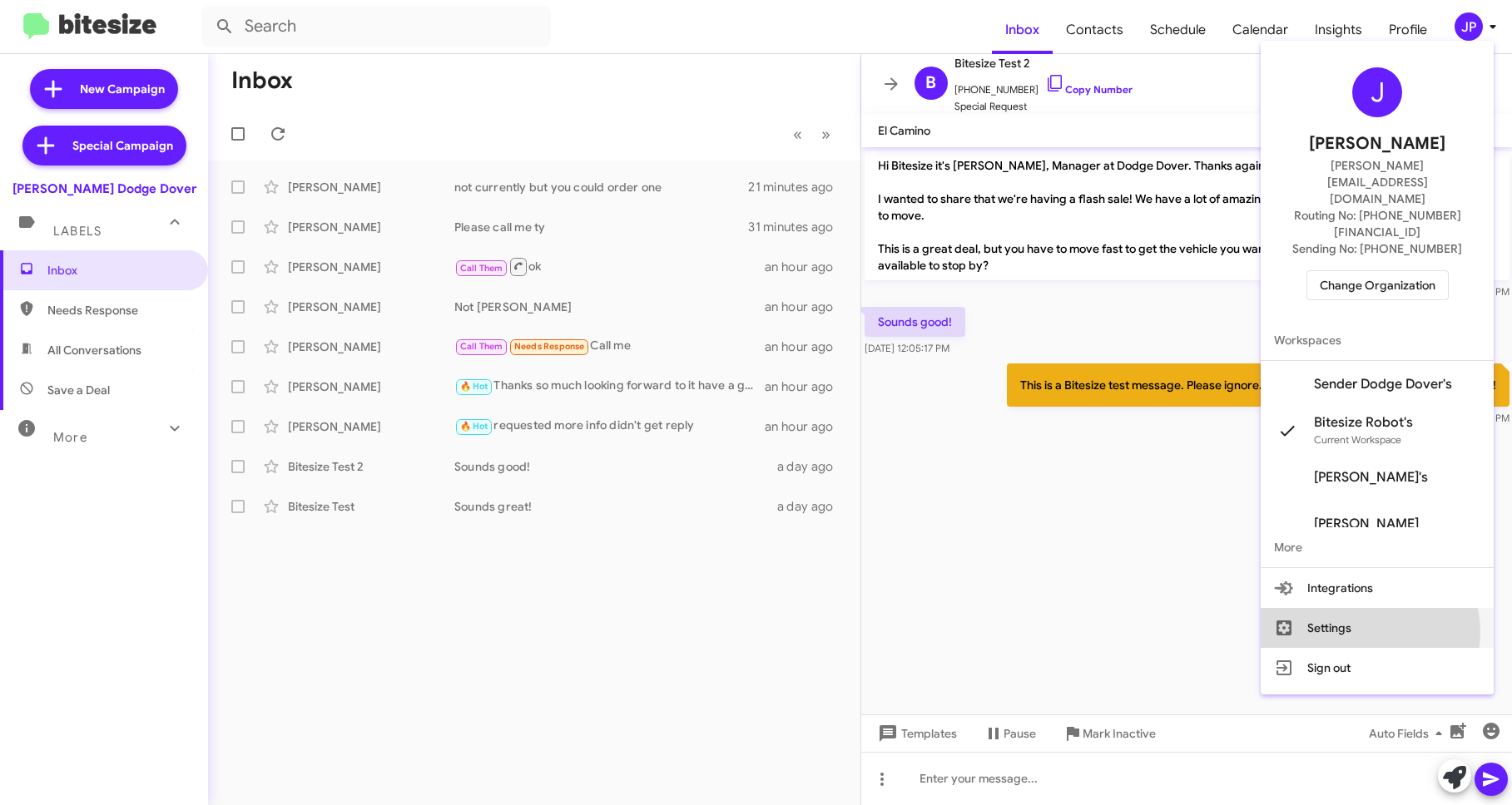
click at [1382, 608] on button "Settings" at bounding box center [1377, 628] width 233 height 40
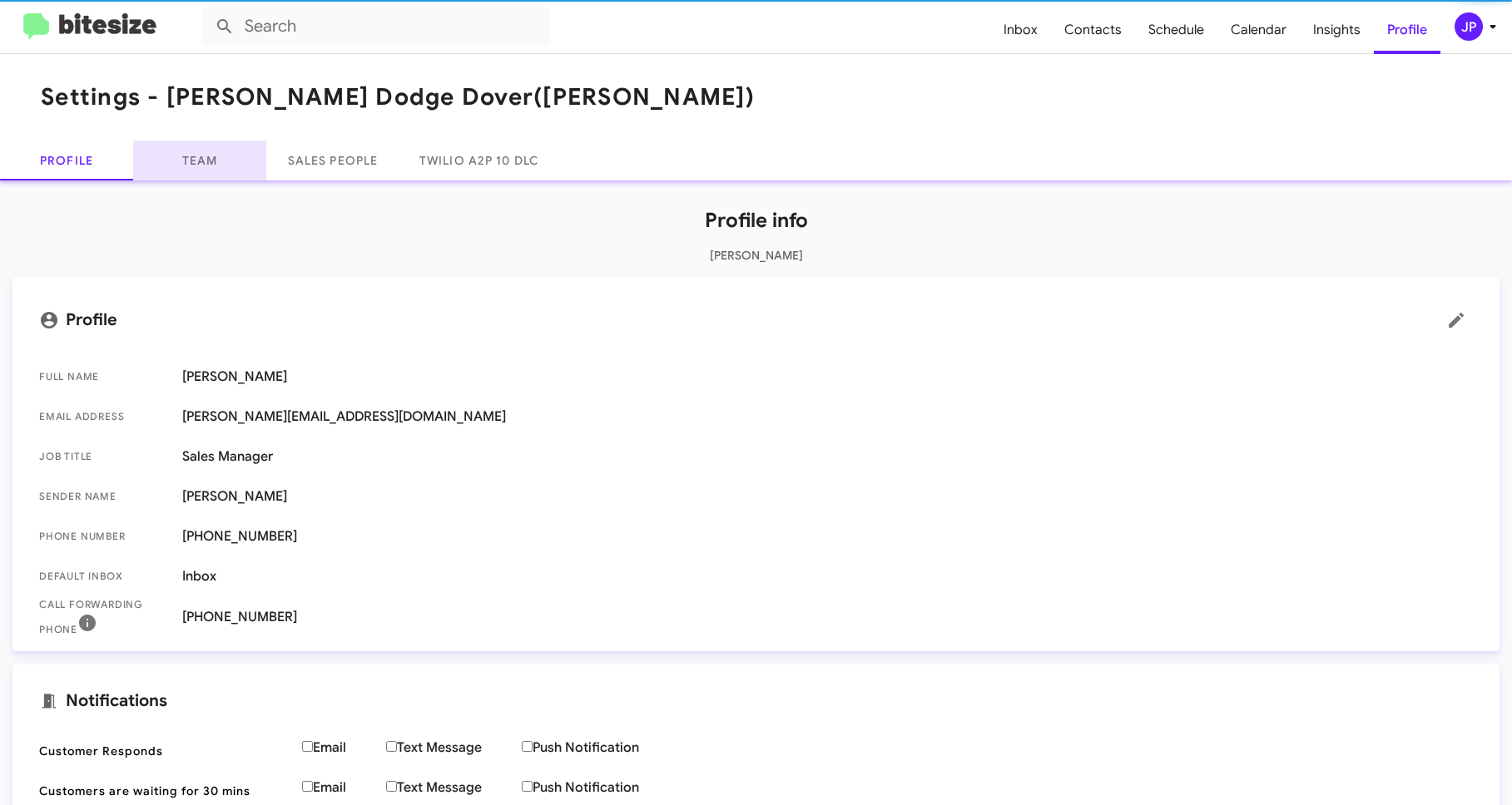
click at [203, 174] on link "Team" at bounding box center [199, 160] width 133 height 40
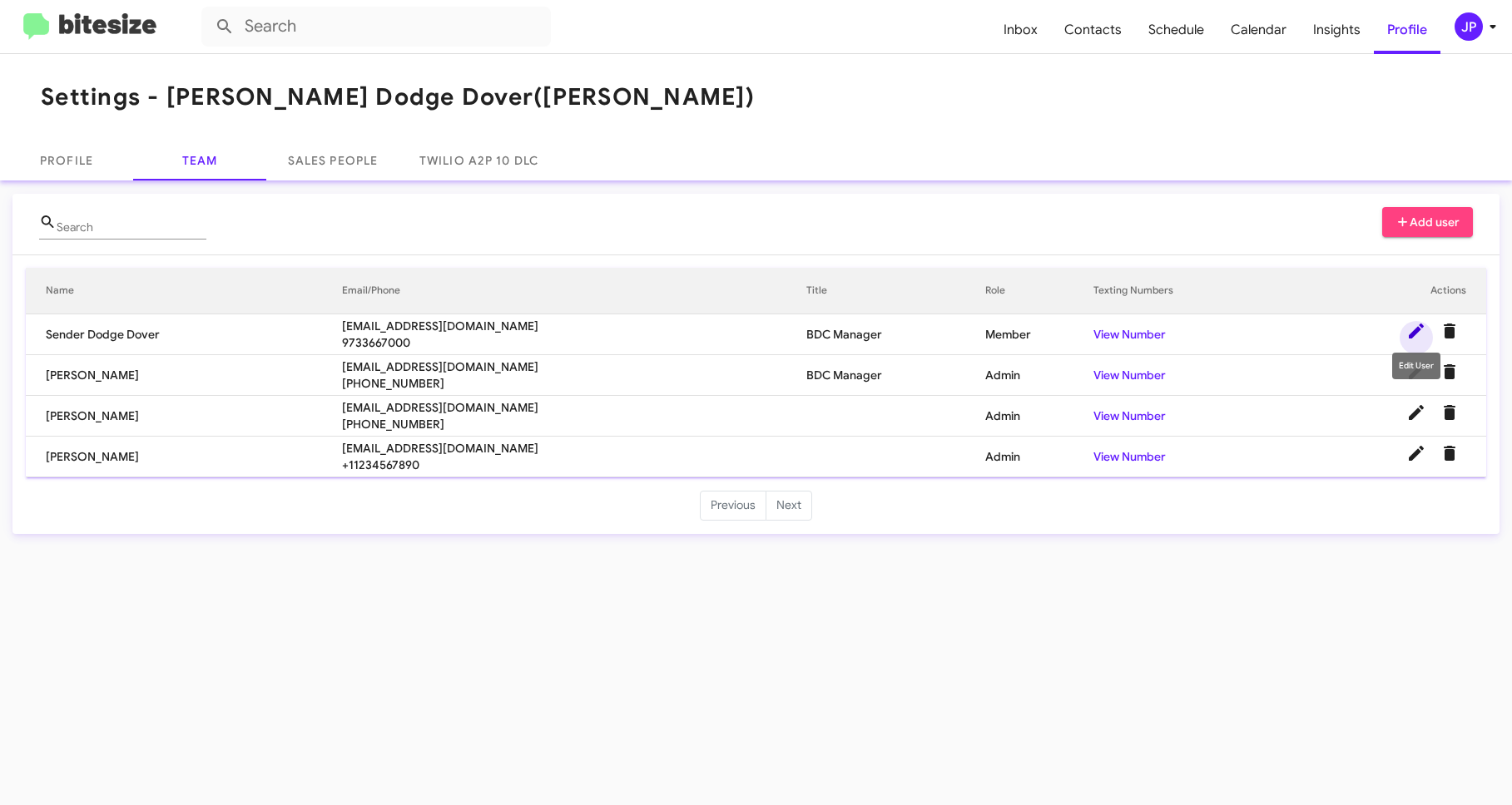
click at [1412, 332] on icon at bounding box center [1416, 331] width 15 height 15
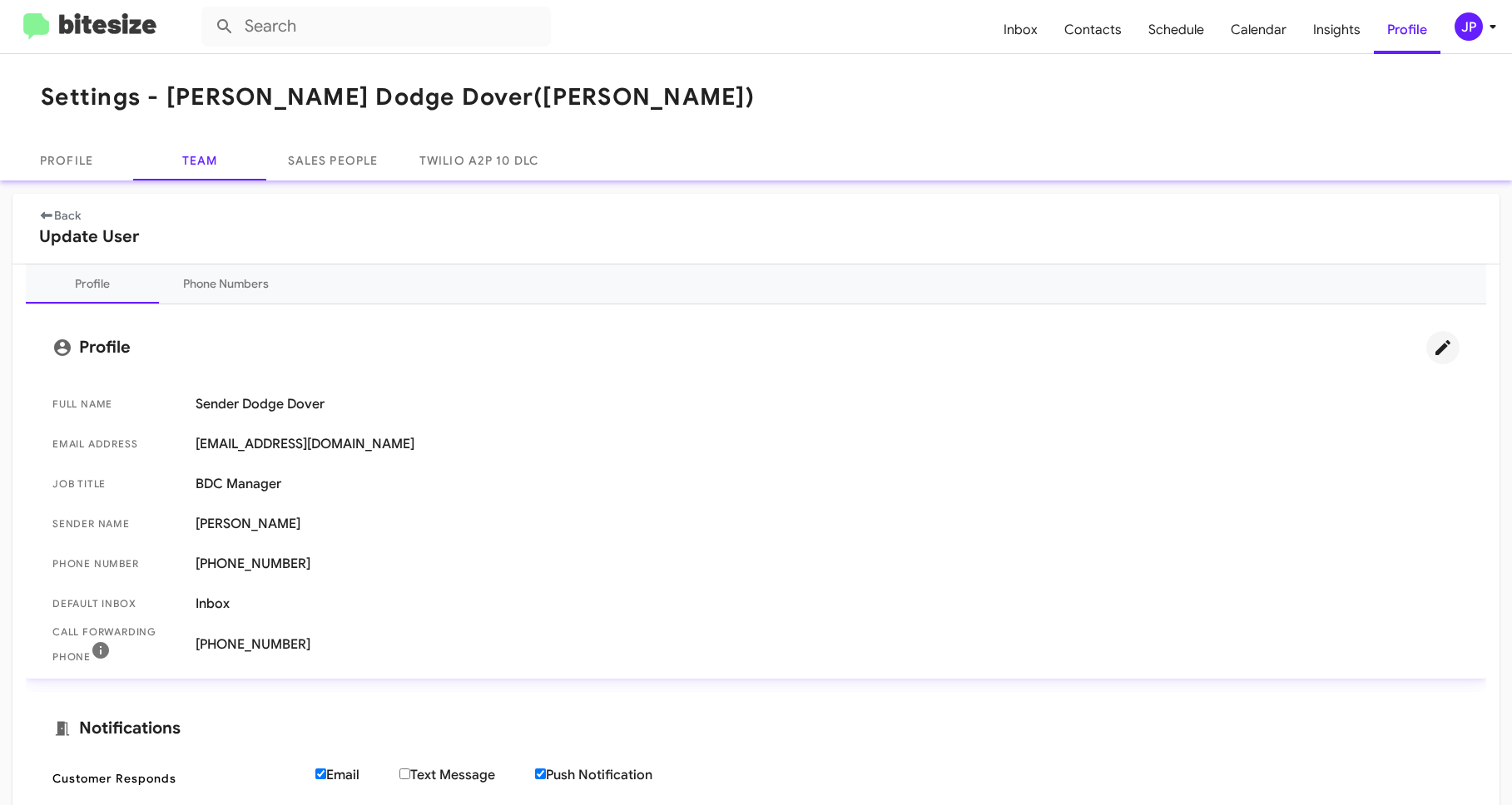
click at [1433, 342] on icon at bounding box center [1443, 347] width 20 height 20
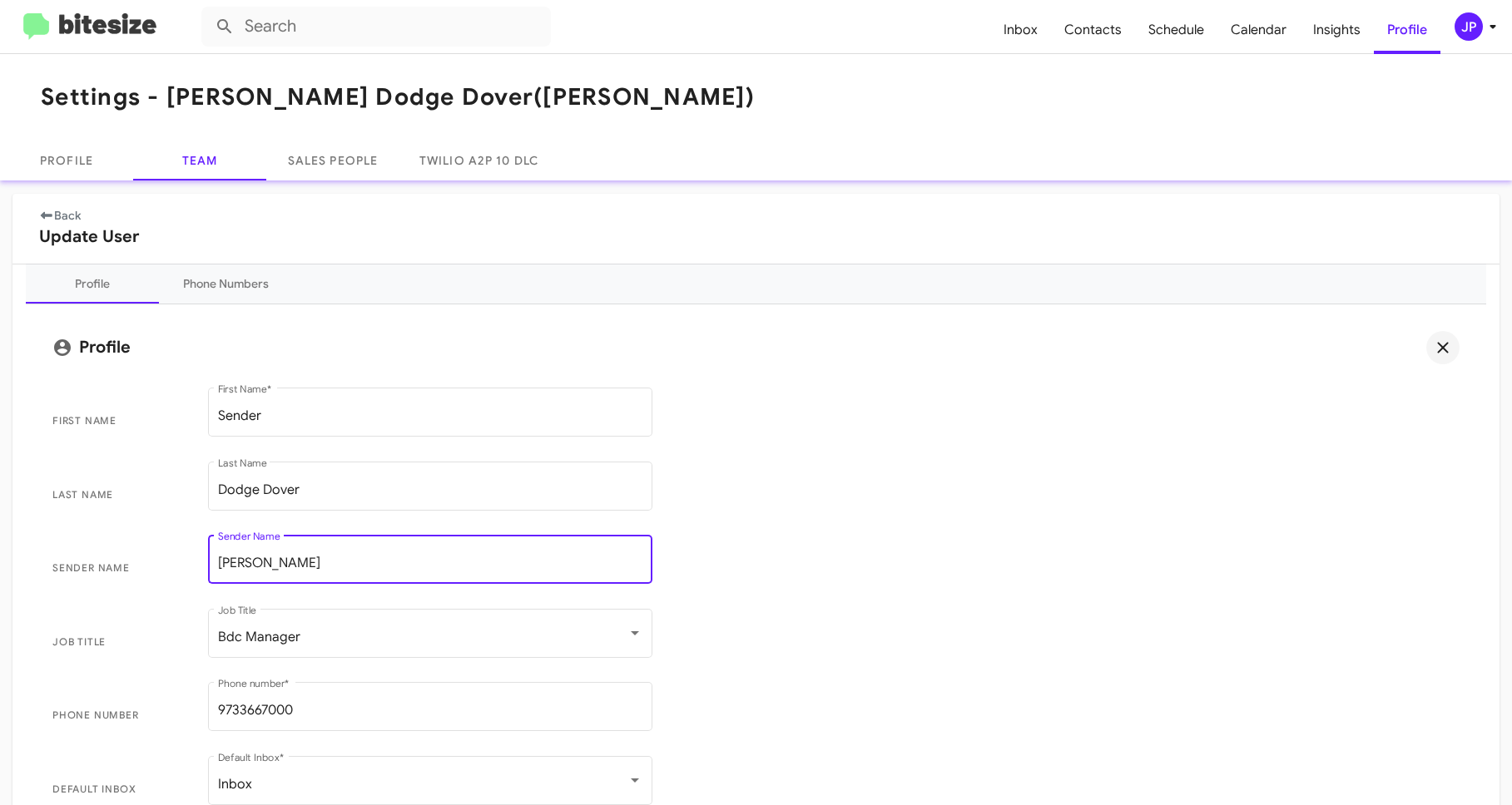
drag, startPoint x: 339, startPoint y: 563, endPoint x: 268, endPoint y: 559, distance: 71.1
click at [268, 559] on input "Kenneth Reed" at bounding box center [430, 563] width 424 height 15
type input "Kenneth"
drag, startPoint x: 859, startPoint y: 524, endPoint x: 1000, endPoint y: 602, distance: 161.1
click at [867, 525] on span "Last Name Dodge Dover Last Name" at bounding box center [756, 495] width 1434 height 74
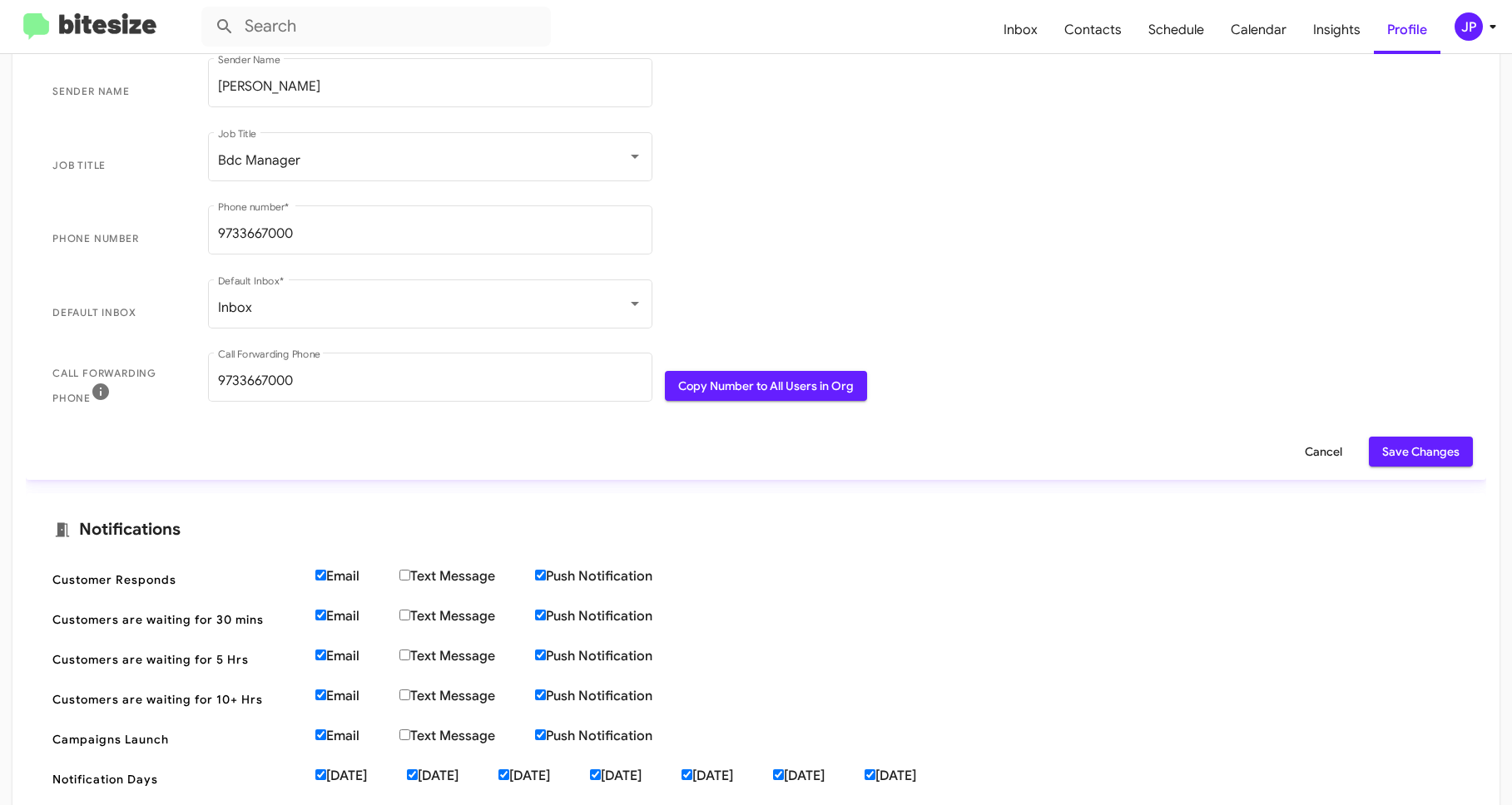
scroll to position [594, 0]
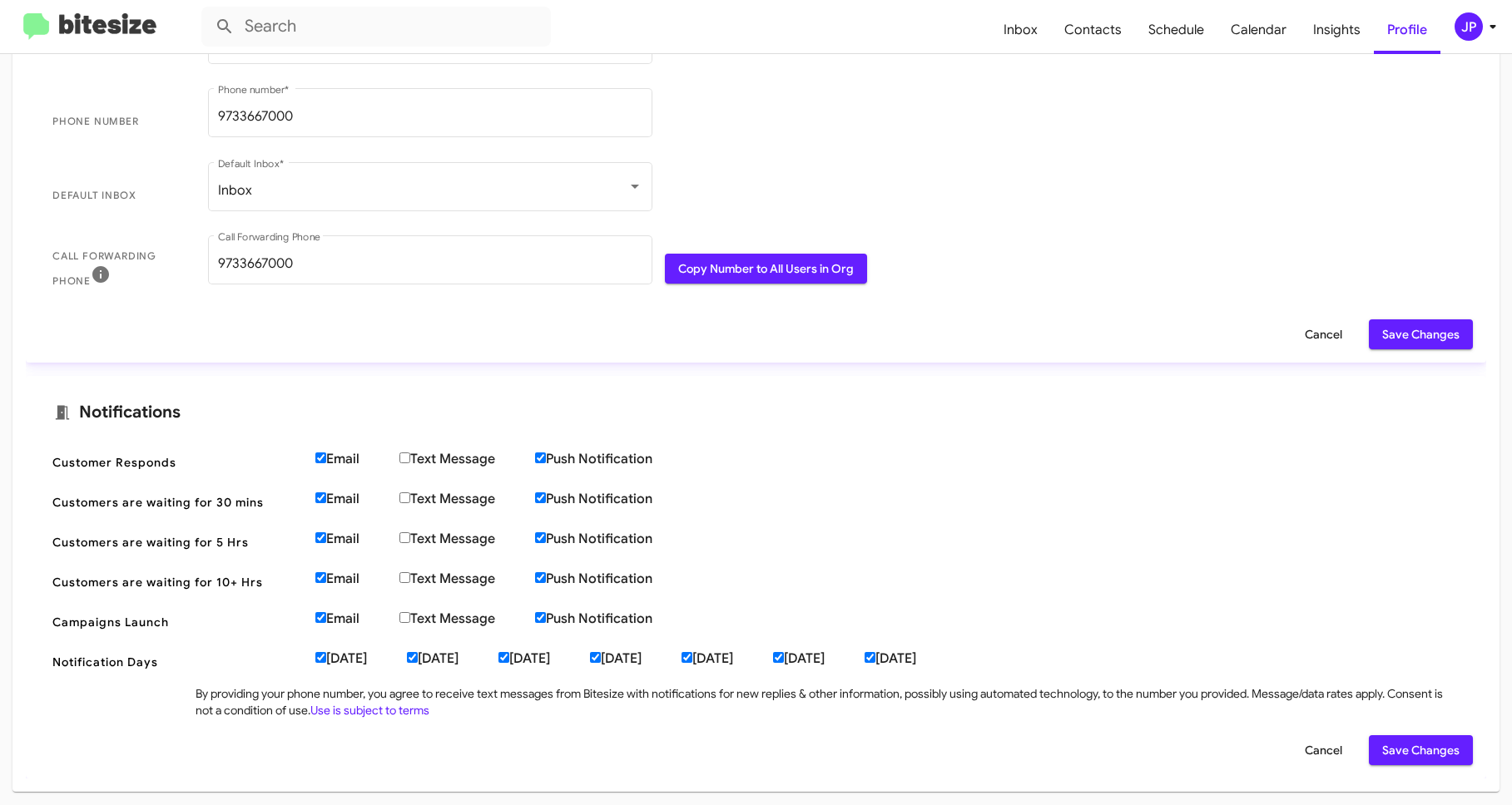
click at [1403, 347] on span "Save Changes" at bounding box center [1420, 335] width 77 height 30
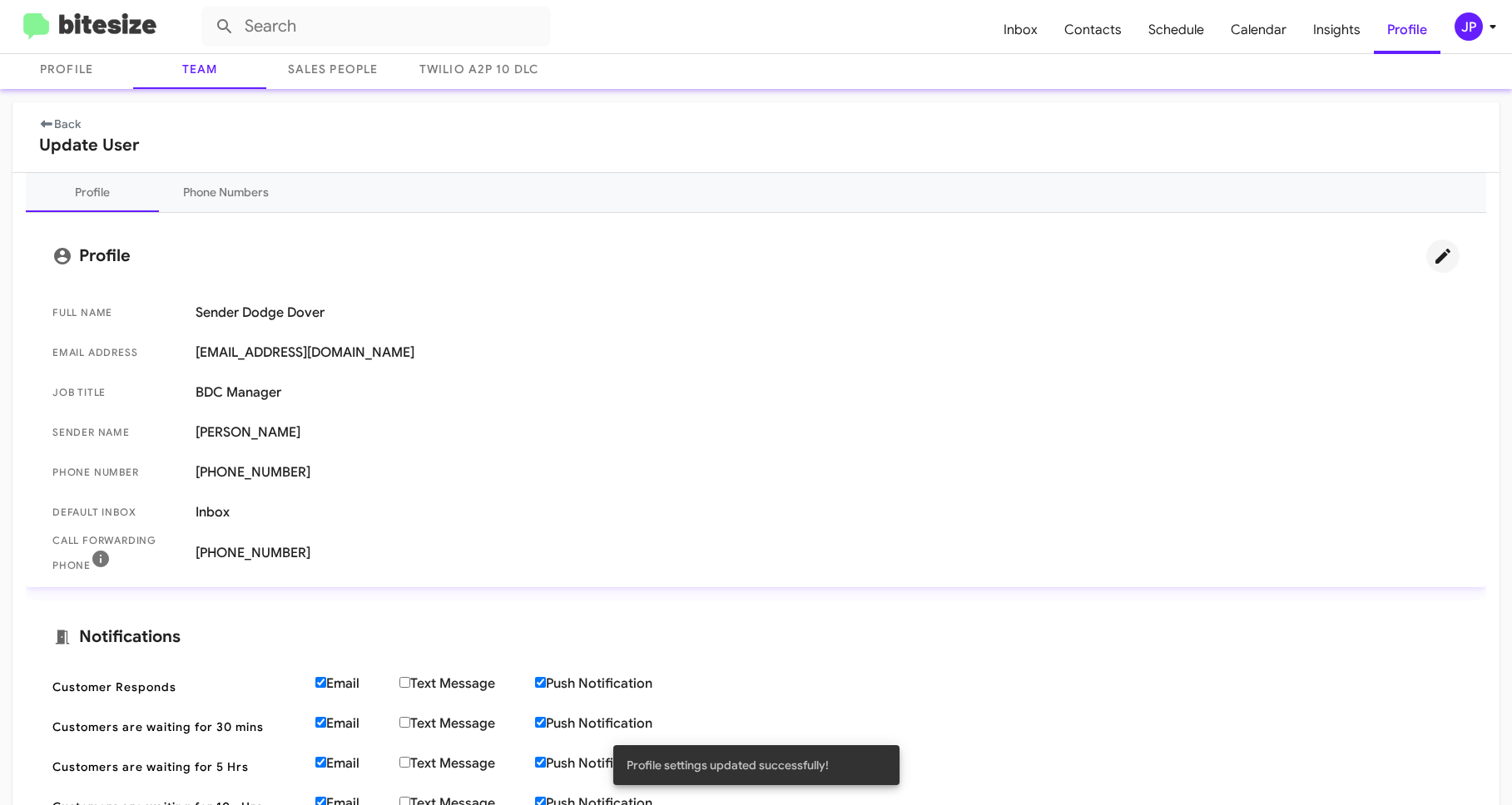
scroll to position [0, 0]
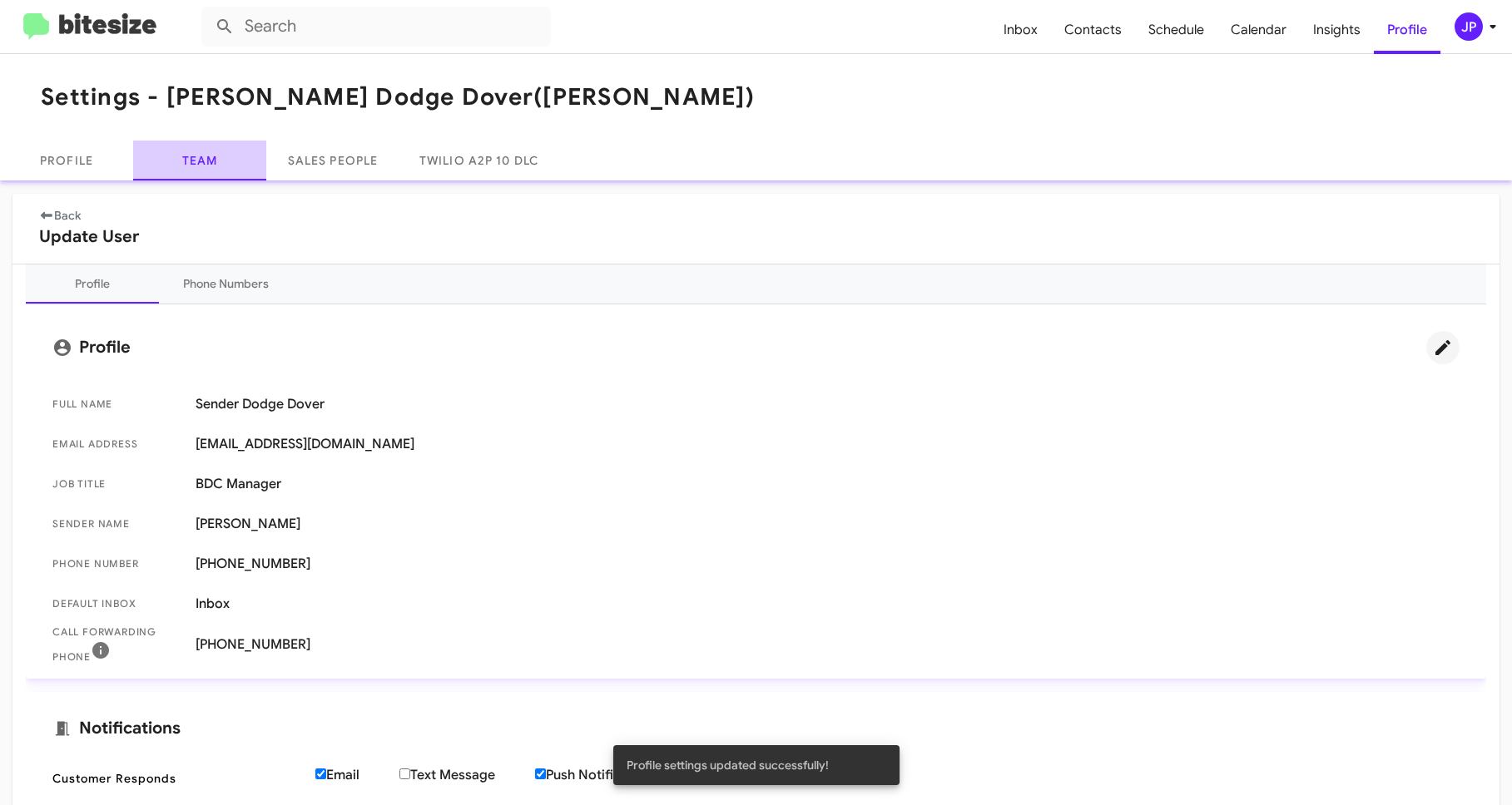
click at [170, 160] on link "Team" at bounding box center [199, 160] width 133 height 40
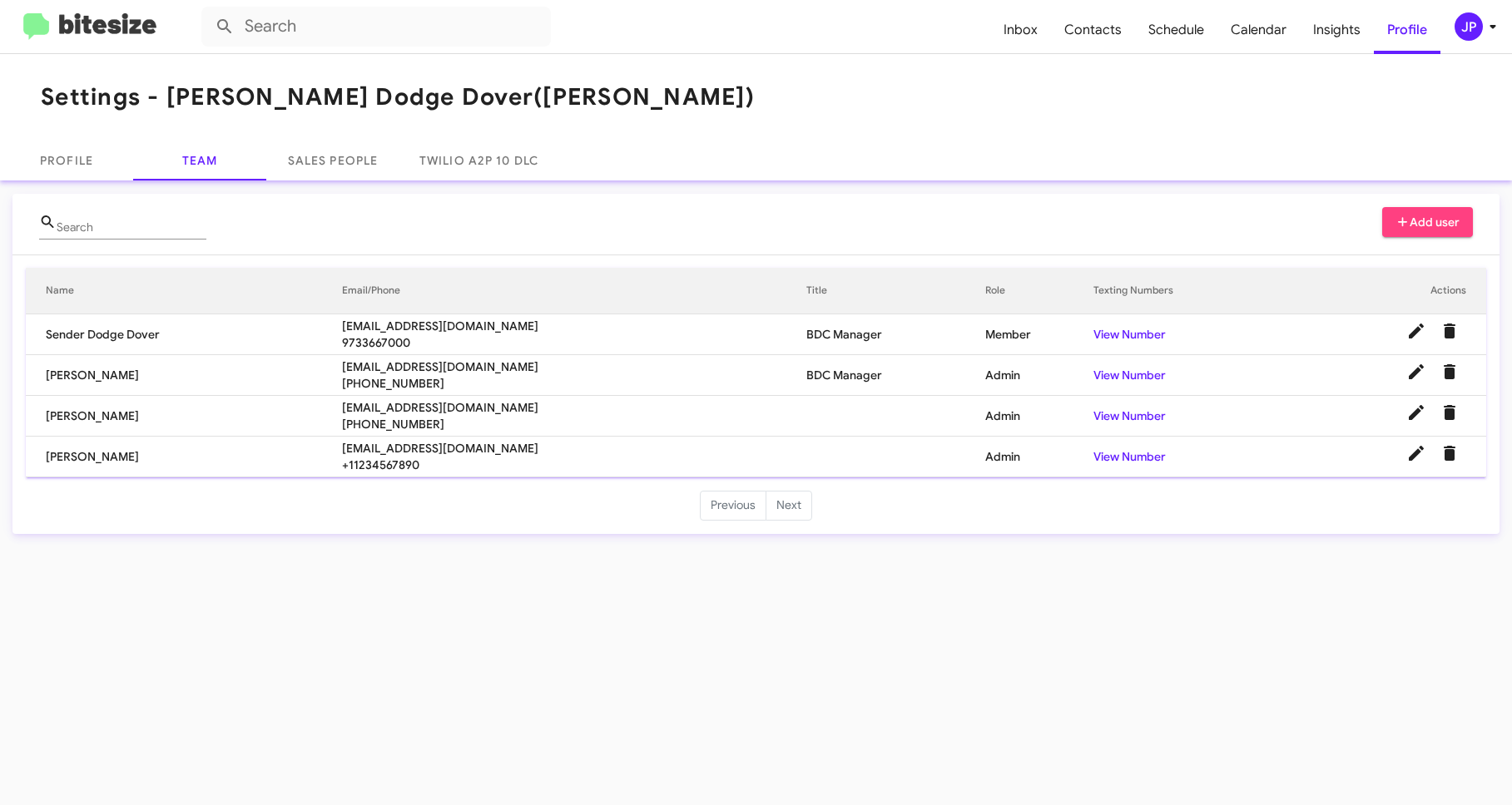
click at [127, 22] on img at bounding box center [90, 27] width 133 height 28
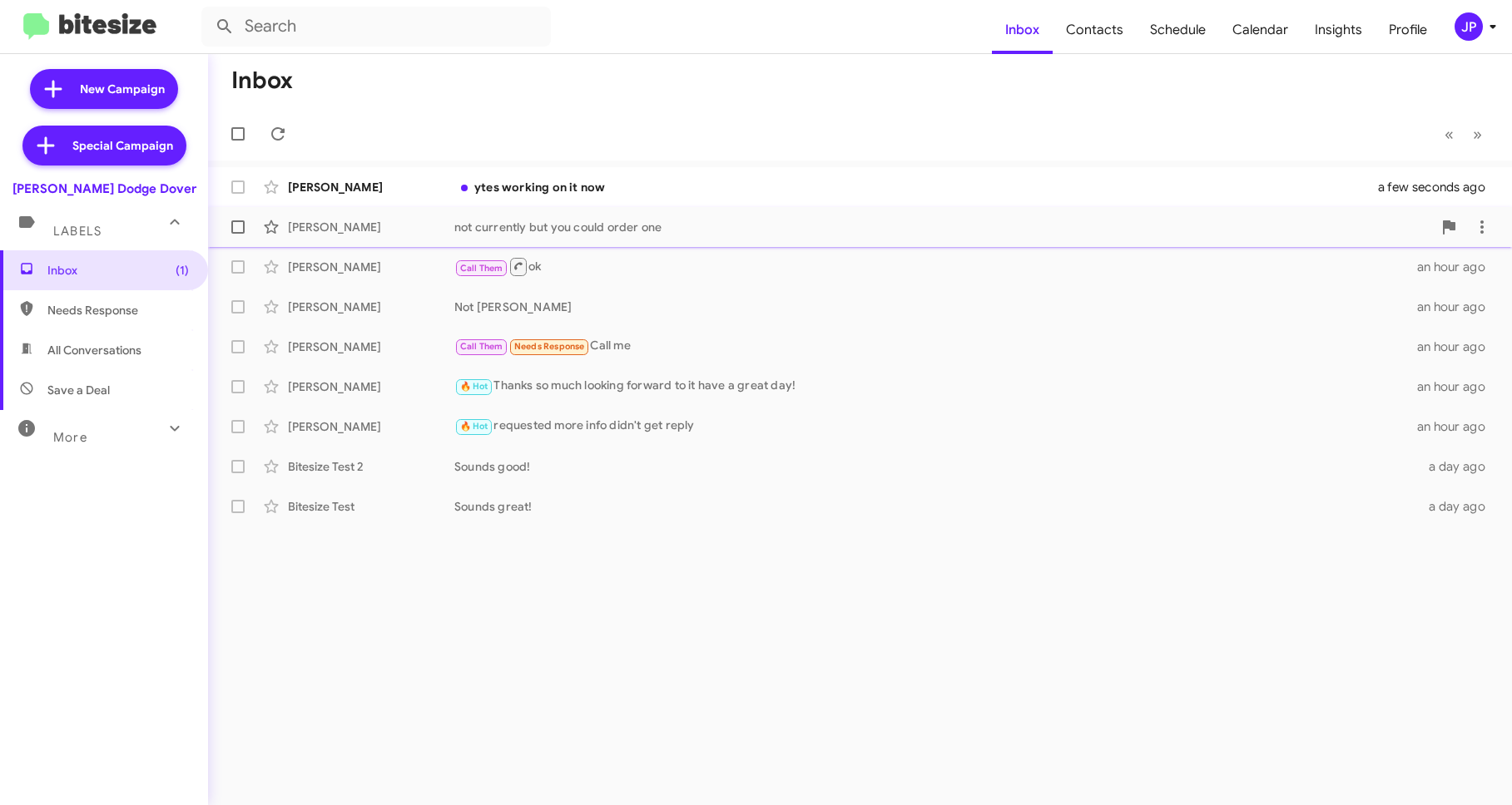
click at [643, 235] on div "not currently but you could order one" at bounding box center [943, 227] width 978 height 17
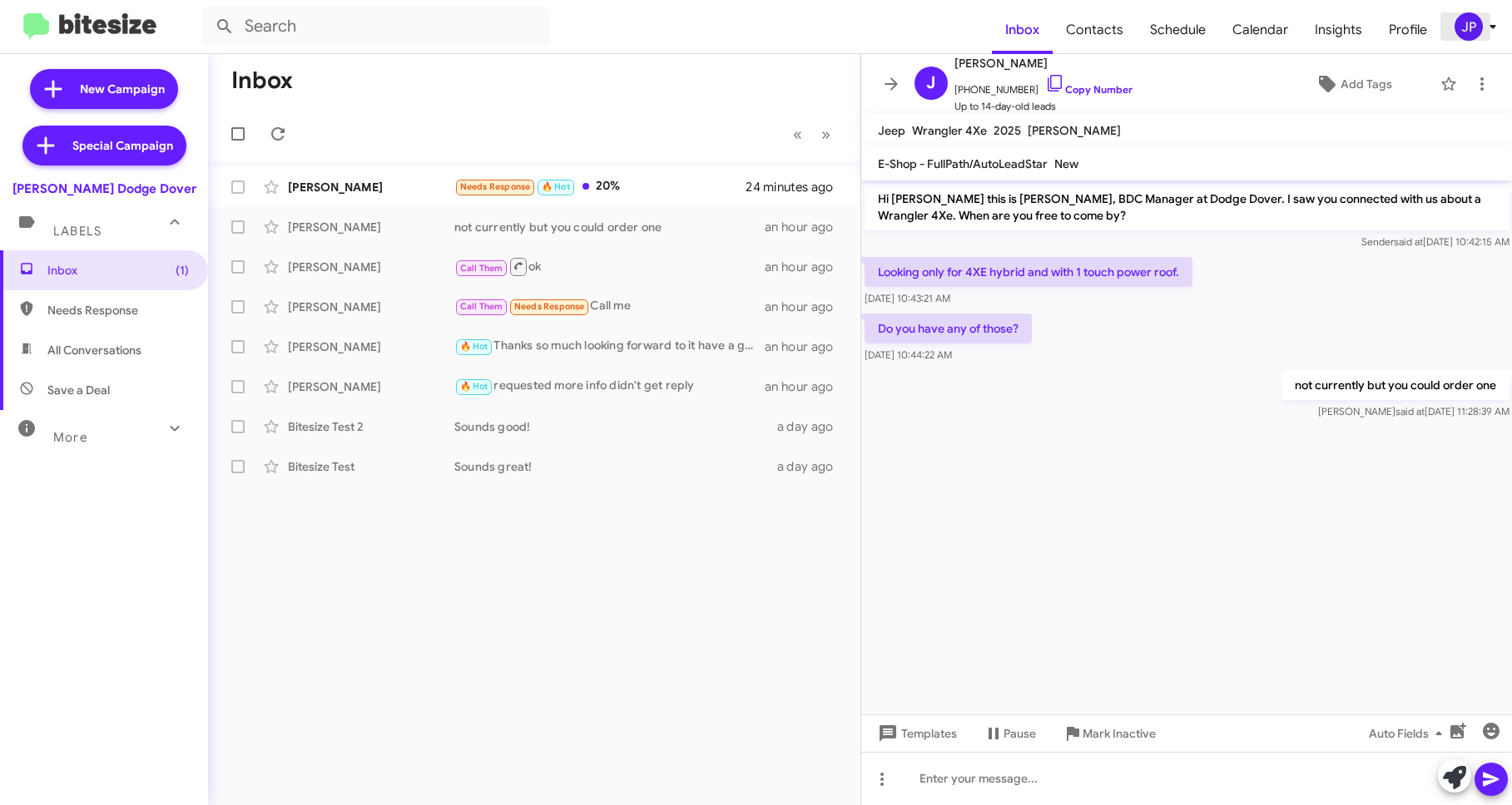
click at [1480, 27] on div "JP" at bounding box center [1468, 27] width 29 height 29
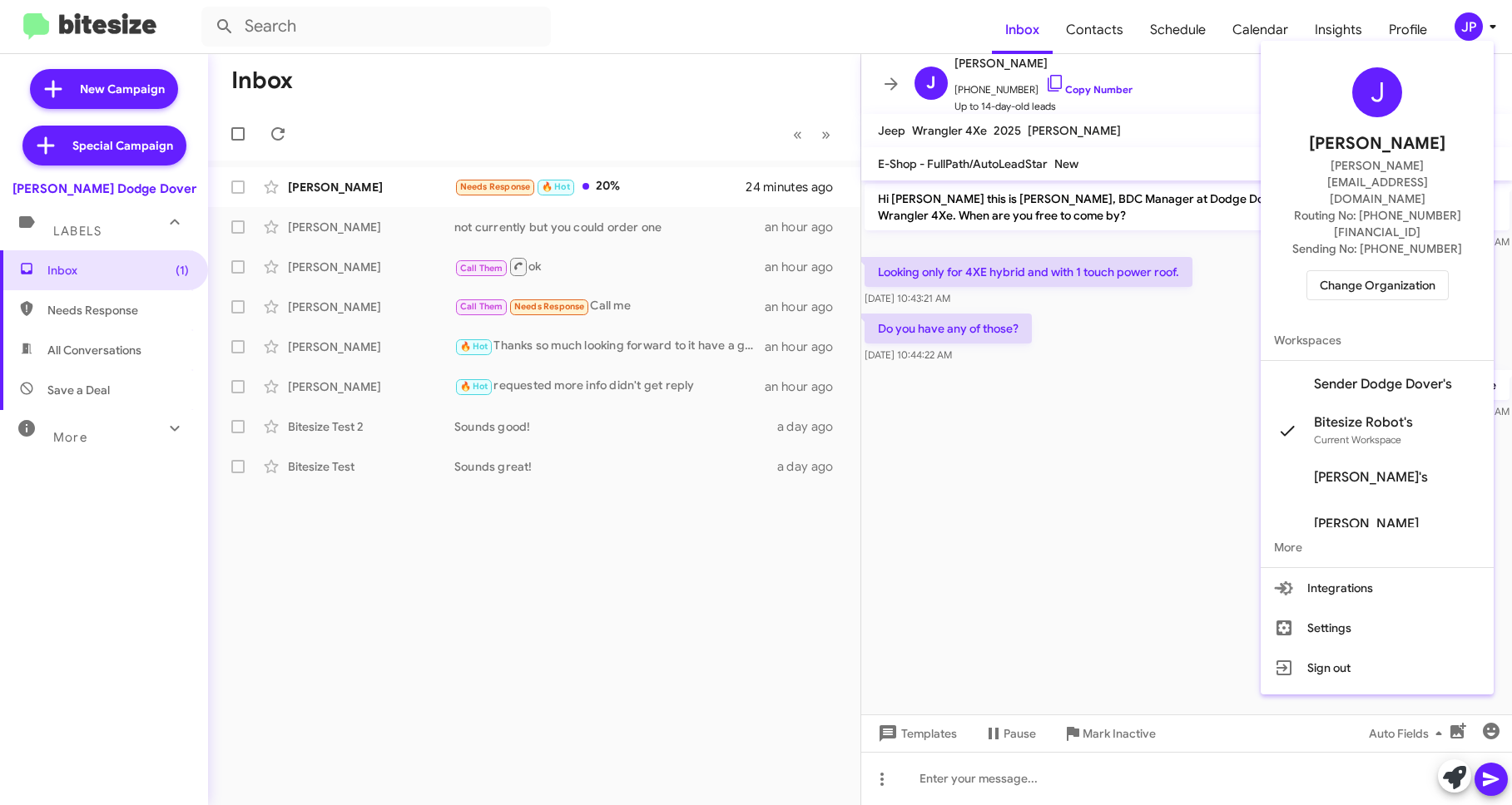
click at [1377, 271] on span "Change Organization" at bounding box center [1377, 285] width 115 height 29
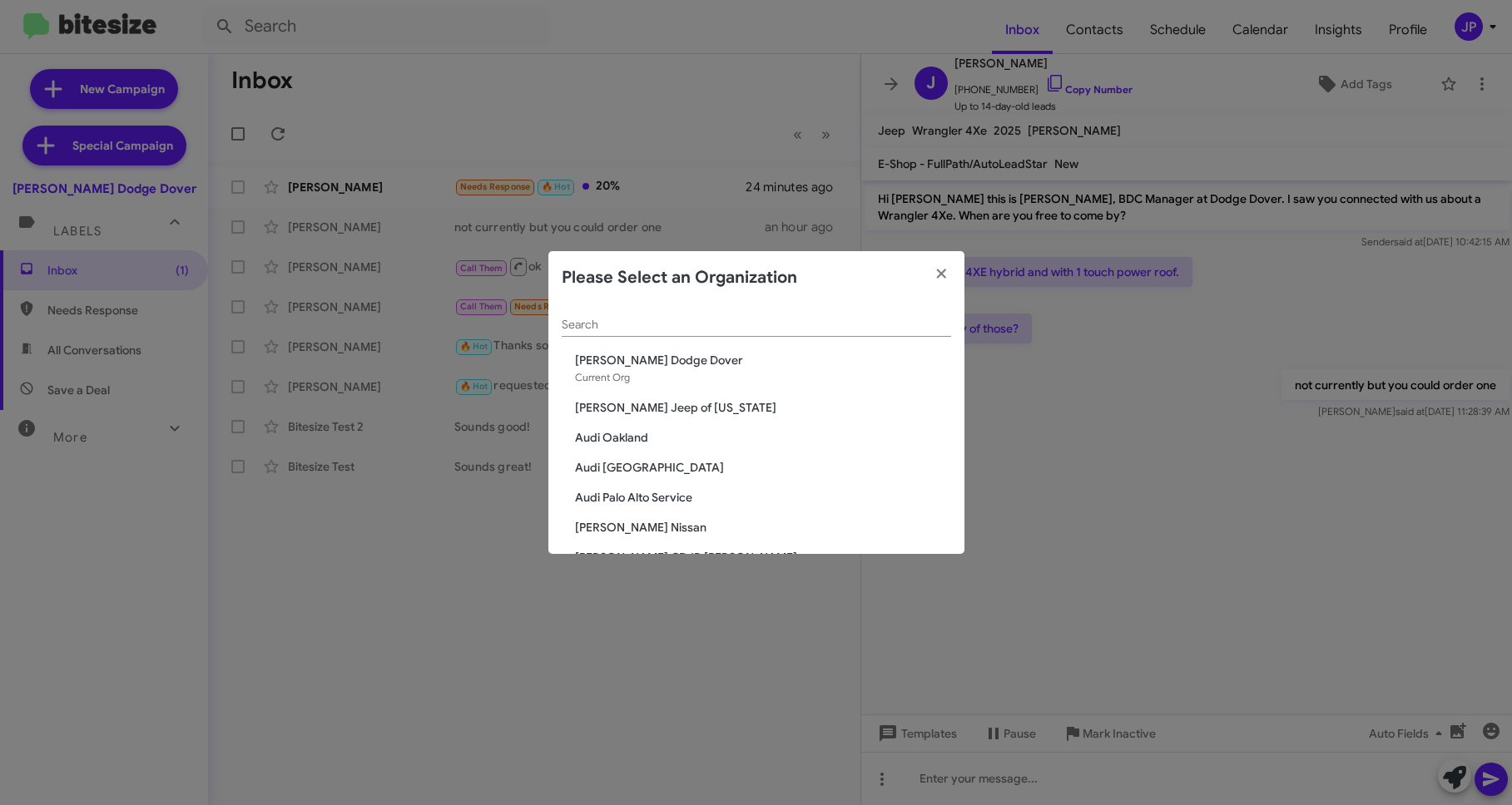
click at [783, 336] on div "Search" at bounding box center [756, 328] width 390 height 47
click at [795, 330] on input "Search" at bounding box center [756, 326] width 390 height 13
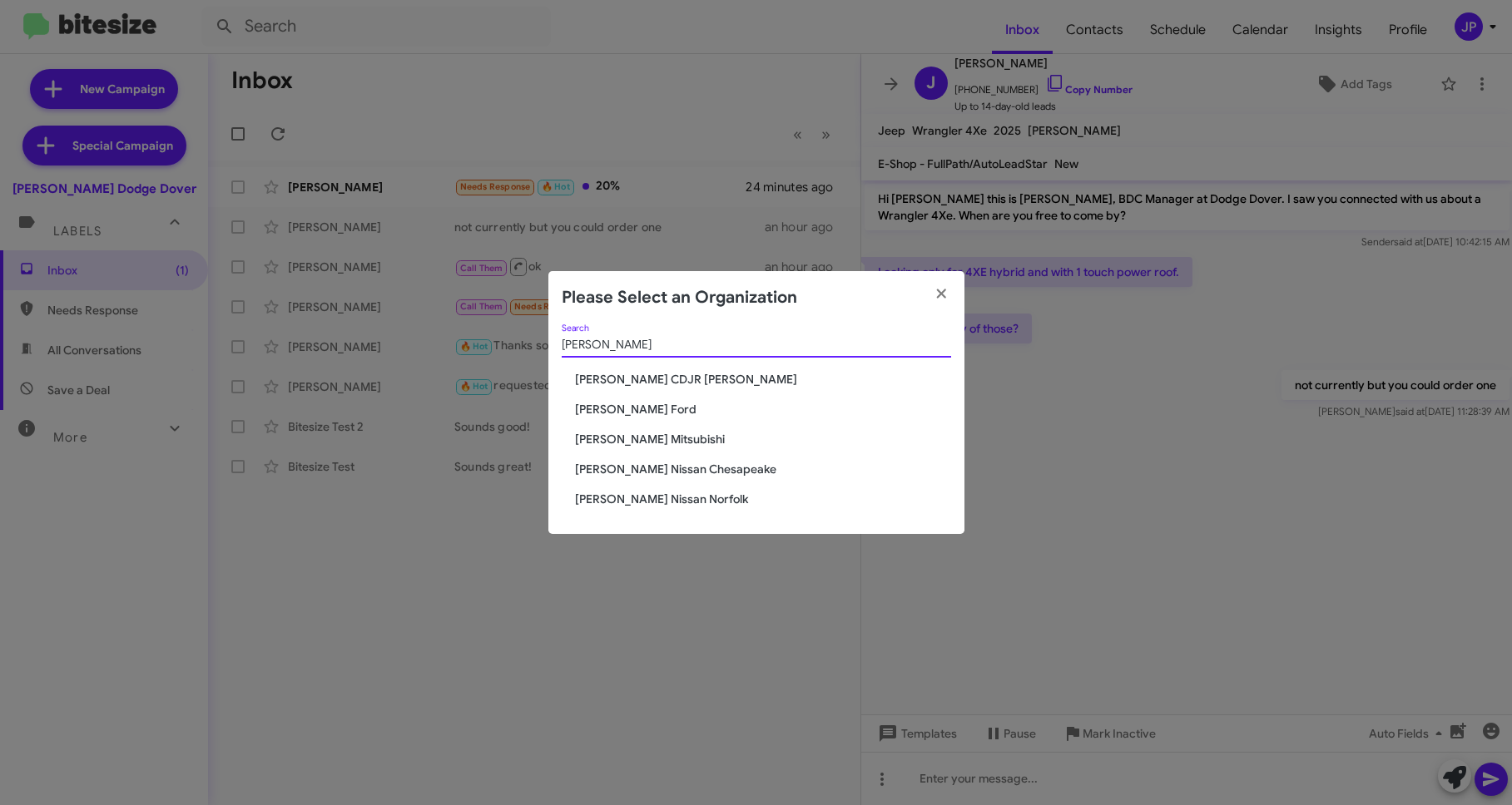
type input "Banister"
click at [677, 410] on span "[PERSON_NAME] Ford" at bounding box center [762, 410] width 376 height 17
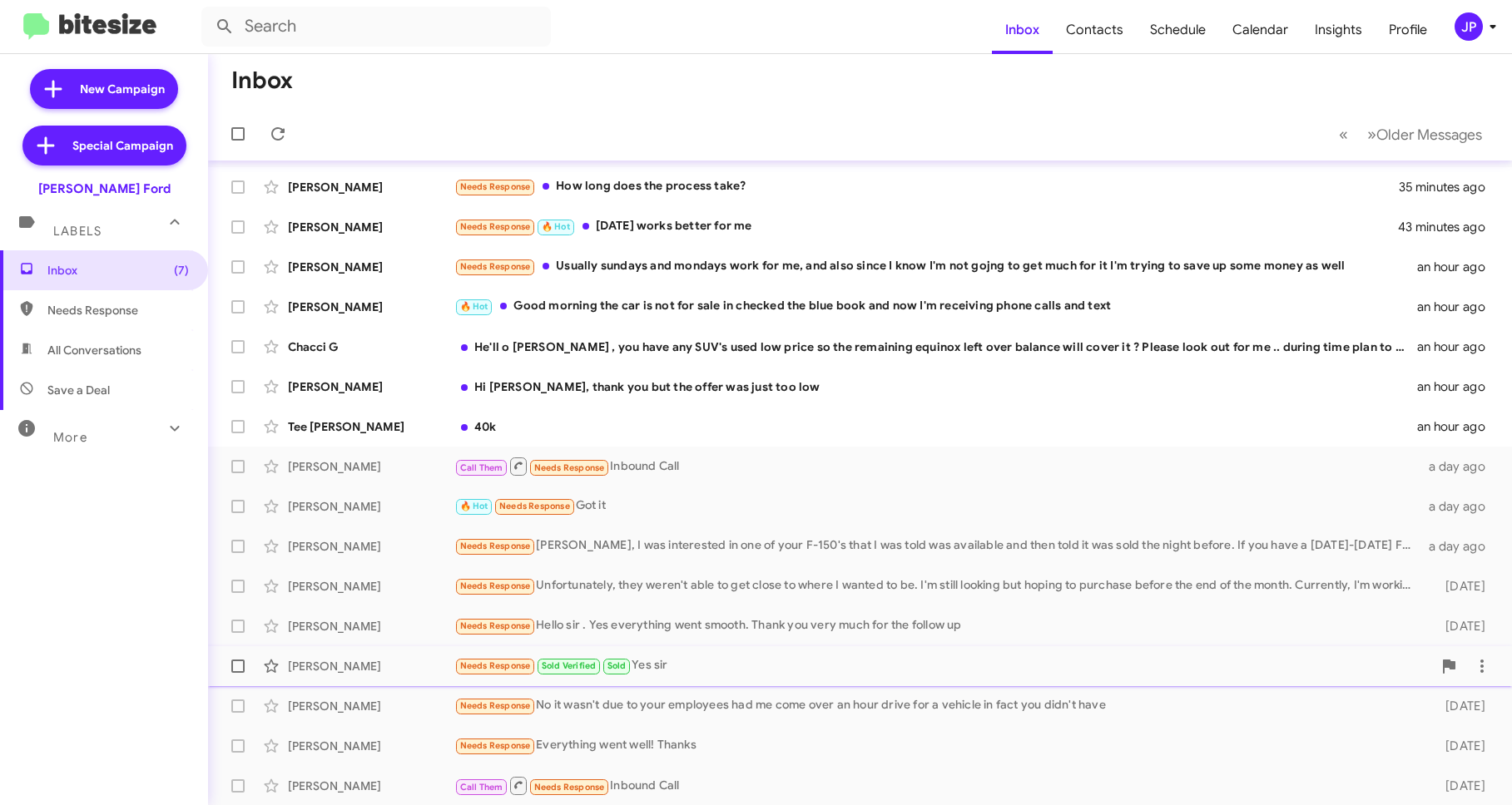
scroll to position [161, 0]
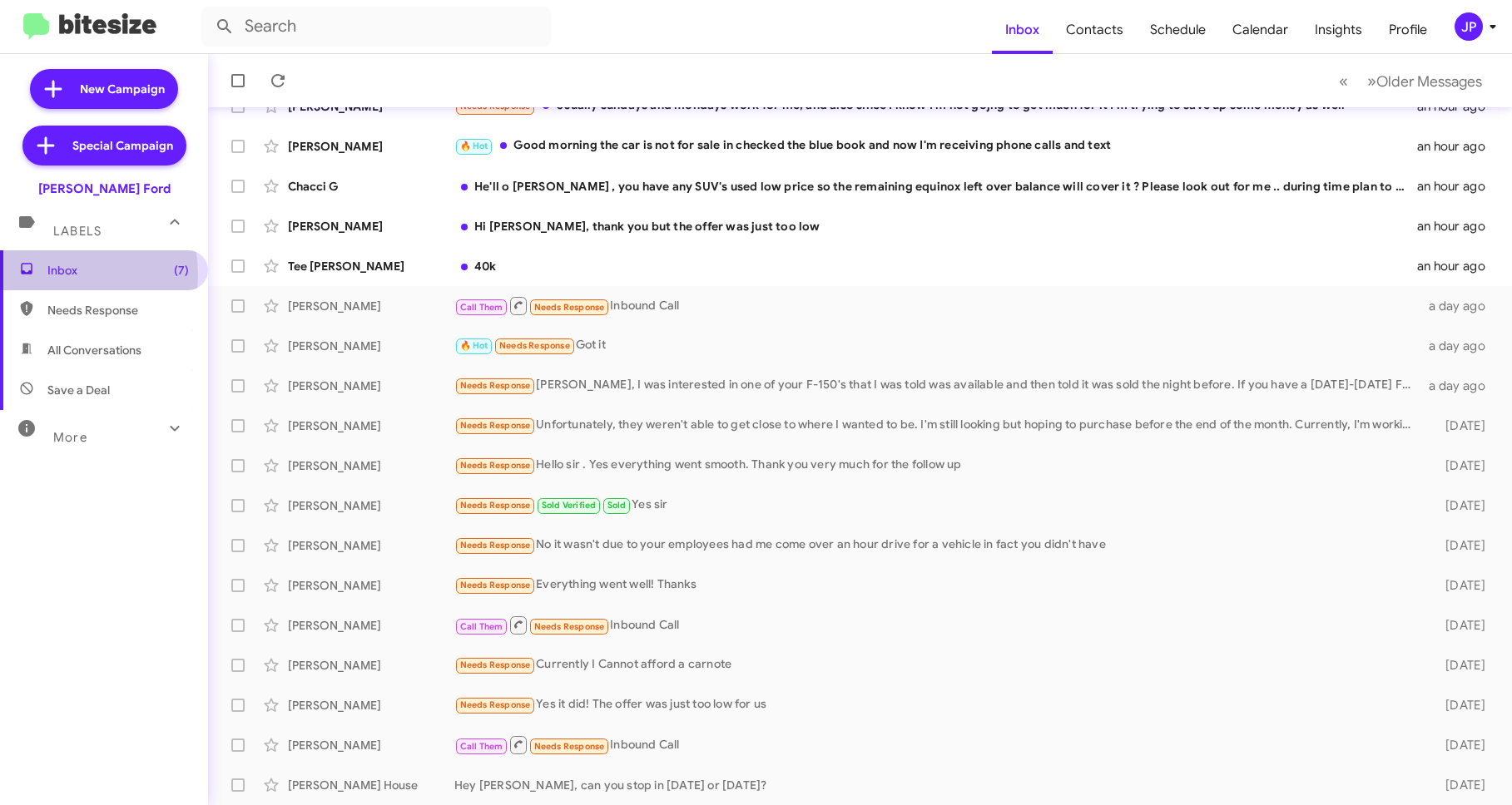
click at [51, 274] on span "Inbox (7)" at bounding box center [118, 270] width 141 height 17
